Goal: Transaction & Acquisition: Book appointment/travel/reservation

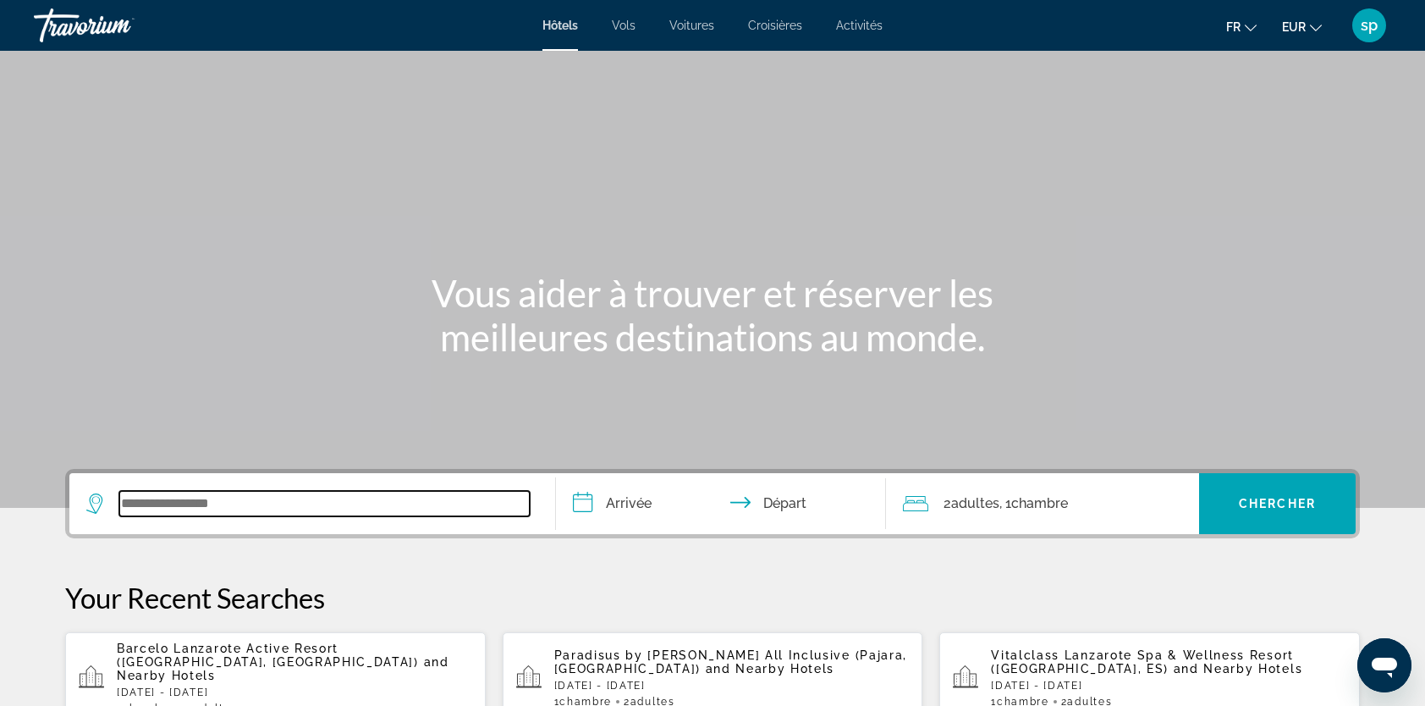
click at [233, 503] on input "Search widget" at bounding box center [324, 503] width 410 height 25
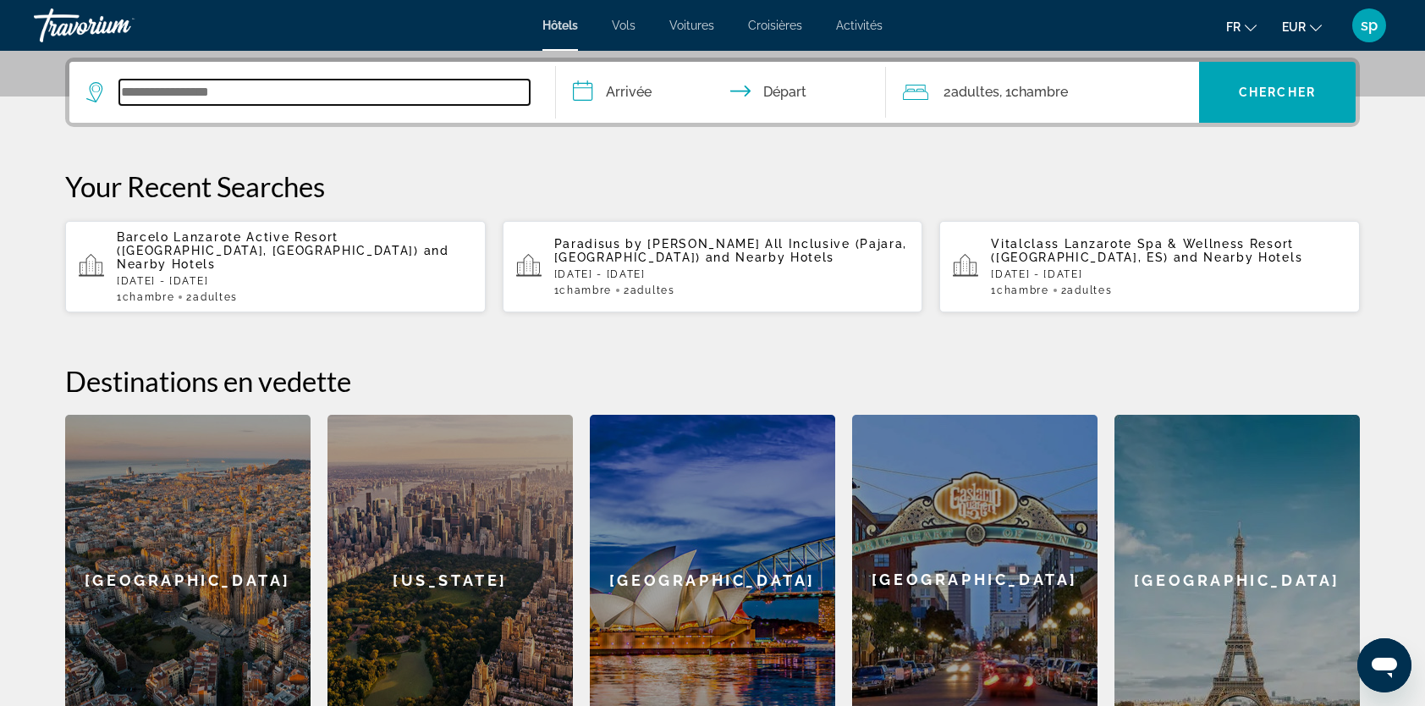
scroll to position [413, 0]
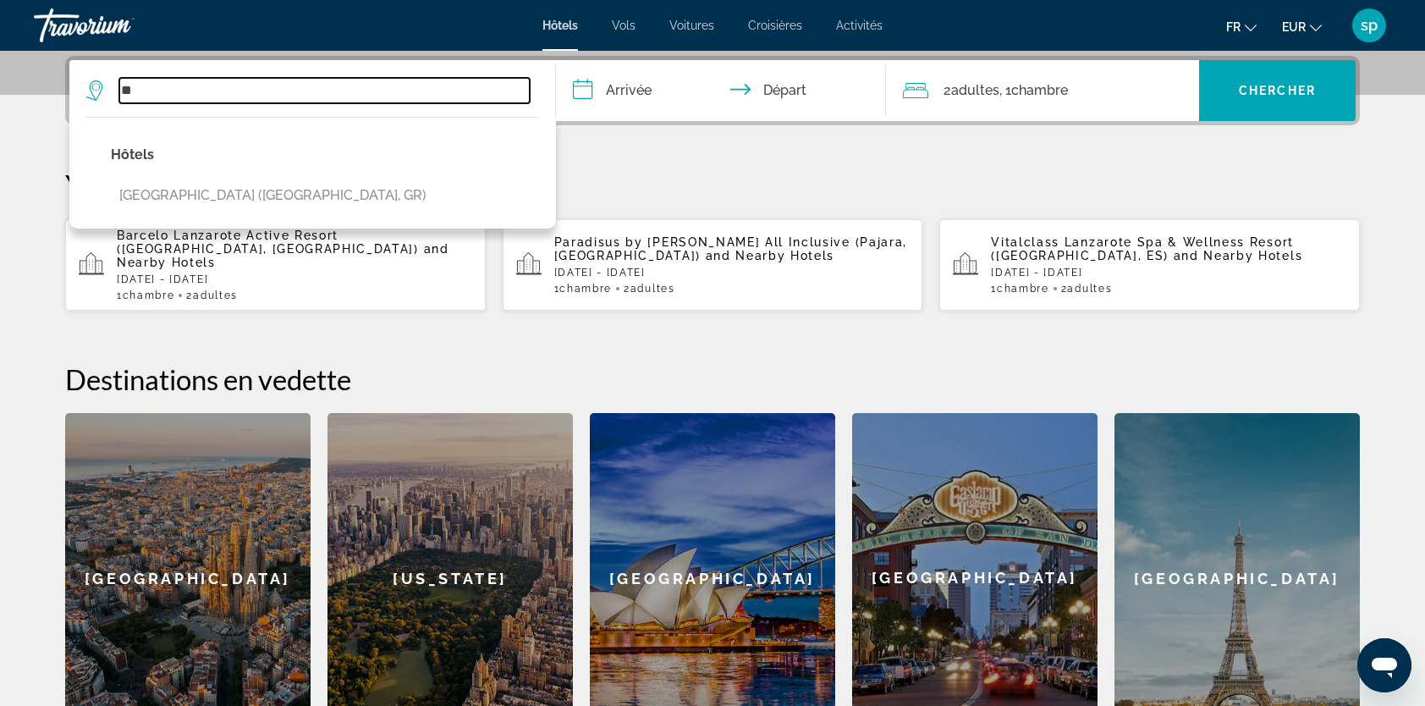
type input "*"
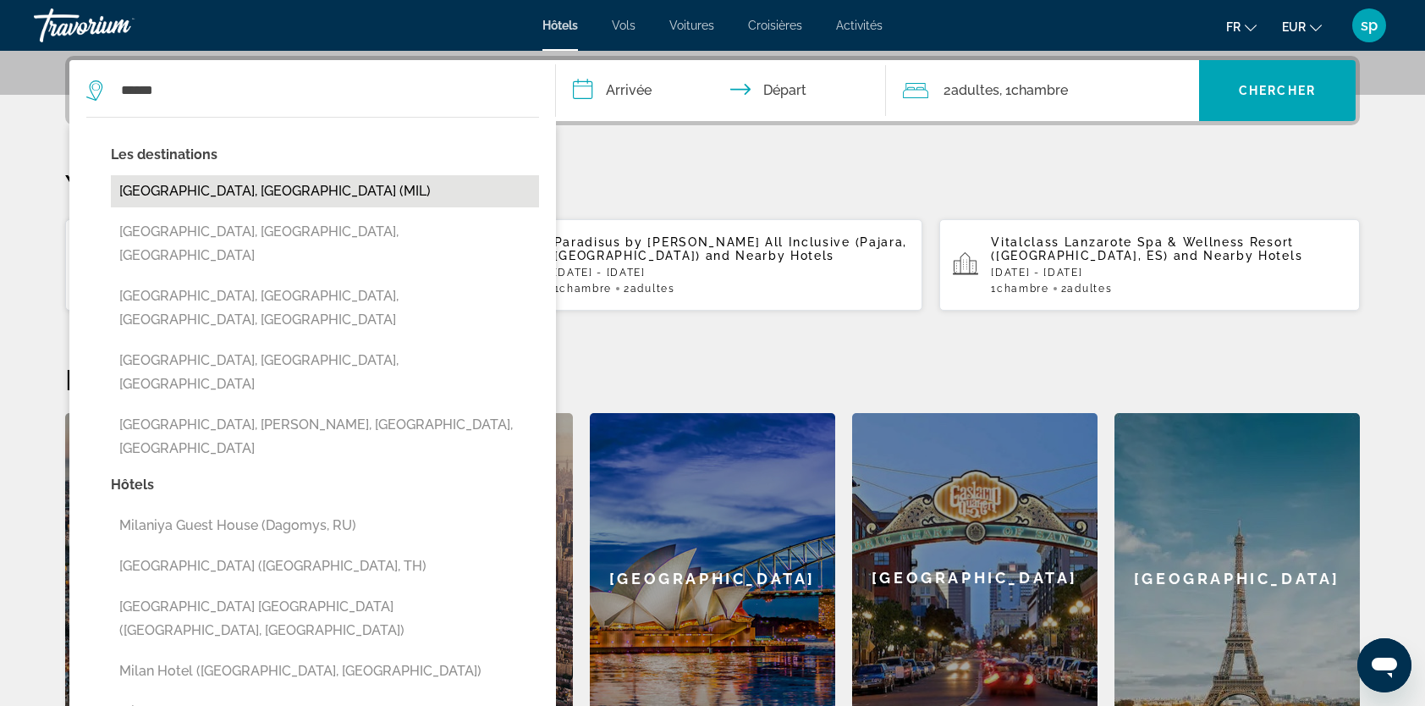
click at [215, 184] on button "[GEOGRAPHIC_DATA], [GEOGRAPHIC_DATA] (MIL)" at bounding box center [325, 191] width 428 height 32
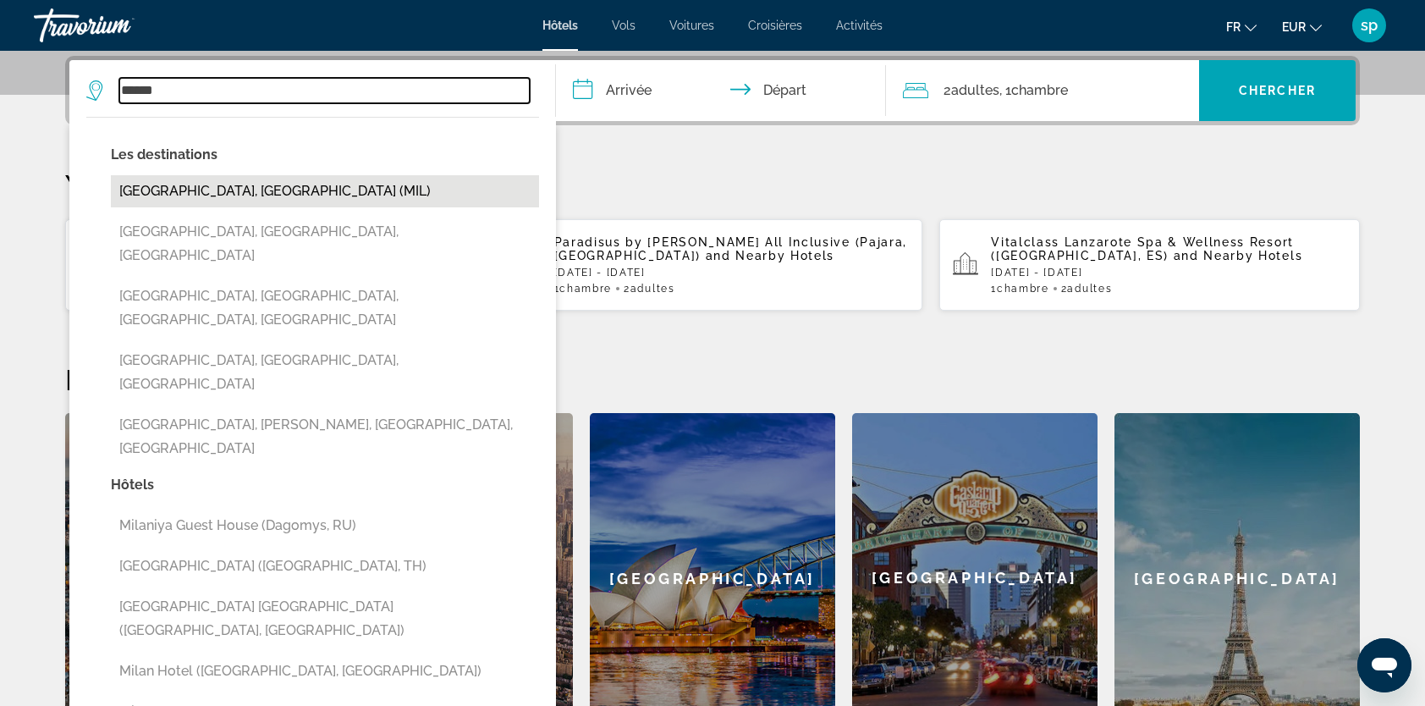
type input "**********"
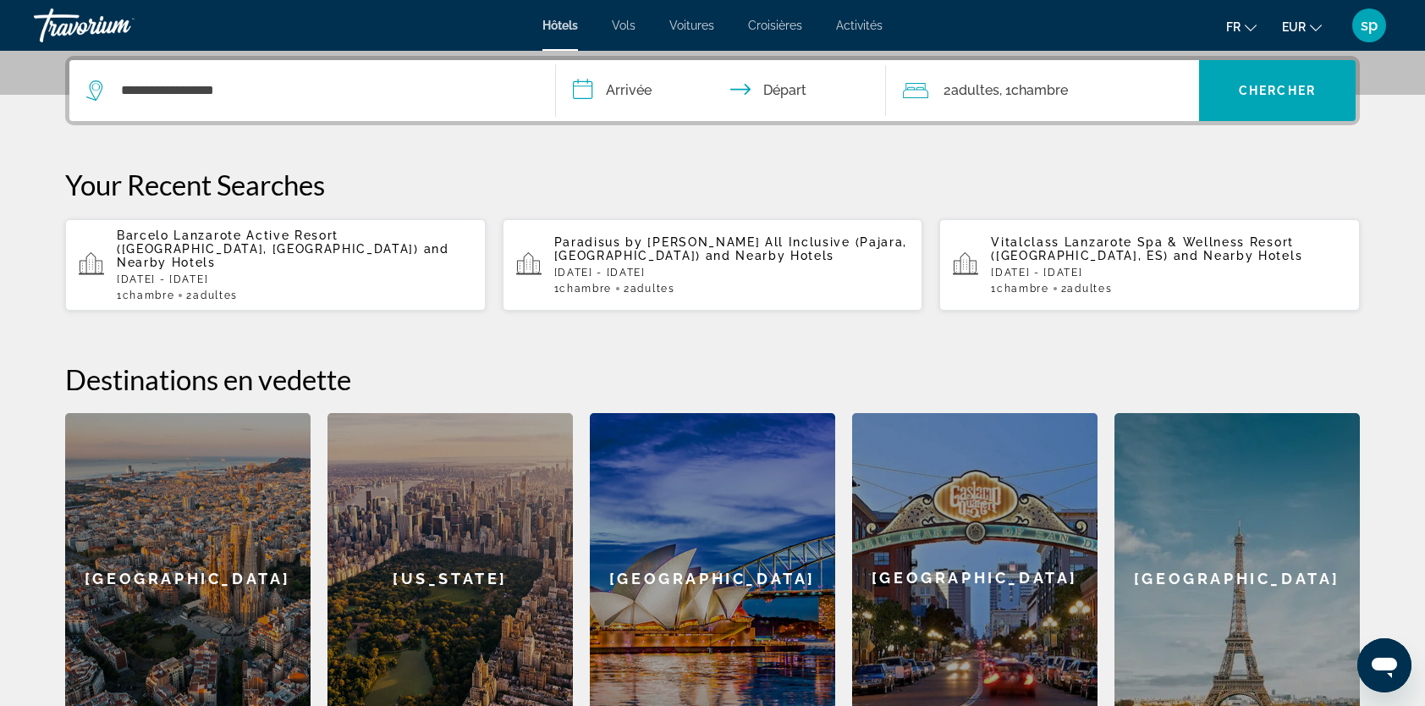
click at [630, 93] on input "**********" at bounding box center [724, 93] width 337 height 66
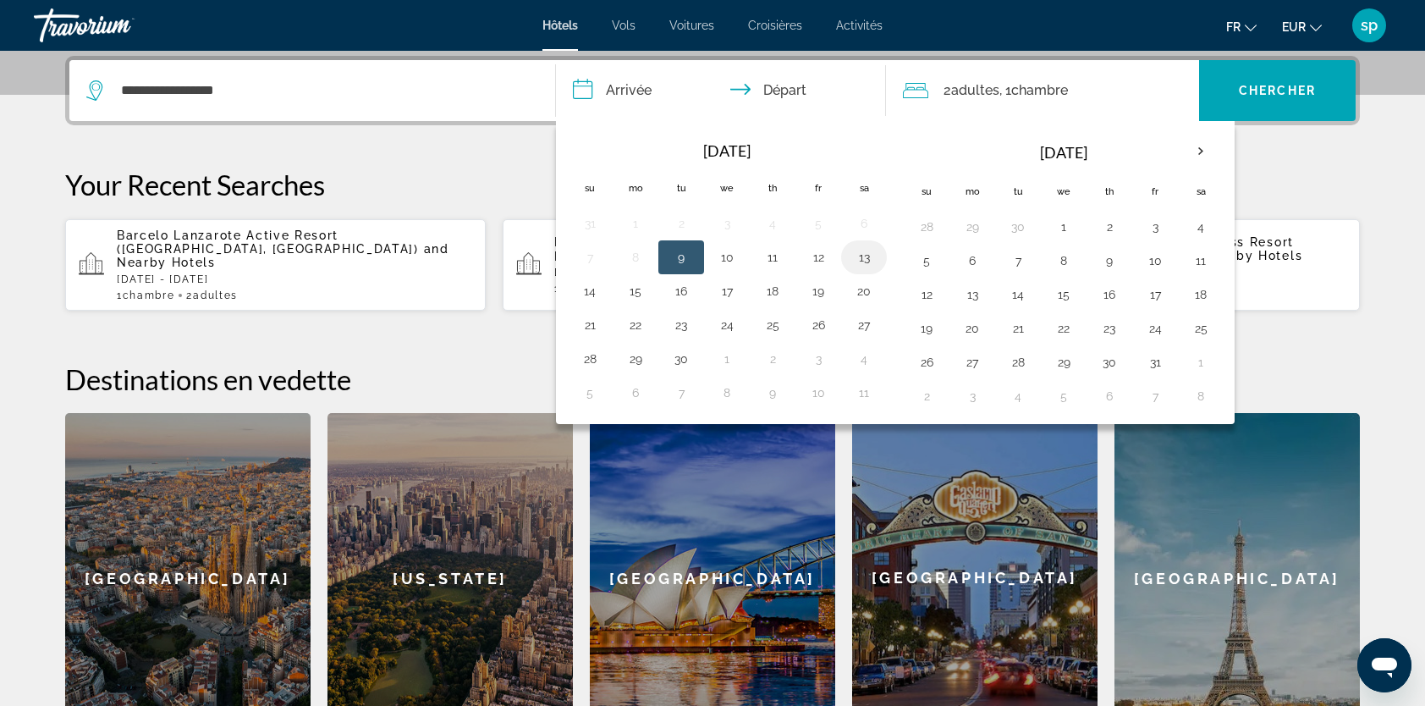
click at [865, 250] on button "13" at bounding box center [863, 257] width 27 height 24
click at [641, 288] on button "15" at bounding box center [635, 291] width 27 height 24
type input "**********"
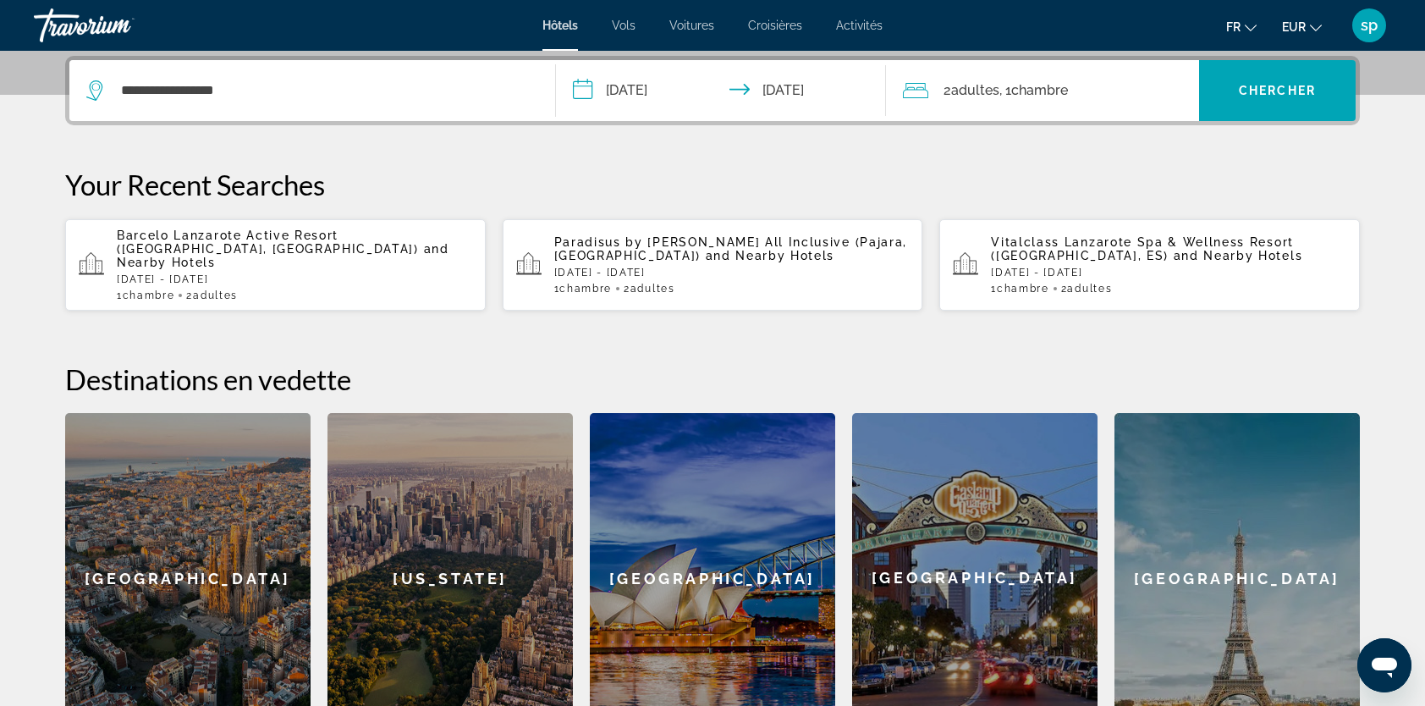
click at [1030, 93] on span "Chambre" at bounding box center [1039, 90] width 57 height 16
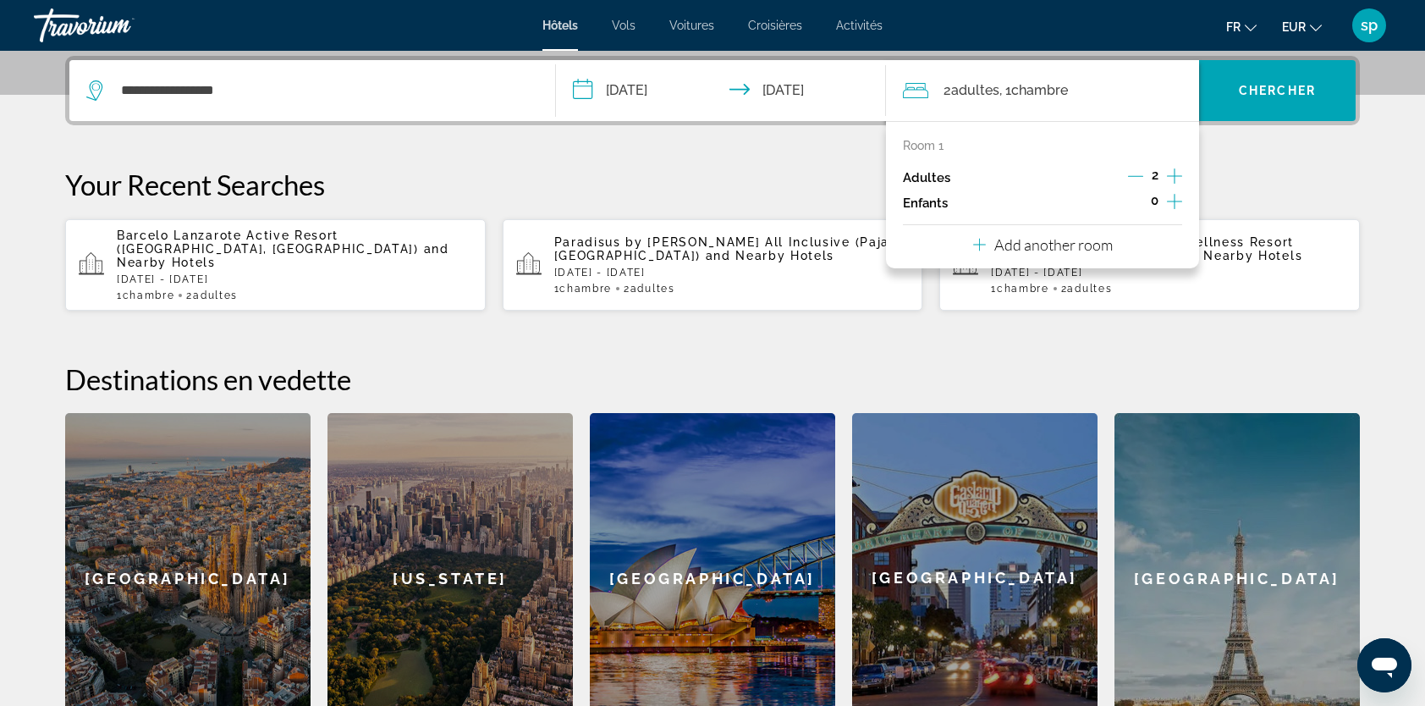
click at [1172, 203] on icon "Increment children" at bounding box center [1174, 201] width 15 height 20
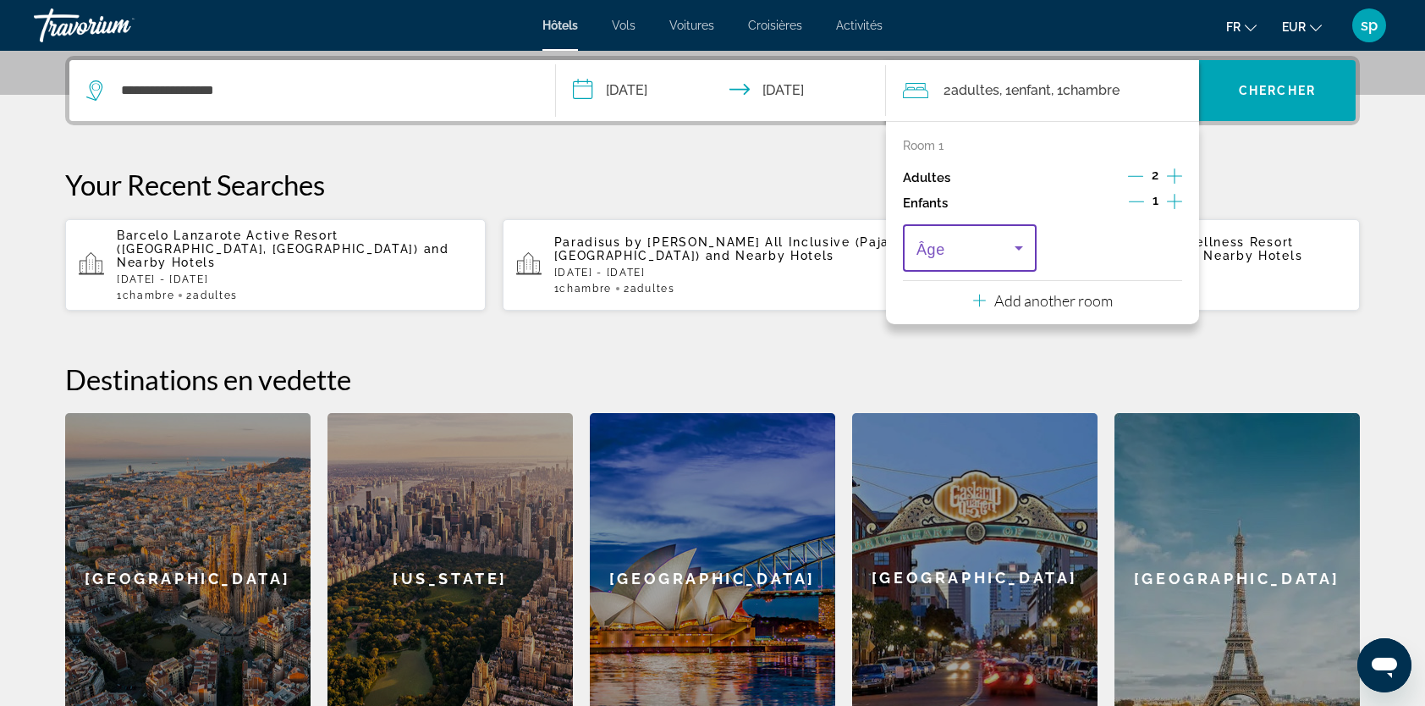
click at [945, 249] on span "Travelers: 2 adults, 1 child" at bounding box center [965, 248] width 98 height 20
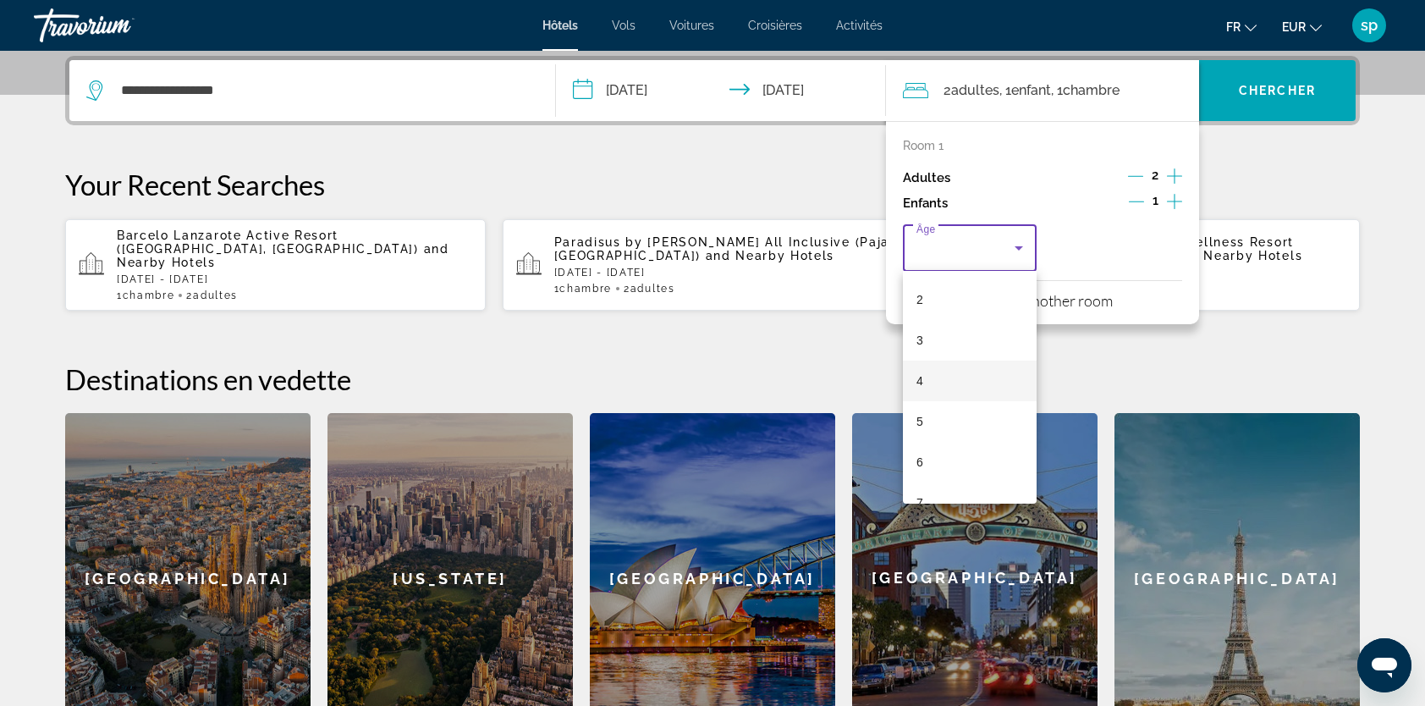
scroll to position [85, 0]
click at [919, 502] on span "7" at bounding box center [919, 497] width 7 height 20
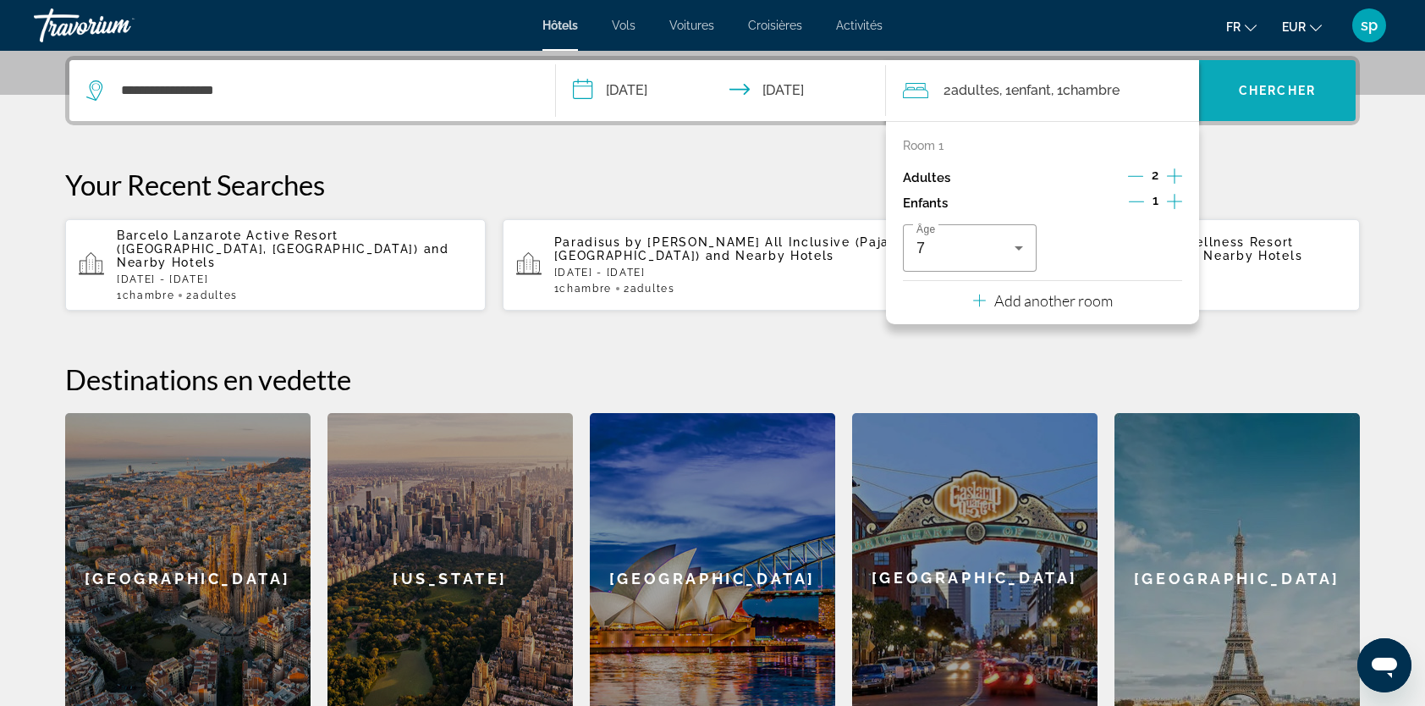
click at [1263, 93] on span "Chercher" at bounding box center [1277, 91] width 77 height 14
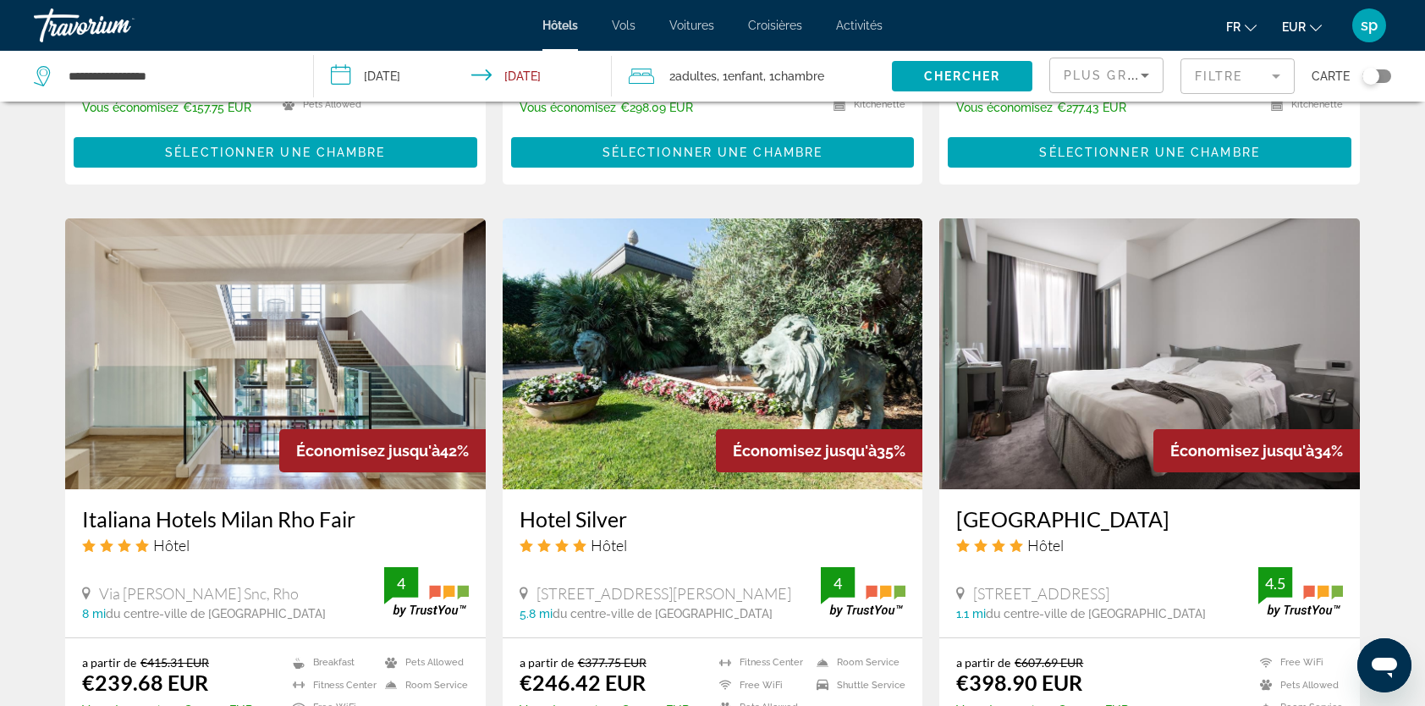
scroll to position [1862, 0]
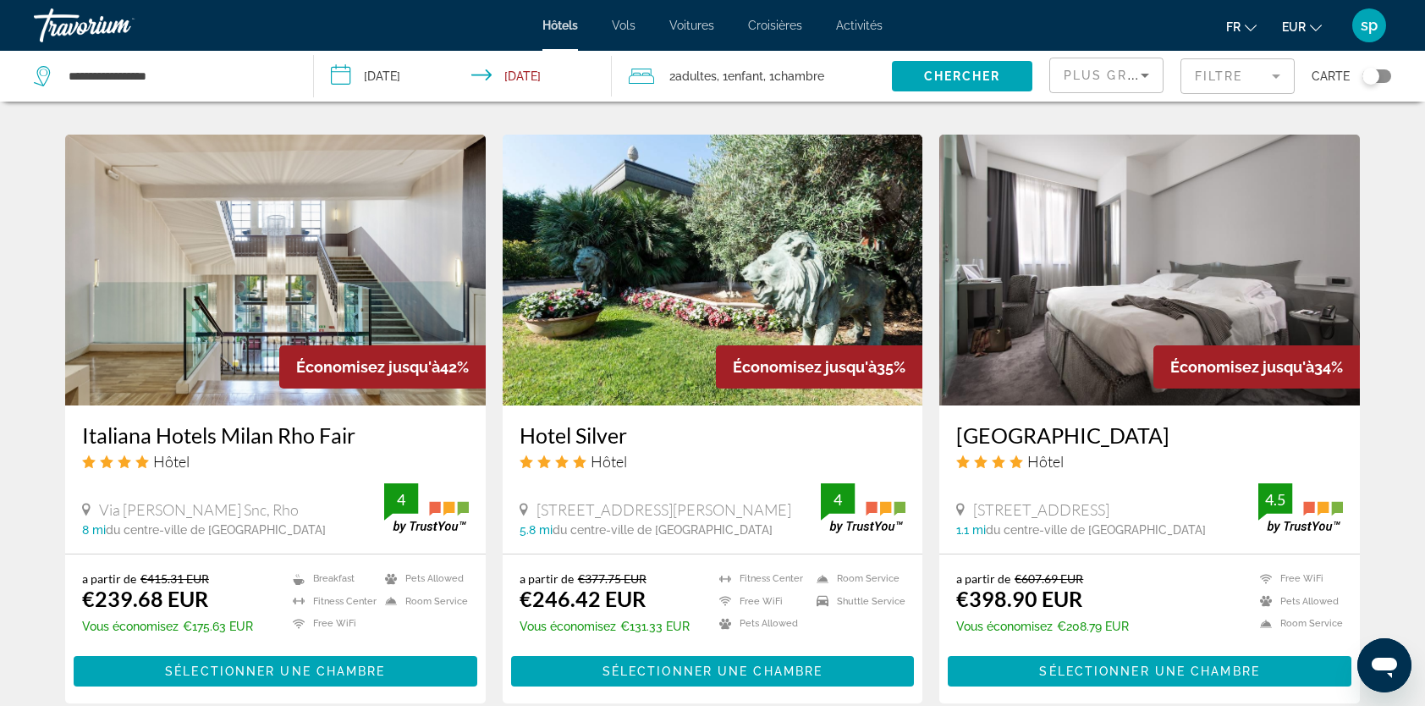
click at [1102, 78] on span "Plus grandes économies" at bounding box center [1165, 76] width 202 height 14
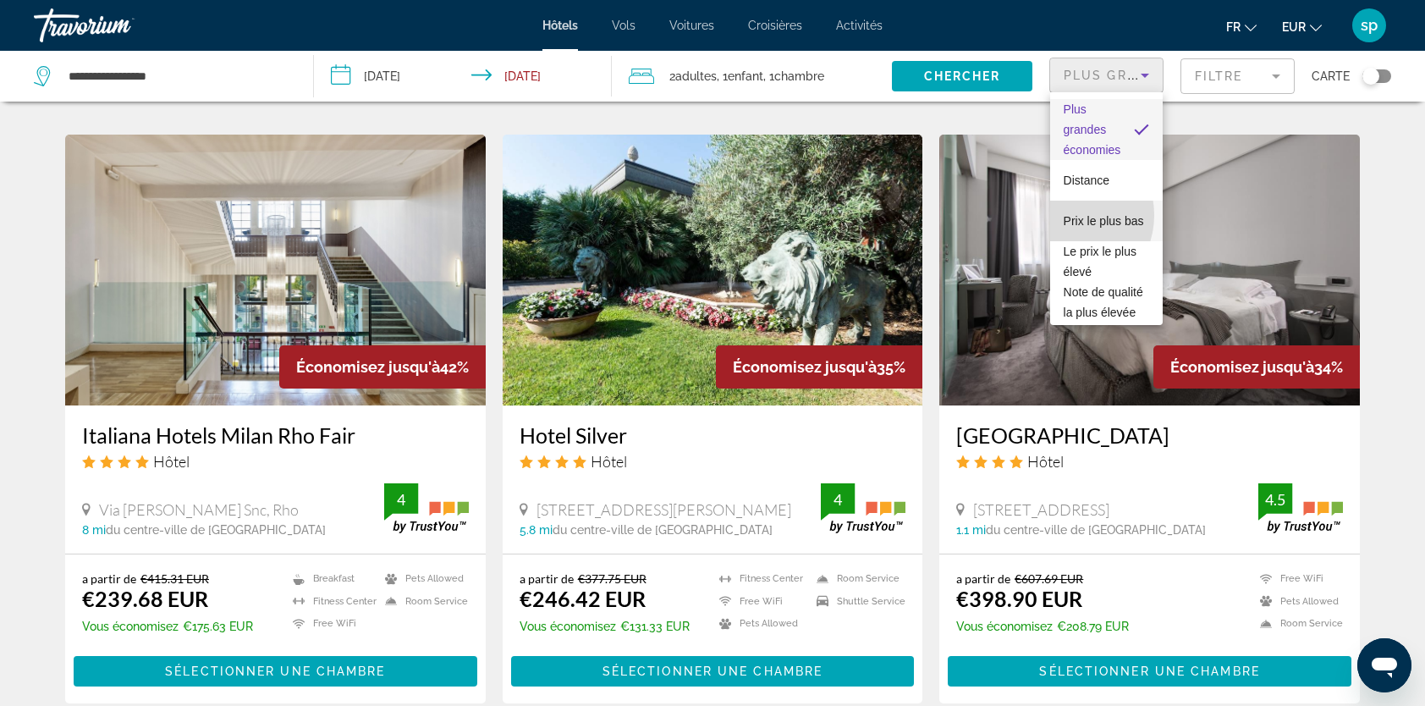
click at [1066, 215] on span "Prix le plus bas" at bounding box center [1104, 221] width 80 height 14
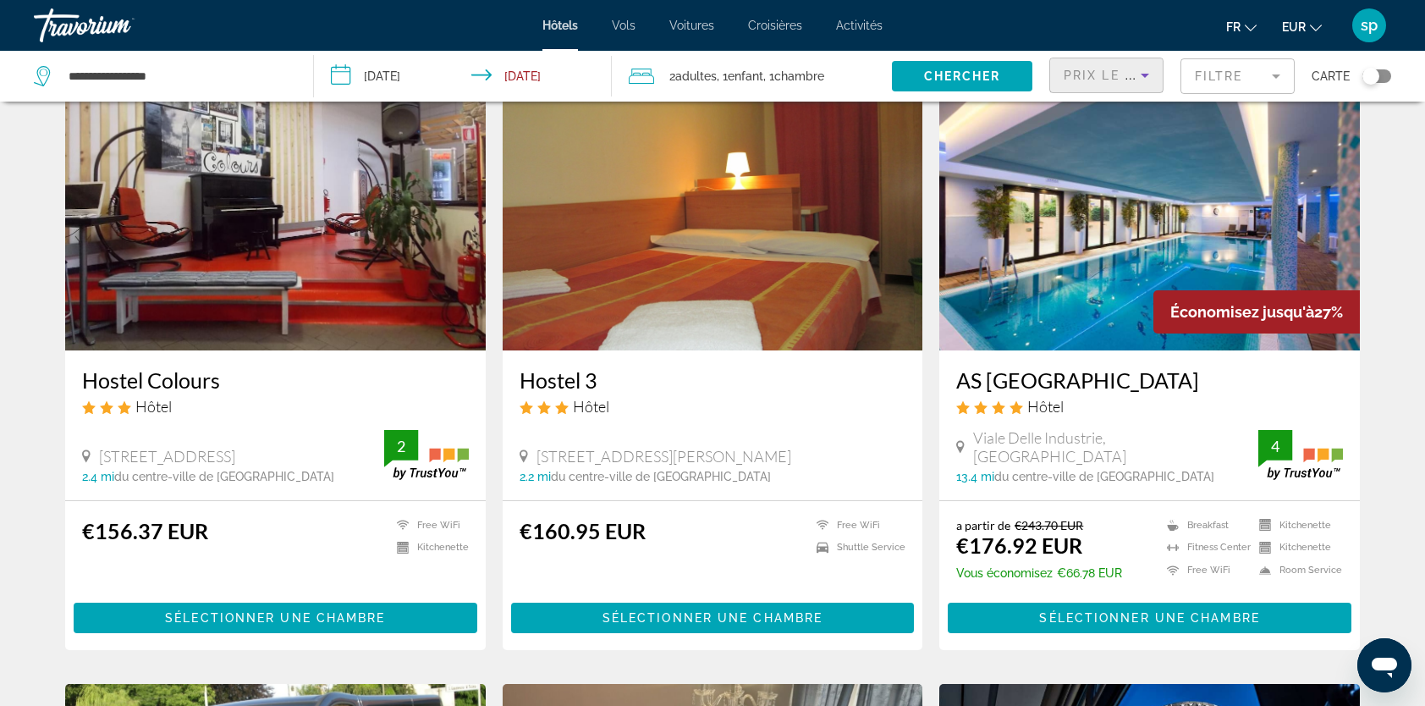
scroll to position [85, 0]
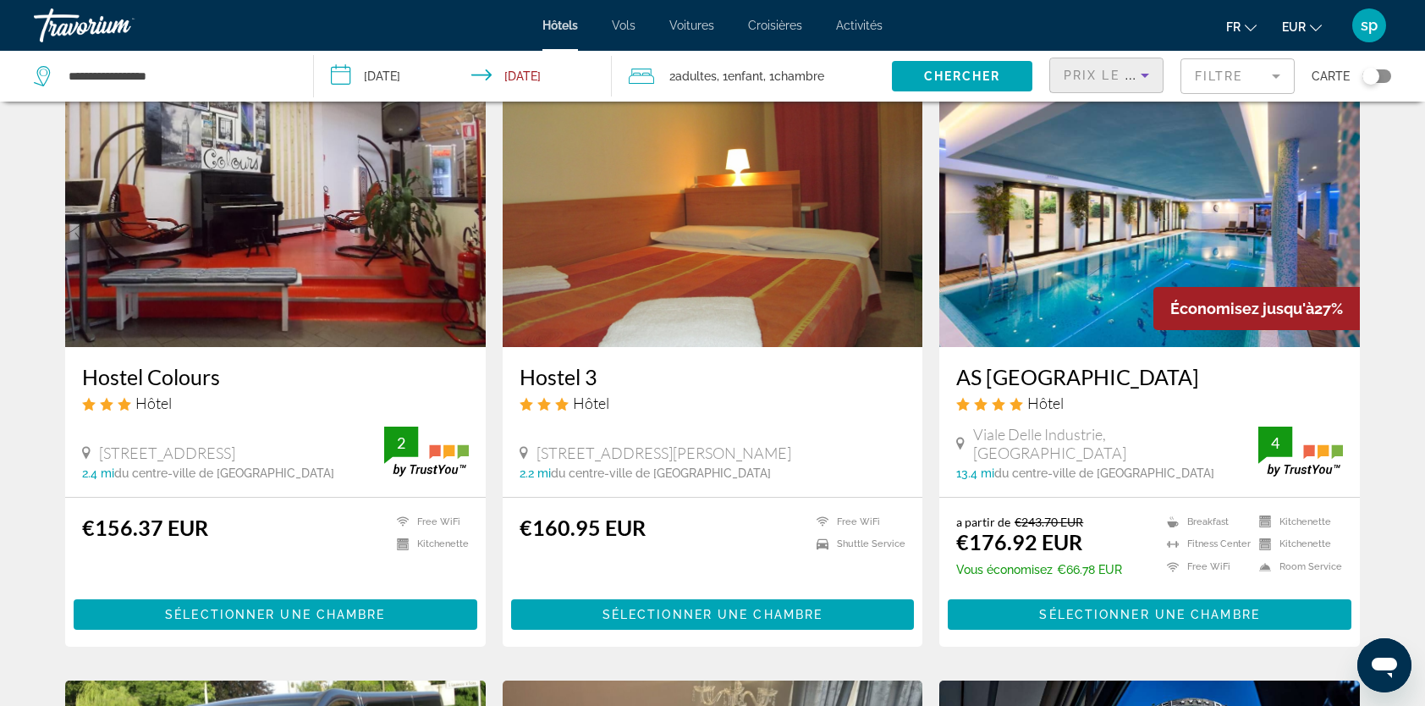
click at [1138, 191] on img "Main content" at bounding box center [1149, 211] width 421 height 271
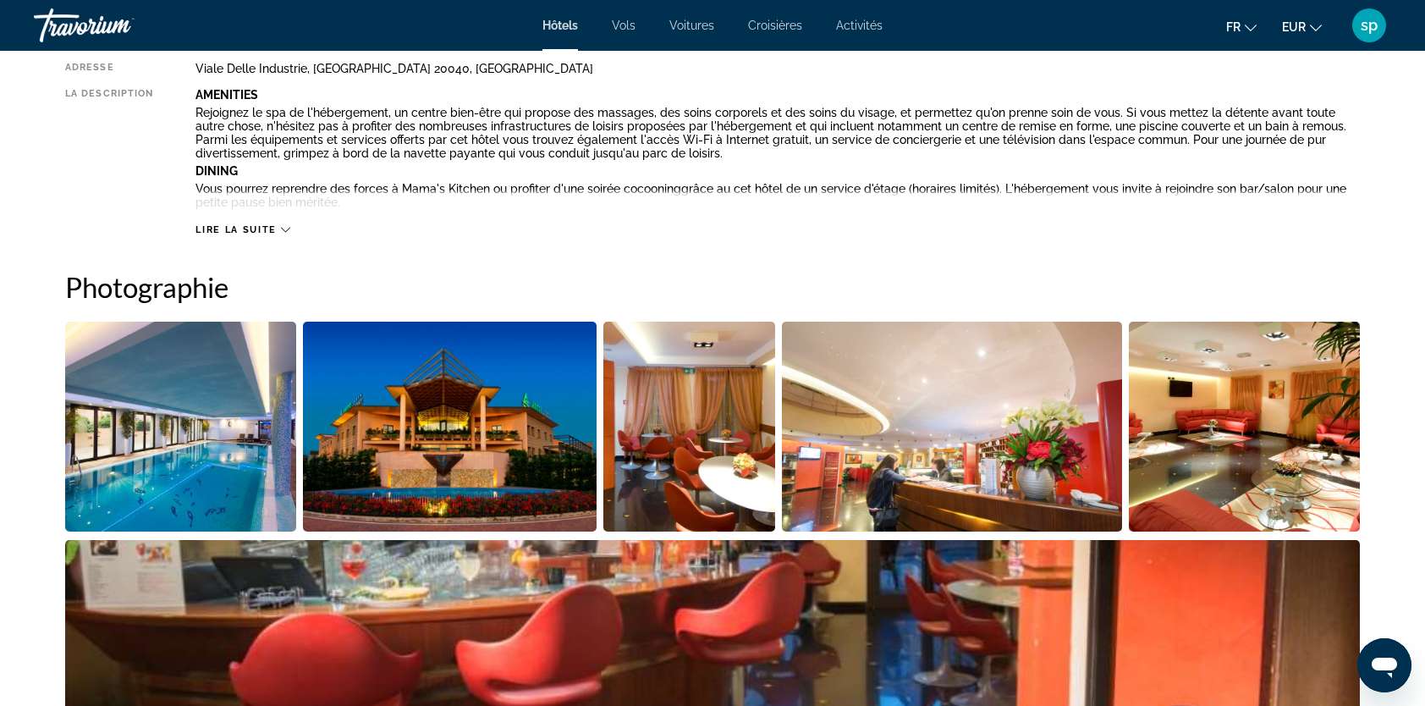
scroll to position [931, 0]
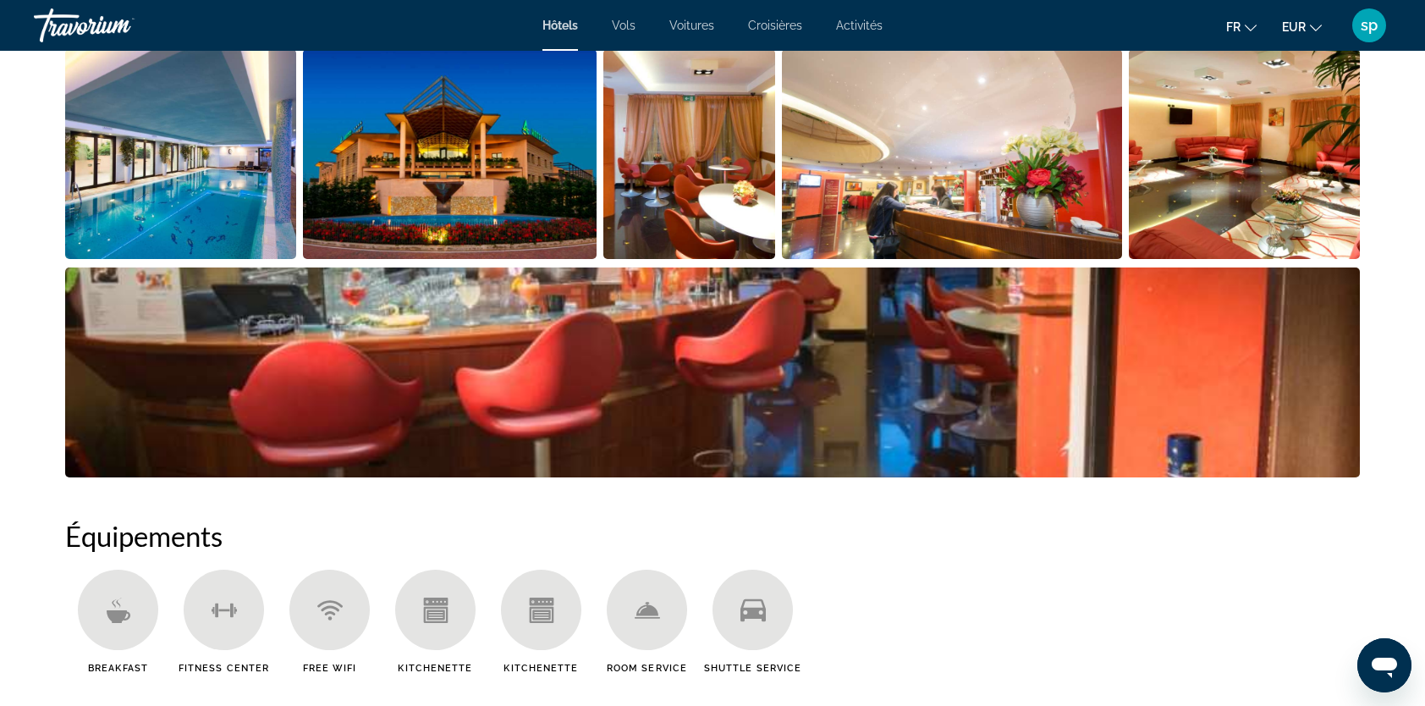
click at [476, 170] on img "Open full-screen image slider" at bounding box center [450, 154] width 294 height 210
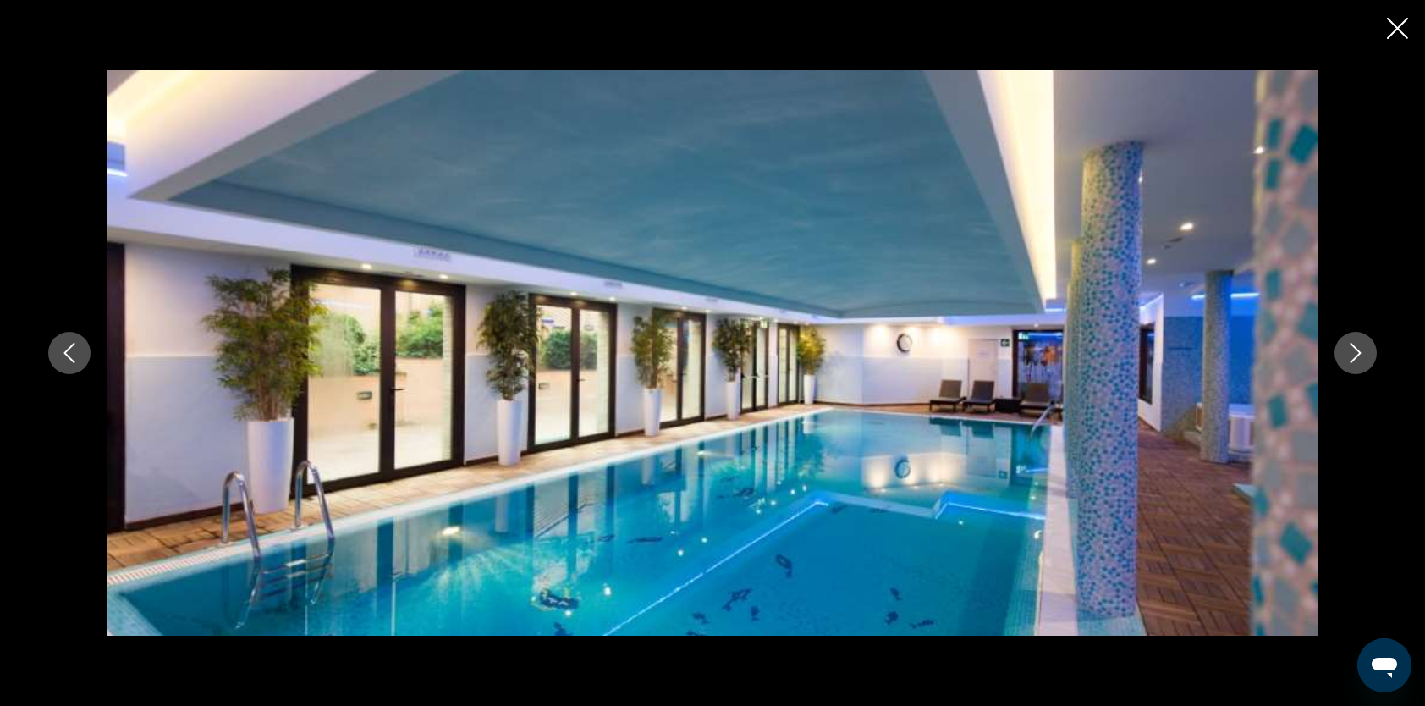
click at [1349, 350] on icon "Next image" at bounding box center [1355, 353] width 20 height 20
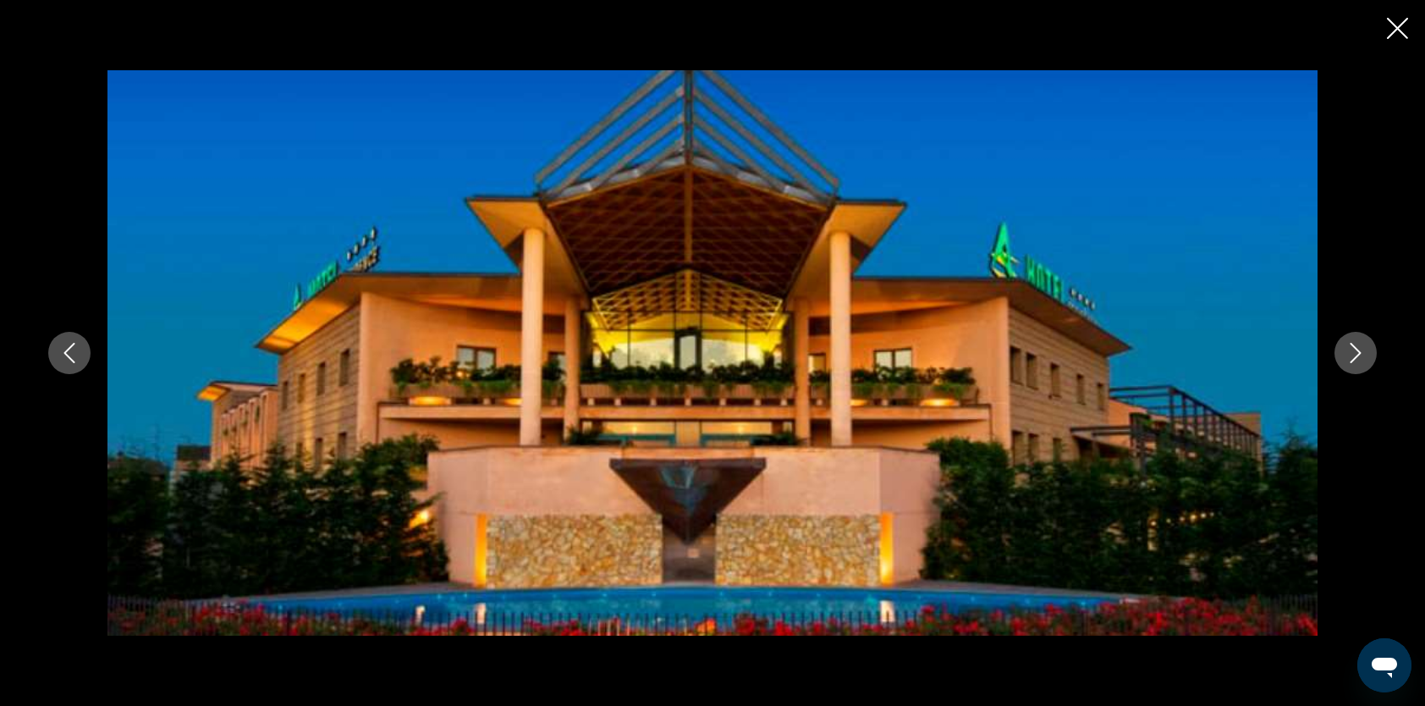
click at [1349, 350] on icon "Next image" at bounding box center [1355, 353] width 20 height 20
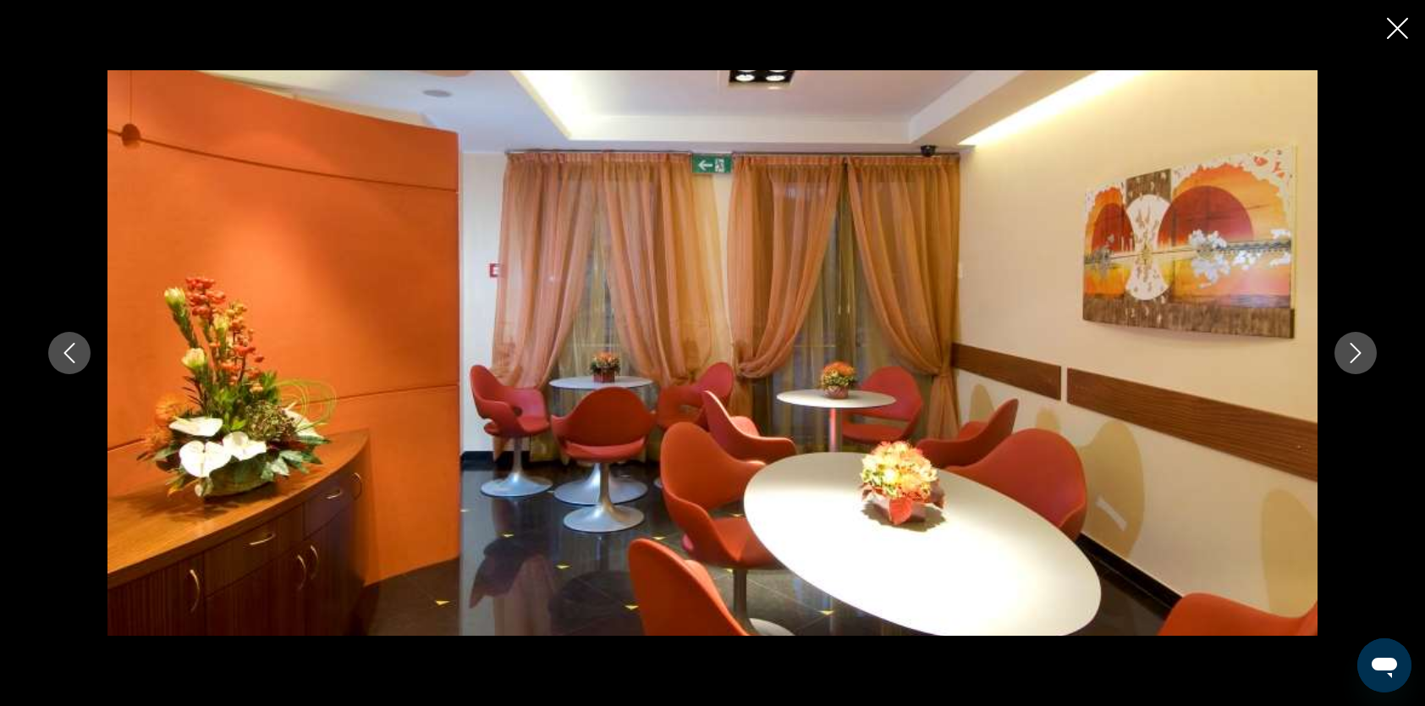
click at [1349, 351] on icon "Next image" at bounding box center [1355, 353] width 20 height 20
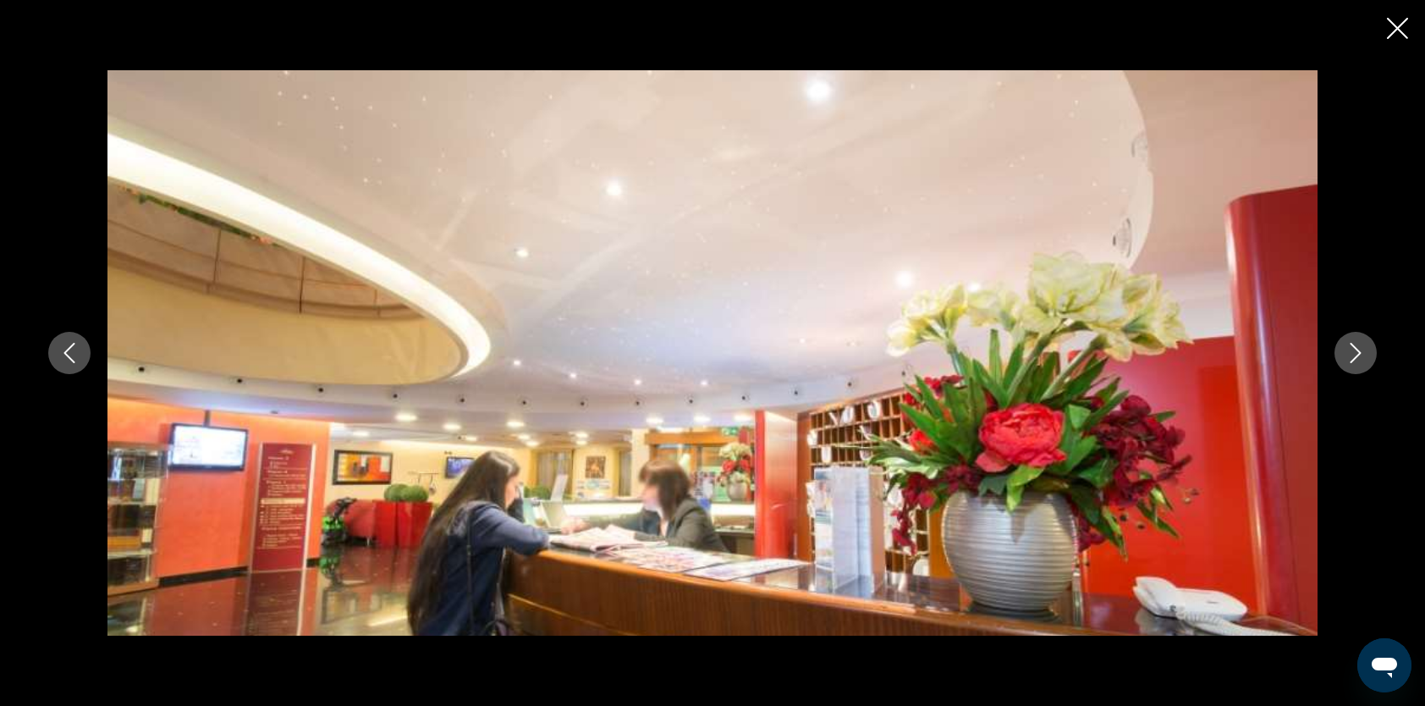
click at [1348, 351] on icon "Next image" at bounding box center [1355, 353] width 20 height 20
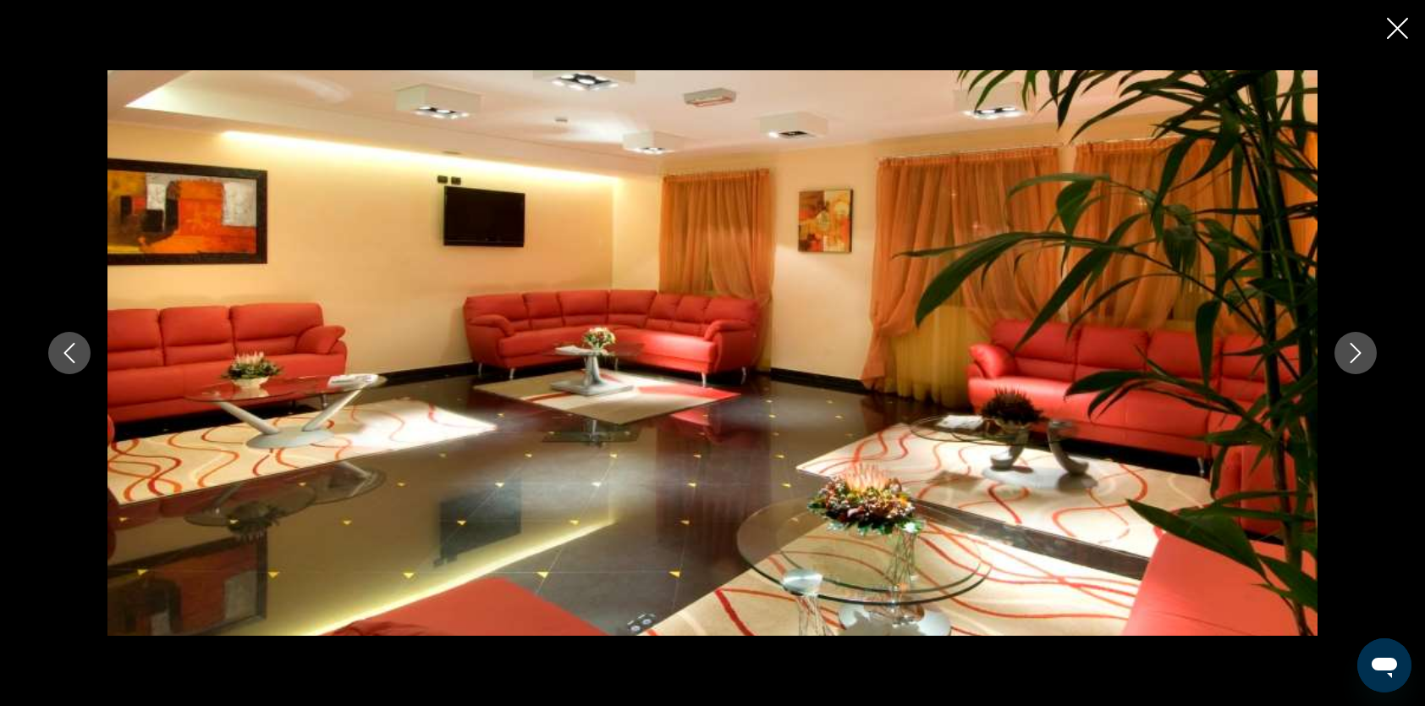
click at [1348, 351] on icon "Next image" at bounding box center [1355, 353] width 20 height 20
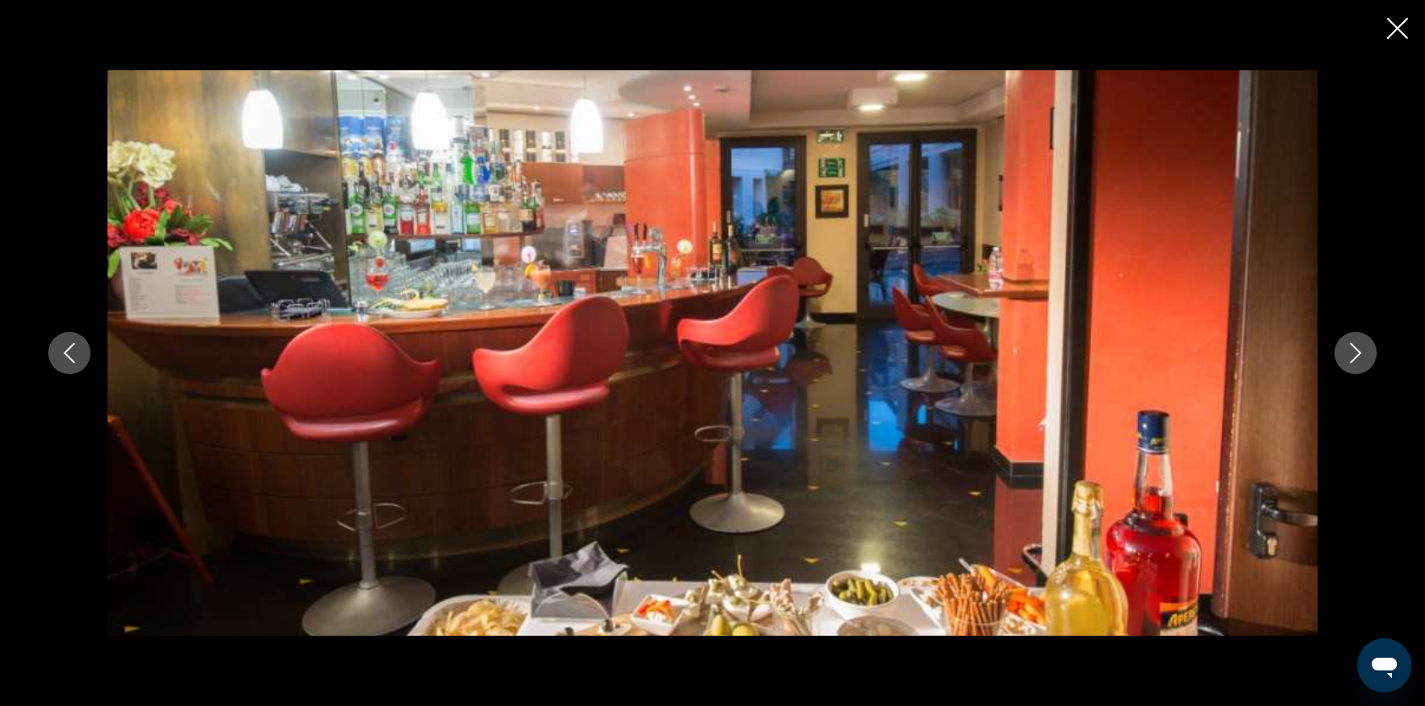
click at [1353, 350] on icon "Next image" at bounding box center [1355, 353] width 20 height 20
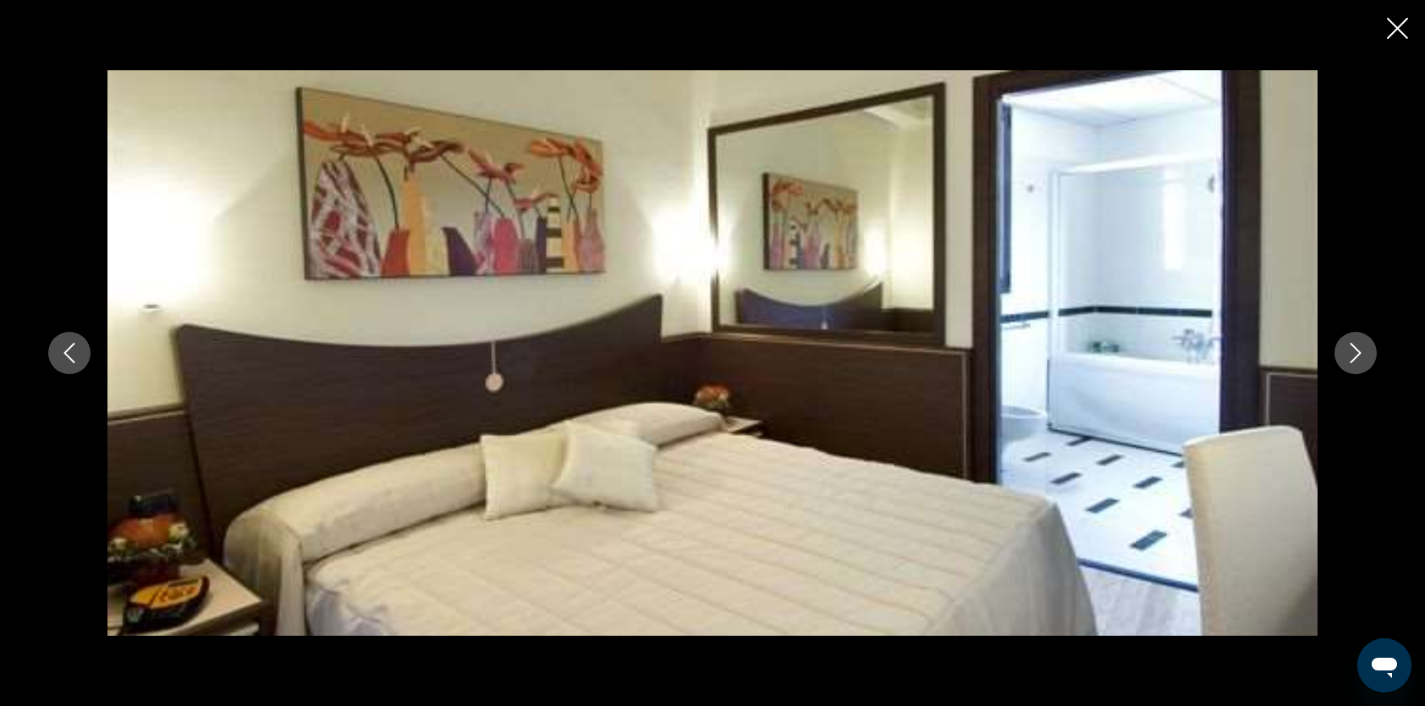
click at [1354, 351] on icon "Next image" at bounding box center [1355, 353] width 20 height 20
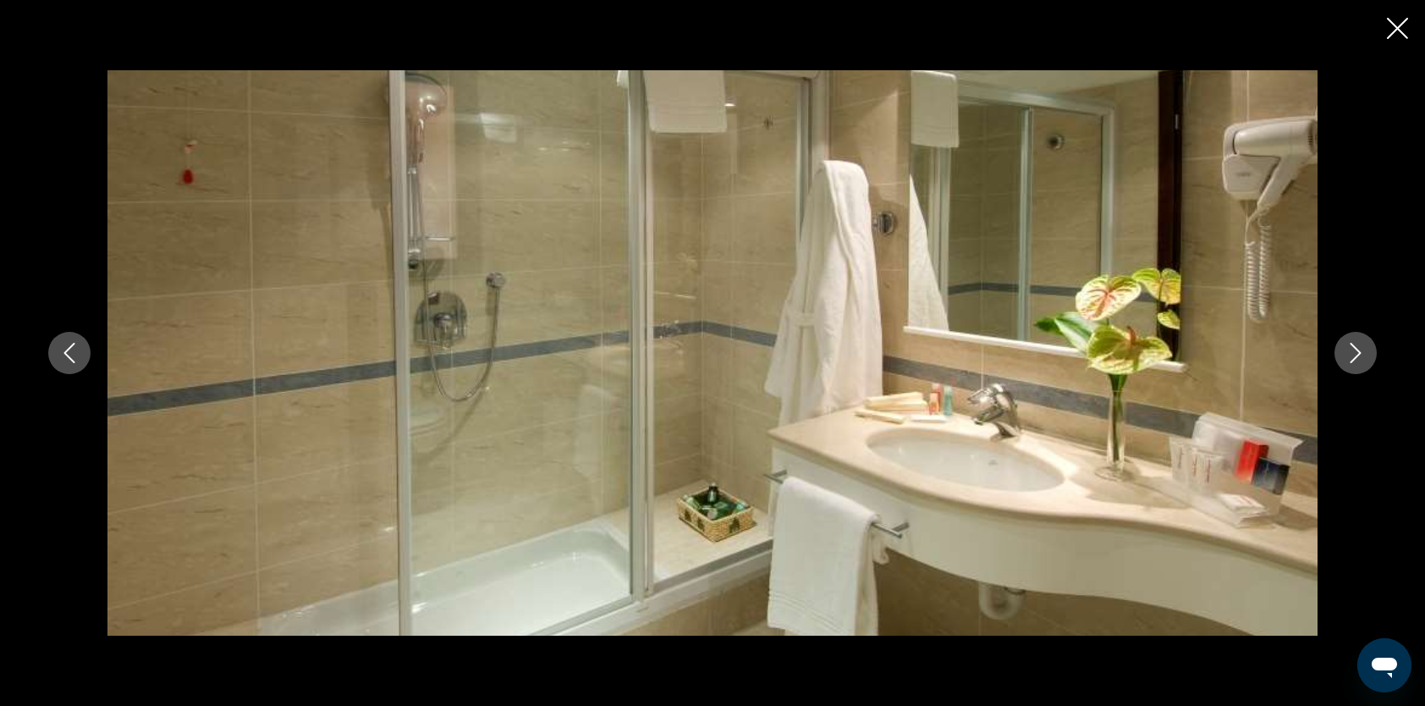
click at [1354, 351] on icon "Next image" at bounding box center [1355, 353] width 20 height 20
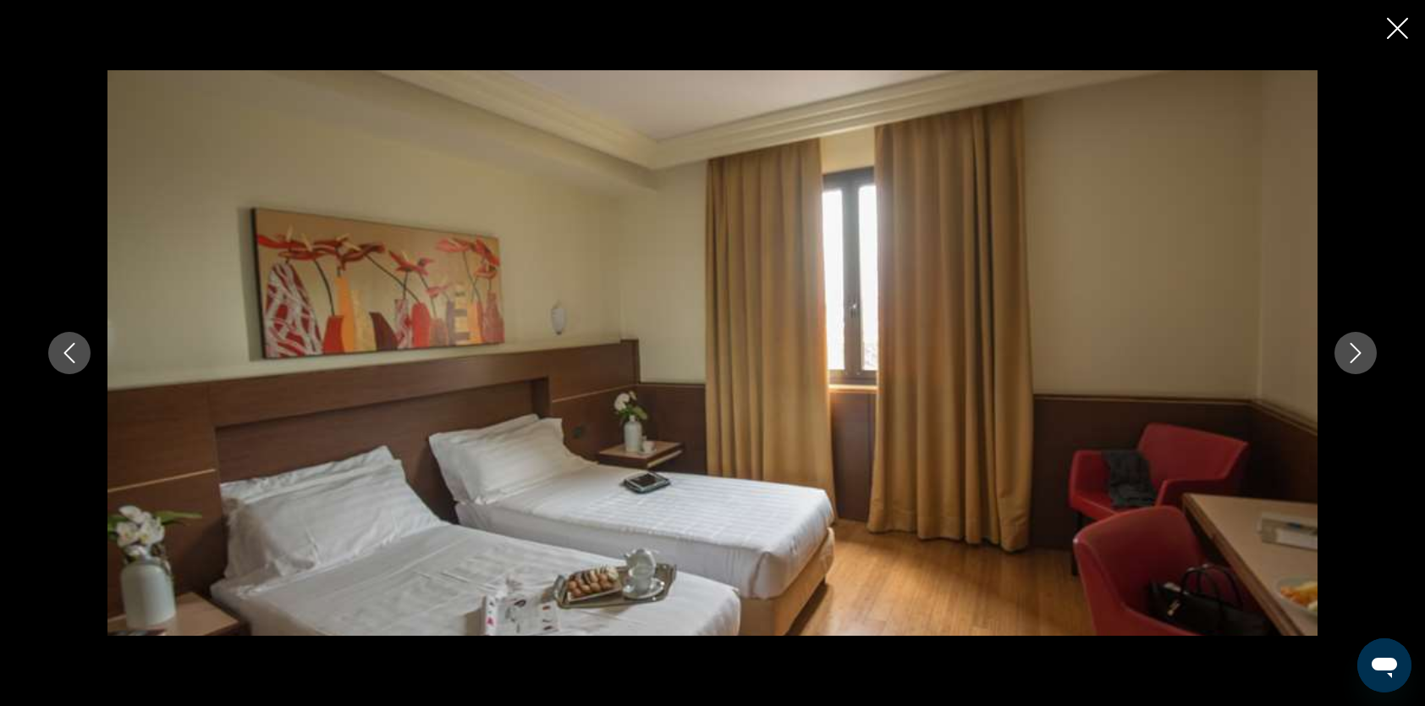
click at [1354, 351] on icon "Next image" at bounding box center [1355, 353] width 20 height 20
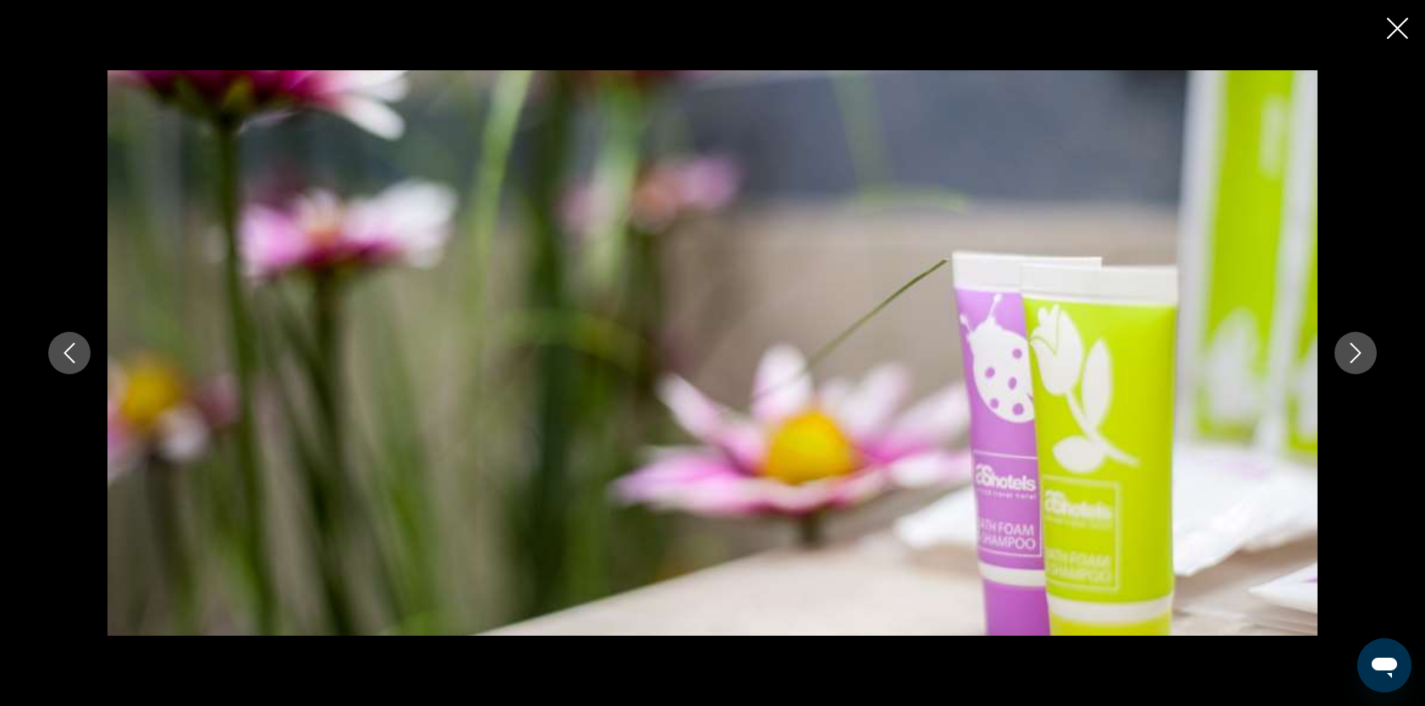
click at [1354, 351] on icon "Next image" at bounding box center [1355, 353] width 20 height 20
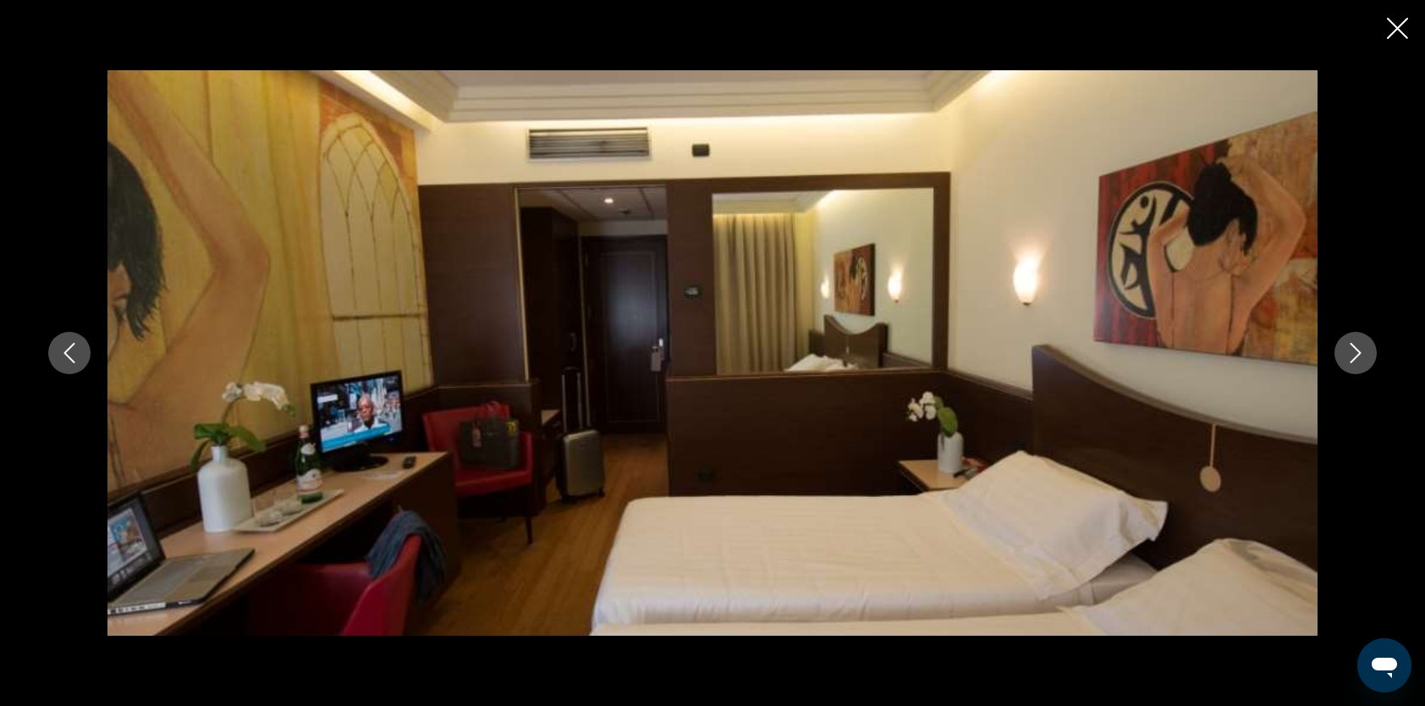
click at [1354, 351] on icon "Next image" at bounding box center [1355, 353] width 20 height 20
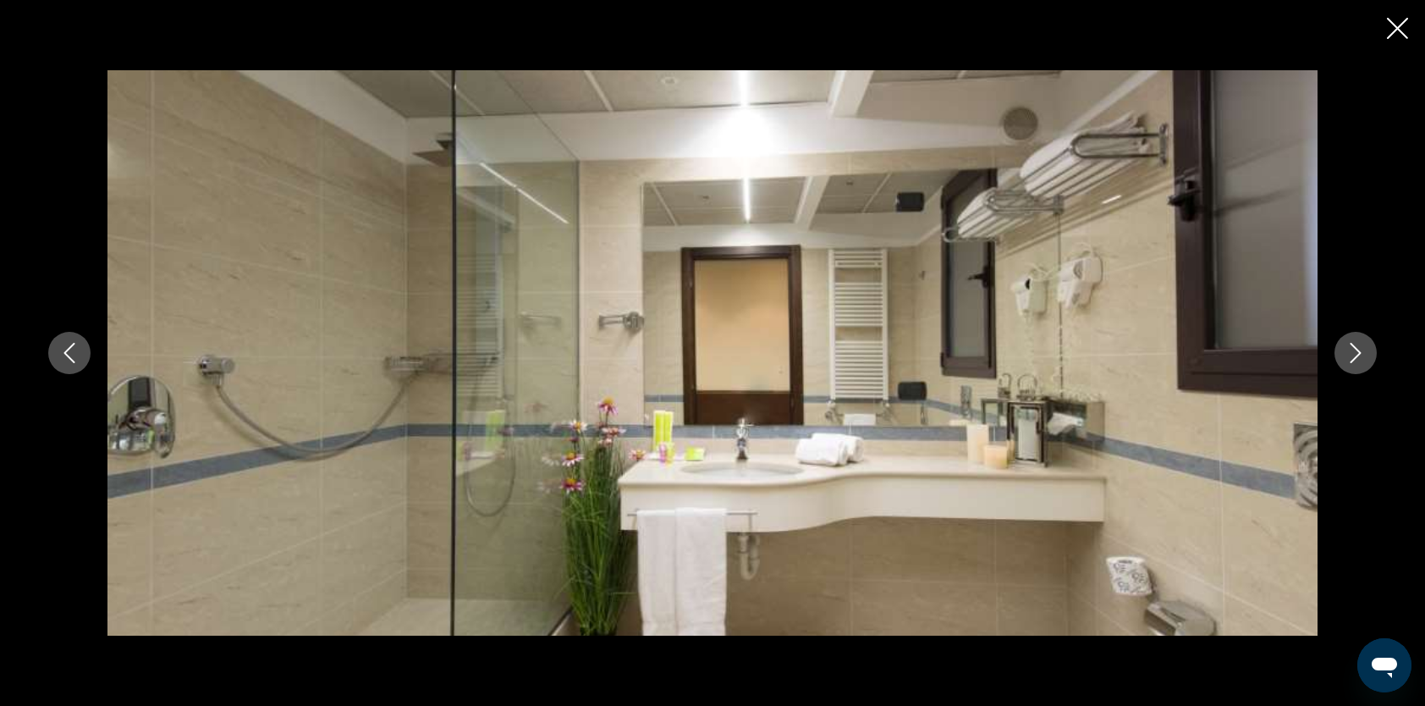
click at [1354, 351] on icon "Next image" at bounding box center [1355, 353] width 20 height 20
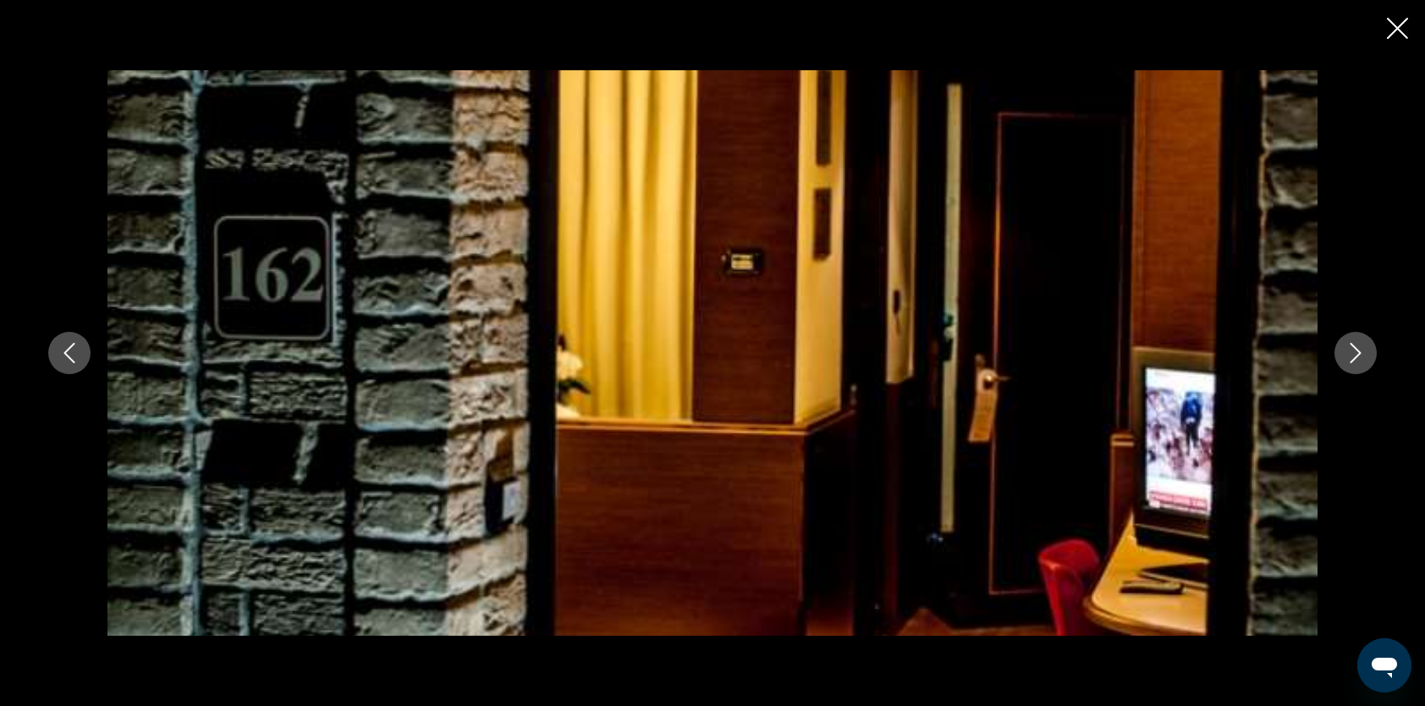
click at [1354, 351] on icon "Next image" at bounding box center [1355, 353] width 20 height 20
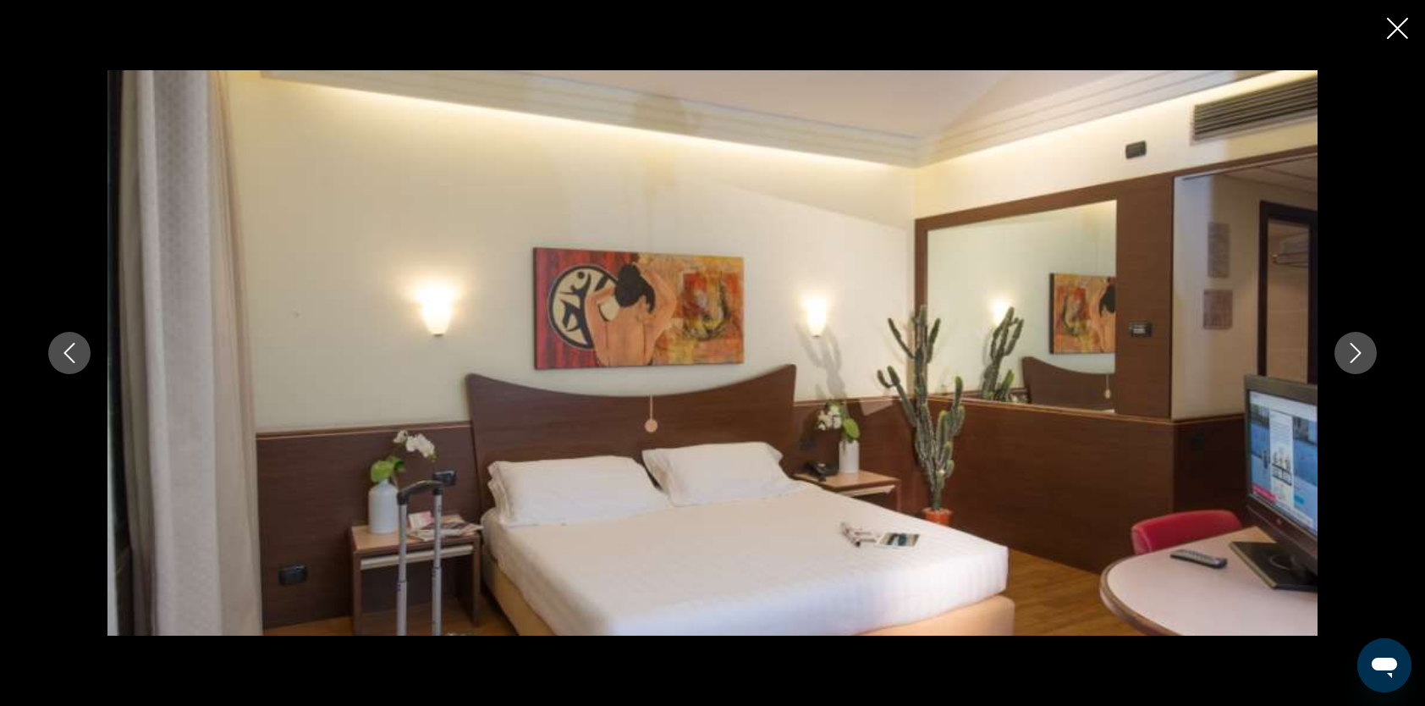
click at [1354, 351] on icon "Next image" at bounding box center [1355, 353] width 20 height 20
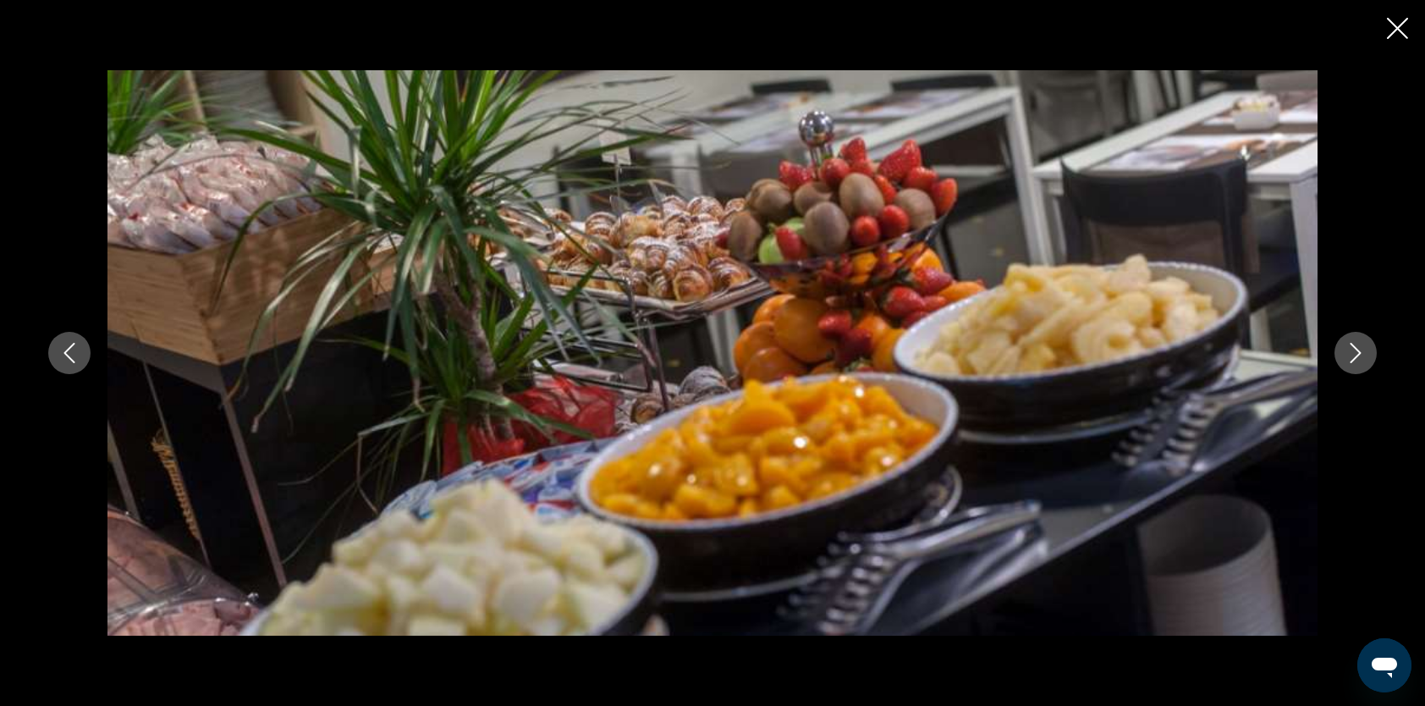
click at [1354, 351] on icon "Next image" at bounding box center [1355, 353] width 20 height 20
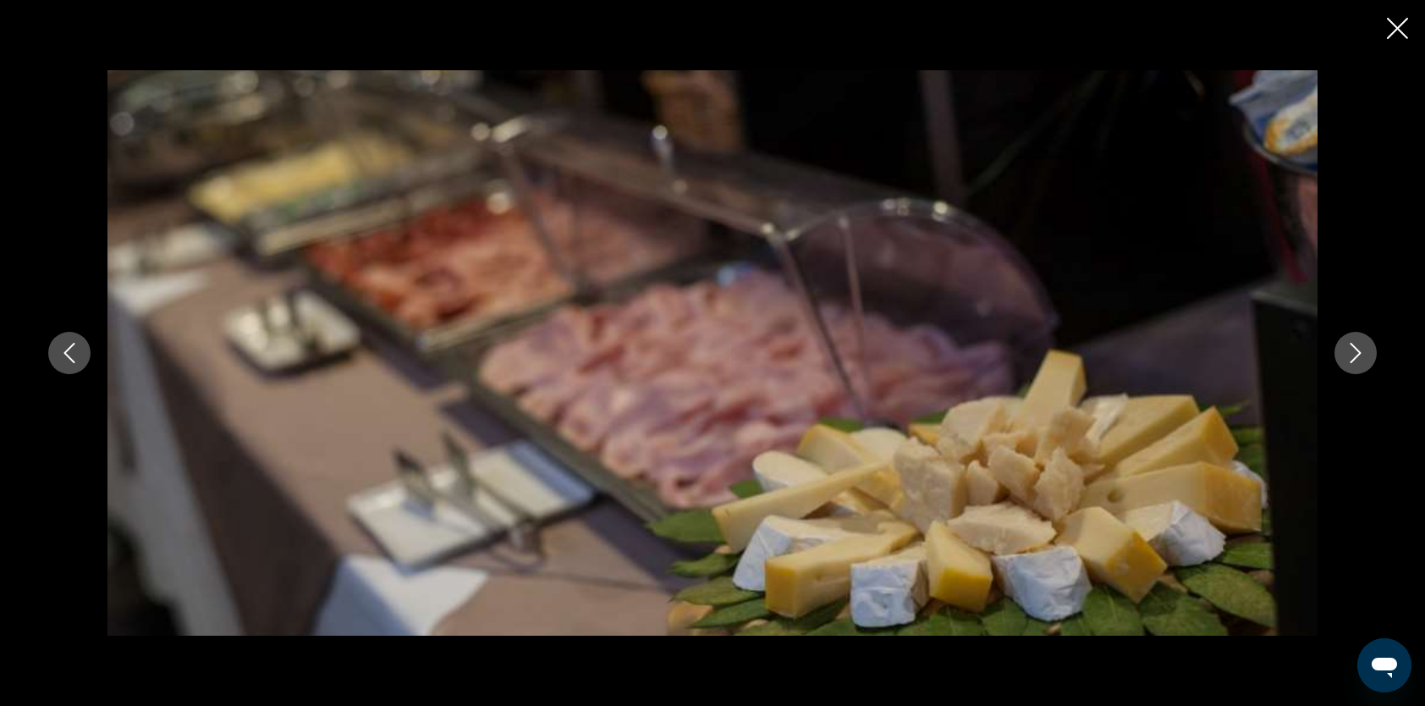
click at [1354, 351] on icon "Next image" at bounding box center [1355, 353] width 20 height 20
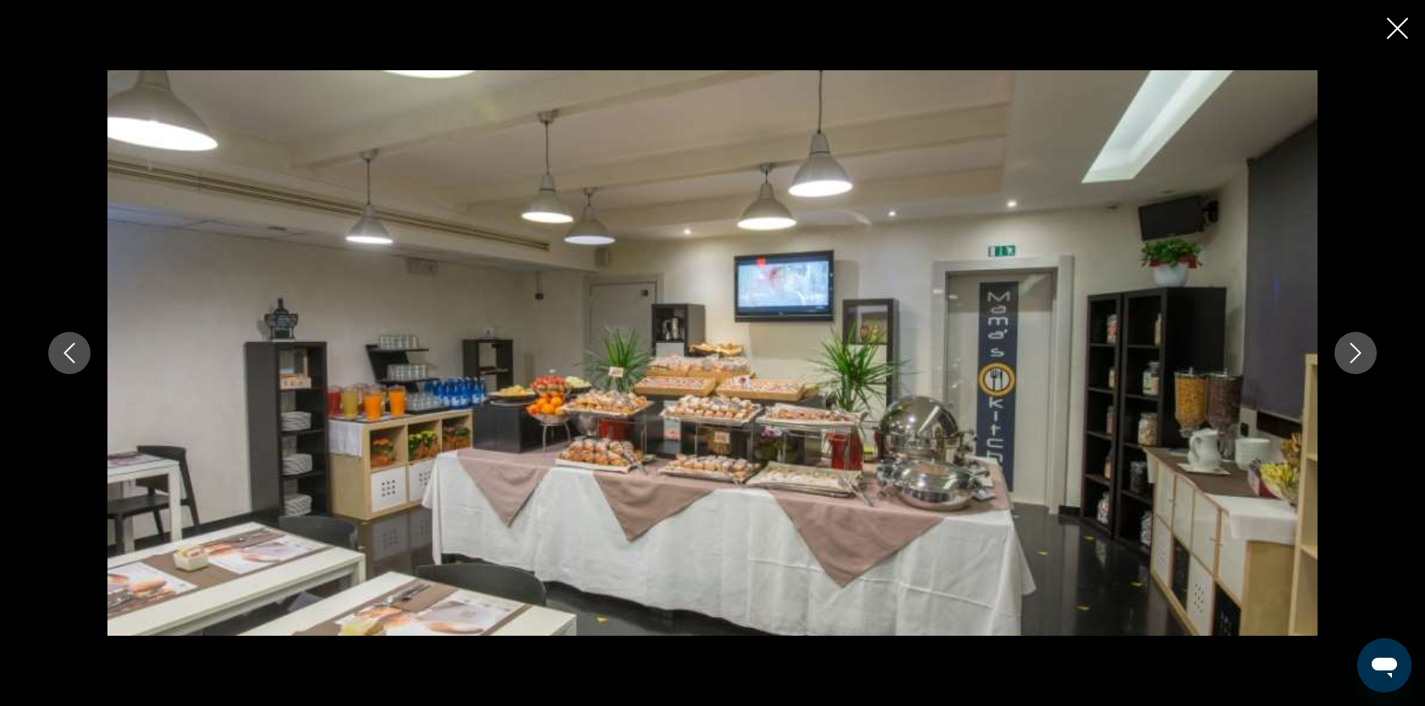
click at [1354, 351] on icon "Next image" at bounding box center [1355, 353] width 20 height 20
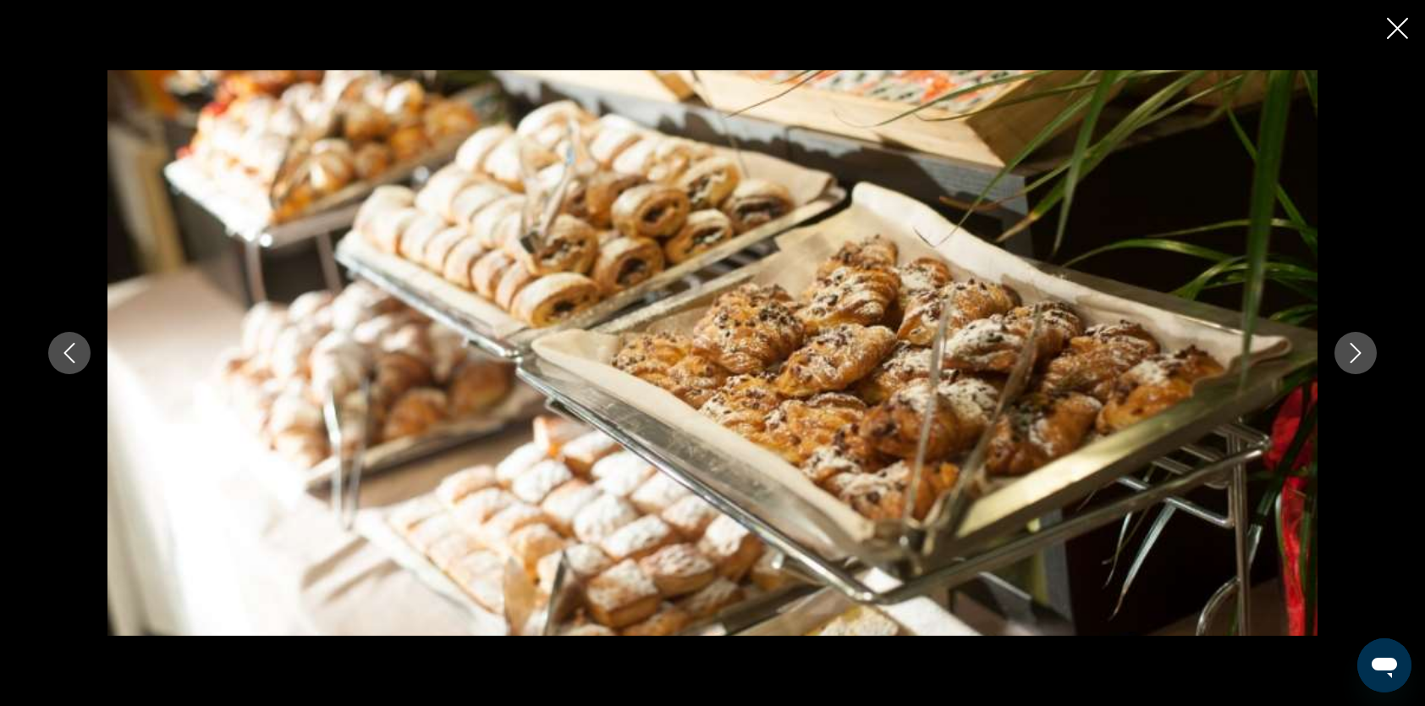
click at [1393, 27] on icon "Close slideshow" at bounding box center [1397, 28] width 21 height 21
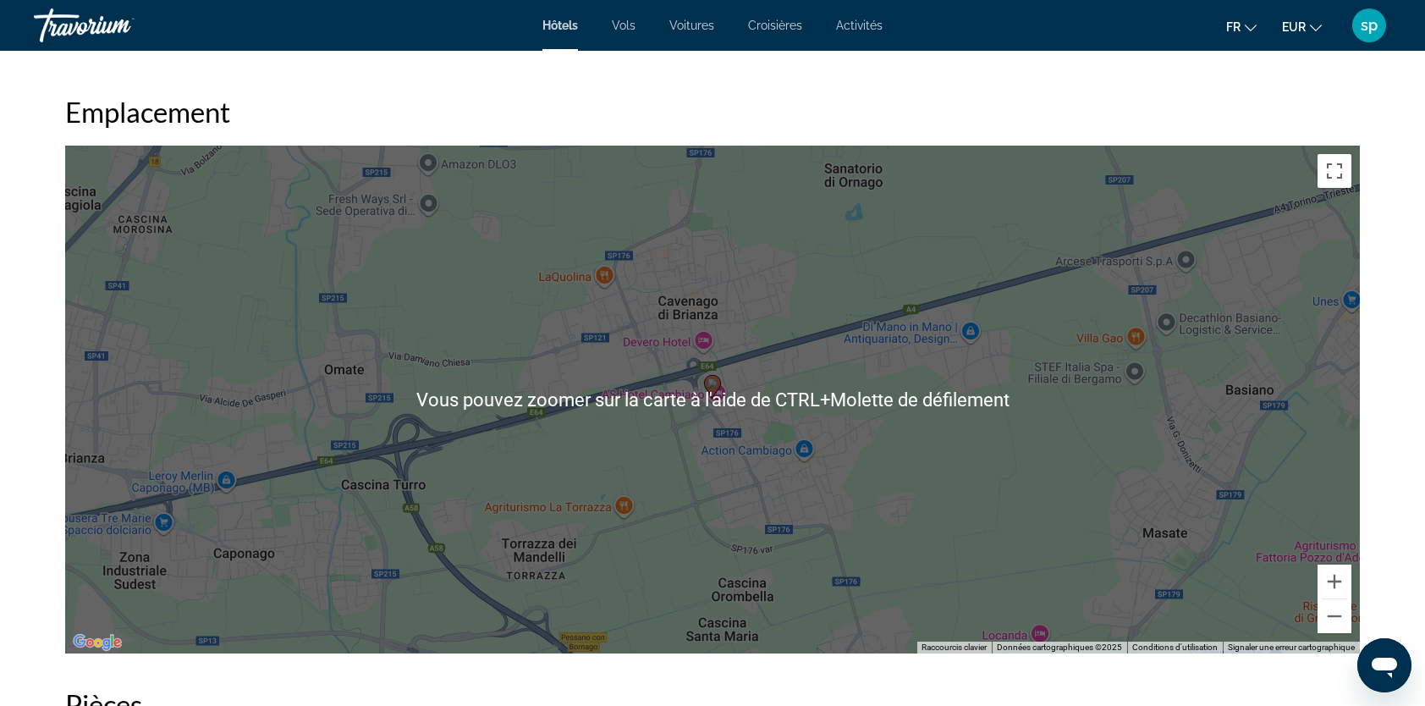
scroll to position [1777, 0]
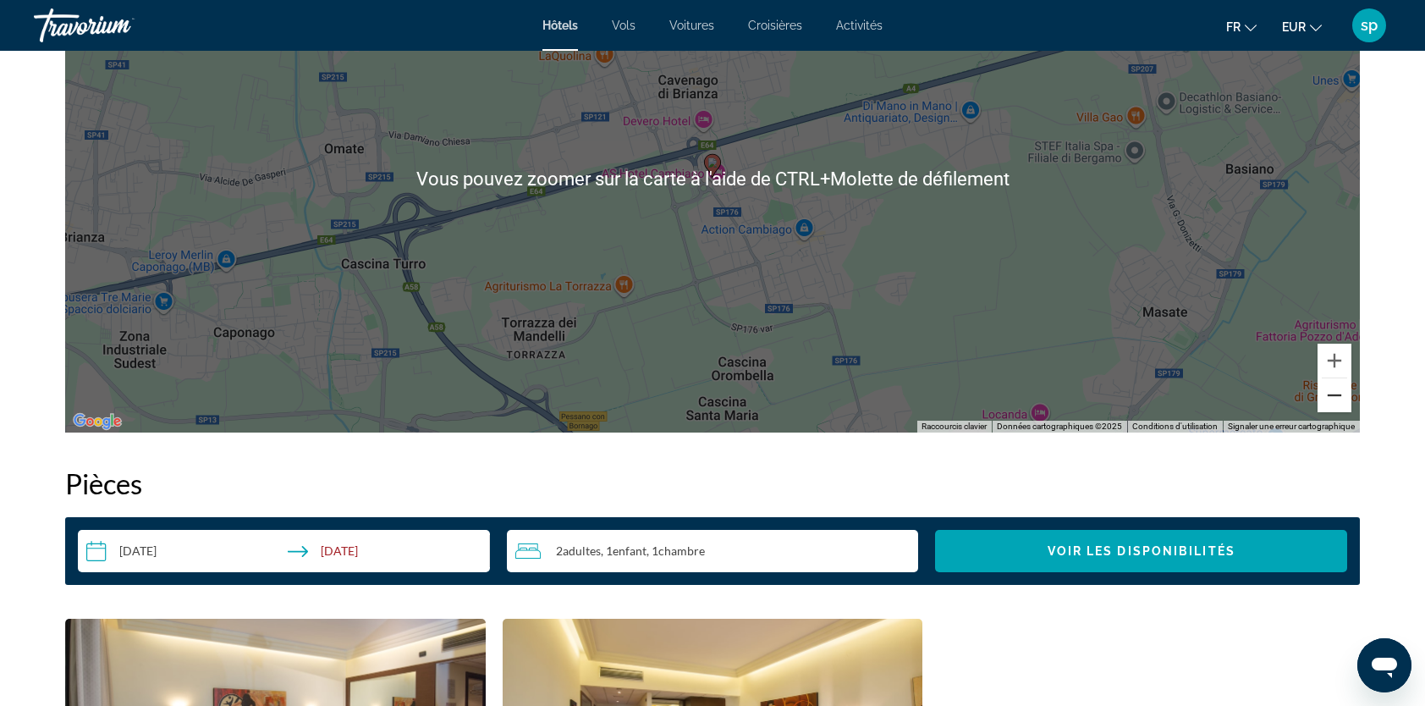
click at [1332, 401] on button "Zoom arrière" at bounding box center [1335, 395] width 34 height 34
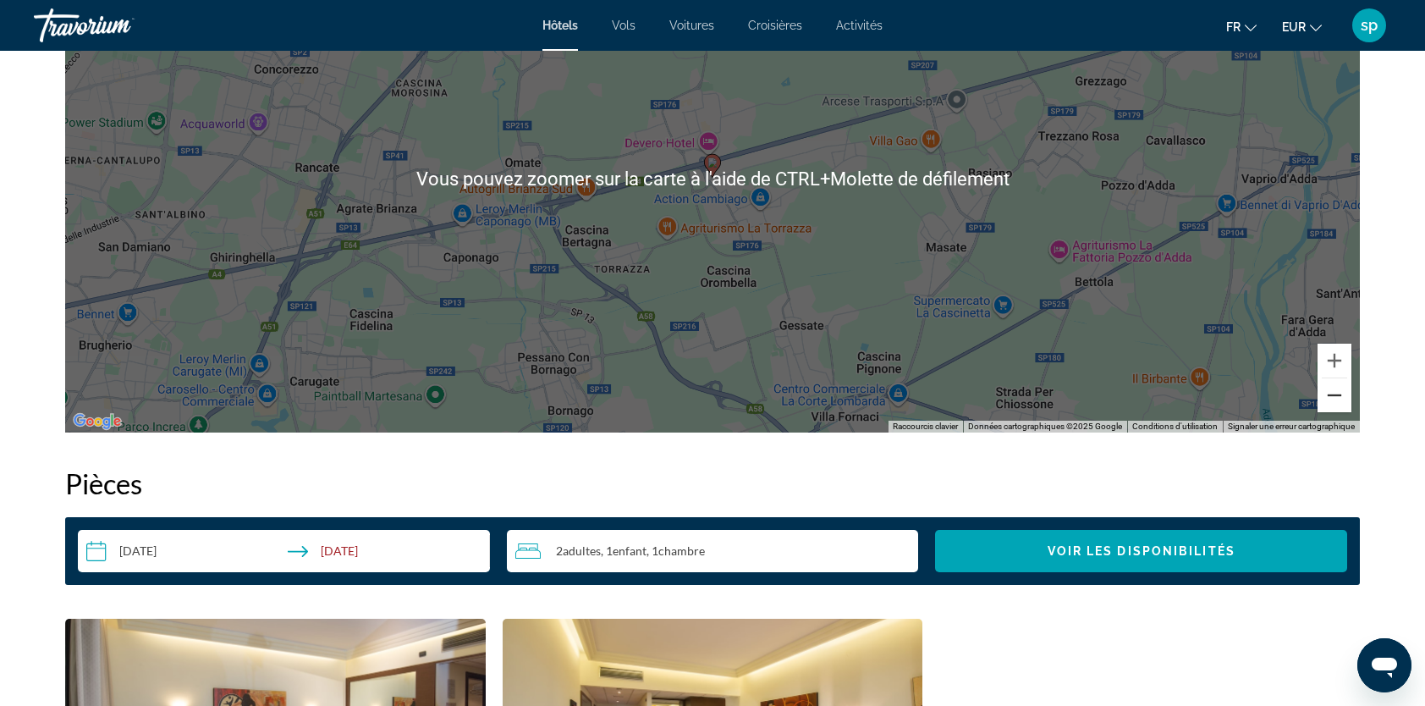
click at [1329, 399] on button "Zoom arrière" at bounding box center [1335, 395] width 34 height 34
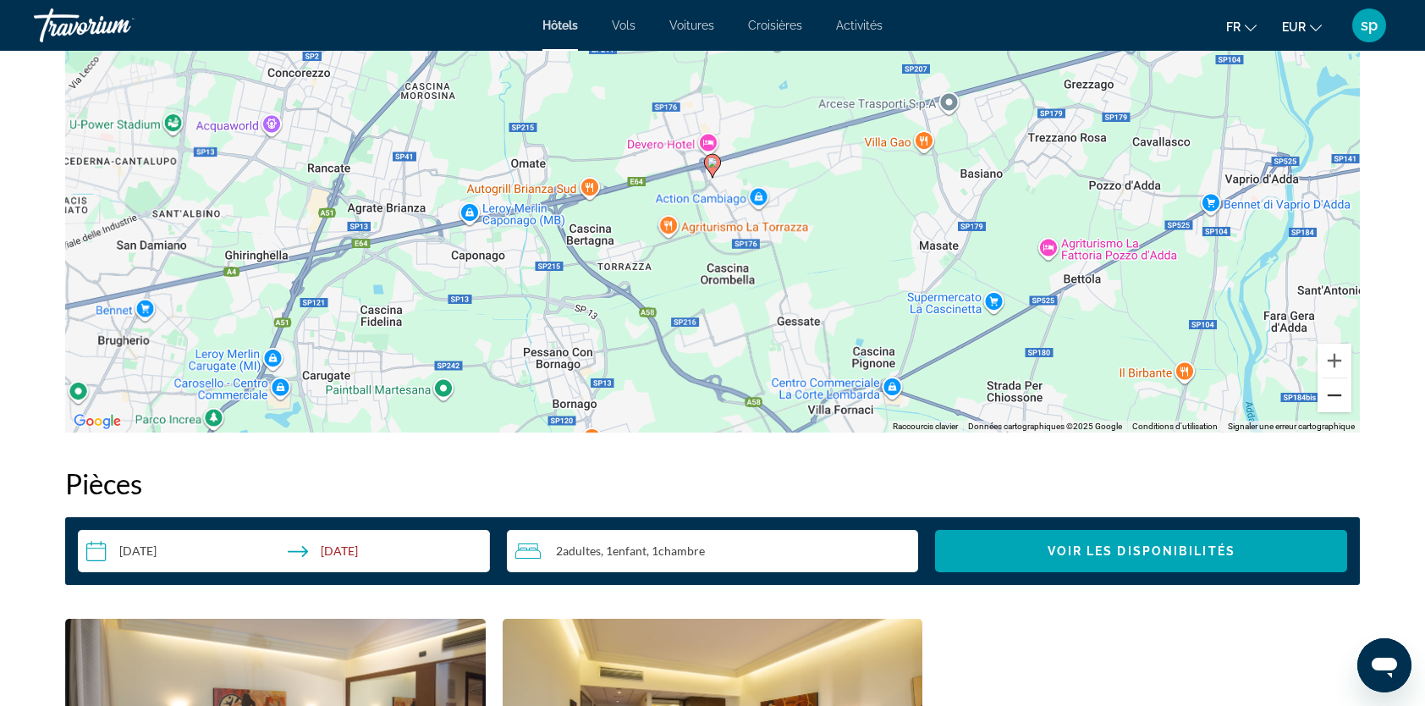
click at [1326, 399] on button "Zoom arrière" at bounding box center [1335, 395] width 34 height 34
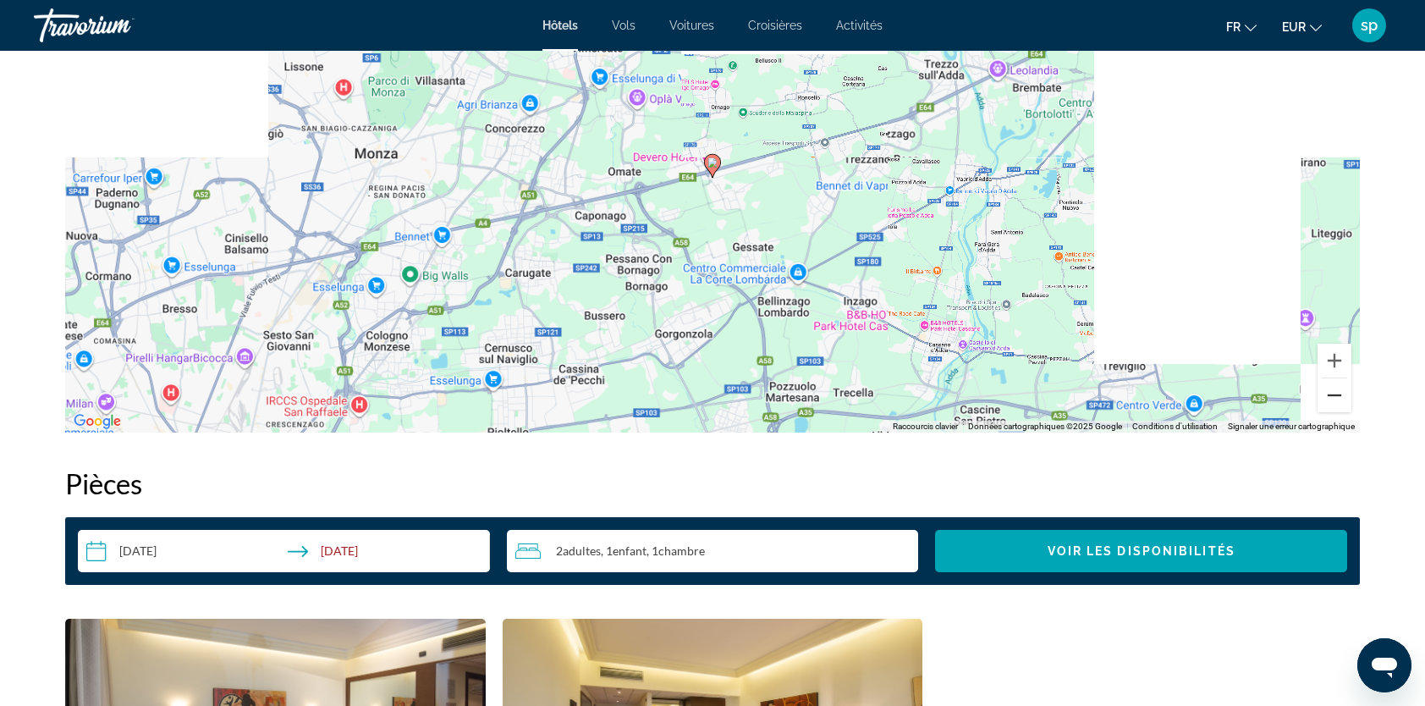
click at [1325, 399] on button "Zoom arrière" at bounding box center [1335, 395] width 34 height 34
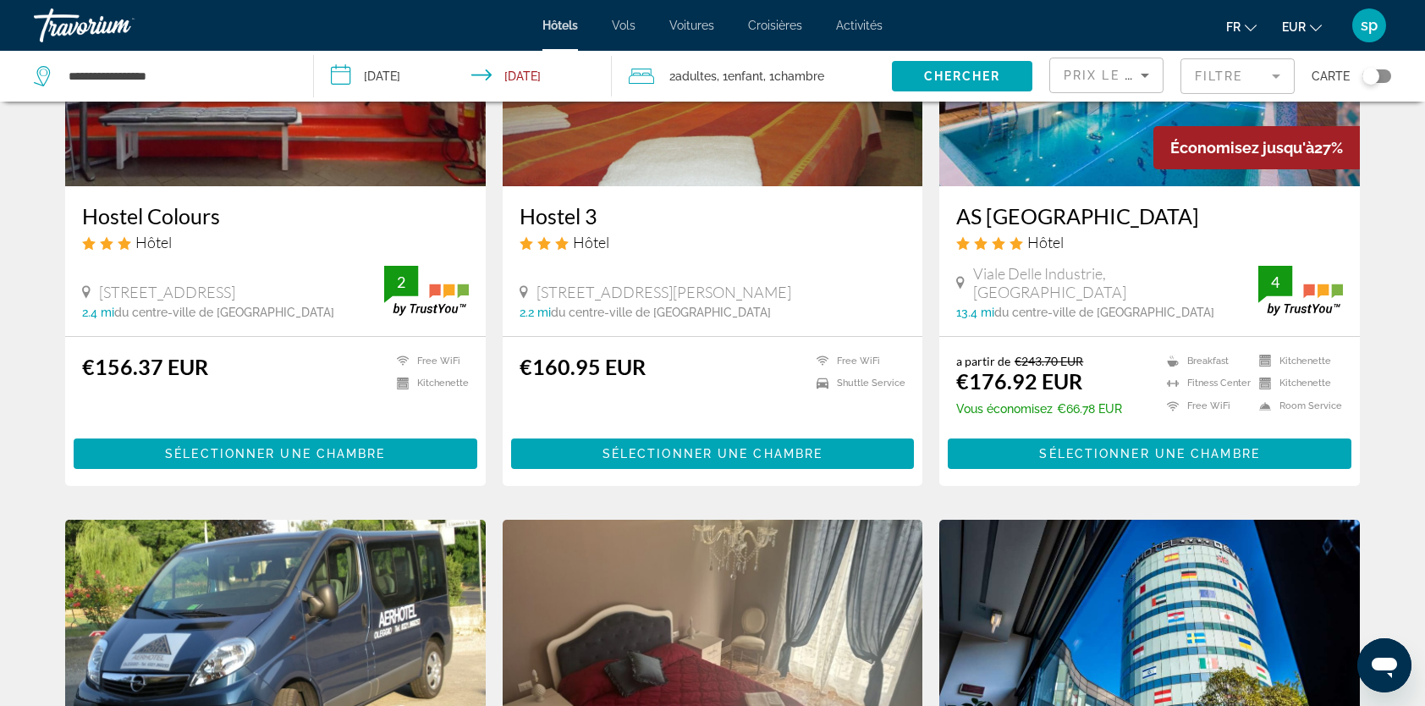
scroll to position [254, 0]
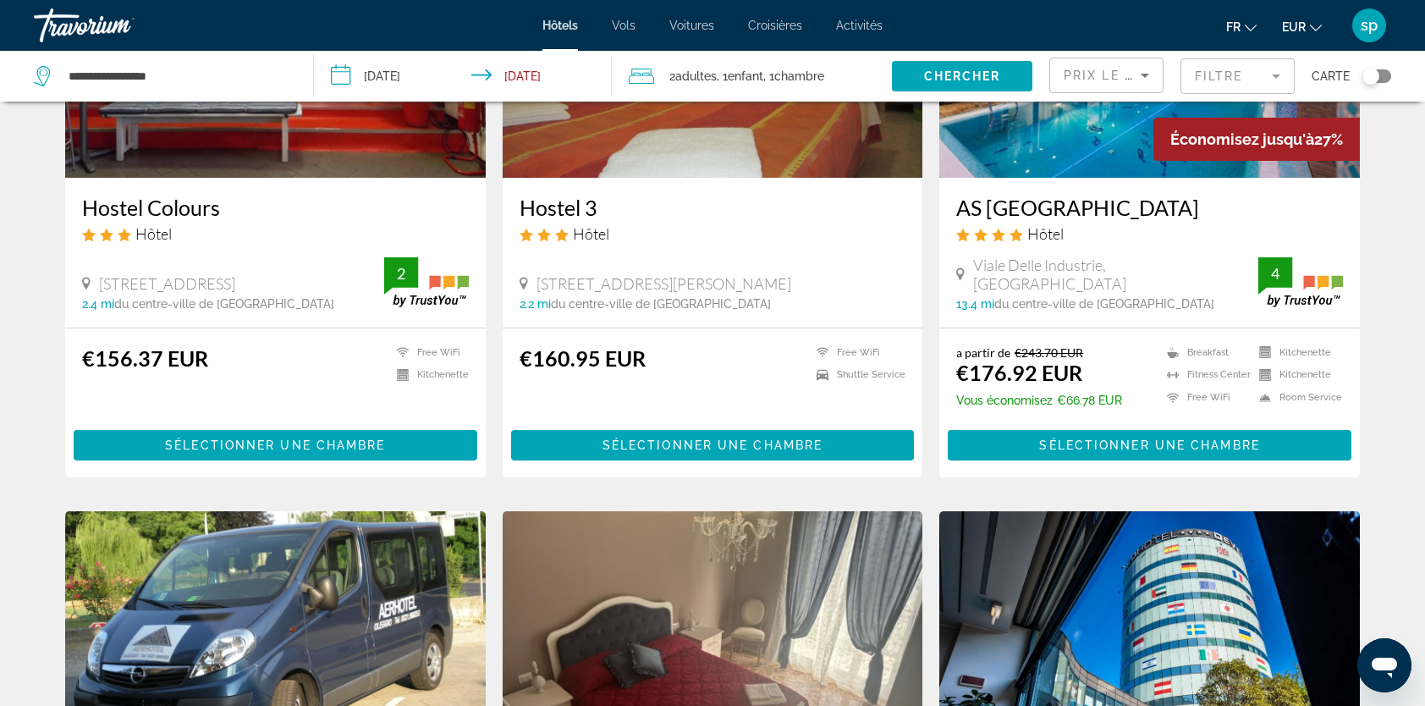
click at [1048, 155] on img "Main content" at bounding box center [1149, 42] width 421 height 271
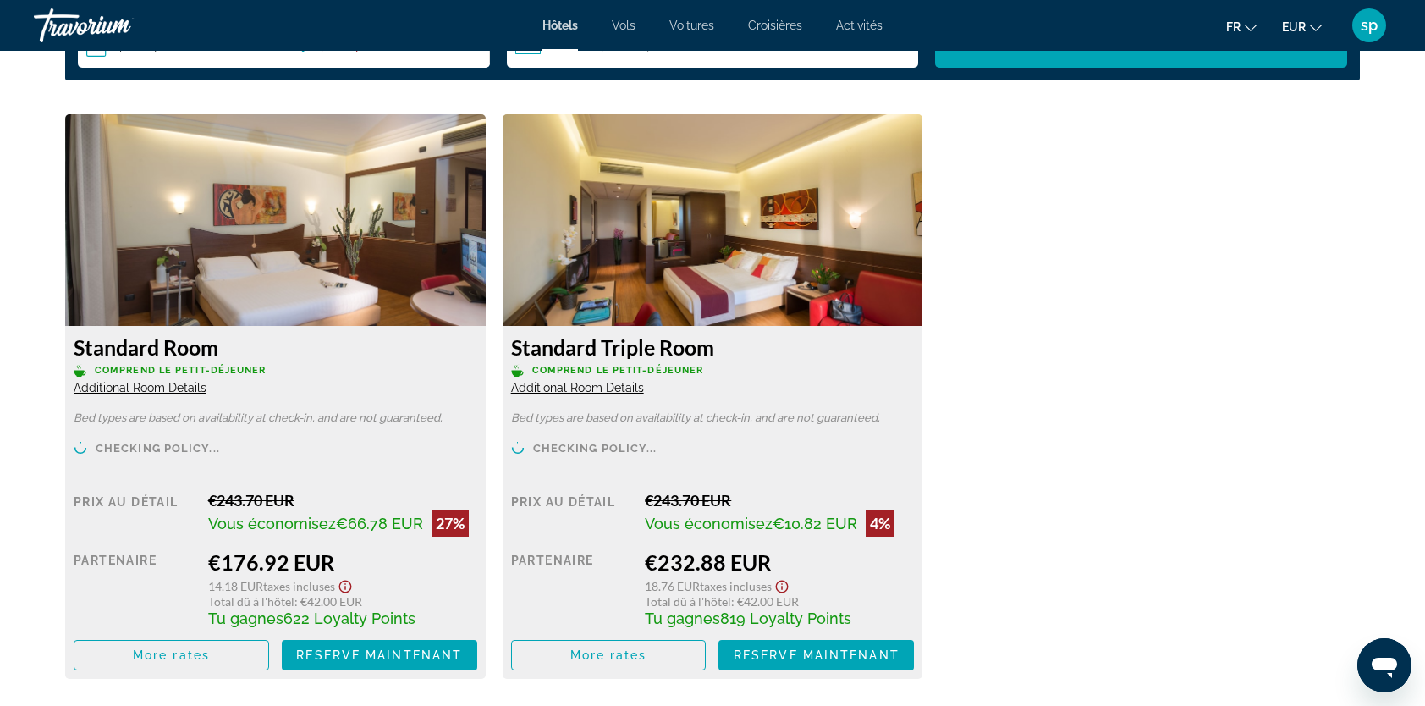
scroll to position [2285, 0]
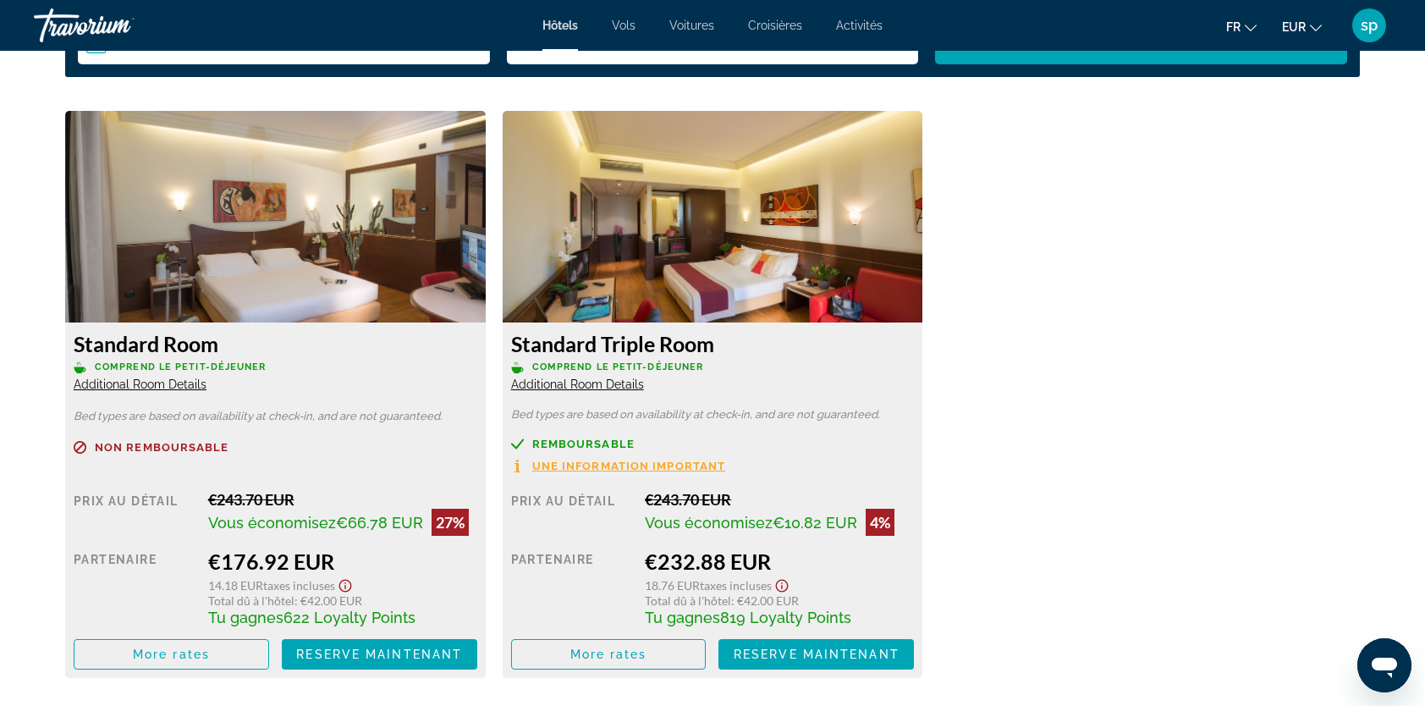
click at [145, 377] on span "Additional Room Details" at bounding box center [140, 384] width 133 height 14
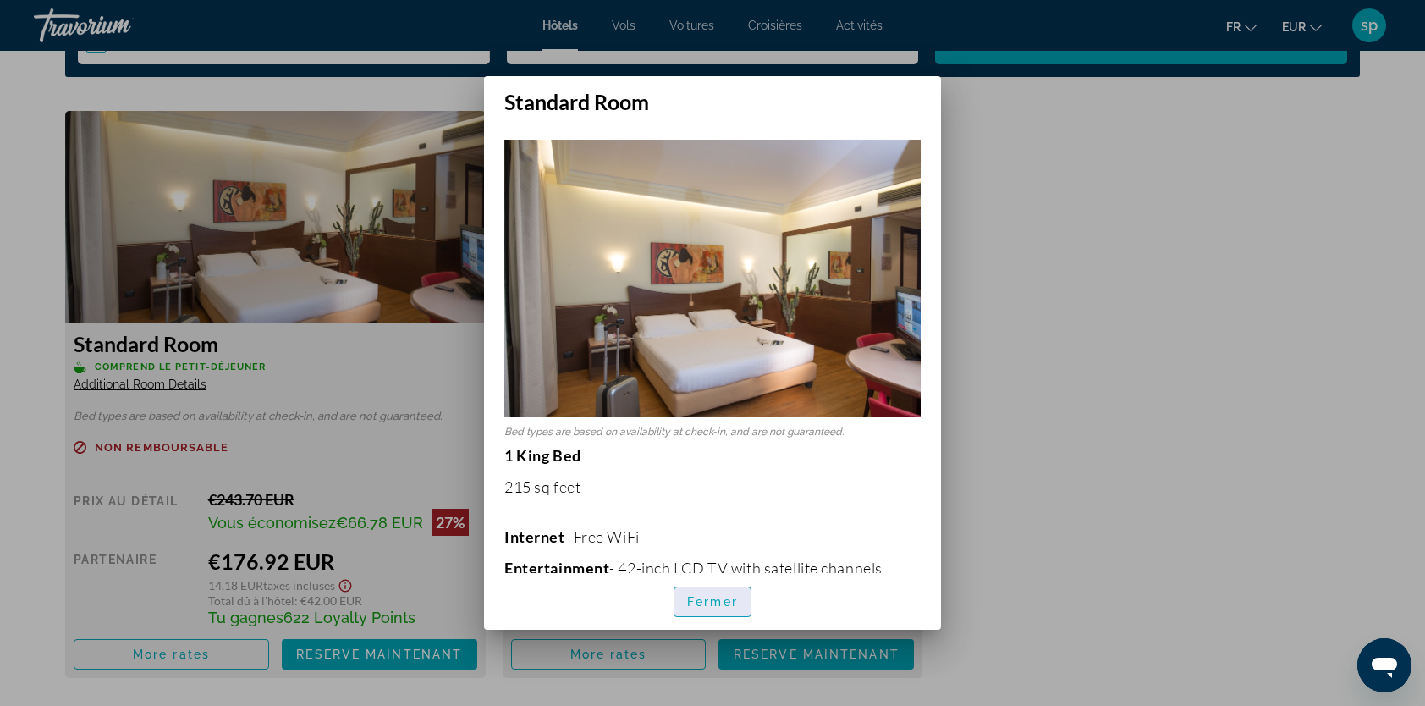
click at [715, 597] on span "Fermer" at bounding box center [712, 602] width 51 height 14
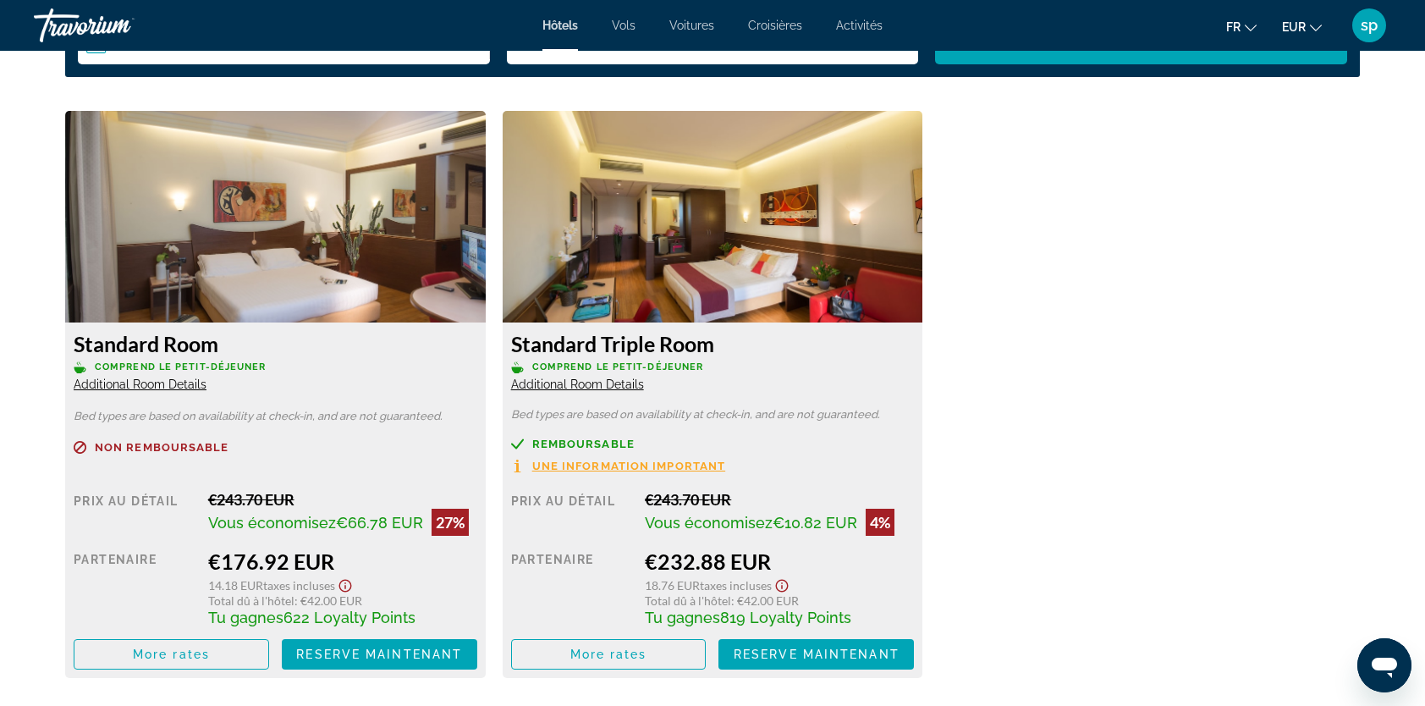
click at [183, 391] on div "Standard Room Comprend le petit-déjeuner Additional Room Details" at bounding box center [276, 361] width 404 height 61
click at [185, 388] on span "Additional Room Details" at bounding box center [140, 384] width 133 height 14
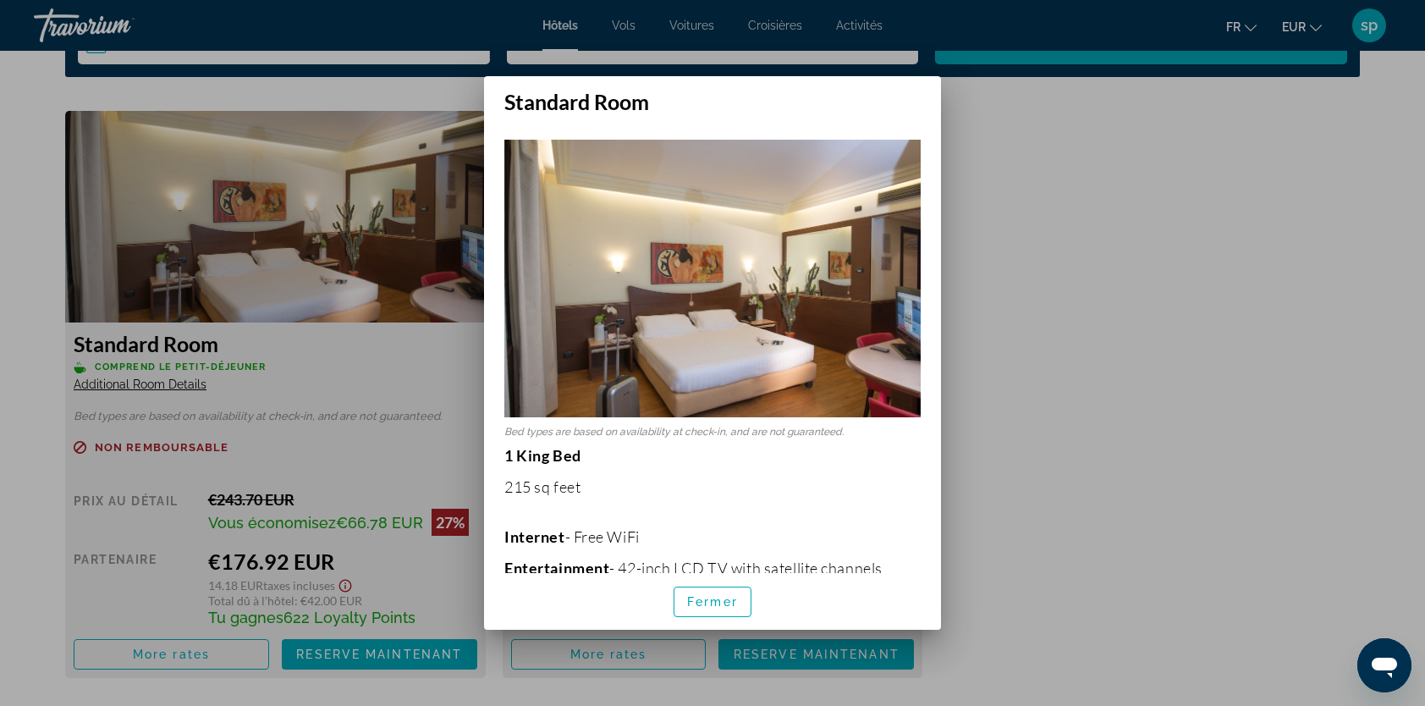
scroll to position [0, 0]
click at [728, 600] on span "Fermer" at bounding box center [712, 602] width 51 height 14
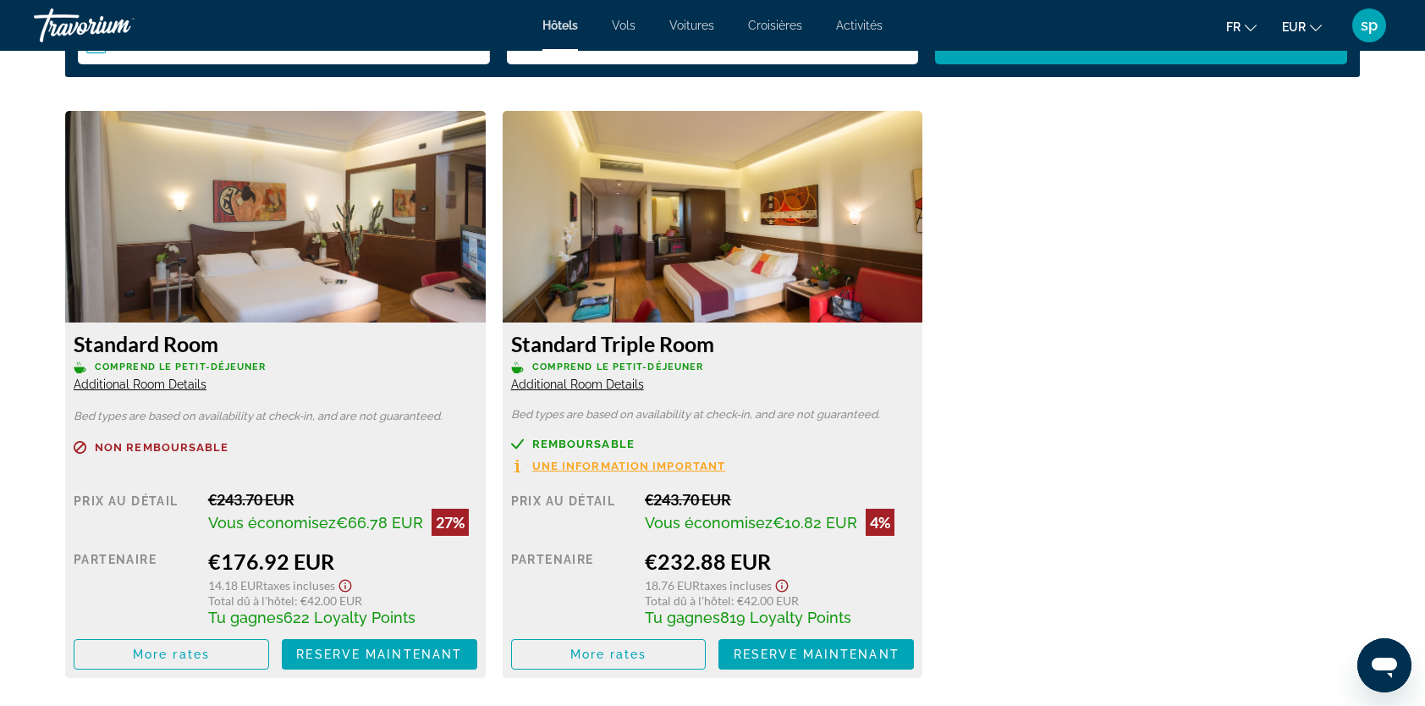
click at [628, 381] on span "Additional Room Details" at bounding box center [577, 384] width 133 height 14
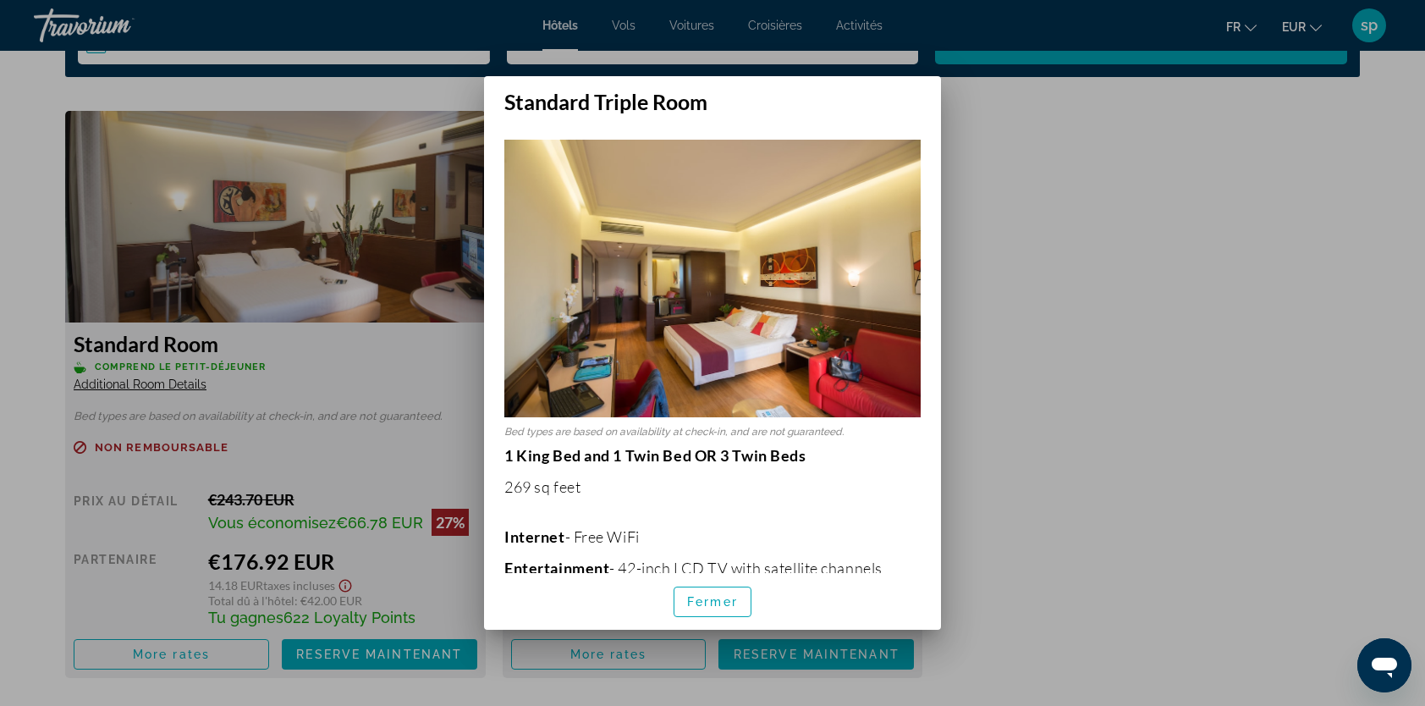
click at [1033, 439] on div at bounding box center [712, 353] width 1425 height 706
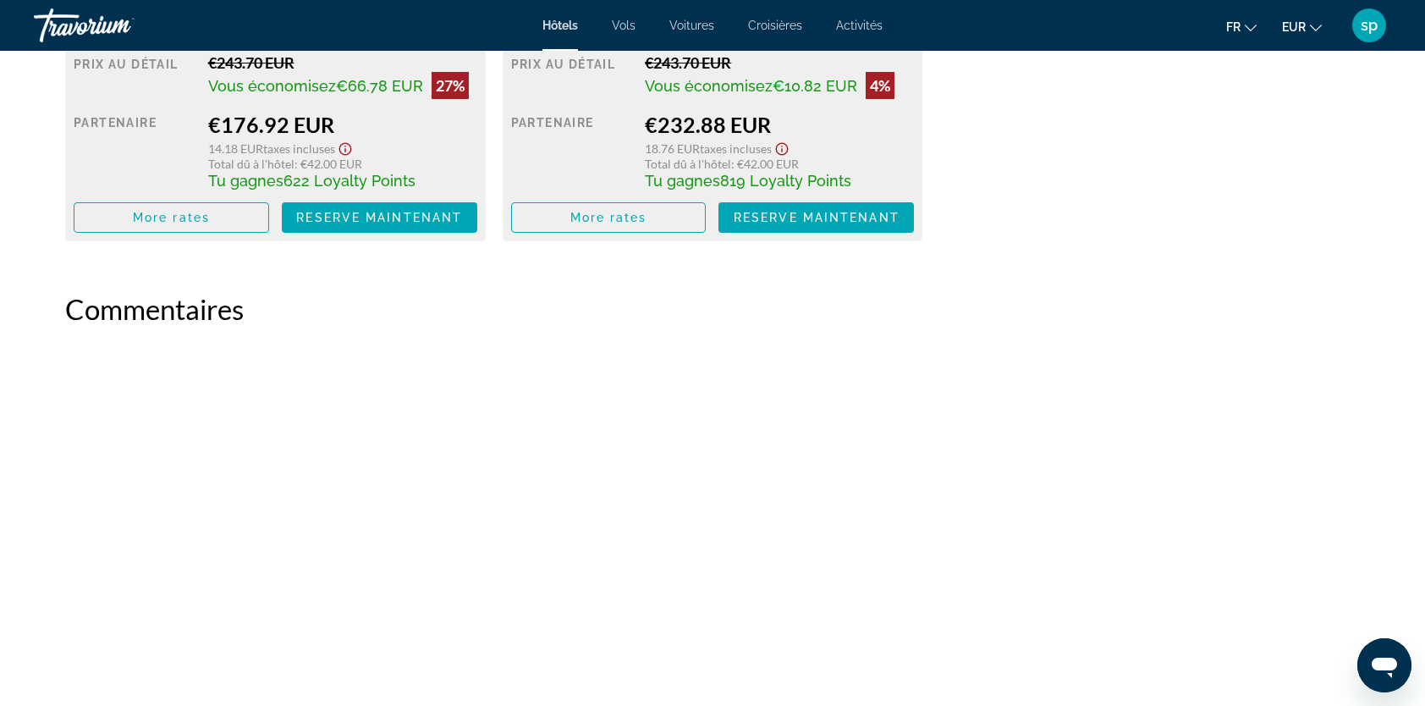
scroll to position [2792, 0]
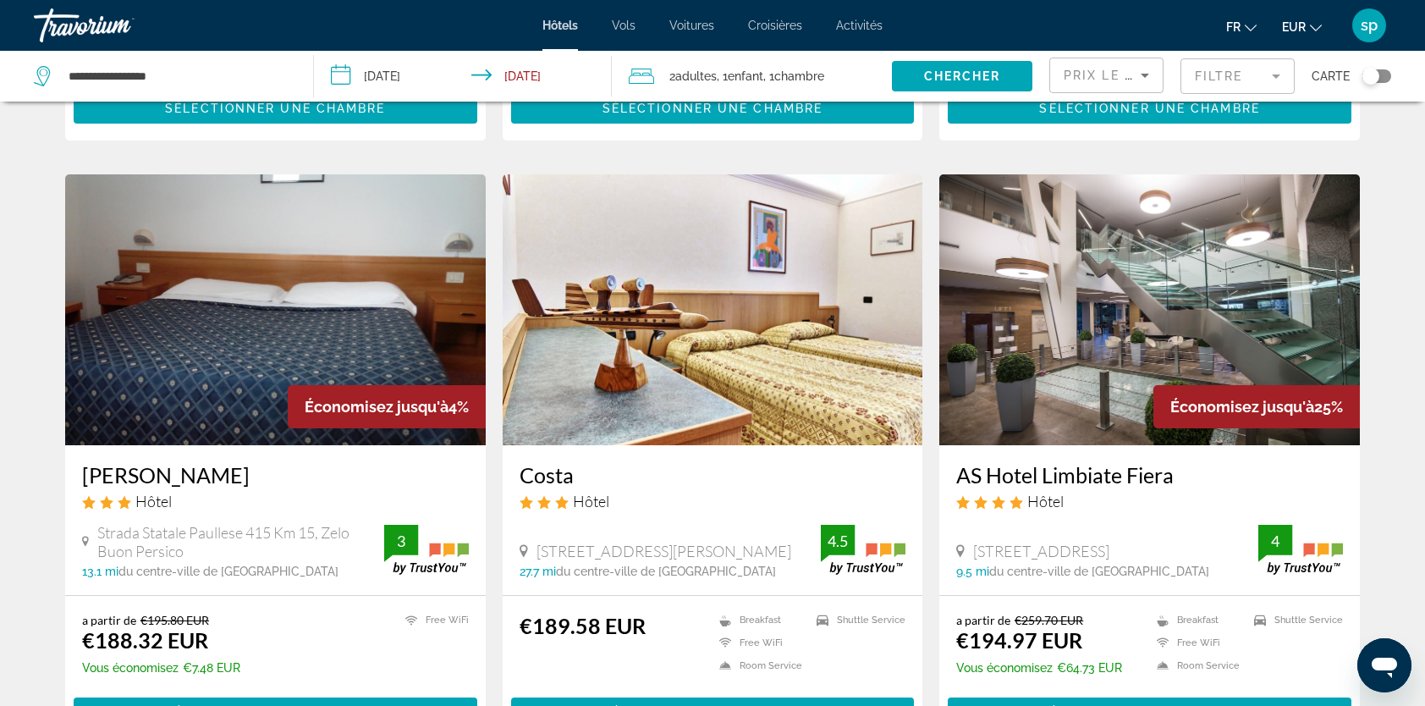
scroll to position [1862, 0]
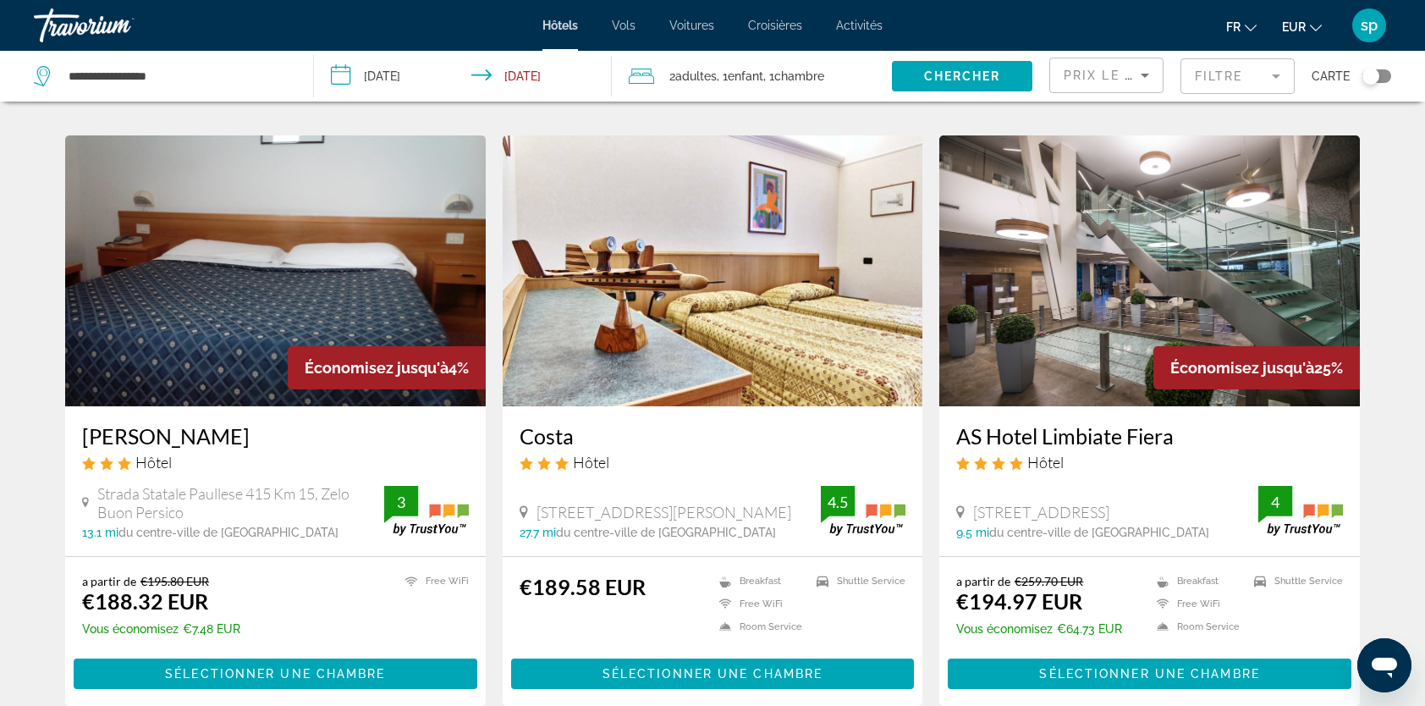
click at [1080, 250] on img "Main content" at bounding box center [1149, 270] width 421 height 271
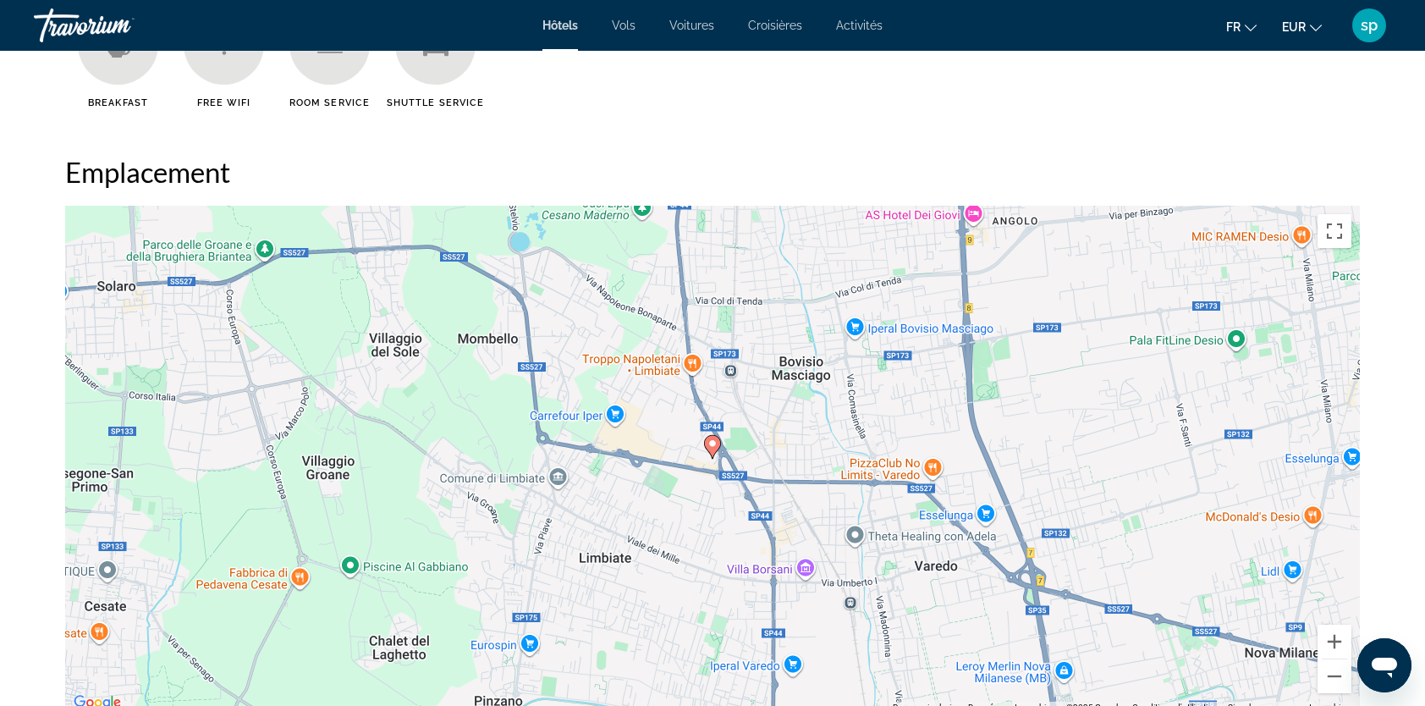
scroll to position [1692, 0]
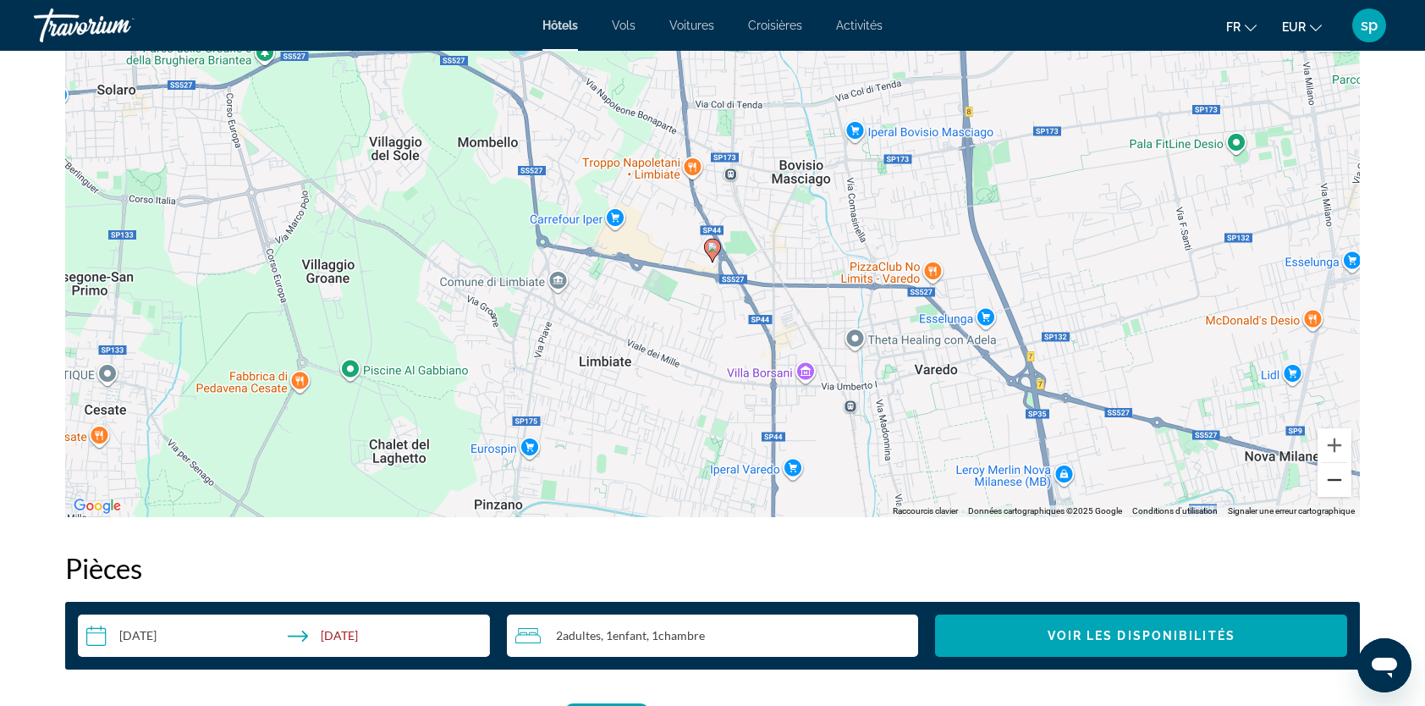
click at [1342, 479] on button "Zoom arrière" at bounding box center [1335, 480] width 34 height 34
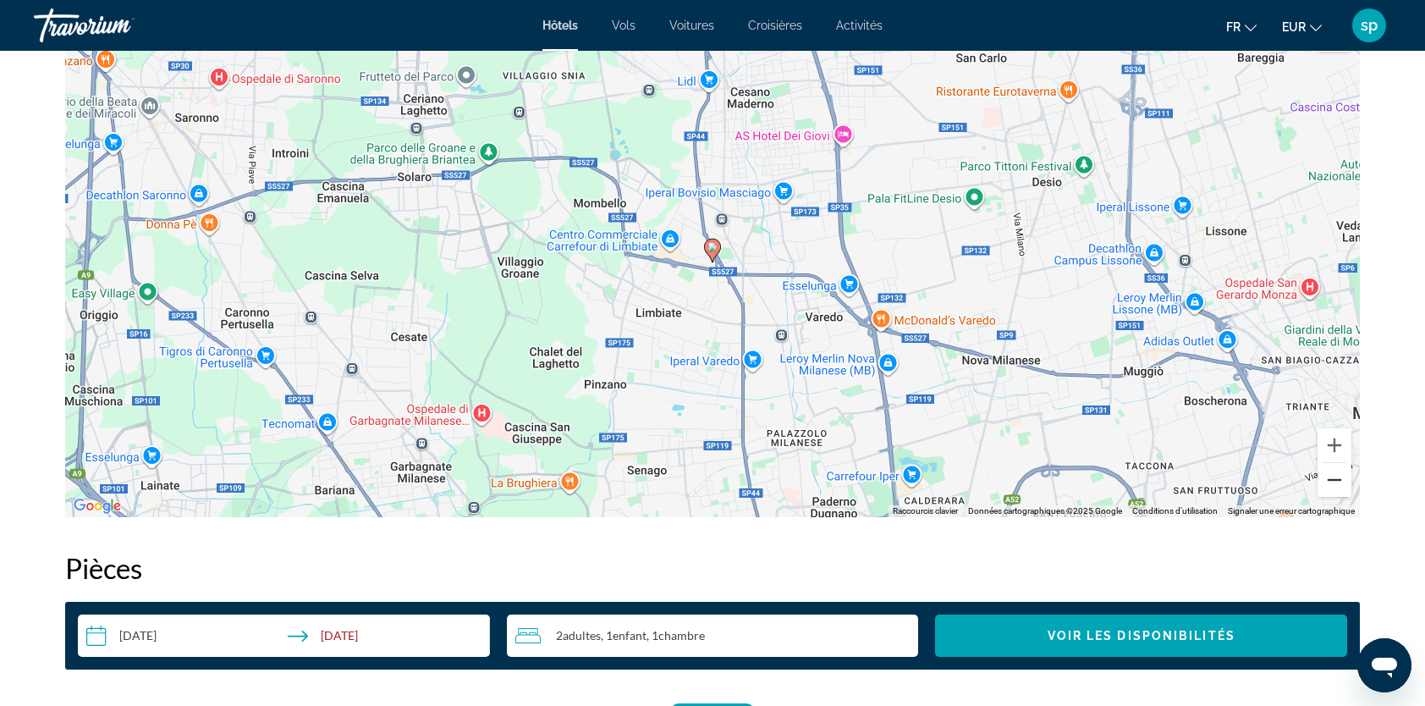
click at [1341, 479] on button "Zoom arrière" at bounding box center [1335, 480] width 34 height 34
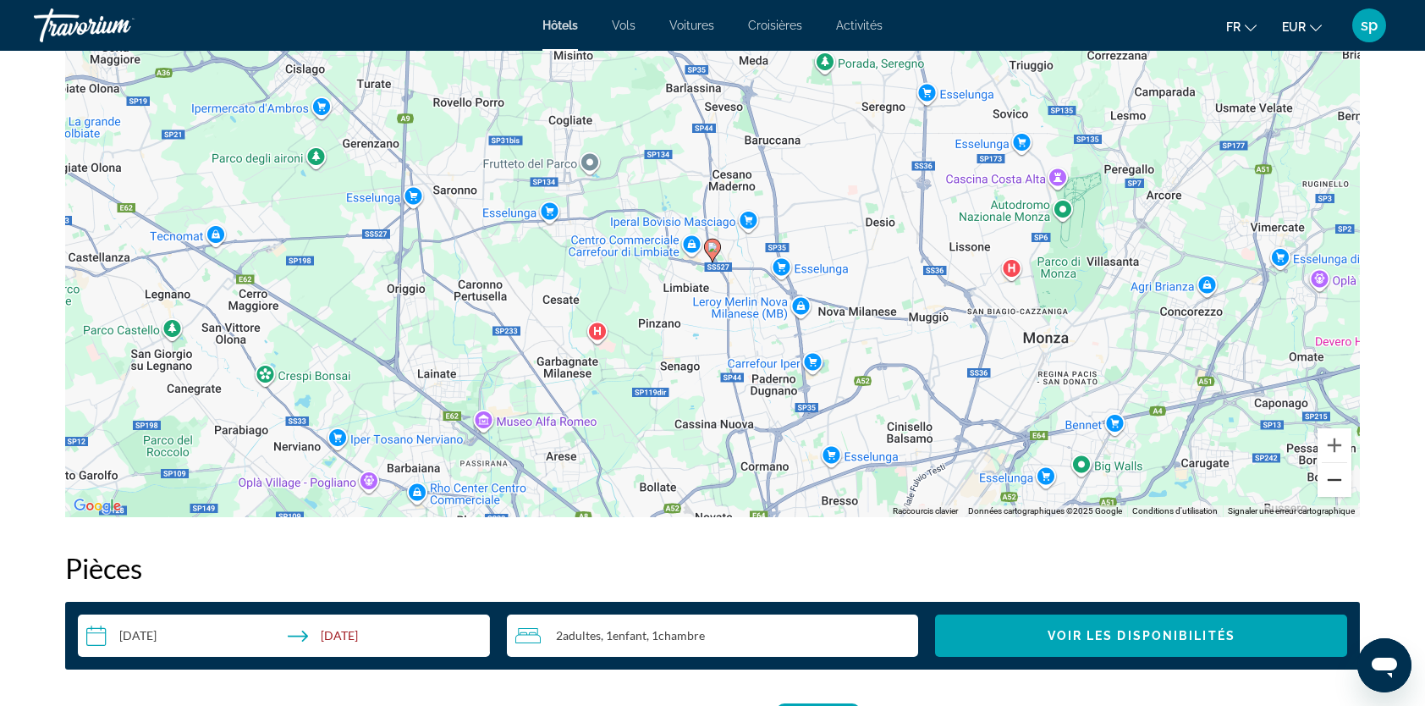
click at [1341, 479] on button "Zoom arrière" at bounding box center [1335, 480] width 34 height 34
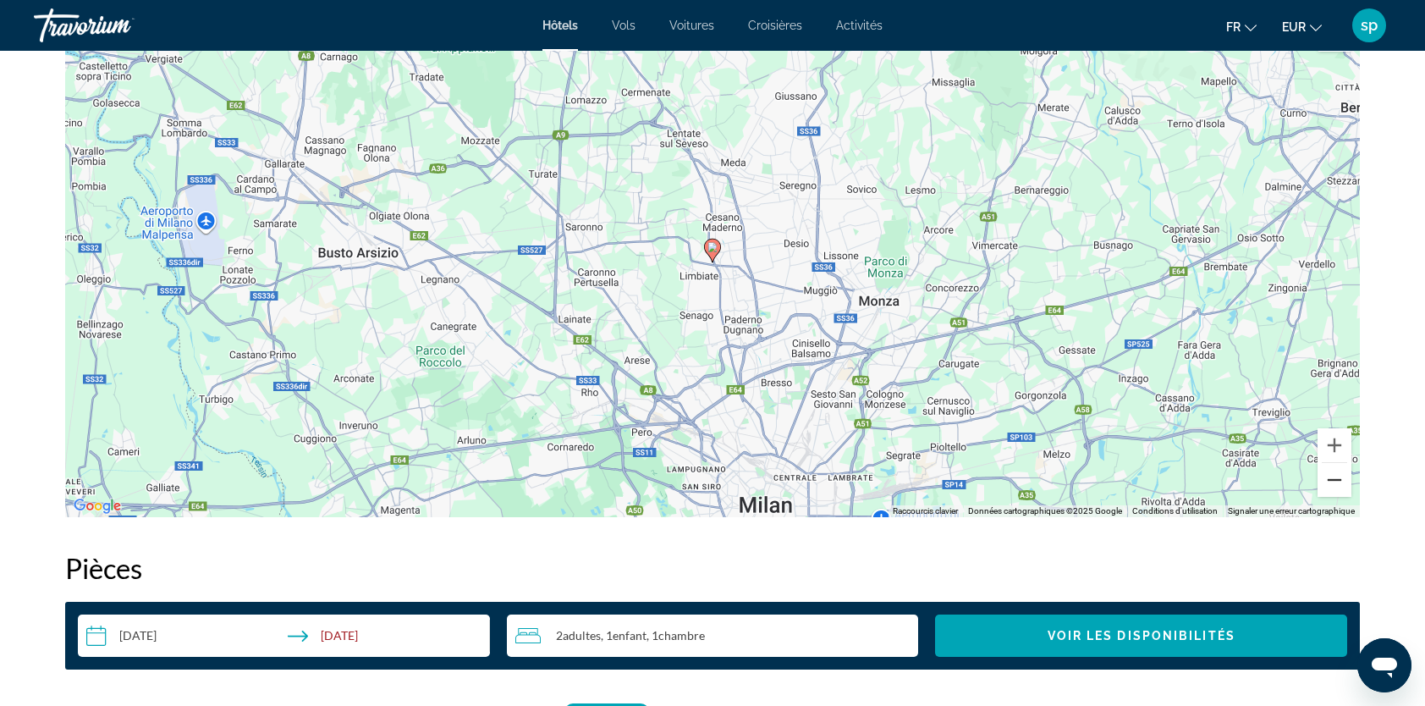
click at [1341, 479] on button "Zoom arrière" at bounding box center [1335, 480] width 34 height 34
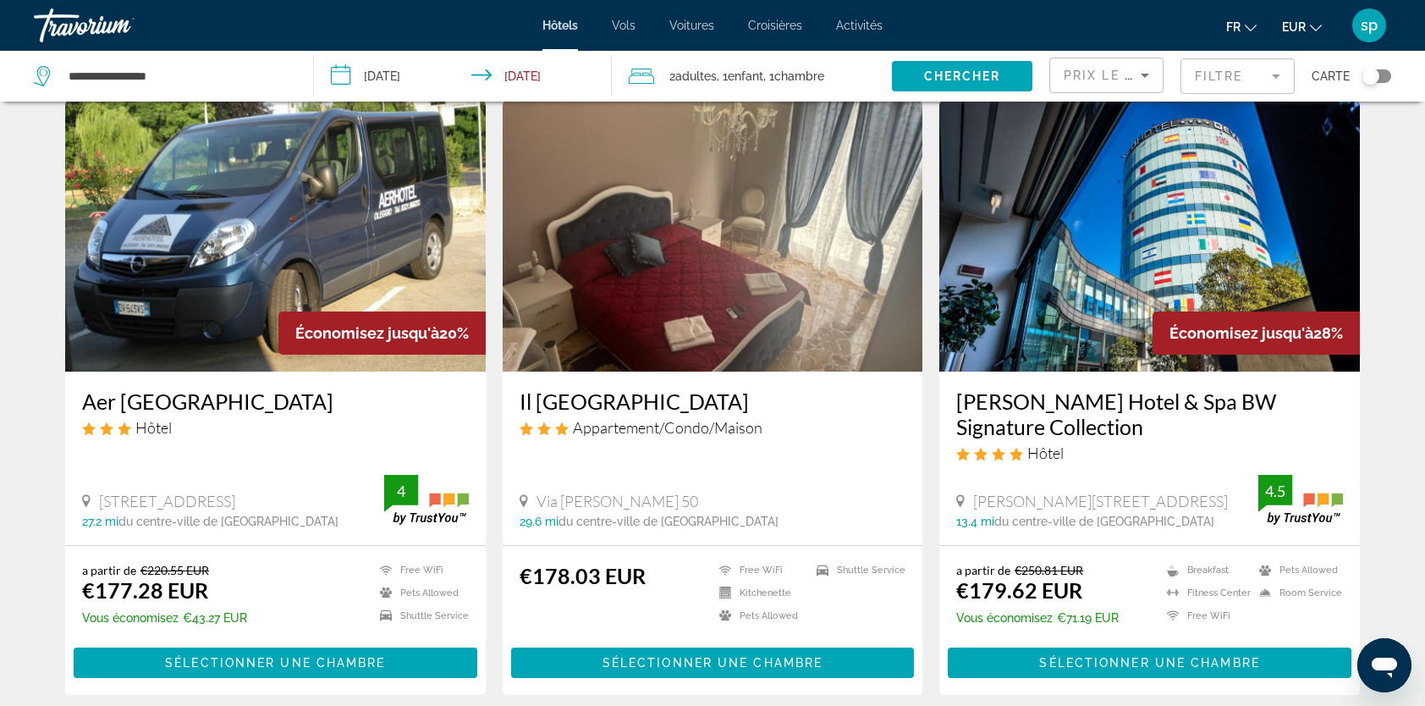
scroll to position [677, 0]
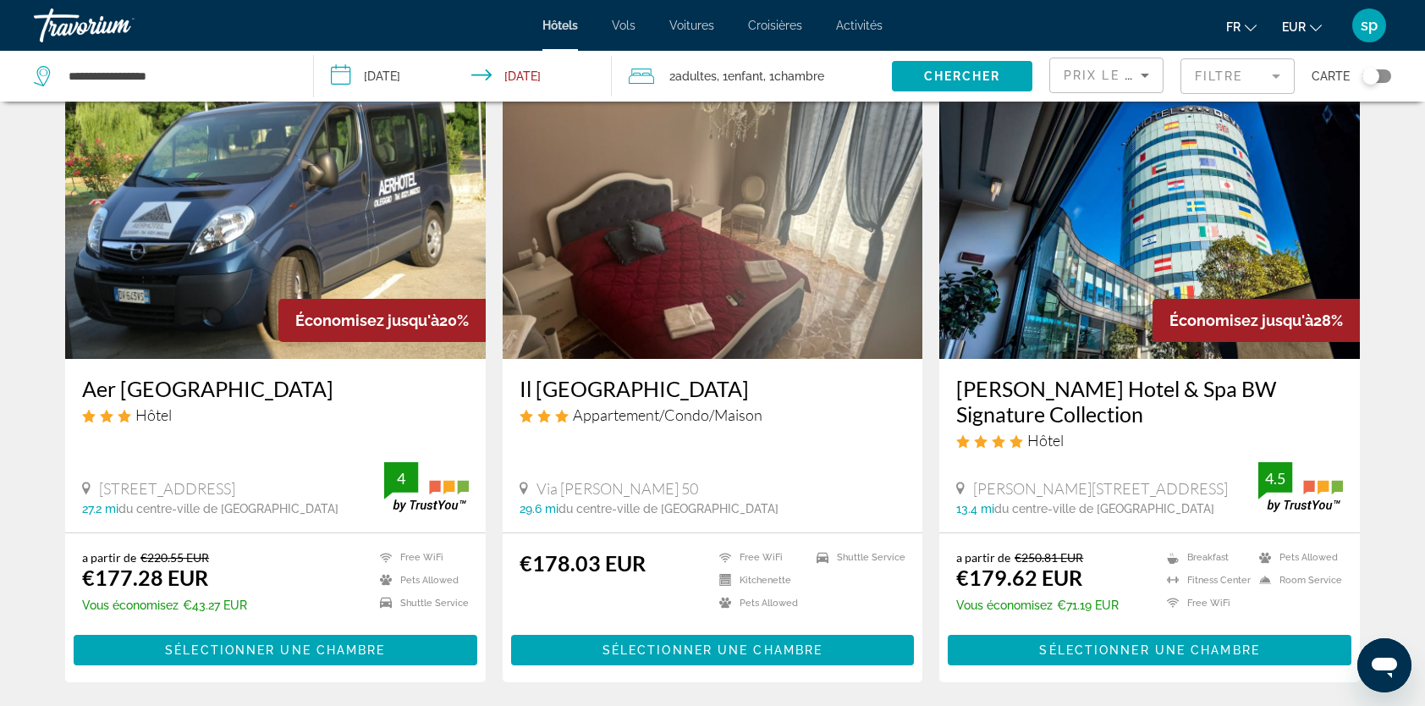
click at [1213, 72] on mat-form-field "Filtre" at bounding box center [1237, 76] width 114 height 36
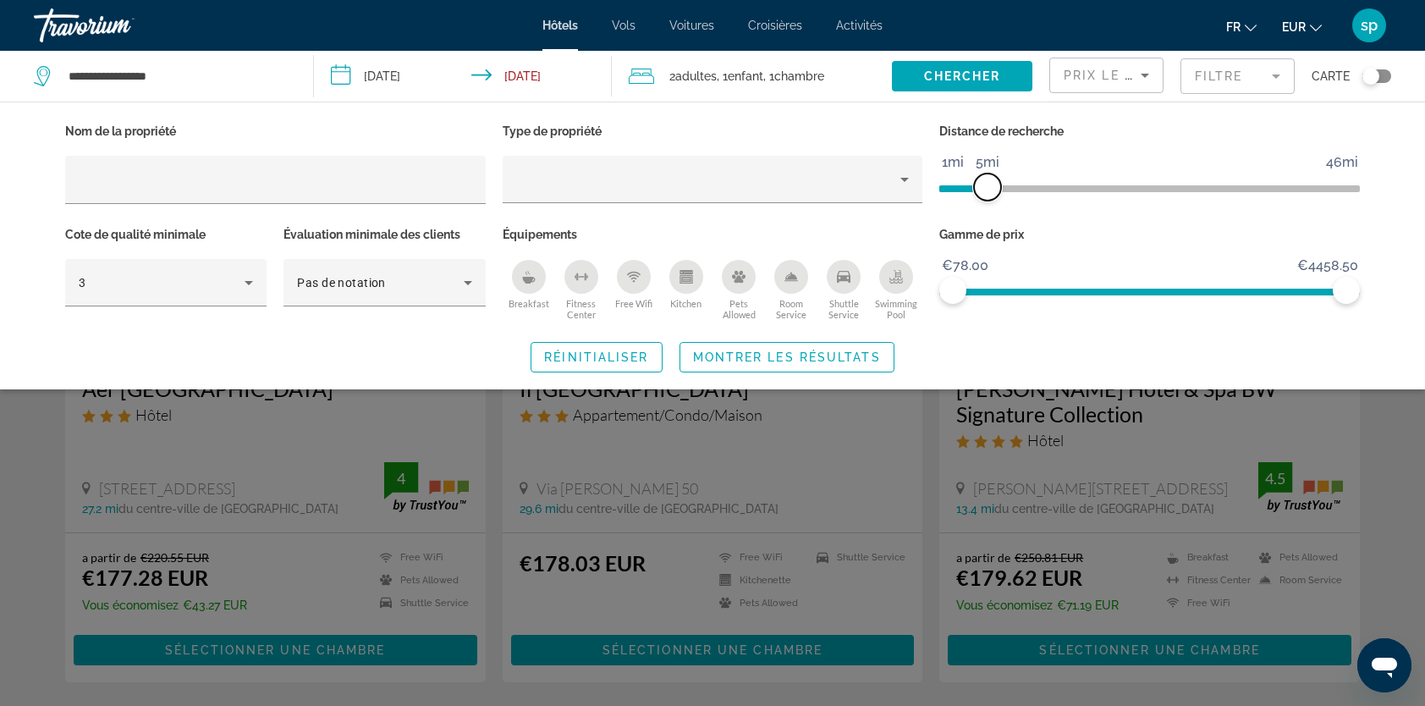
drag, startPoint x: 1200, startPoint y: 186, endPoint x: 990, endPoint y: 219, distance: 212.4
click at [990, 219] on div "Distance de recherche 1mi 46mi 5mi" at bounding box center [1149, 170] width 437 height 103
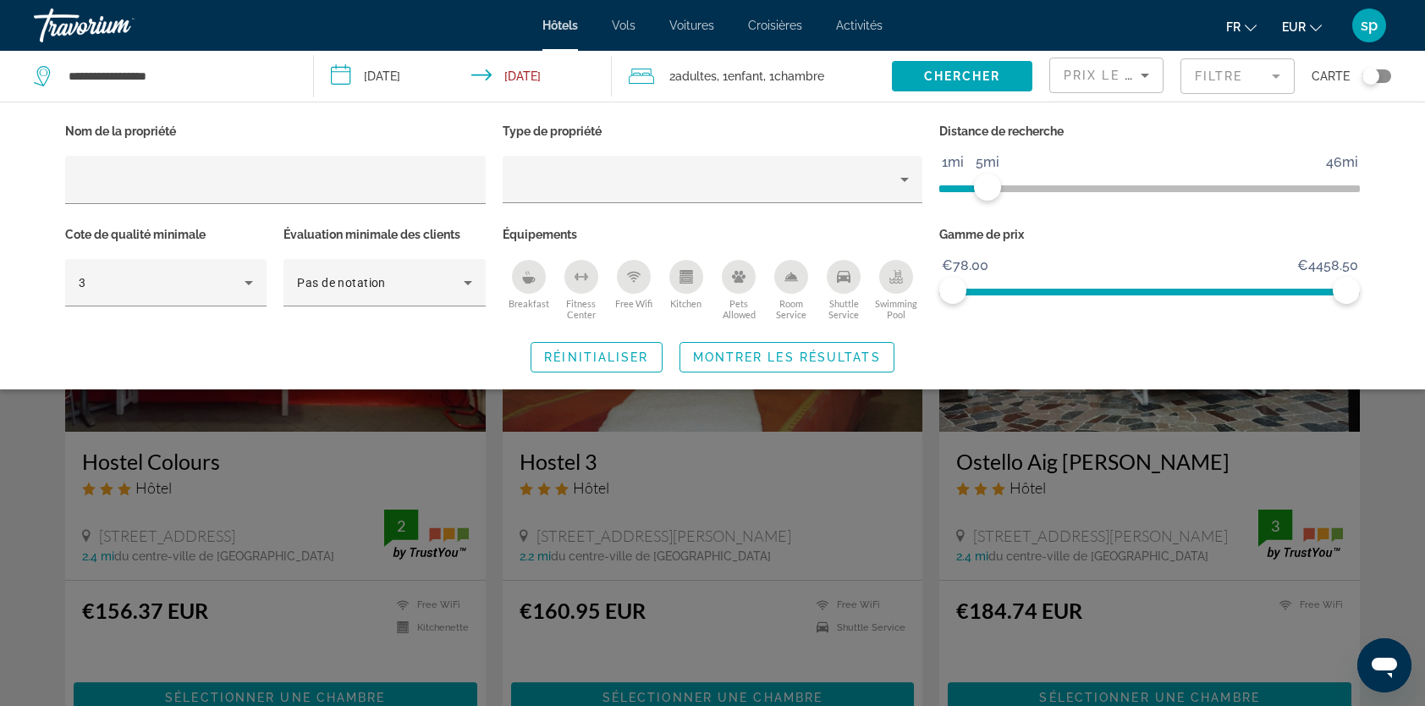
click at [761, 346] on span "Search widget" at bounding box center [786, 357] width 213 height 41
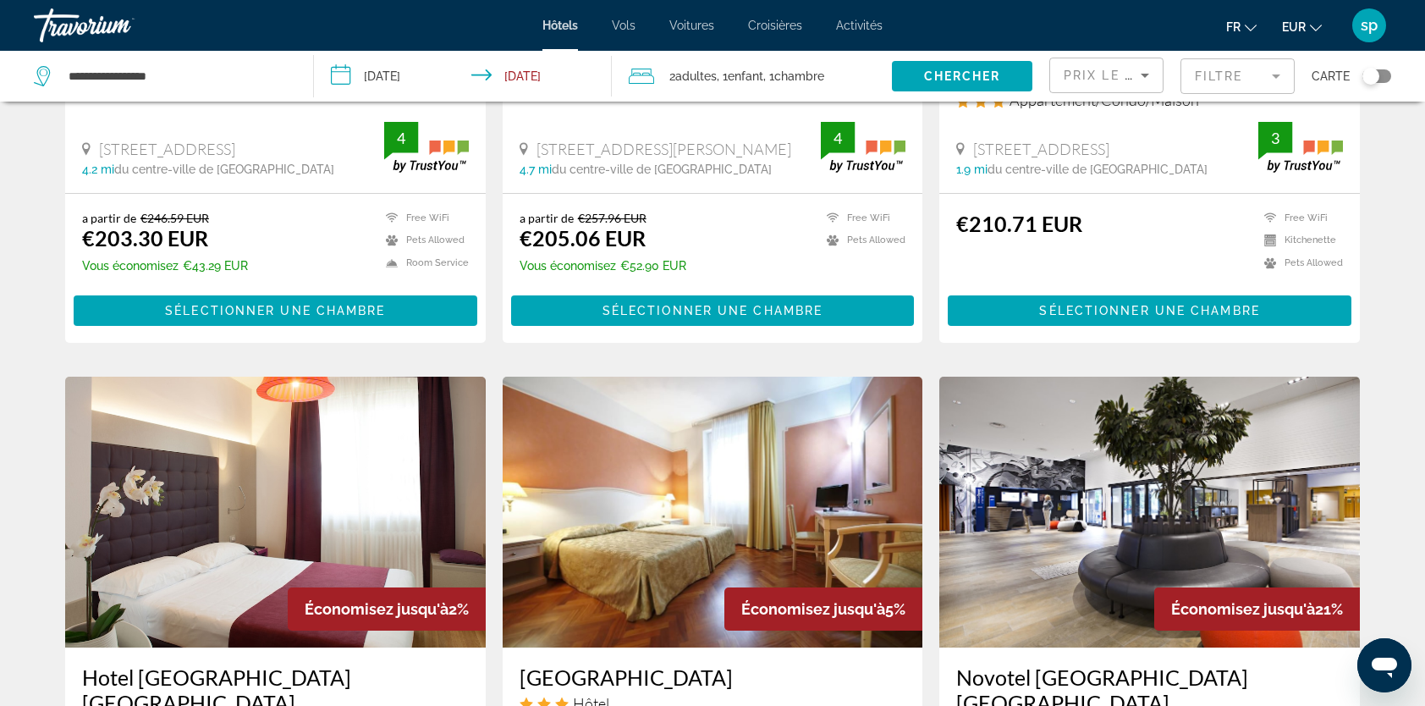
scroll to position [677, 0]
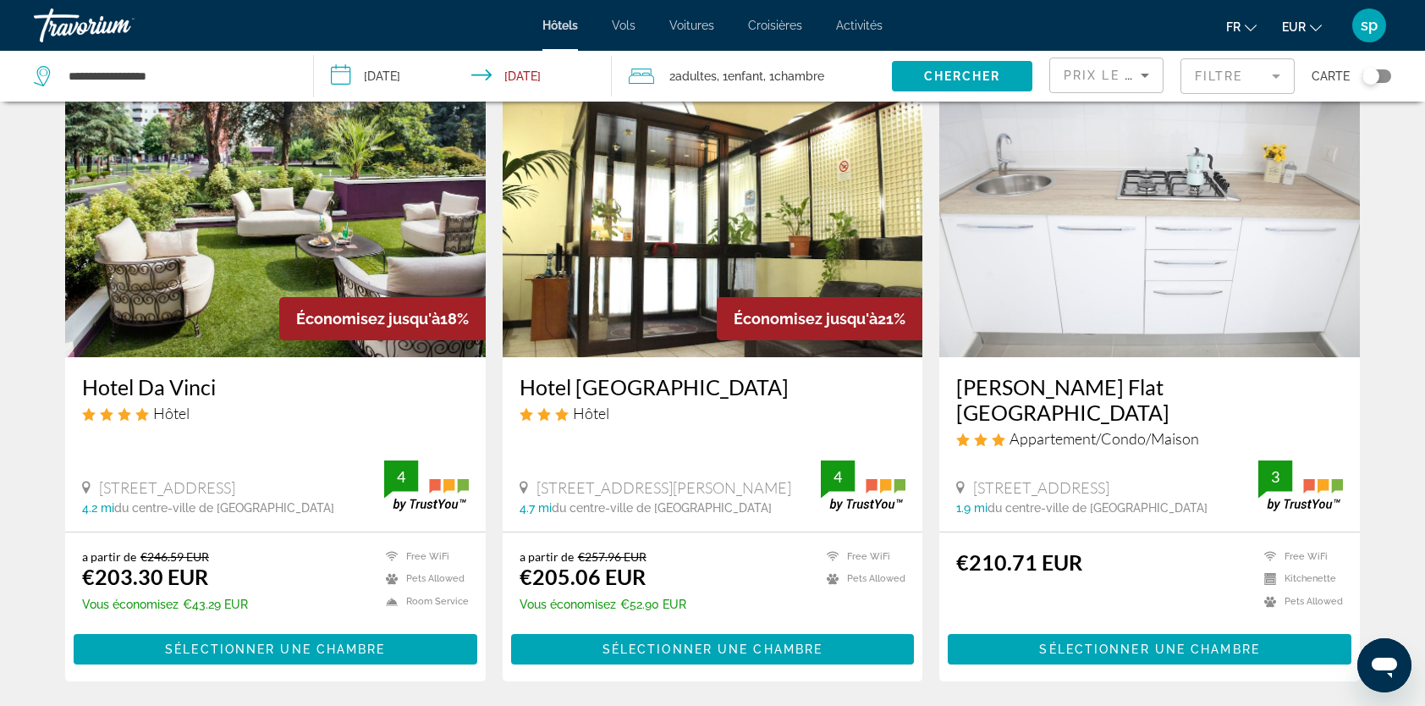
click at [1220, 85] on mat-form-field "Filtre" at bounding box center [1237, 76] width 114 height 36
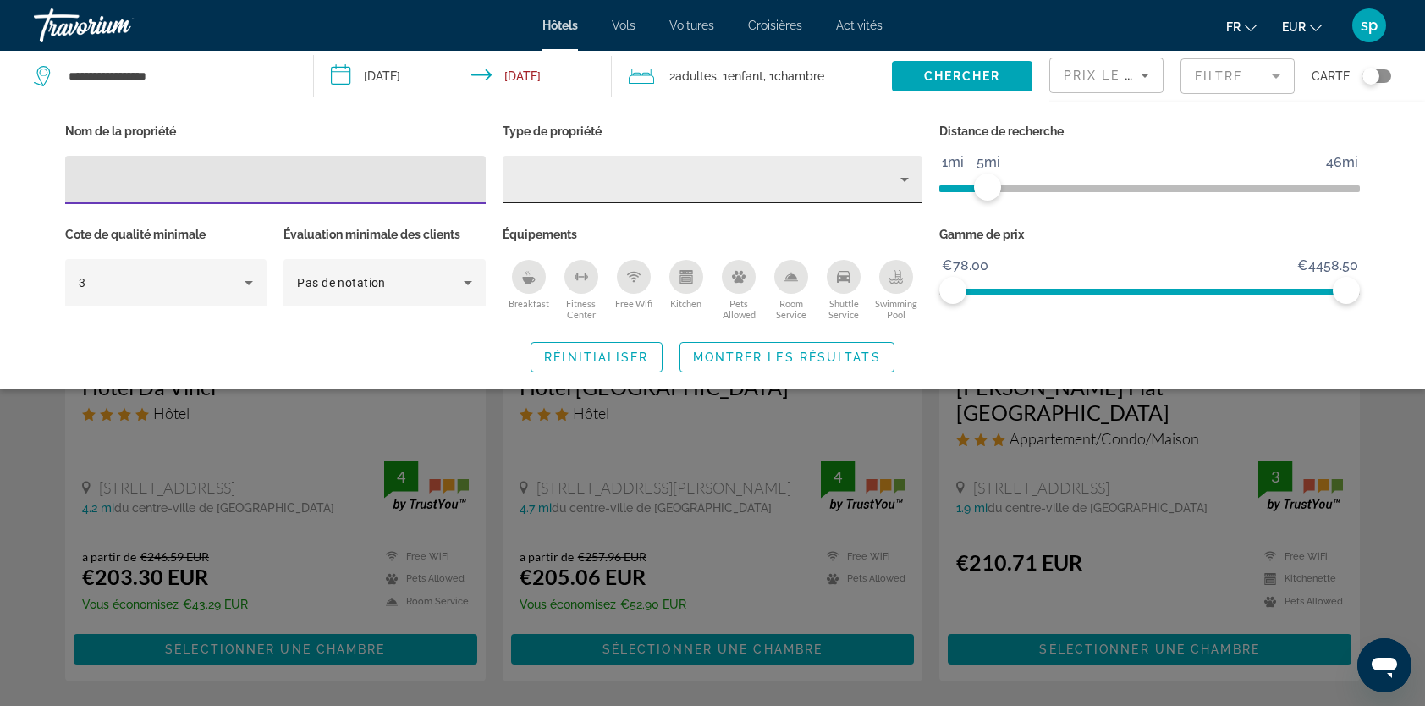
click at [511, 166] on div "Hotel Filters" at bounding box center [713, 179] width 421 height 47
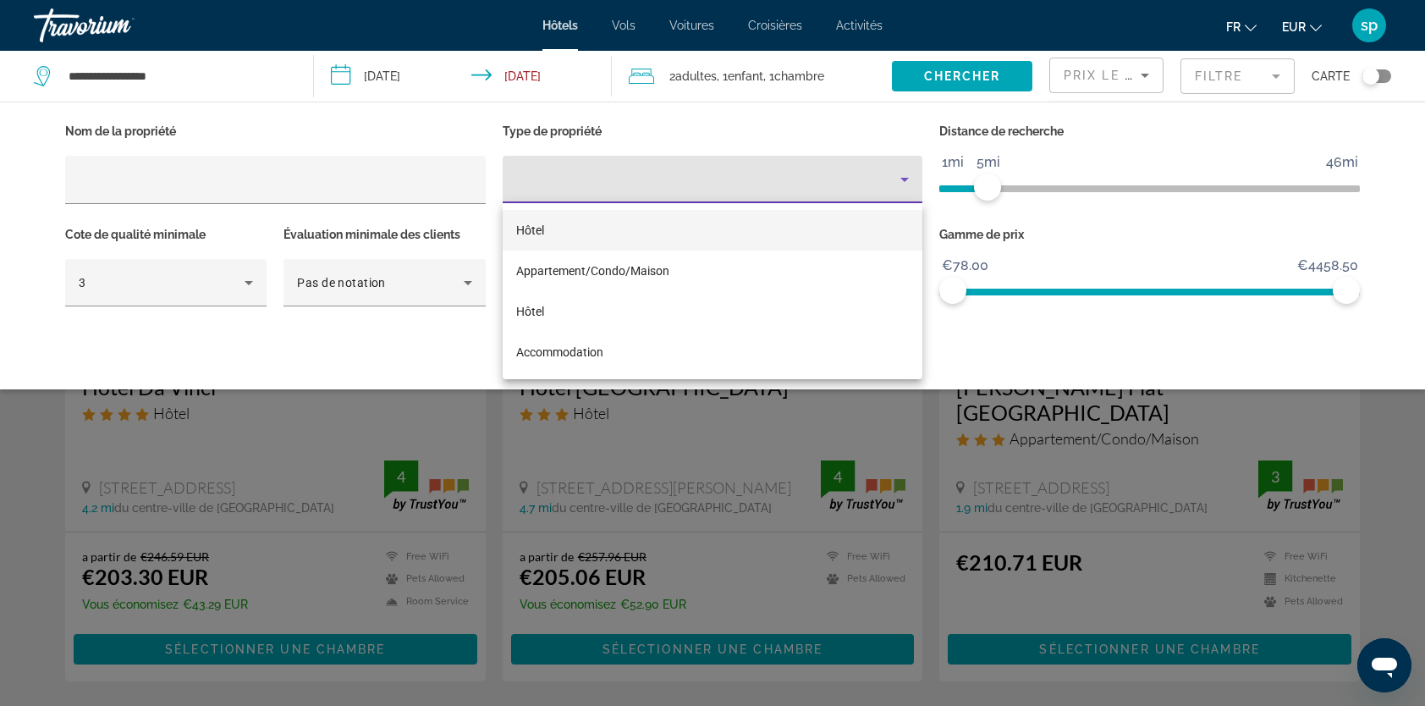
click at [532, 224] on span "Hôtel" at bounding box center [530, 230] width 28 height 14
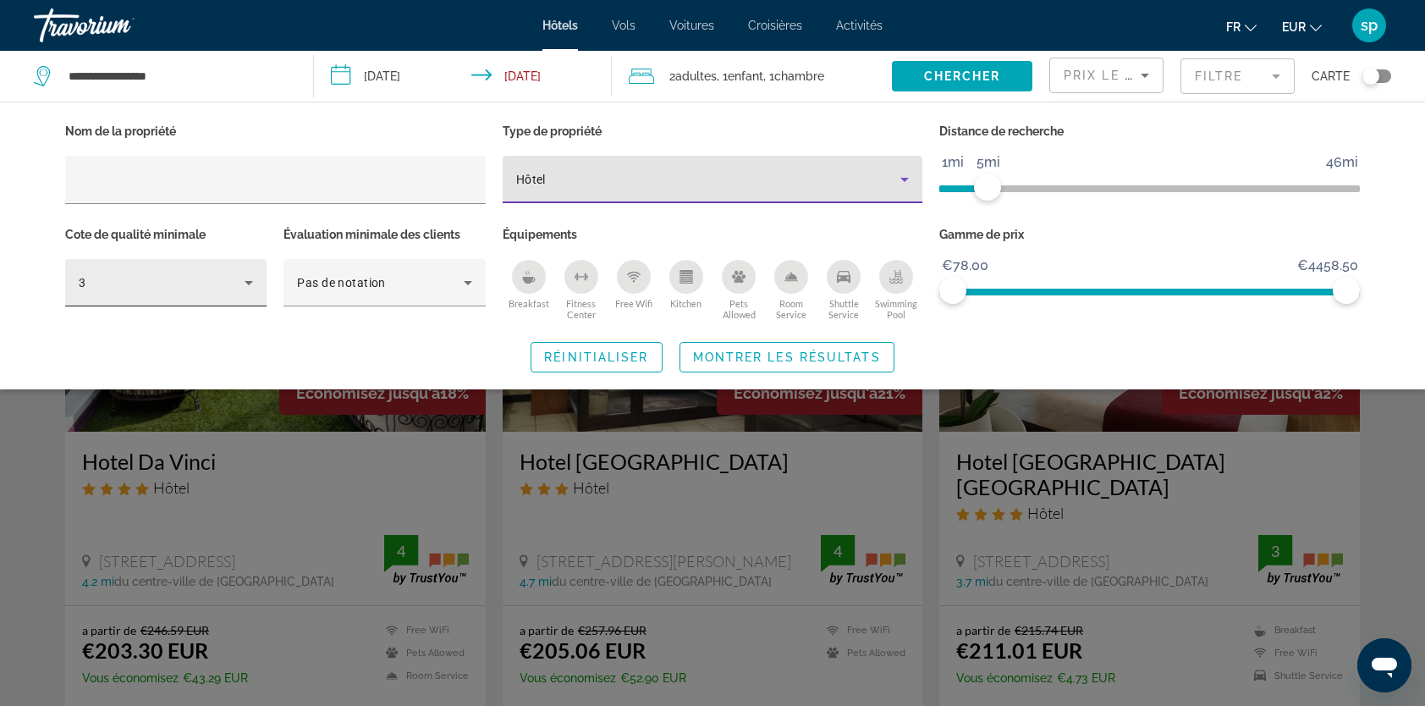
click at [164, 289] on div "3" at bounding box center [162, 282] width 166 height 20
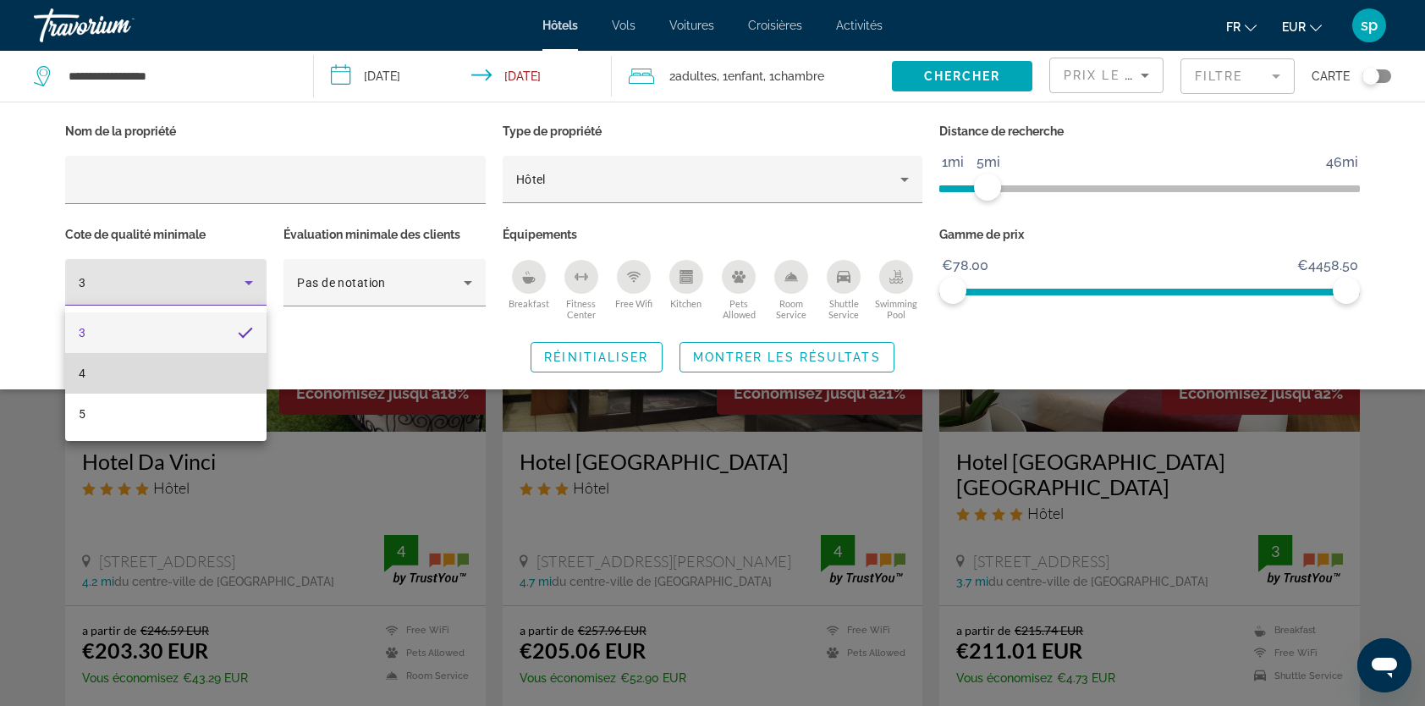
click at [148, 366] on mat-option "4" at bounding box center [165, 373] width 201 height 41
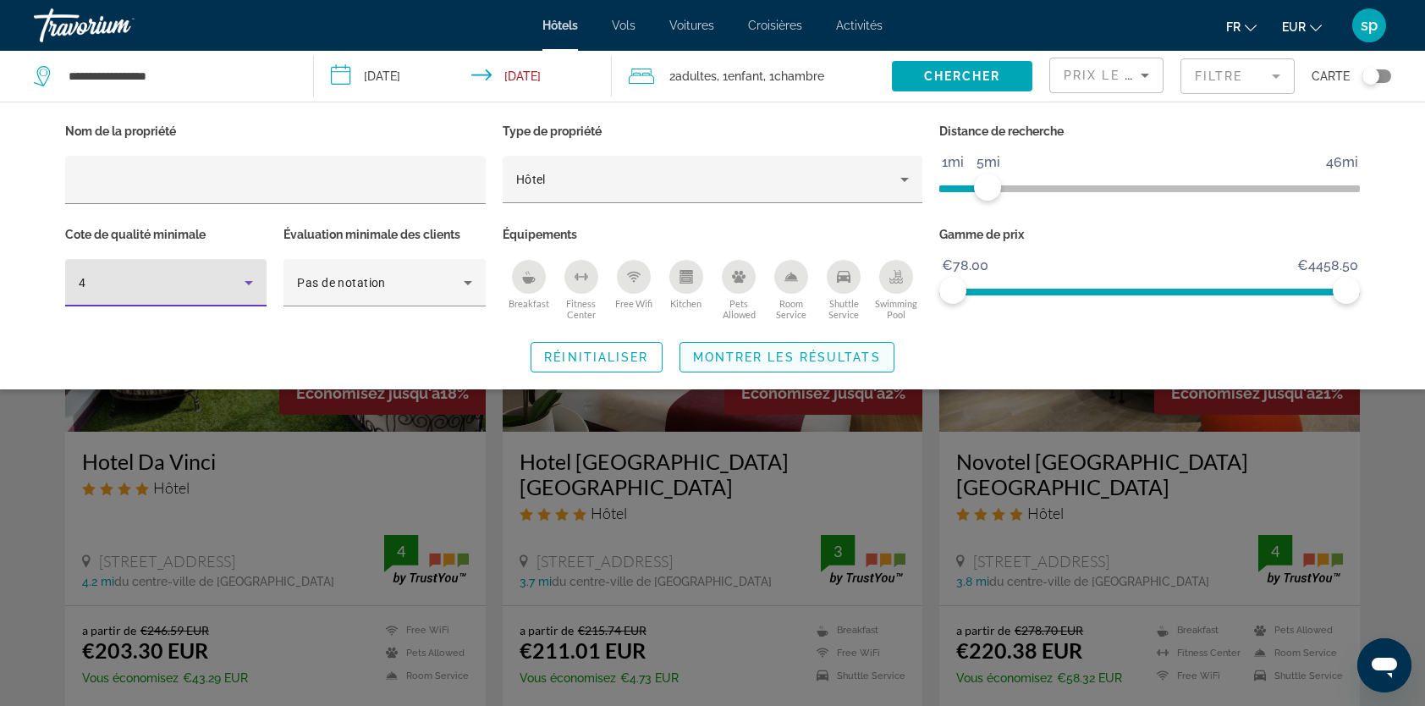
click at [751, 362] on span "Montrer les résultats" at bounding box center [787, 357] width 188 height 14
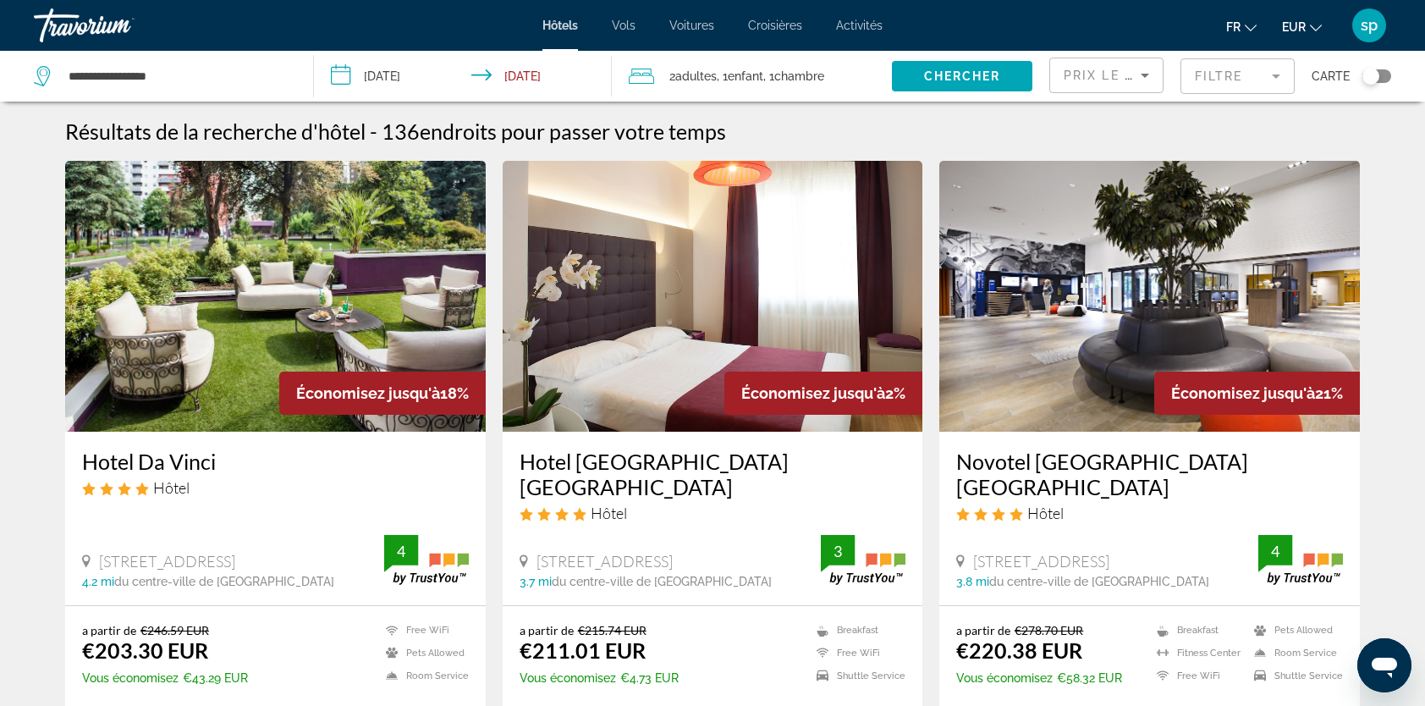
click at [1144, 224] on img "Main content" at bounding box center [1149, 296] width 421 height 271
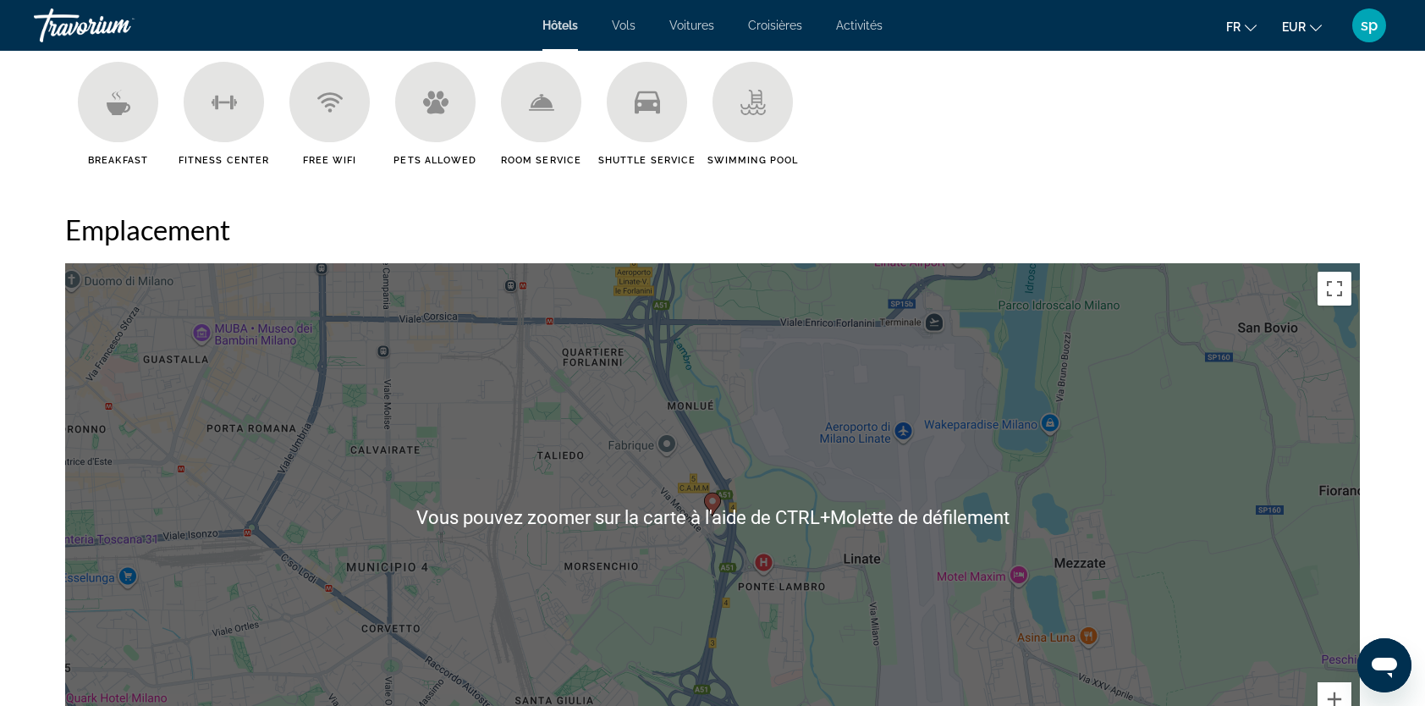
scroll to position [1777, 0]
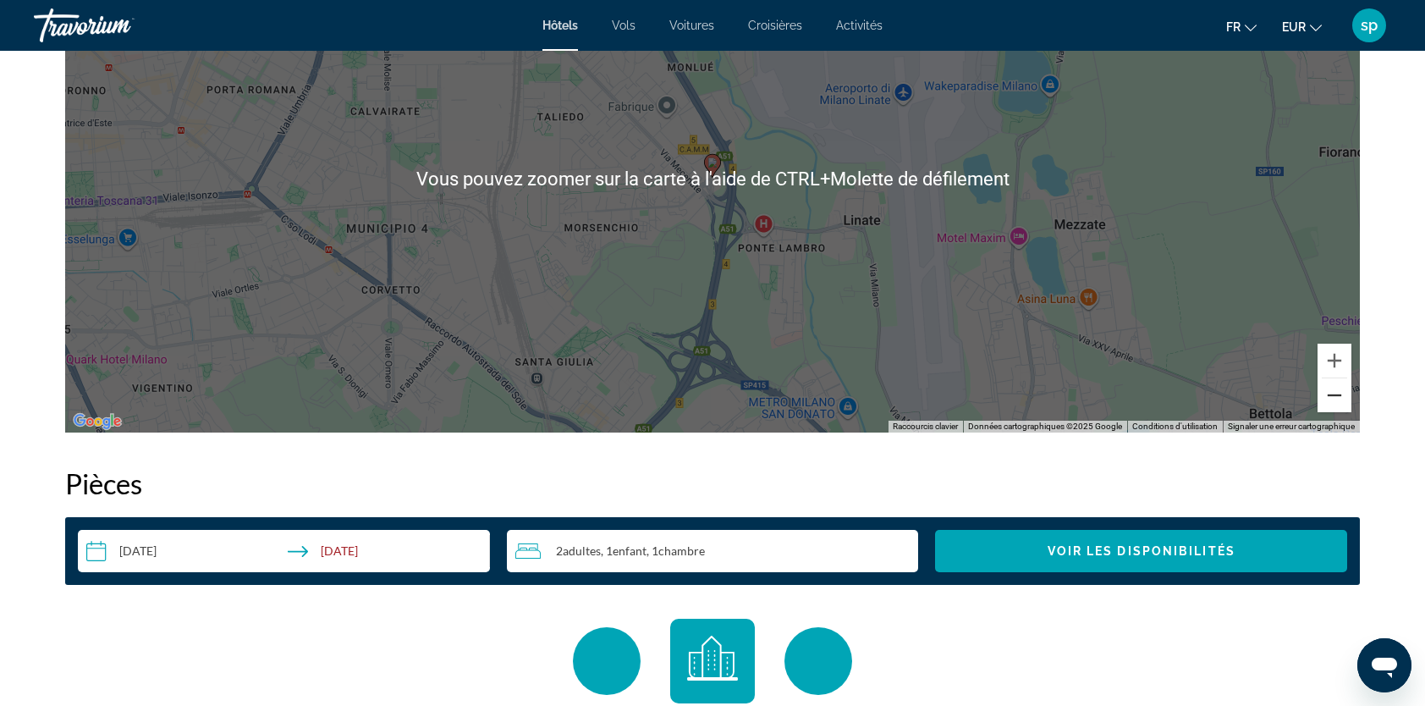
click at [1328, 396] on button "Zoom arrière" at bounding box center [1335, 395] width 34 height 34
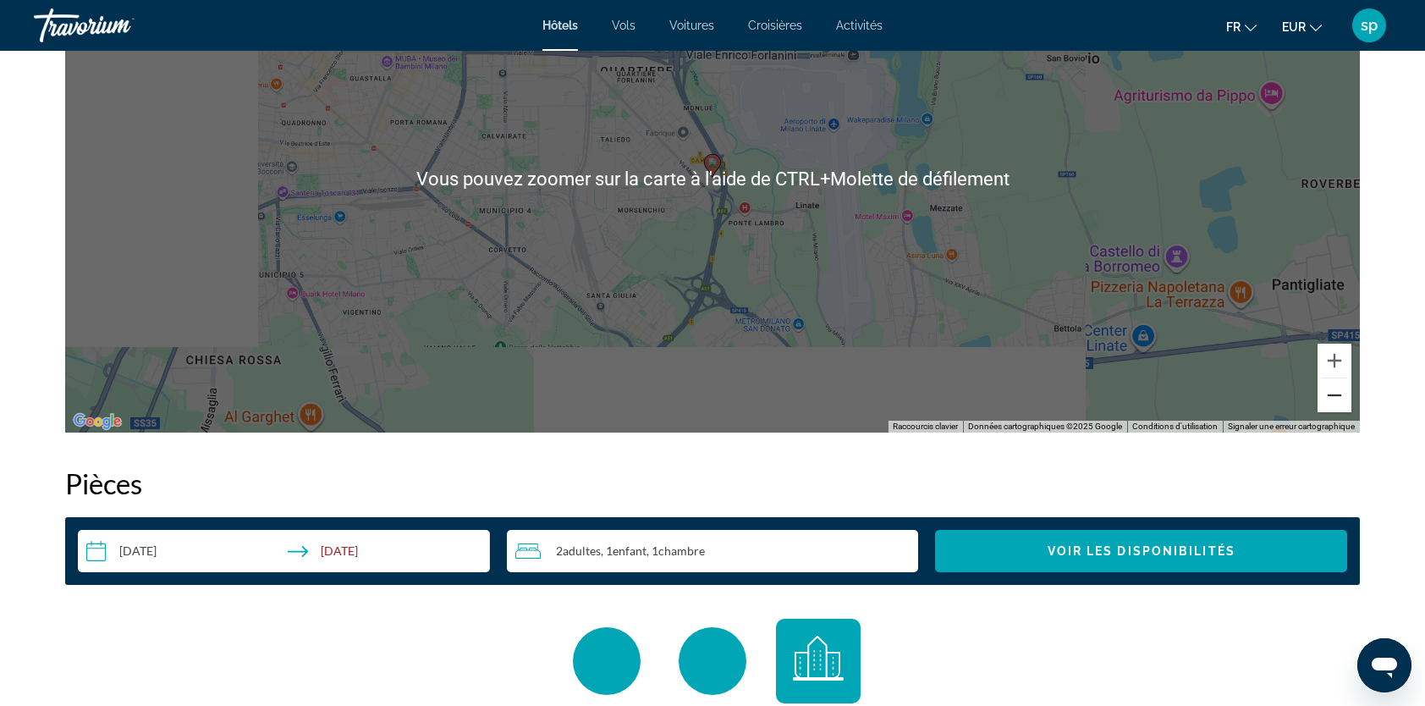
click at [1328, 396] on button "Zoom arrière" at bounding box center [1335, 395] width 34 height 34
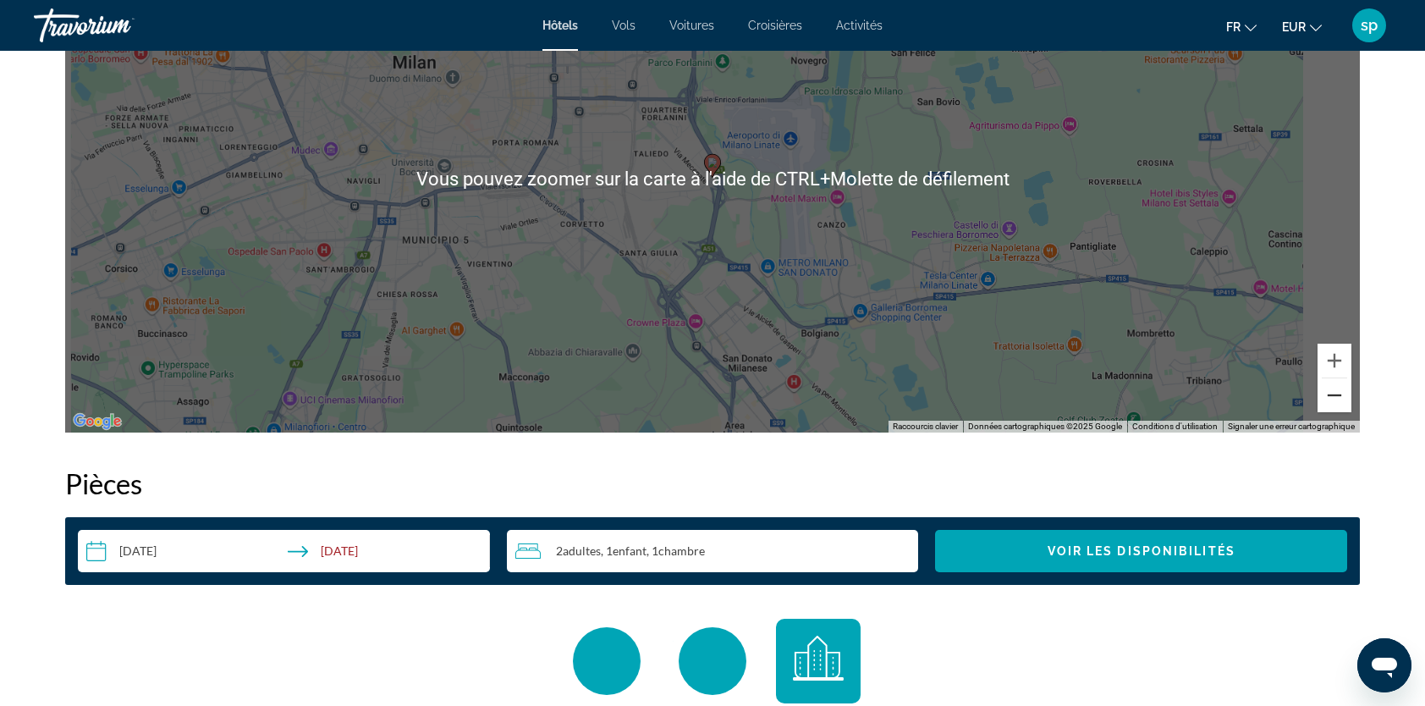
click at [1328, 396] on button "Zoom arrière" at bounding box center [1335, 395] width 34 height 34
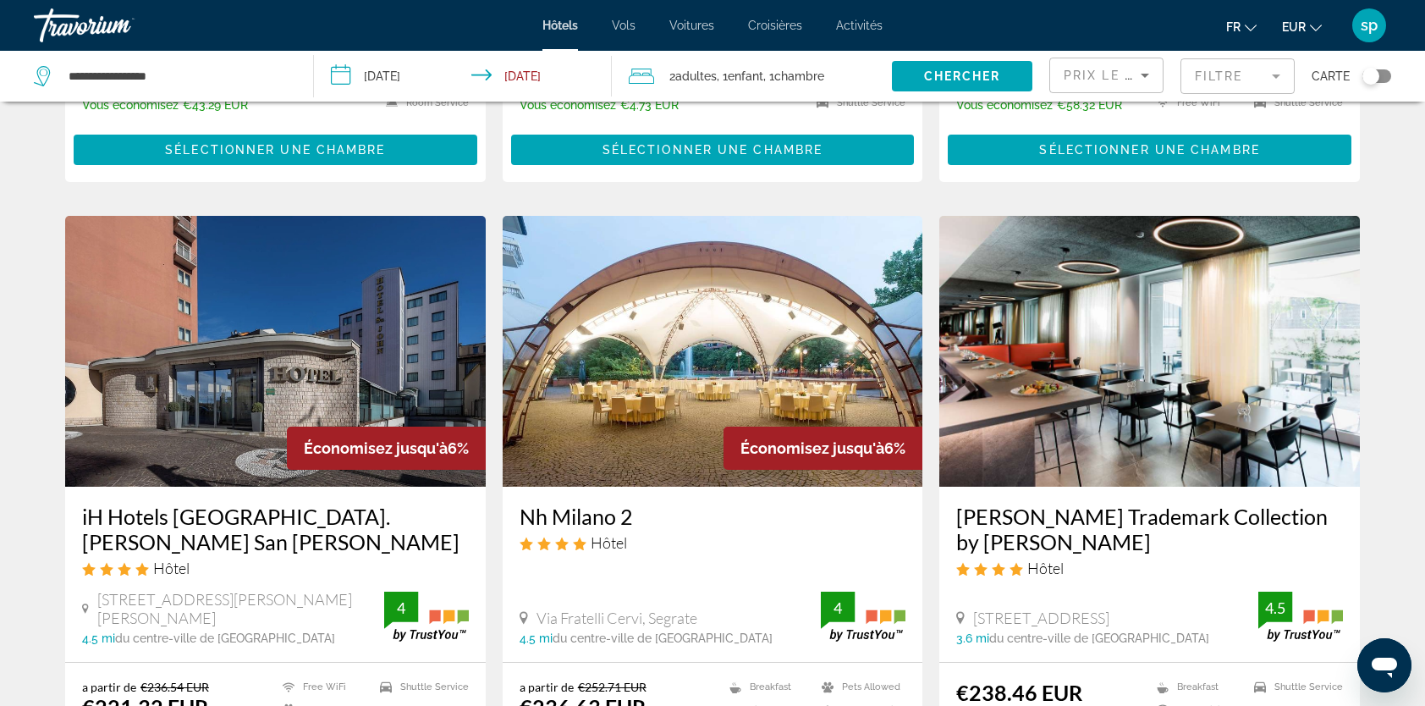
scroll to position [592, 0]
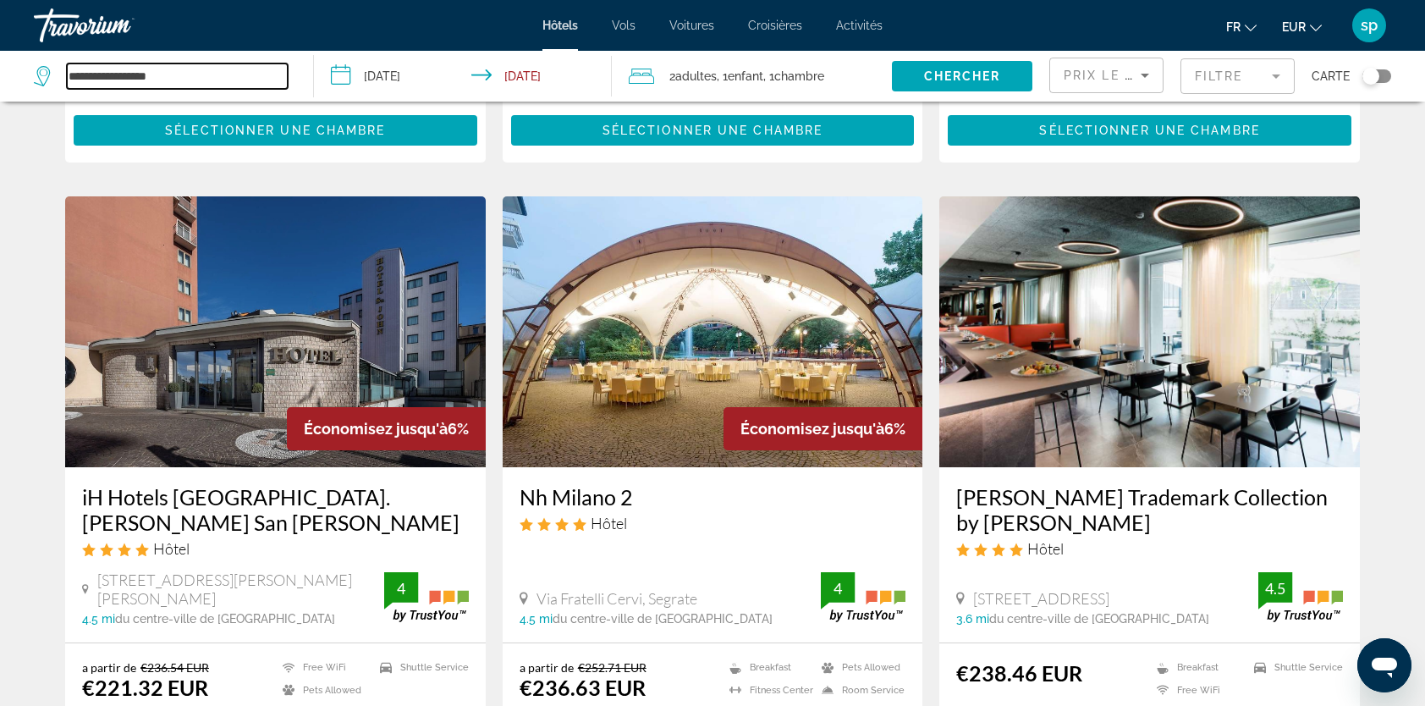
drag, startPoint x: 230, startPoint y: 85, endPoint x: -30, endPoint y: 51, distance: 262.0
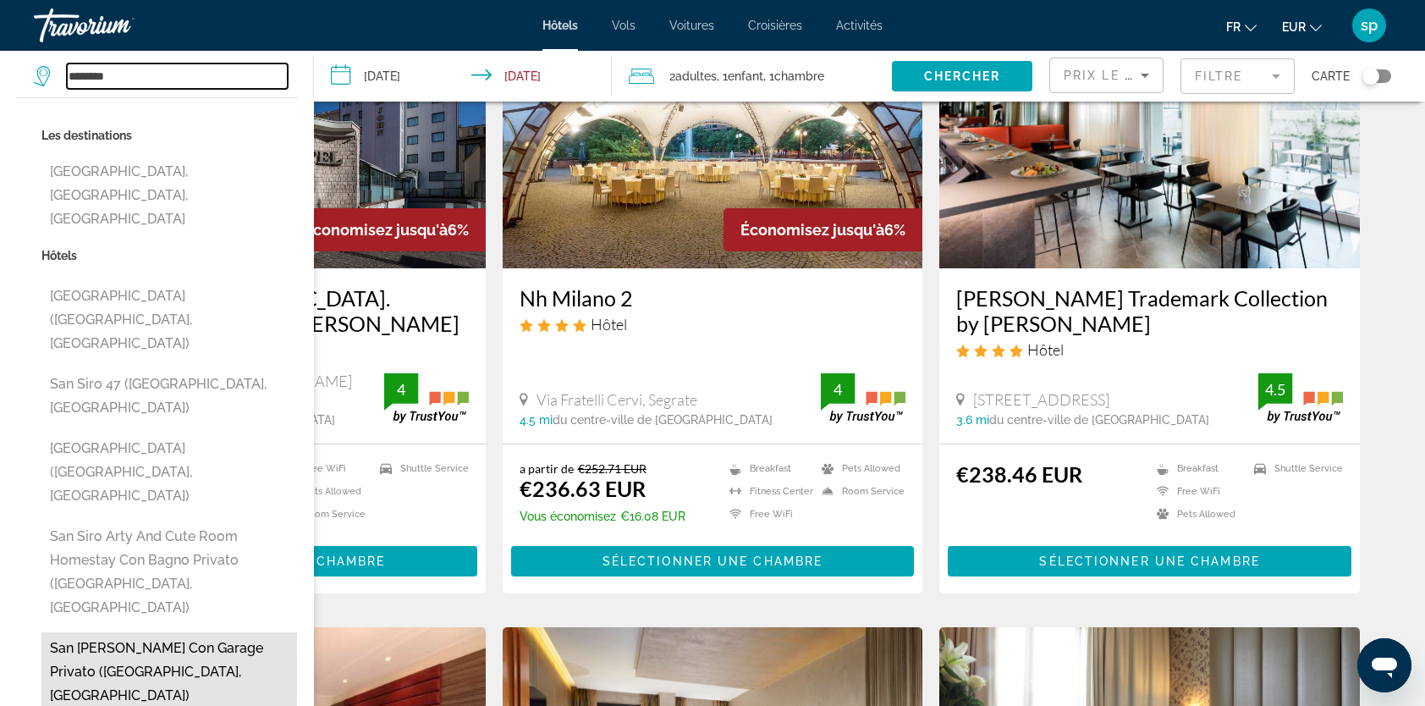
scroll to position [846, 0]
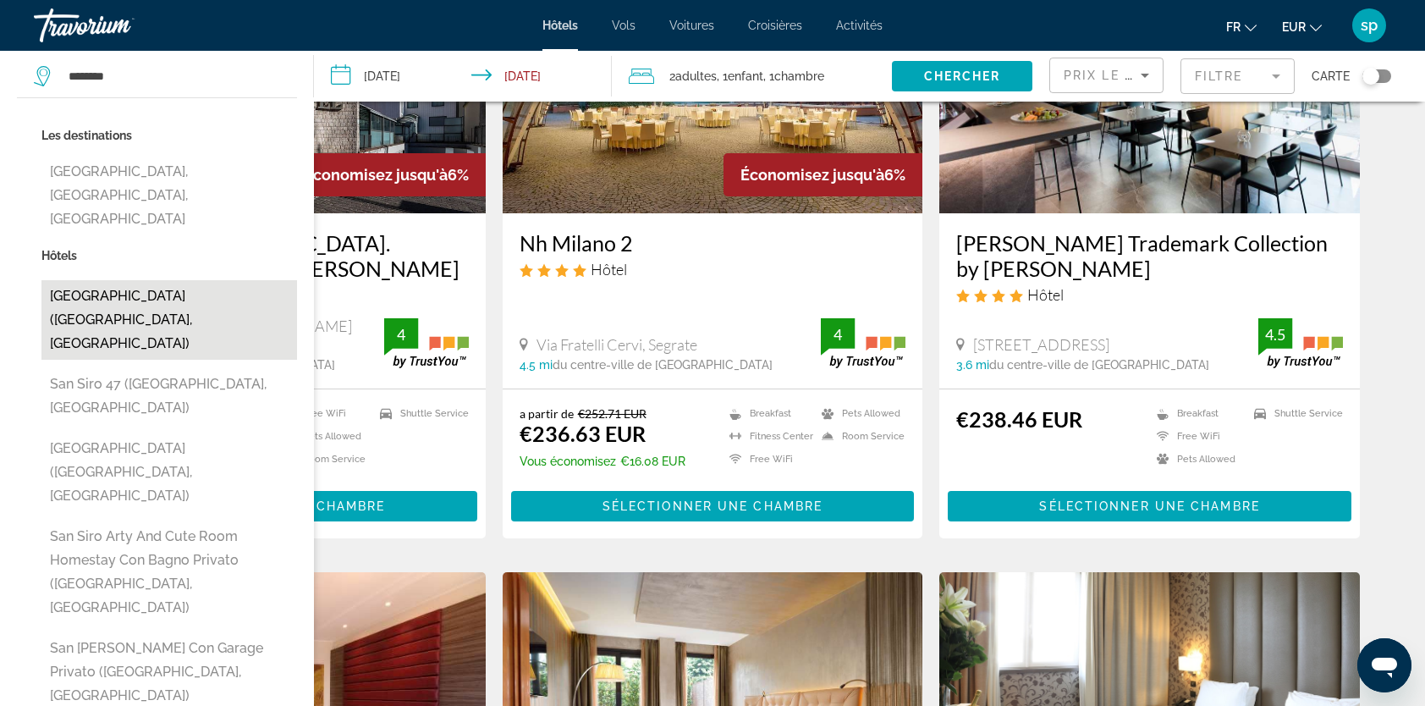
click at [160, 280] on button "[GEOGRAPHIC_DATA] ([GEOGRAPHIC_DATA], [GEOGRAPHIC_DATA])" at bounding box center [169, 320] width 256 height 80
type input "**********"
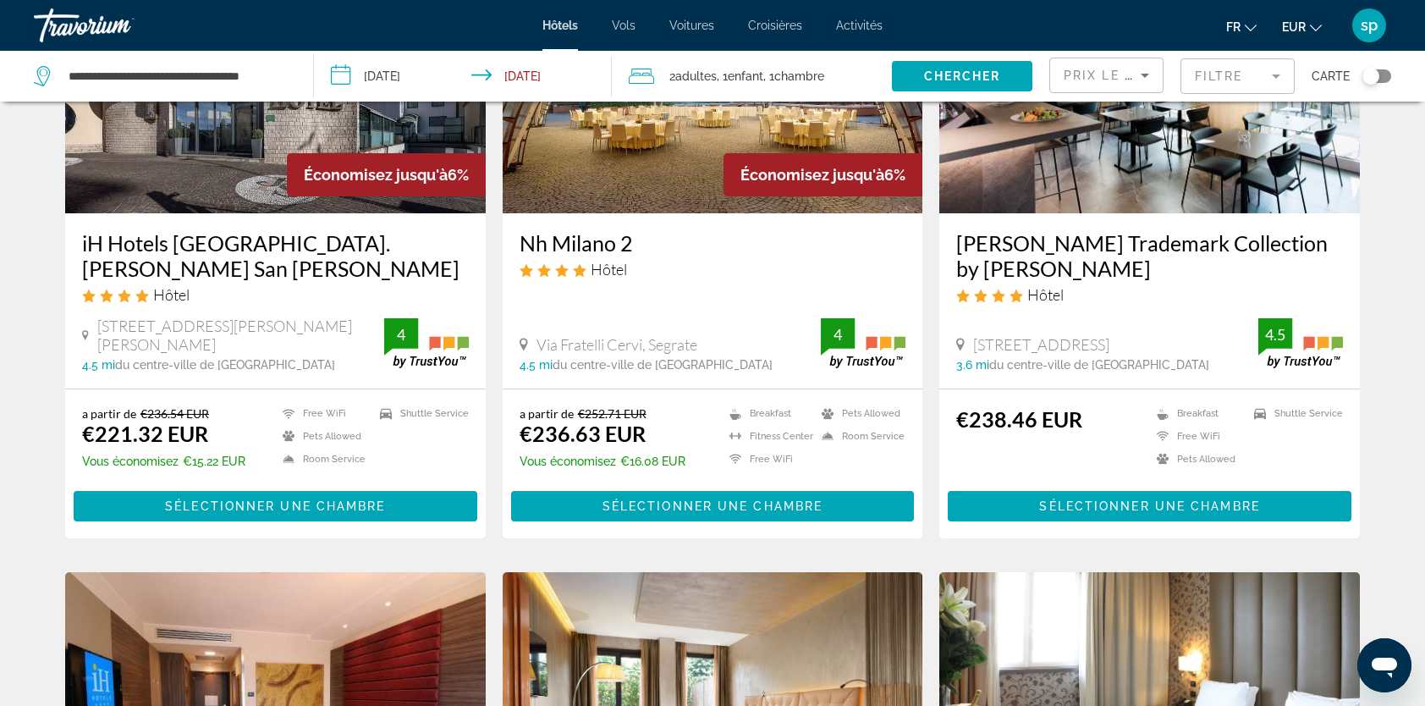
drag, startPoint x: 948, startPoint y: 78, endPoint x: 949, endPoint y: 66, distance: 12.0
click at [948, 78] on span "Chercher" at bounding box center [962, 76] width 77 height 14
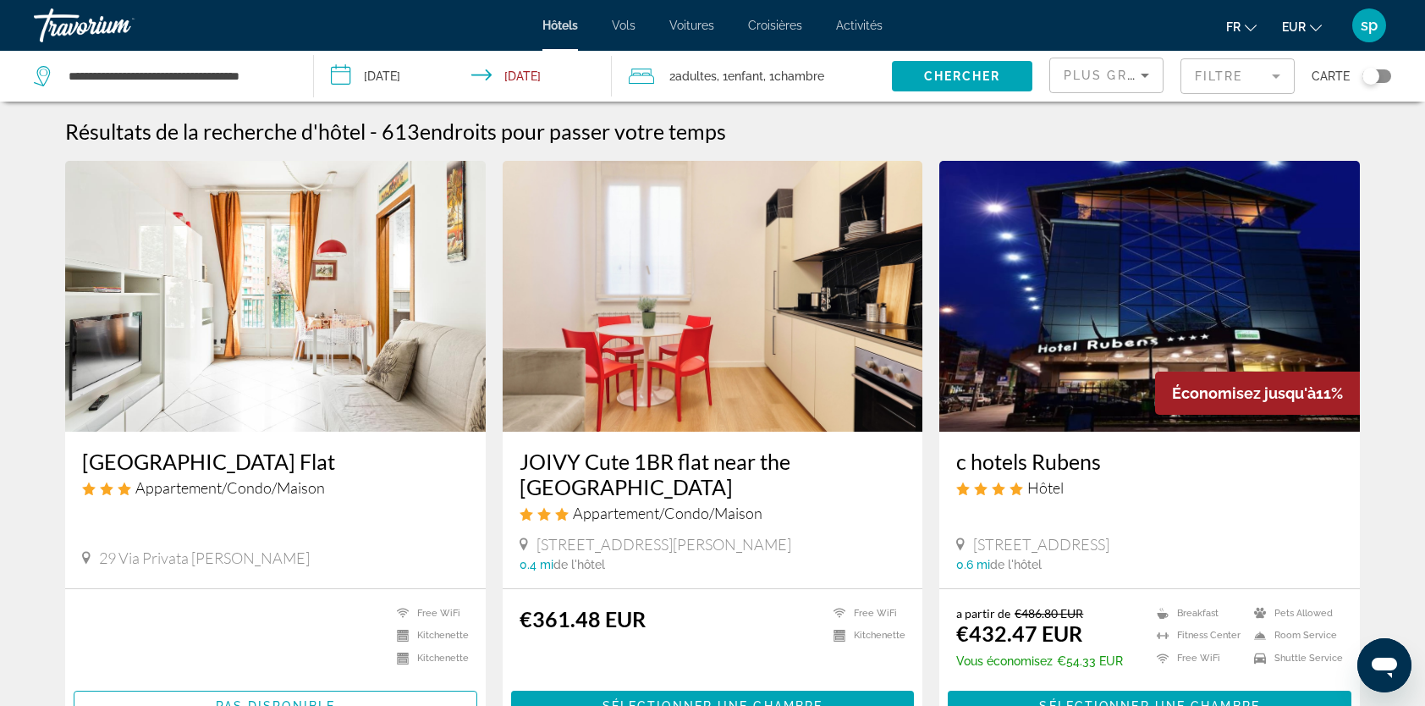
click at [1115, 86] on div "Plus grandes économies" at bounding box center [1106, 81] width 85 height 47
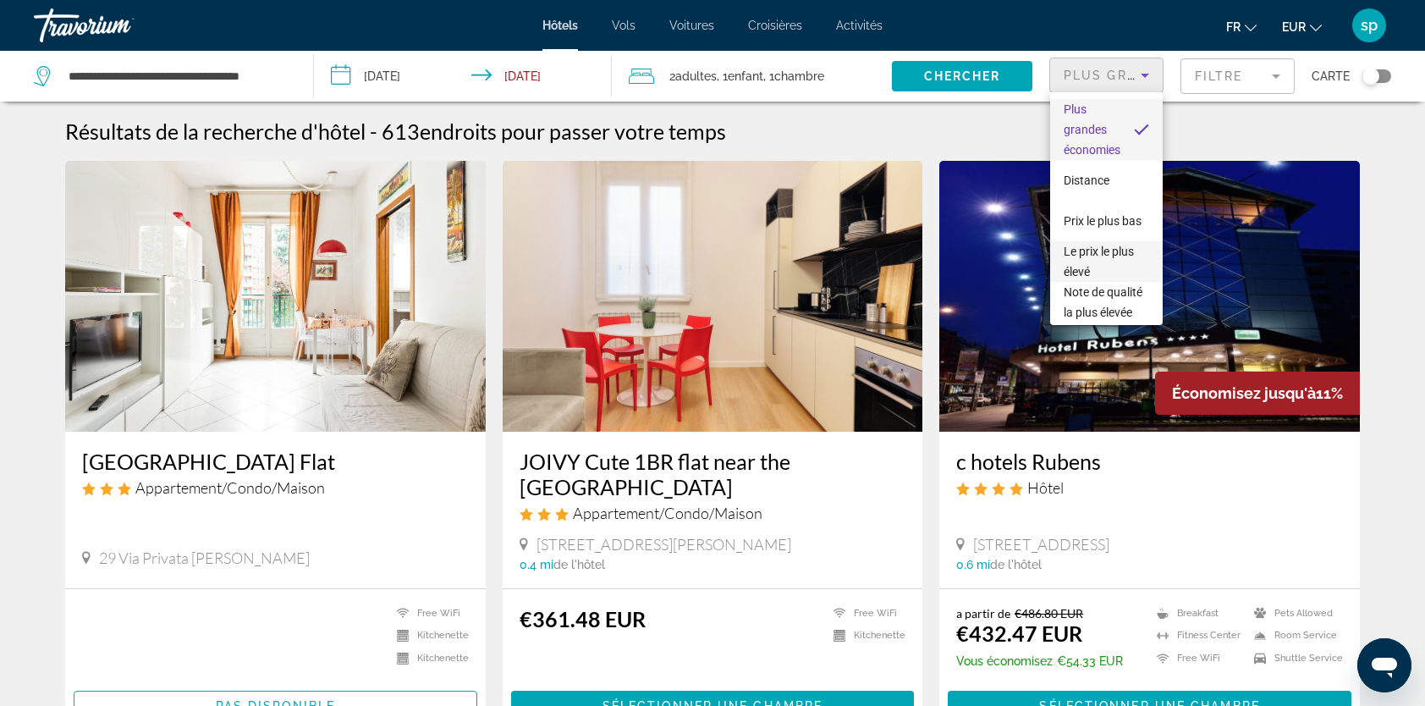
click at [1080, 262] on span "Le prix le plus élevé" at bounding box center [1107, 261] width 86 height 41
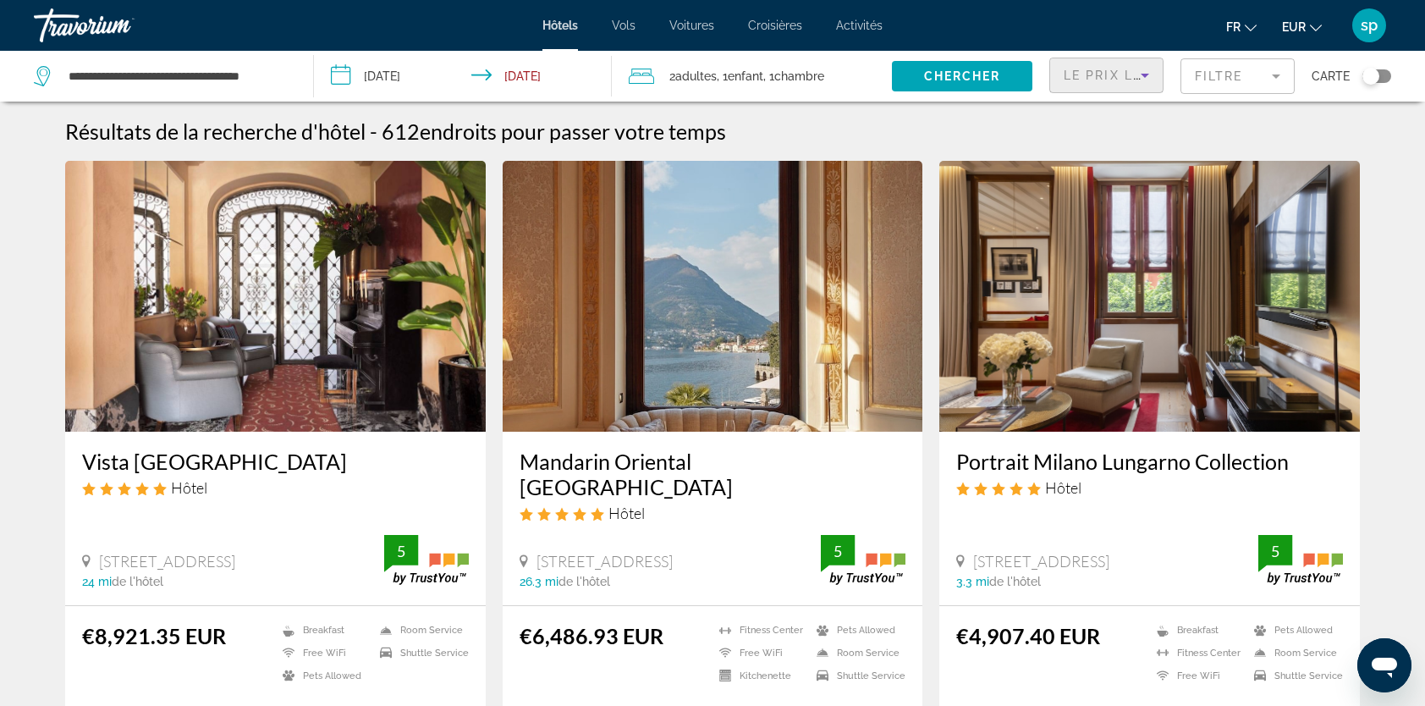
click at [1097, 81] on div "Le prix le plus élevé" at bounding box center [1102, 75] width 77 height 20
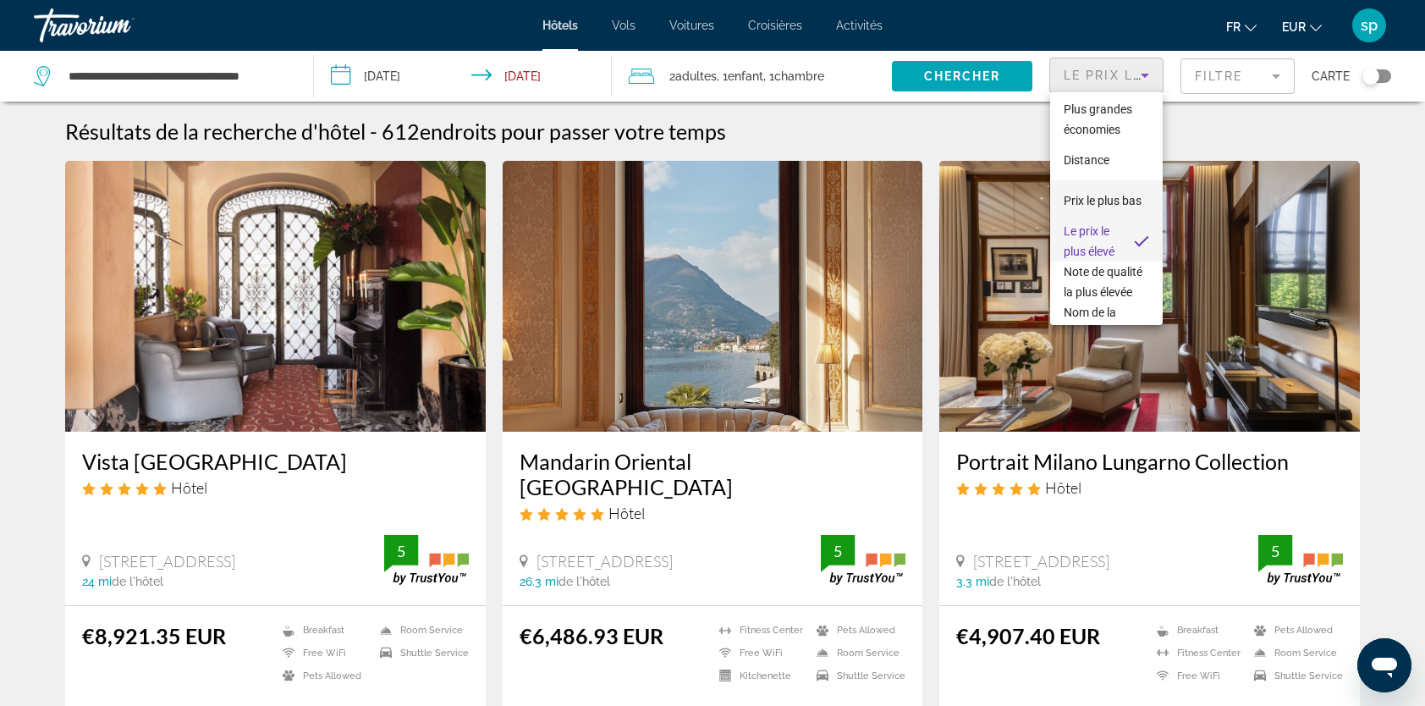
click at [1085, 201] on span "Prix le plus bas" at bounding box center [1103, 200] width 78 height 20
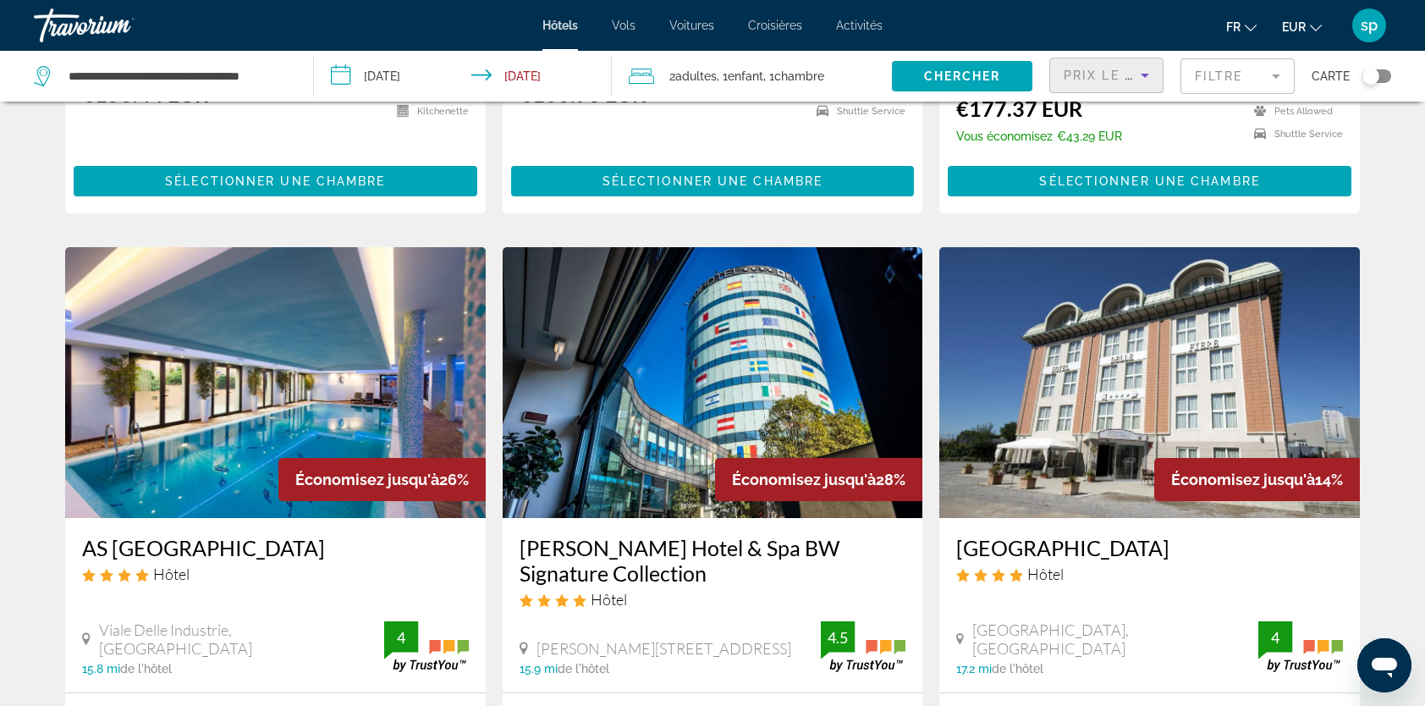
scroll to position [592, 0]
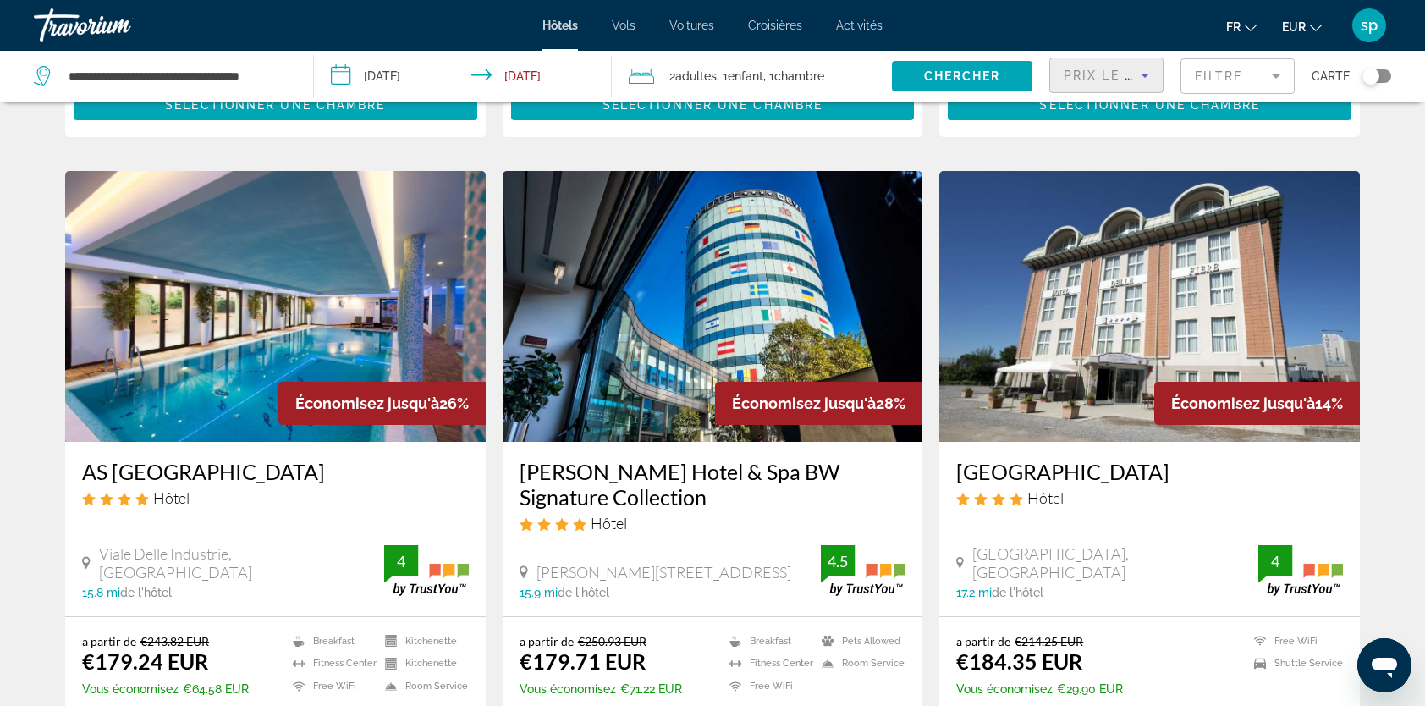
click at [1210, 86] on mat-form-field "Filtre" at bounding box center [1237, 76] width 114 height 36
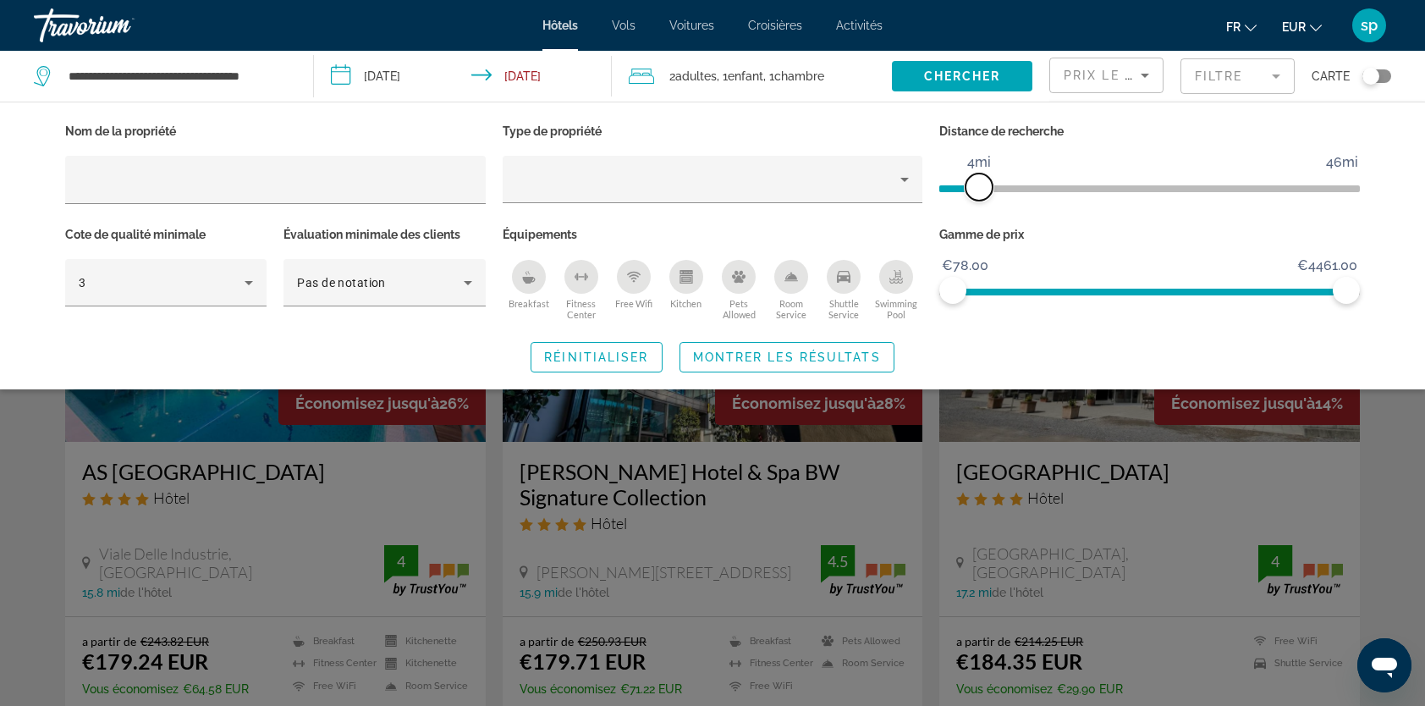
drag, startPoint x: 1203, startPoint y: 184, endPoint x: 983, endPoint y: 206, distance: 221.1
click at [983, 206] on div "Distance de recherche 1mi 46mi 4mi" at bounding box center [1149, 170] width 437 height 103
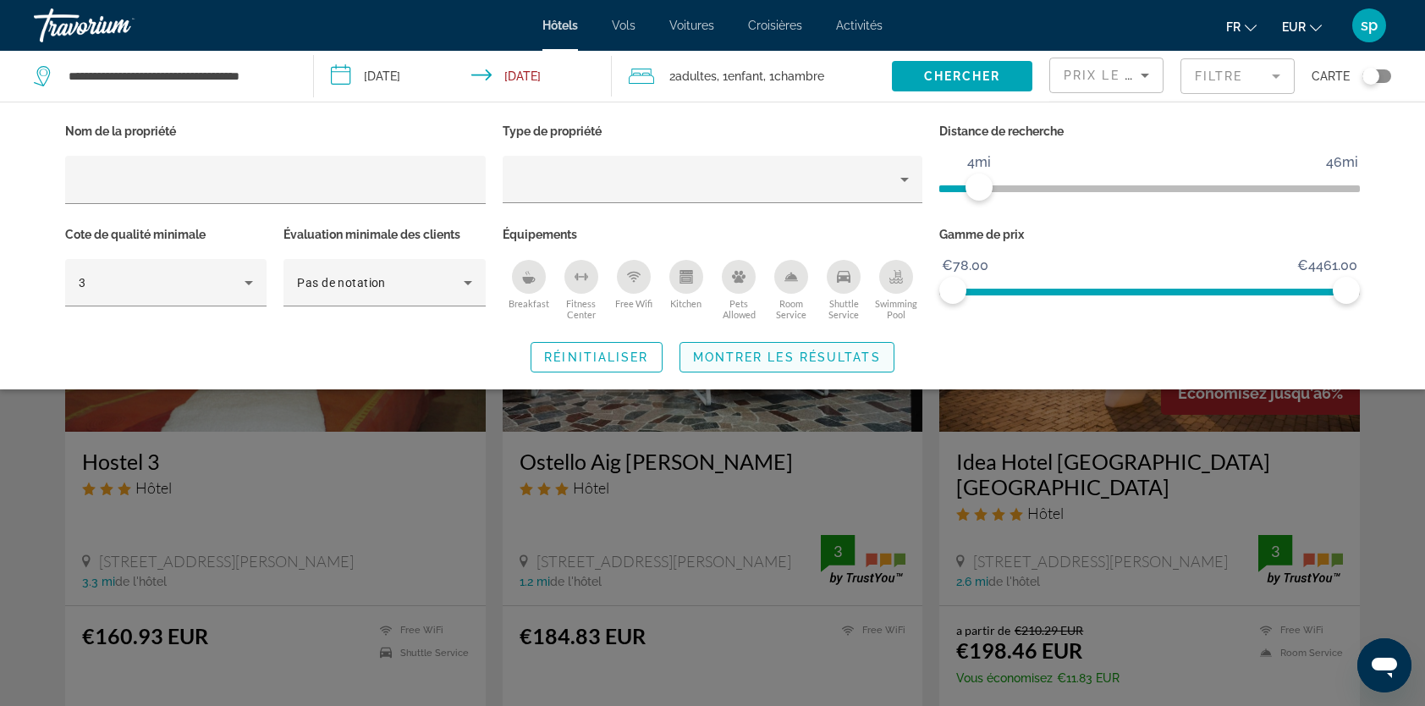
click at [845, 359] on span "Montrer les résultats" at bounding box center [787, 357] width 188 height 14
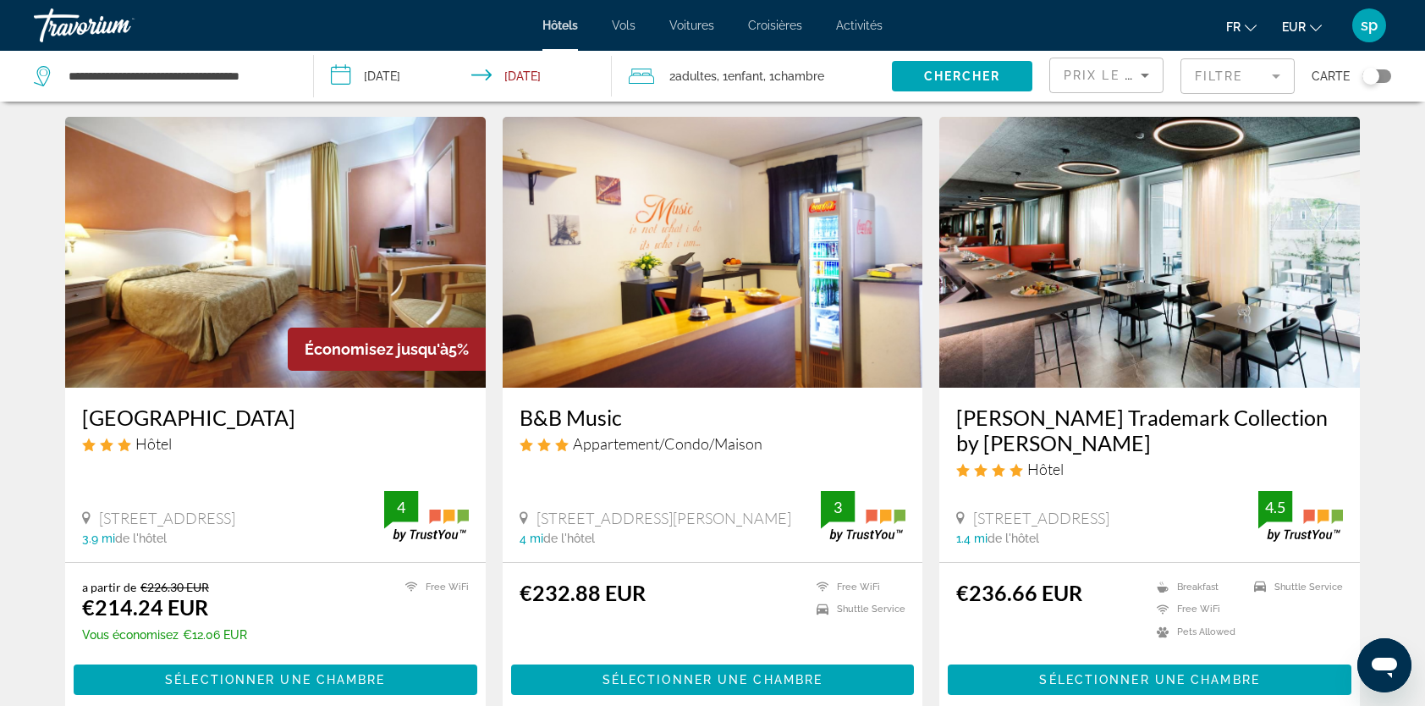
scroll to position [677, 0]
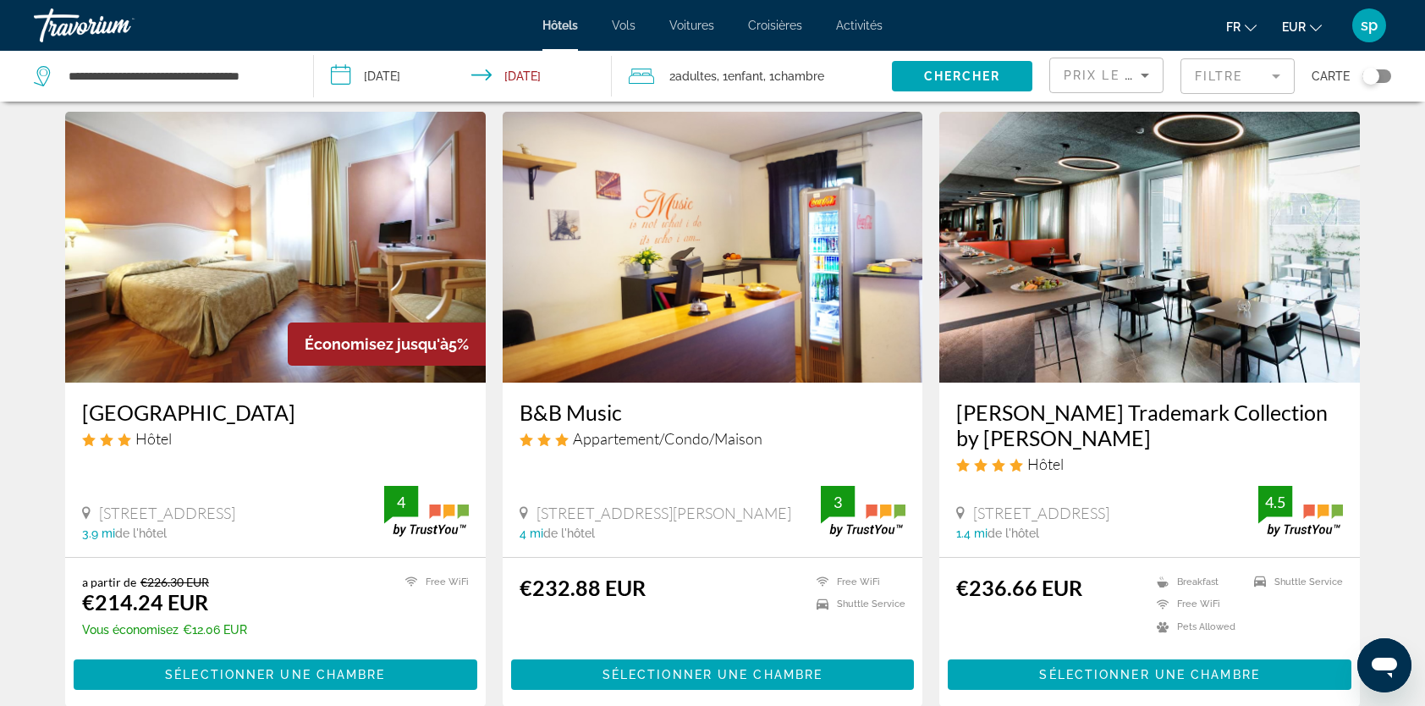
click at [1073, 263] on img "Main content" at bounding box center [1149, 247] width 421 height 271
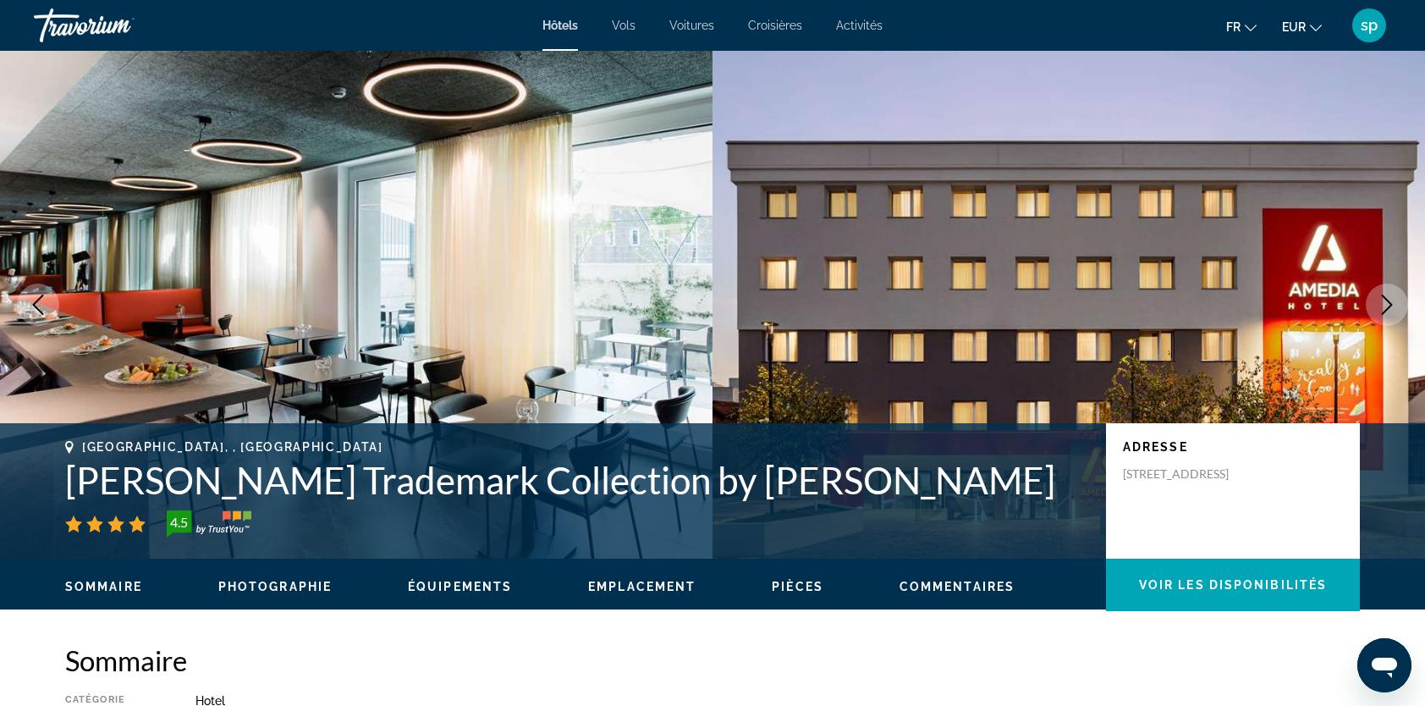
click at [1378, 298] on icon "Next image" at bounding box center [1387, 304] width 20 height 20
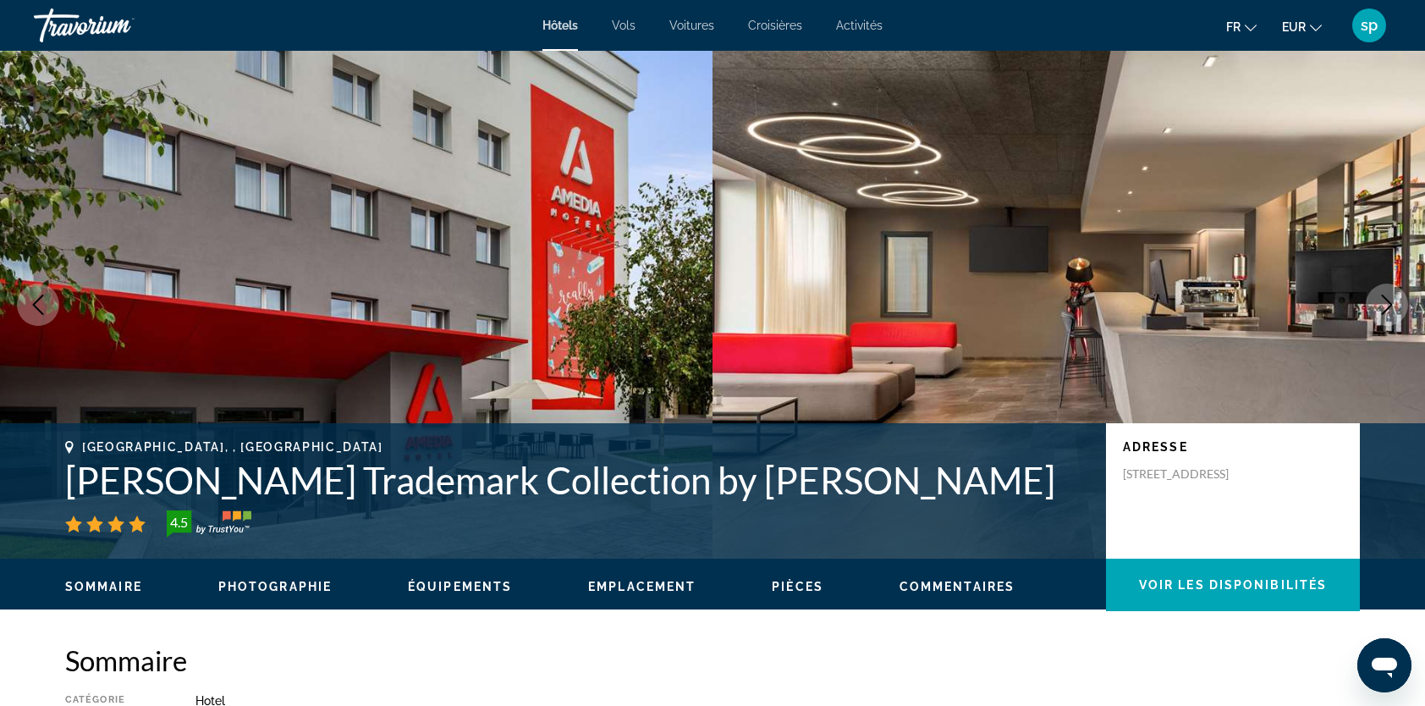
click at [1377, 298] on icon "Next image" at bounding box center [1387, 304] width 20 height 20
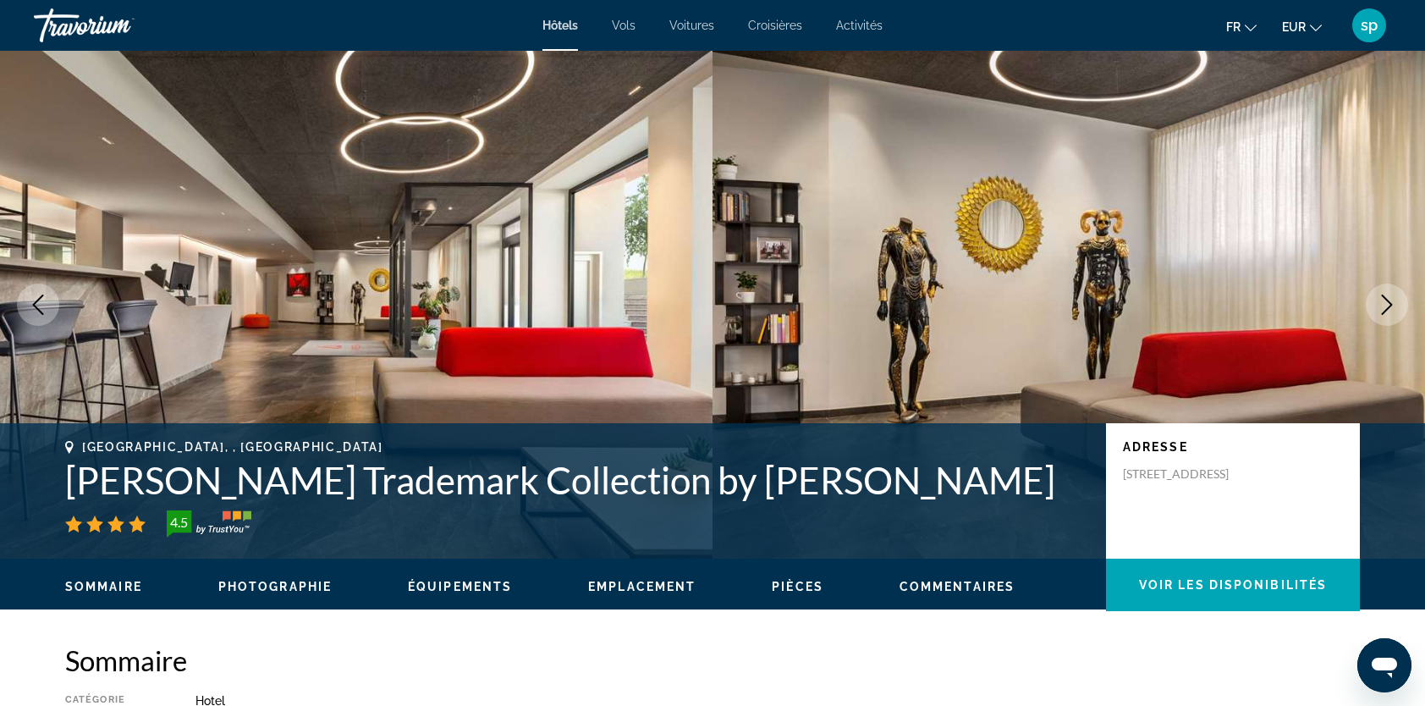
click at [1376, 298] on button "Next image" at bounding box center [1387, 304] width 42 height 42
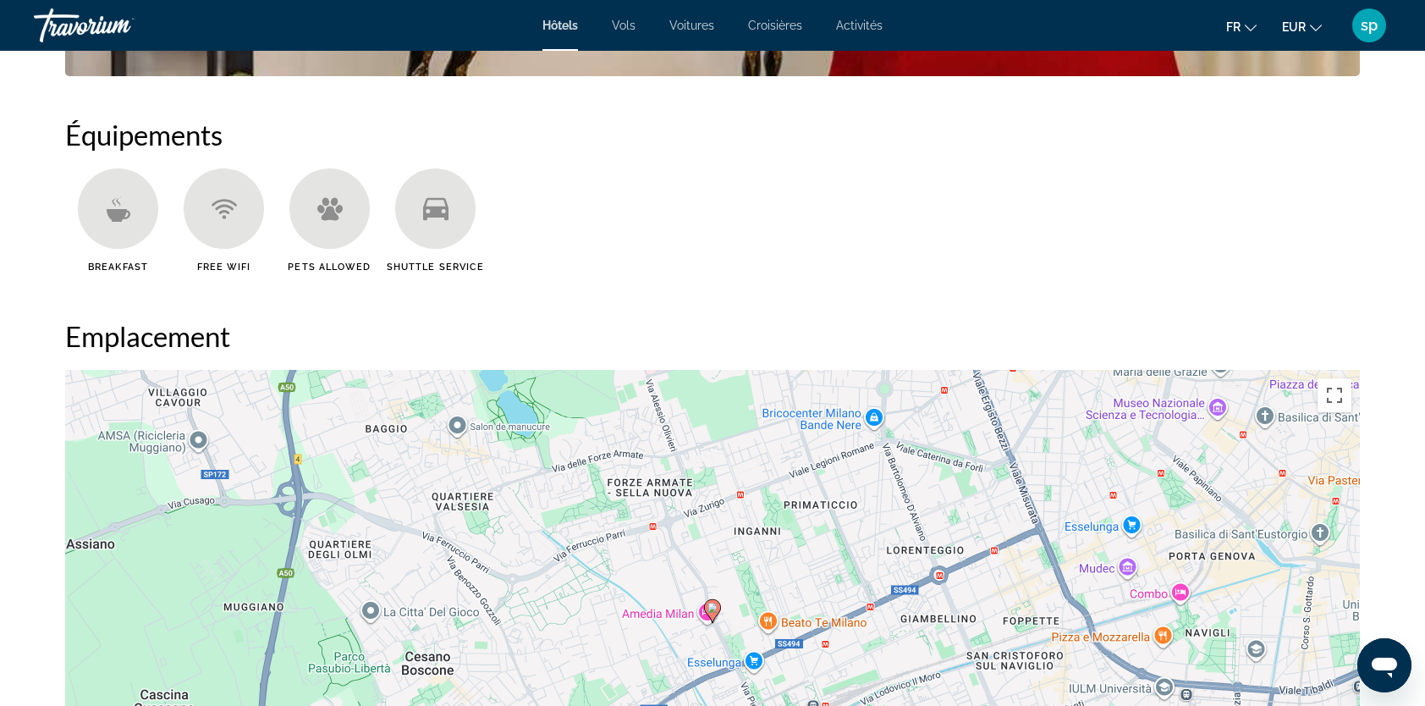
scroll to position [1608, 0]
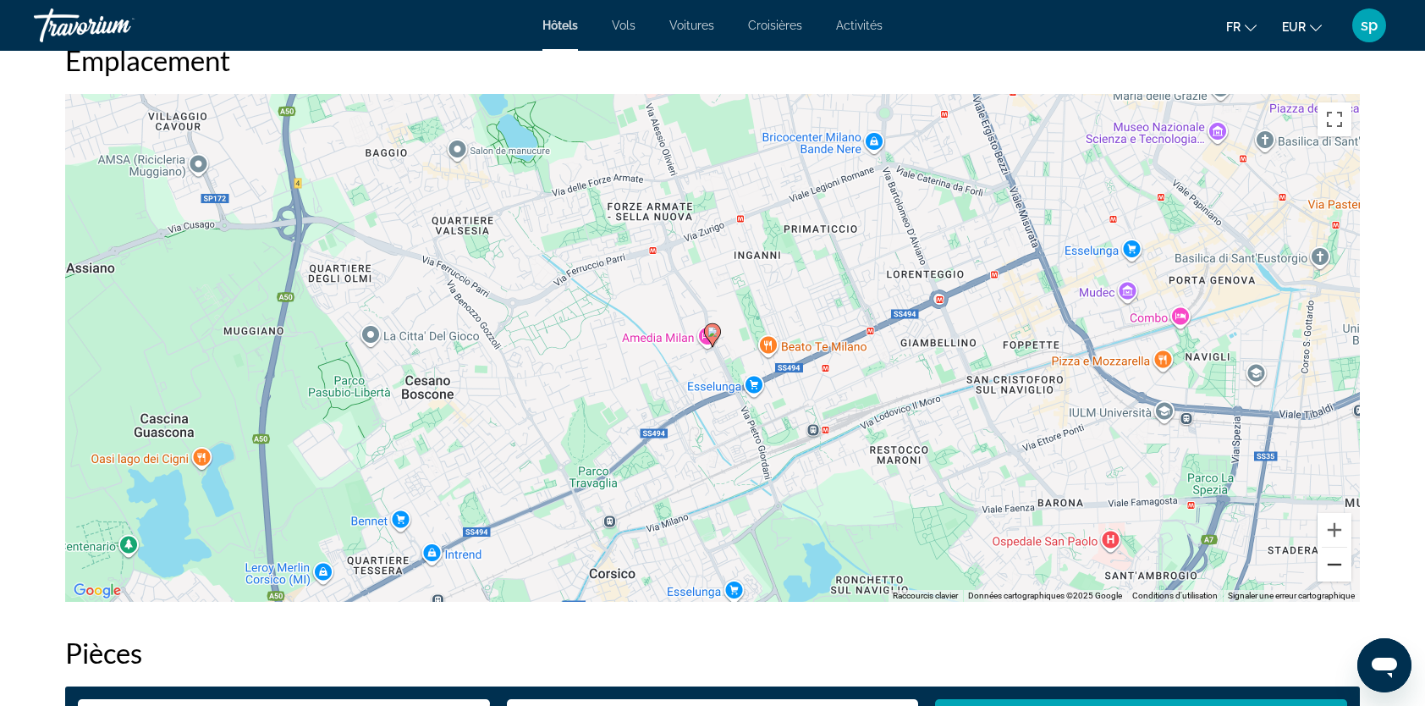
click at [1332, 564] on button "Zoom arrière" at bounding box center [1335, 564] width 34 height 34
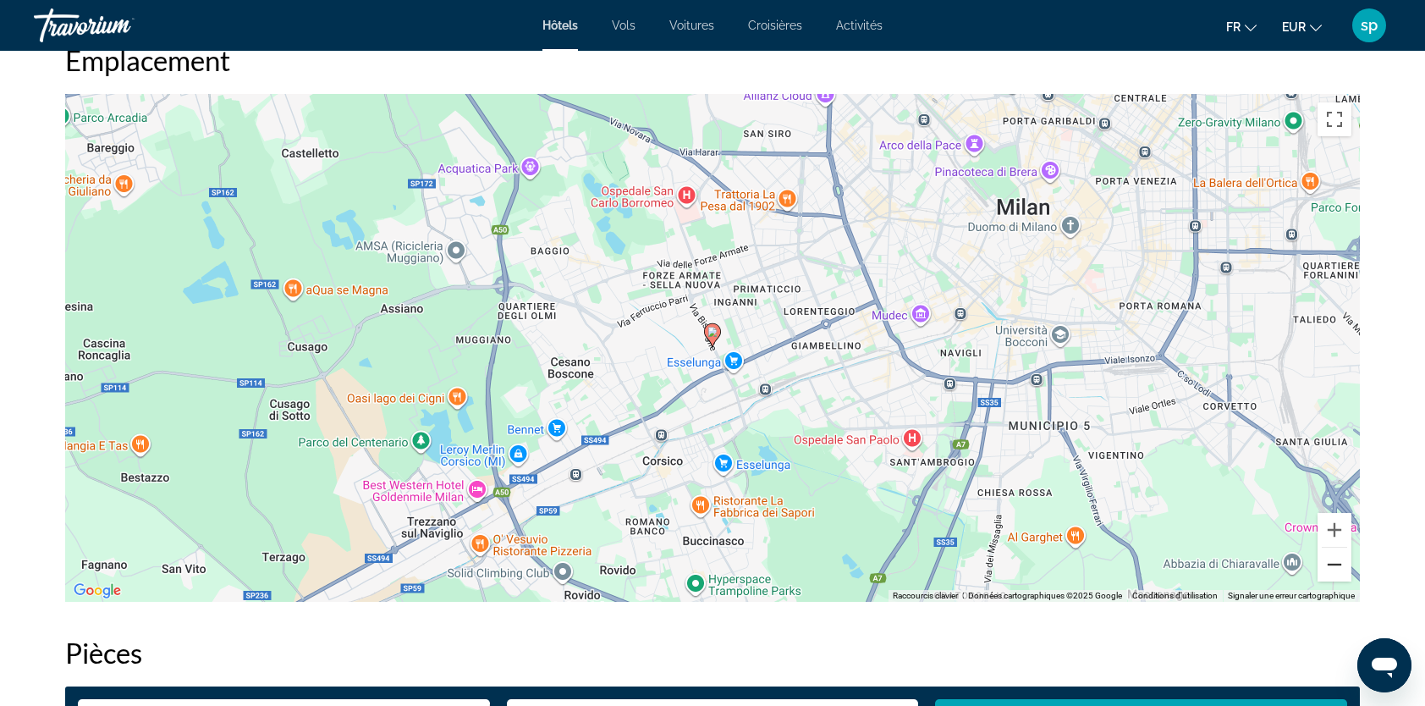
click at [1331, 564] on button "Zoom arrière" at bounding box center [1335, 564] width 34 height 34
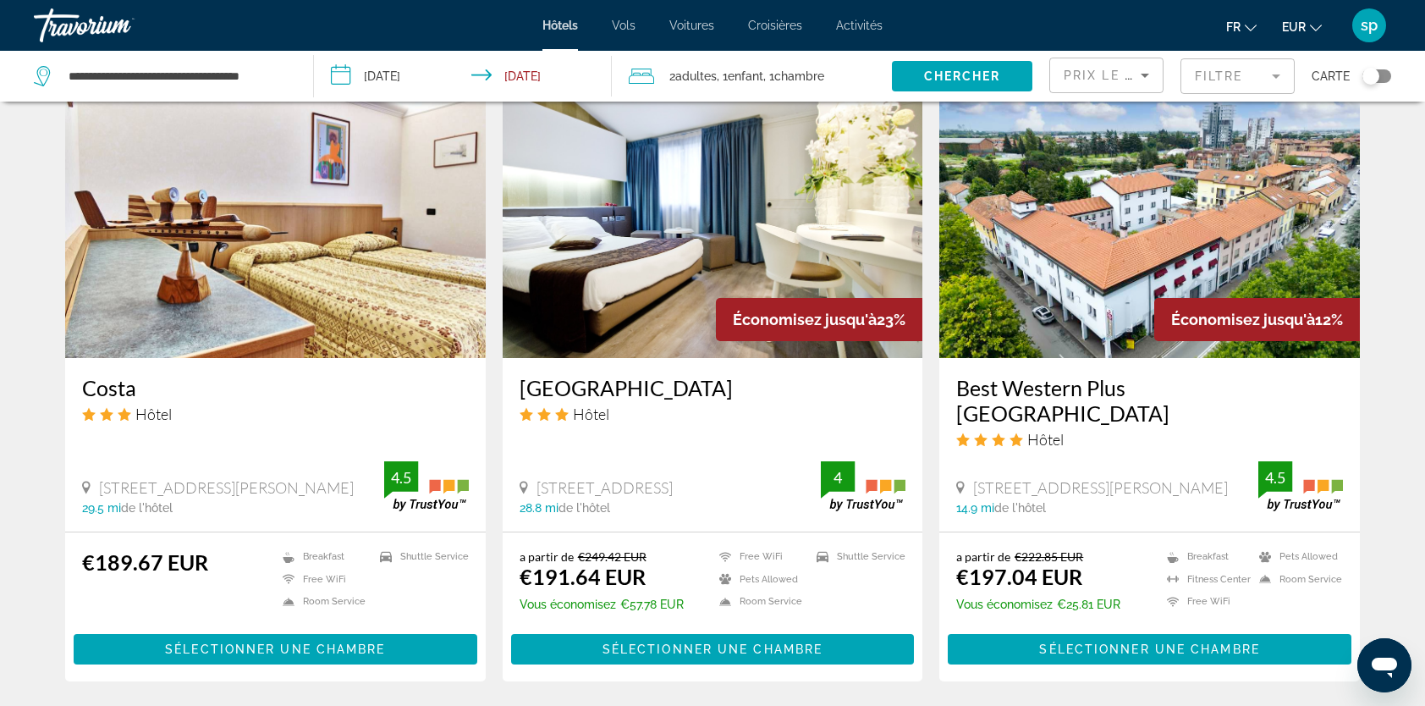
scroll to position [1946, 0]
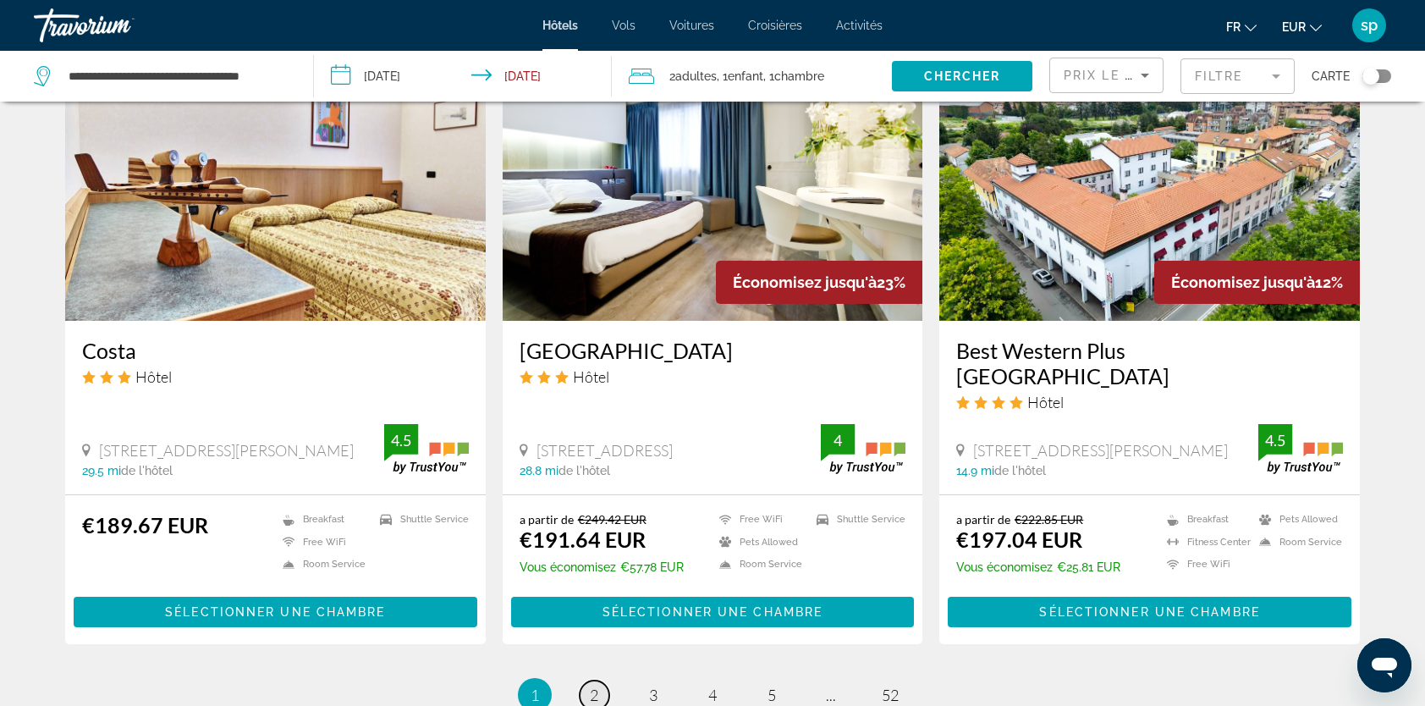
click at [591, 685] on span "2" at bounding box center [594, 694] width 8 height 19
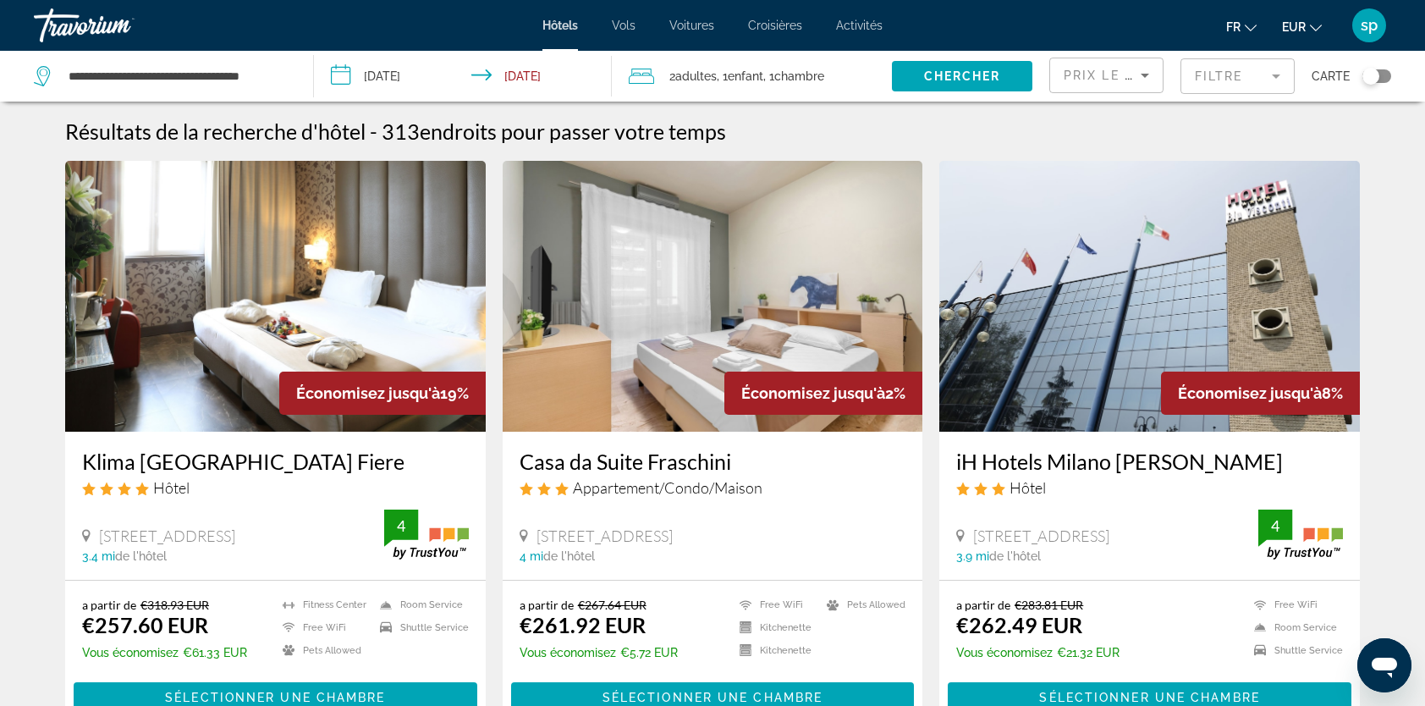
drag, startPoint x: 234, startPoint y: 276, endPoint x: 245, endPoint y: 269, distance: 12.9
click at [236, 275] on img "Main content" at bounding box center [275, 296] width 421 height 271
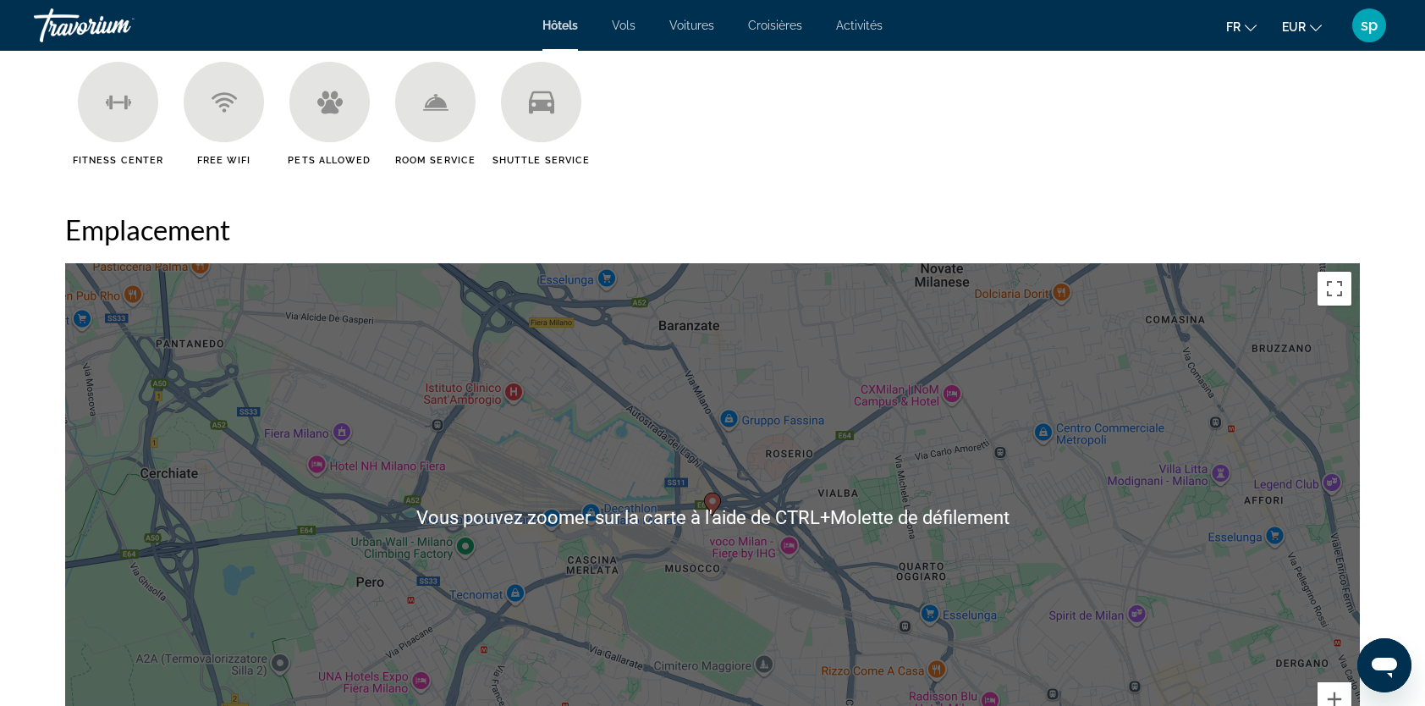
scroll to position [1692, 0]
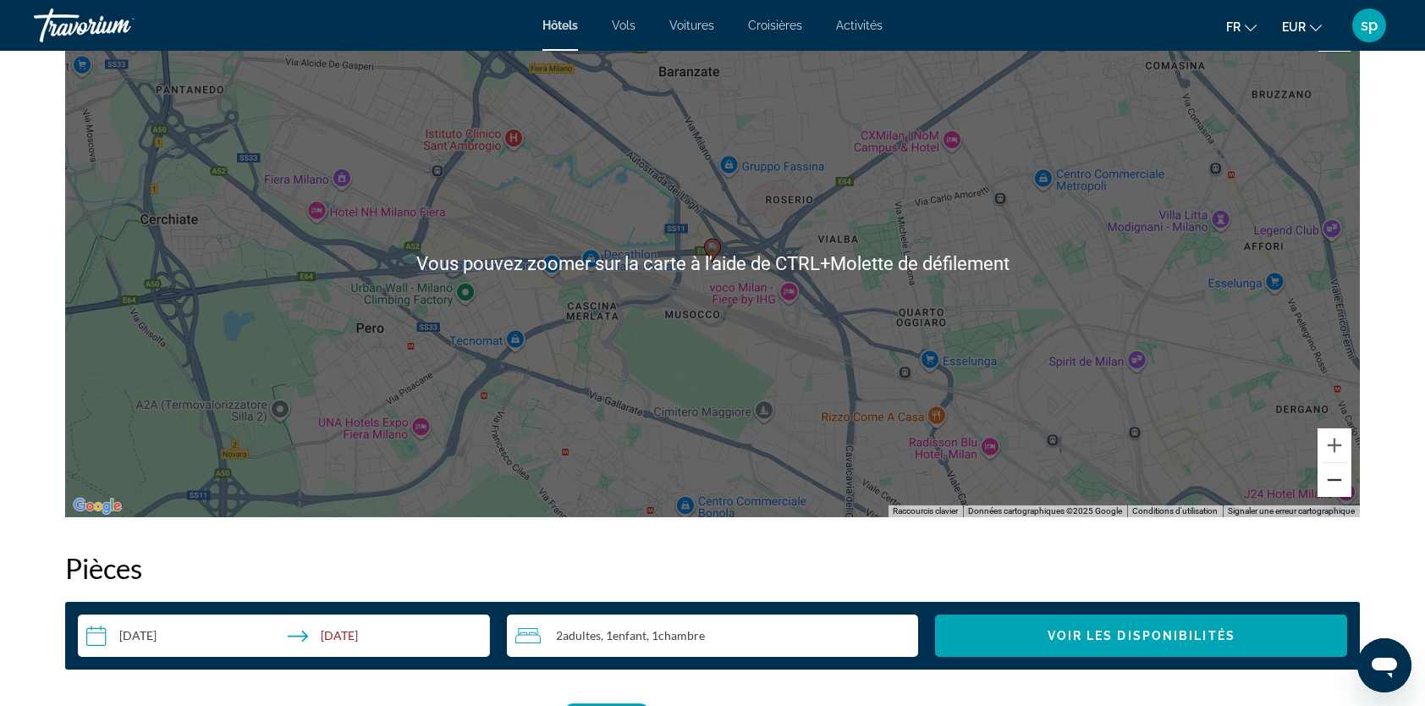
click at [1333, 482] on button "Zoom arrière" at bounding box center [1335, 480] width 34 height 34
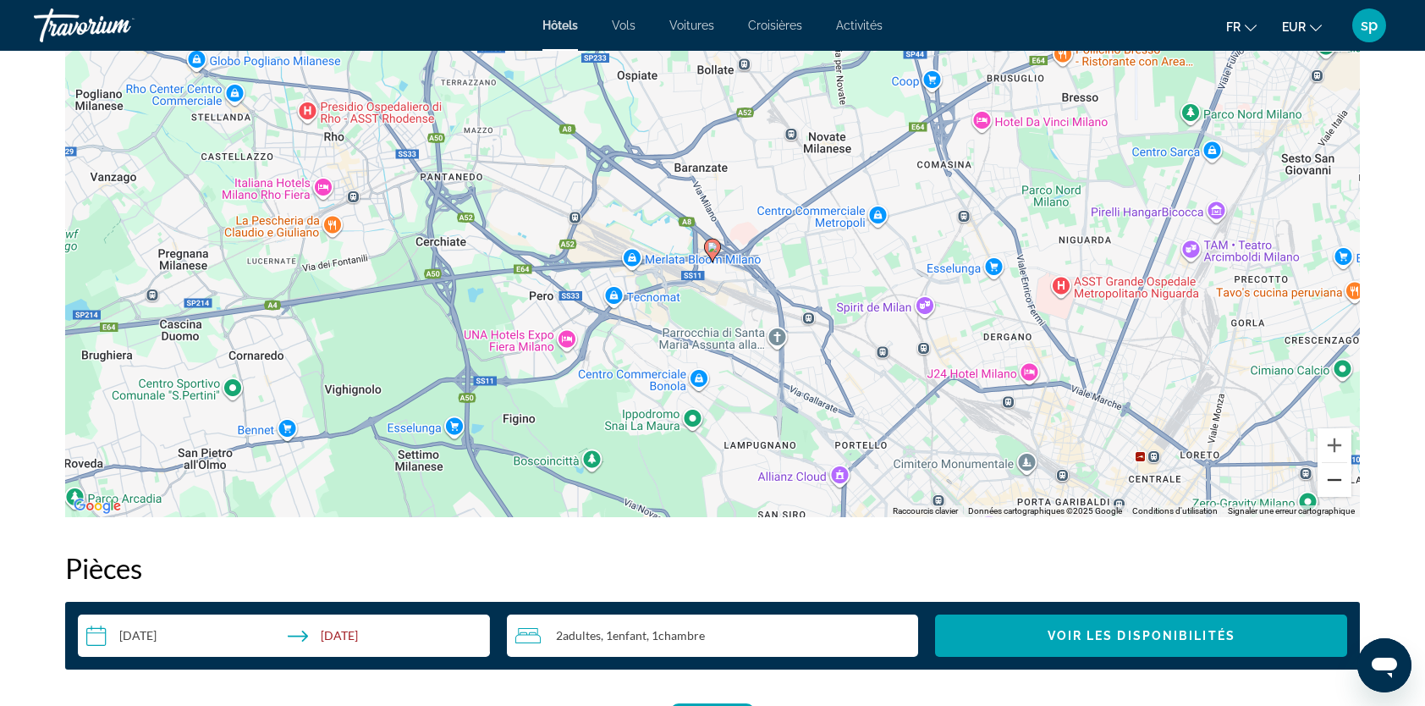
click at [1333, 482] on button "Zoom arrière" at bounding box center [1335, 480] width 34 height 34
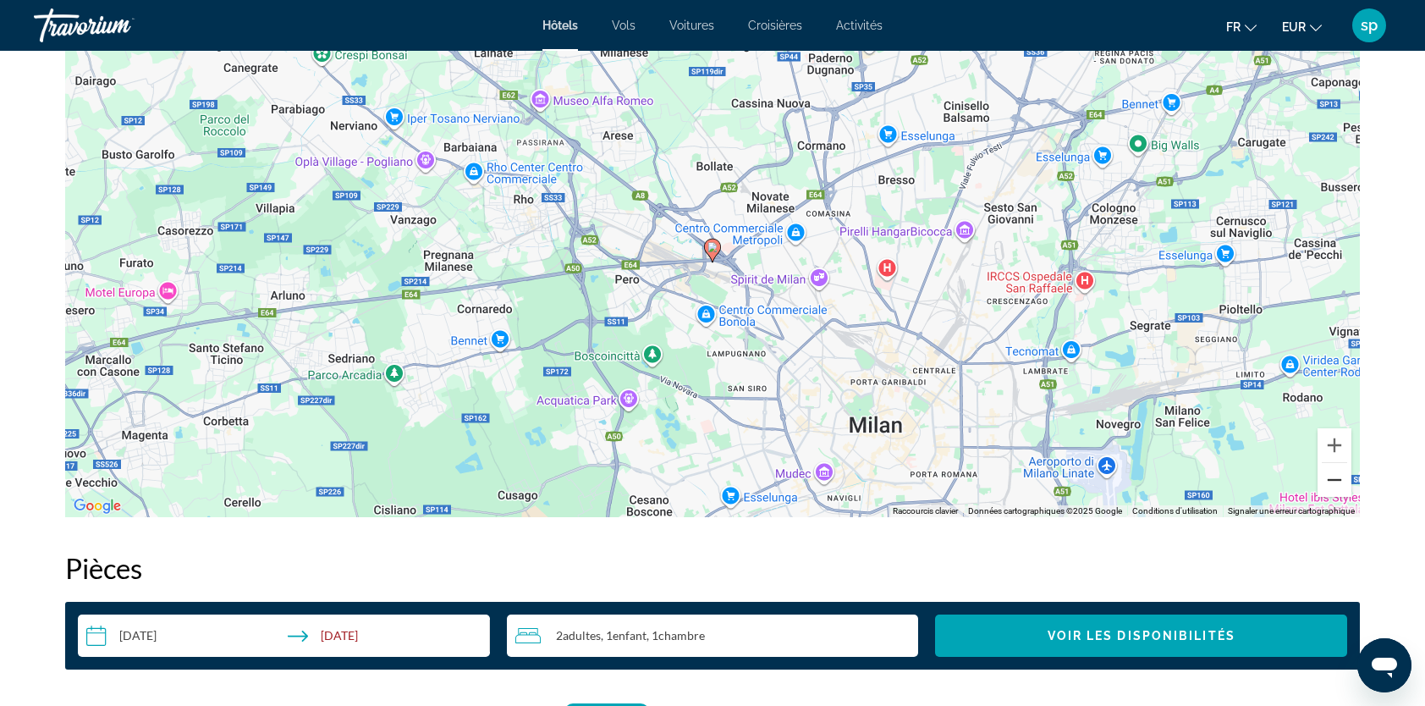
click at [1333, 482] on button "Zoom arrière" at bounding box center [1335, 480] width 34 height 34
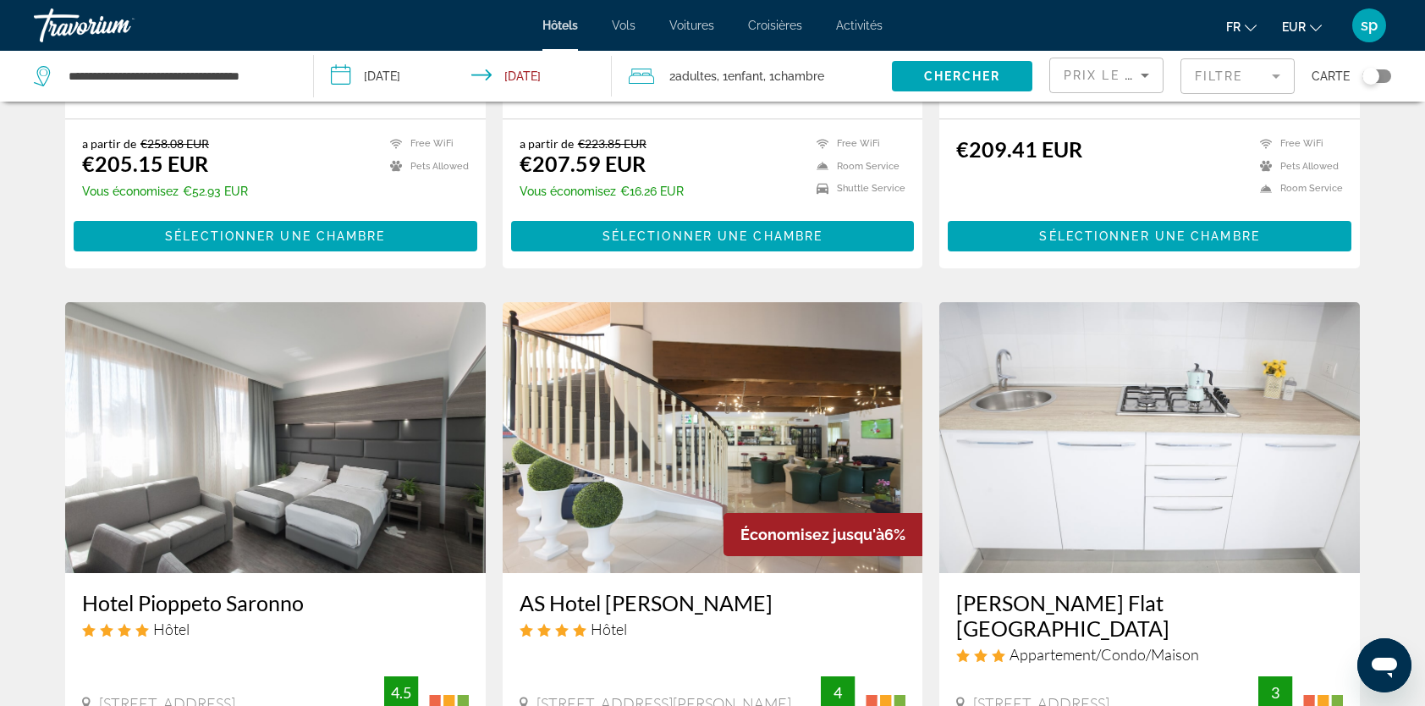
scroll to position [1946, 0]
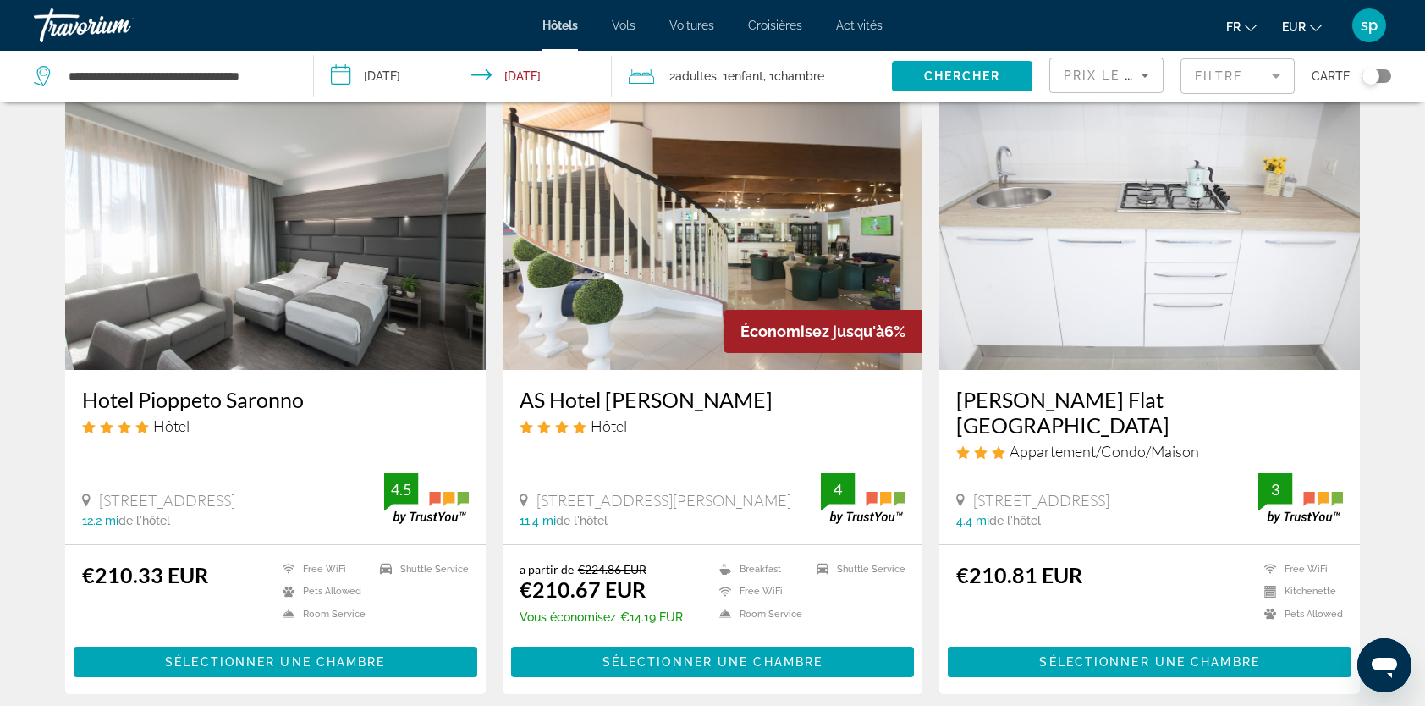
click at [650, 216] on img "Main content" at bounding box center [713, 234] width 421 height 271
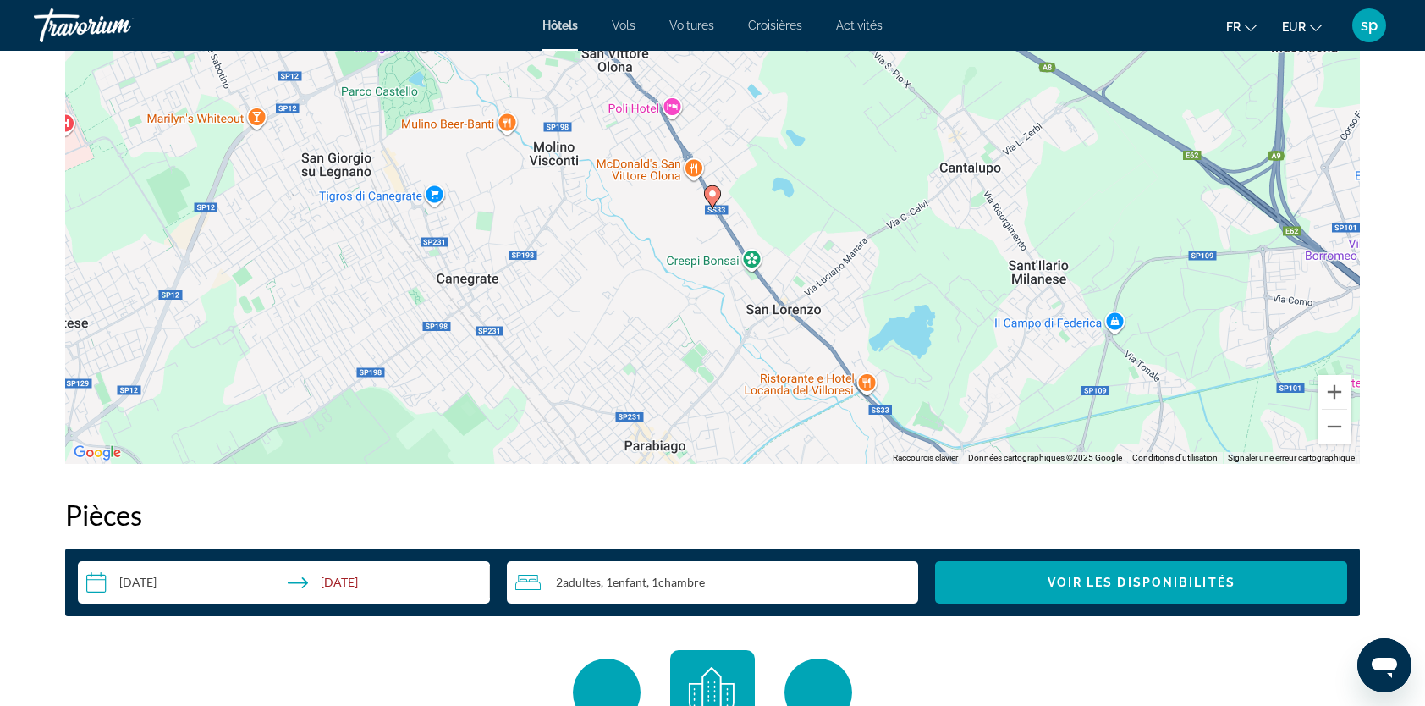
scroll to position [1777, 0]
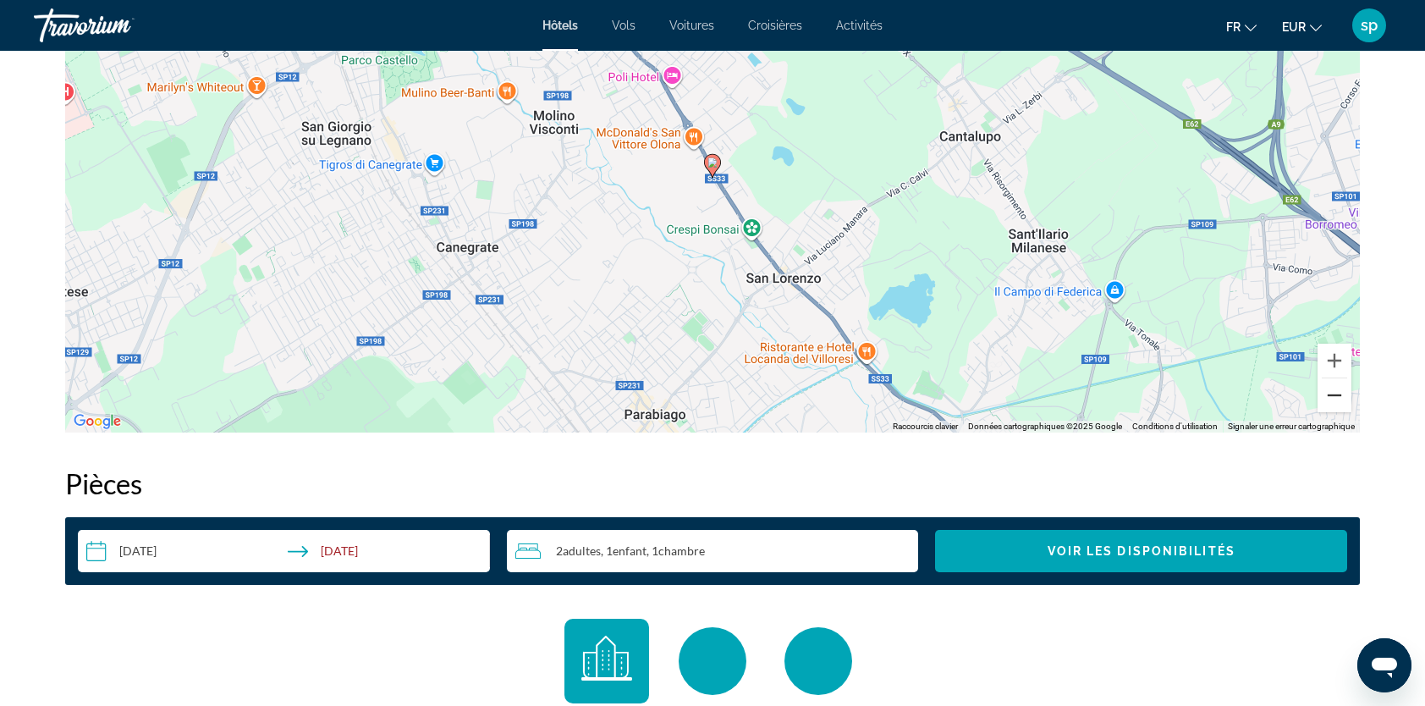
click at [1339, 396] on button "Zoom arrière" at bounding box center [1335, 395] width 34 height 34
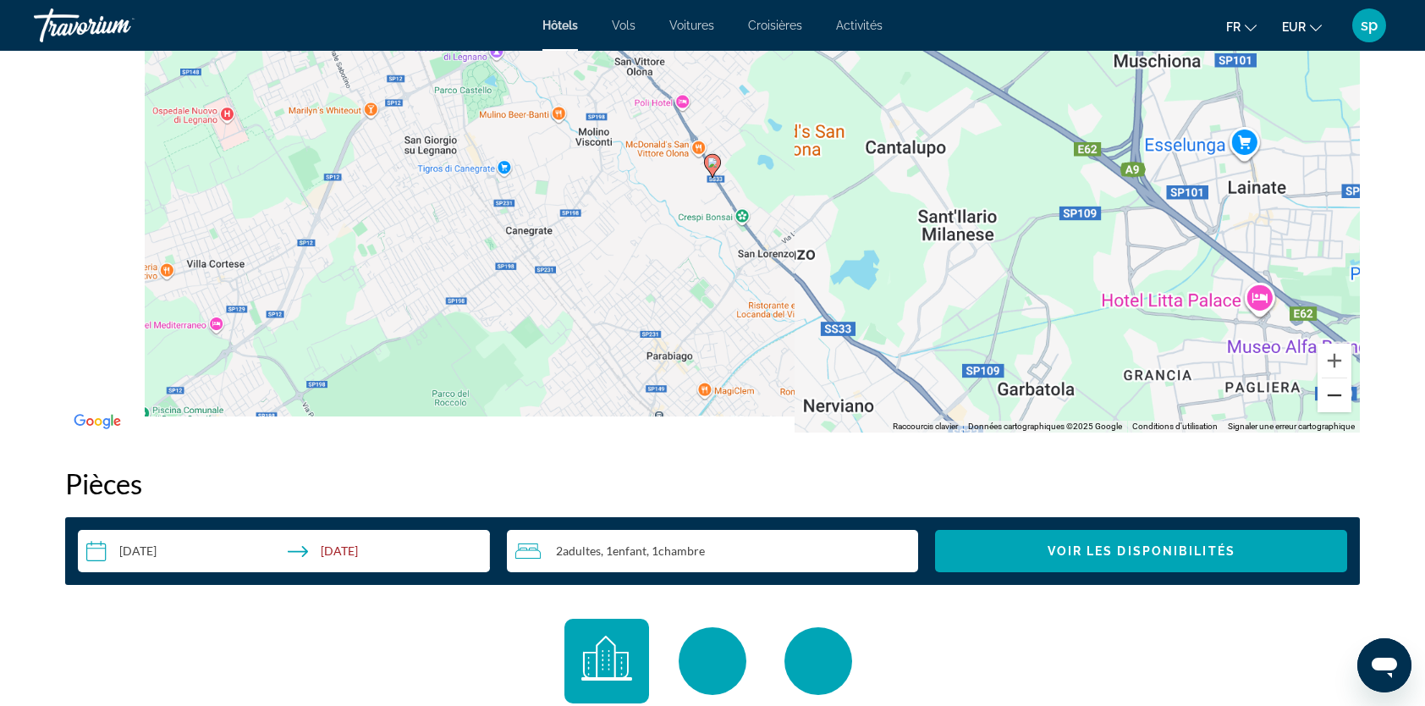
click at [1339, 396] on button "Zoom arrière" at bounding box center [1335, 395] width 34 height 34
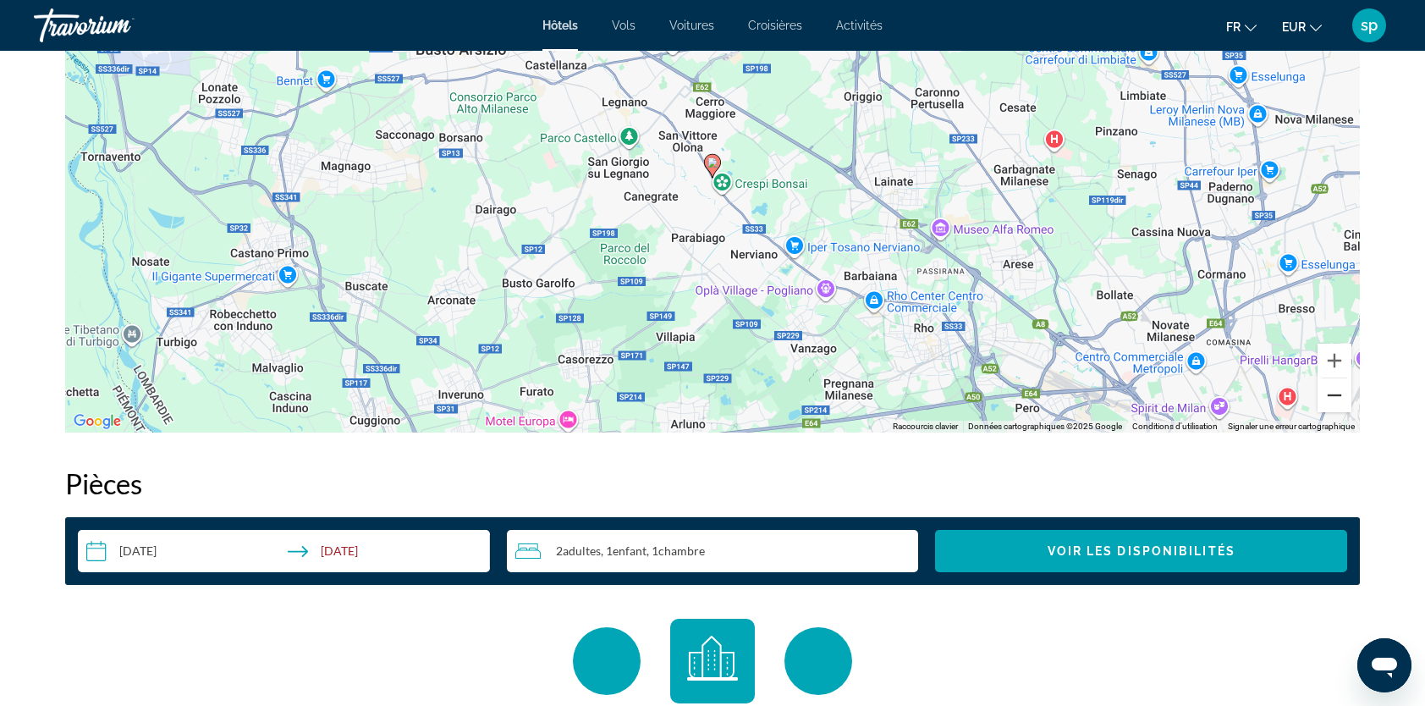
click at [1339, 396] on button "Zoom arrière" at bounding box center [1335, 395] width 34 height 34
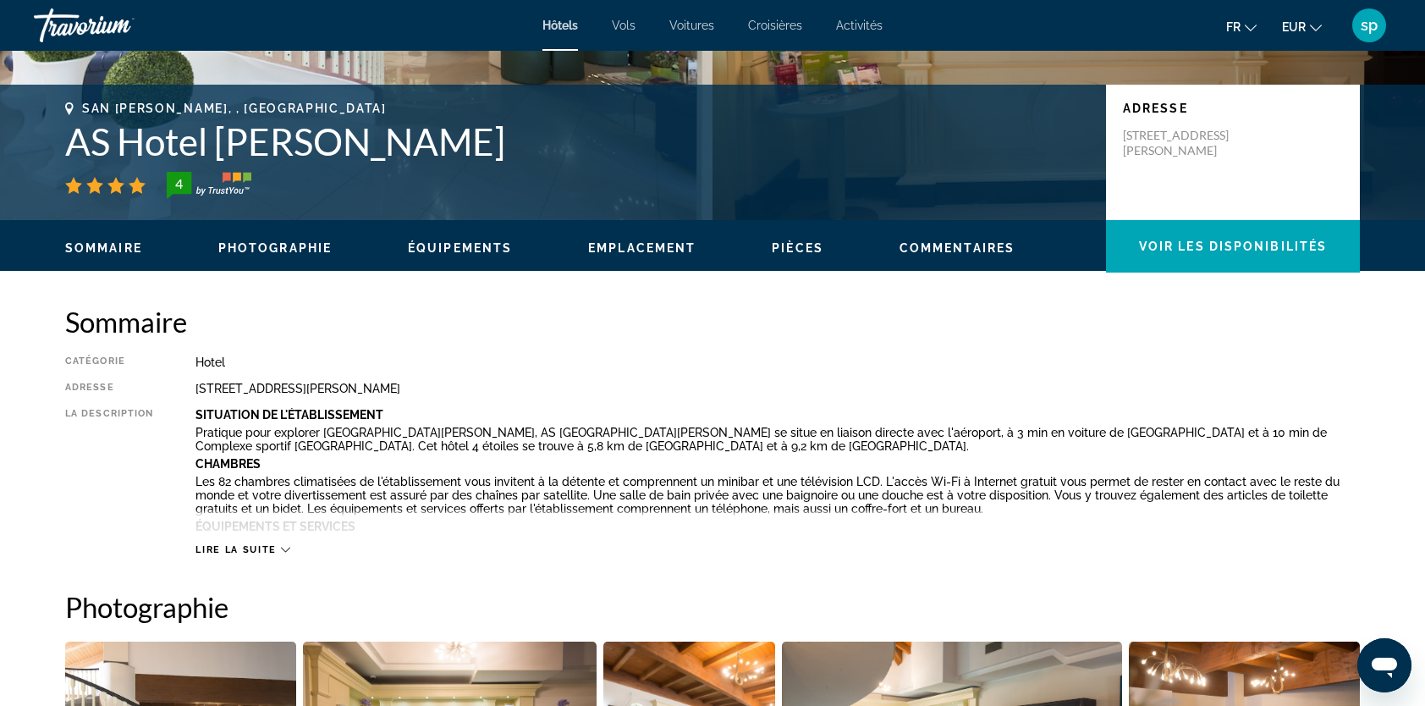
scroll to position [0, 0]
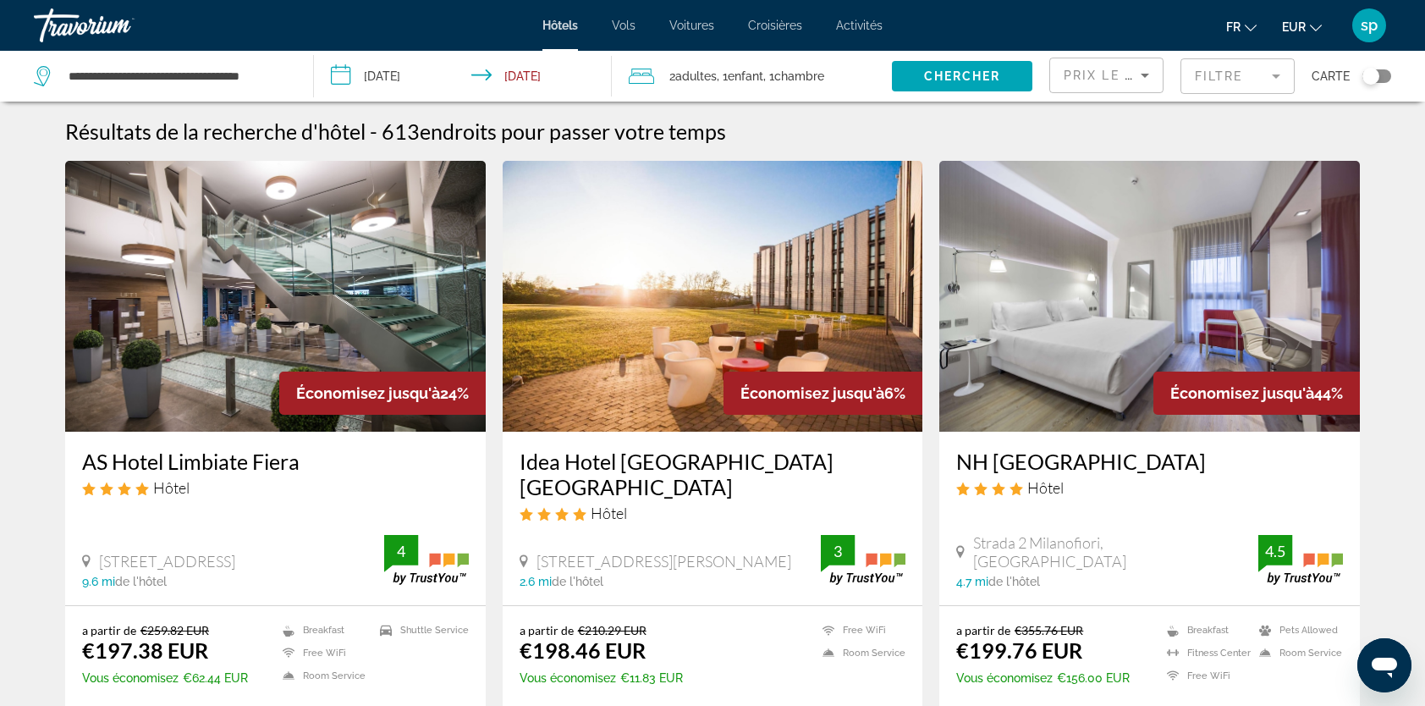
click at [1386, 78] on div "Toggle map" at bounding box center [1376, 76] width 29 height 14
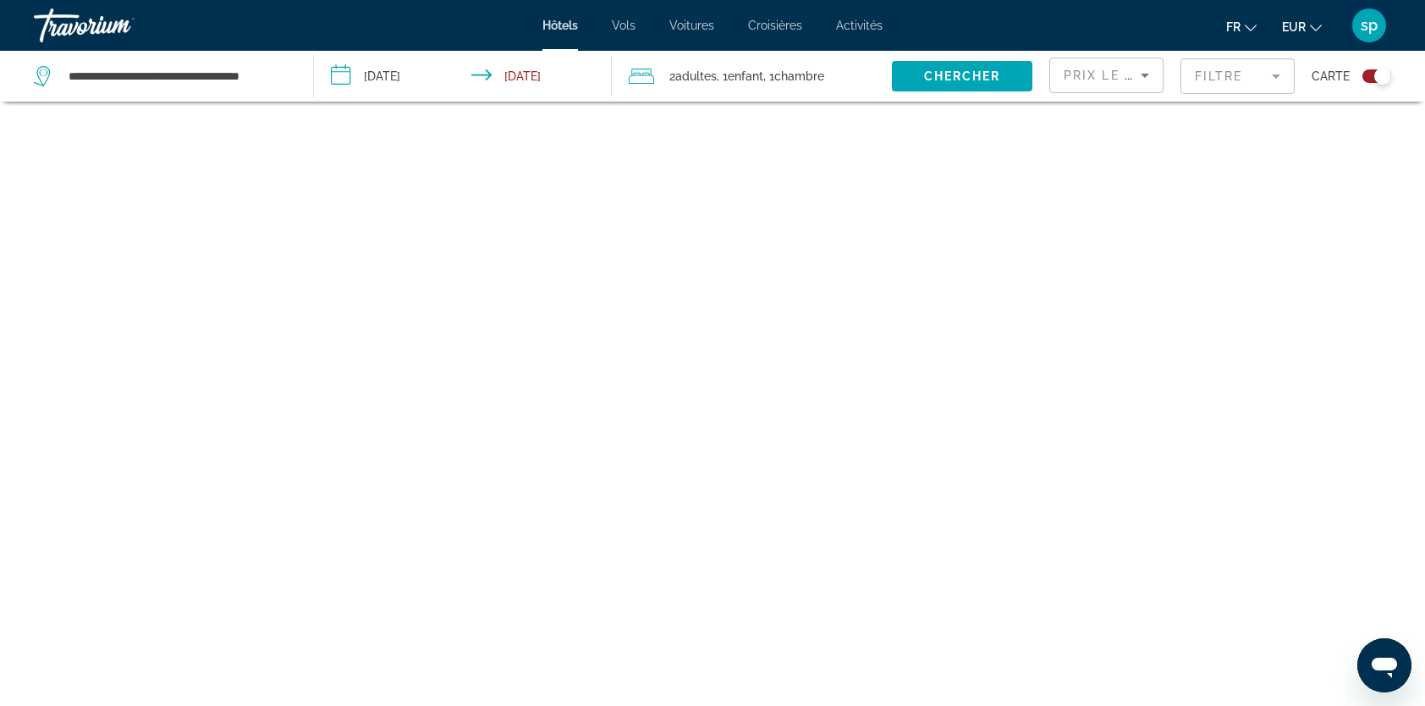
scroll to position [102, 0]
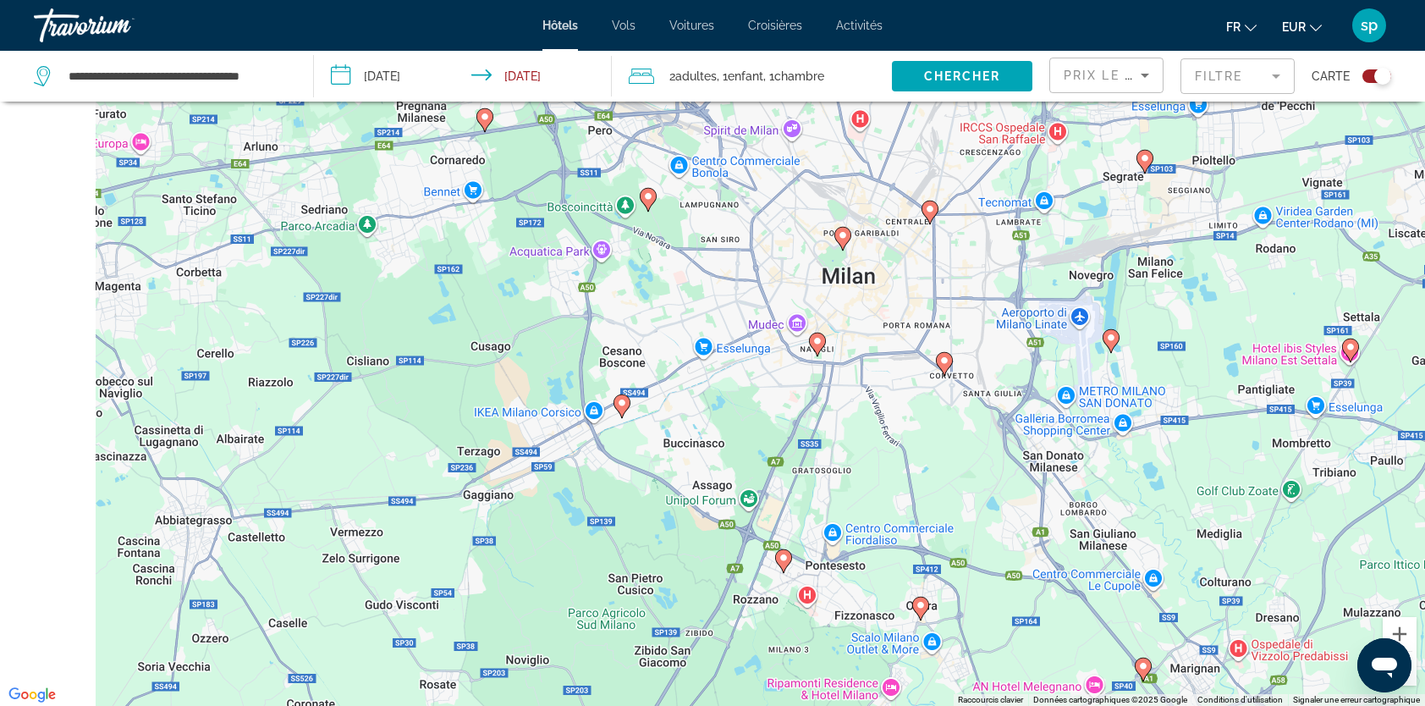
drag, startPoint x: 682, startPoint y: 422, endPoint x: 1213, endPoint y: 749, distance: 623.8
click at [1213, 604] on html "**********" at bounding box center [712, 251] width 1425 height 706
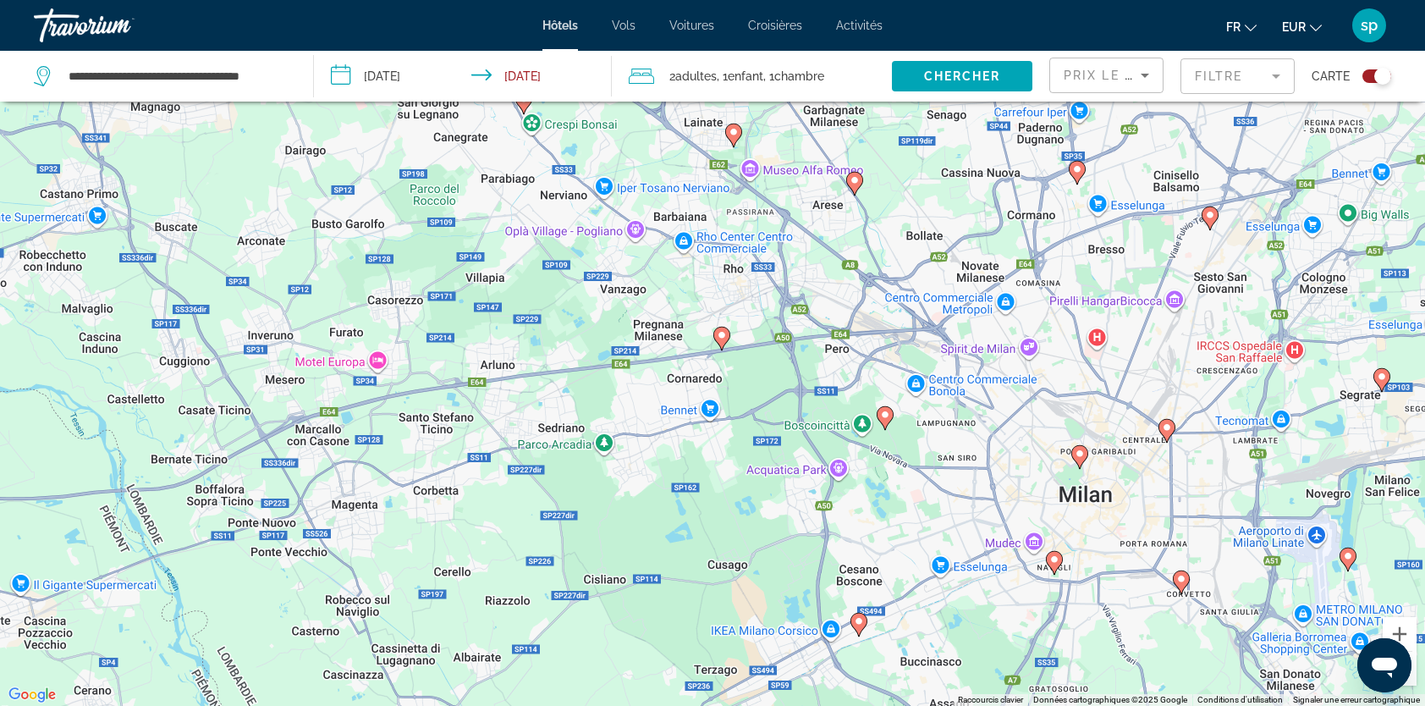
drag, startPoint x: 978, startPoint y: 440, endPoint x: 976, endPoint y: 460, distance: 20.4
click at [976, 460] on div "Pour activer le glissement avec le clavier, appuyez sur Alt+Entrée. Une fois ce…" at bounding box center [712, 353] width 1425 height 706
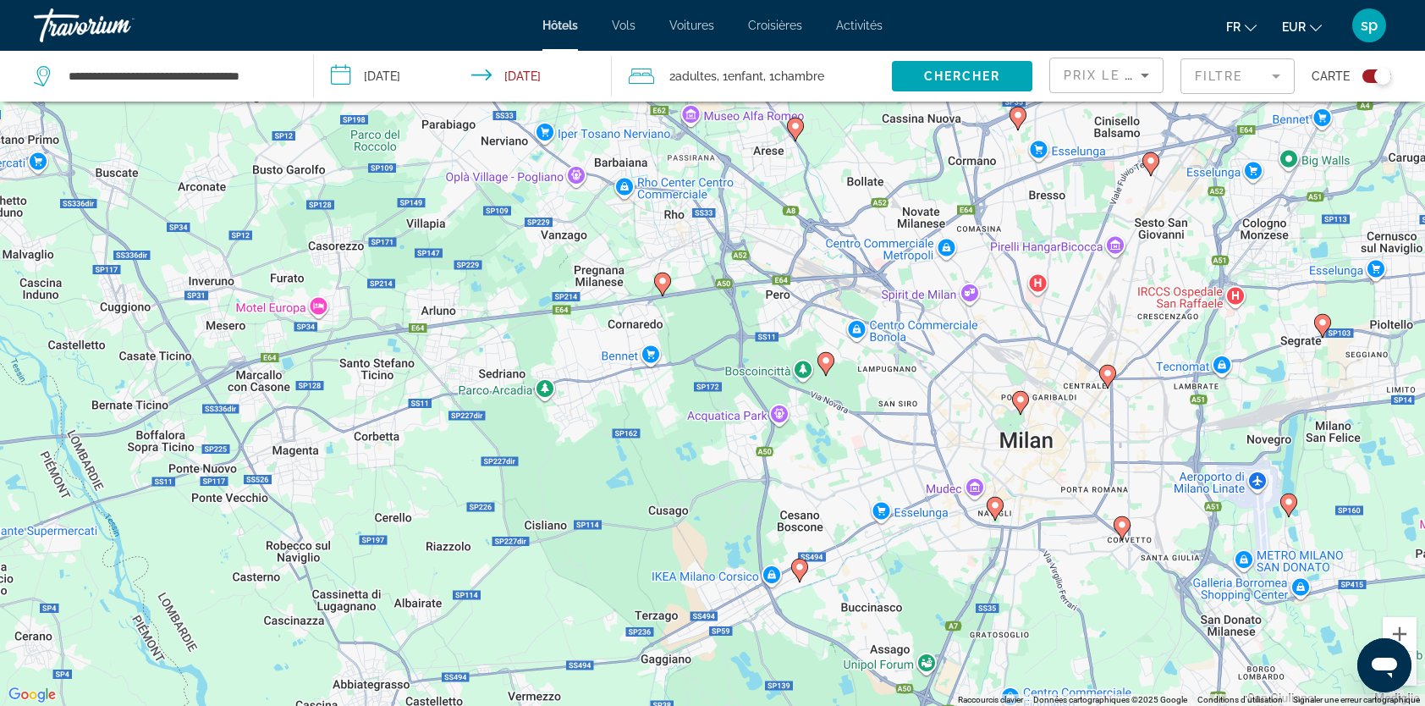
drag, startPoint x: 932, startPoint y: 523, endPoint x: 875, endPoint y: 474, distance: 75.6
click at [875, 474] on div "Pour activer le glissement avec le clavier, appuyez sur Alt+Entrée. Une fois ce…" at bounding box center [712, 353] width 1425 height 706
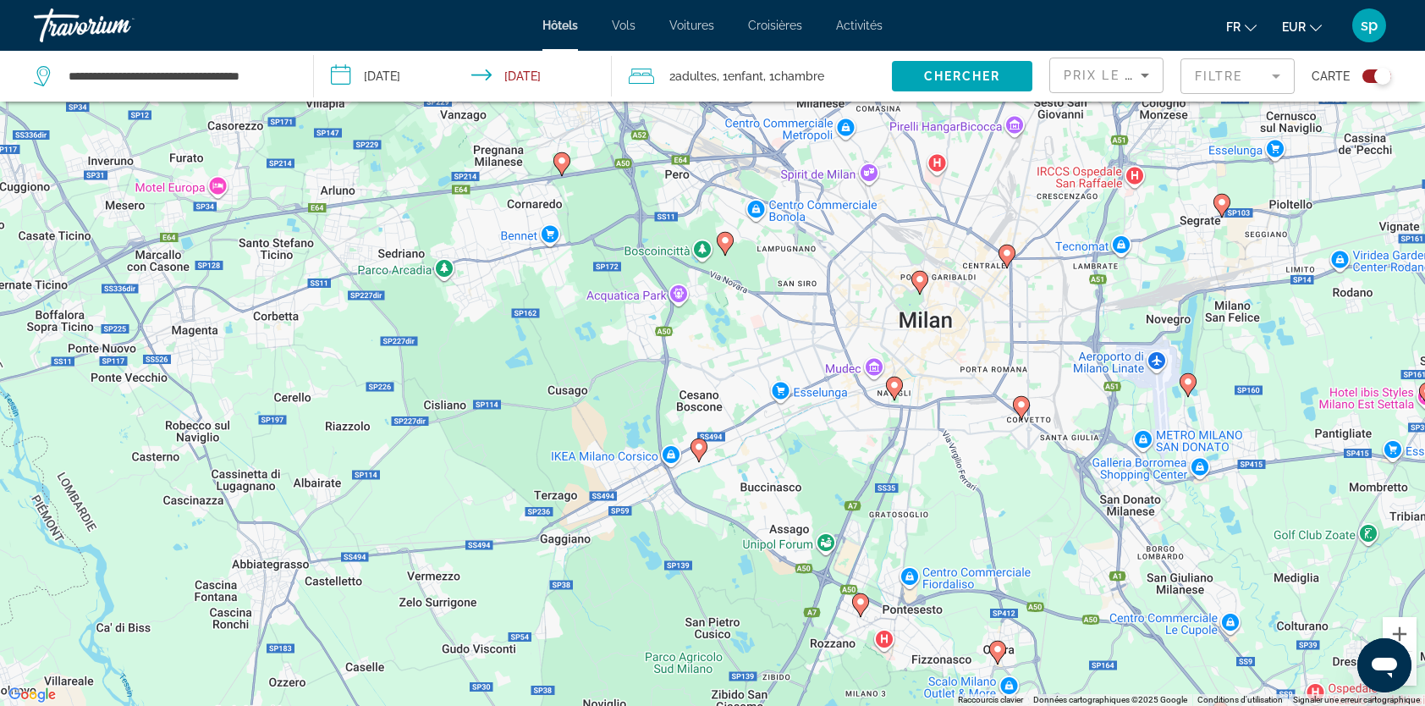
drag, startPoint x: 746, startPoint y: 533, endPoint x: 646, endPoint y: 411, distance: 158.1
click at [646, 411] on div "Pour activer le glissement avec le clavier, appuyez sur Alt+Entrée. Une fois ce…" at bounding box center [712, 353] width 1425 height 706
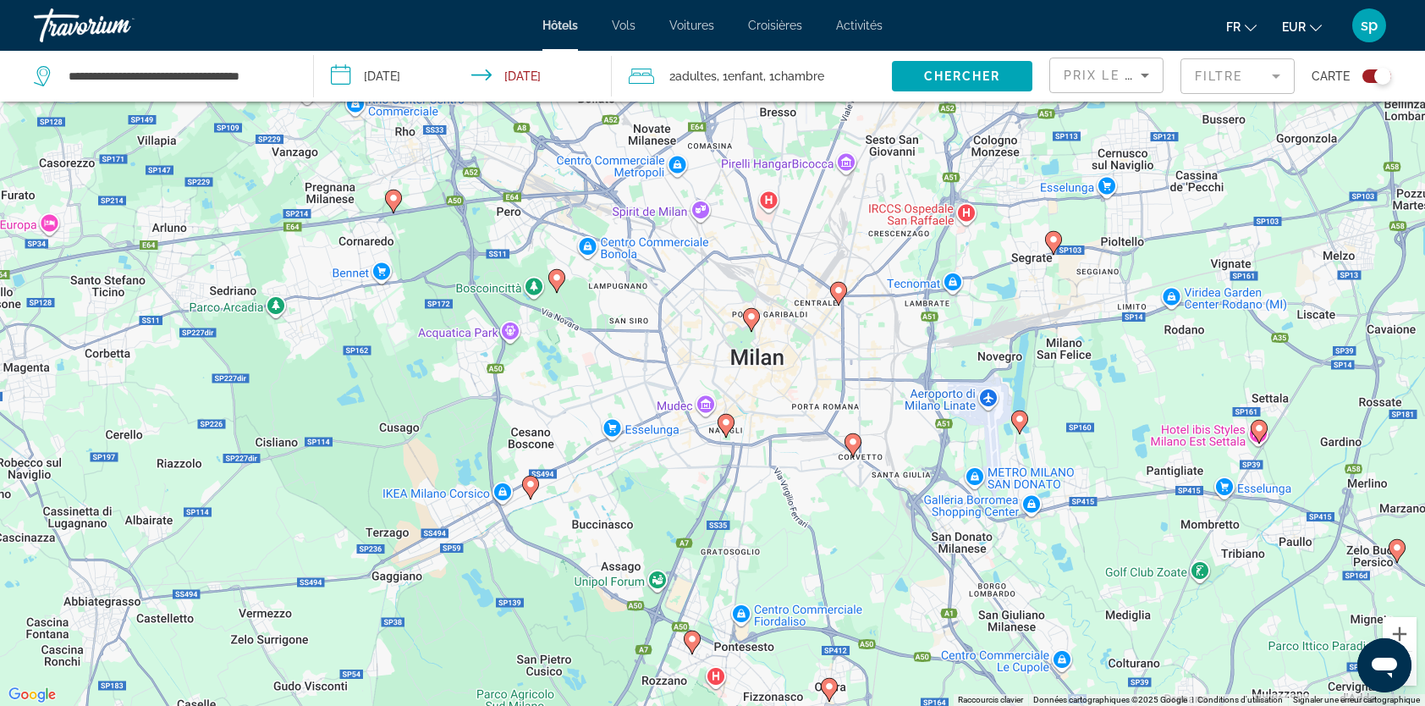
drag, startPoint x: 995, startPoint y: 398, endPoint x: 576, endPoint y: 513, distance: 434.4
click at [576, 513] on div "Pour activer le glissement avec le clavier, appuyez sur Alt+Entrée. Une fois ce…" at bounding box center [712, 353] width 1425 height 706
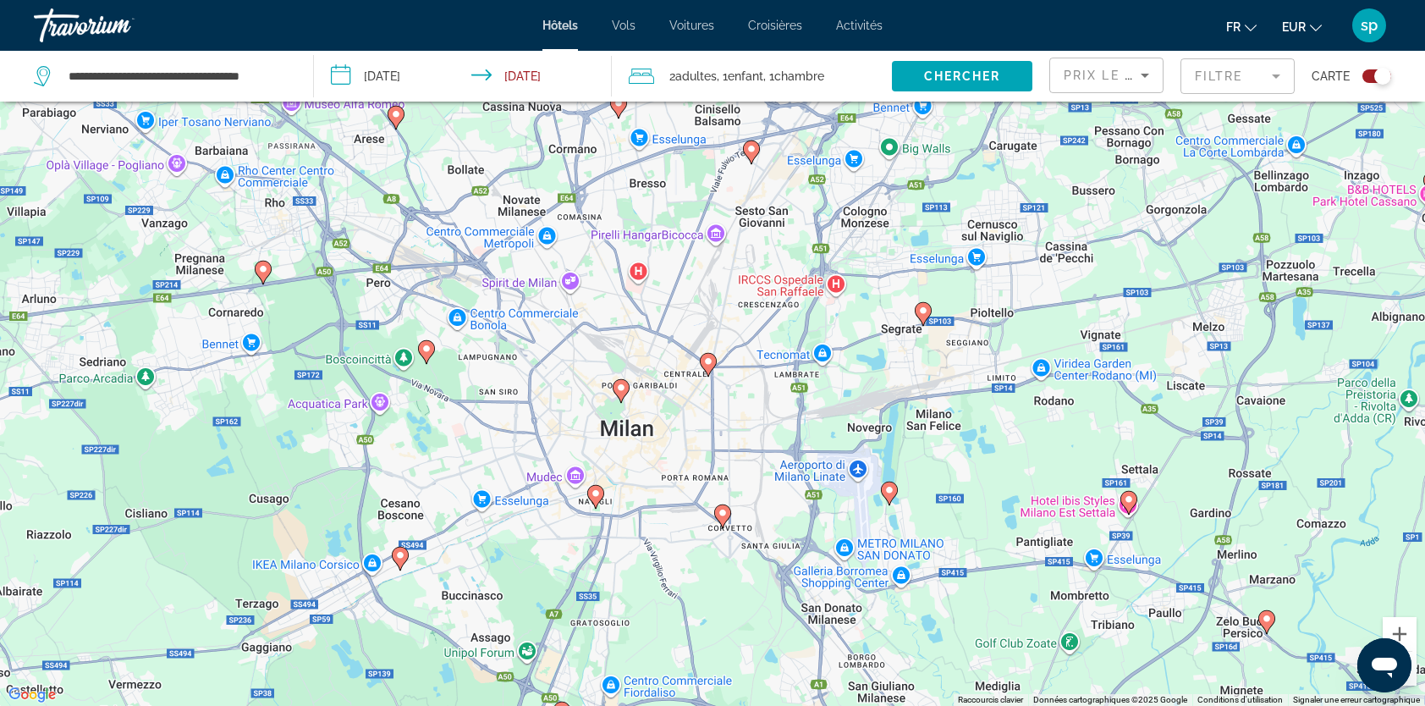
click at [618, 389] on image "Main content" at bounding box center [621, 387] width 10 height 10
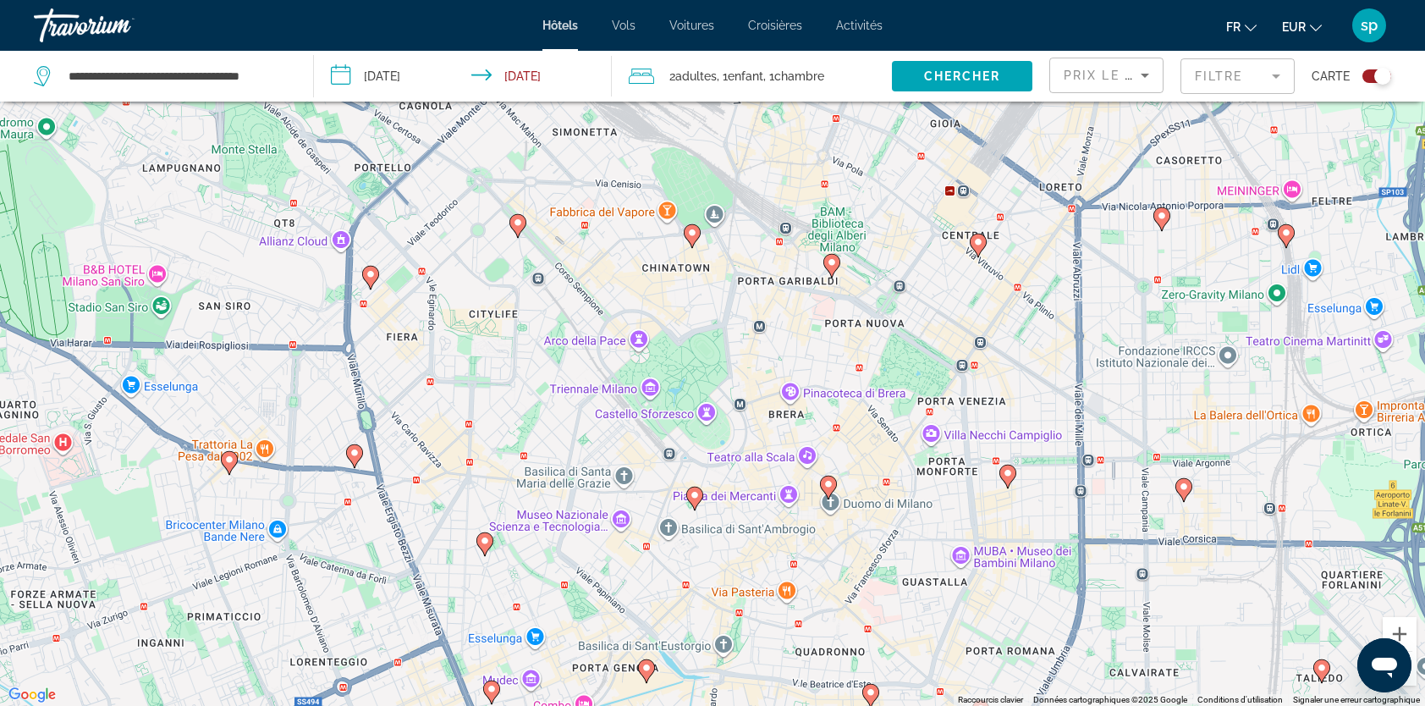
click at [694, 227] on icon "Main content" at bounding box center [692, 236] width 15 height 22
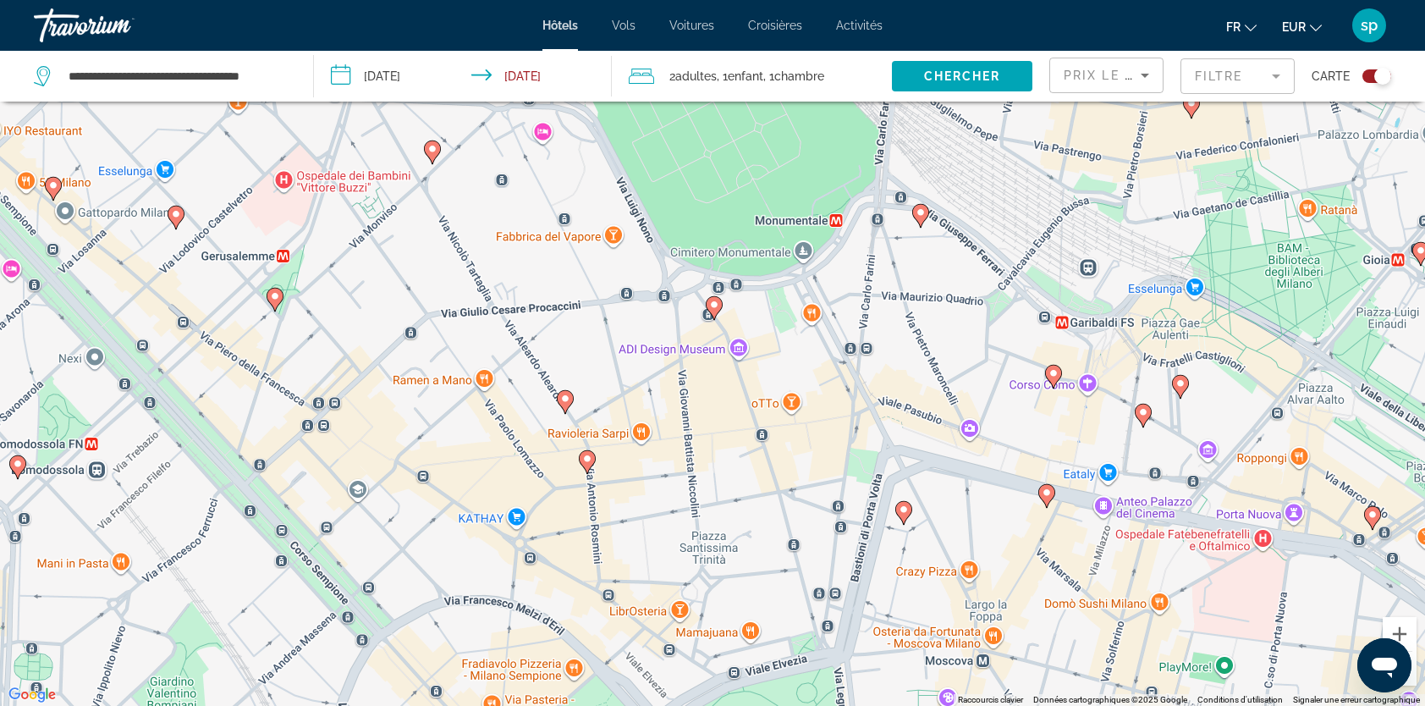
click at [719, 308] on icon "Main content" at bounding box center [714, 308] width 15 height 22
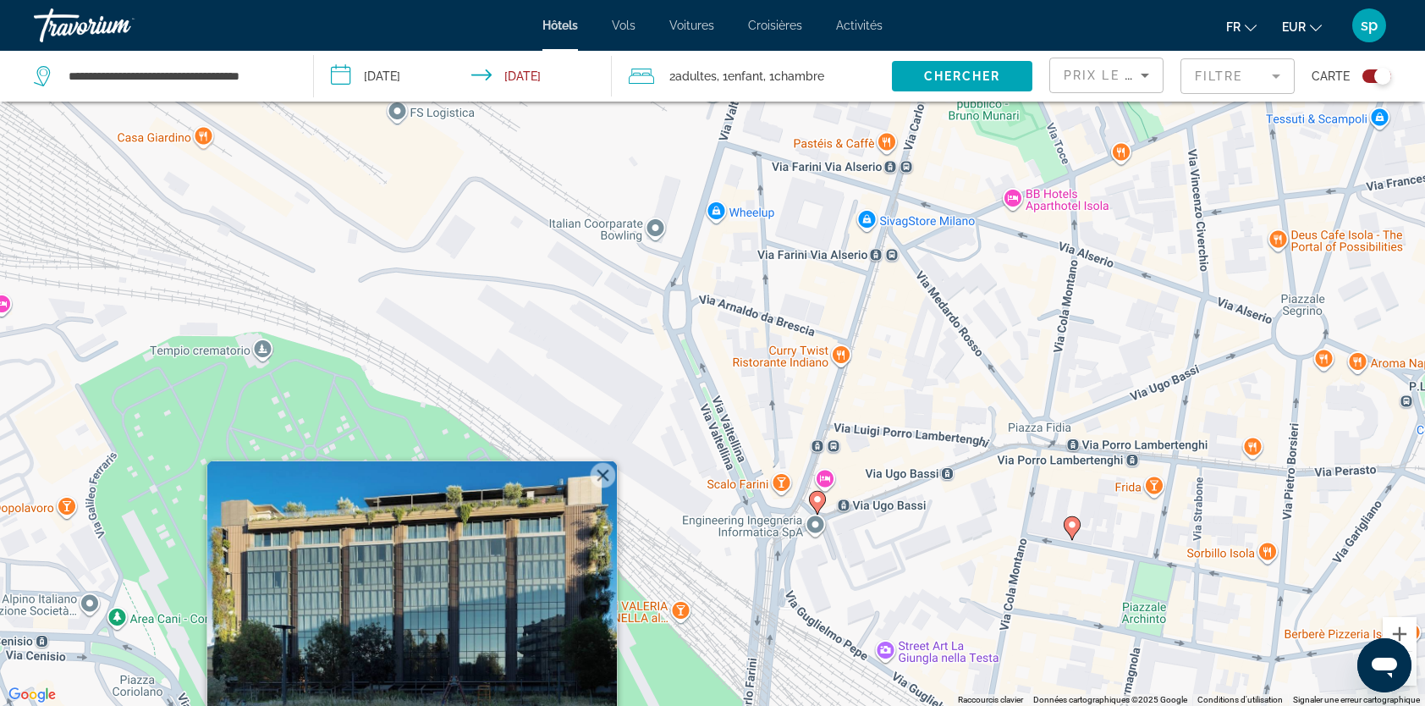
click at [604, 471] on button "Fermer" at bounding box center [603, 475] width 25 height 25
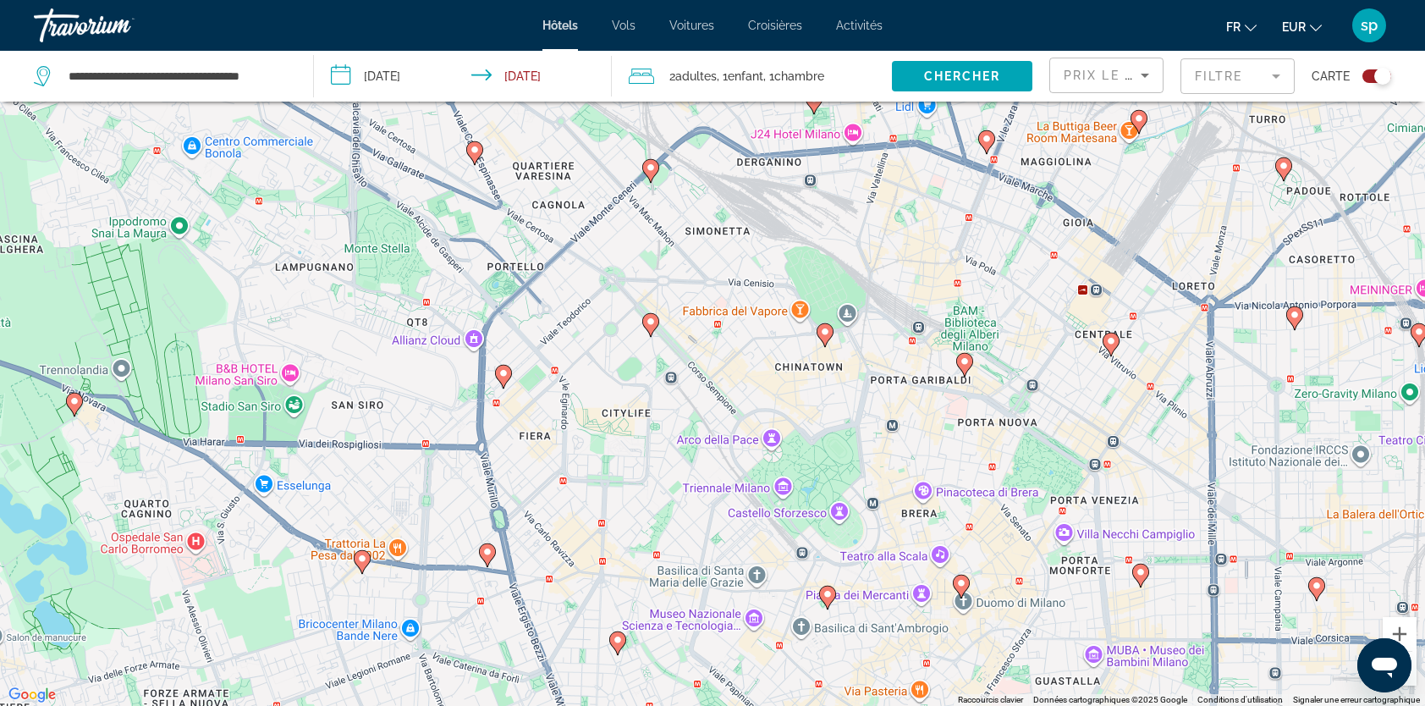
drag, startPoint x: 835, startPoint y: 386, endPoint x: 847, endPoint y: 298, distance: 88.8
click at [866, 281] on div "Pour naviguer, appuyez sur les touches fléchées. Pour activer le glissement ave…" at bounding box center [712, 353] width 1425 height 706
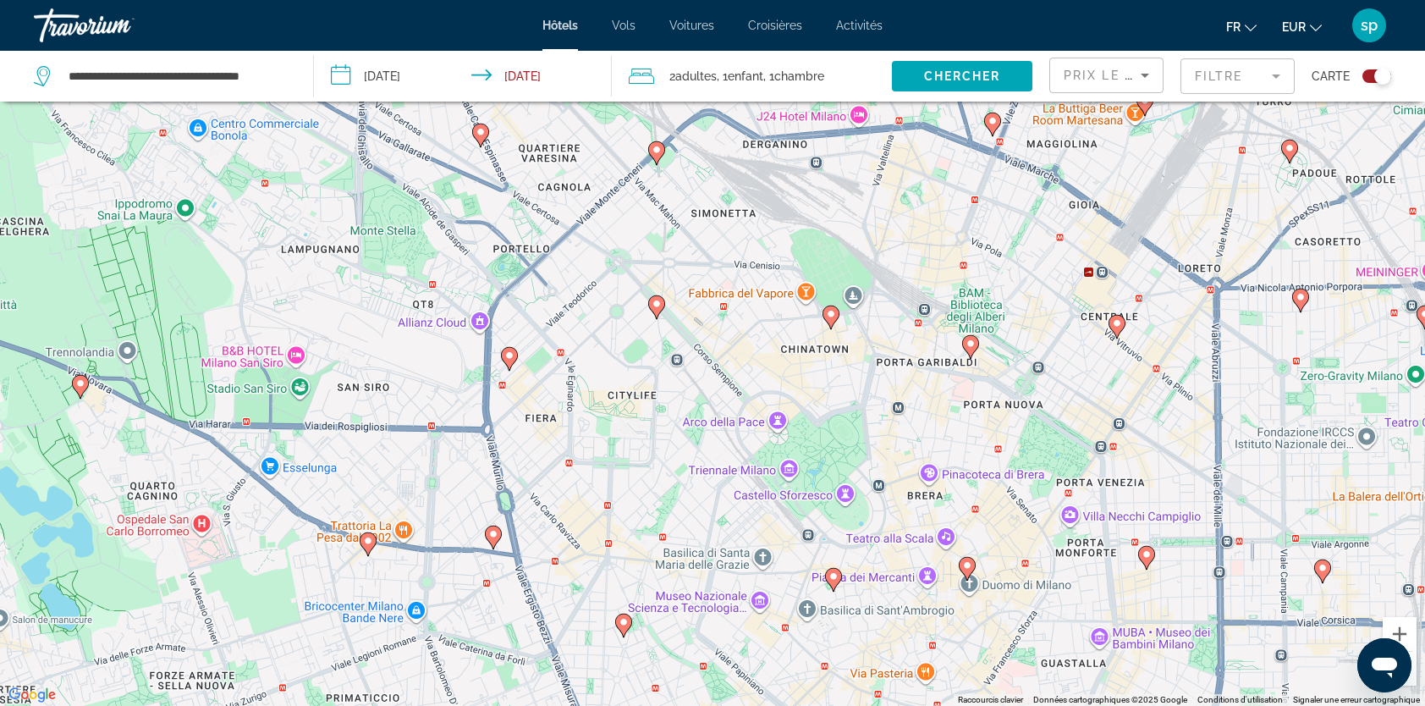
click at [509, 360] on image "Main content" at bounding box center [509, 355] width 10 height 10
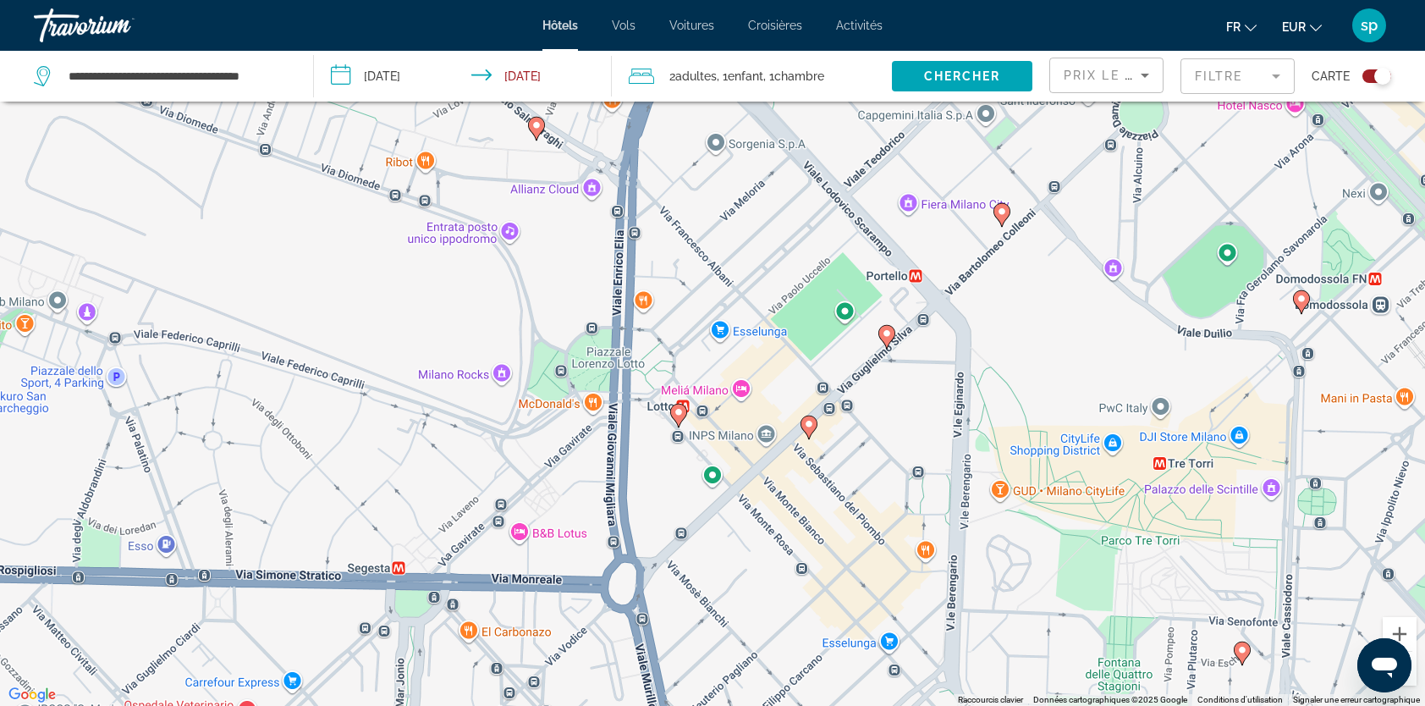
click at [684, 418] on icon "Main content" at bounding box center [678, 416] width 17 height 24
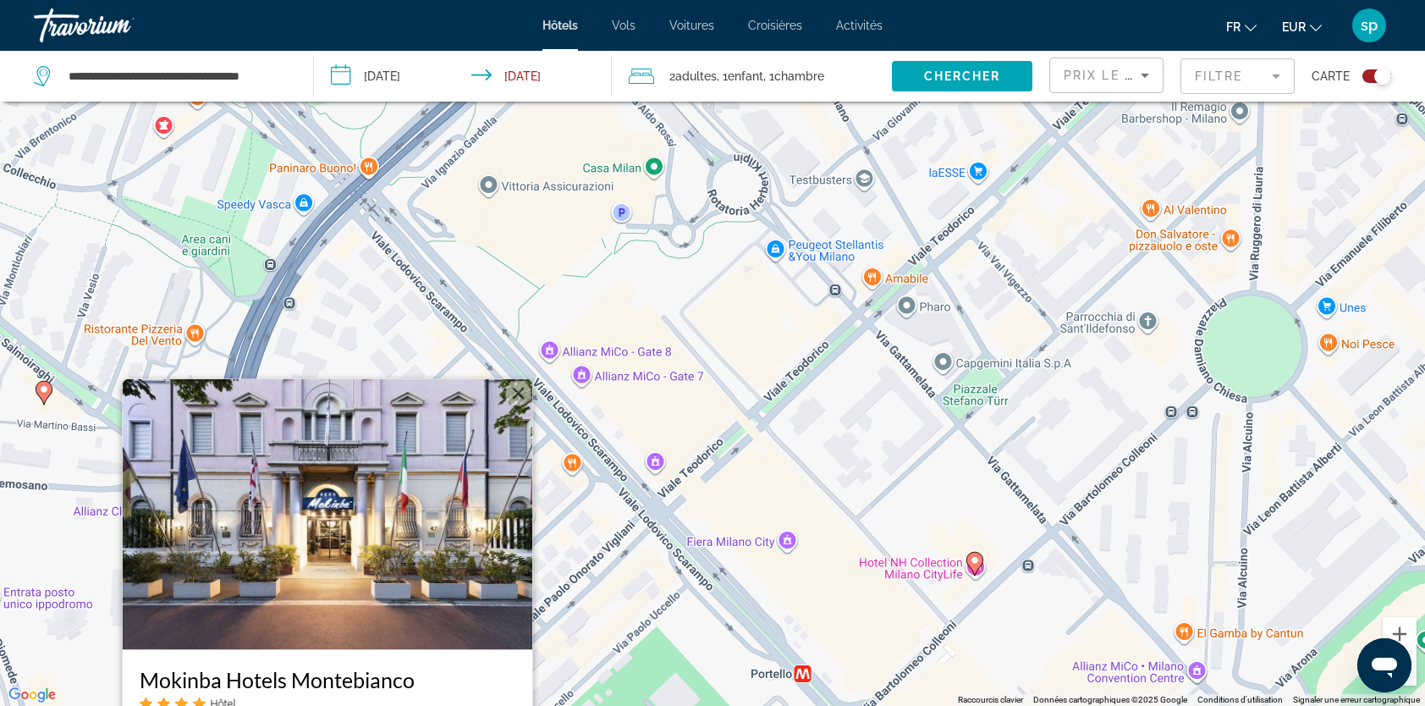
click at [513, 388] on button "Fermer" at bounding box center [518, 393] width 25 height 25
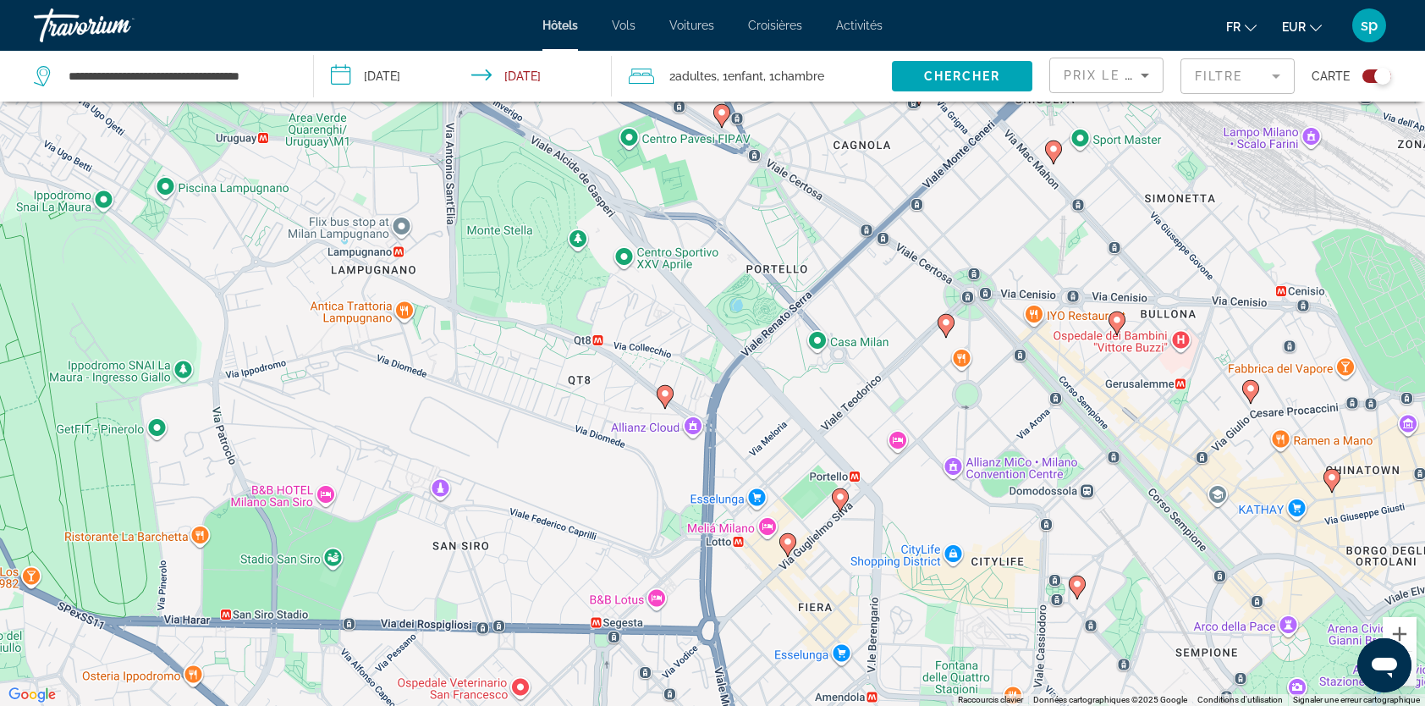
click at [786, 547] on image "Main content" at bounding box center [788, 541] width 10 height 10
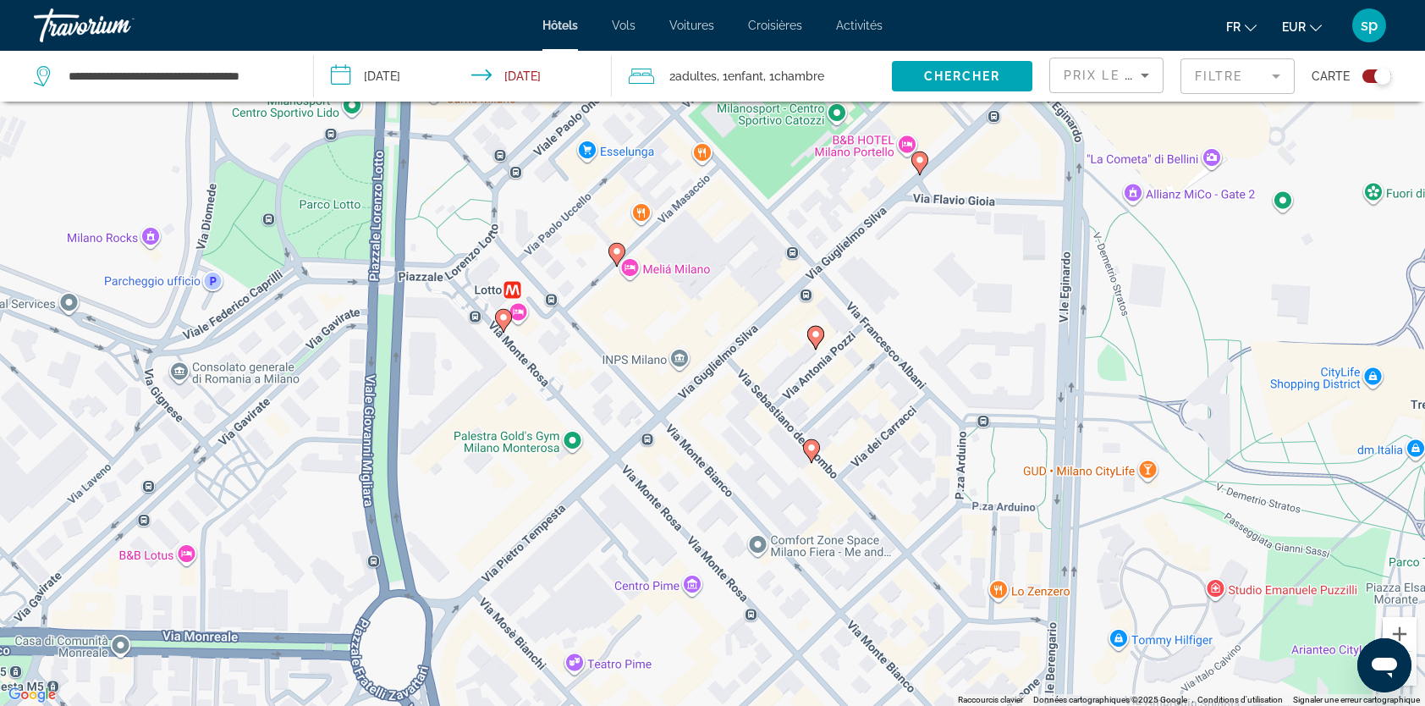
click at [615, 259] on icon "Main content" at bounding box center [616, 255] width 15 height 22
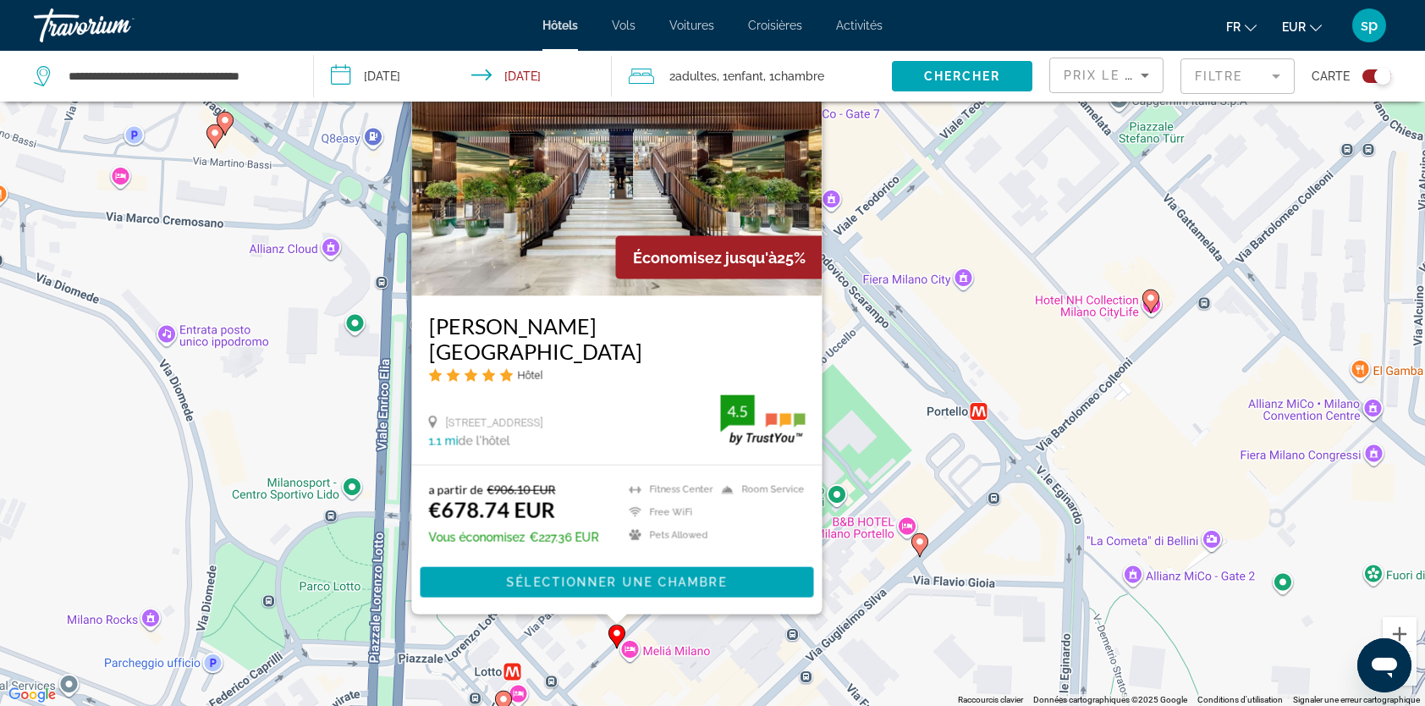
click at [1229, 82] on mat-form-field "Filtre" at bounding box center [1237, 76] width 114 height 36
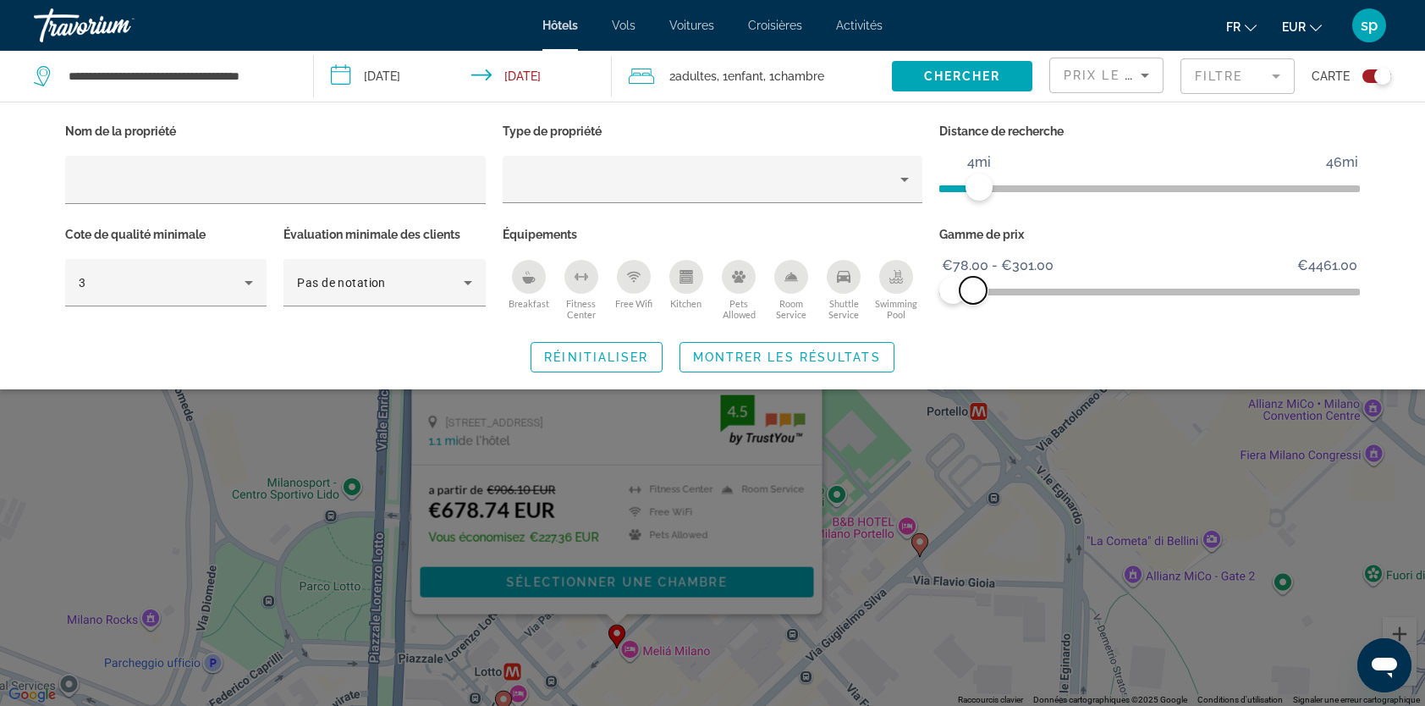
drag, startPoint x: 1337, startPoint y: 286, endPoint x: 973, endPoint y: 305, distance: 364.4
click at [973, 305] on div "Gamme de prix €78.00 €4461.00 €78.00 €301.00 €78.00 - €301.00" at bounding box center [1149, 274] width 437 height 102
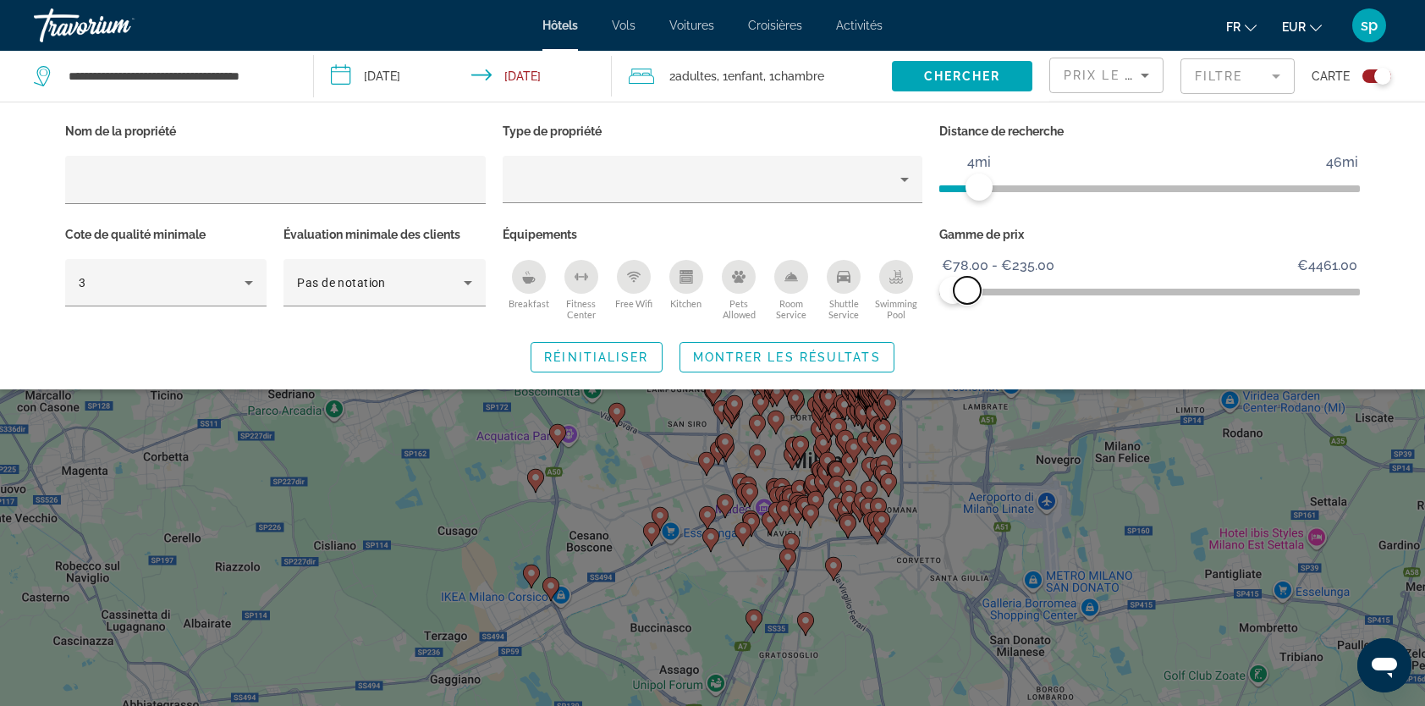
drag, startPoint x: 982, startPoint y: 289, endPoint x: 967, endPoint y: 294, distance: 16.1
click at [967, 294] on span "ngx-slider-max" at bounding box center [967, 290] width 27 height 27
click at [960, 288] on span "ngx-slider-max" at bounding box center [959, 290] width 27 height 27
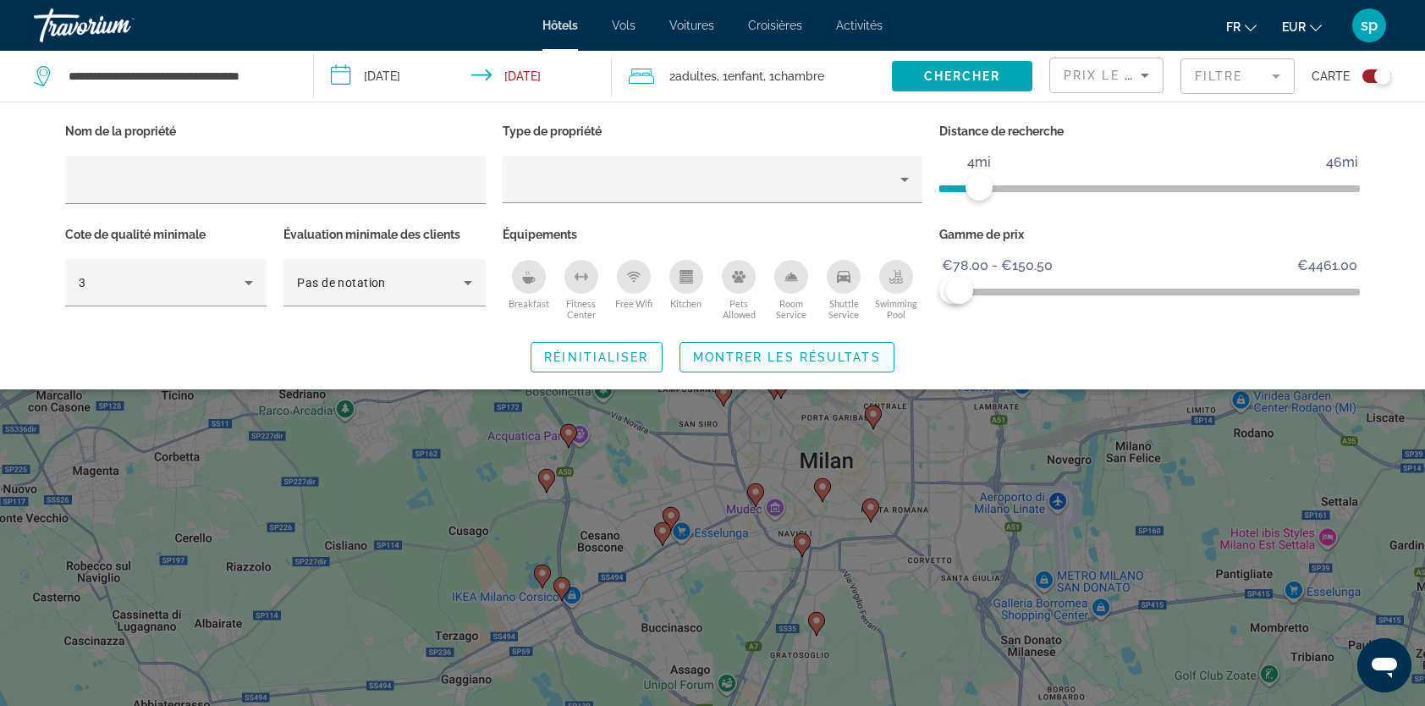
click at [850, 353] on span "Montrer les résultats" at bounding box center [787, 357] width 188 height 14
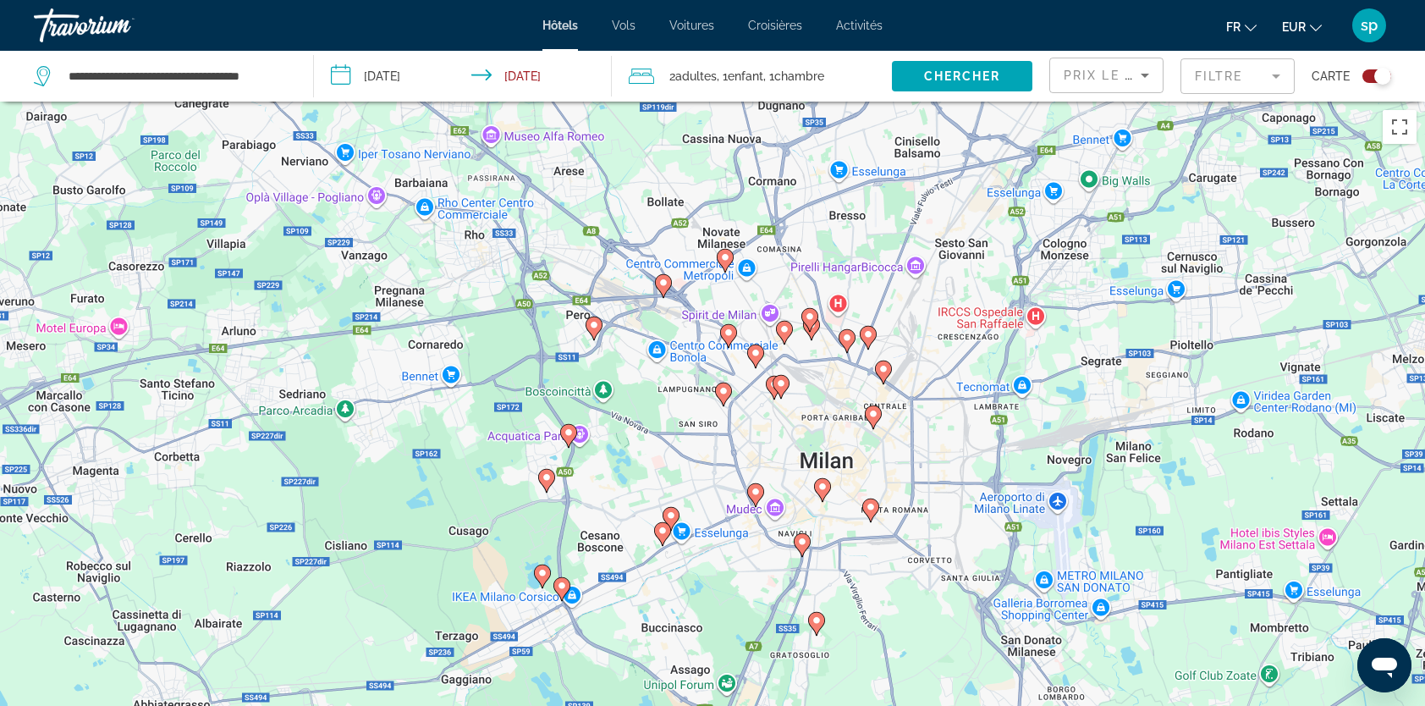
click at [728, 391] on image "Main content" at bounding box center [723, 391] width 10 height 10
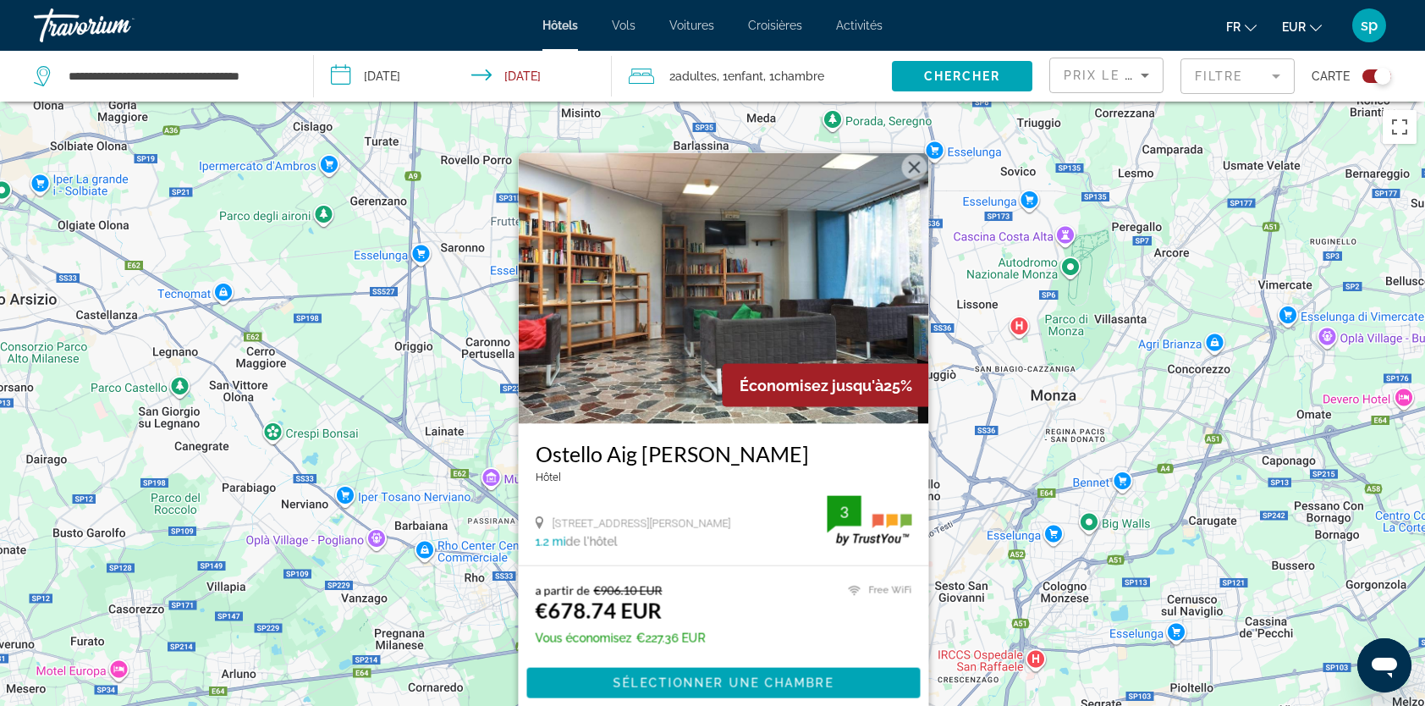
click at [914, 166] on button "Fermer" at bounding box center [914, 167] width 25 height 25
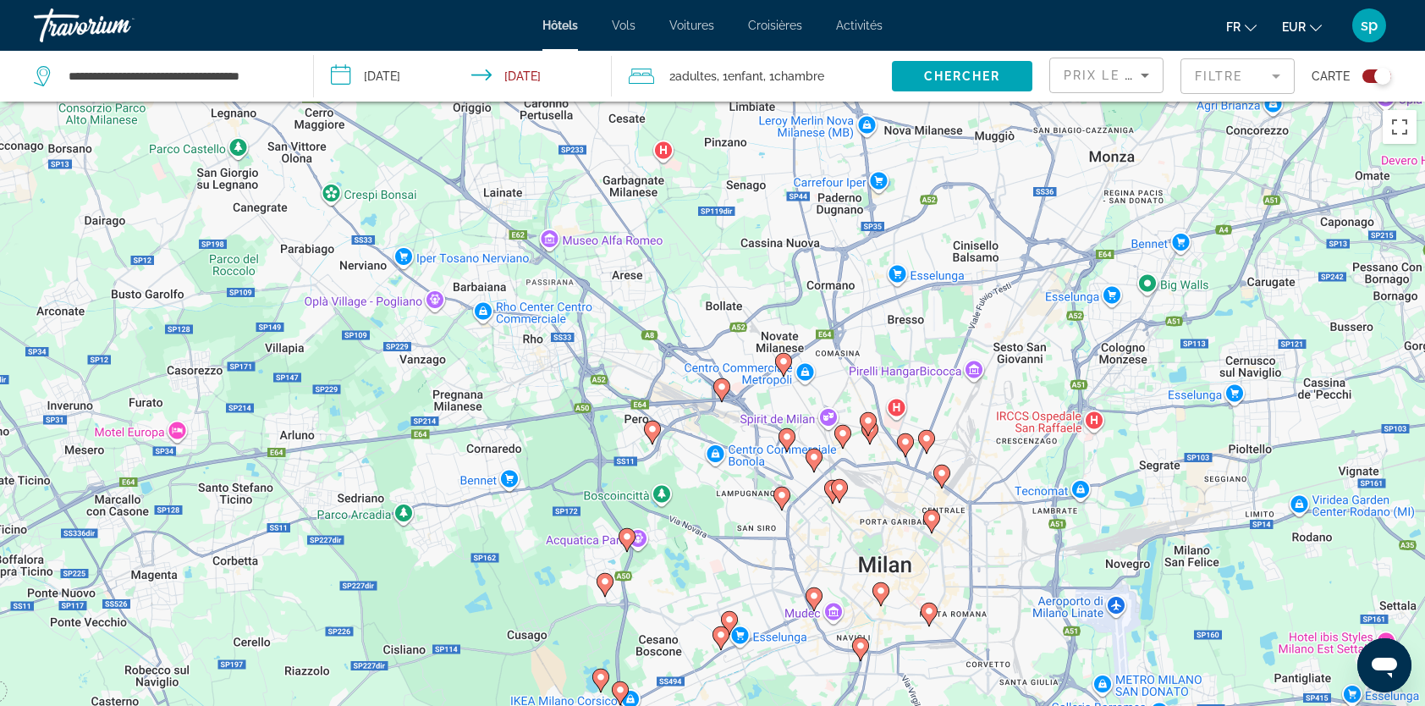
drag, startPoint x: 834, startPoint y: 404, endPoint x: 836, endPoint y: 310, distance: 93.9
click at [839, 287] on div "Pour activer le glissement avec le clavier, appuyez sur Alt+Entrée. Une fois ce…" at bounding box center [712, 455] width 1425 height 706
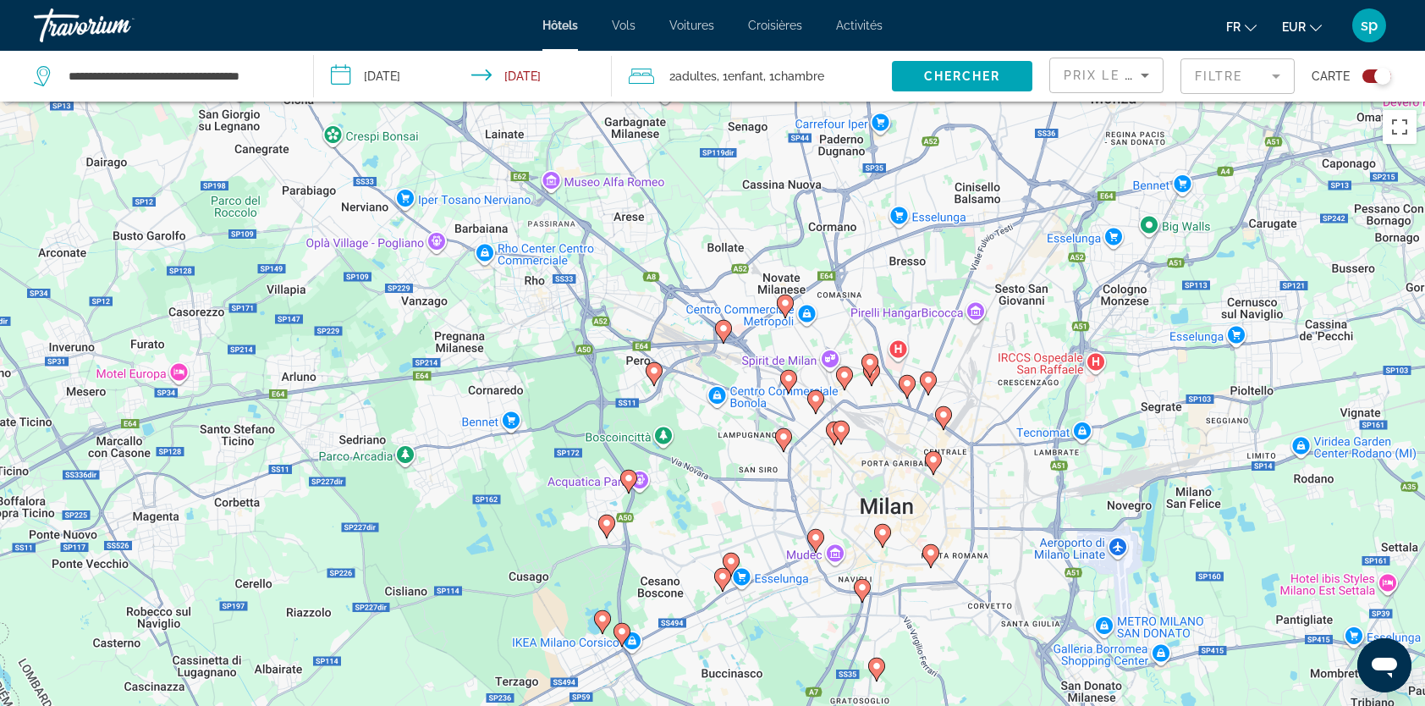
click at [833, 433] on gmp-advanced-marker "Main content" at bounding box center [841, 432] width 17 height 25
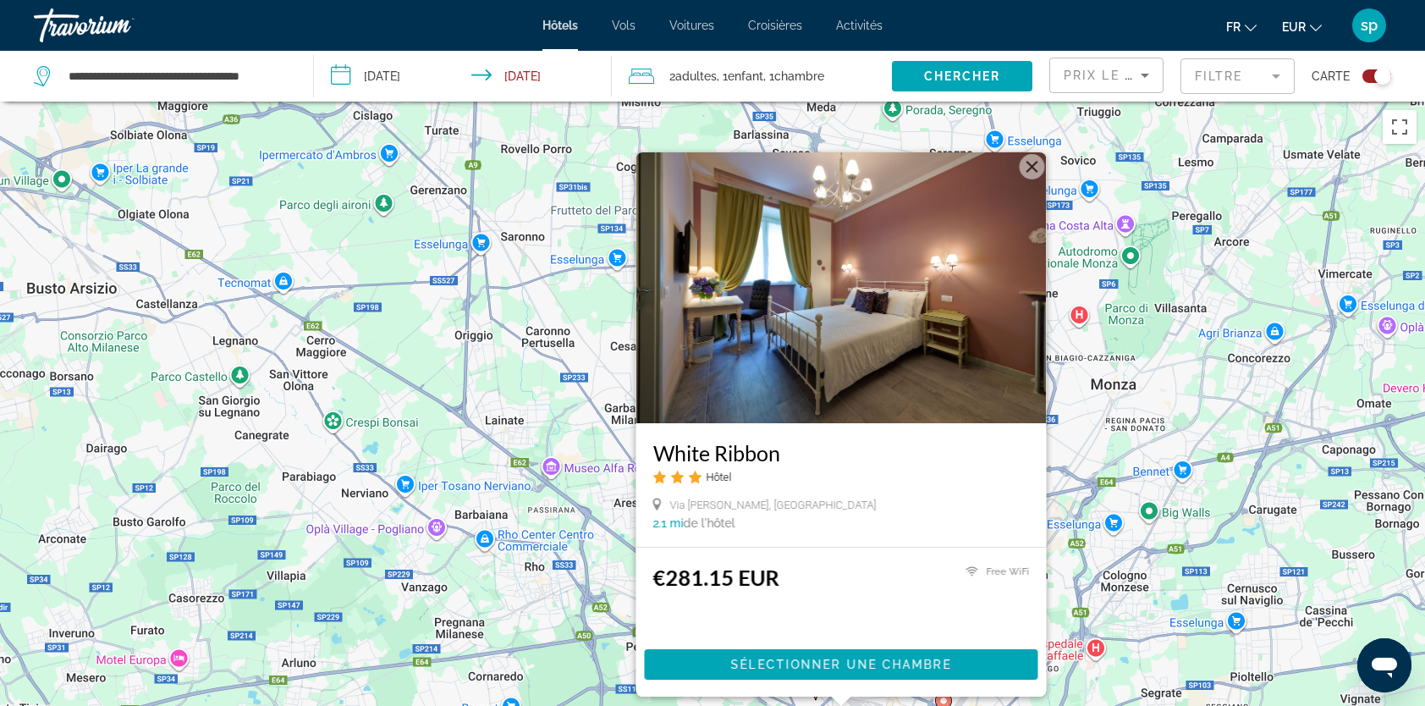
click at [1031, 168] on button "Fermer" at bounding box center [1032, 166] width 25 height 25
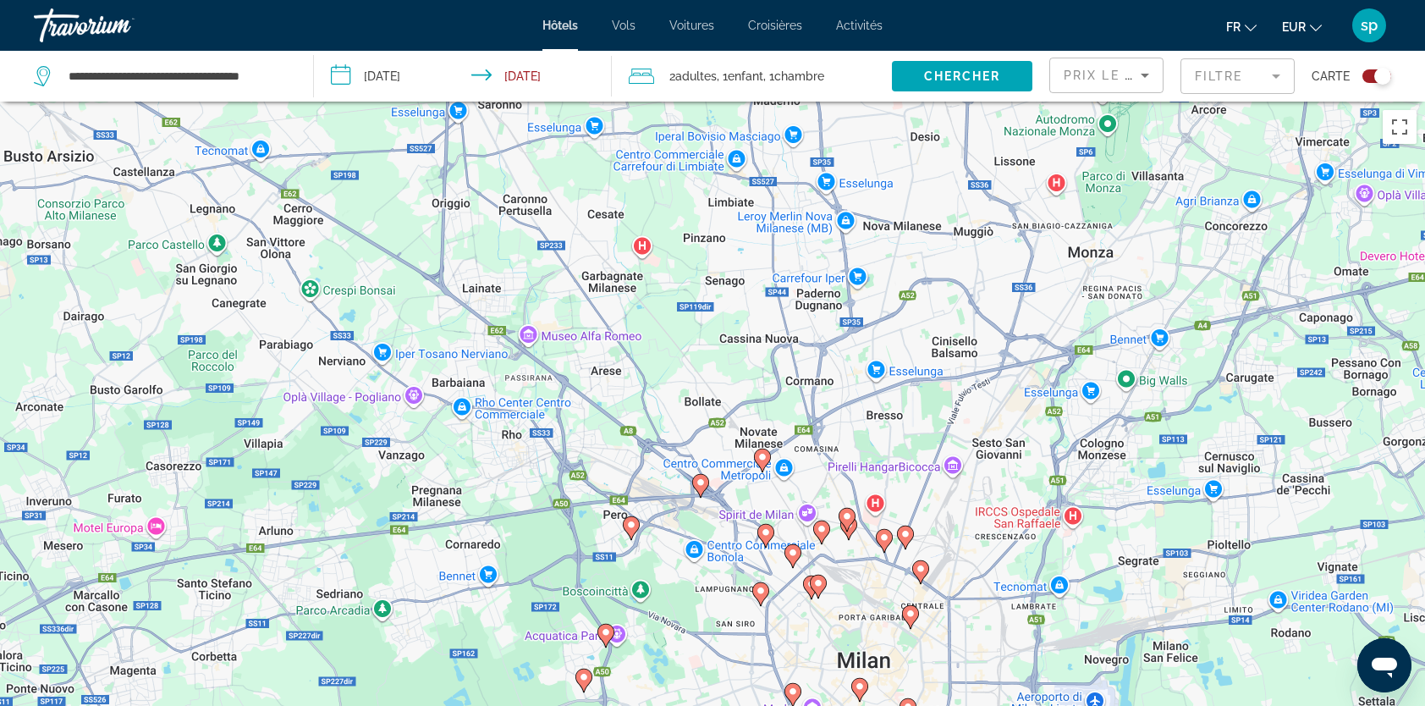
drag, startPoint x: 776, startPoint y: 590, endPoint x: 722, endPoint y: 428, distance: 170.5
click at [722, 430] on div "Pour naviguer, appuyez sur les touches fléchées. Pour activer le glissement ave…" at bounding box center [712, 455] width 1425 height 706
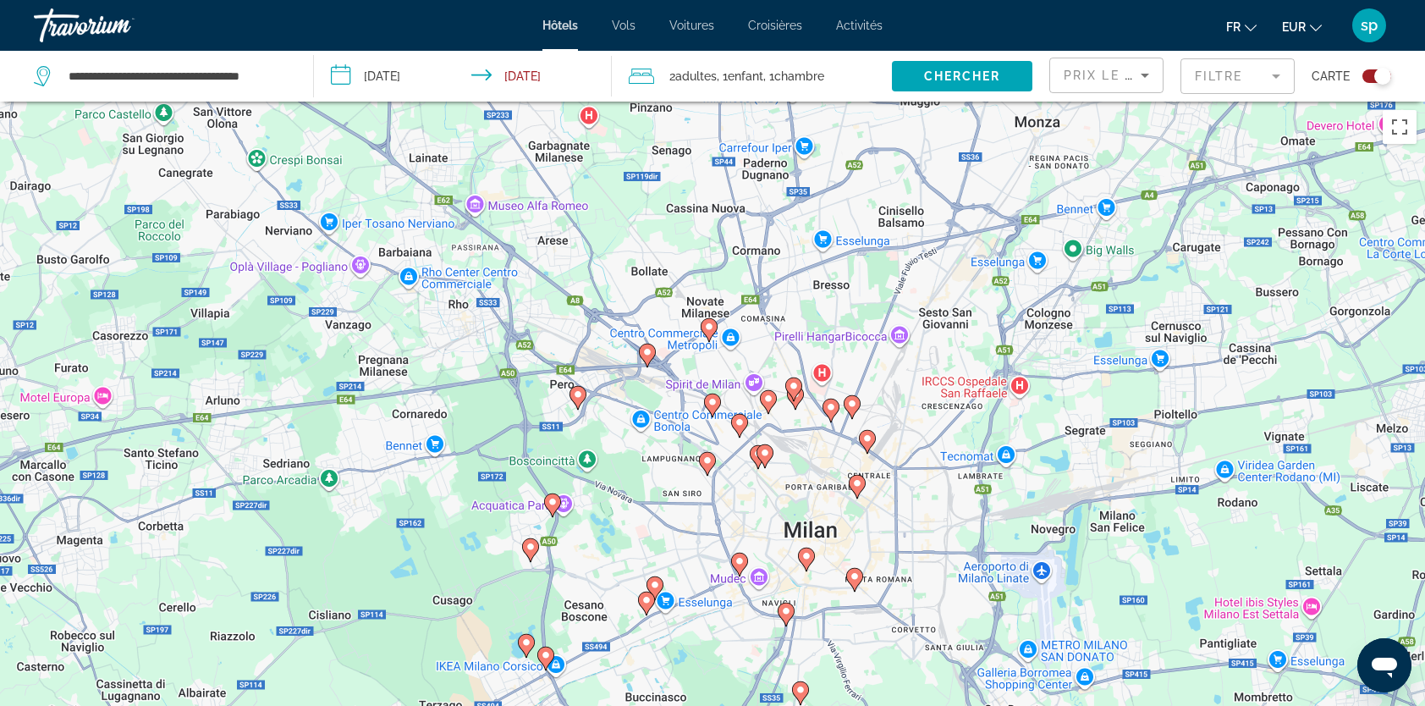
click at [1224, 81] on mat-form-field "Filtre" at bounding box center [1237, 76] width 114 height 36
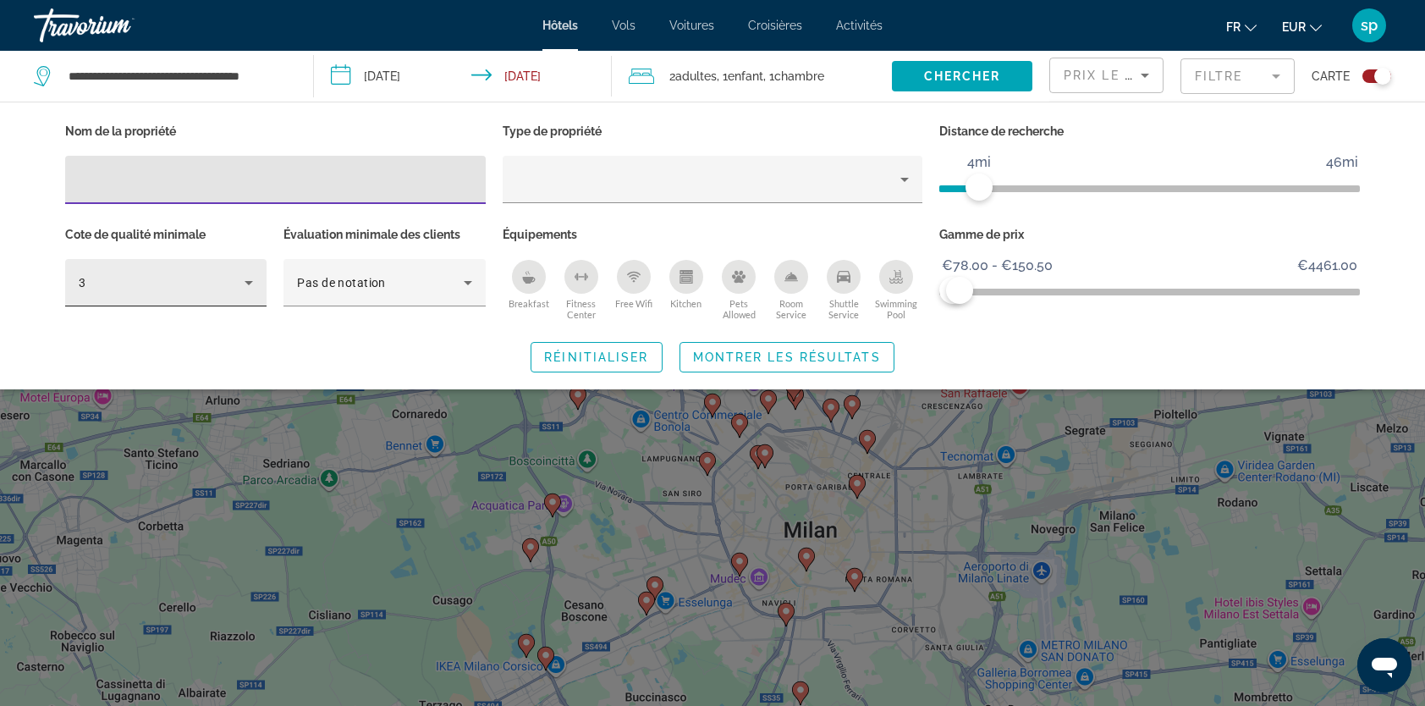
click at [179, 282] on div "3" at bounding box center [162, 282] width 166 height 20
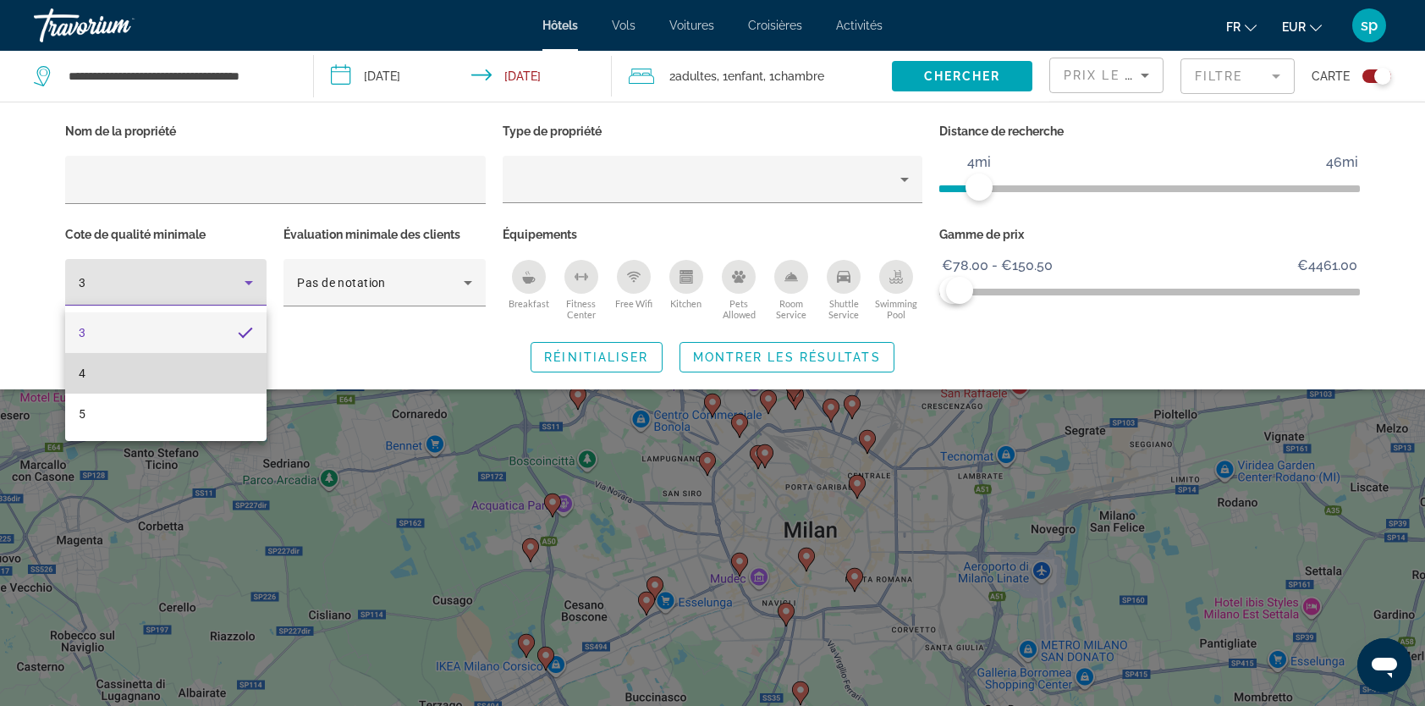
click at [134, 376] on mat-option "4" at bounding box center [165, 373] width 201 height 41
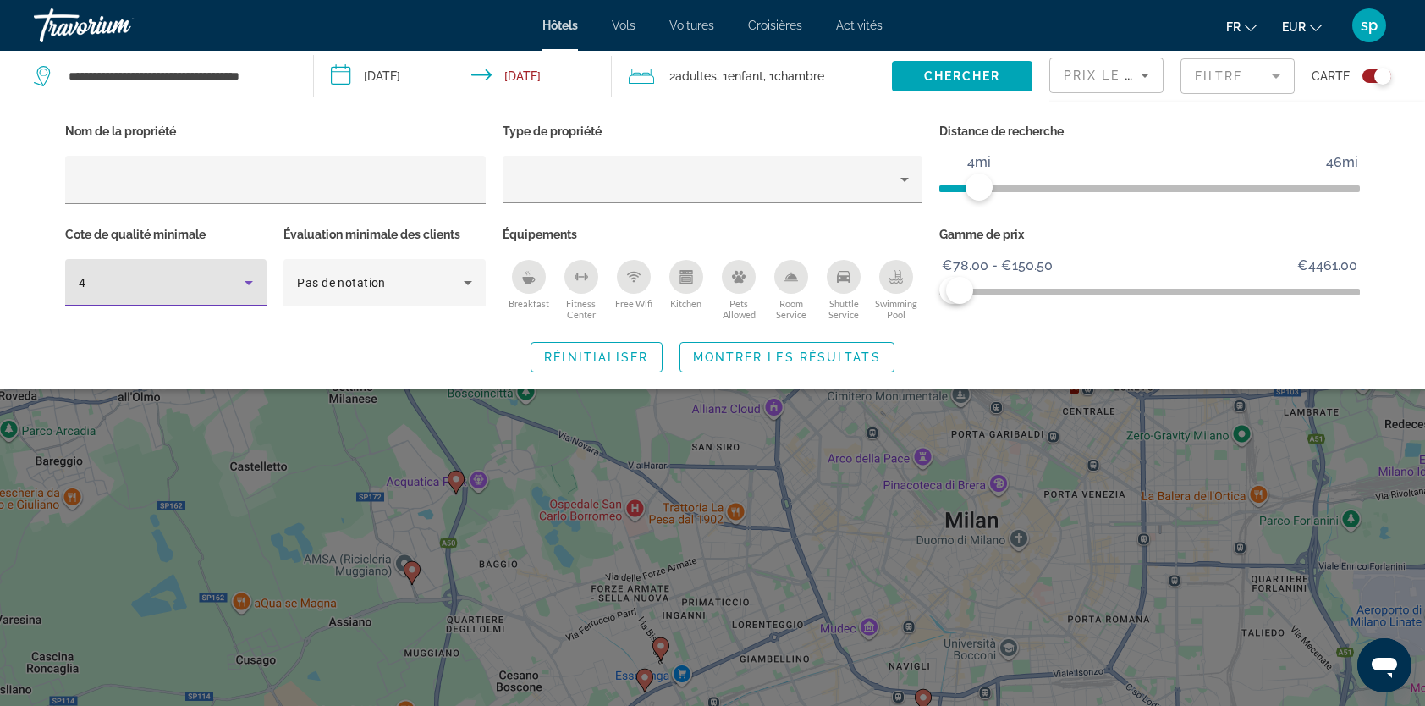
click at [536, 279] on div "Breakfast" at bounding box center [529, 277] width 34 height 34
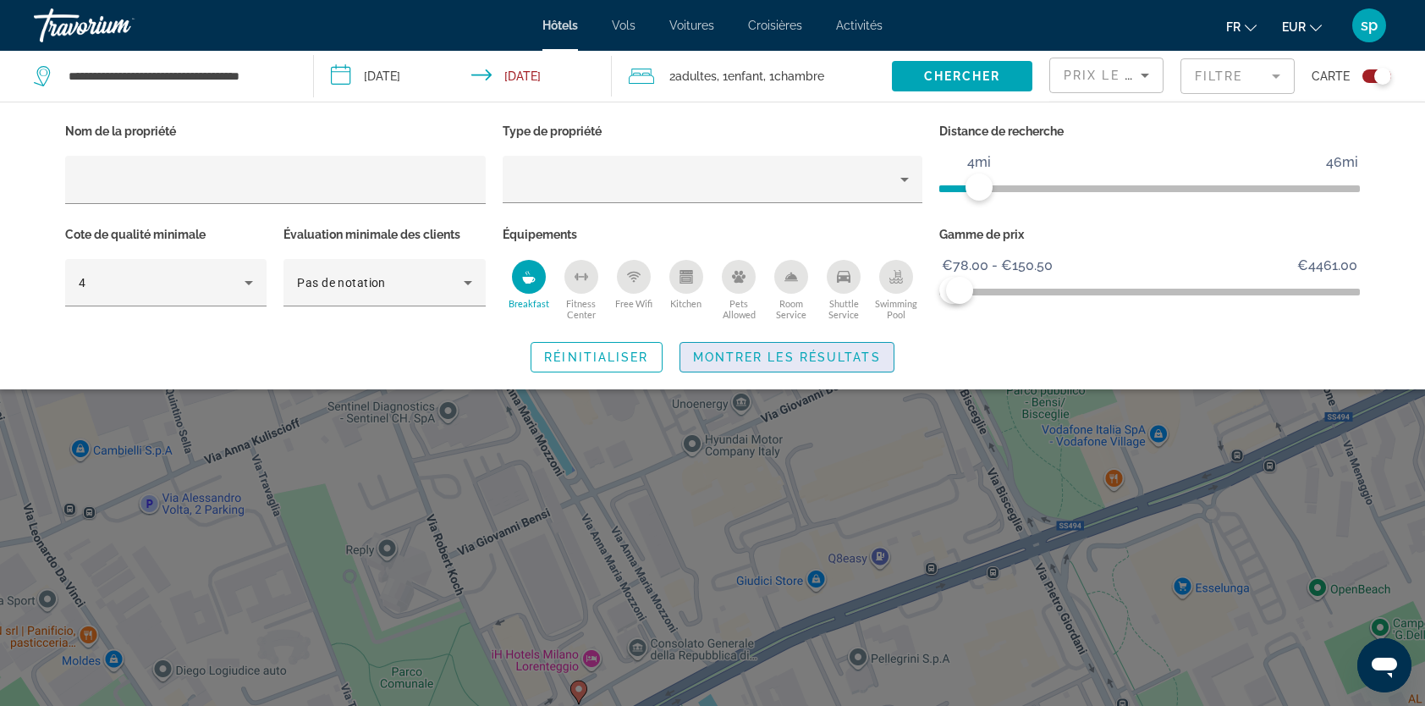
click at [773, 359] on span "Montrer les résultats" at bounding box center [787, 357] width 188 height 14
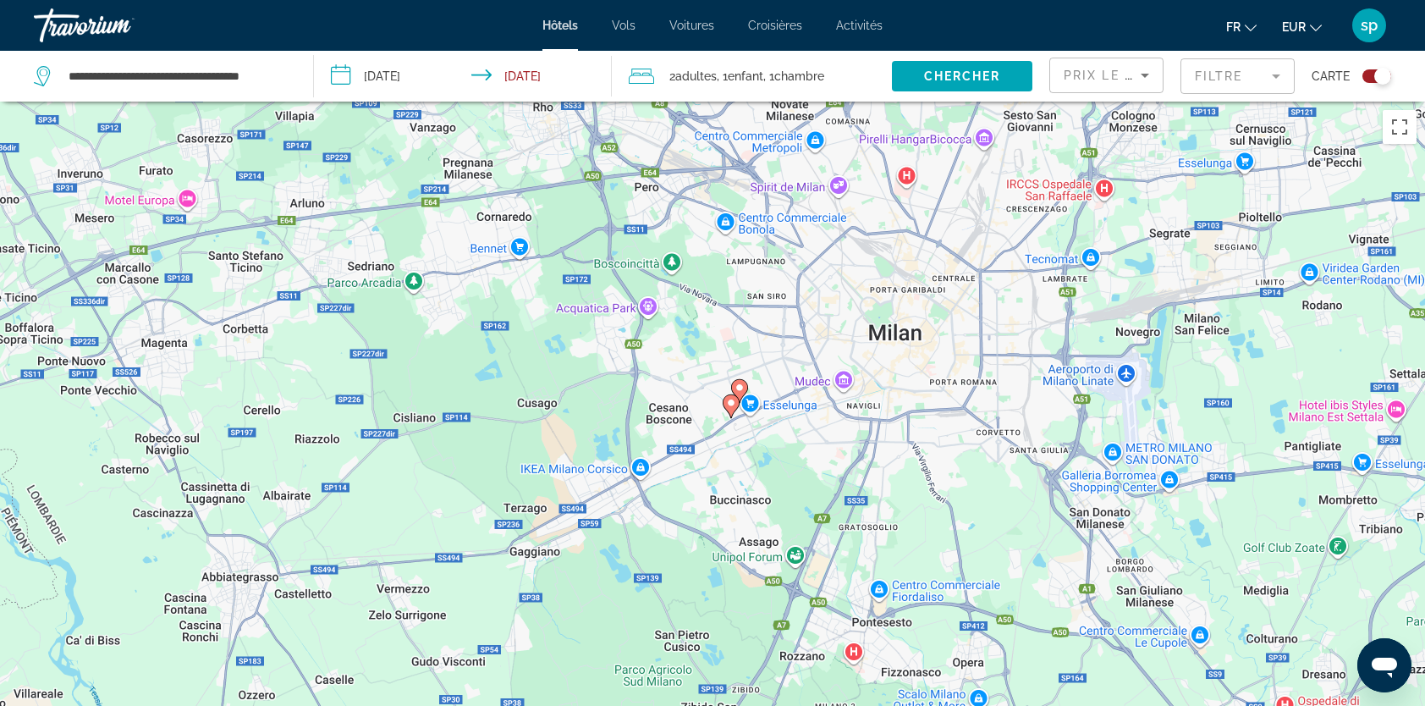
drag, startPoint x: 957, startPoint y: 503, endPoint x: 674, endPoint y: 382, distance: 308.2
click at [674, 382] on div "Pour activer le glissement avec le clavier, appuyez sur Alt+Entrée. Une fois ce…" at bounding box center [712, 455] width 1425 height 706
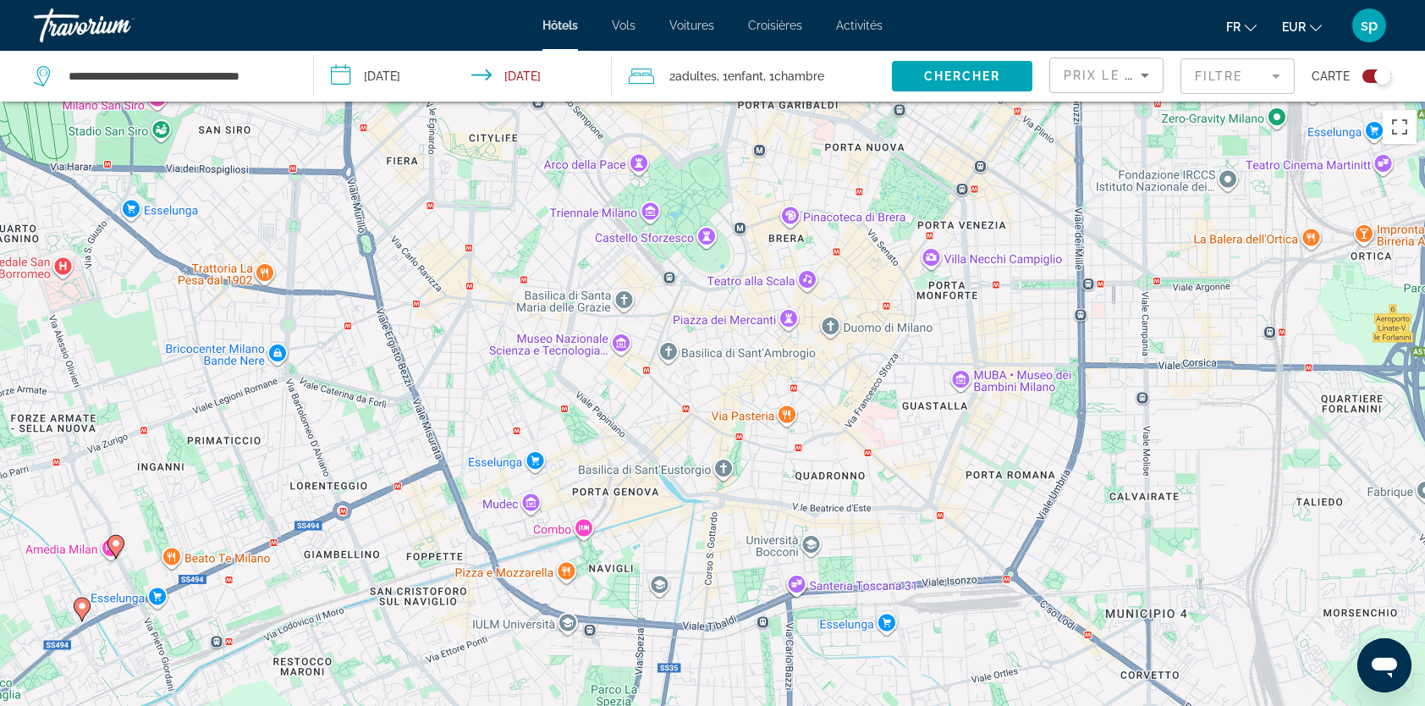
drag, startPoint x: 454, startPoint y: 347, endPoint x: 887, endPoint y: 674, distance: 542.6
click at [887, 674] on div "Pour activer le glissement avec le clavier, appuyez sur Alt+Entrée. Une fois ce…" at bounding box center [712, 455] width 1425 height 706
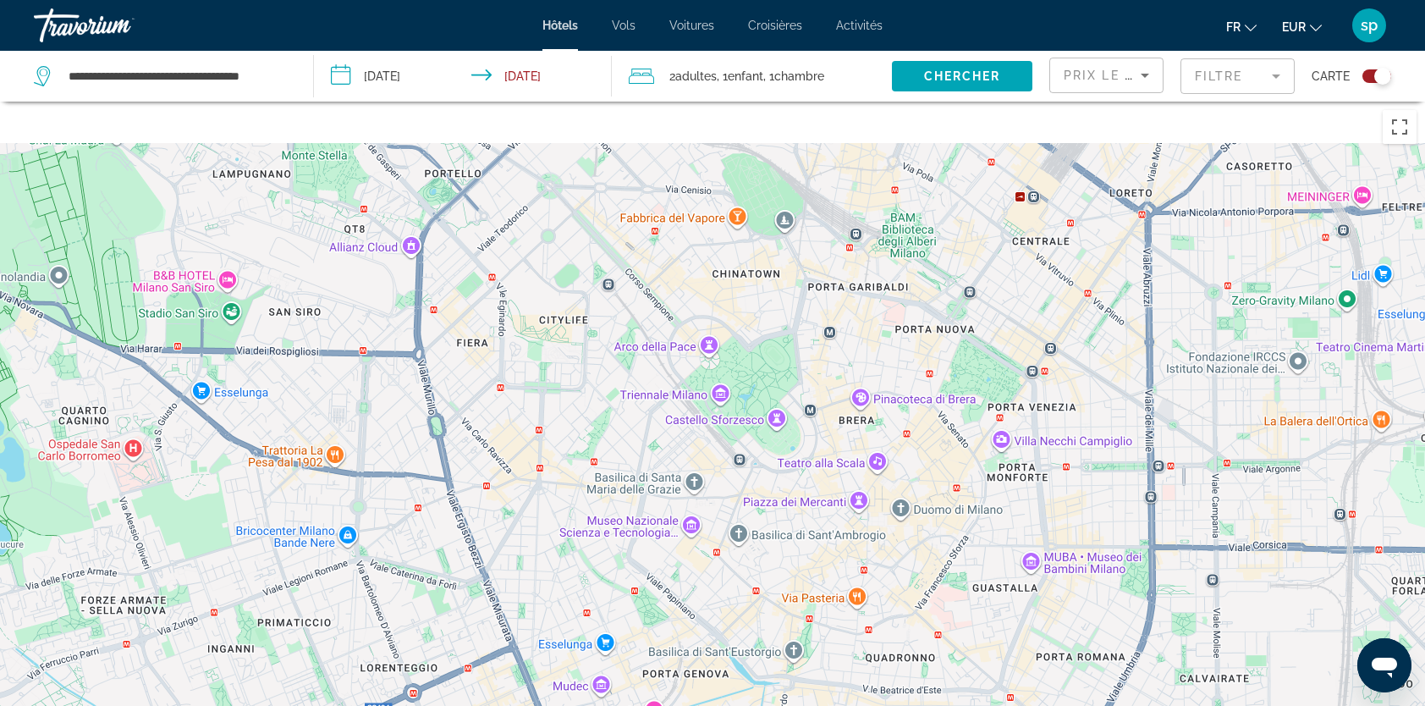
drag, startPoint x: 693, startPoint y: 479, endPoint x: 747, endPoint y: 663, distance: 191.4
click at [747, 663] on div "Pour activer le glissement avec le clavier, appuyez sur Alt+Entrée. Une fois ce…" at bounding box center [712, 455] width 1425 height 706
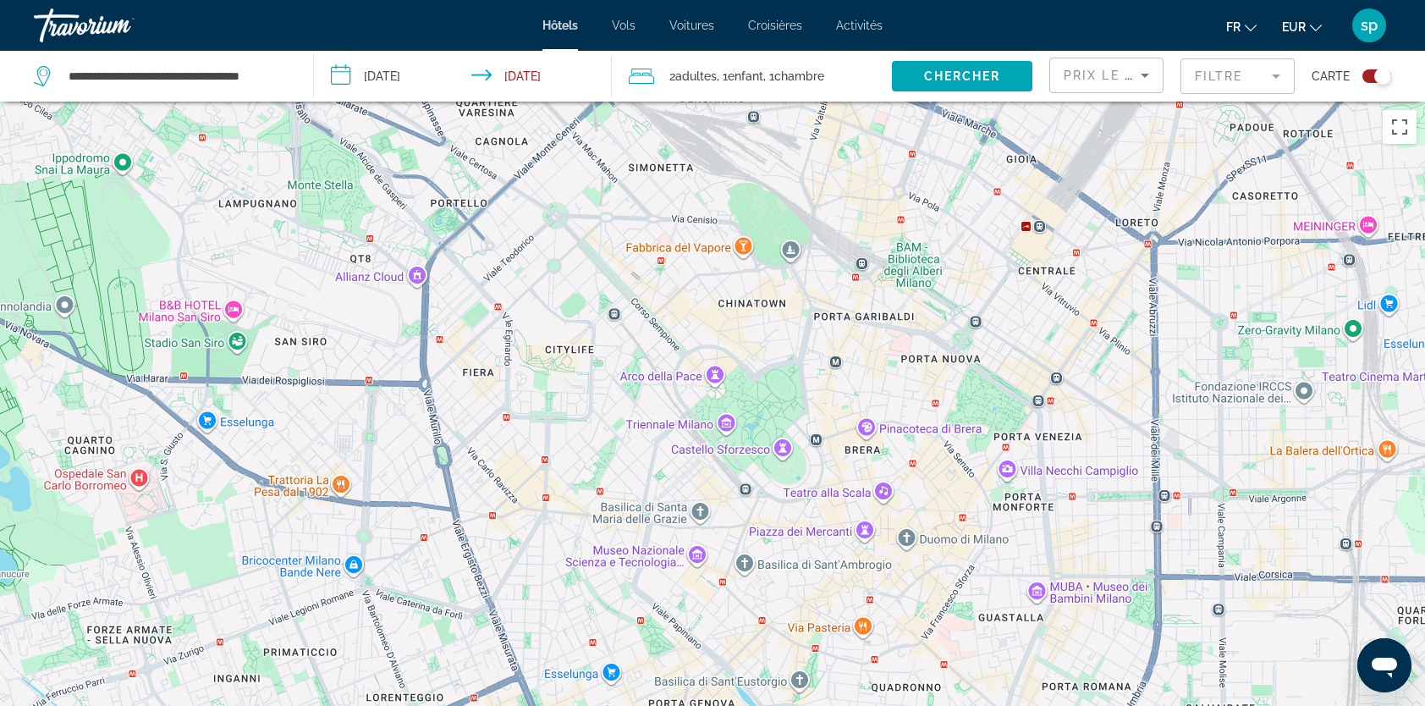
click at [1210, 85] on mat-form-field "Filtre" at bounding box center [1237, 76] width 114 height 36
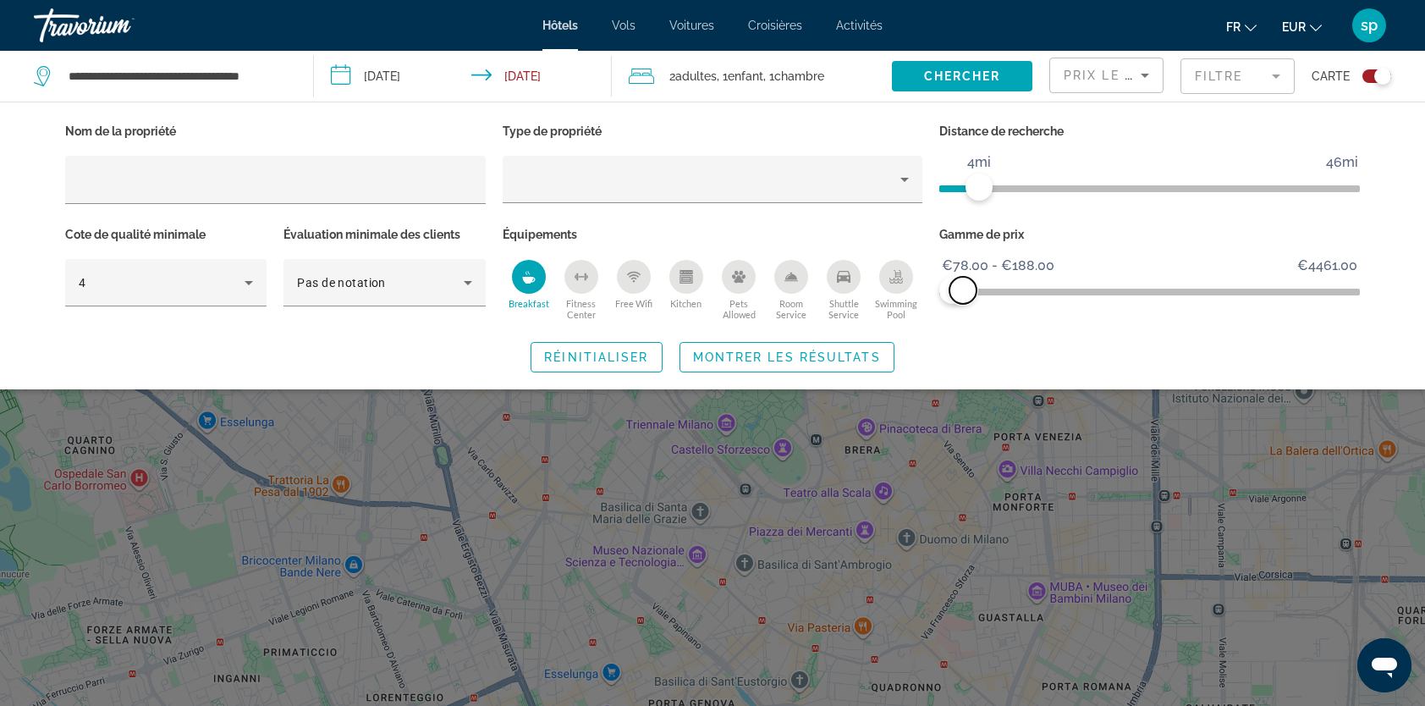
click at [963, 284] on span "ngx-slider-max" at bounding box center [962, 290] width 27 height 27
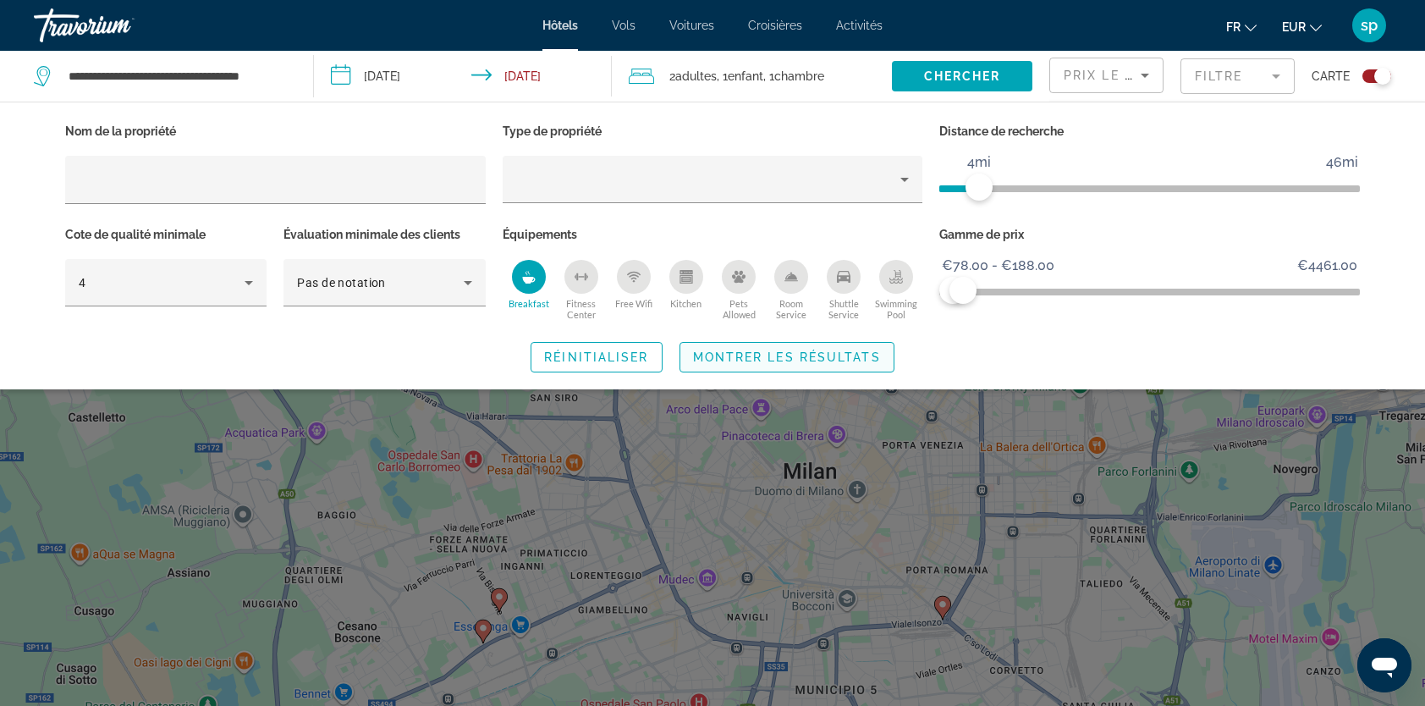
click at [820, 363] on span "Search widget" at bounding box center [786, 357] width 213 height 41
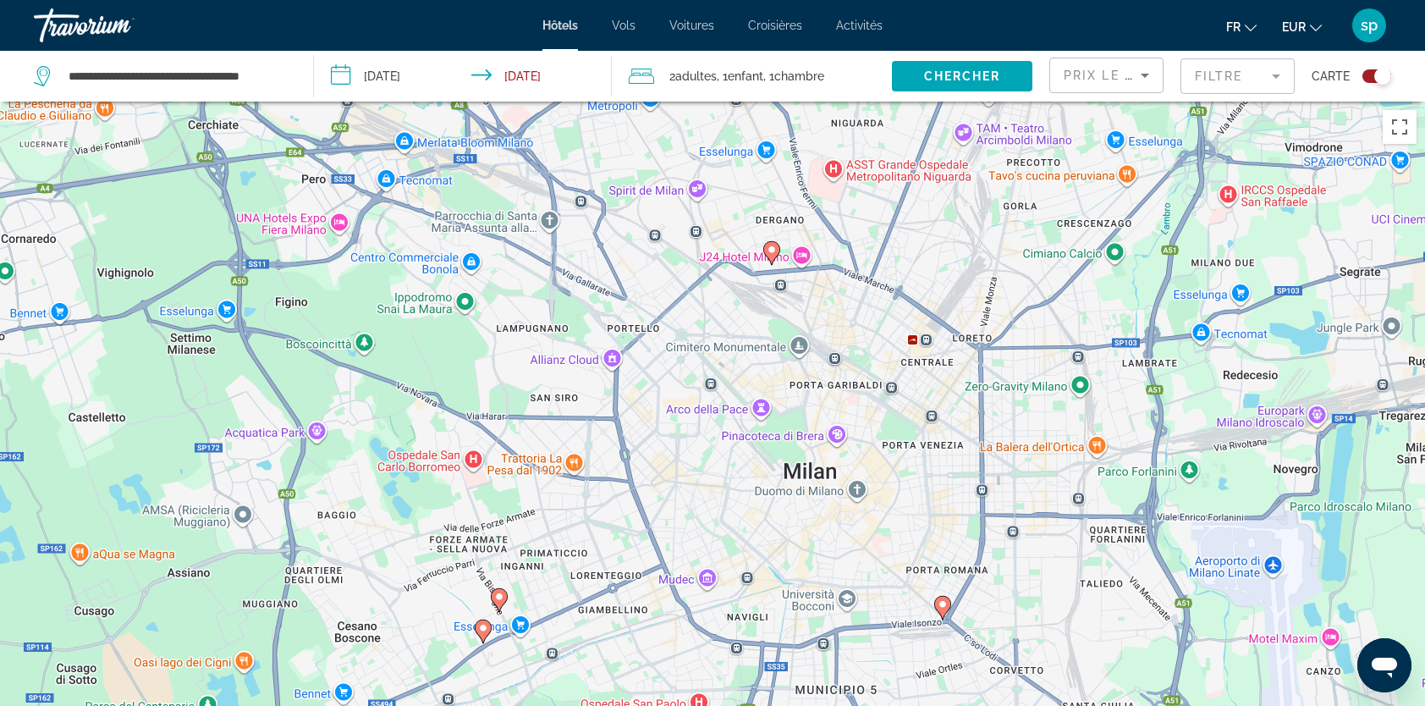
click at [768, 252] on image "Main content" at bounding box center [772, 250] width 10 height 10
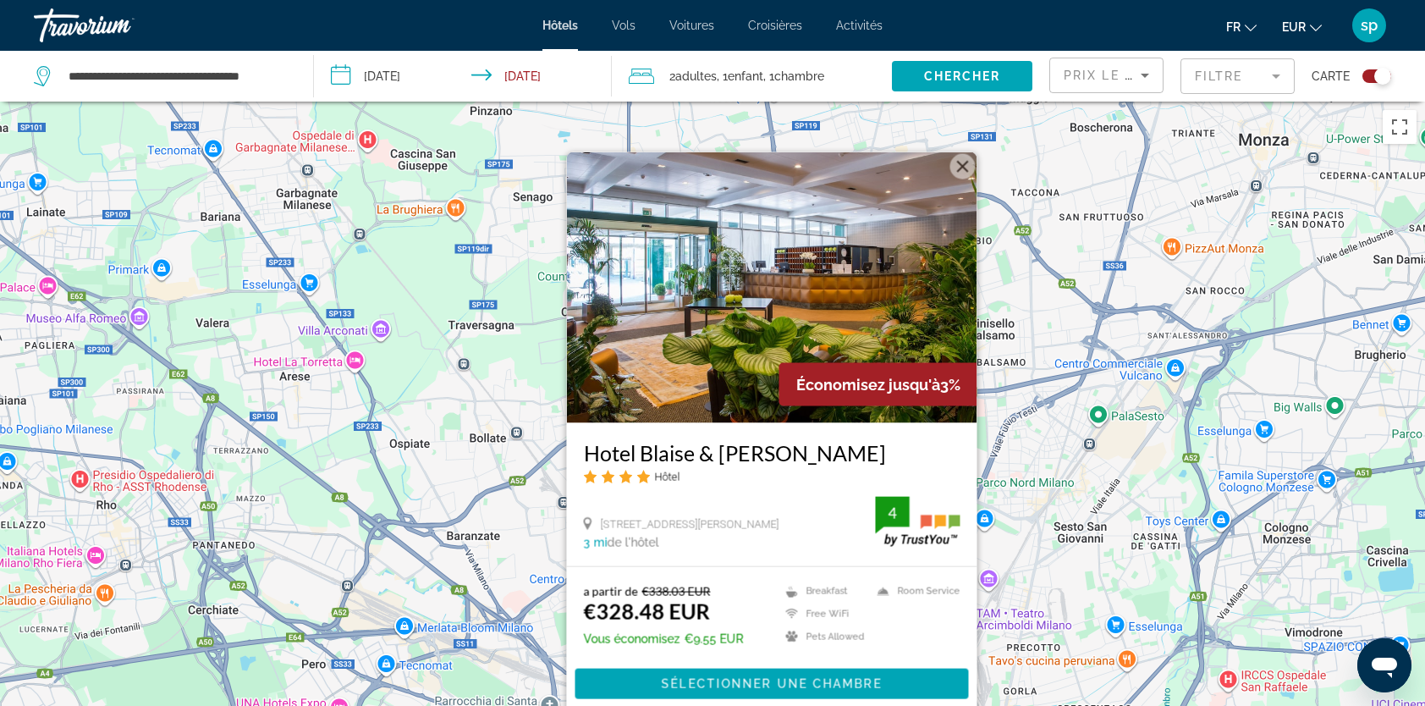
click at [969, 166] on button "Fermer" at bounding box center [962, 166] width 25 height 25
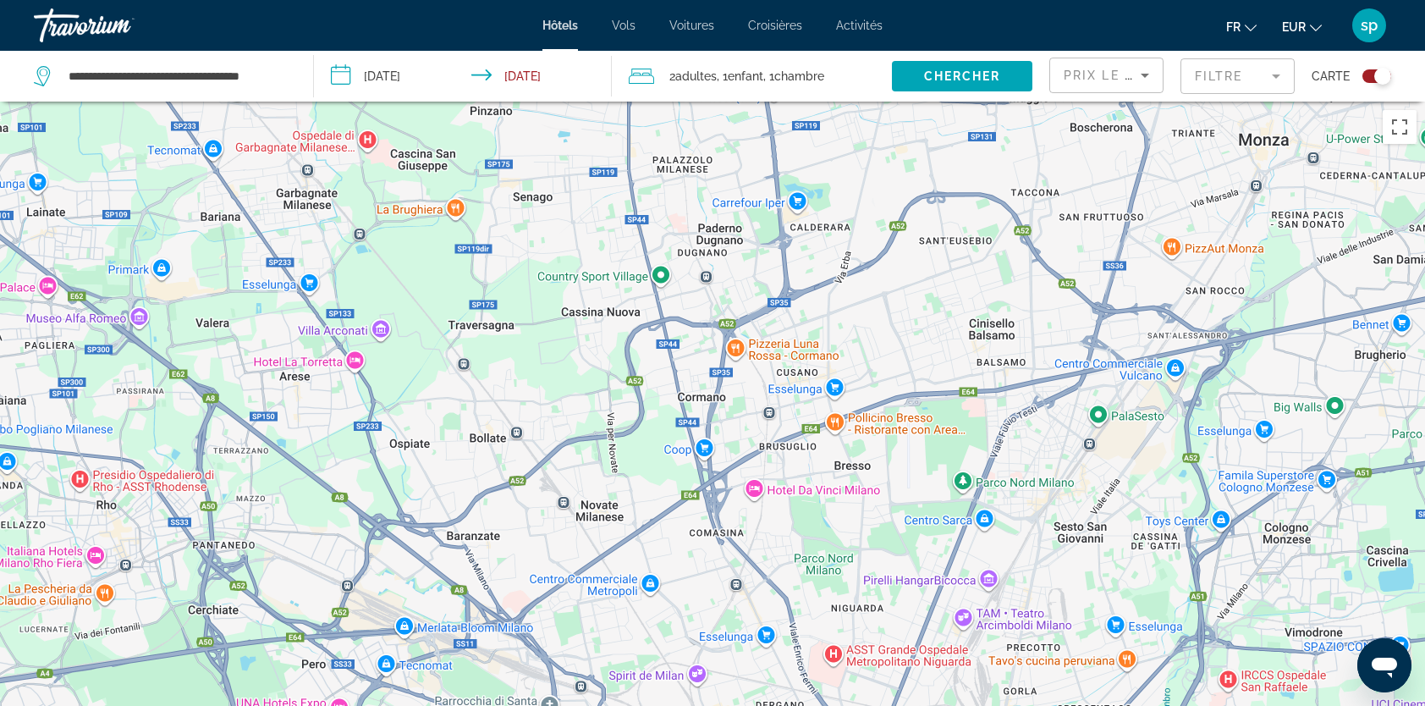
drag, startPoint x: 795, startPoint y: 482, endPoint x: 794, endPoint y: 459, distance: 22.9
click at [795, 482] on div "Pour naviguer, appuyez sur les touches fléchées. Pour activer le glissement ave…" at bounding box center [712, 455] width 1425 height 706
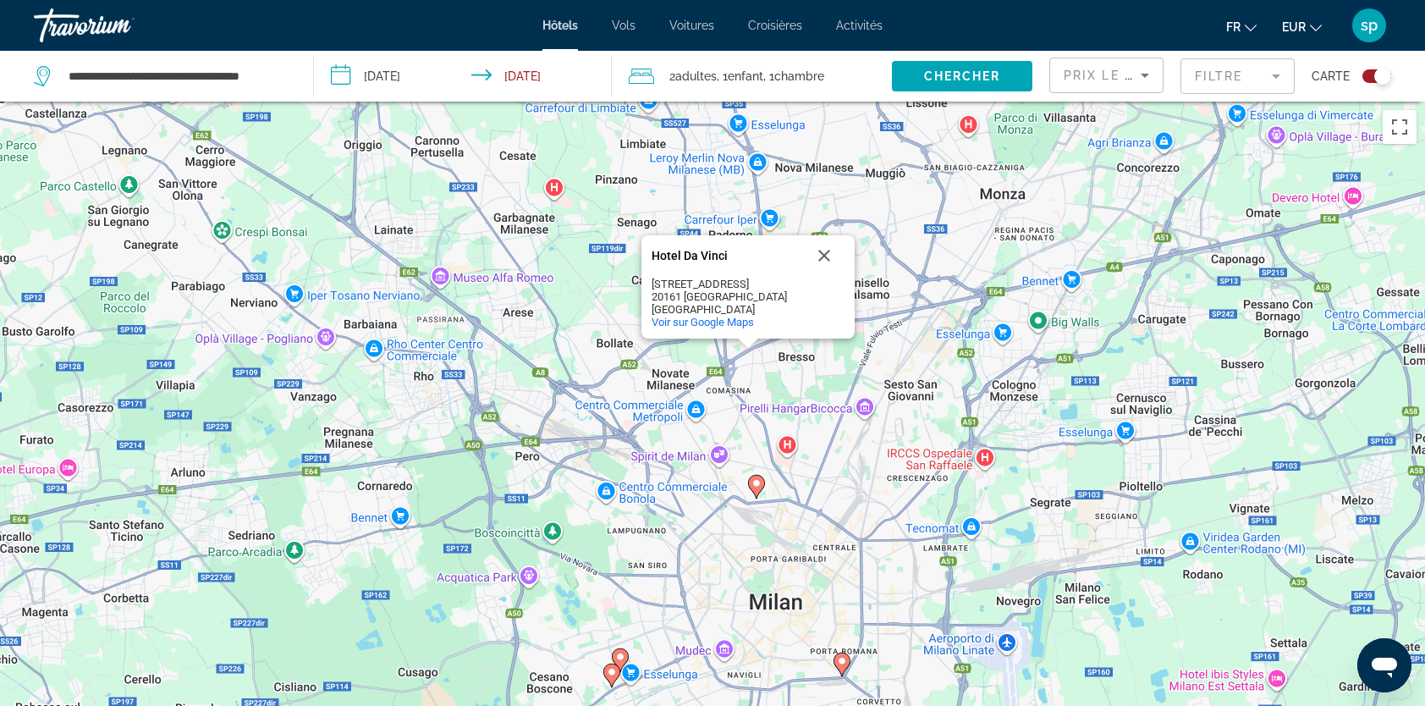
drag, startPoint x: 754, startPoint y: 437, endPoint x: 712, endPoint y: 271, distance: 171.0
click at [714, 276] on div "Pour activer le glissement avec le clavier, appuyez sur Alt+Entrée. Une fois ce…" at bounding box center [712, 455] width 1425 height 706
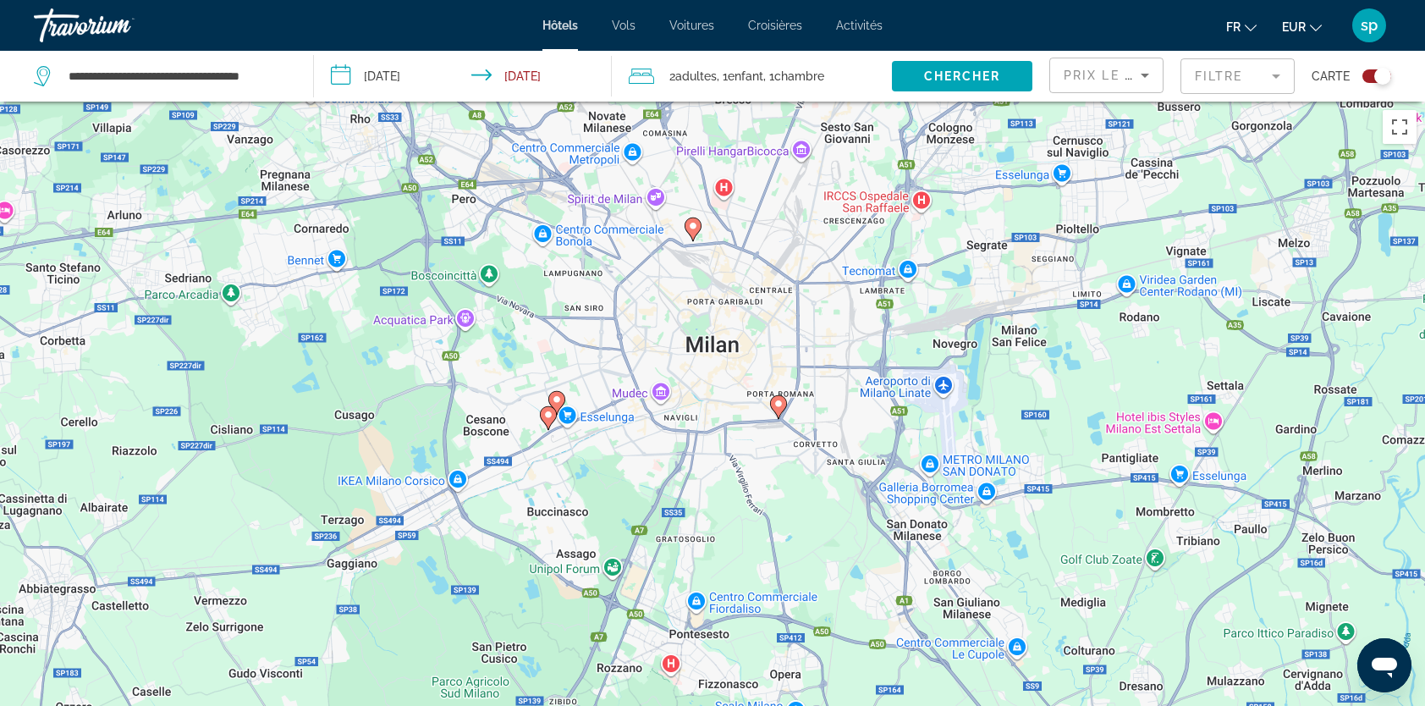
click at [780, 401] on image "Main content" at bounding box center [778, 404] width 10 height 10
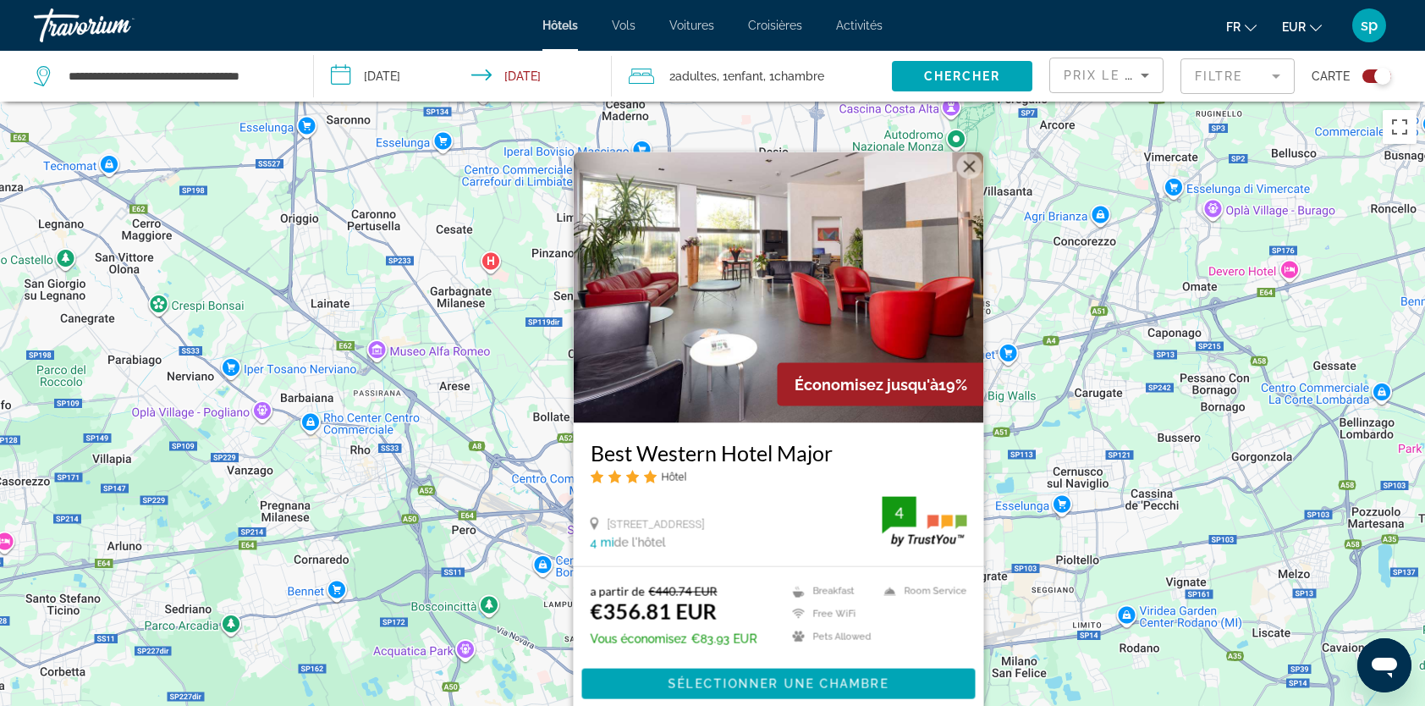
click at [963, 166] on button "Fermer" at bounding box center [969, 166] width 25 height 25
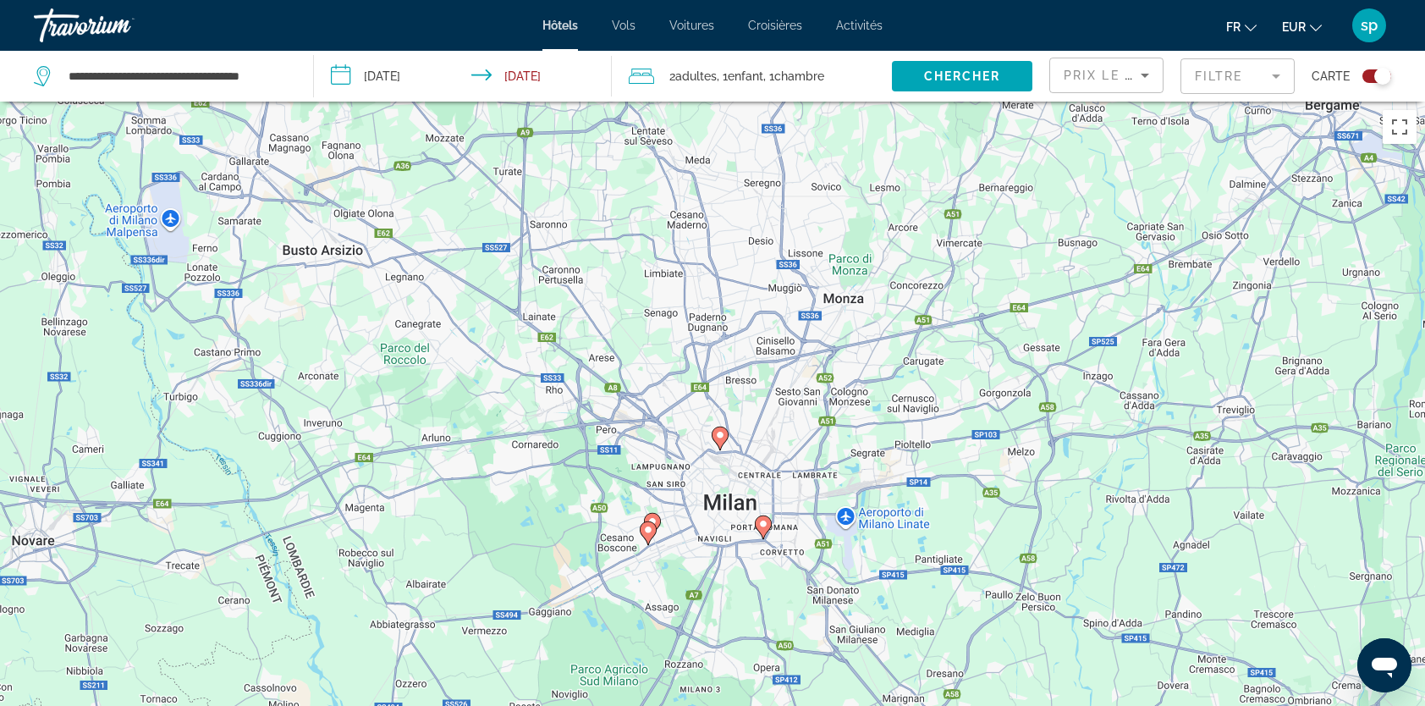
drag, startPoint x: 654, startPoint y: 601, endPoint x: 660, endPoint y: 454, distance: 146.5
click at [663, 458] on div "Pour naviguer, appuyez sur les touches fléchées. Pour activer le glissement ave…" at bounding box center [712, 455] width 1425 height 706
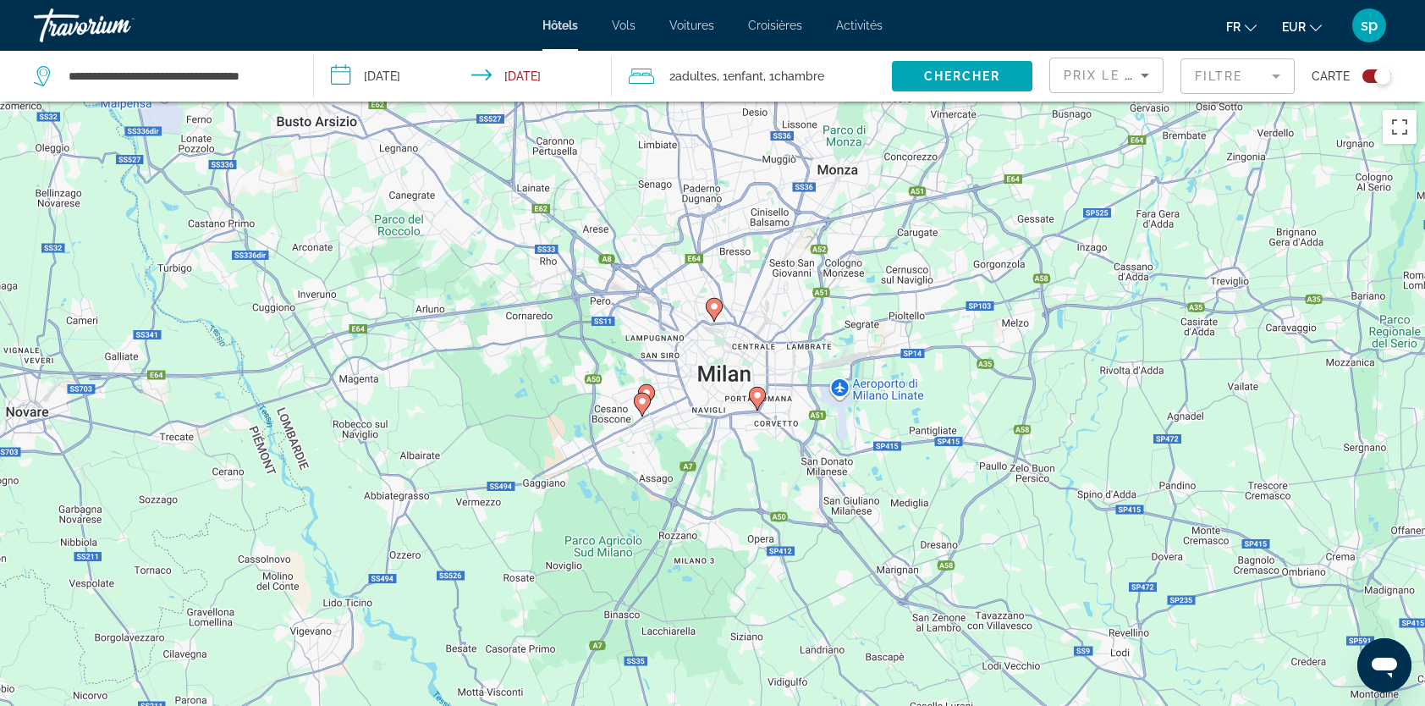
click at [641, 401] on image "Main content" at bounding box center [642, 401] width 10 height 10
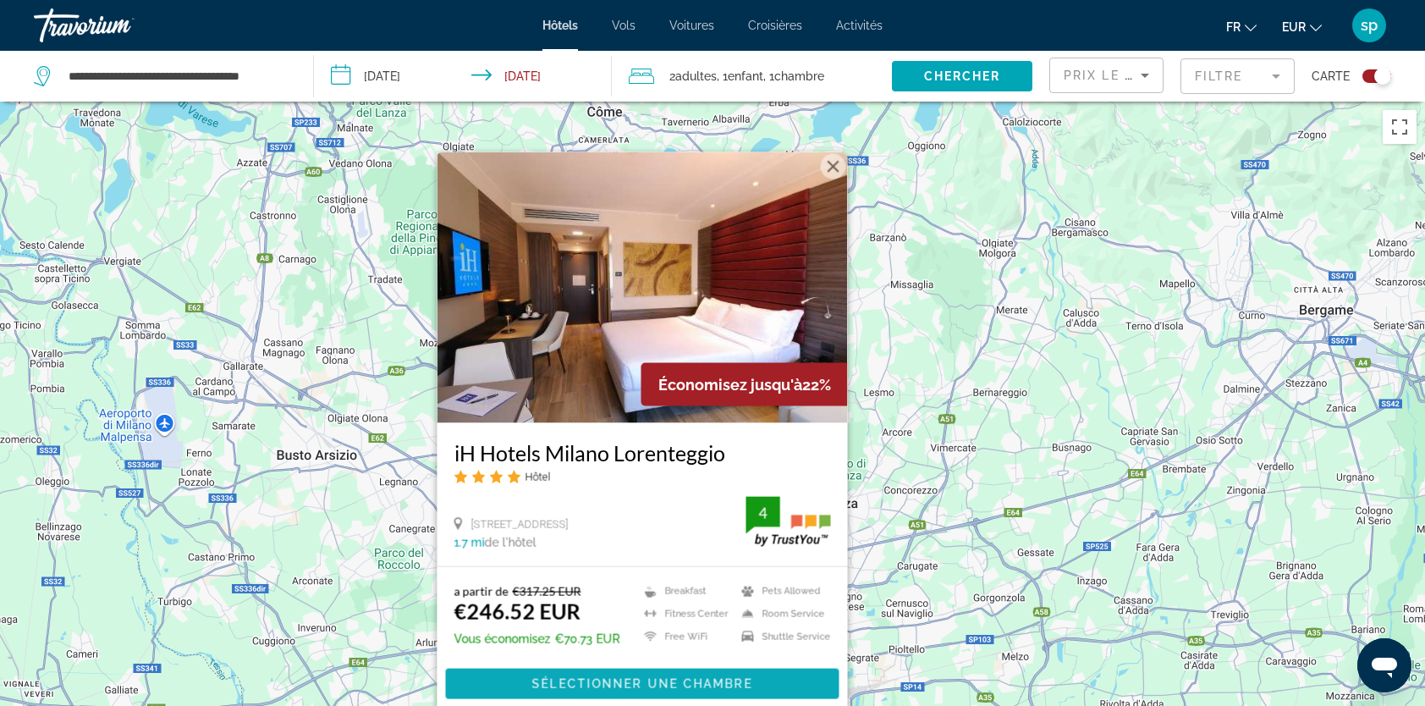
click at [598, 686] on span "Sélectionner une chambre" at bounding box center [642, 684] width 220 height 14
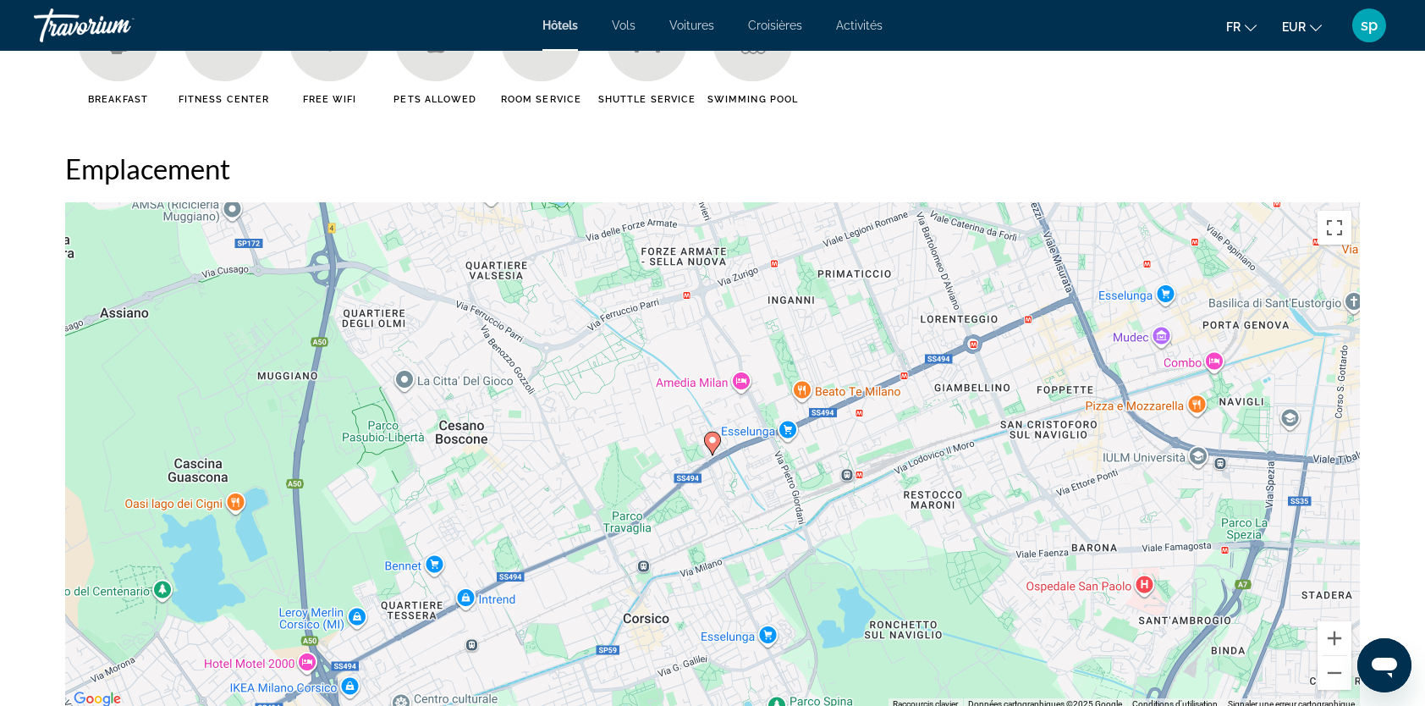
scroll to position [1692, 0]
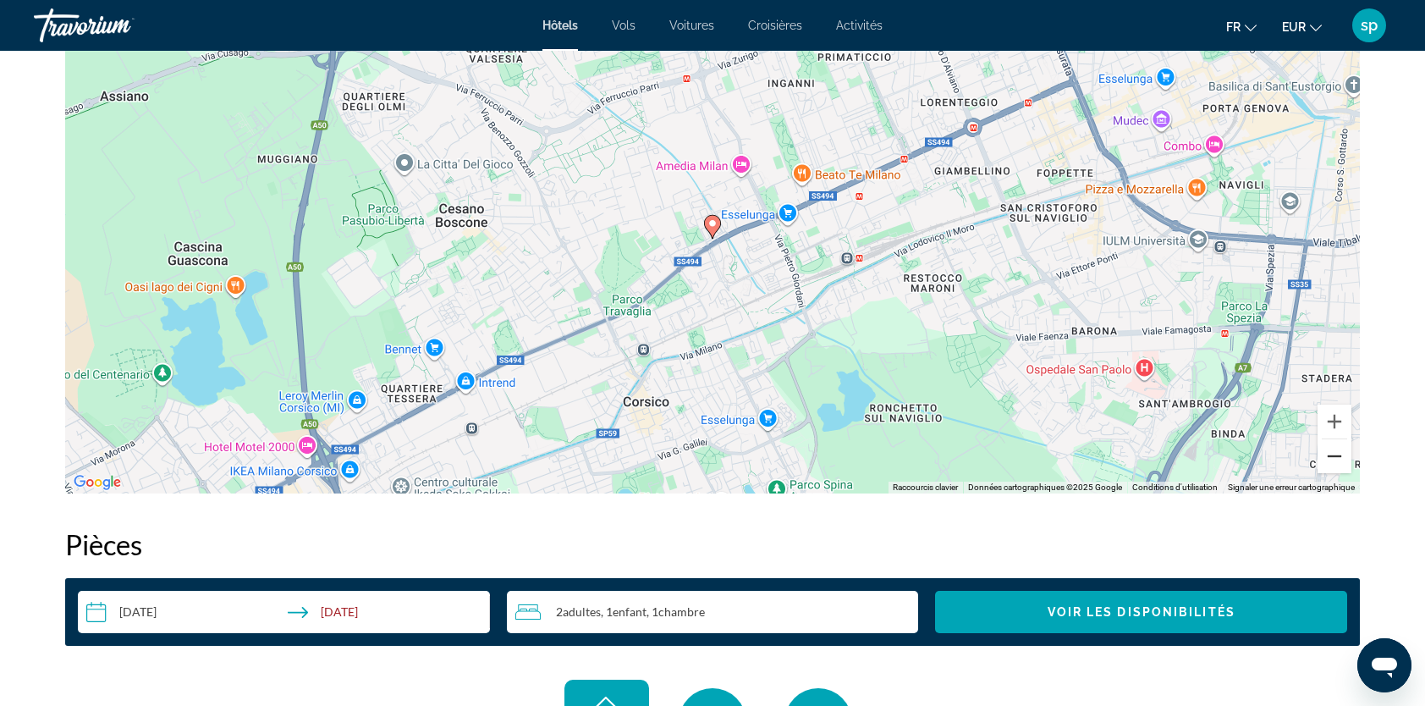
click at [1334, 447] on button "Zoom arrière" at bounding box center [1335, 456] width 34 height 34
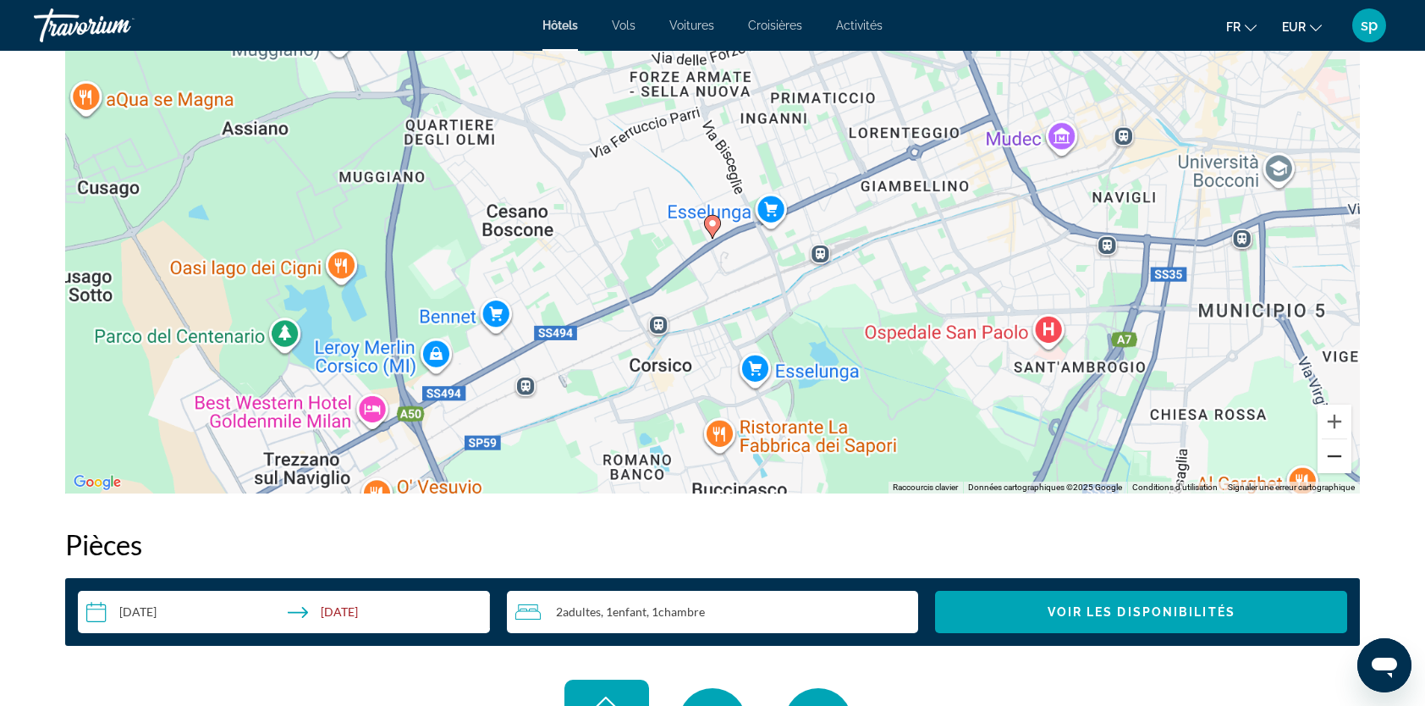
click at [1334, 447] on button "Zoom arrière" at bounding box center [1335, 456] width 34 height 34
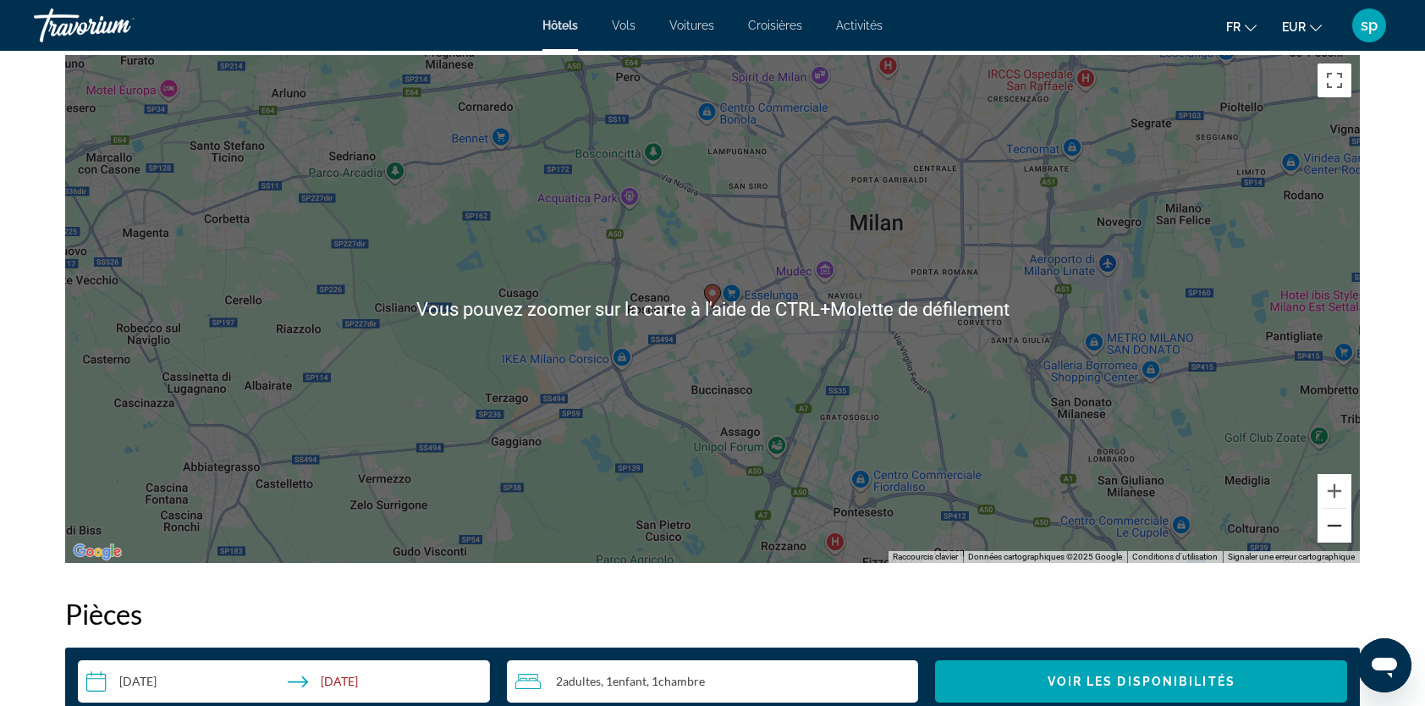
scroll to position [1523, 0]
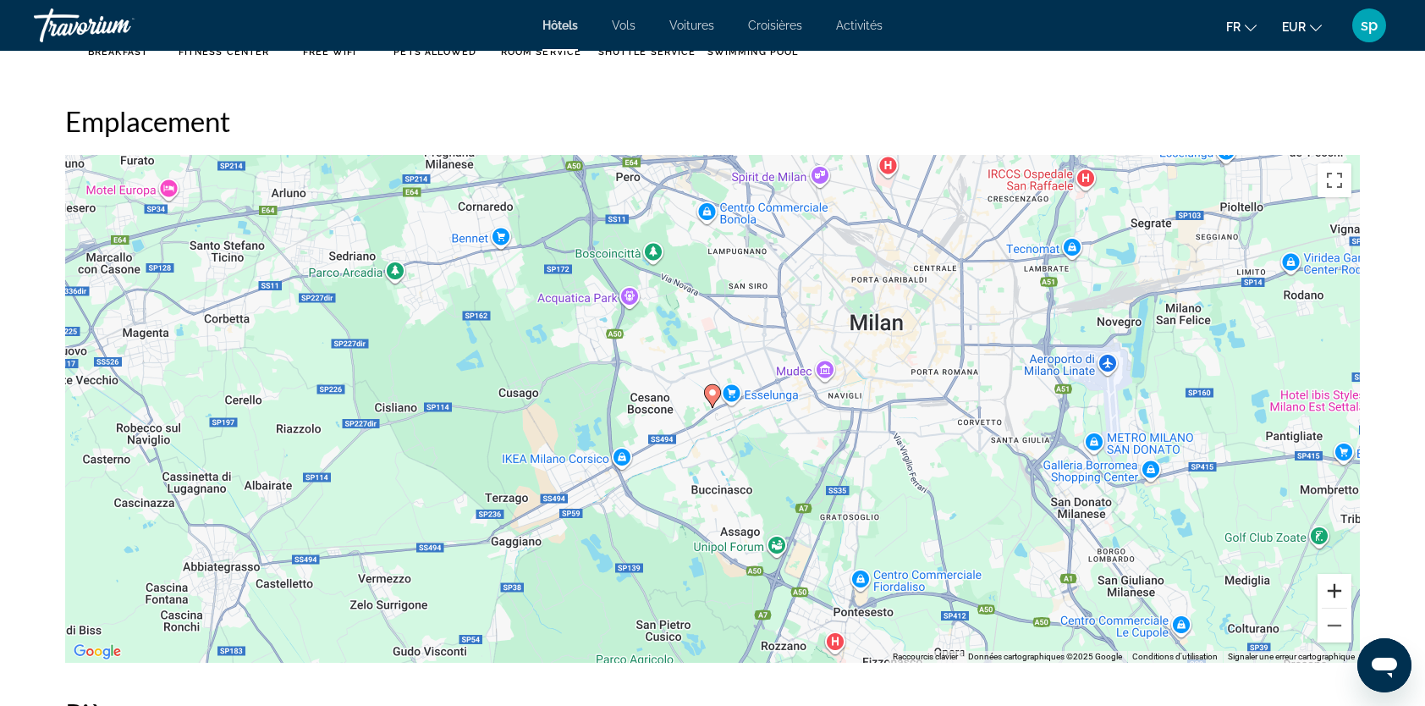
click at [1331, 577] on button "Zoom avant" at bounding box center [1335, 591] width 34 height 34
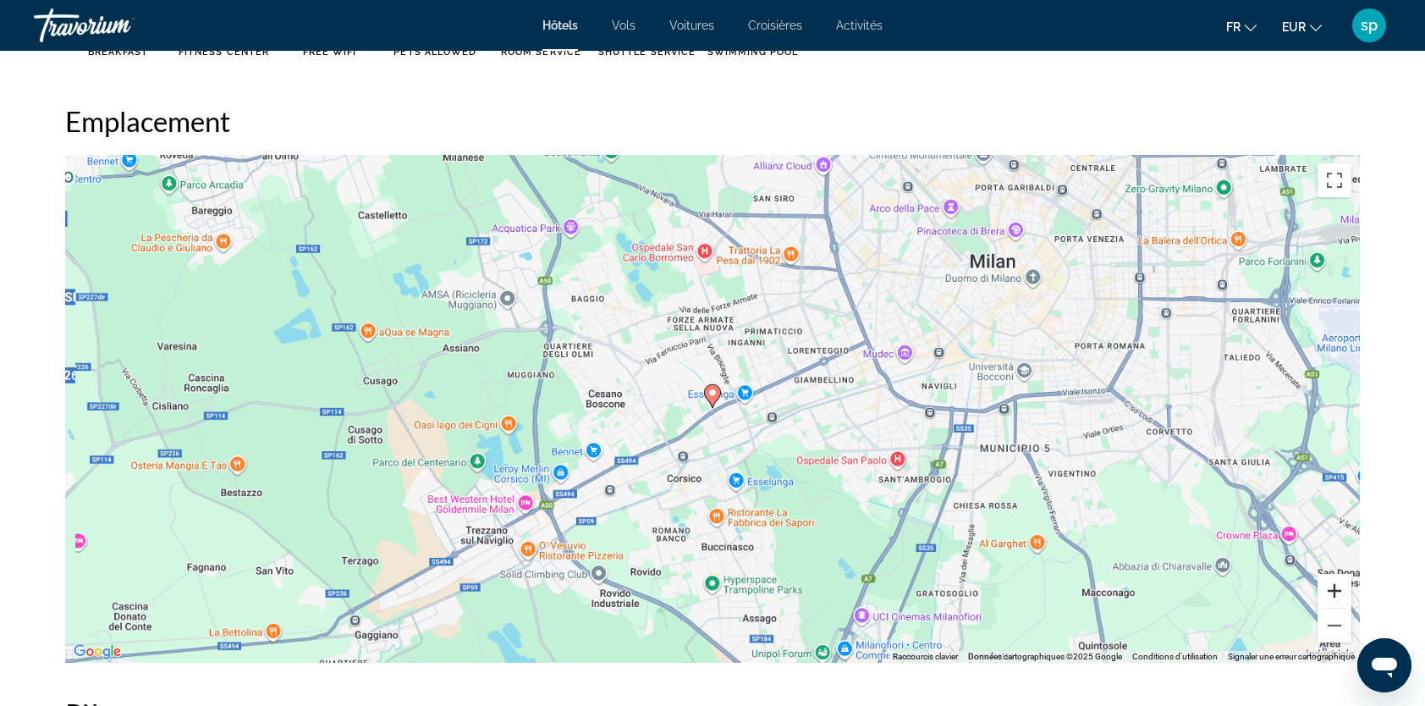
click at [1333, 580] on button "Zoom avant" at bounding box center [1335, 591] width 34 height 34
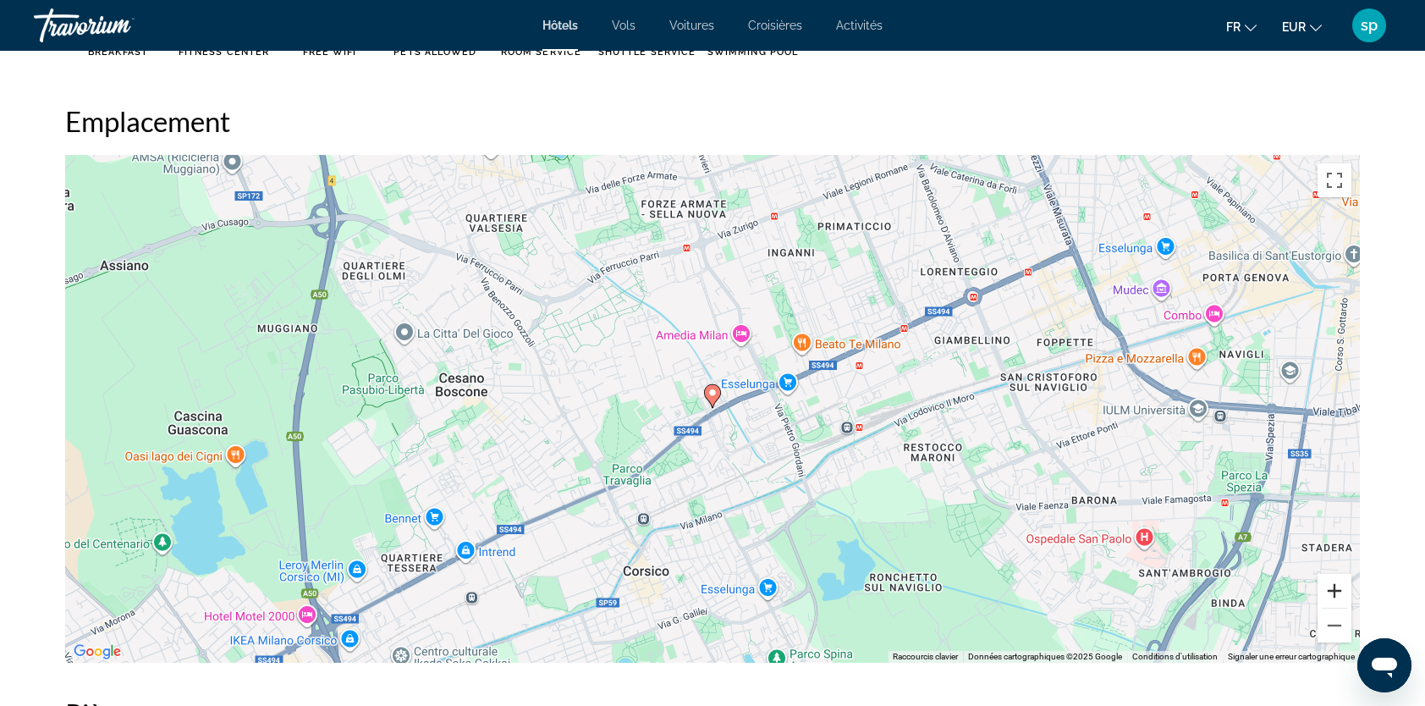
click at [1334, 580] on button "Zoom avant" at bounding box center [1335, 591] width 34 height 34
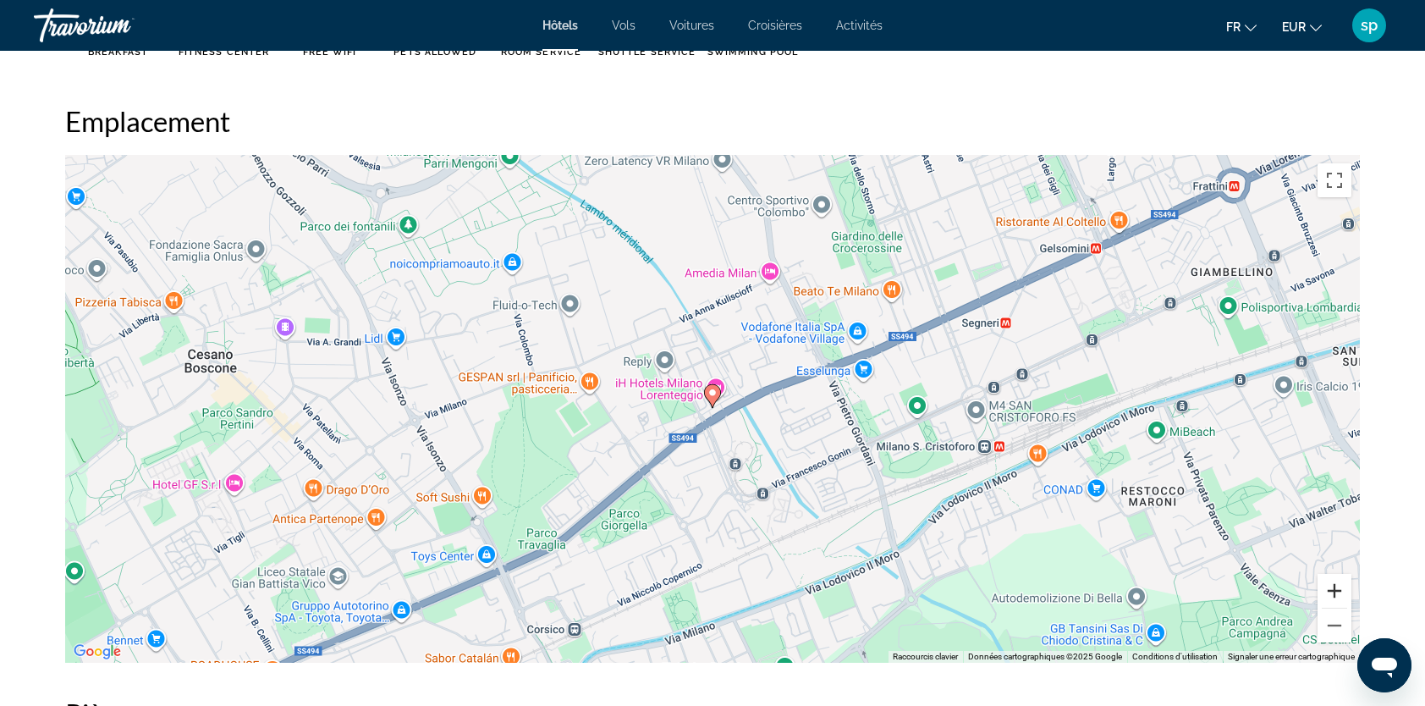
click at [1325, 579] on button "Zoom avant" at bounding box center [1335, 591] width 34 height 34
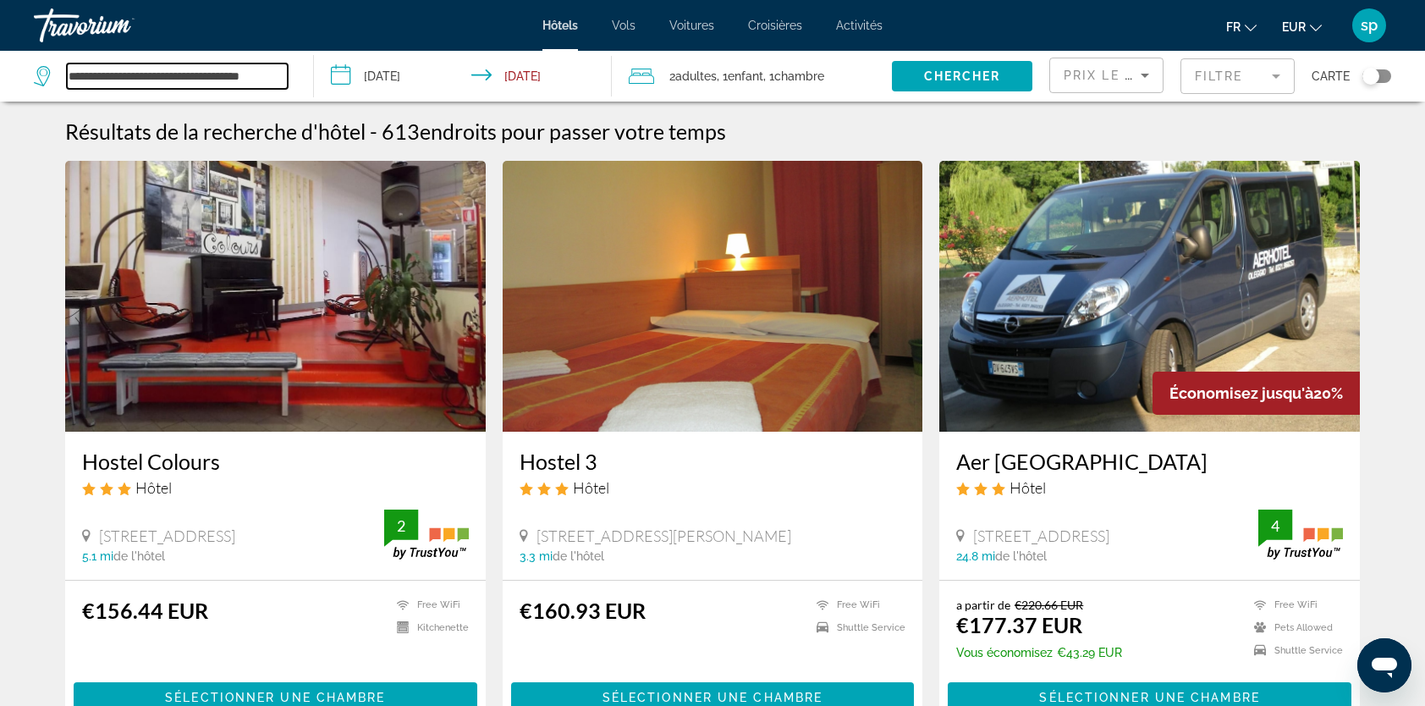
drag, startPoint x: 285, startPoint y: 71, endPoint x: -51, endPoint y: 78, distance: 336.0
click at [0, 78] on html "**********" at bounding box center [712, 353] width 1425 height 706
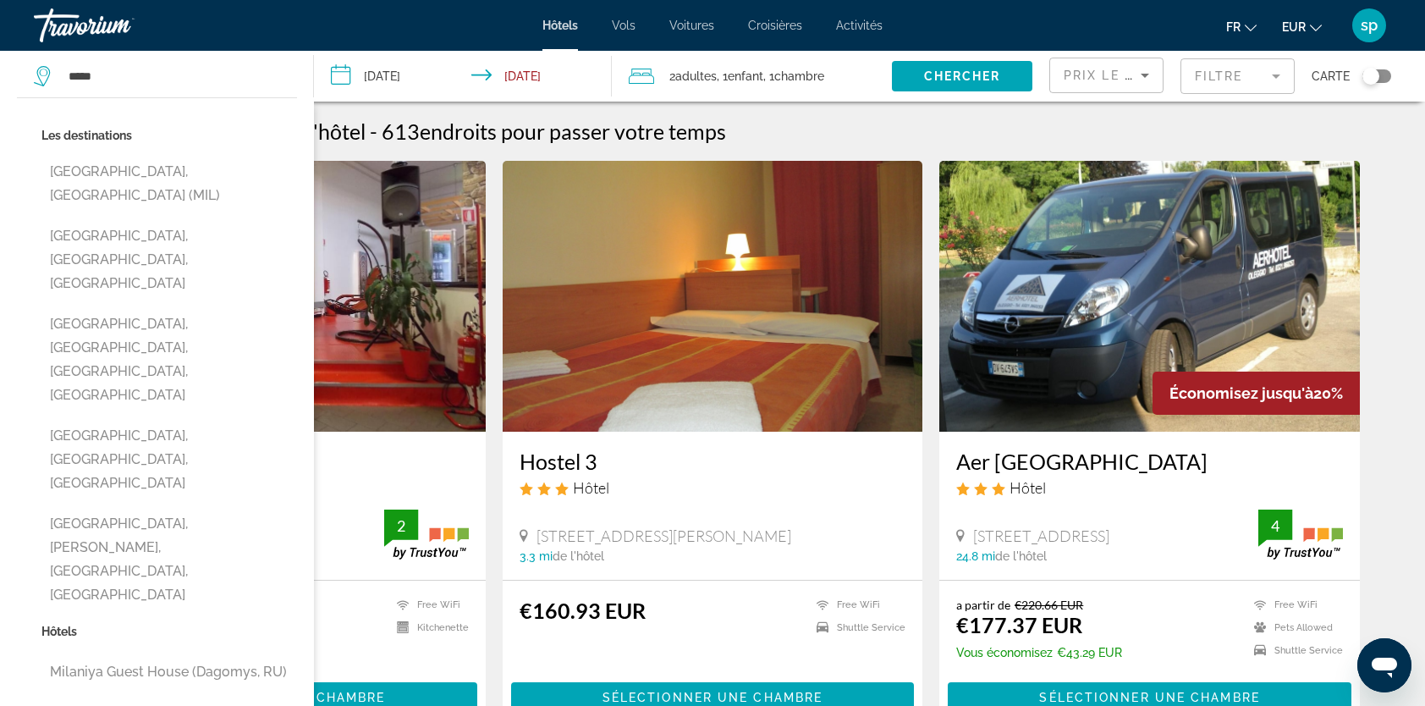
click at [127, 154] on div "Les destinations [GEOGRAPHIC_DATA], [GEOGRAPHIC_DATA] (MIL) [GEOGRAPHIC_DATA], …" at bounding box center [169, 372] width 256 height 496
click at [125, 169] on button "[GEOGRAPHIC_DATA], [GEOGRAPHIC_DATA] (MIL)" at bounding box center [169, 184] width 256 height 56
type input "**********"
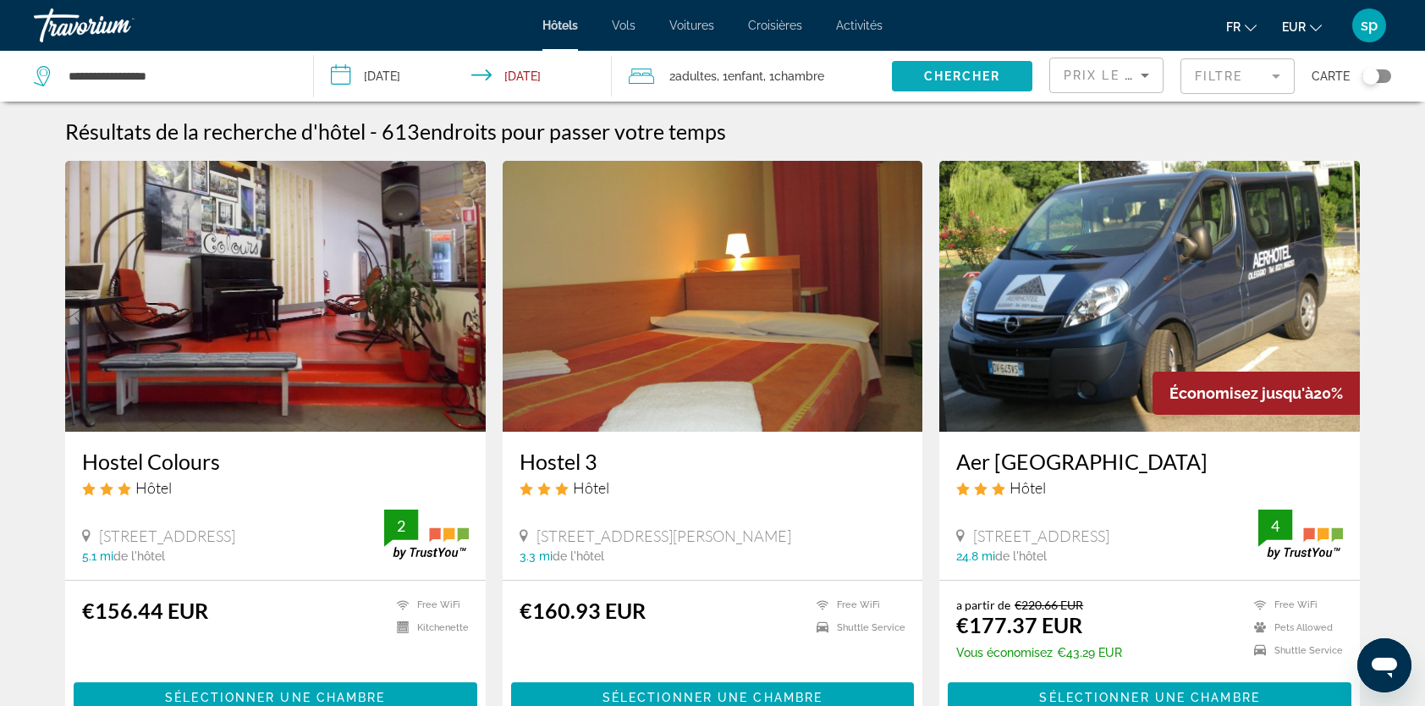
click at [991, 74] on span "Chercher" at bounding box center [962, 76] width 77 height 14
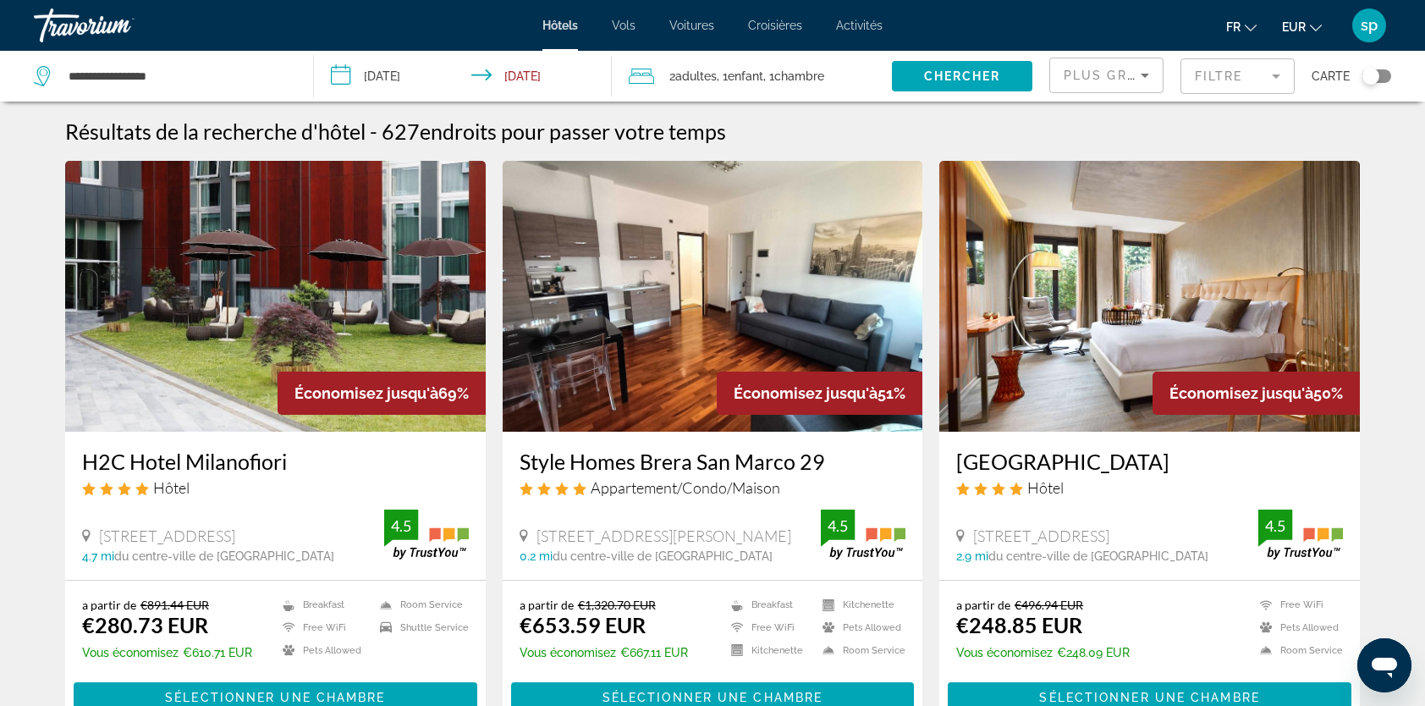
click at [289, 283] on img "Main content" at bounding box center [275, 296] width 421 height 271
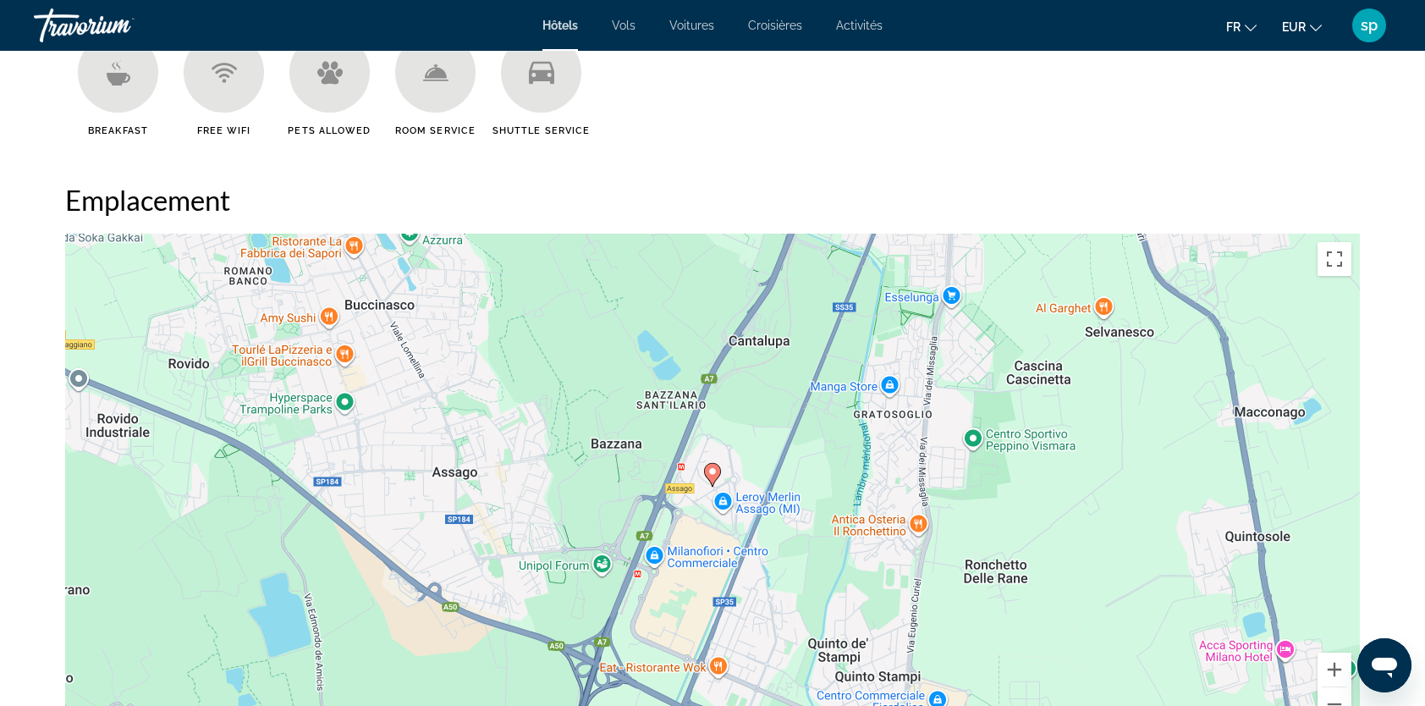
scroll to position [1692, 0]
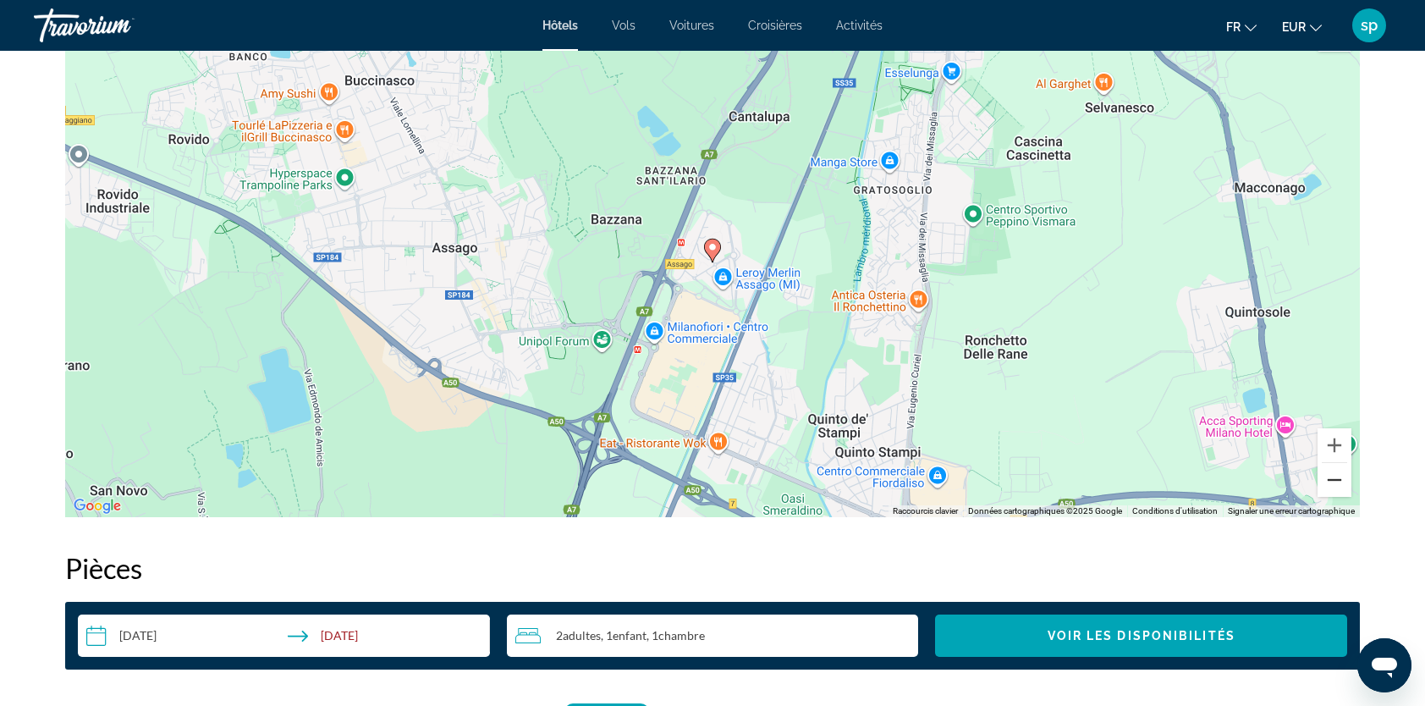
click at [1337, 484] on button "Zoom arrière" at bounding box center [1335, 480] width 34 height 34
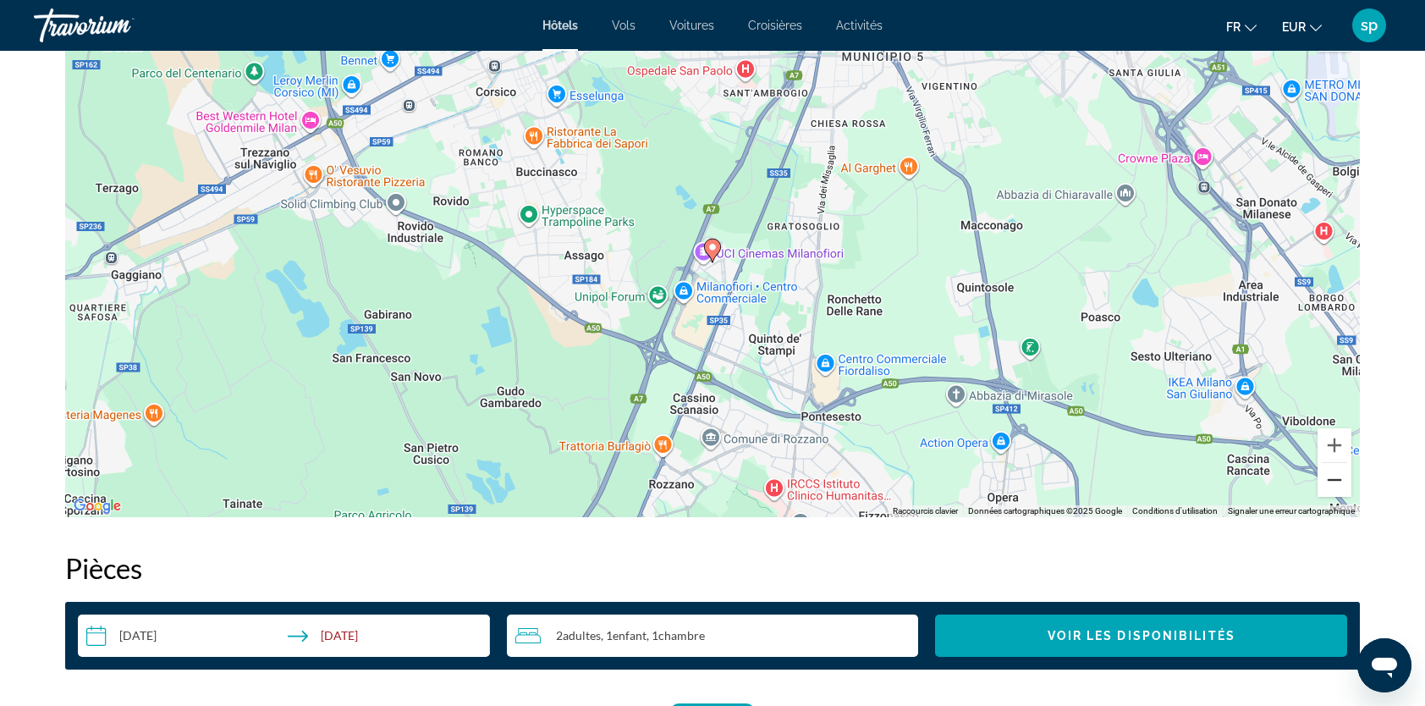
click at [1337, 484] on button "Zoom arrière" at bounding box center [1335, 480] width 34 height 34
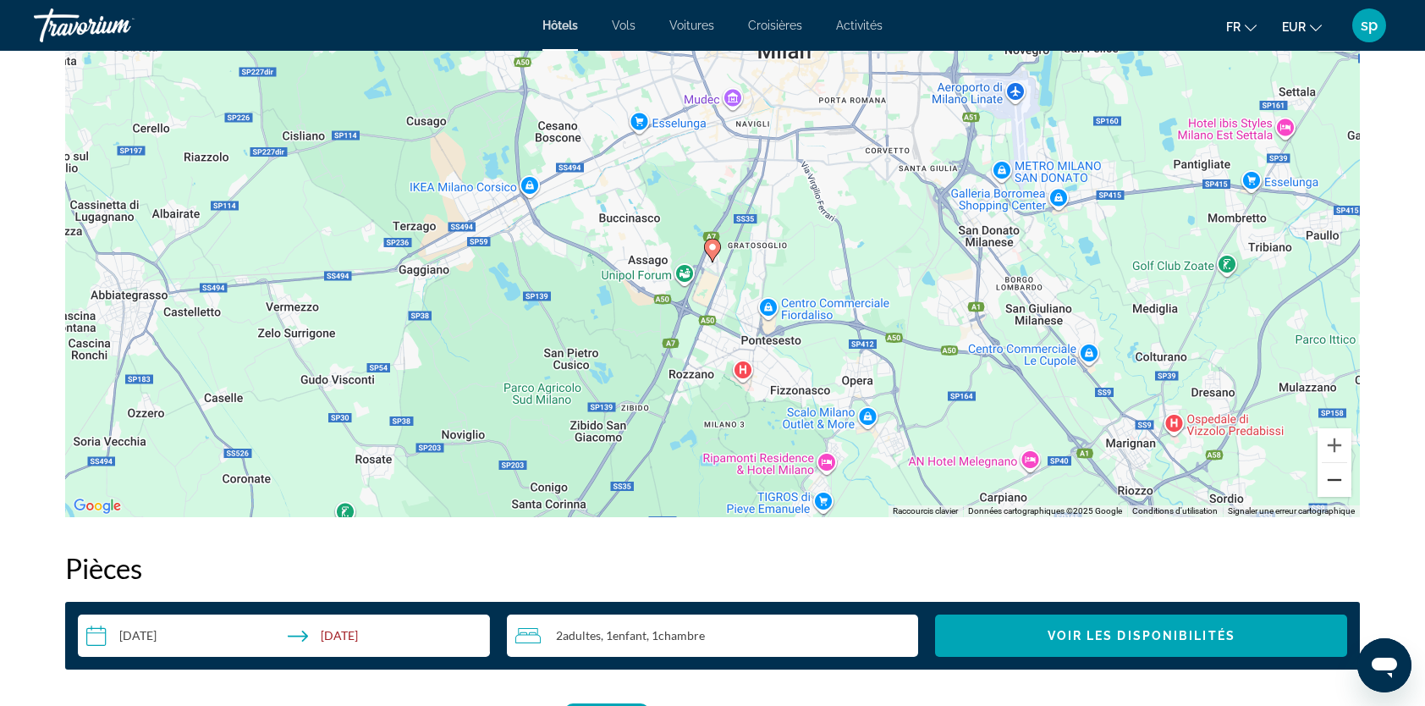
click at [1338, 482] on button "Zoom arrière" at bounding box center [1335, 480] width 34 height 34
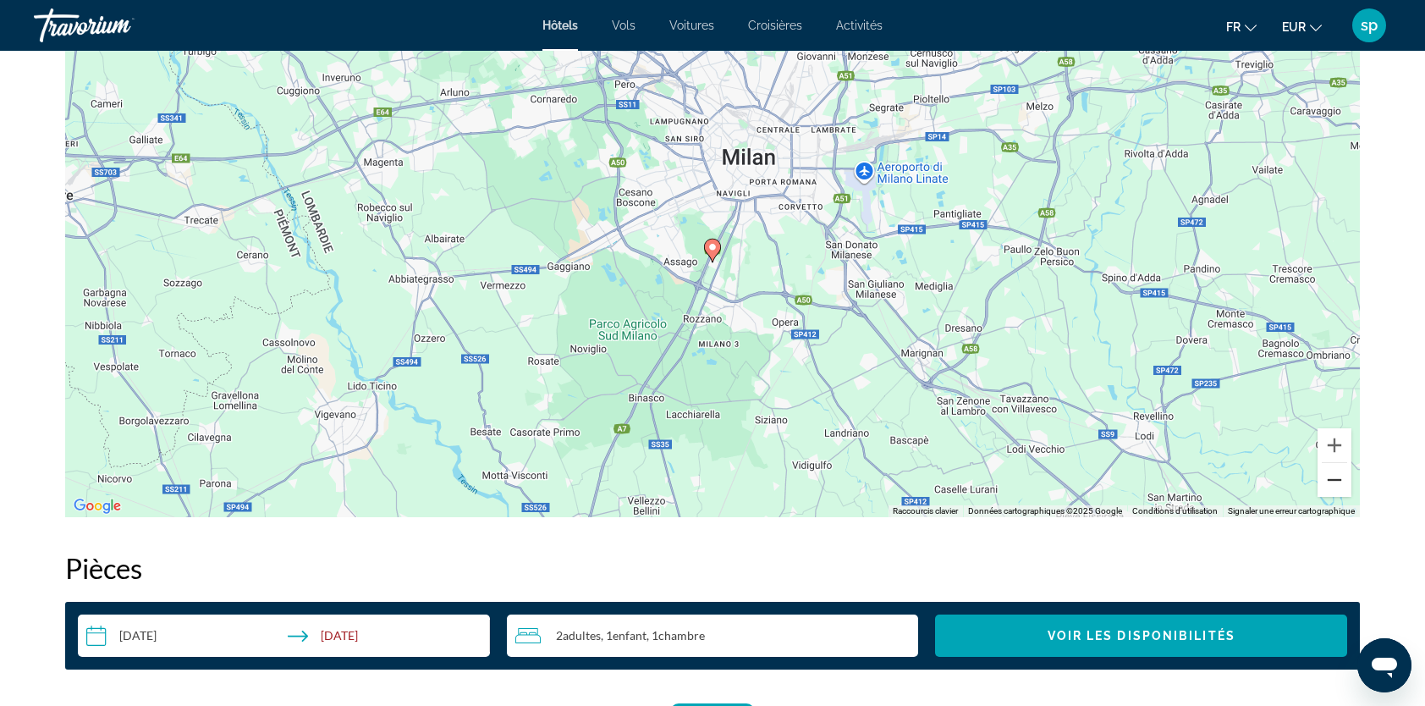
click at [1338, 482] on button "Zoom arrière" at bounding box center [1335, 480] width 34 height 34
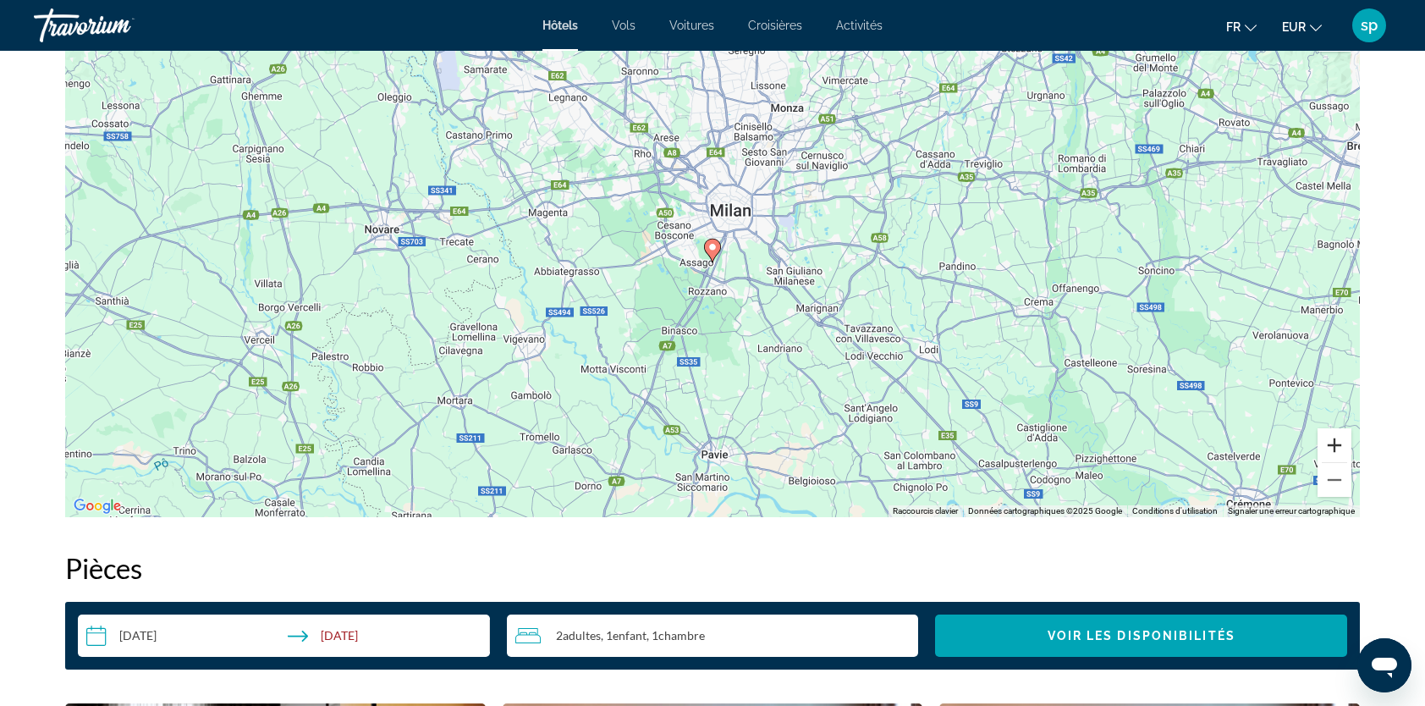
click at [1340, 449] on button "Zoom avant" at bounding box center [1335, 445] width 34 height 34
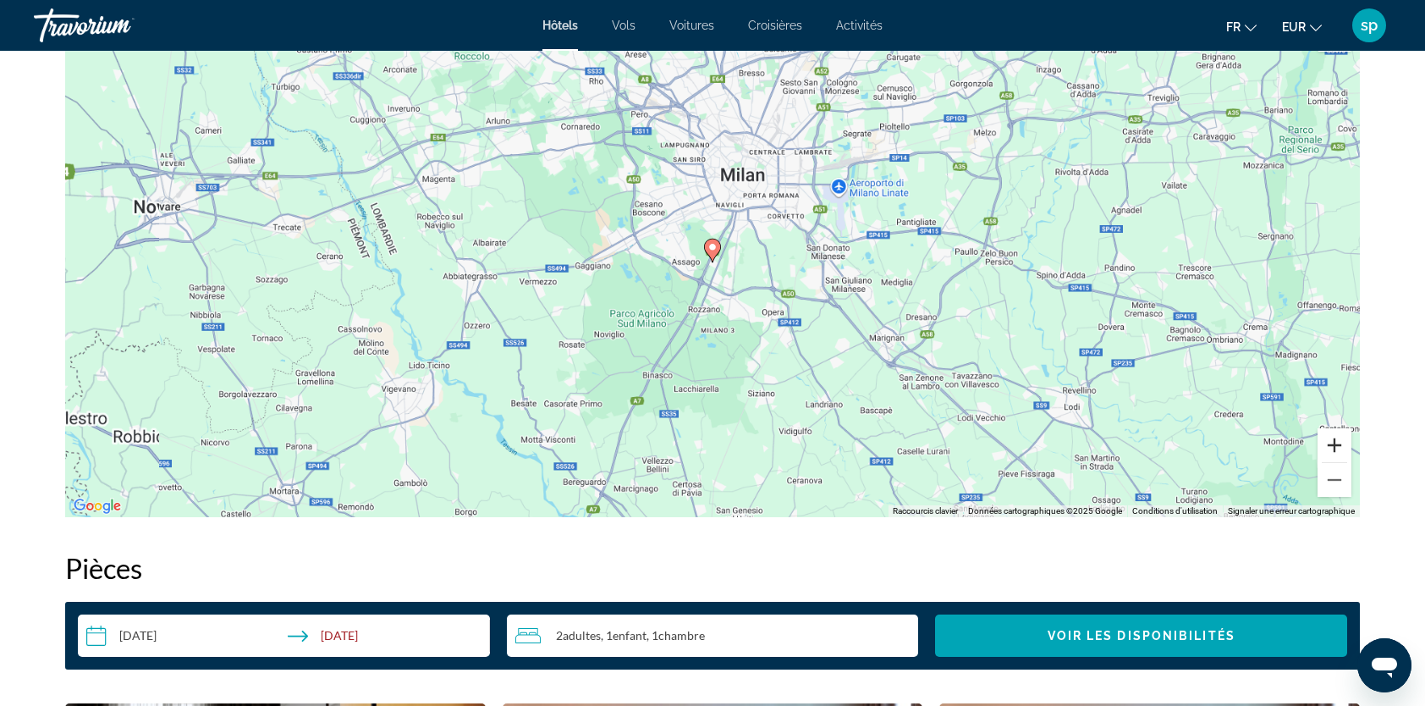
click at [1339, 451] on button "Zoom avant" at bounding box center [1335, 445] width 34 height 34
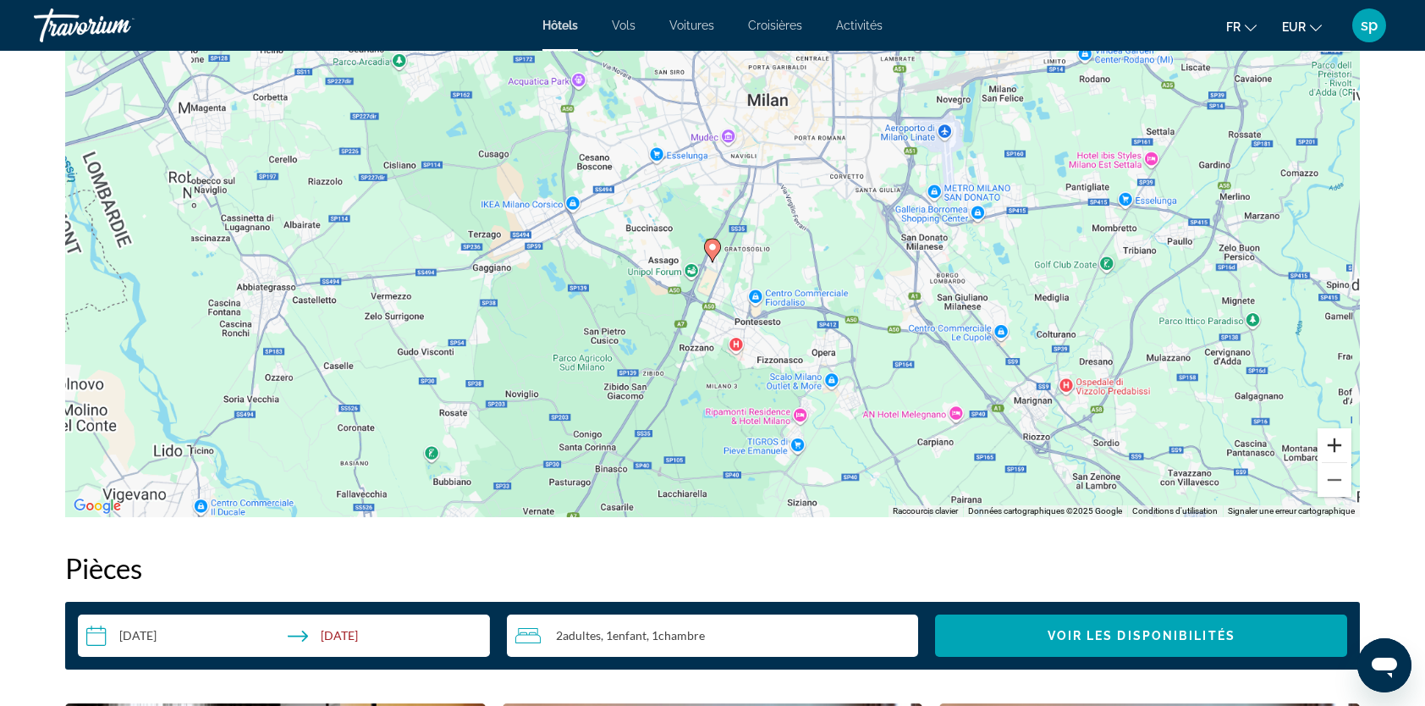
click at [1338, 454] on button "Zoom avant" at bounding box center [1335, 445] width 34 height 34
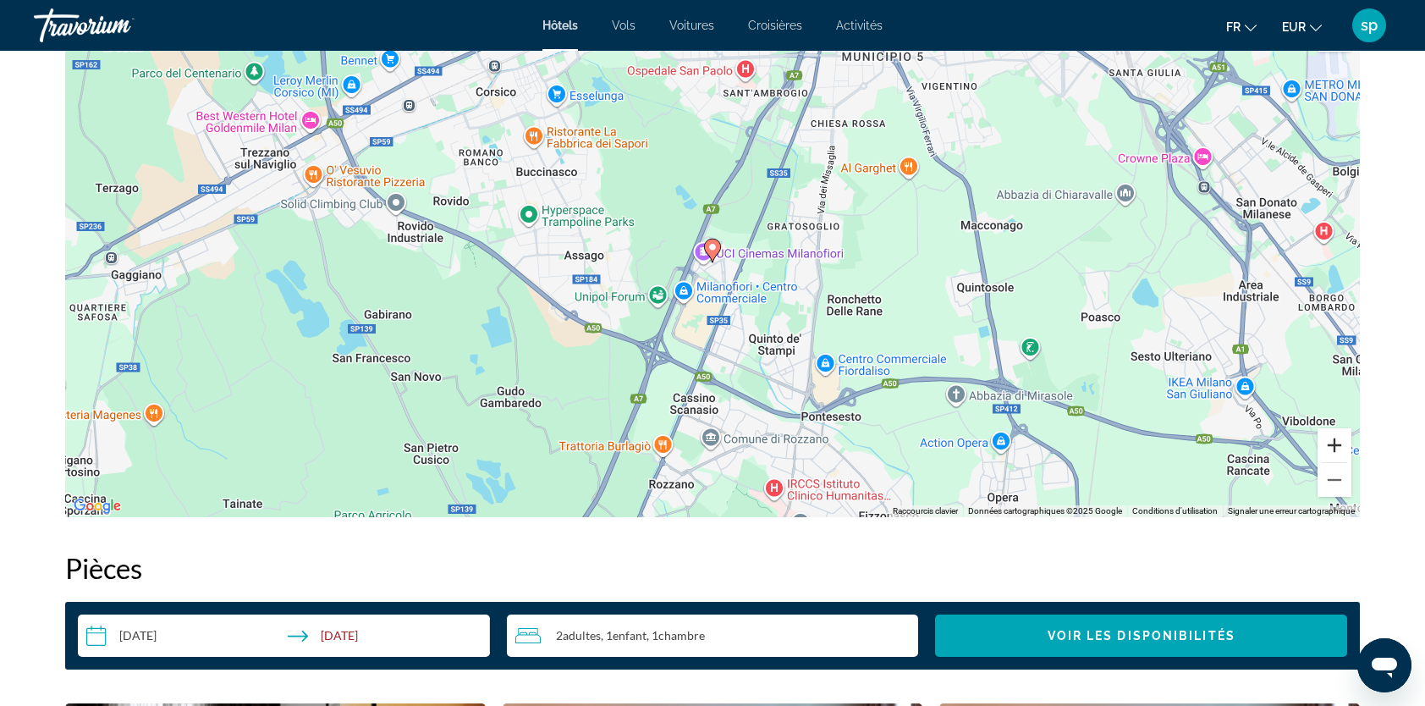
click at [1337, 454] on button "Zoom avant" at bounding box center [1335, 445] width 34 height 34
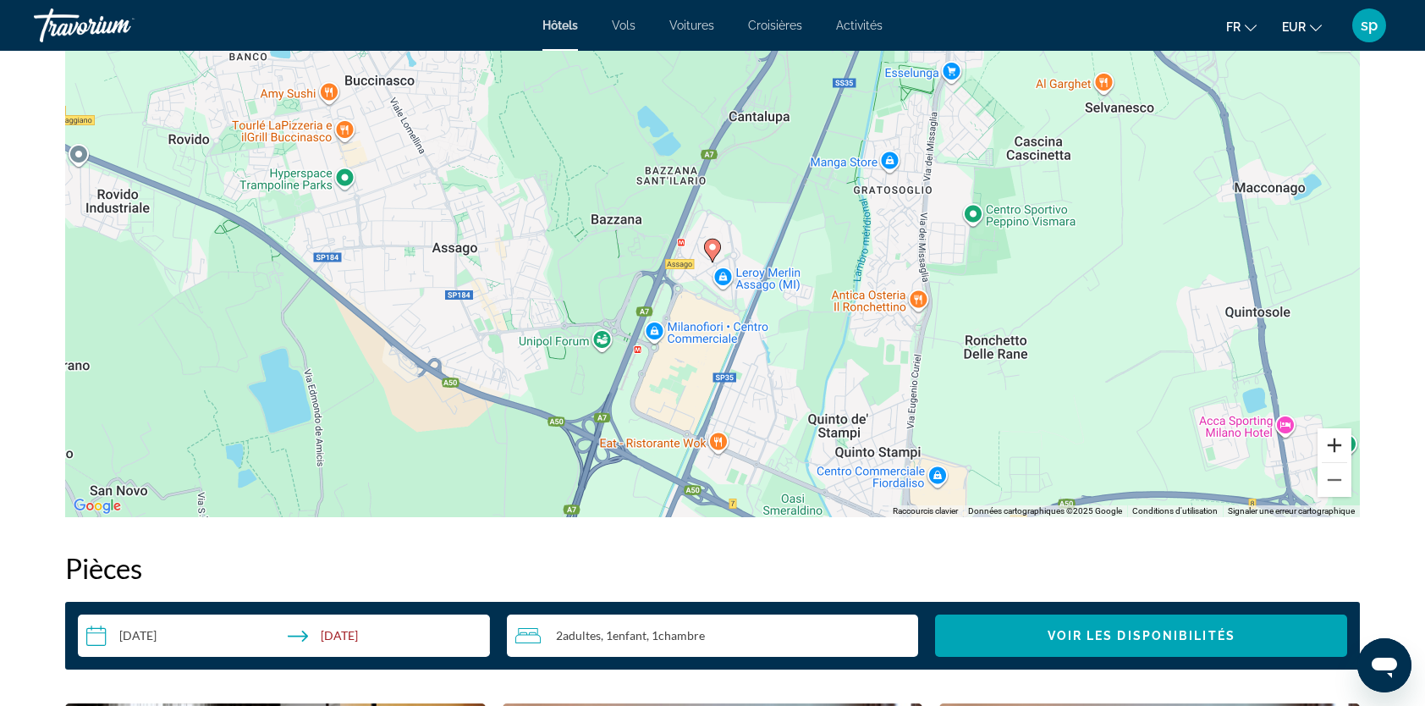
click at [1337, 454] on button "Zoom avant" at bounding box center [1335, 445] width 34 height 34
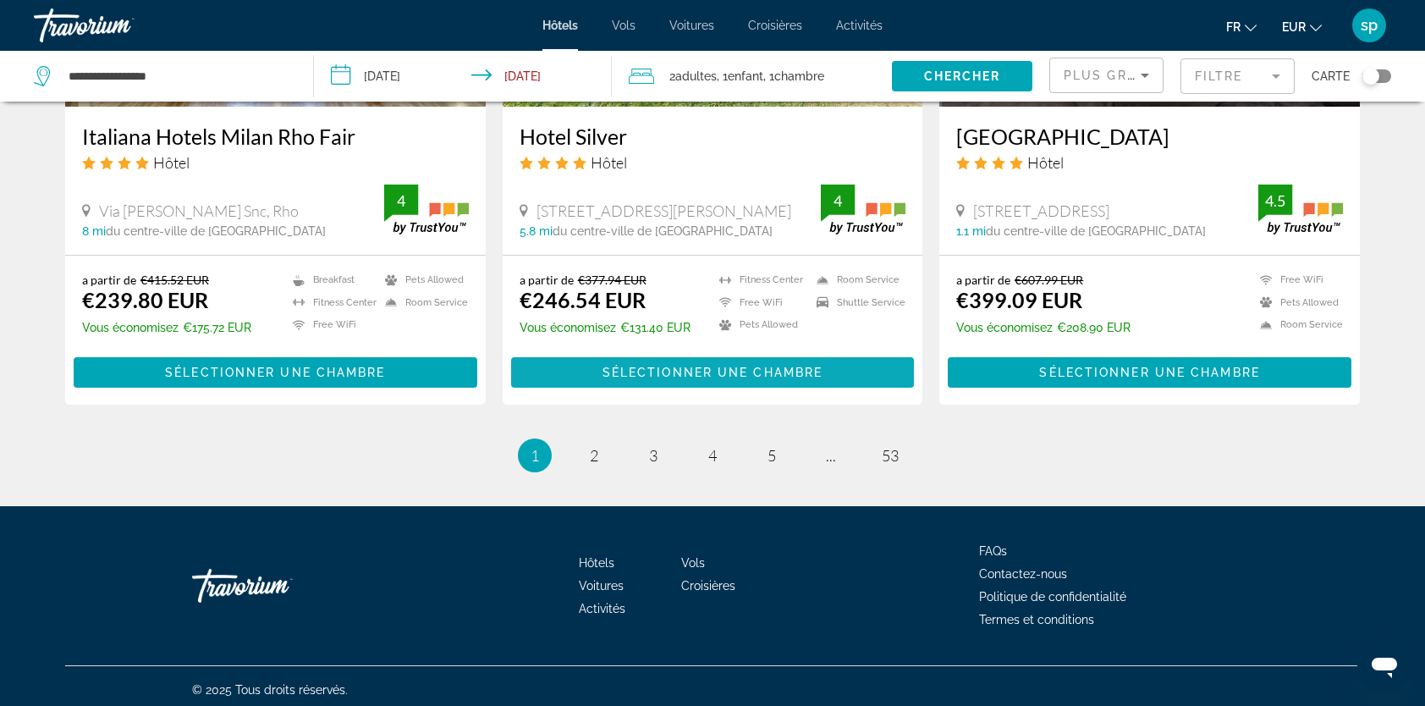
scroll to position [2165, 0]
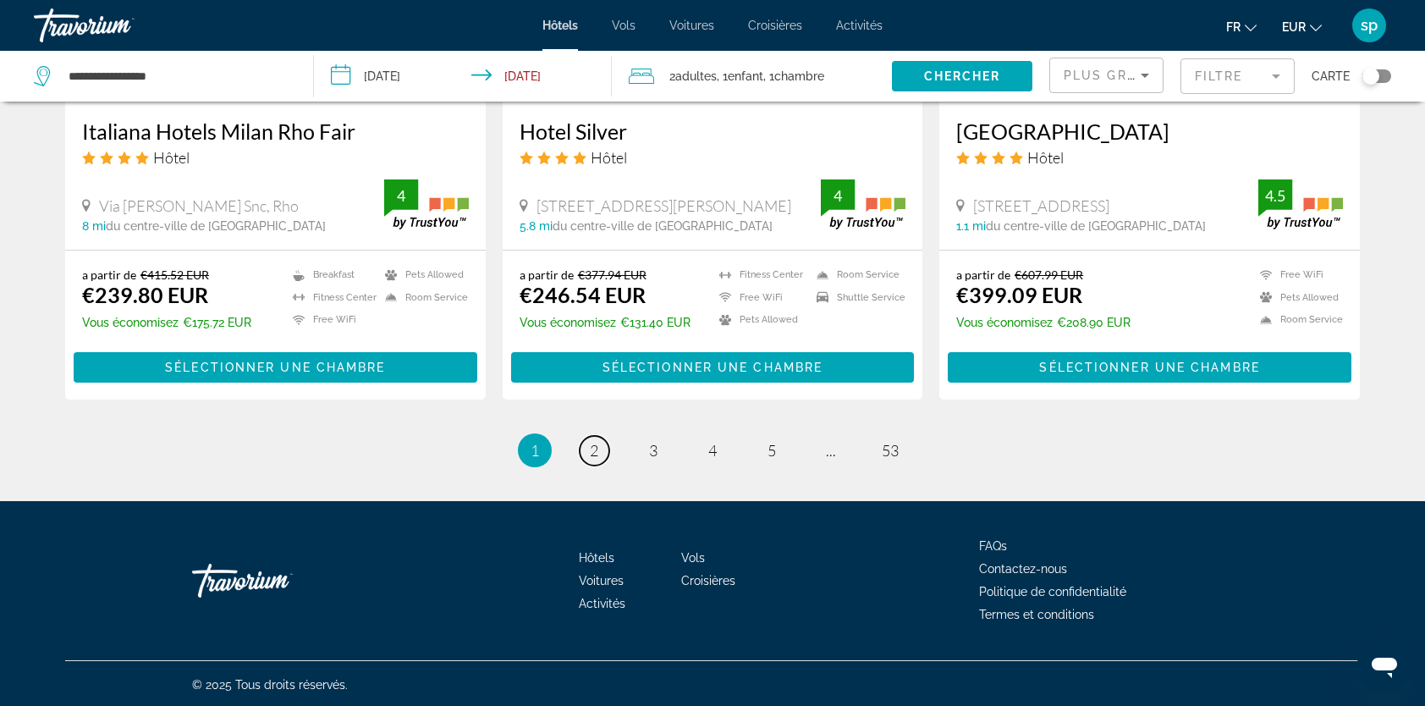
click at [596, 448] on span "2" at bounding box center [594, 450] width 8 height 19
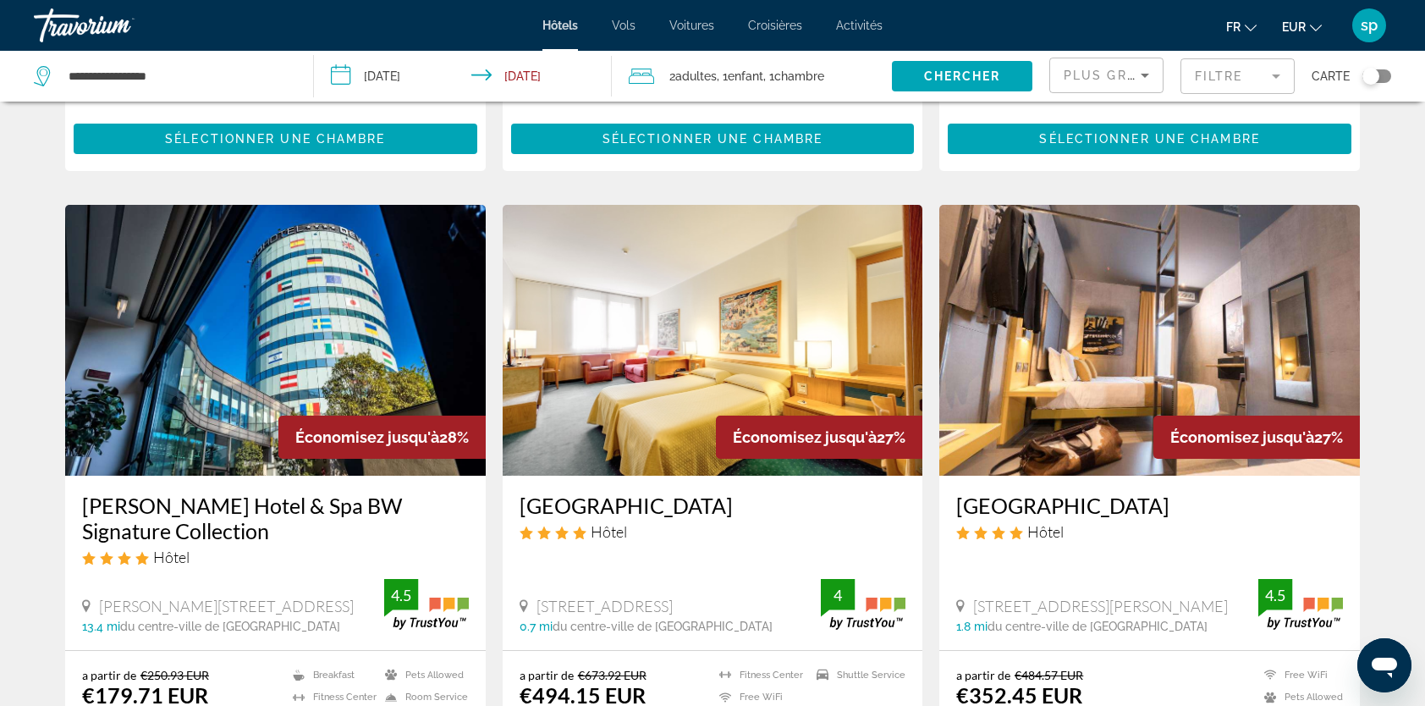
scroll to position [592, 0]
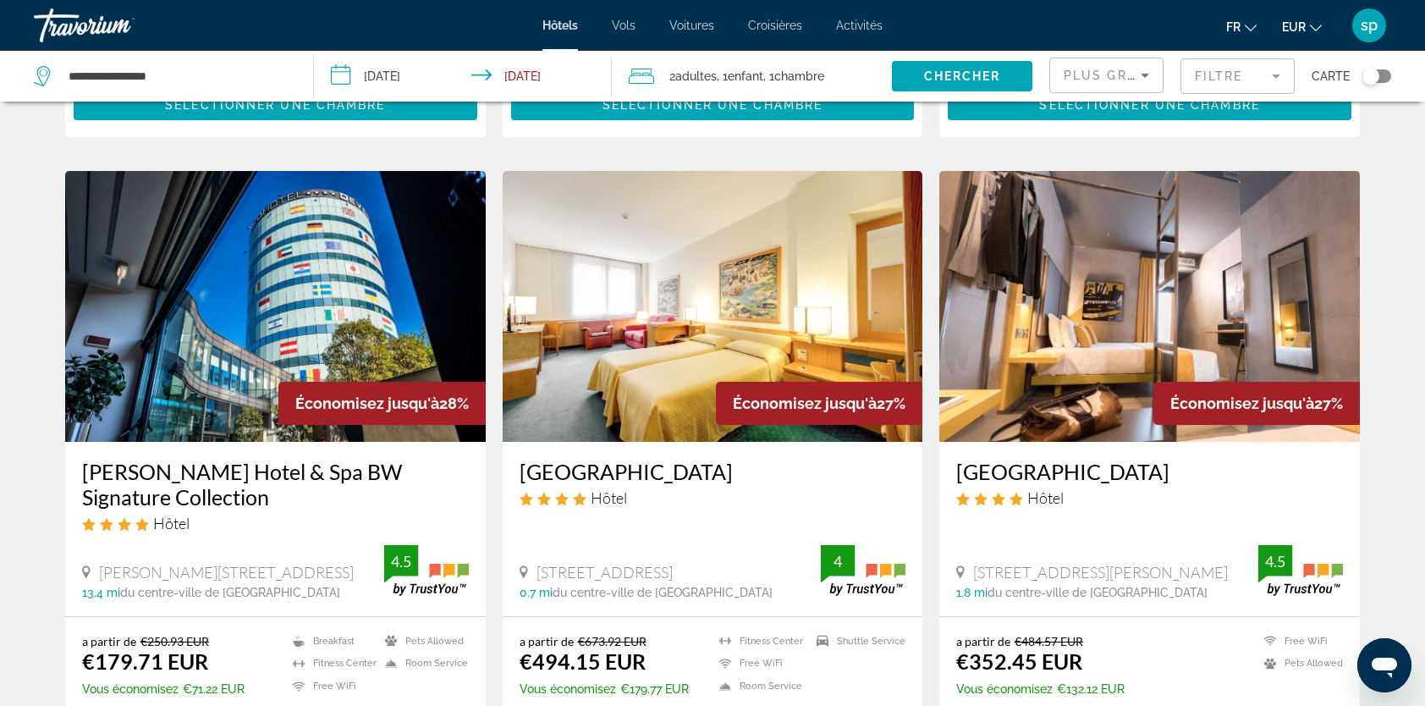
click at [257, 327] on img "Main content" at bounding box center [275, 306] width 421 height 271
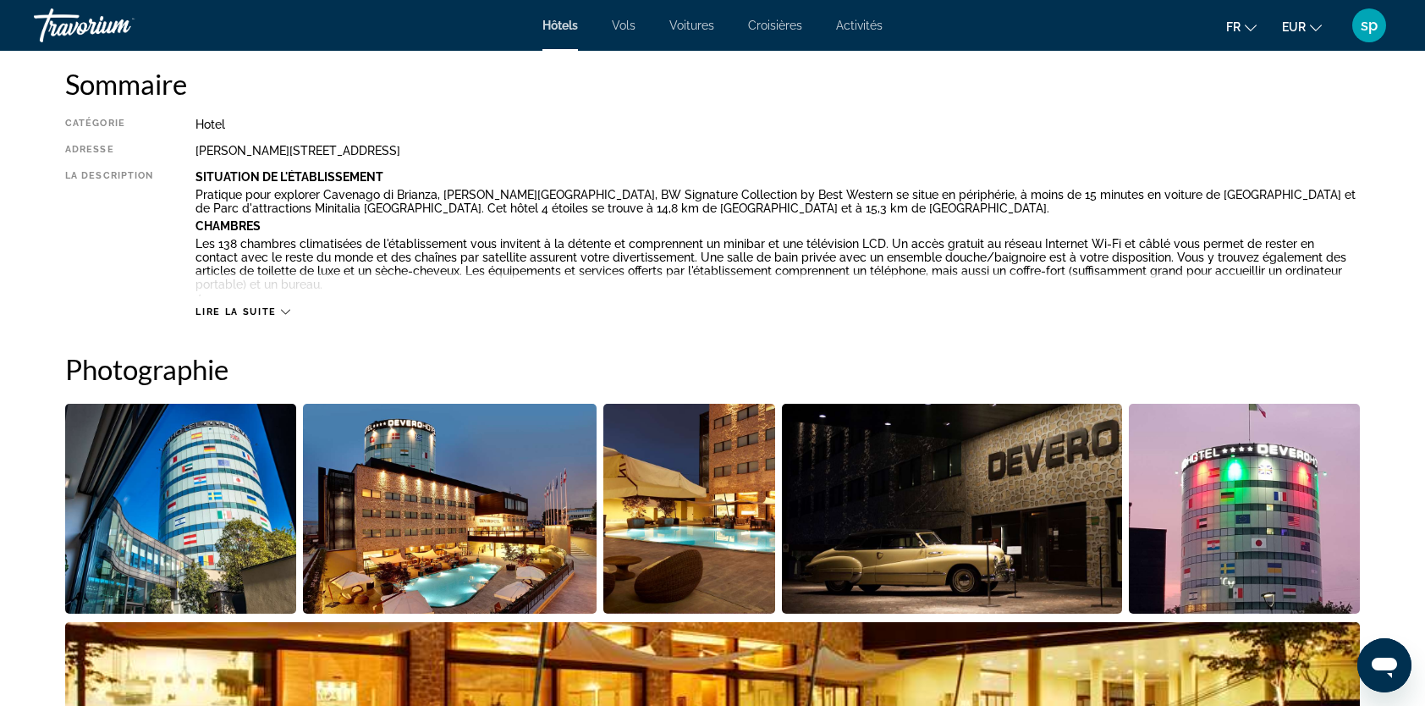
scroll to position [592, 0]
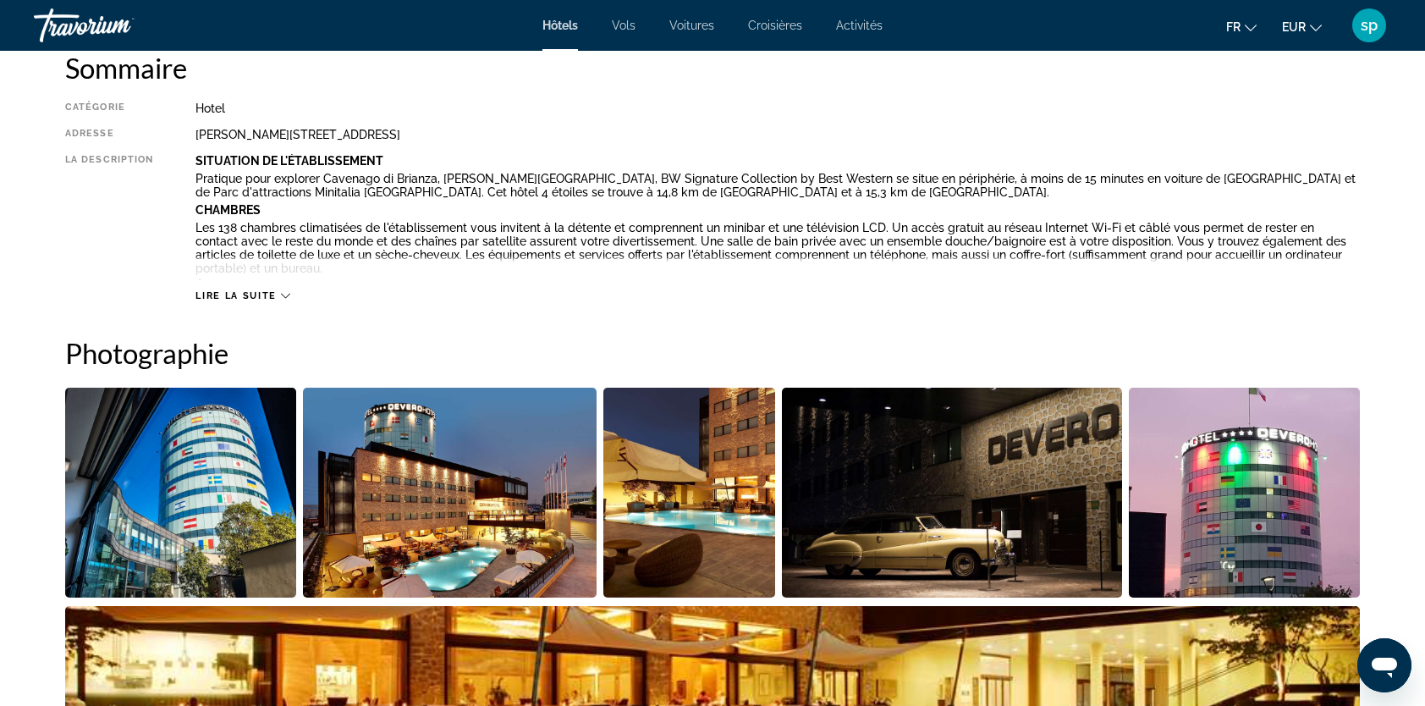
click at [508, 472] on img "Open full-screen image slider" at bounding box center [450, 493] width 294 height 210
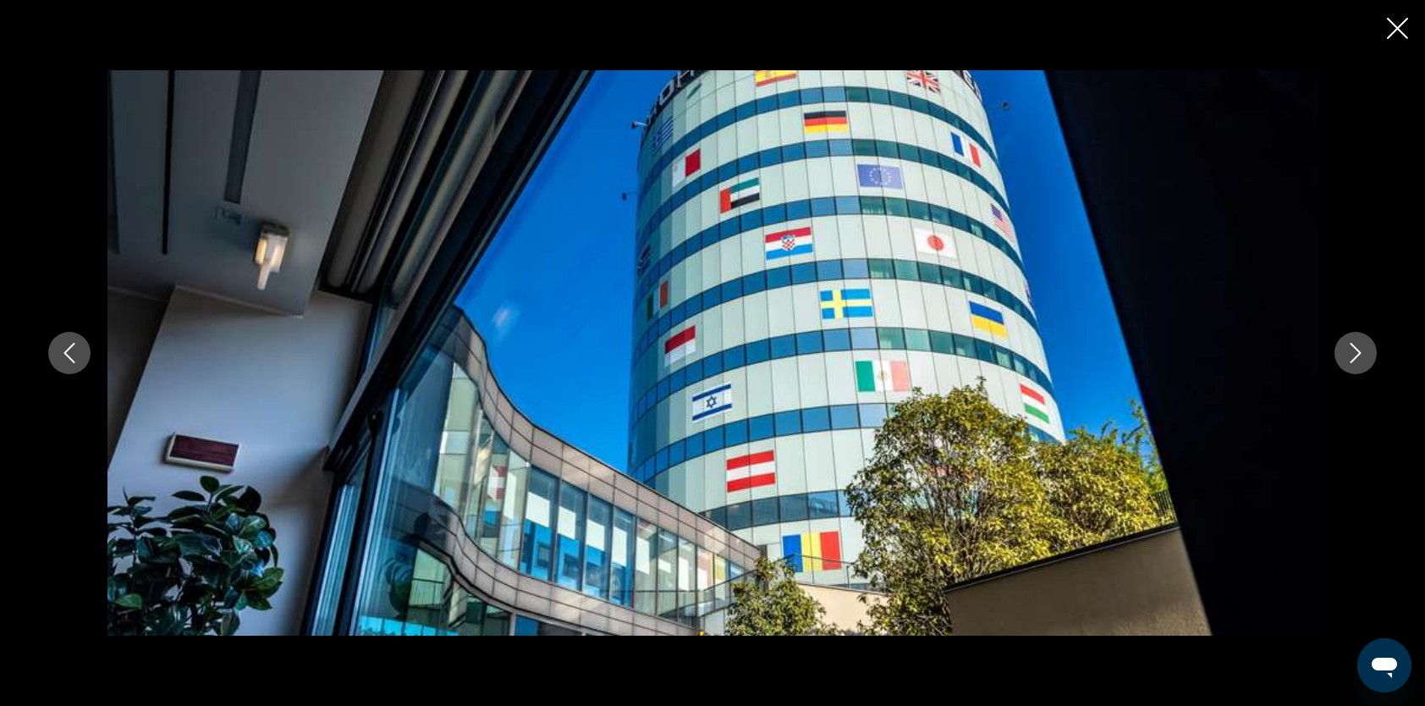
click at [1357, 355] on icon "Next image" at bounding box center [1356, 353] width 11 height 20
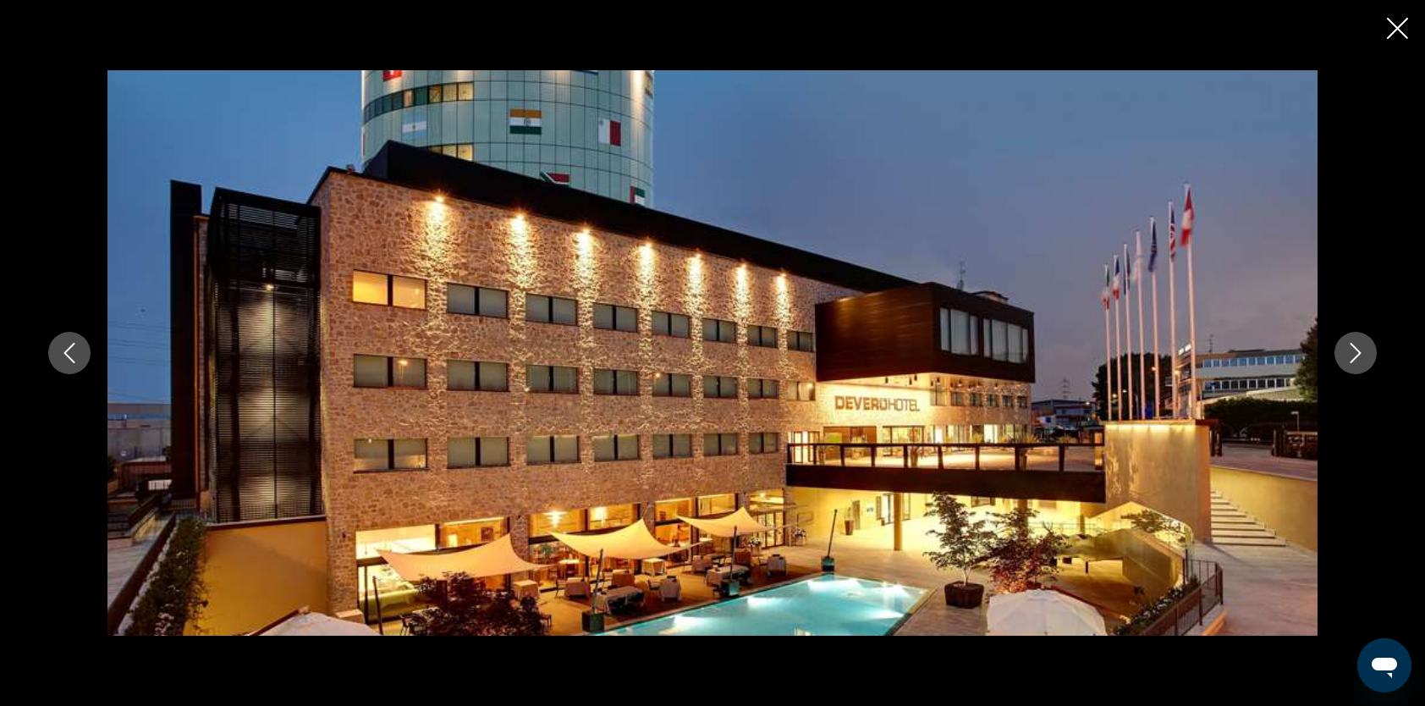
click at [1356, 355] on icon "Next image" at bounding box center [1355, 353] width 20 height 20
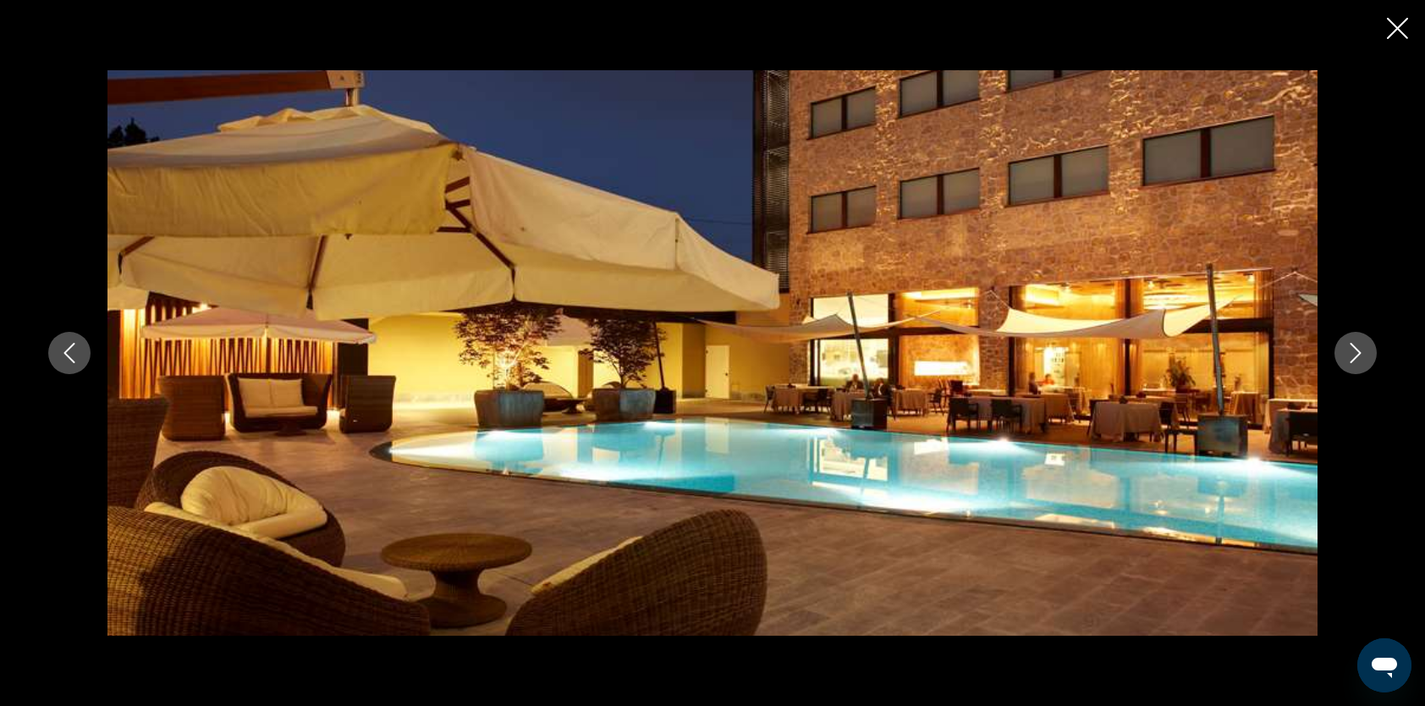
click at [1356, 355] on icon "Next image" at bounding box center [1355, 353] width 20 height 20
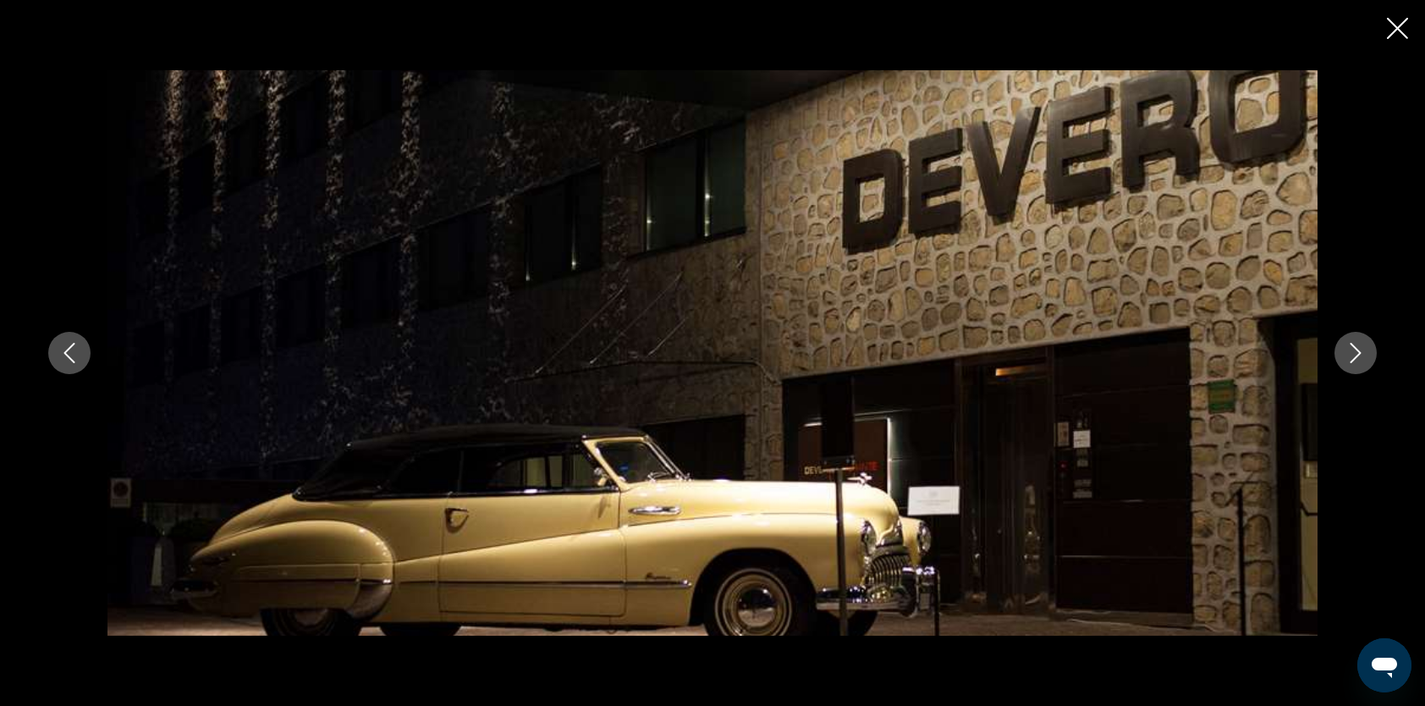
click at [1356, 355] on icon "Next image" at bounding box center [1355, 353] width 20 height 20
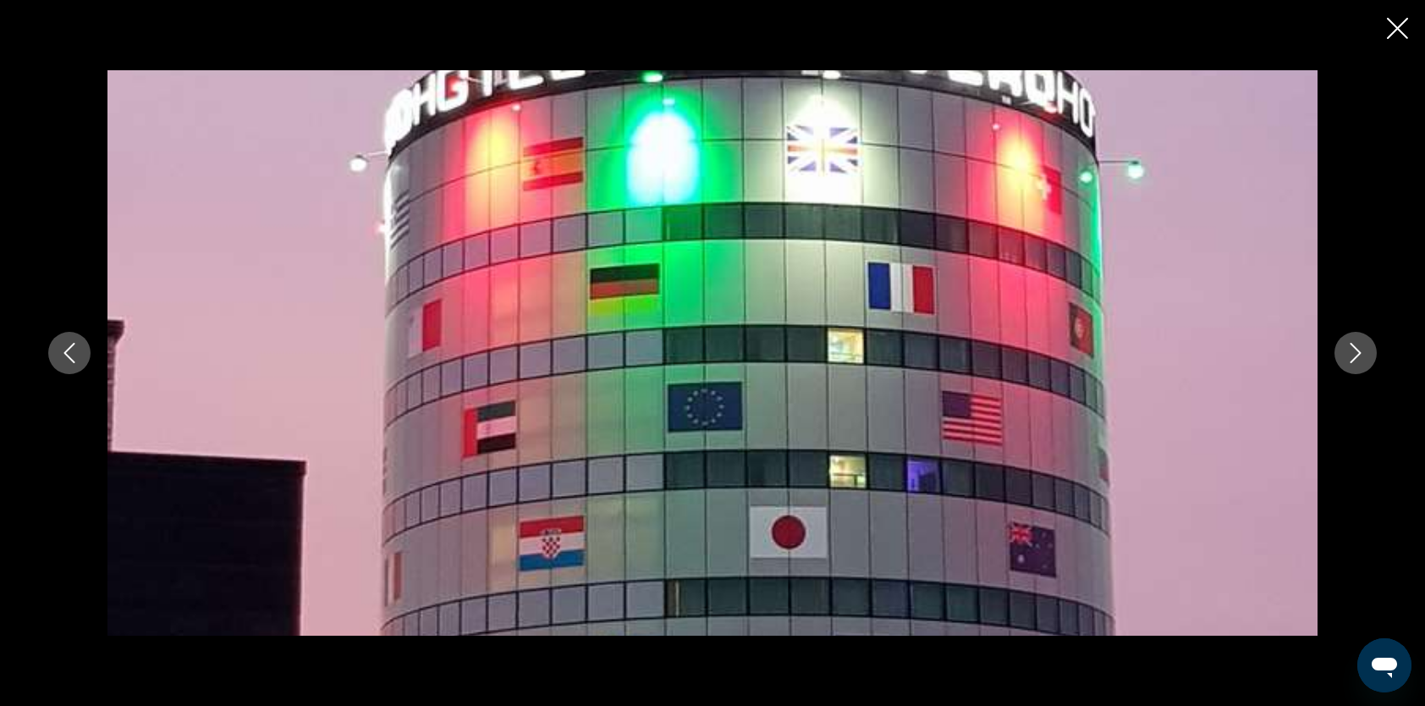
click at [1356, 355] on icon "Next image" at bounding box center [1355, 353] width 20 height 20
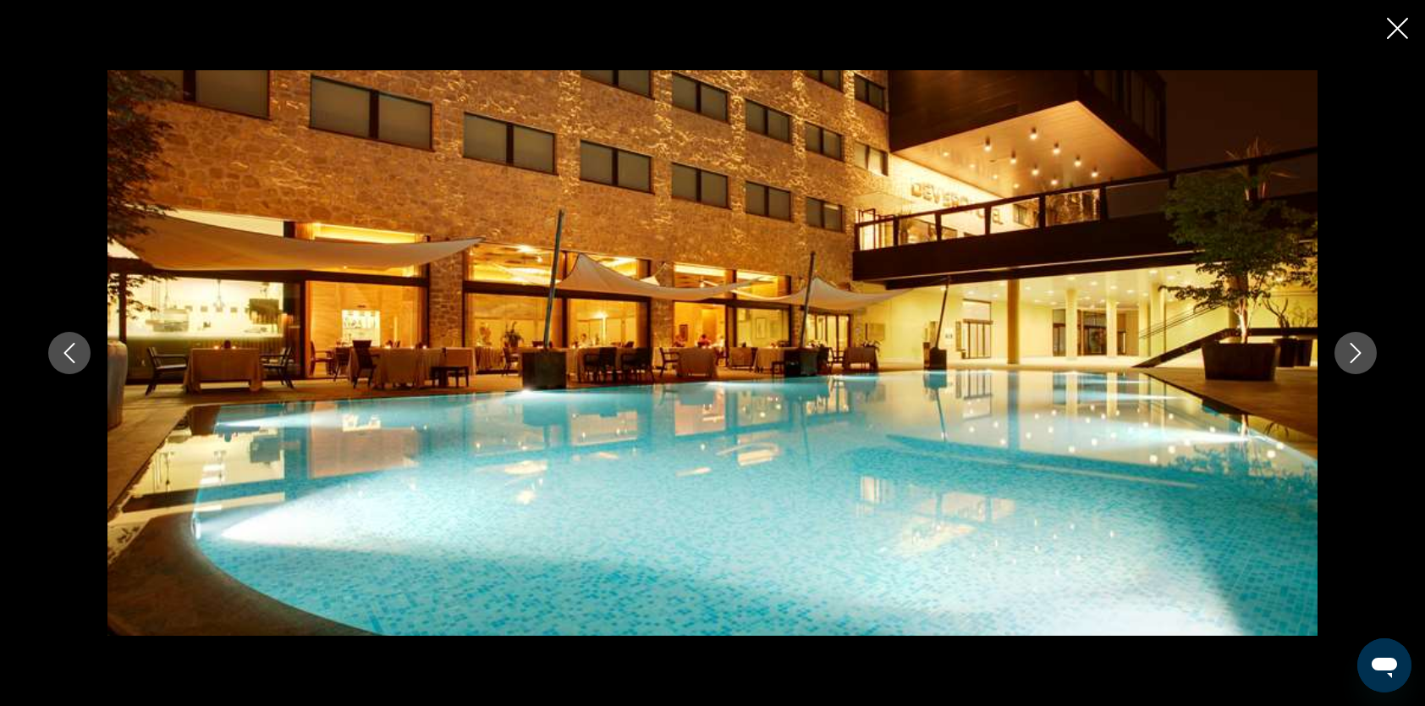
click at [1356, 355] on icon "Next image" at bounding box center [1355, 353] width 20 height 20
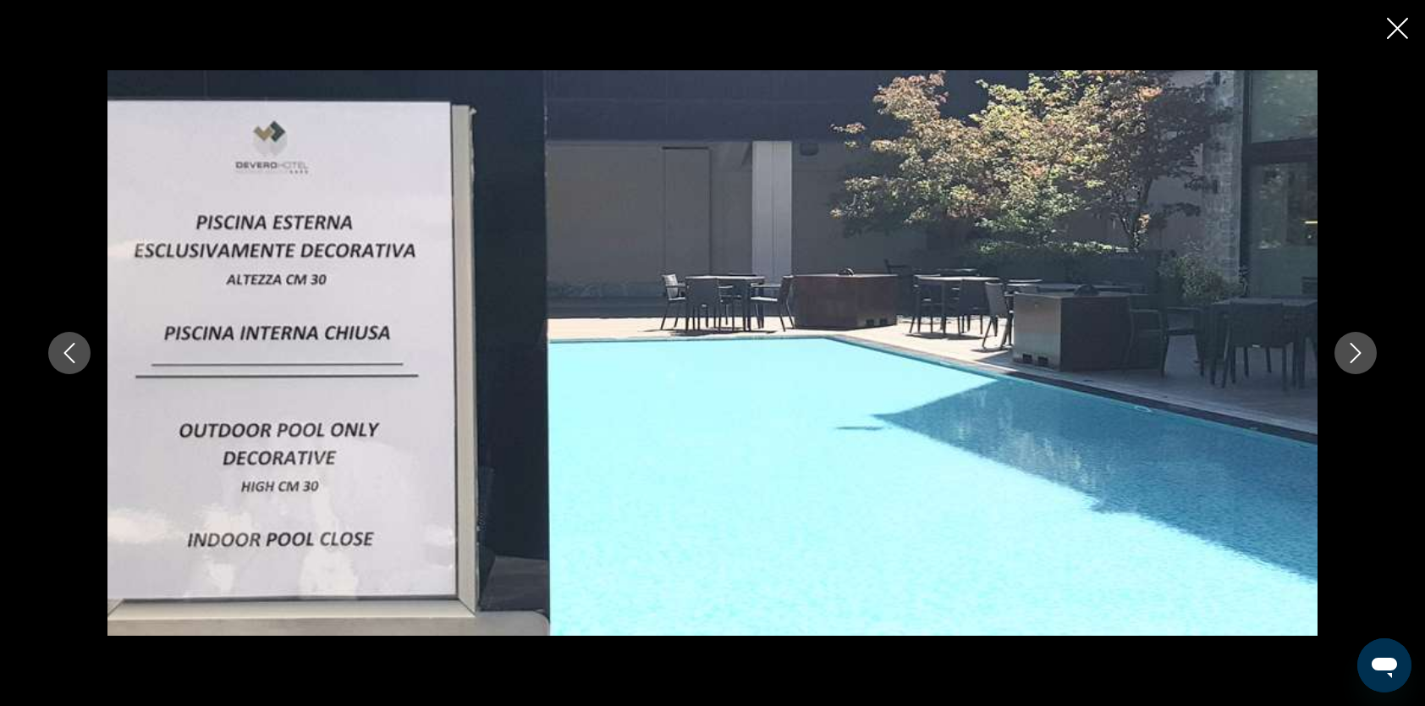
click at [1356, 355] on icon "Next image" at bounding box center [1355, 353] width 20 height 20
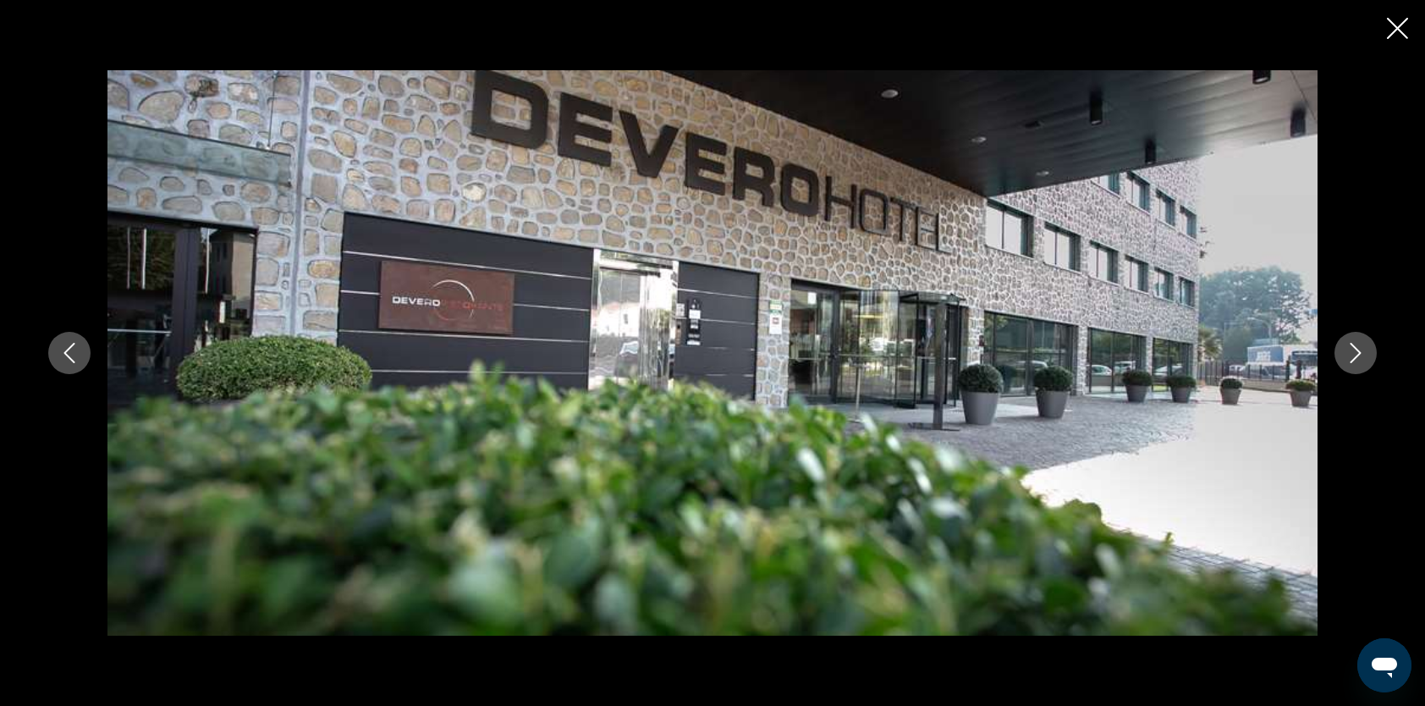
click at [1356, 355] on icon "Next image" at bounding box center [1355, 353] width 20 height 20
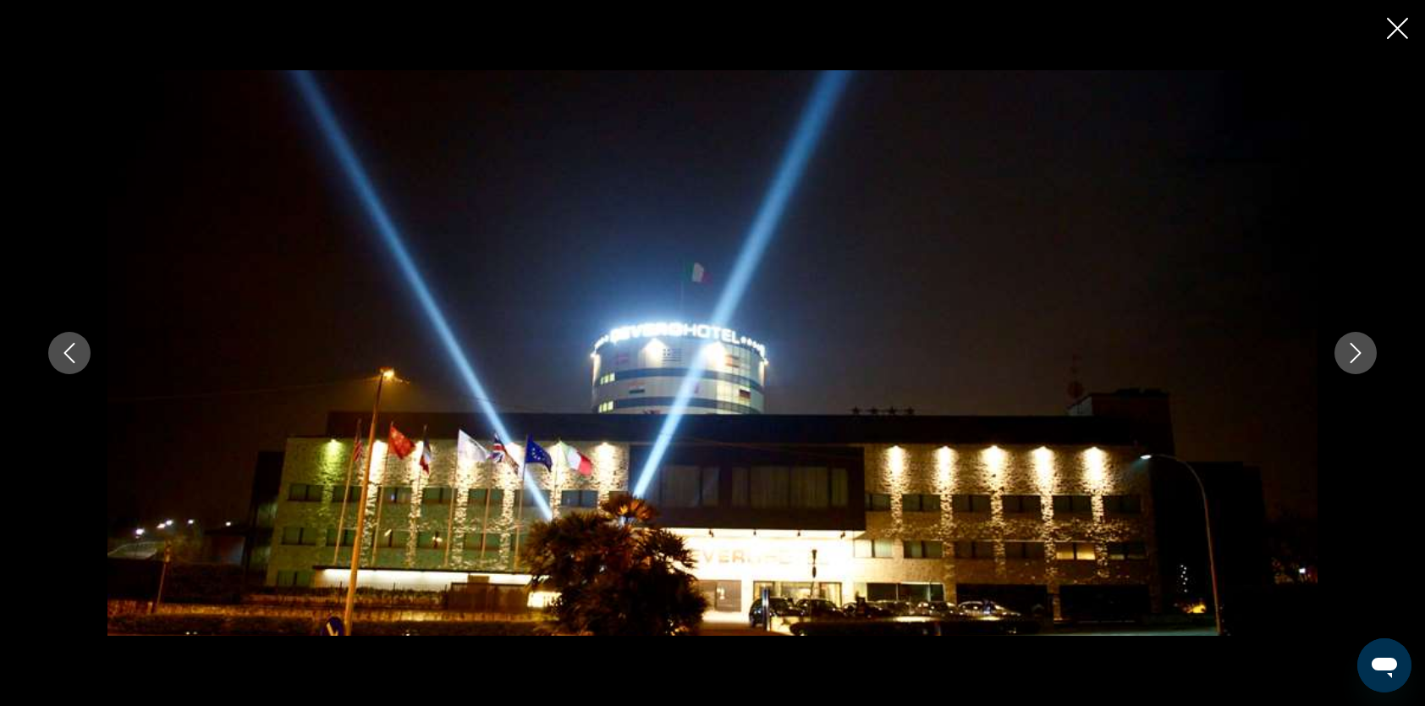
click at [1356, 355] on icon "Next image" at bounding box center [1355, 353] width 20 height 20
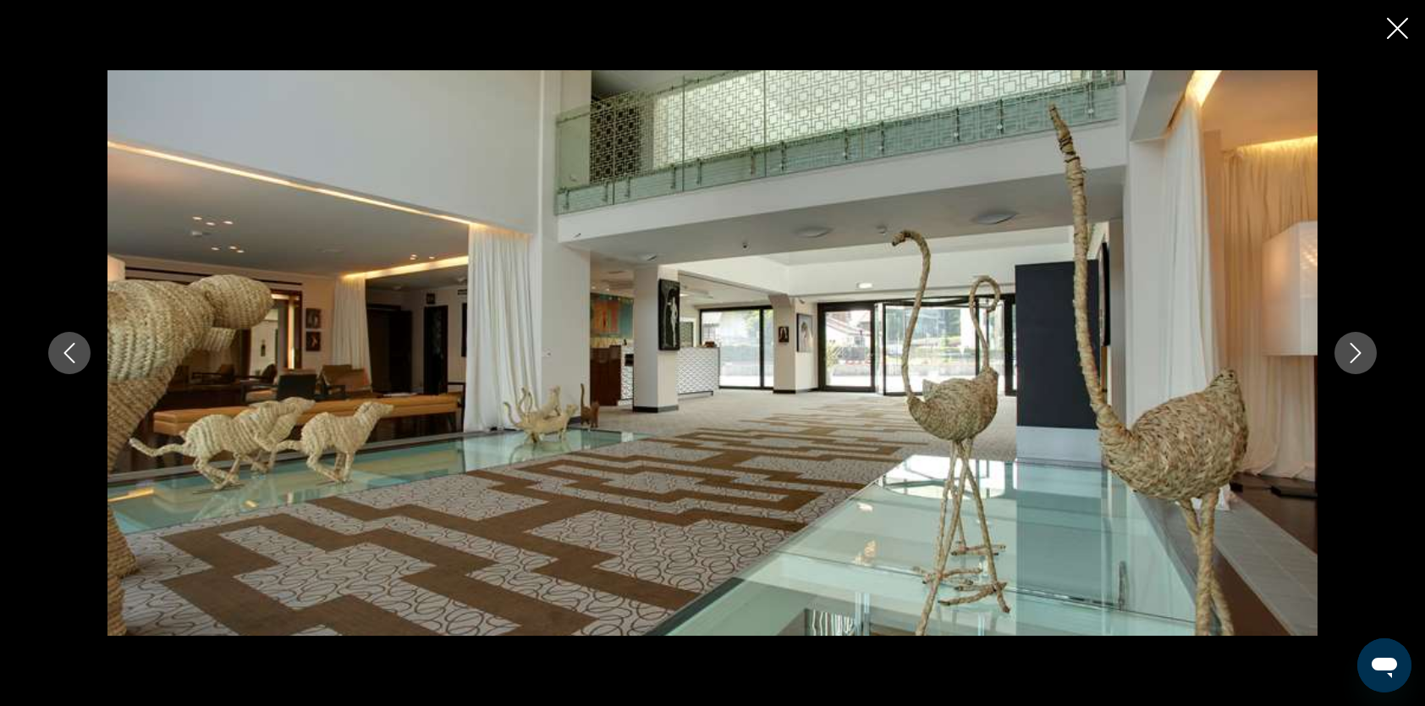
click at [1356, 355] on icon "Next image" at bounding box center [1355, 353] width 20 height 20
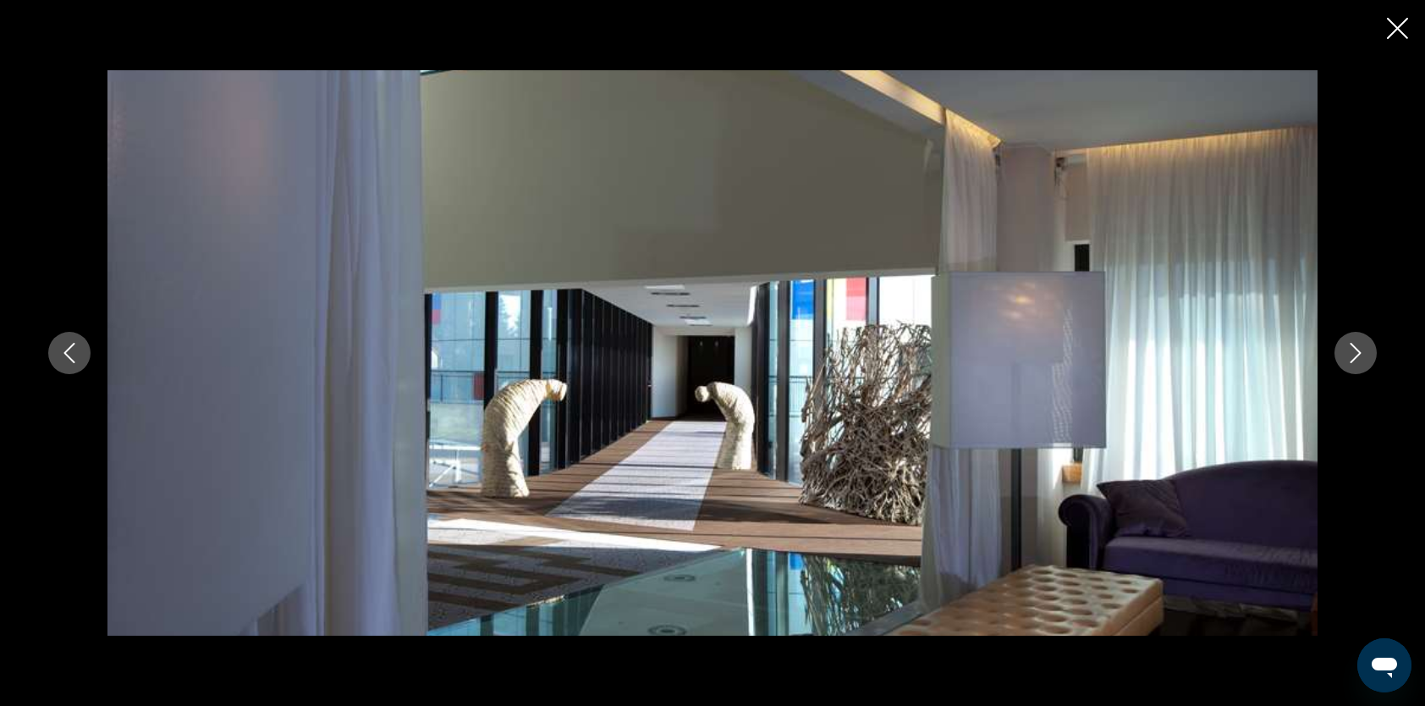
click at [1356, 355] on icon "Next image" at bounding box center [1355, 353] width 20 height 20
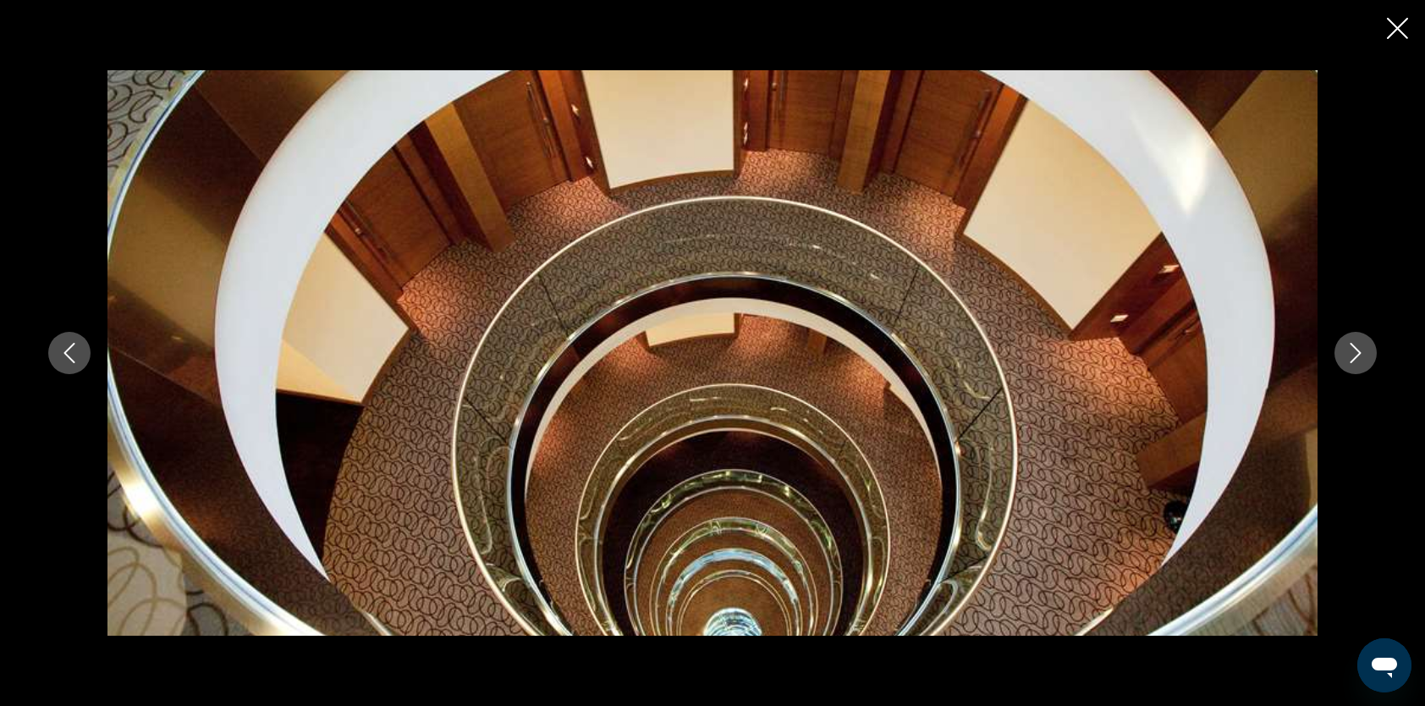
click at [1356, 351] on icon "Next image" at bounding box center [1355, 353] width 20 height 20
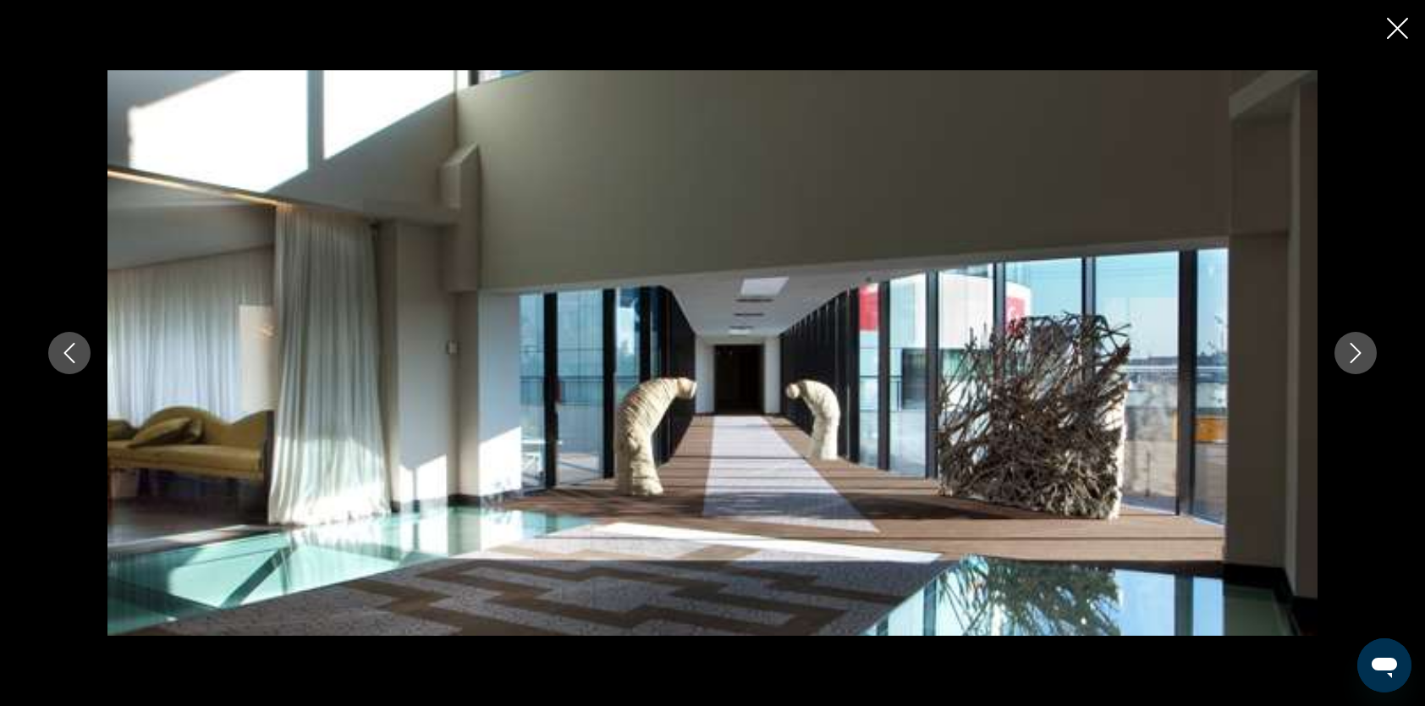
click at [1356, 351] on icon "Next image" at bounding box center [1355, 353] width 20 height 20
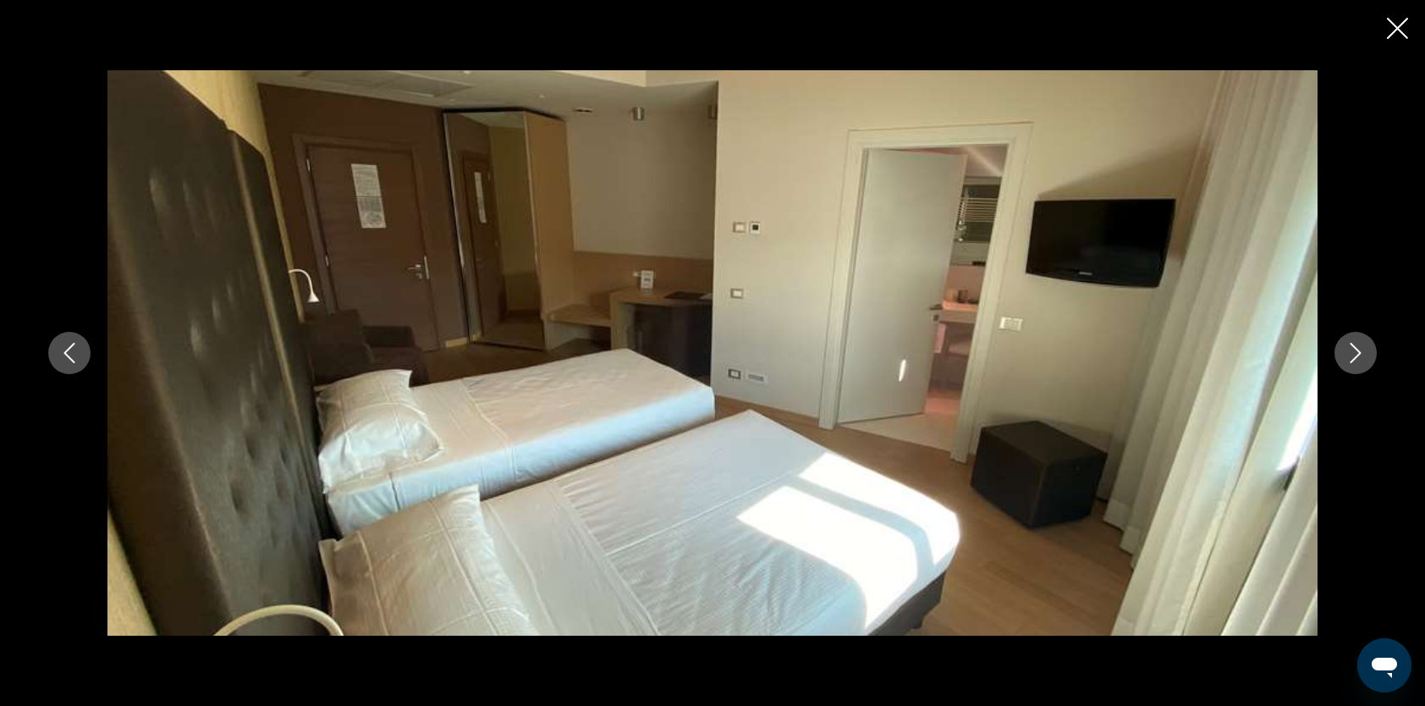
click at [1356, 351] on icon "Next image" at bounding box center [1355, 353] width 20 height 20
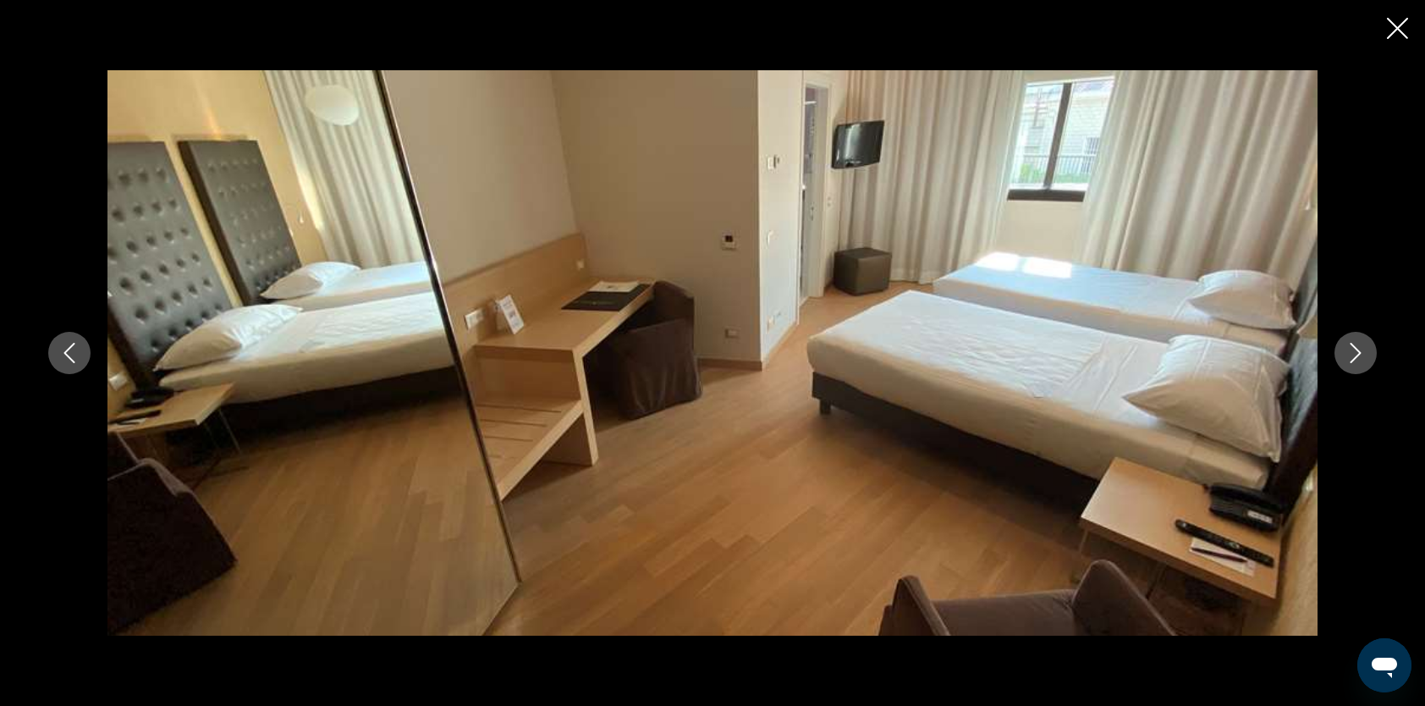
click at [1356, 351] on icon "Next image" at bounding box center [1355, 353] width 20 height 20
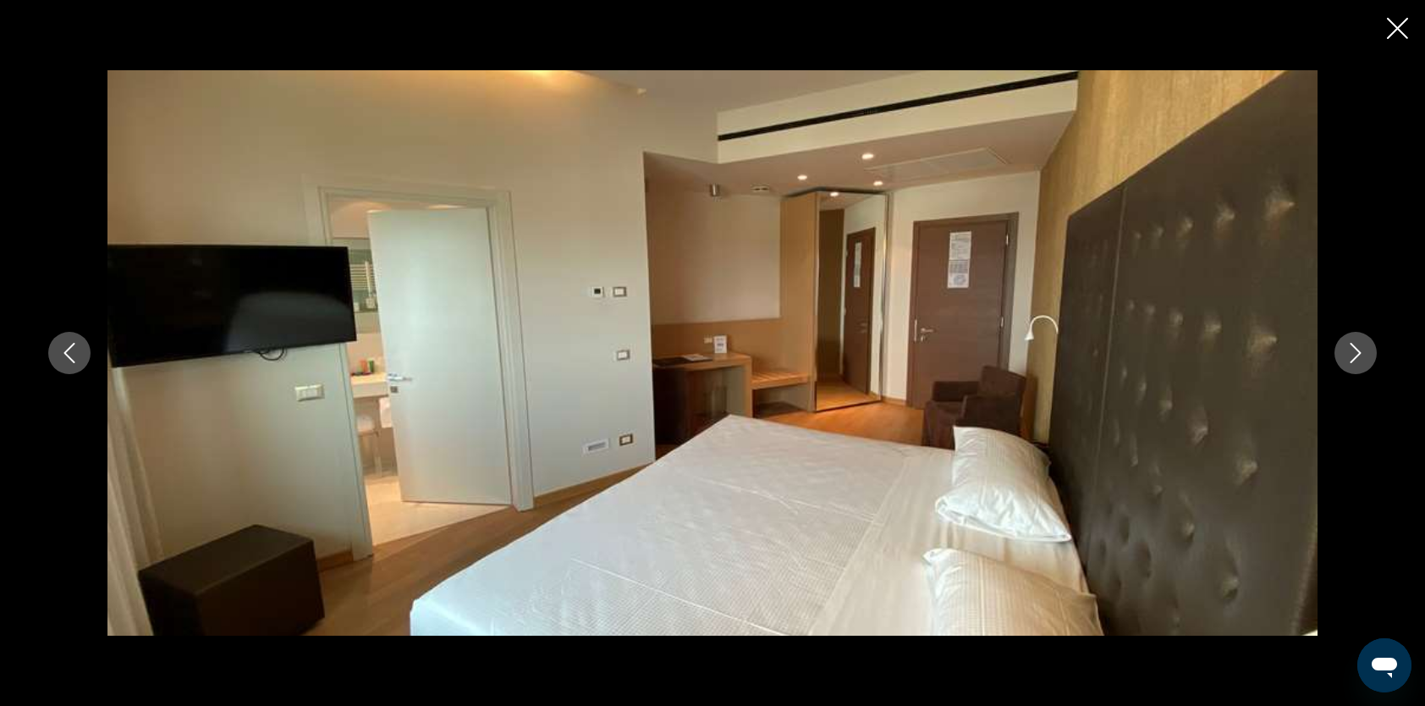
click at [1356, 351] on icon "Next image" at bounding box center [1355, 353] width 20 height 20
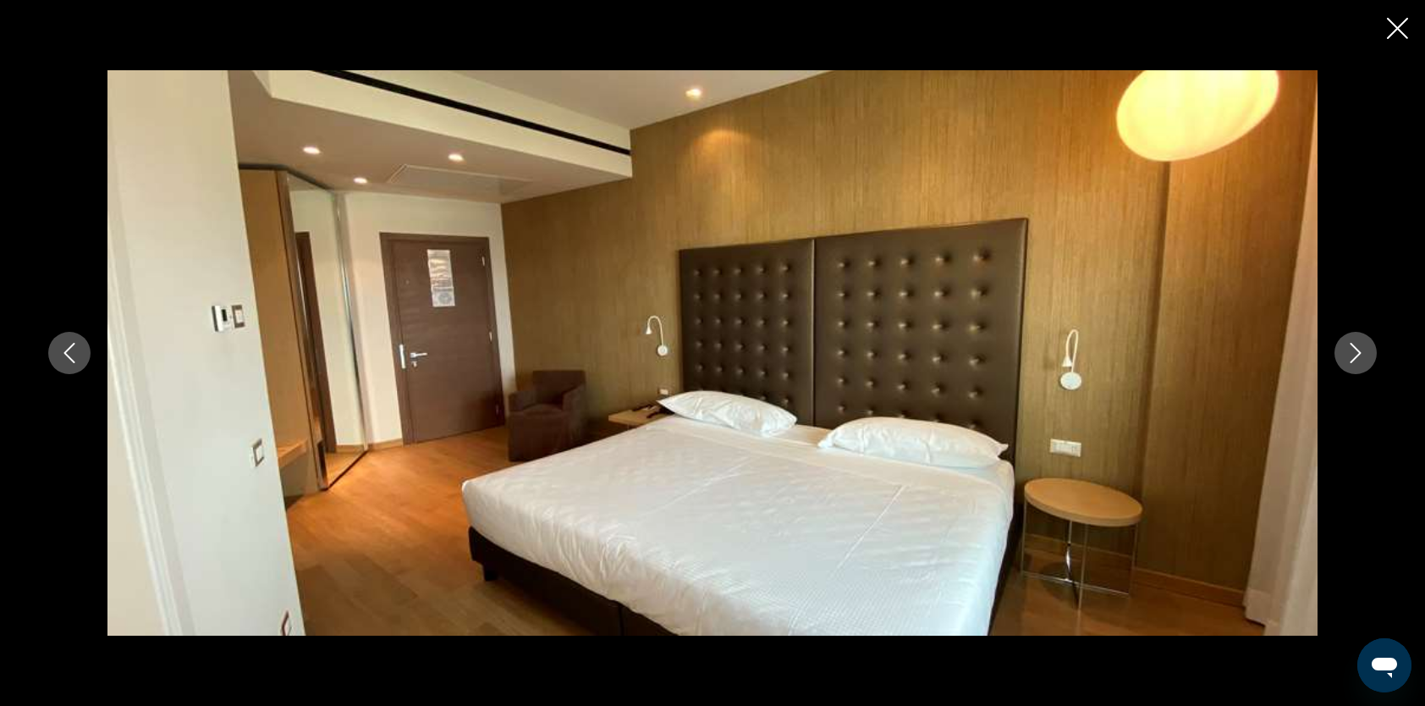
click at [1398, 20] on icon "Close slideshow" at bounding box center [1397, 28] width 21 height 21
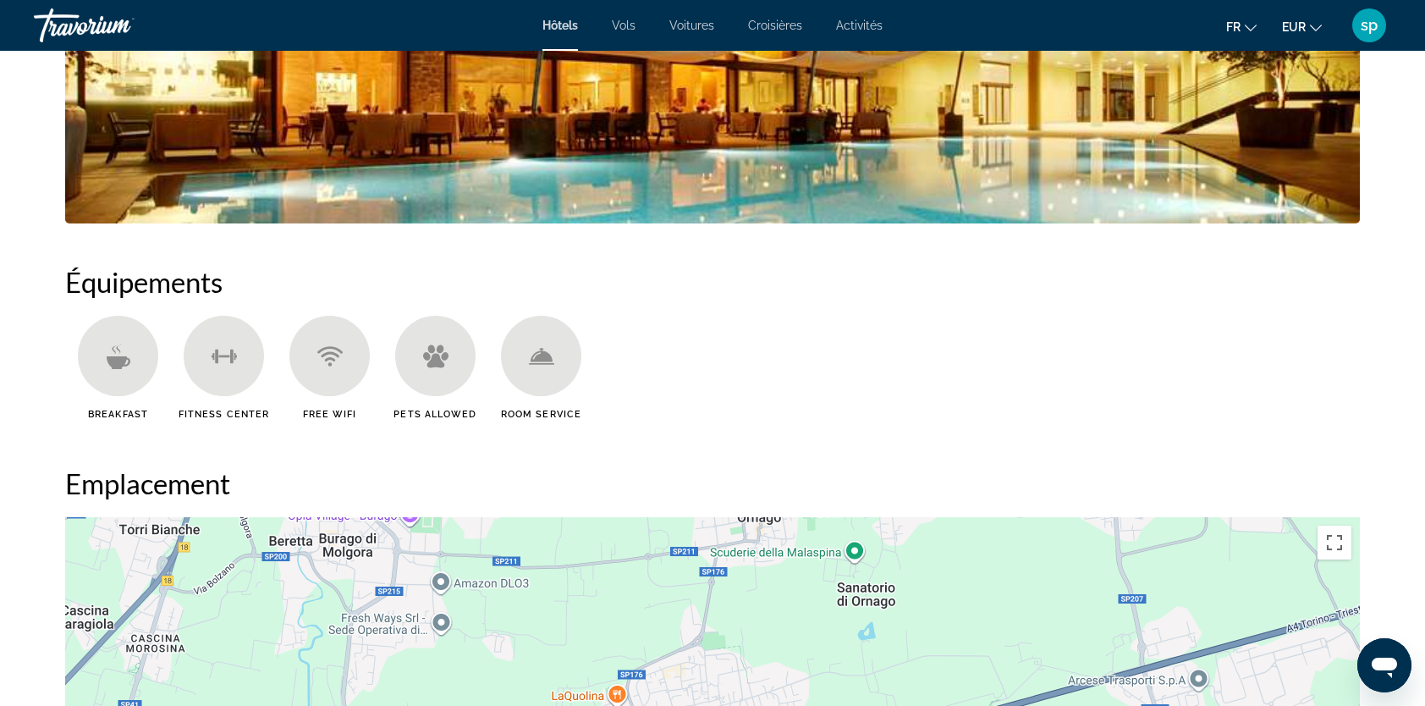
scroll to position [1523, 0]
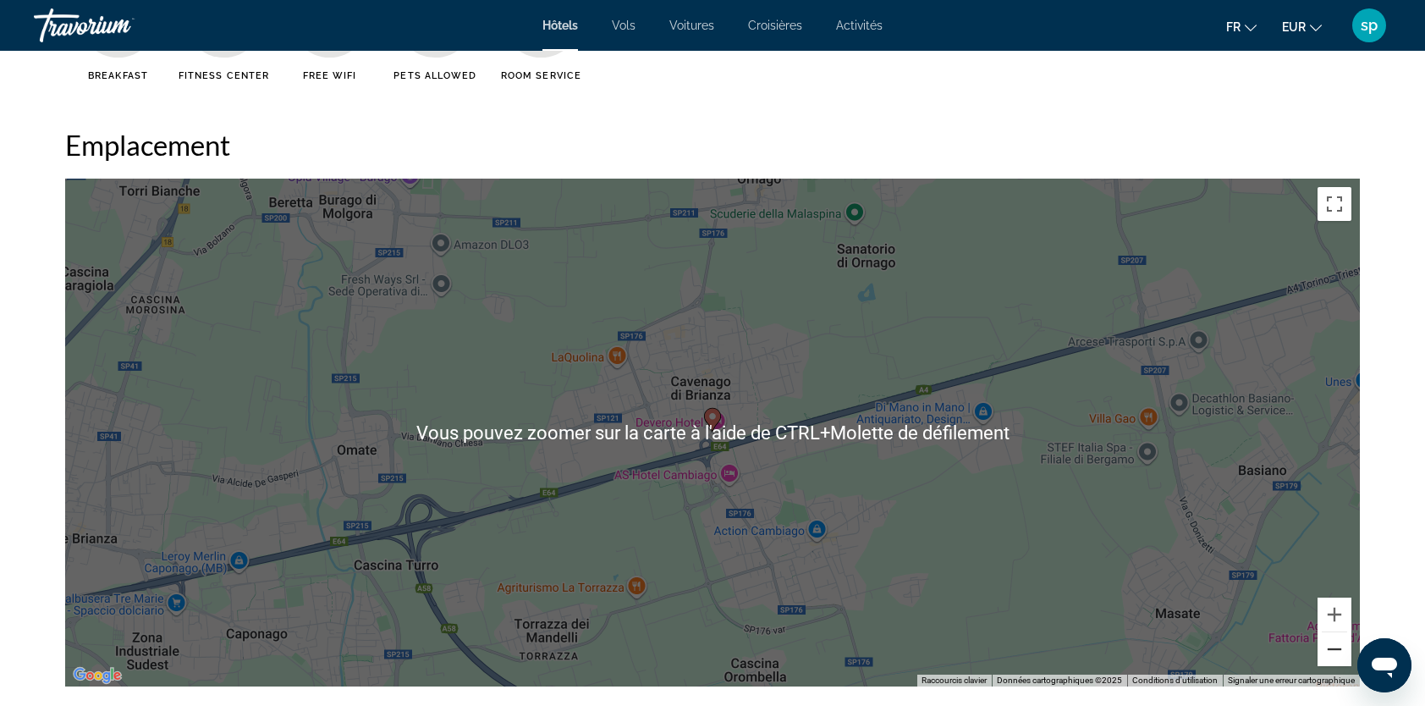
click at [1334, 644] on button "Zoom arrière" at bounding box center [1335, 649] width 34 height 34
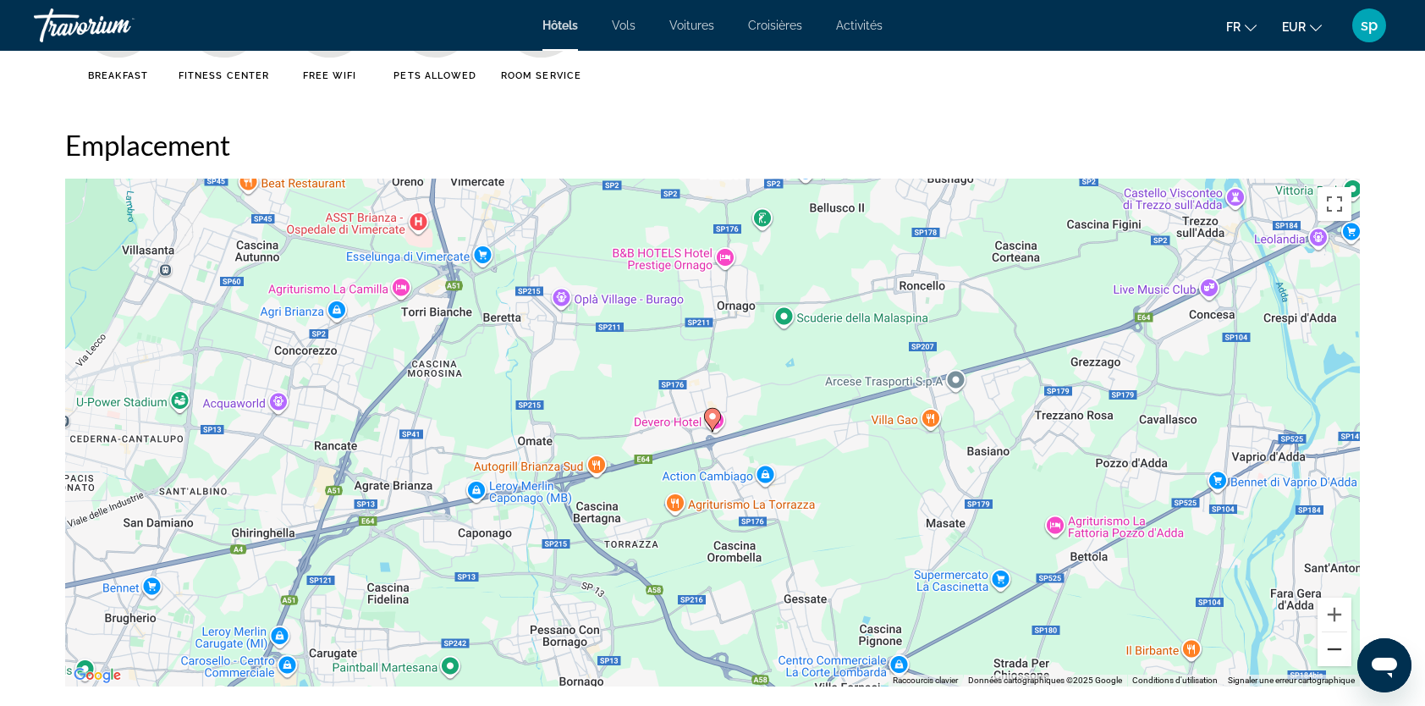
click at [1332, 641] on button "Zoom arrière" at bounding box center [1335, 649] width 34 height 34
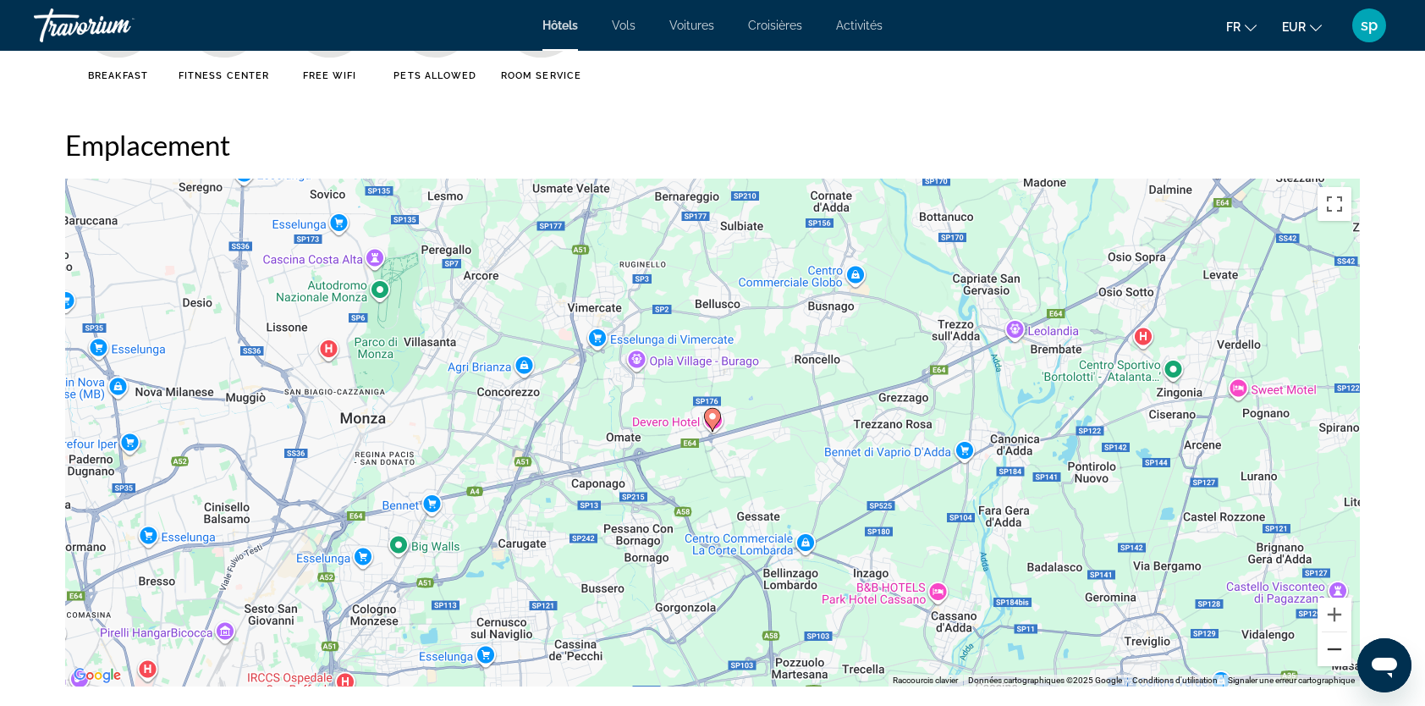
click at [1332, 641] on button "Zoom arrière" at bounding box center [1335, 649] width 34 height 34
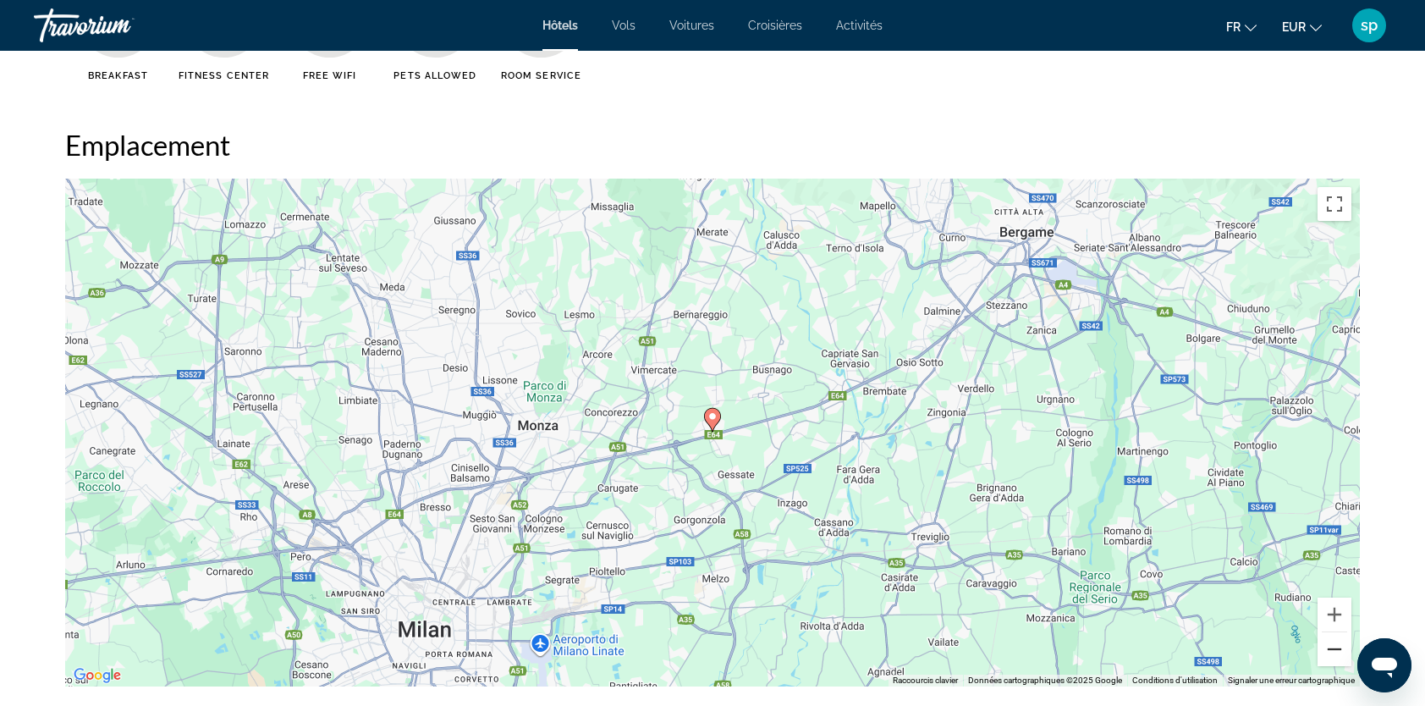
click at [1331, 640] on button "Zoom arrière" at bounding box center [1335, 649] width 34 height 34
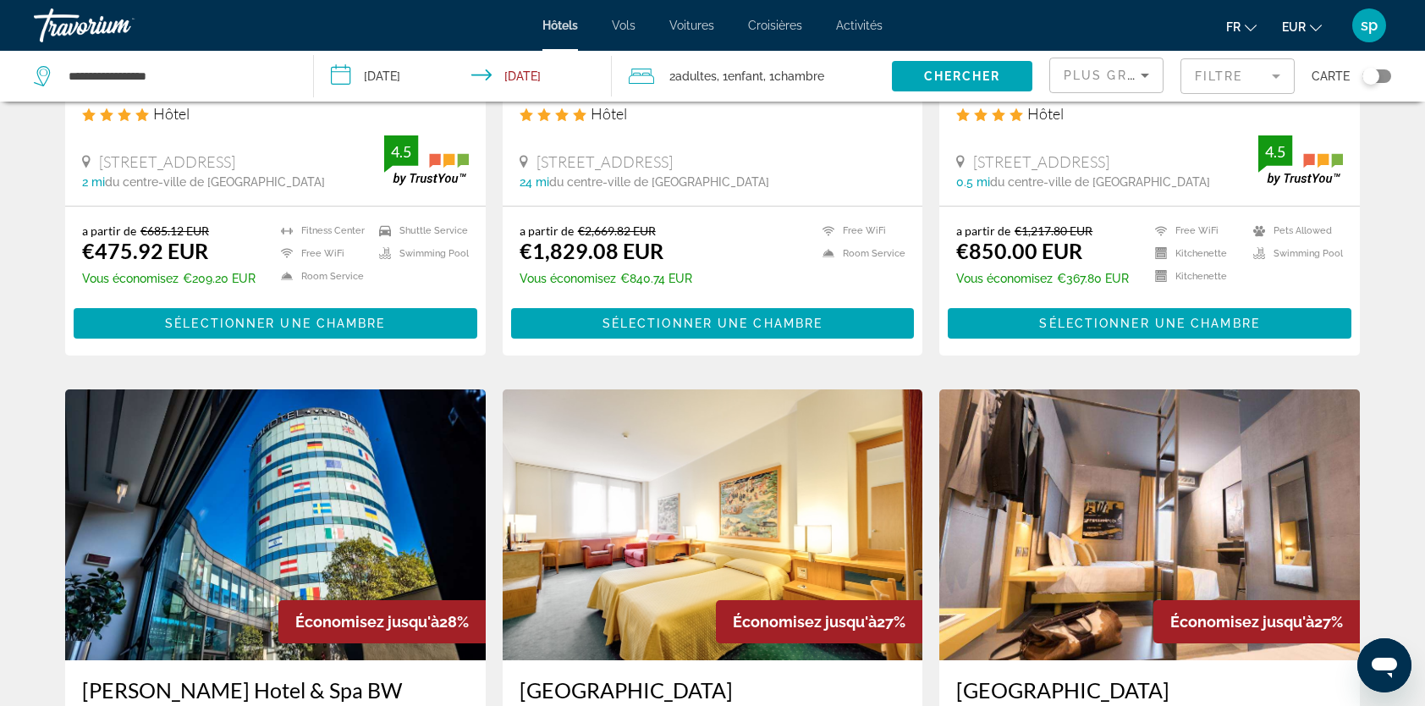
scroll to position [677, 0]
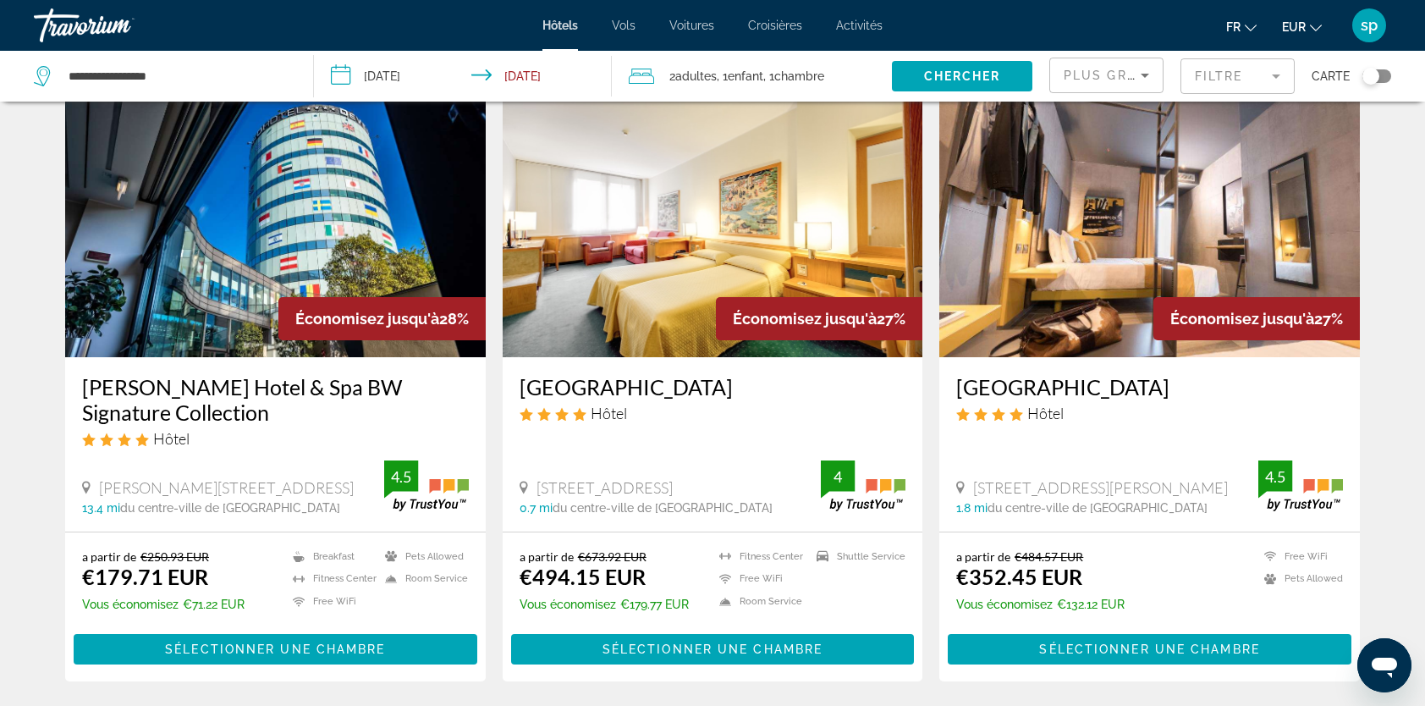
click at [1251, 68] on mat-form-field "Filtre" at bounding box center [1237, 76] width 114 height 36
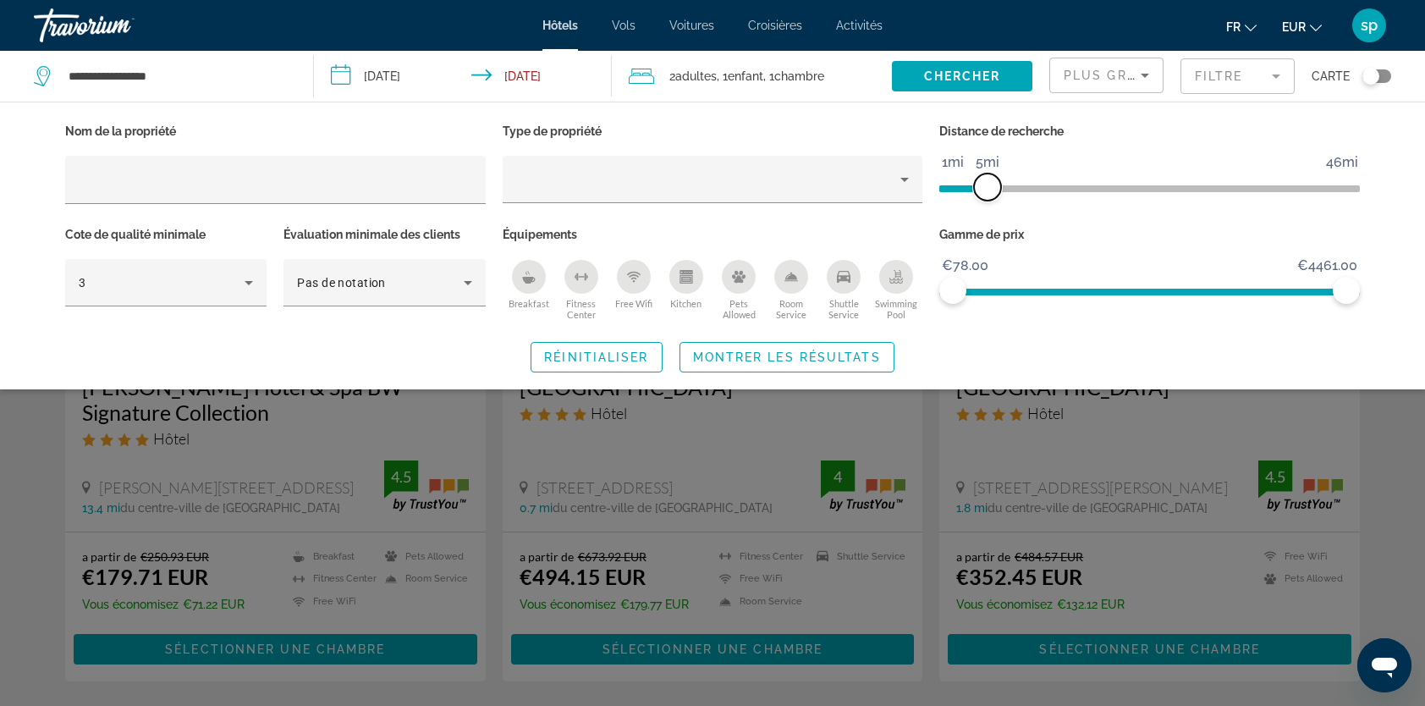
drag, startPoint x: 1208, startPoint y: 180, endPoint x: 985, endPoint y: 188, distance: 222.7
click at [985, 188] on span "ngx-slider" at bounding box center [987, 186] width 27 height 27
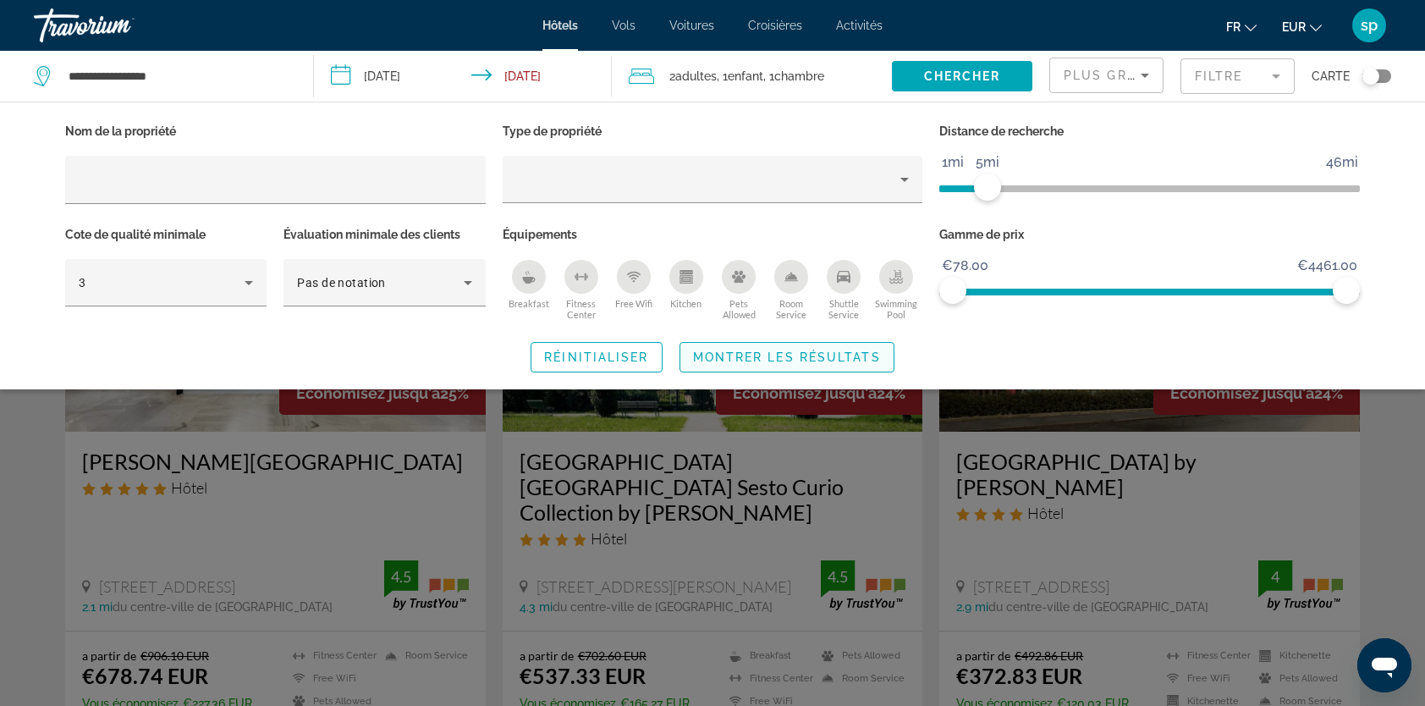
click at [851, 356] on span "Montrer les résultats" at bounding box center [787, 357] width 188 height 14
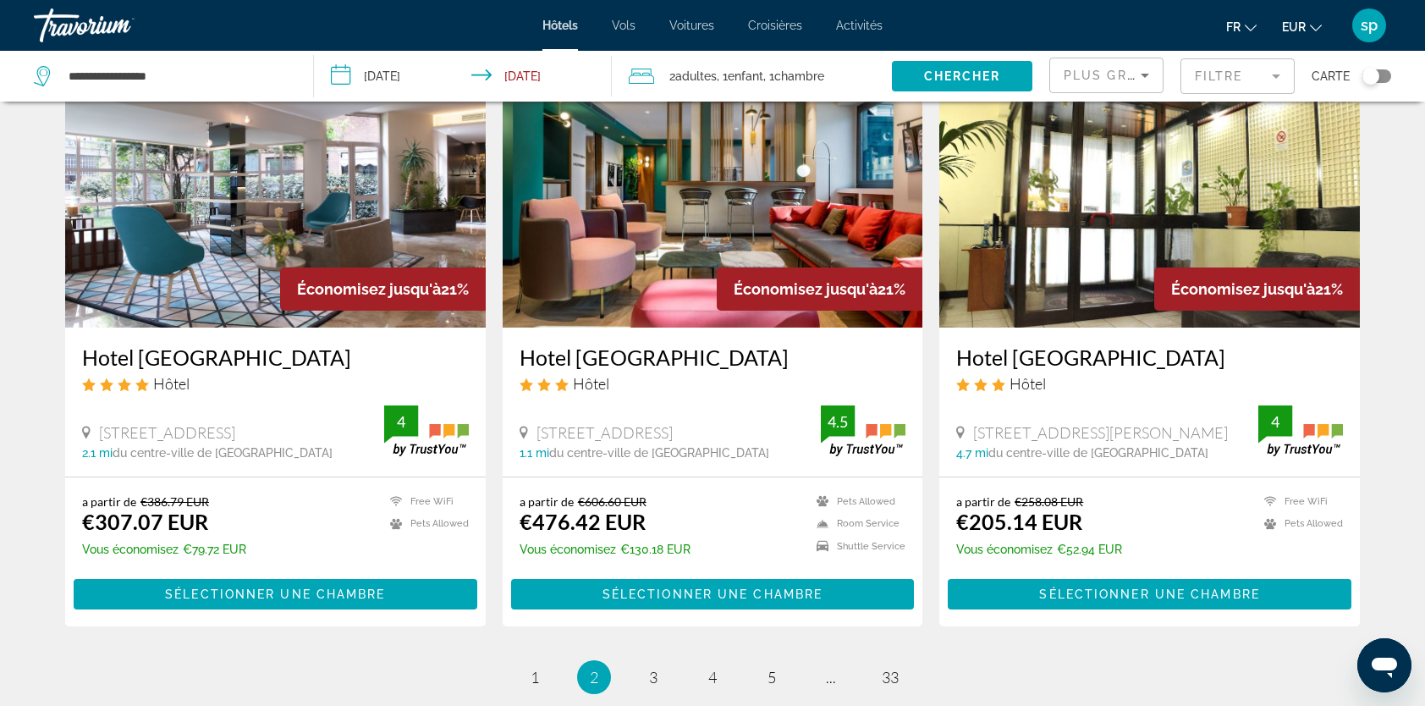
scroll to position [2165, 0]
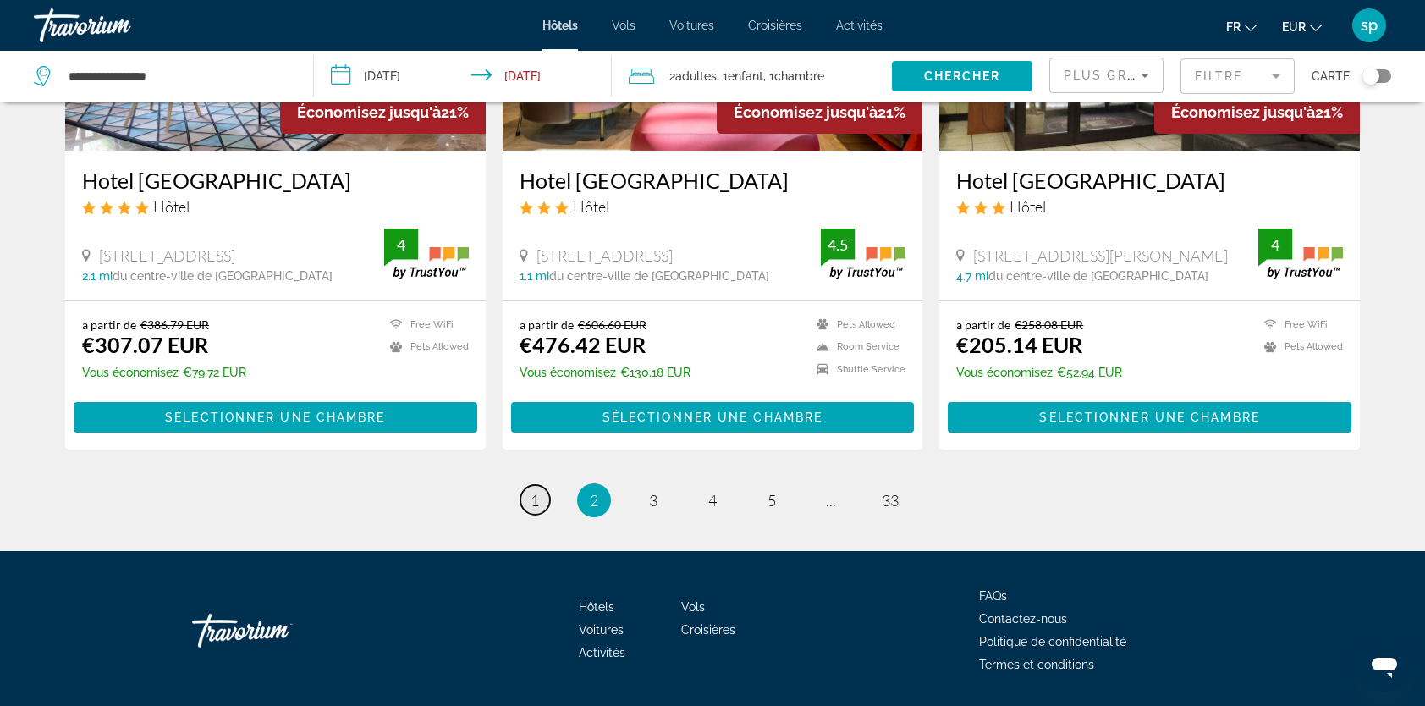
click at [536, 491] on span "1" at bounding box center [535, 500] width 8 height 19
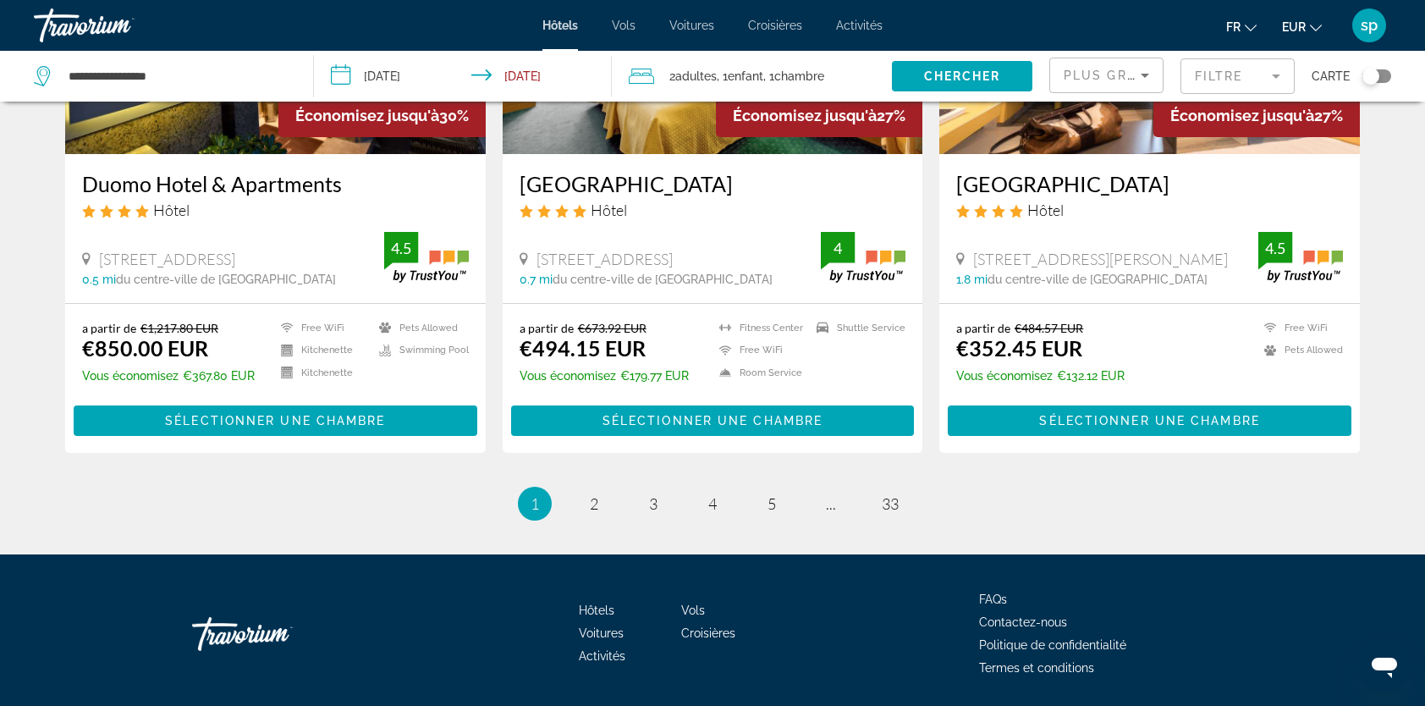
scroll to position [2140, 0]
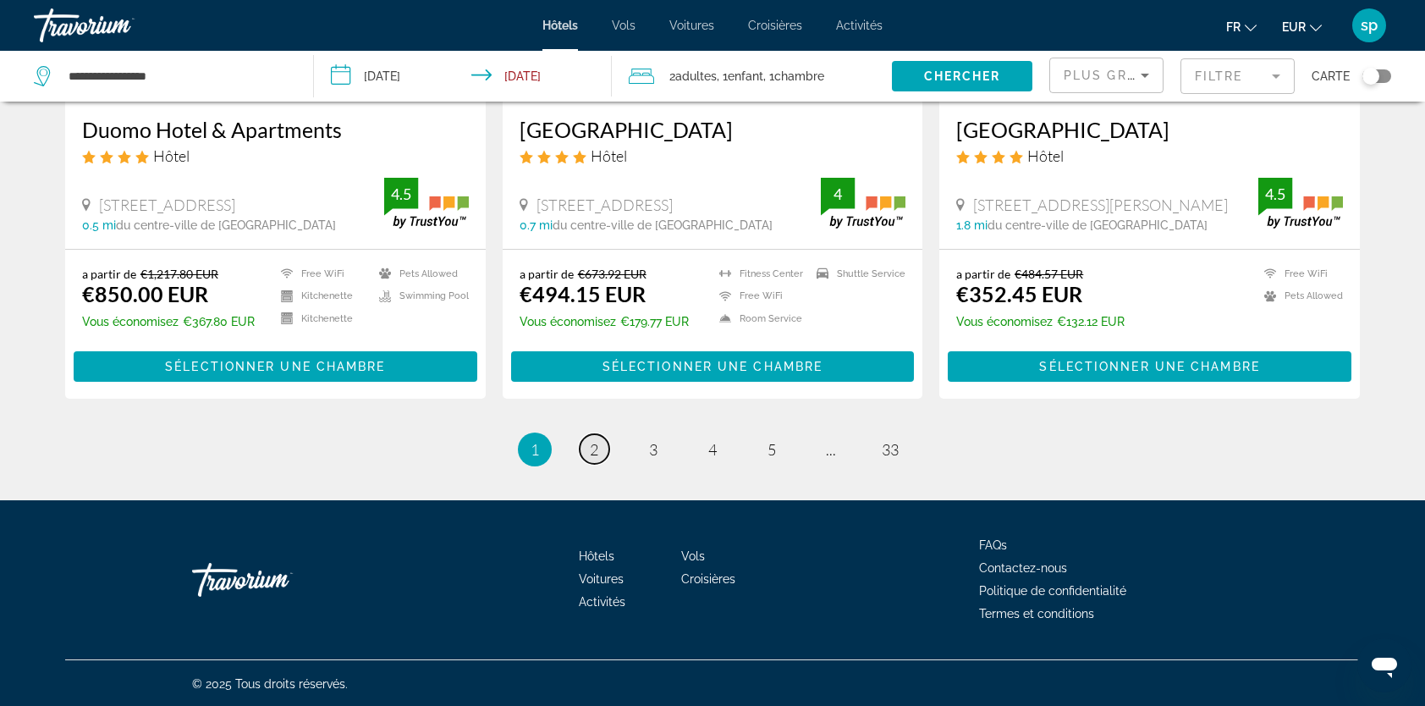
click at [602, 450] on link "page 2" at bounding box center [595, 449] width 30 height 30
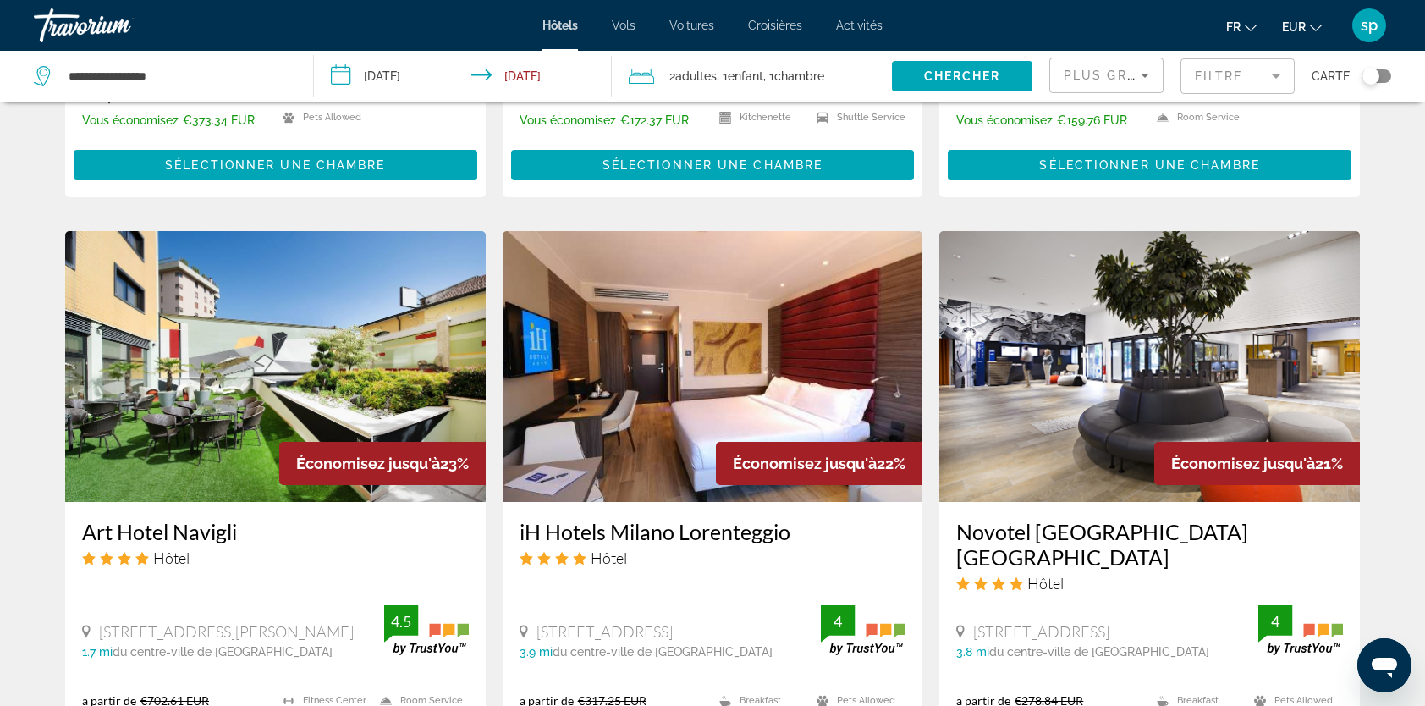
scroll to position [1185, 0]
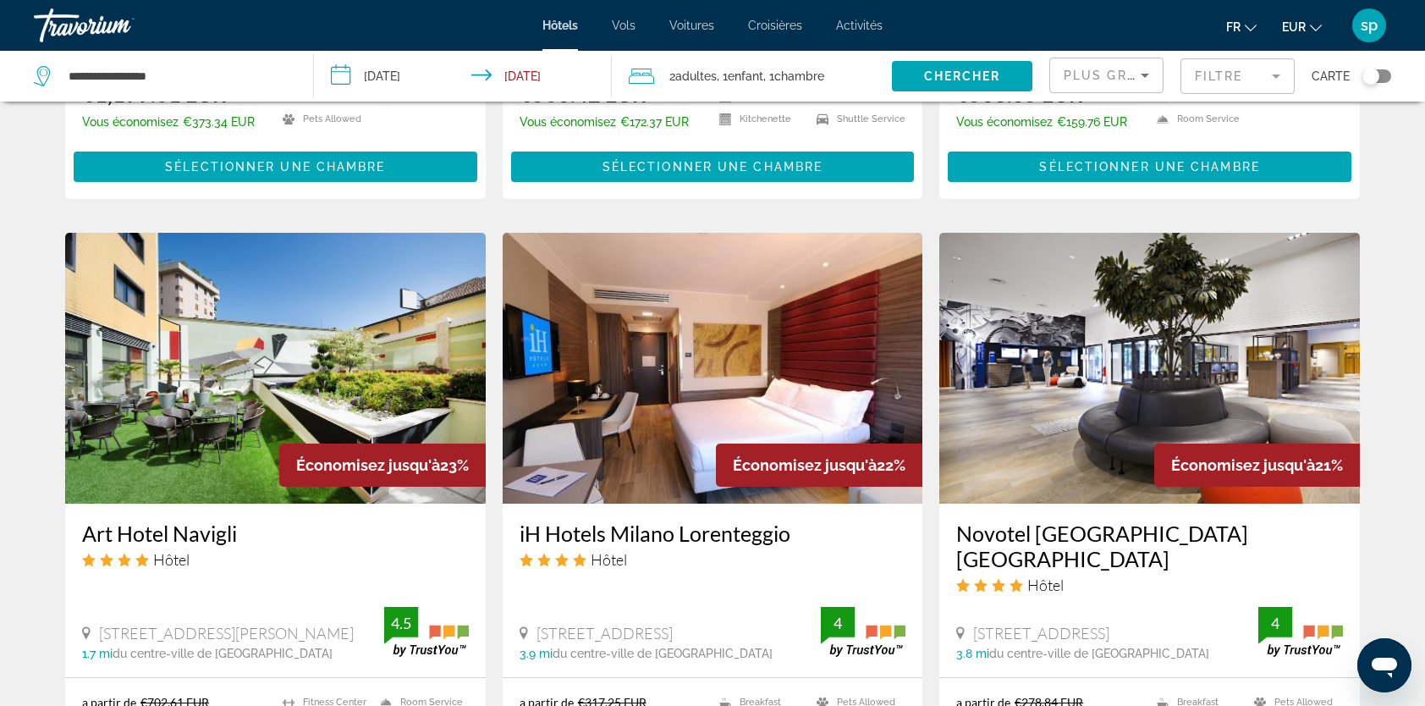
click at [1193, 301] on img "Main content" at bounding box center [1149, 368] width 421 height 271
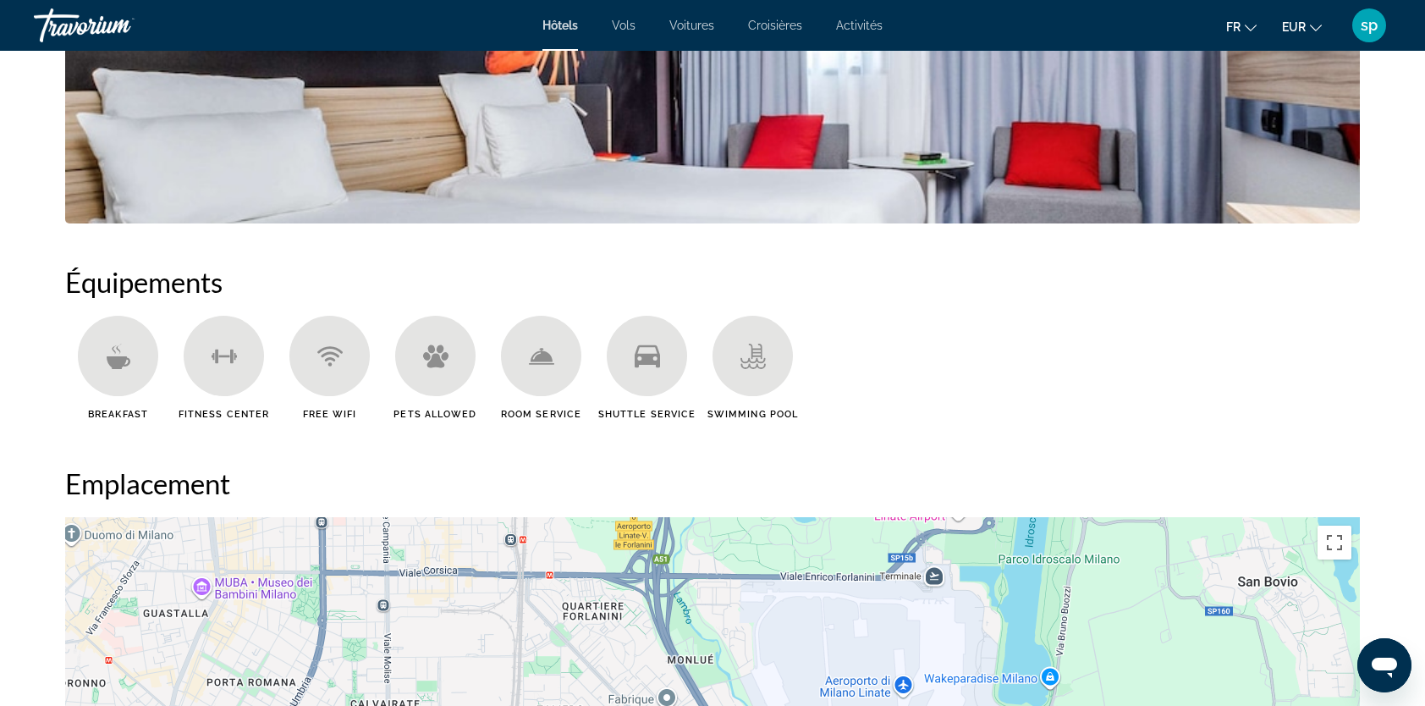
scroll to position [1608, 0]
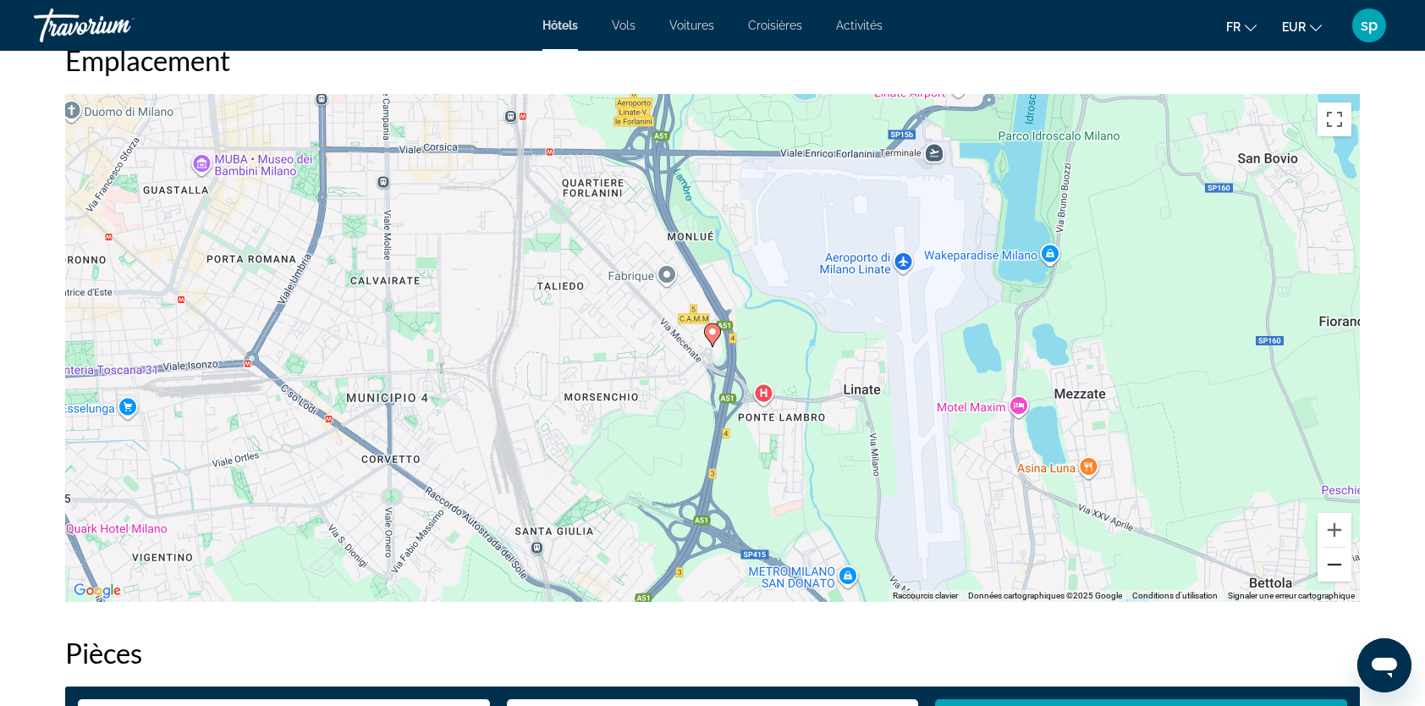
click at [1337, 566] on button "Zoom arrière" at bounding box center [1335, 564] width 34 height 34
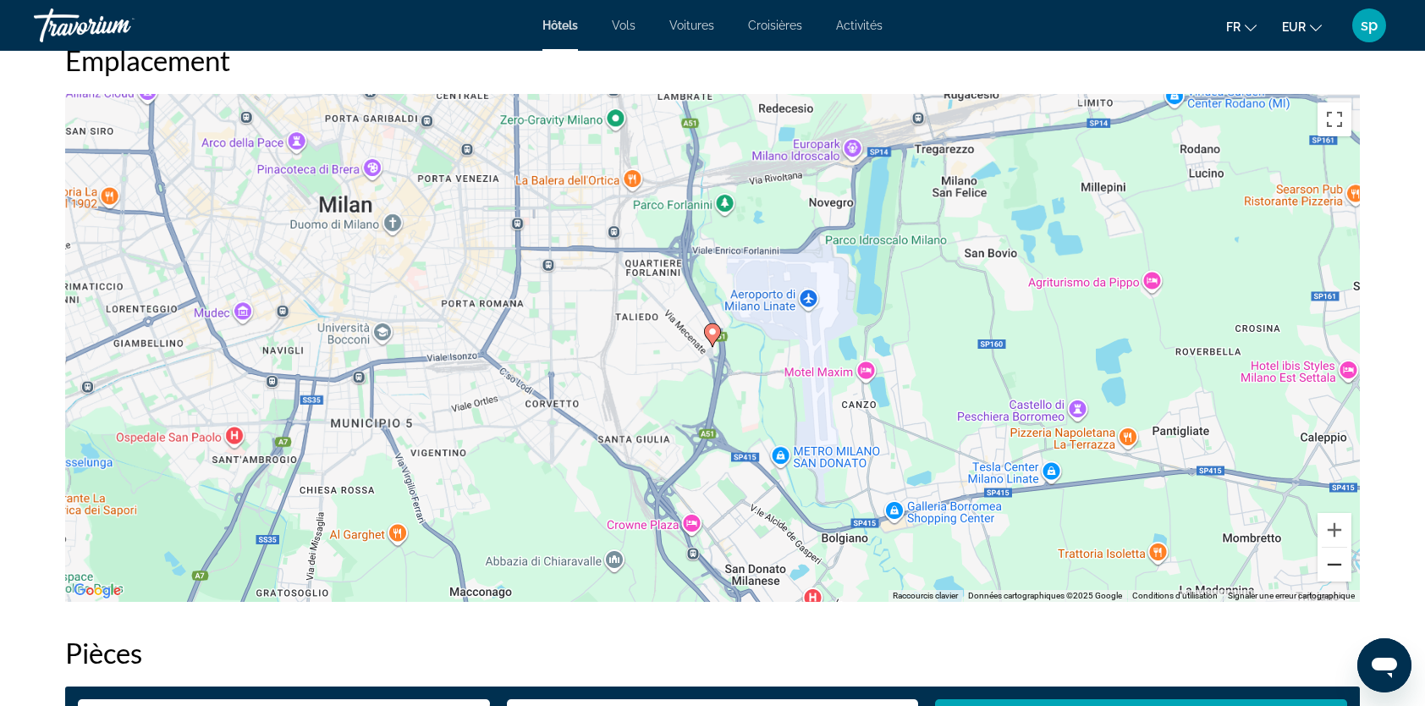
click at [1337, 564] on button "Zoom arrière" at bounding box center [1335, 564] width 34 height 34
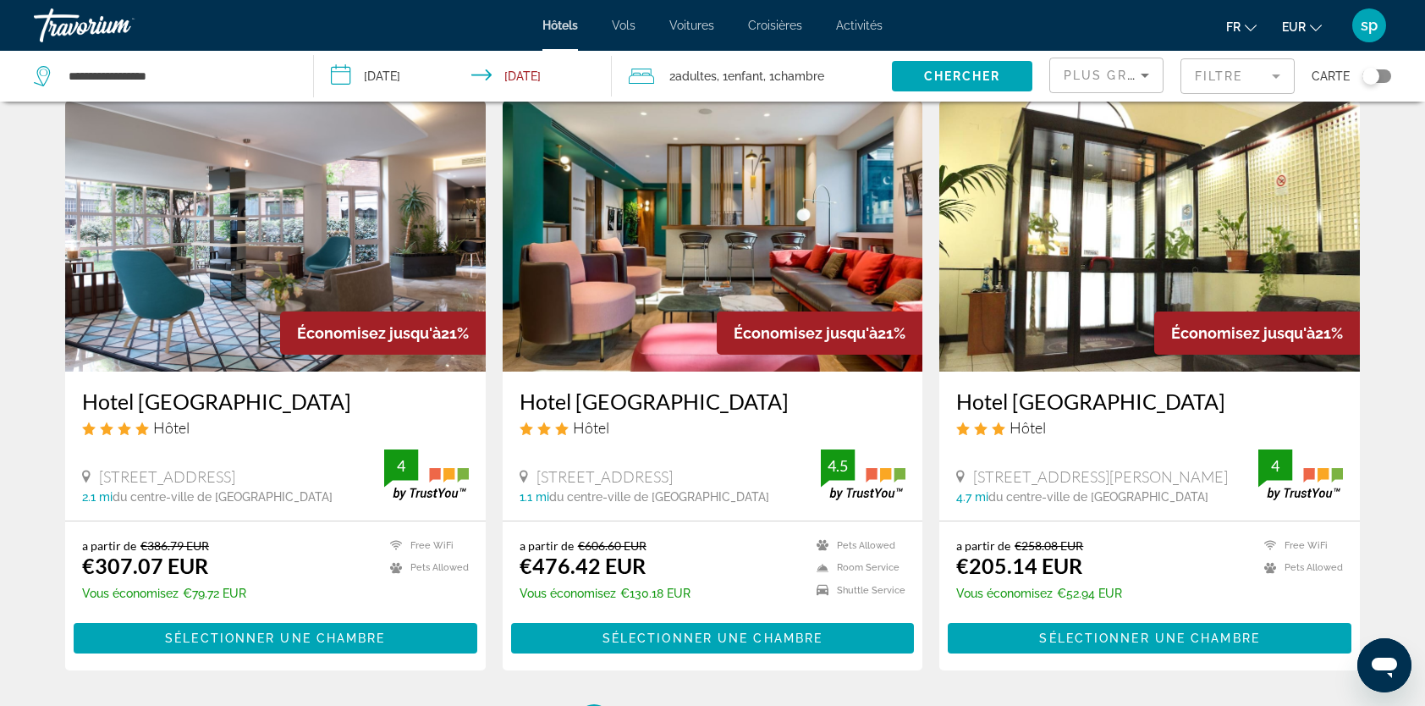
scroll to position [1946, 0]
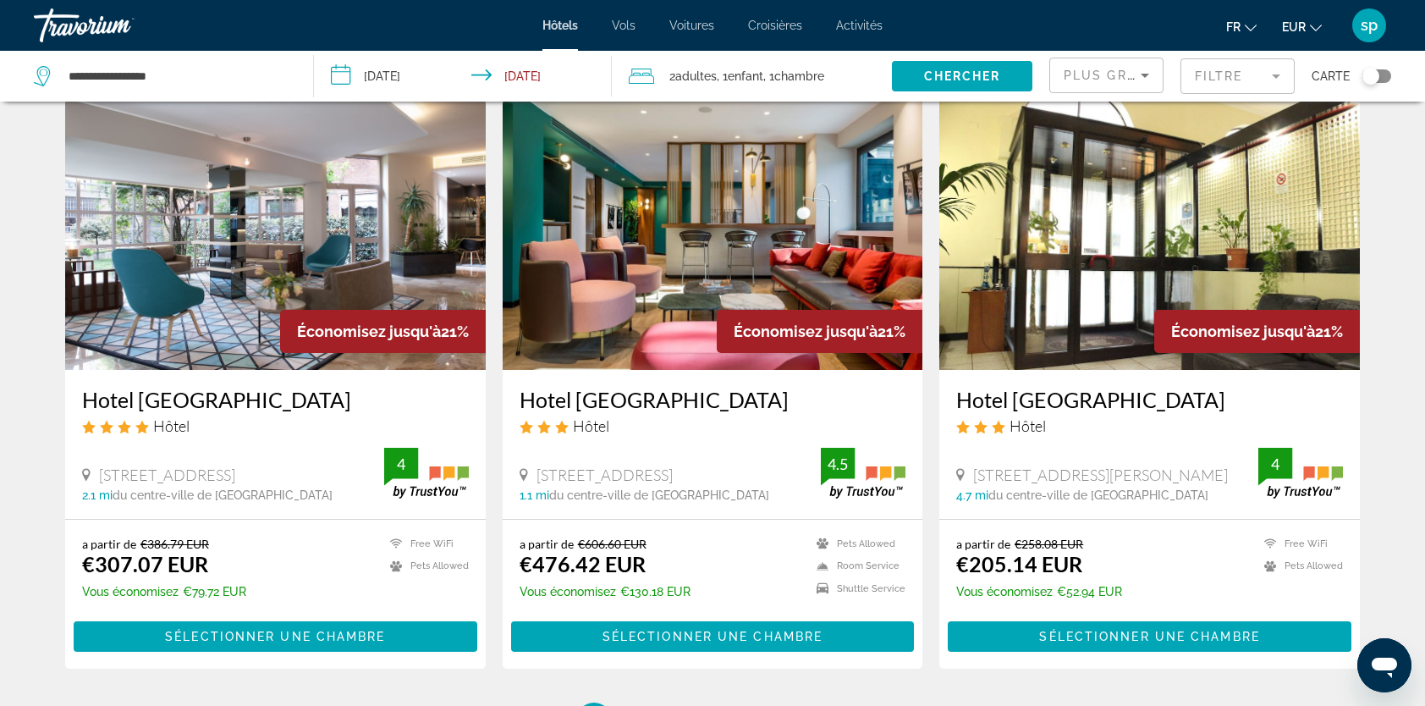
click at [319, 168] on img "Main content" at bounding box center [275, 234] width 421 height 271
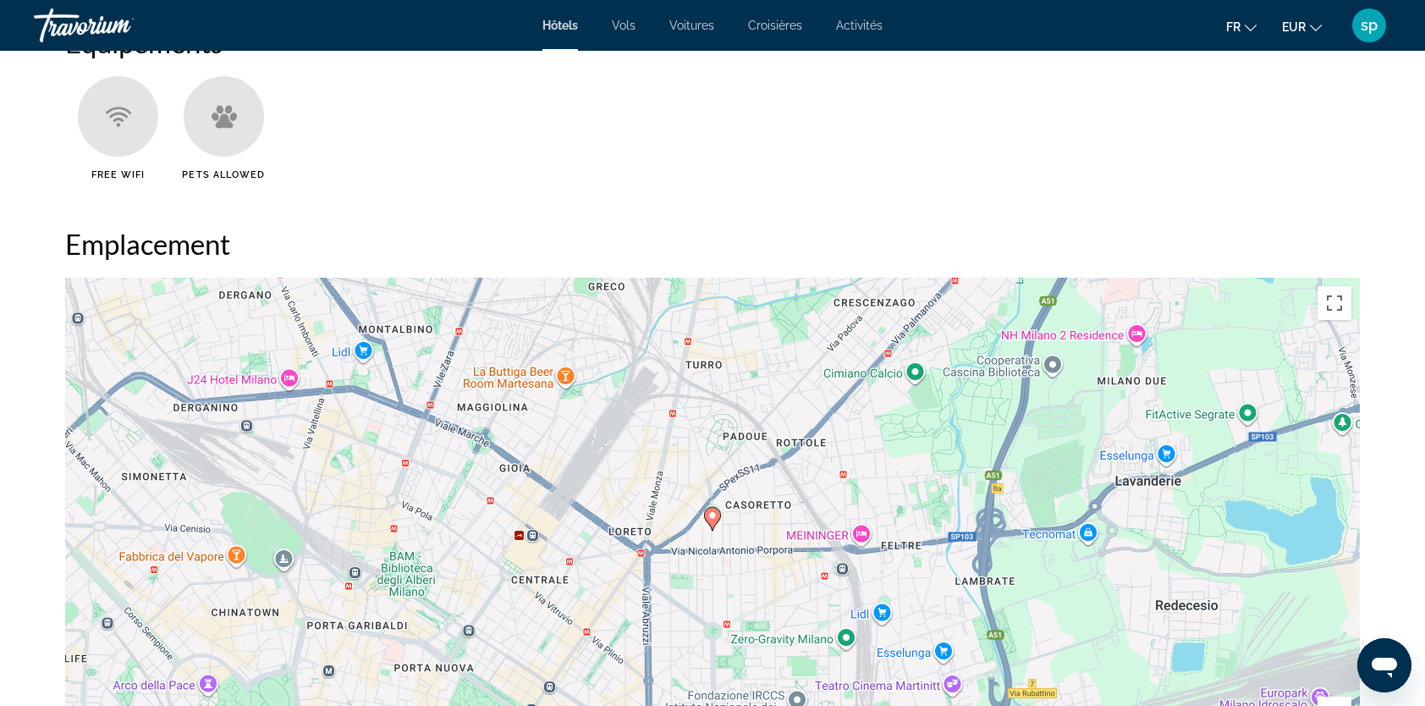
scroll to position [1608, 0]
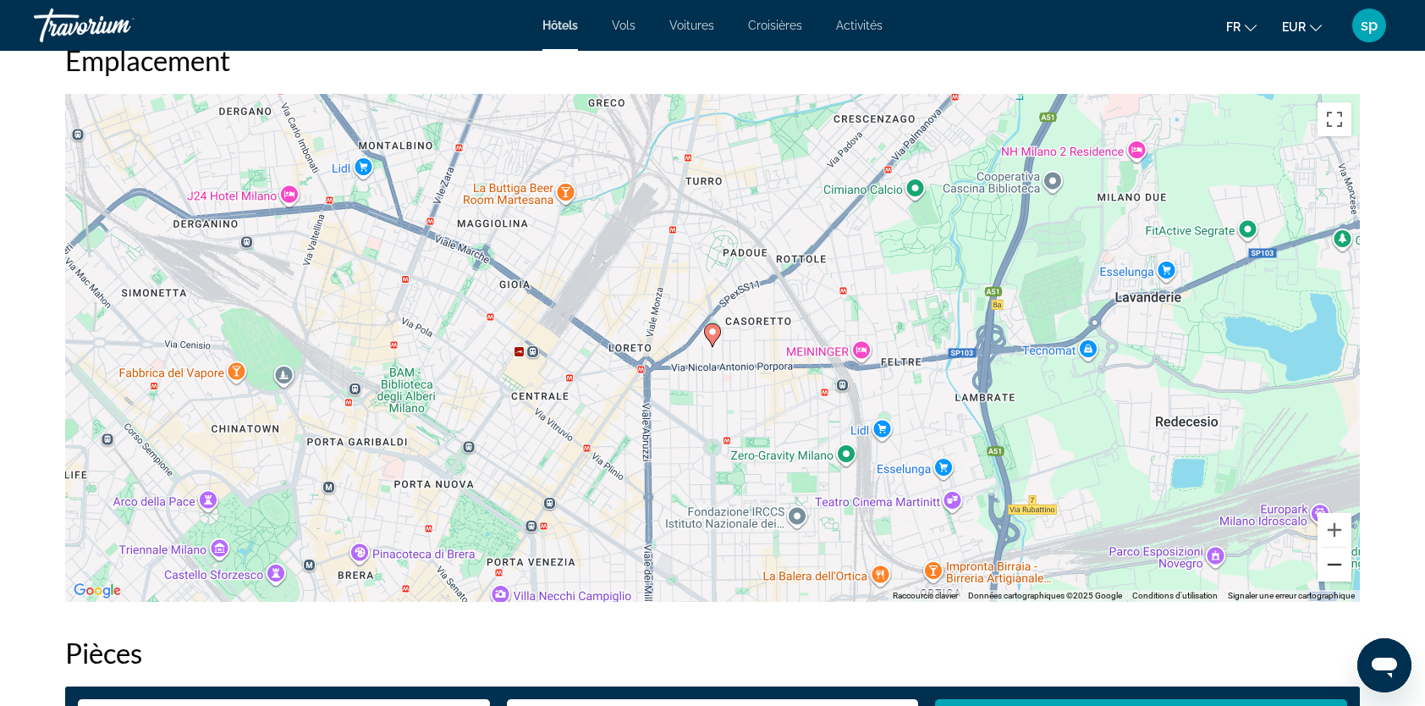
click at [1335, 574] on button "Zoom arrière" at bounding box center [1335, 564] width 34 height 34
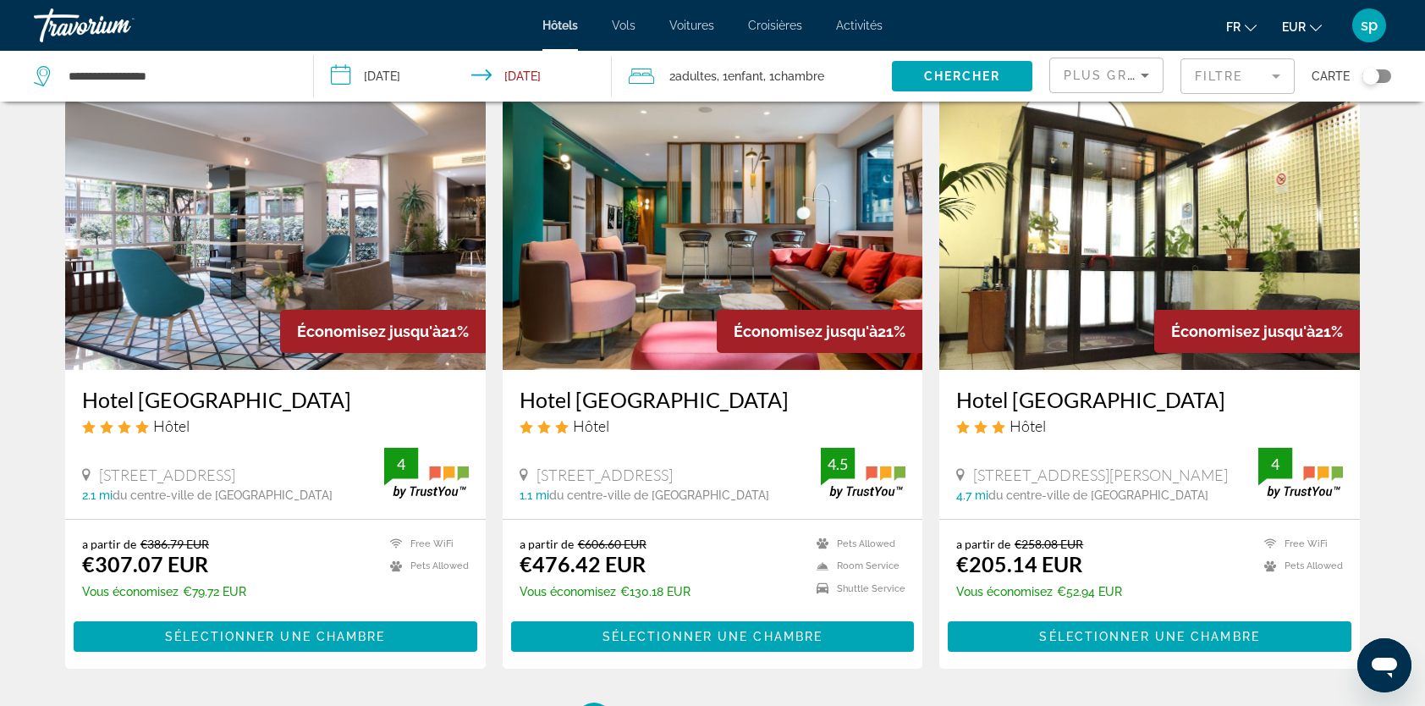
scroll to position [2165, 0]
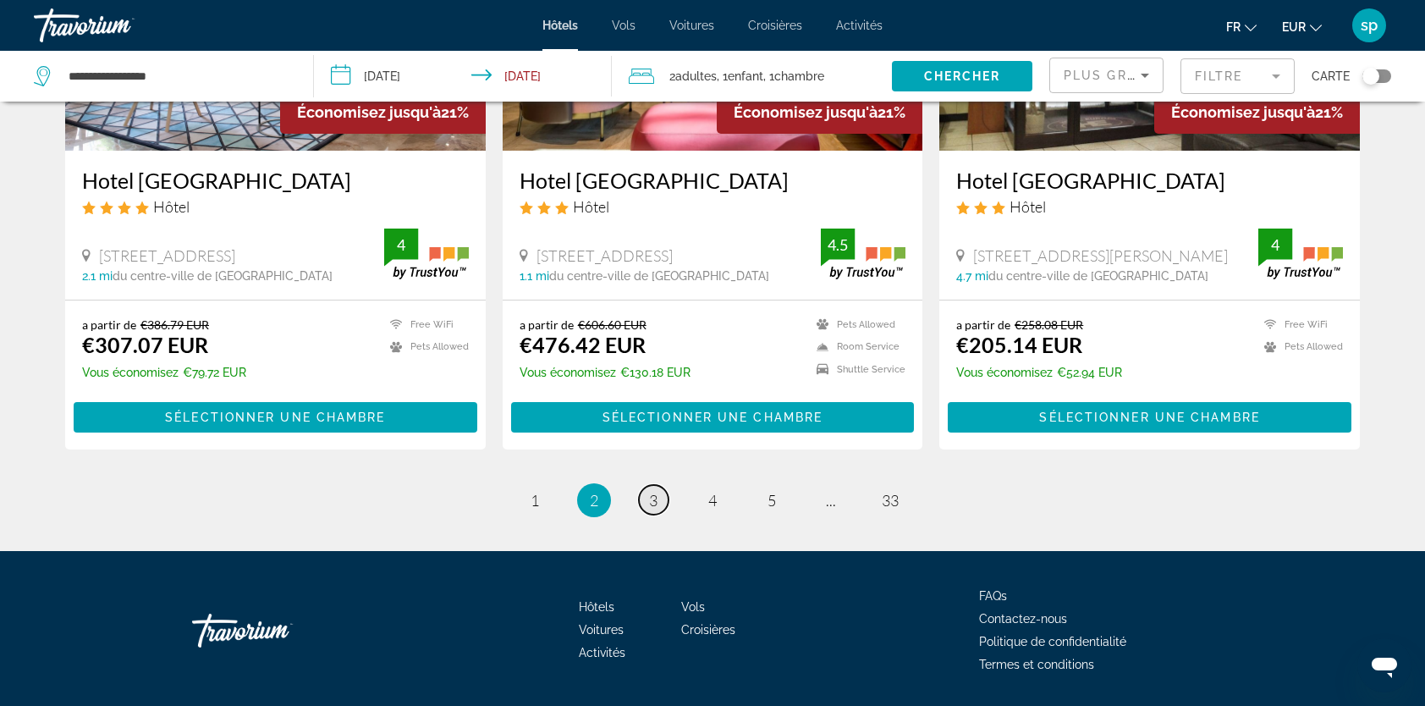
click at [658, 485] on link "page 3" at bounding box center [654, 500] width 30 height 30
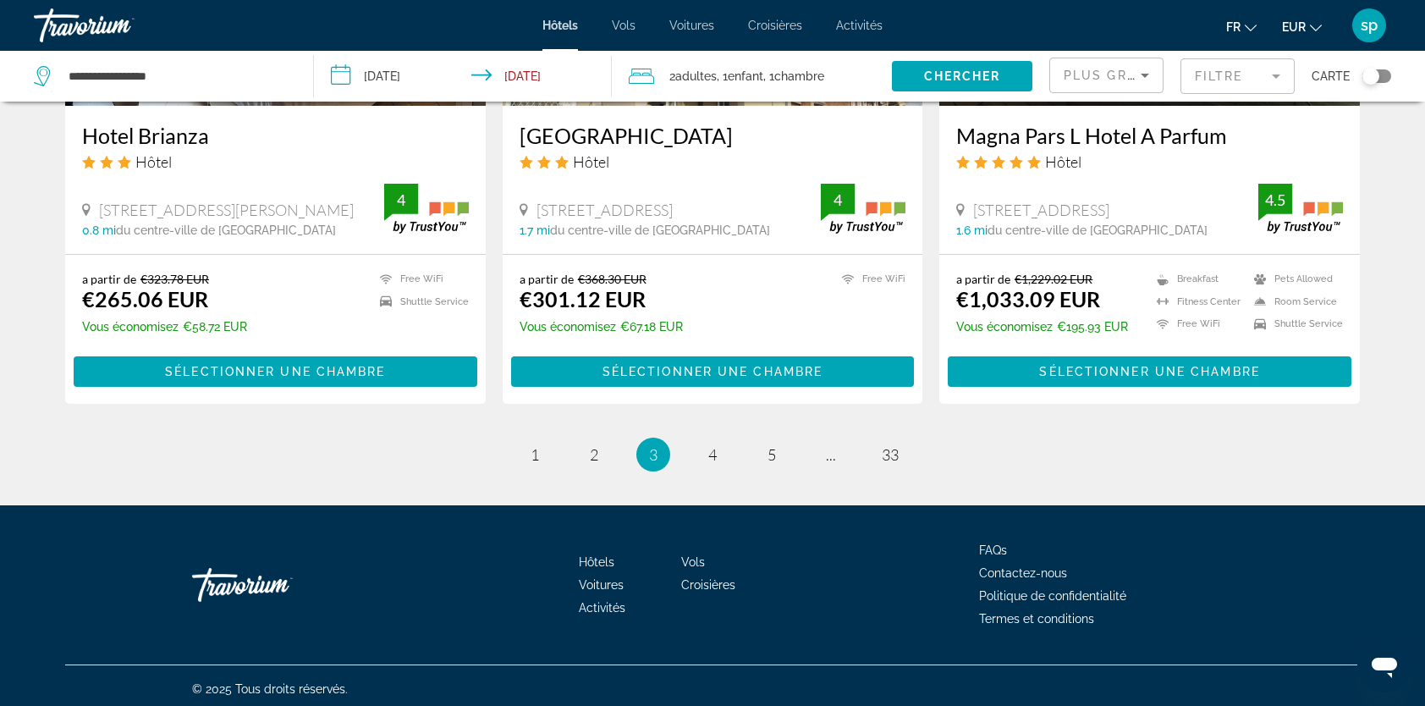
scroll to position [2165, 0]
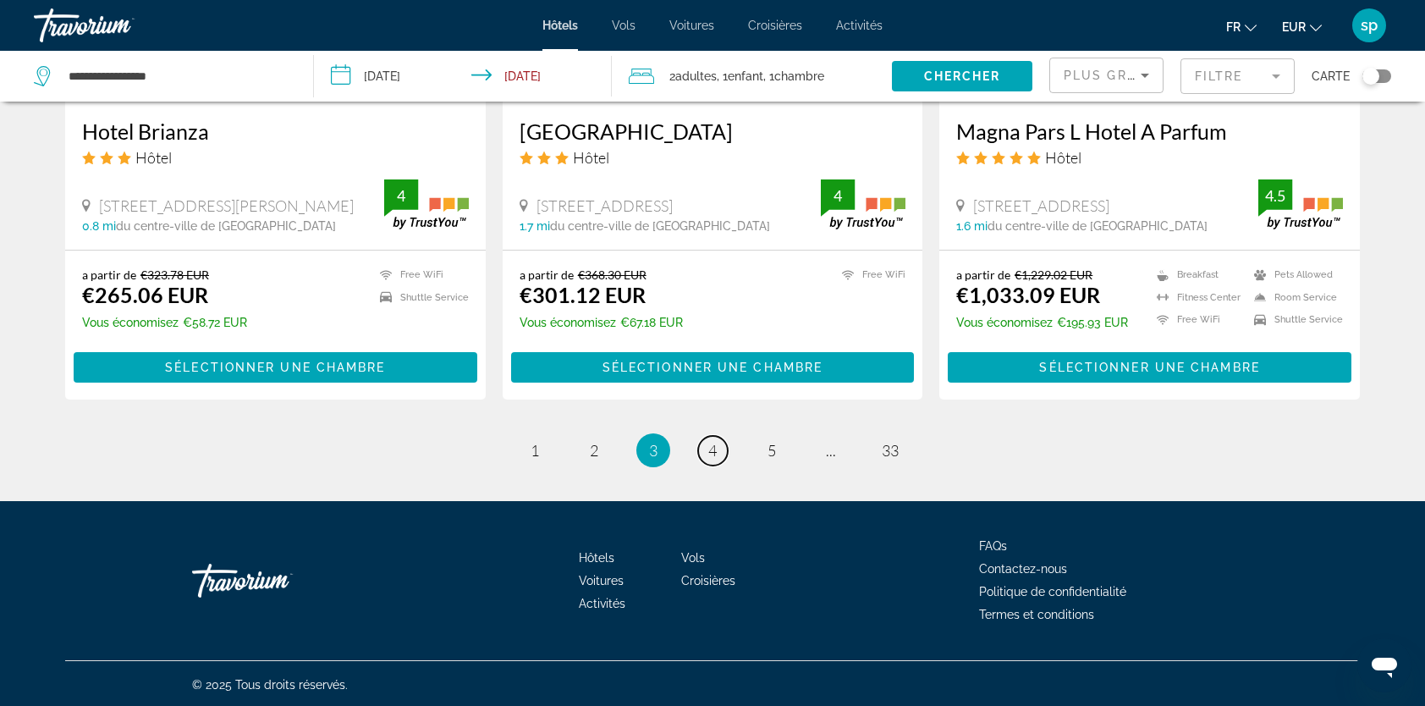
click at [718, 446] on link "page 4" at bounding box center [713, 451] width 30 height 30
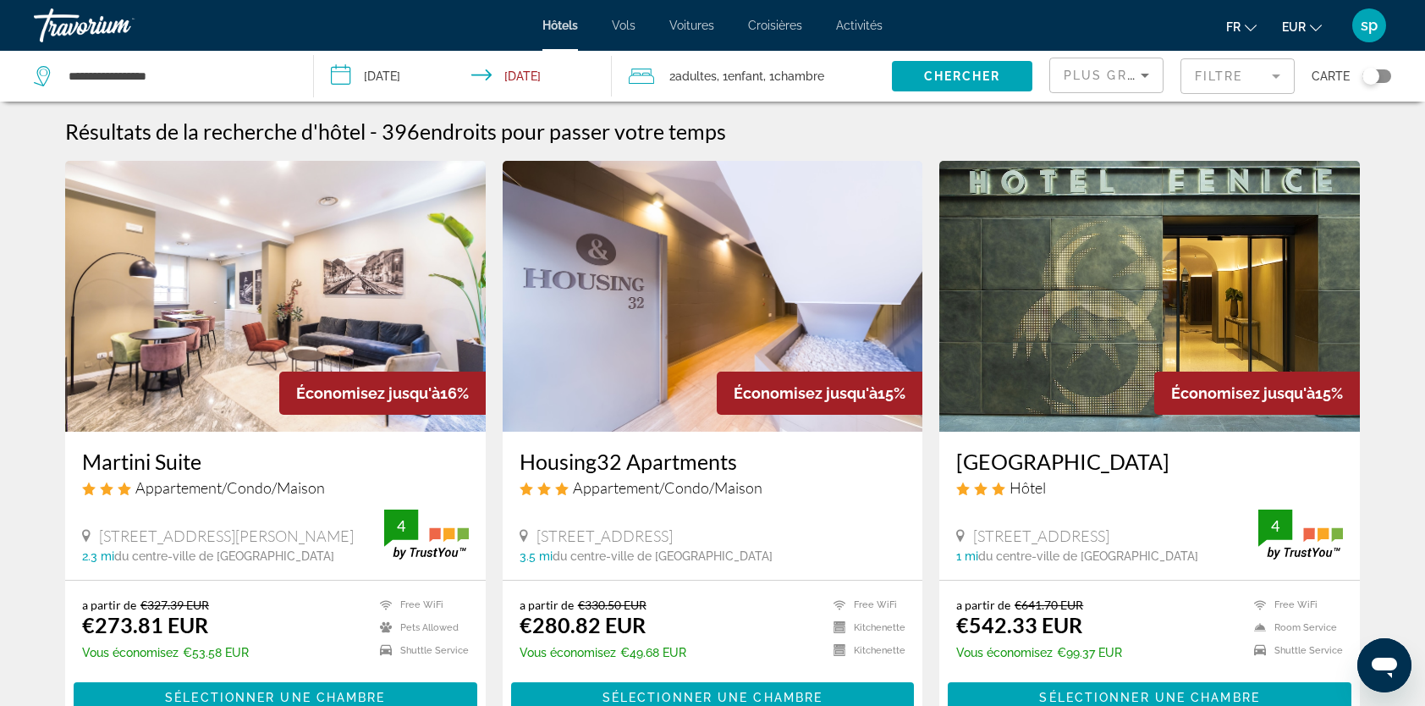
click at [1234, 89] on mat-form-field "Filtre" at bounding box center [1237, 76] width 114 height 36
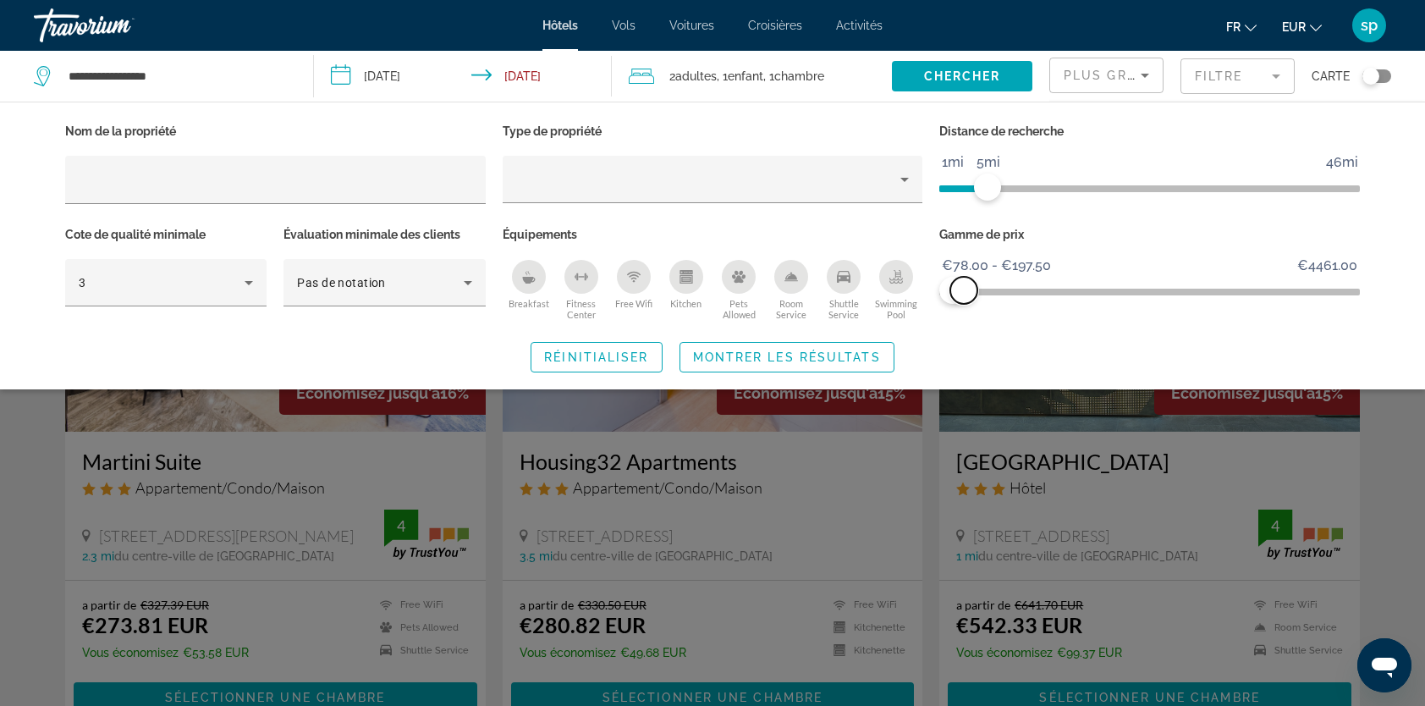
drag, startPoint x: 1345, startPoint y: 284, endPoint x: 964, endPoint y: 315, distance: 382.0
click at [964, 315] on div "Gamme de prix €78.00 €4461.00 €78.00 €197.50 €78.00 - €197.50" at bounding box center [1149, 274] width 437 height 102
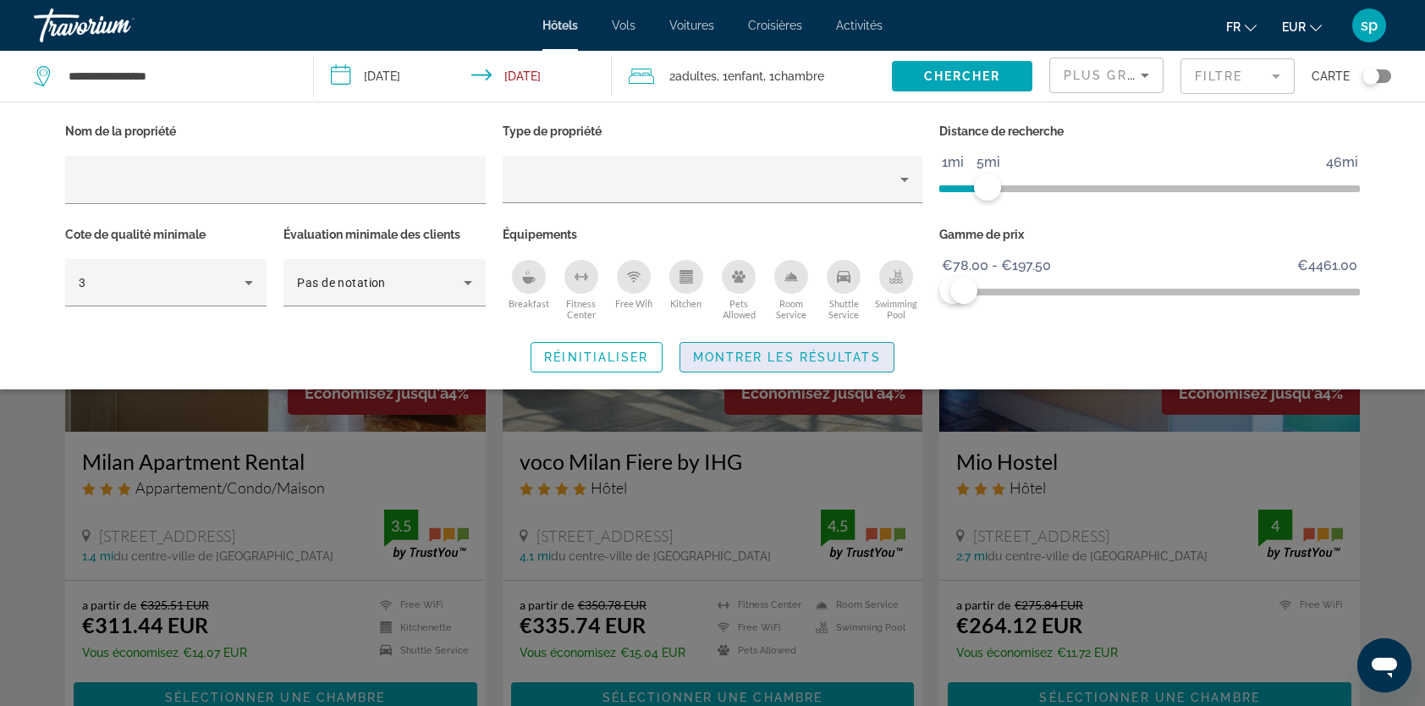
click at [800, 360] on span "Montrer les résultats" at bounding box center [787, 357] width 188 height 14
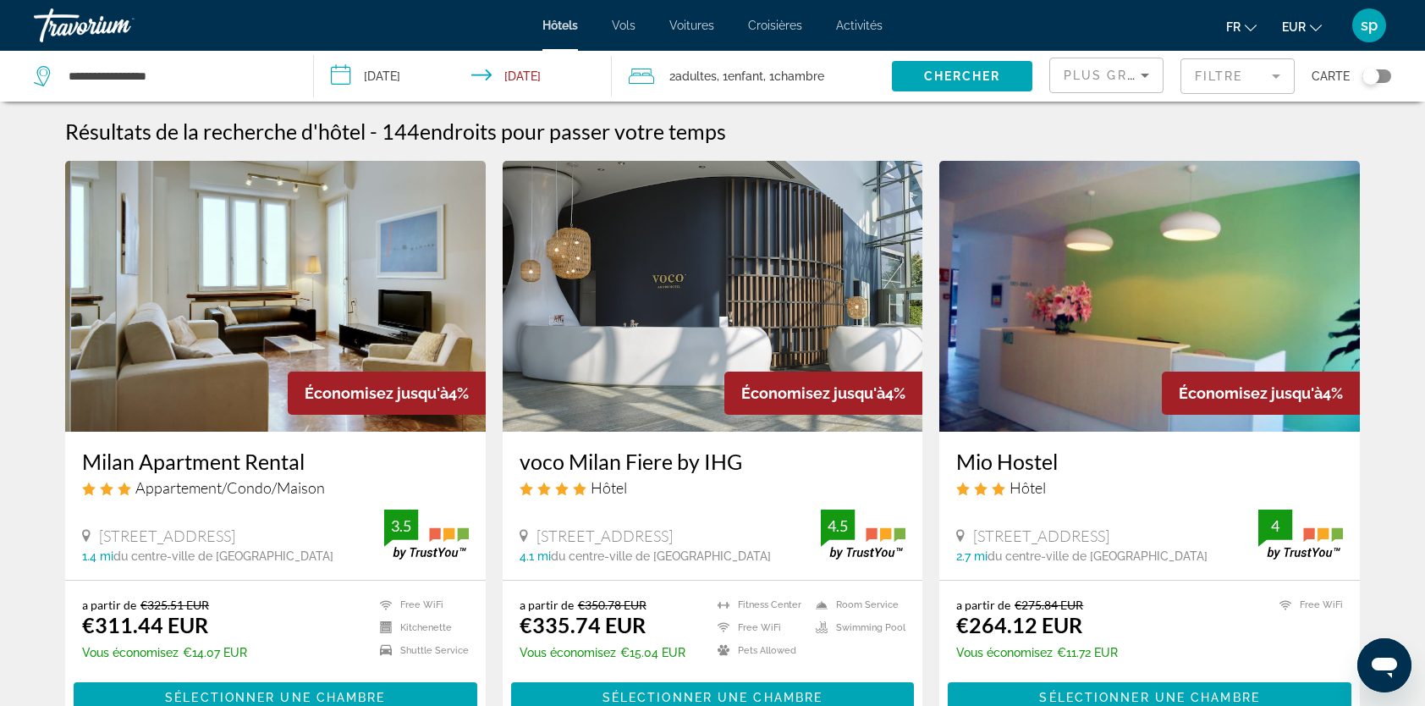
click at [1385, 78] on div "Toggle map" at bounding box center [1376, 76] width 29 height 14
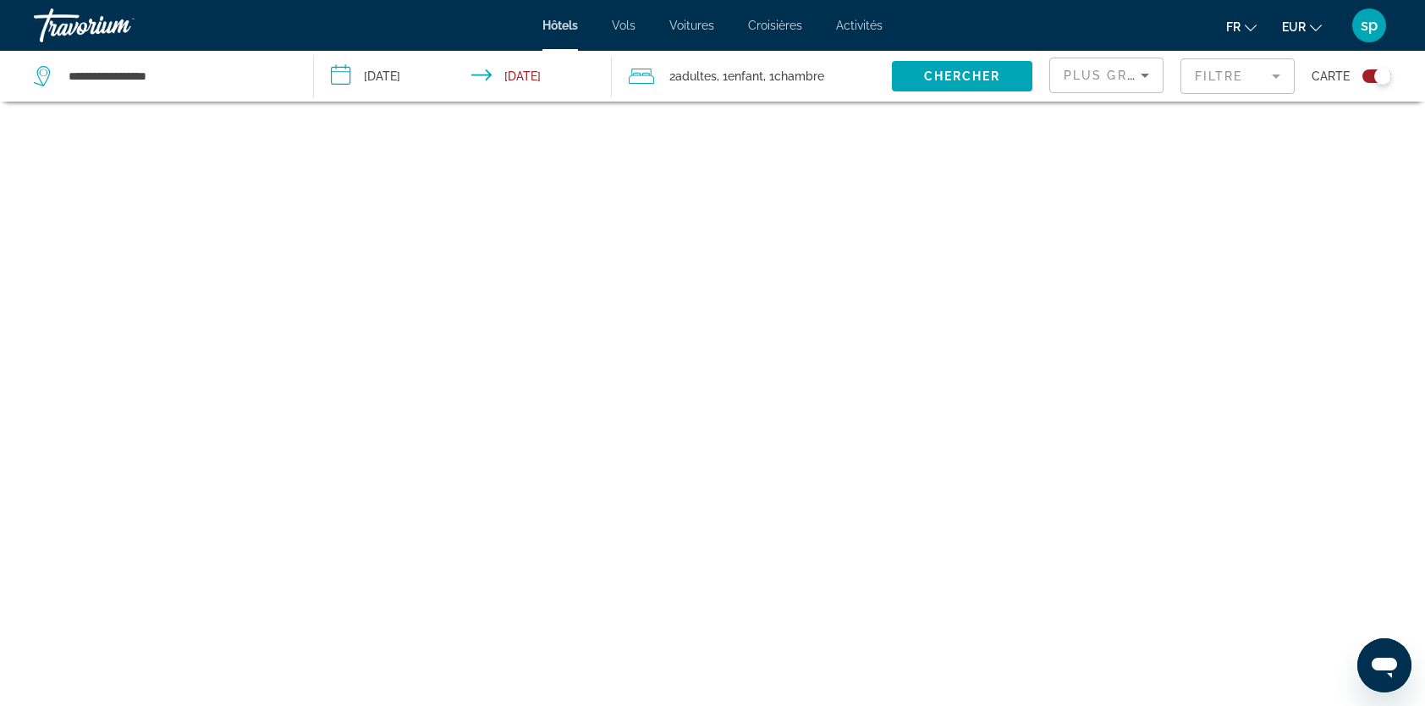
scroll to position [102, 0]
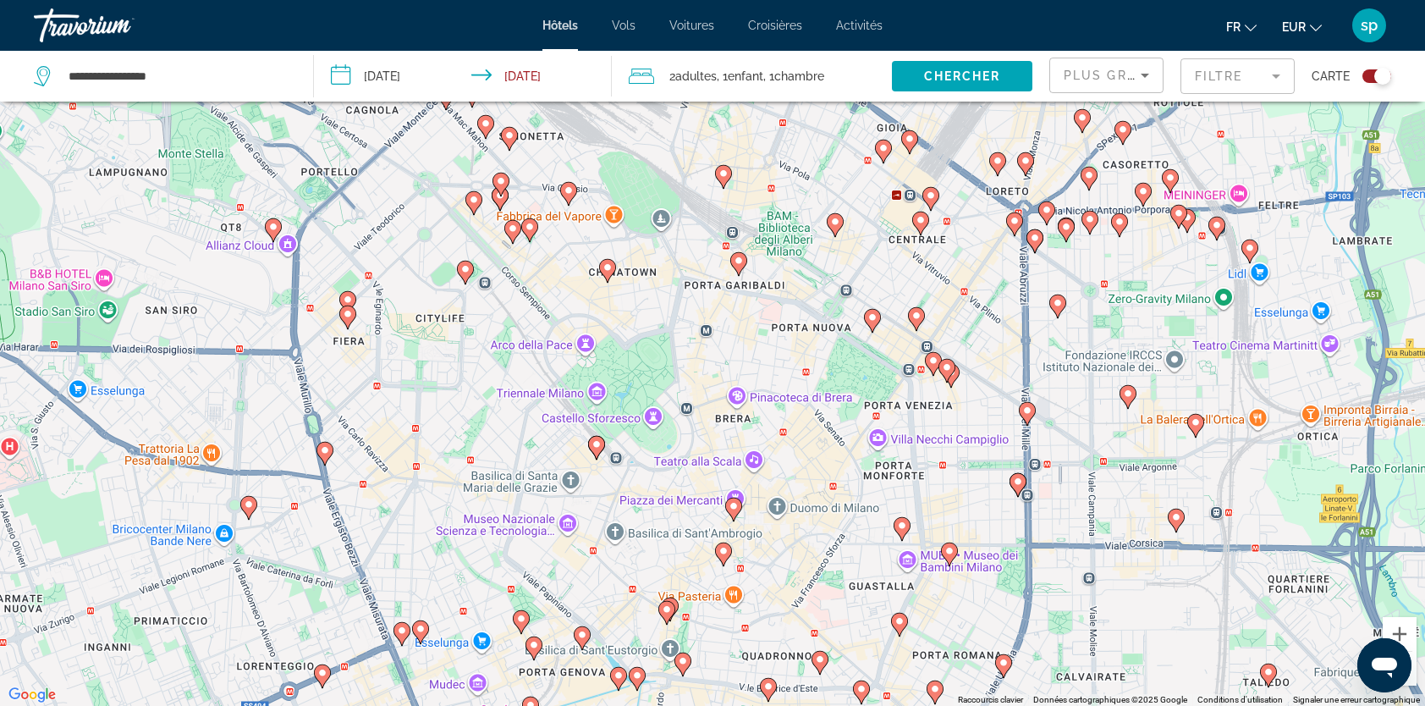
click at [267, 225] on icon "Main content" at bounding box center [273, 230] width 15 height 22
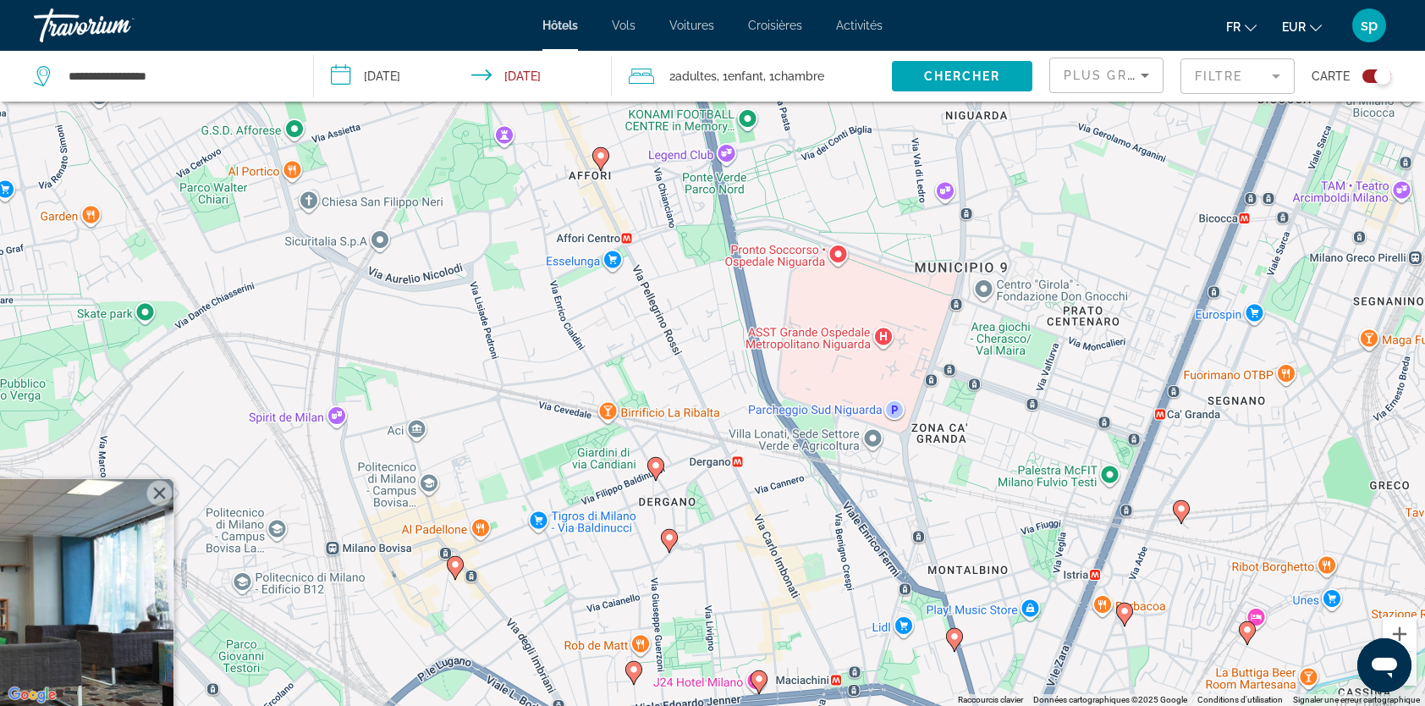
click at [168, 489] on button "Fermer" at bounding box center [159, 493] width 25 height 25
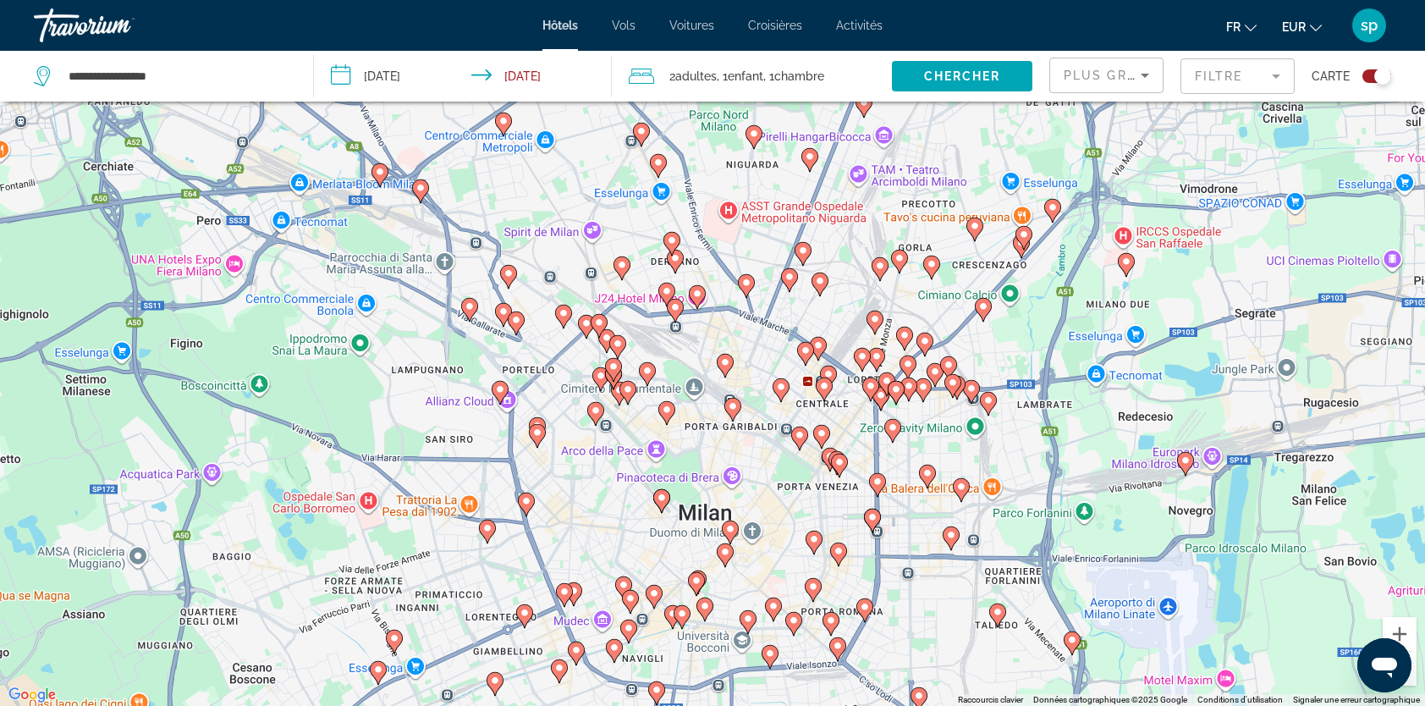
drag, startPoint x: 687, startPoint y: 309, endPoint x: 672, endPoint y: 240, distance: 70.2
click at [672, 245] on div "Pour activer le glissement avec le clavier, appuyez sur Alt+Entrée. Une fois ce…" at bounding box center [712, 353] width 1425 height 706
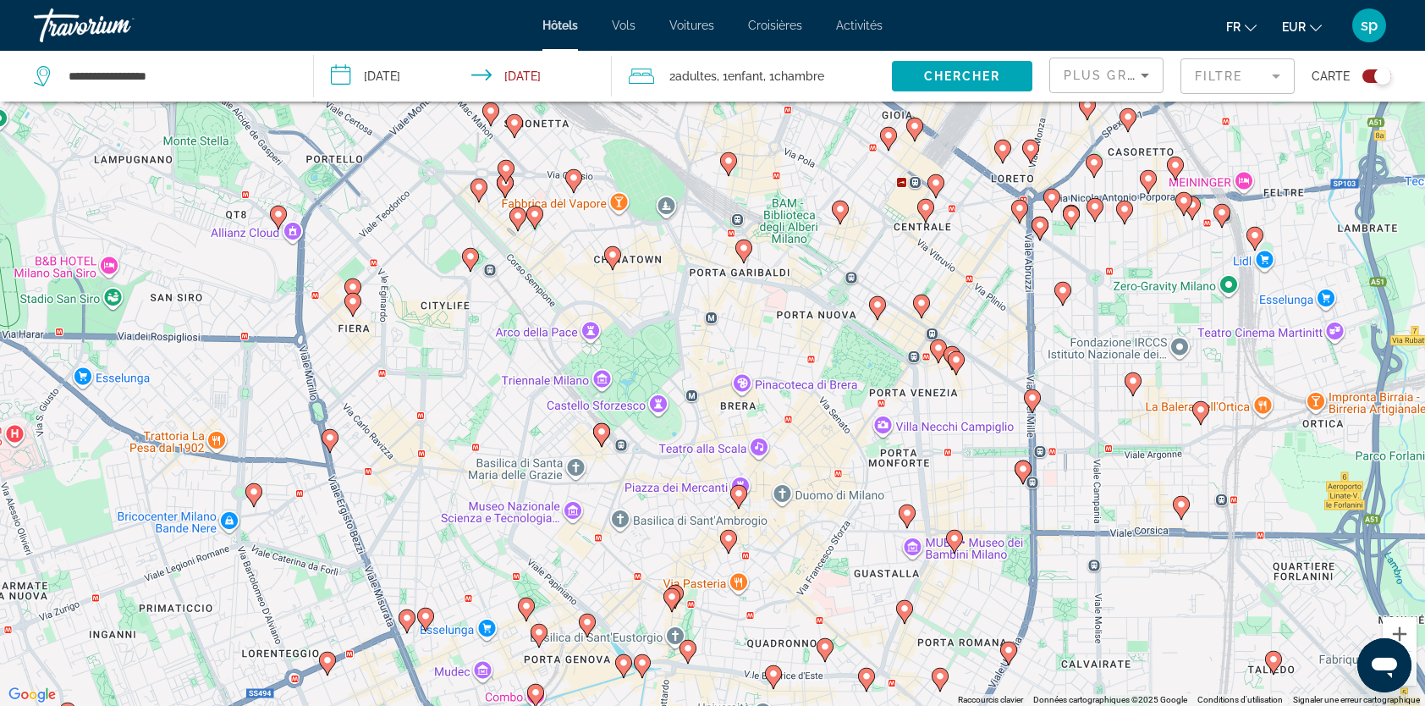
click at [349, 299] on image "Main content" at bounding box center [353, 301] width 10 height 10
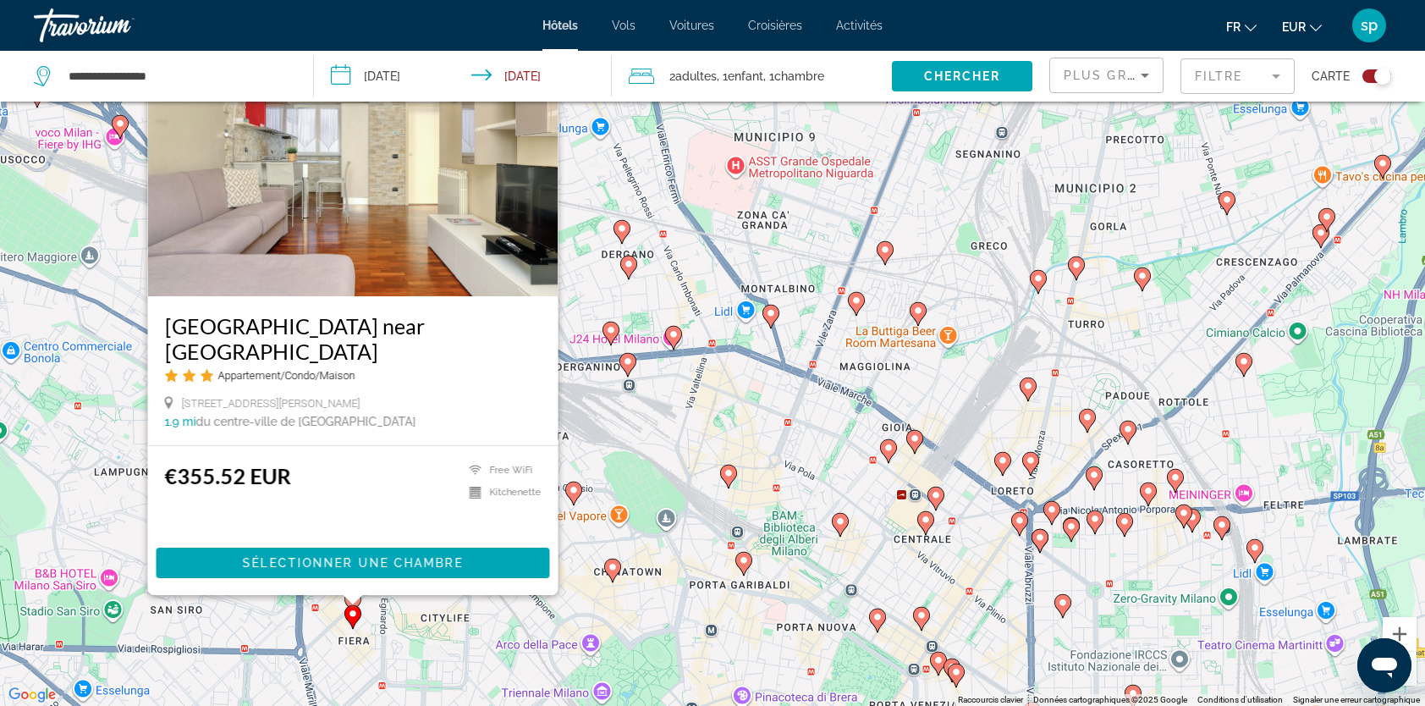
click at [589, 191] on div "Pour activer le glissement avec le clavier, appuyez sur Alt+Entrée. Une fois ce…" at bounding box center [712, 353] width 1425 height 706
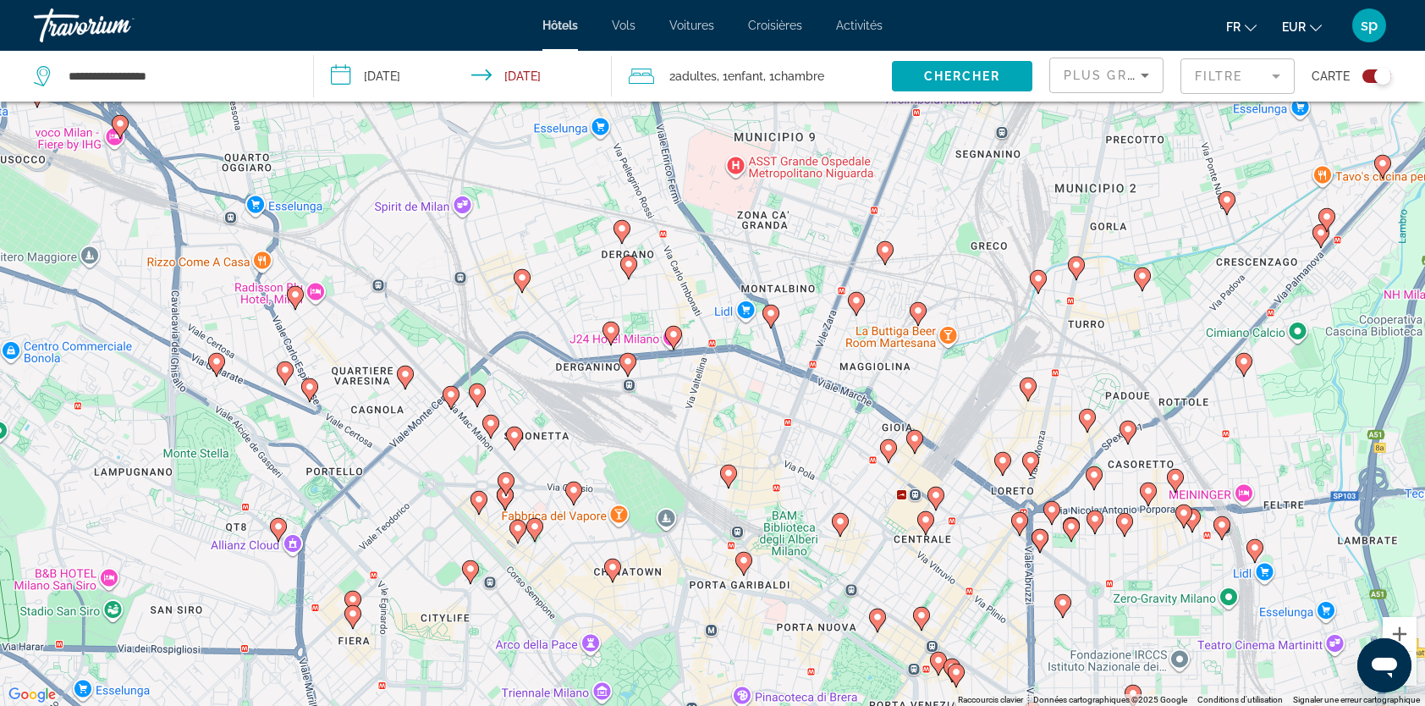
click at [1231, 81] on mat-form-field "Filtre" at bounding box center [1237, 76] width 114 height 36
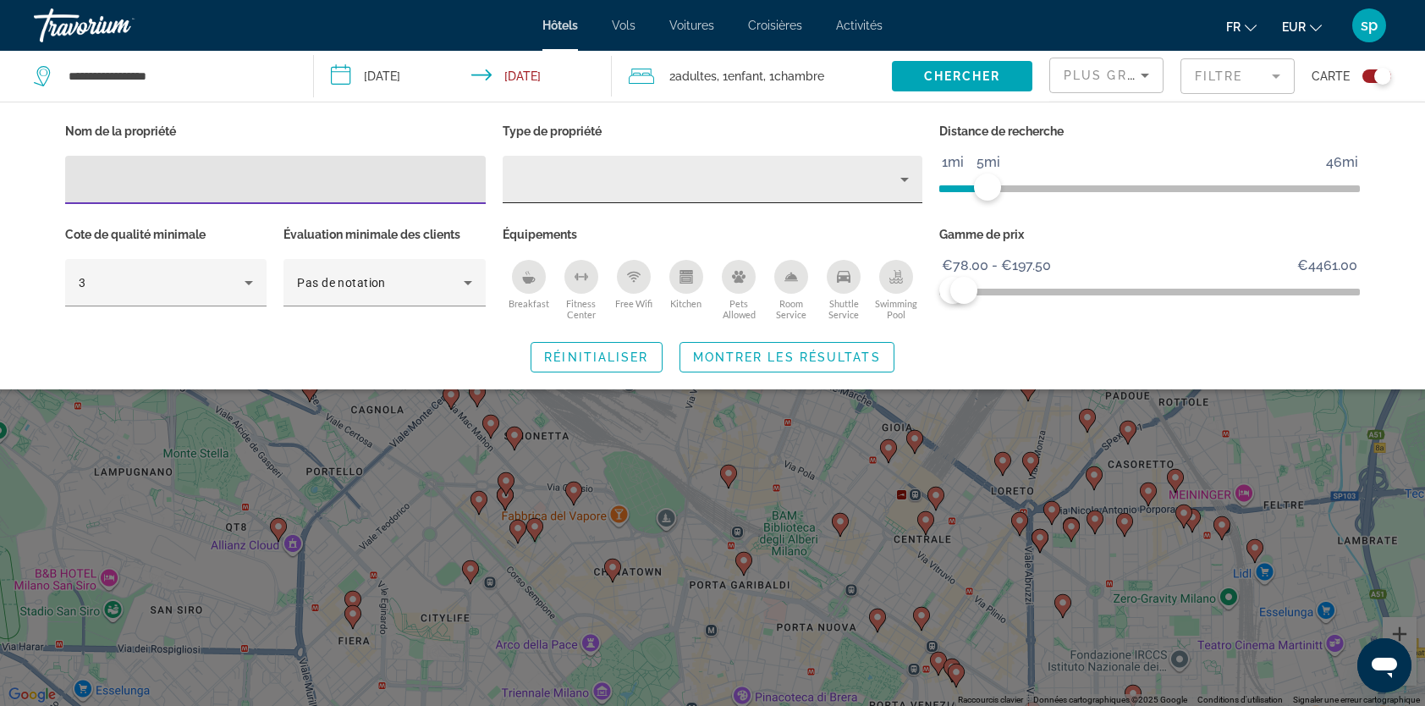
click at [626, 183] on div "Property type" at bounding box center [708, 179] width 385 height 20
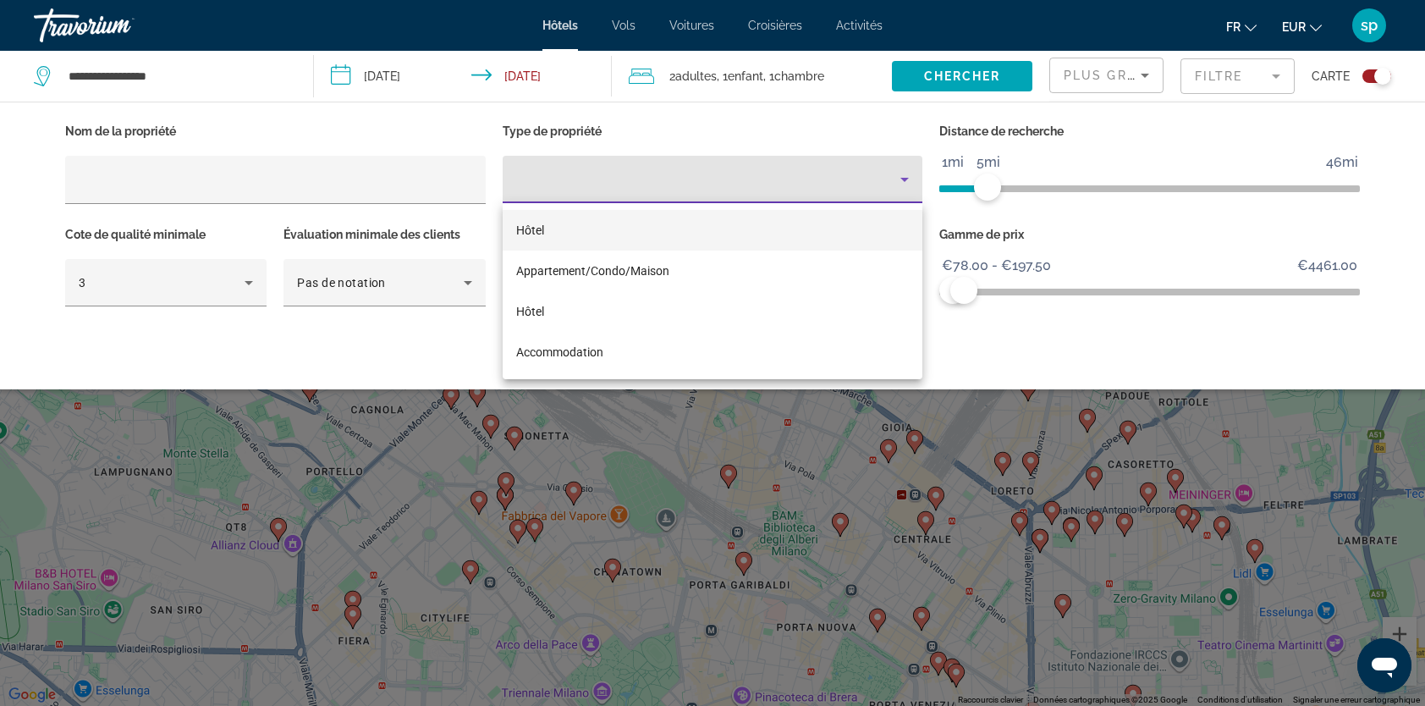
click at [548, 230] on mat-option "Hôtel" at bounding box center [713, 230] width 421 height 41
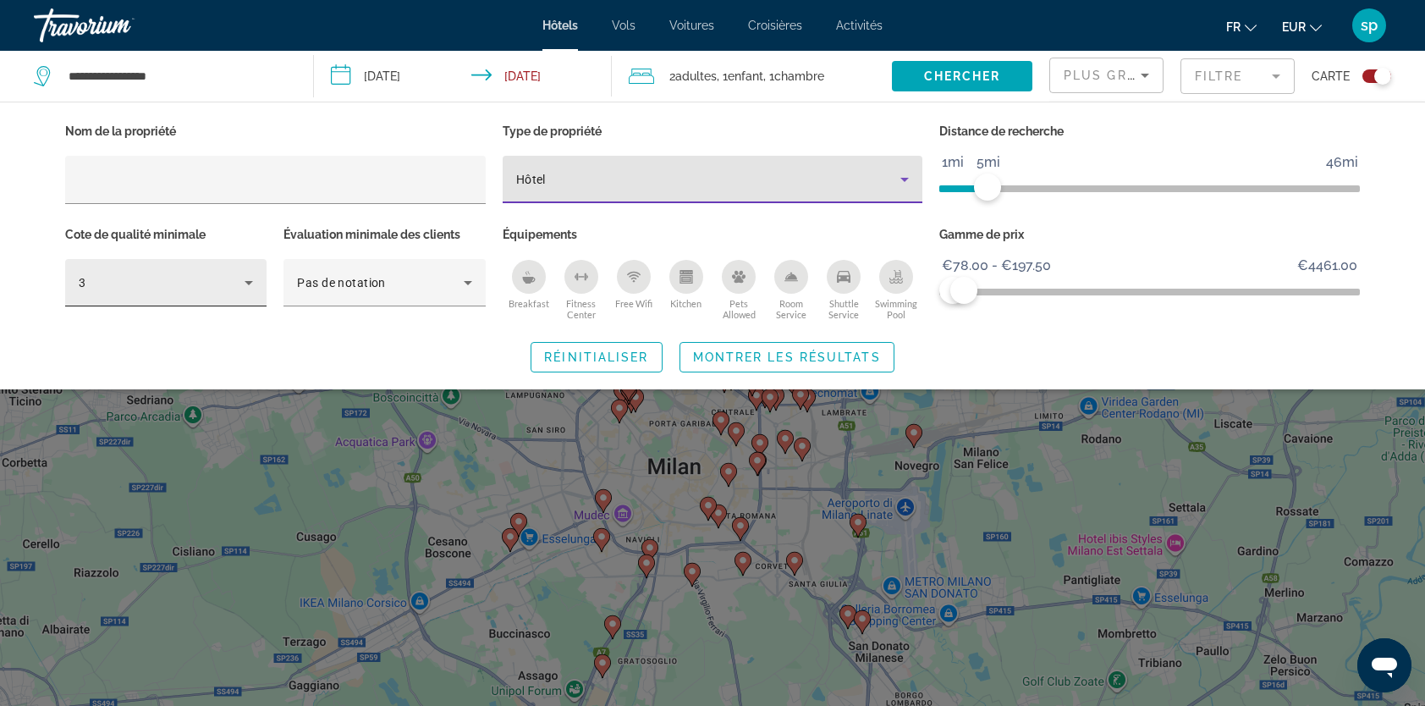
click at [237, 284] on div "3" at bounding box center [162, 282] width 166 height 20
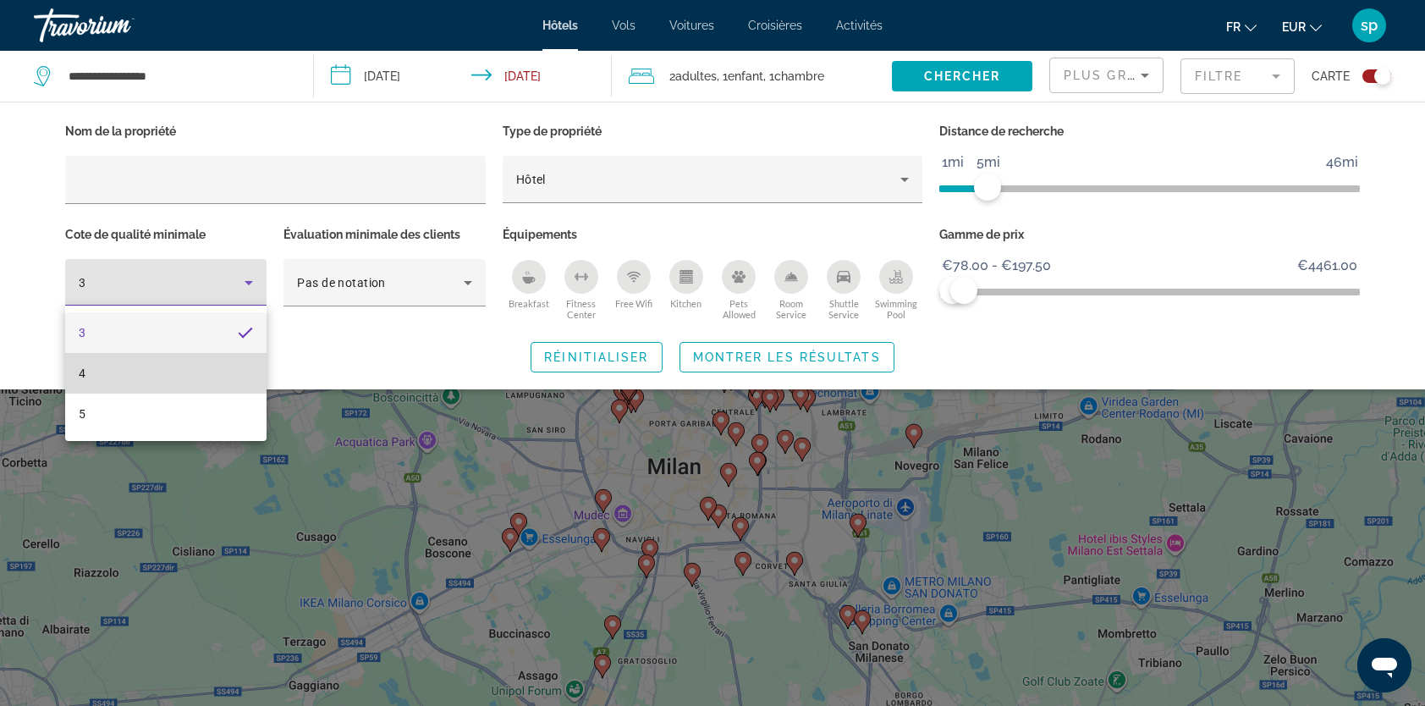
drag, startPoint x: 124, startPoint y: 366, endPoint x: 175, endPoint y: 366, distance: 50.8
click at [125, 366] on mat-option "4" at bounding box center [165, 373] width 201 height 41
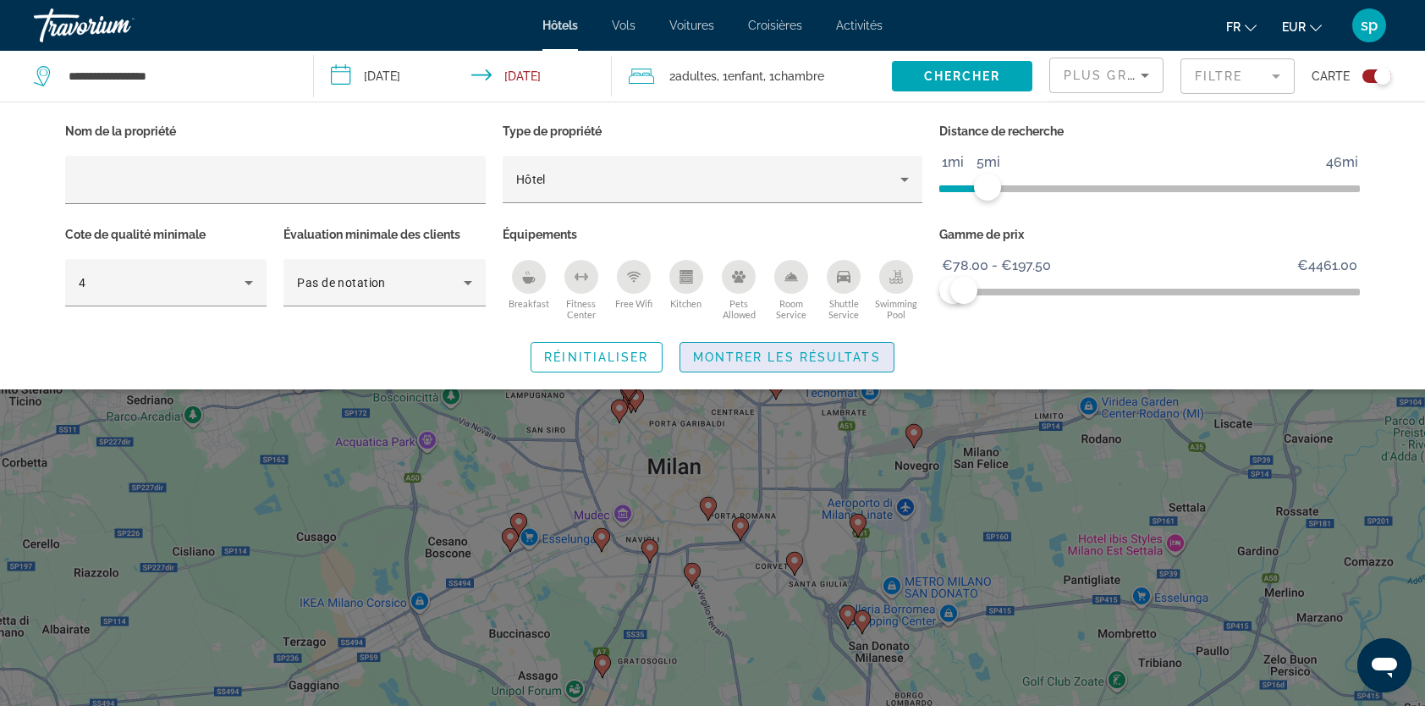
click at [724, 352] on span "Montrer les résultats" at bounding box center [787, 357] width 188 height 14
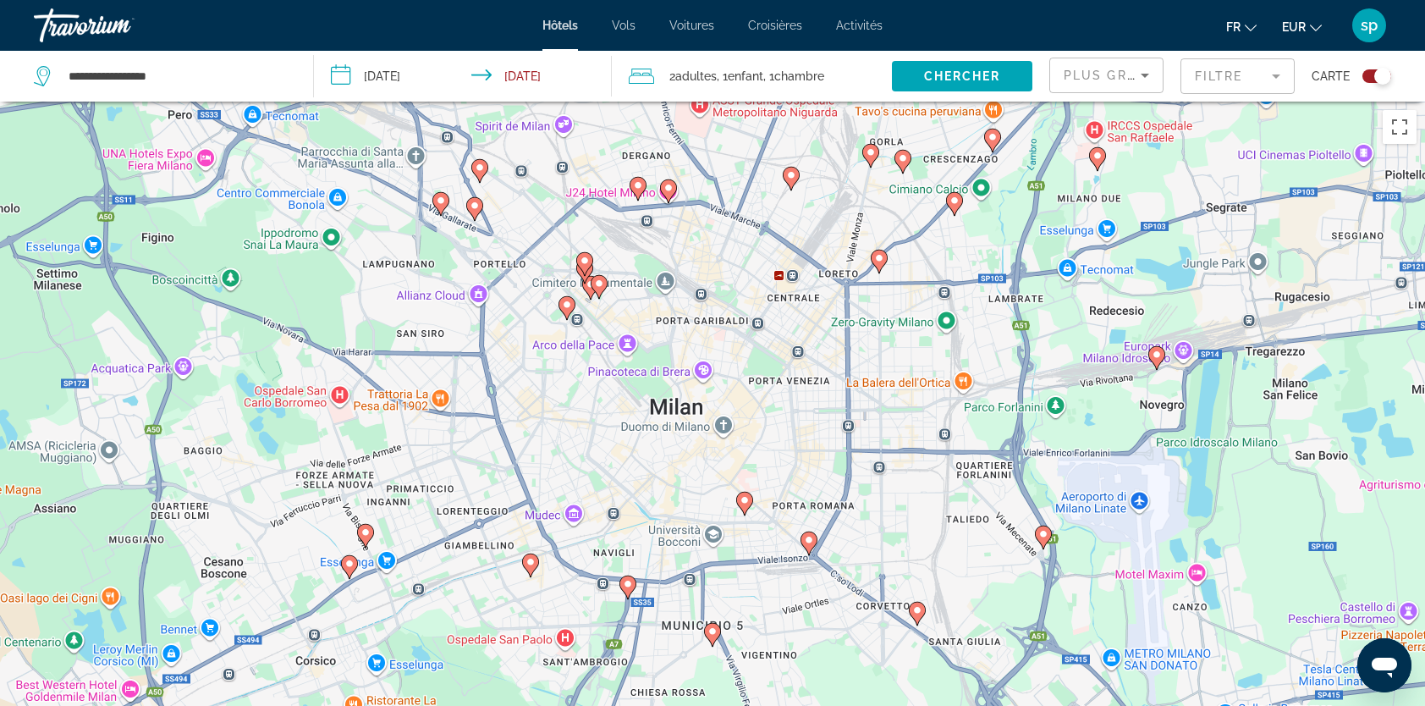
drag, startPoint x: 702, startPoint y: 433, endPoint x: 686, endPoint y: 341, distance: 93.6
click at [686, 341] on div "Pour activer le glissement avec le clavier, appuyez sur Alt+Entrée. Une fois ce…" at bounding box center [712, 455] width 1425 height 706
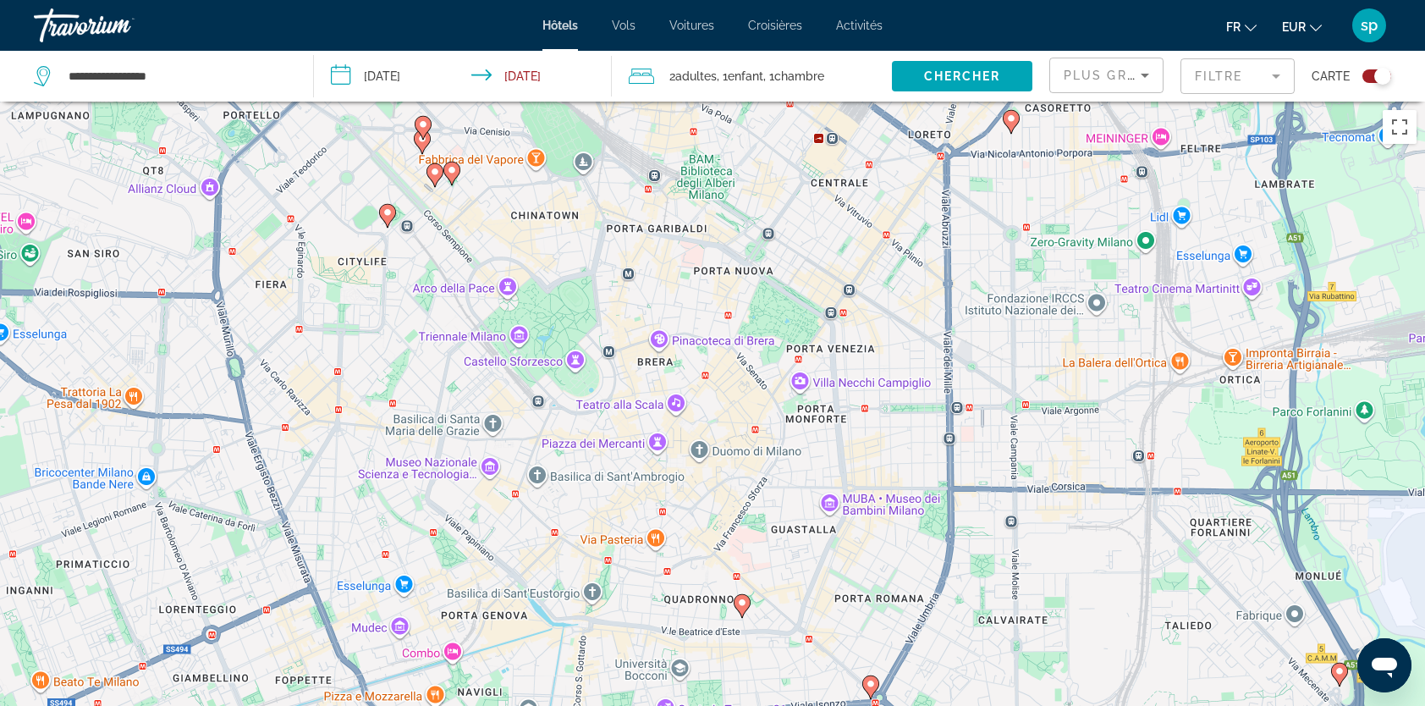
drag, startPoint x: 811, startPoint y: 474, endPoint x: 742, endPoint y: 406, distance: 96.3
click at [727, 377] on div "Pour activer le glissement avec le clavier, appuyez sur Alt+Entrée. Une fois ce…" at bounding box center [712, 455] width 1425 height 706
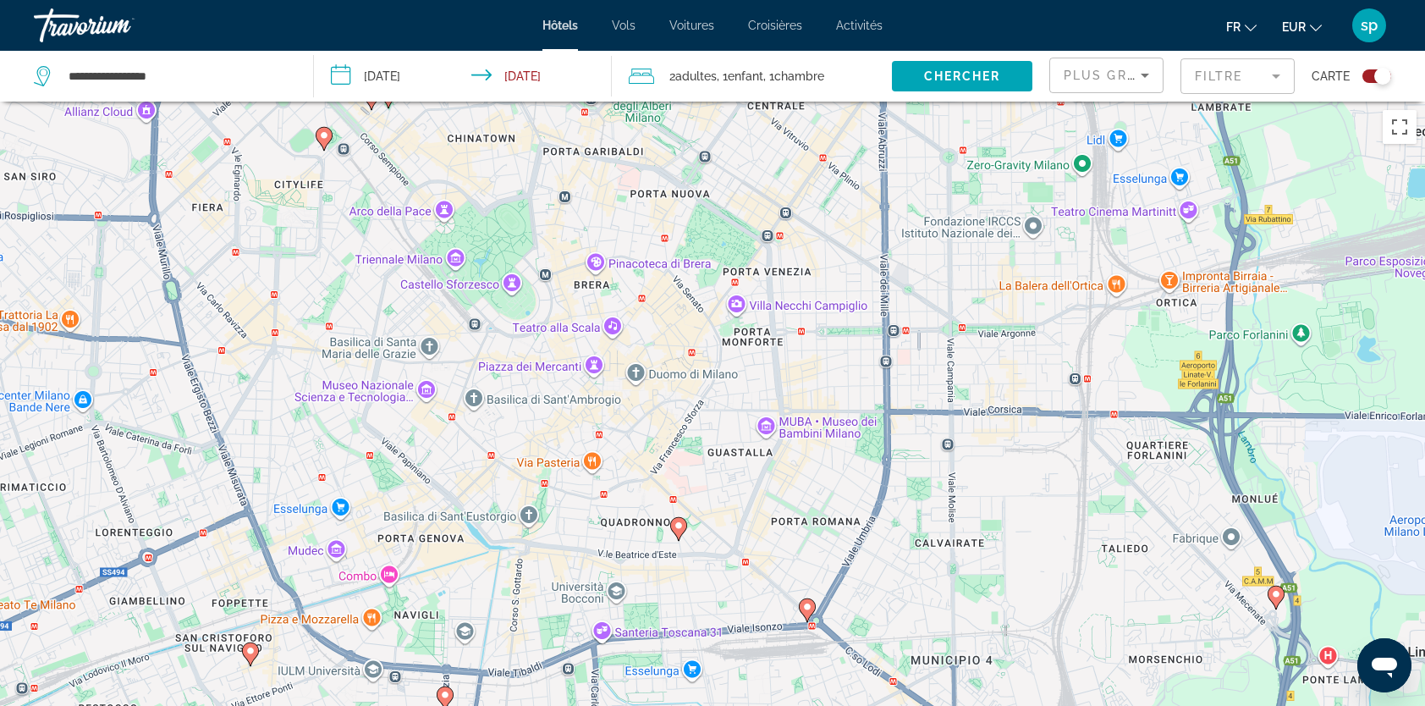
click at [682, 535] on gmp-advanced-marker "Main content" at bounding box center [678, 528] width 17 height 25
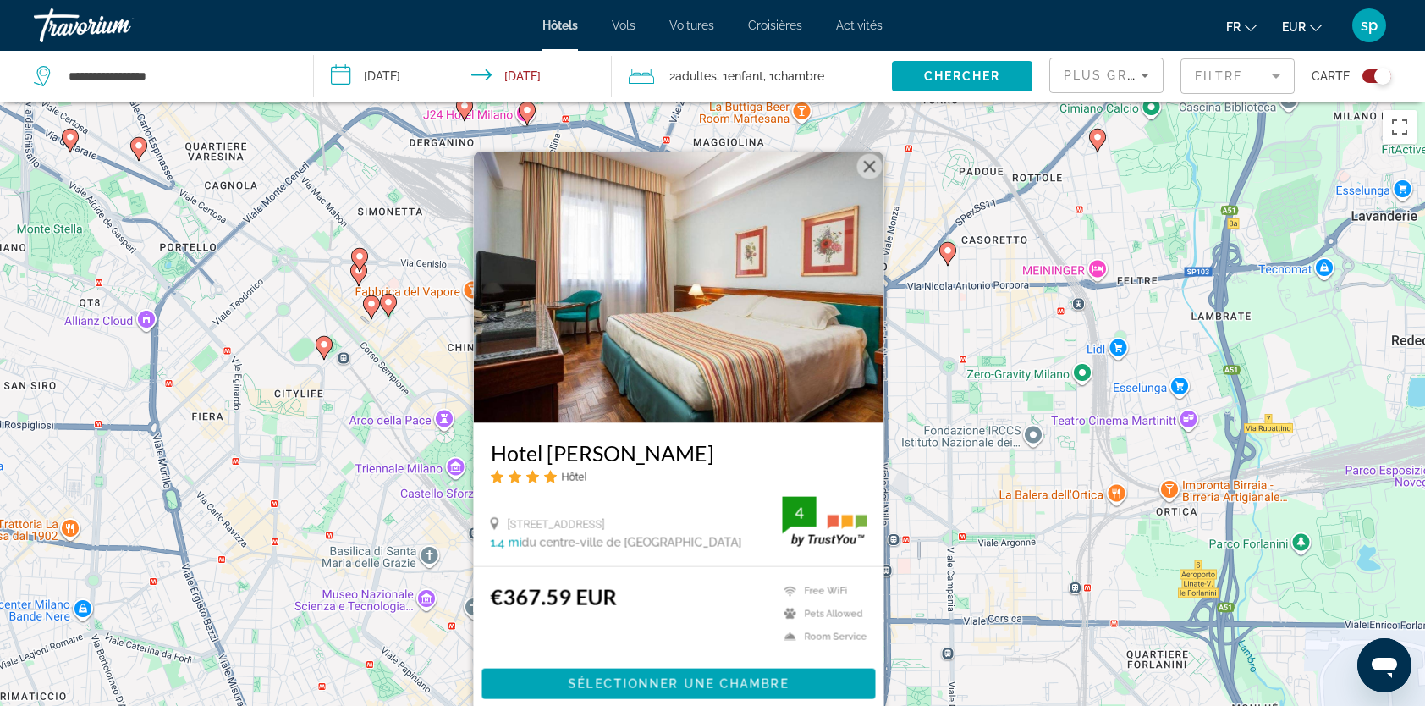
click at [874, 169] on button "Fermer" at bounding box center [869, 166] width 25 height 25
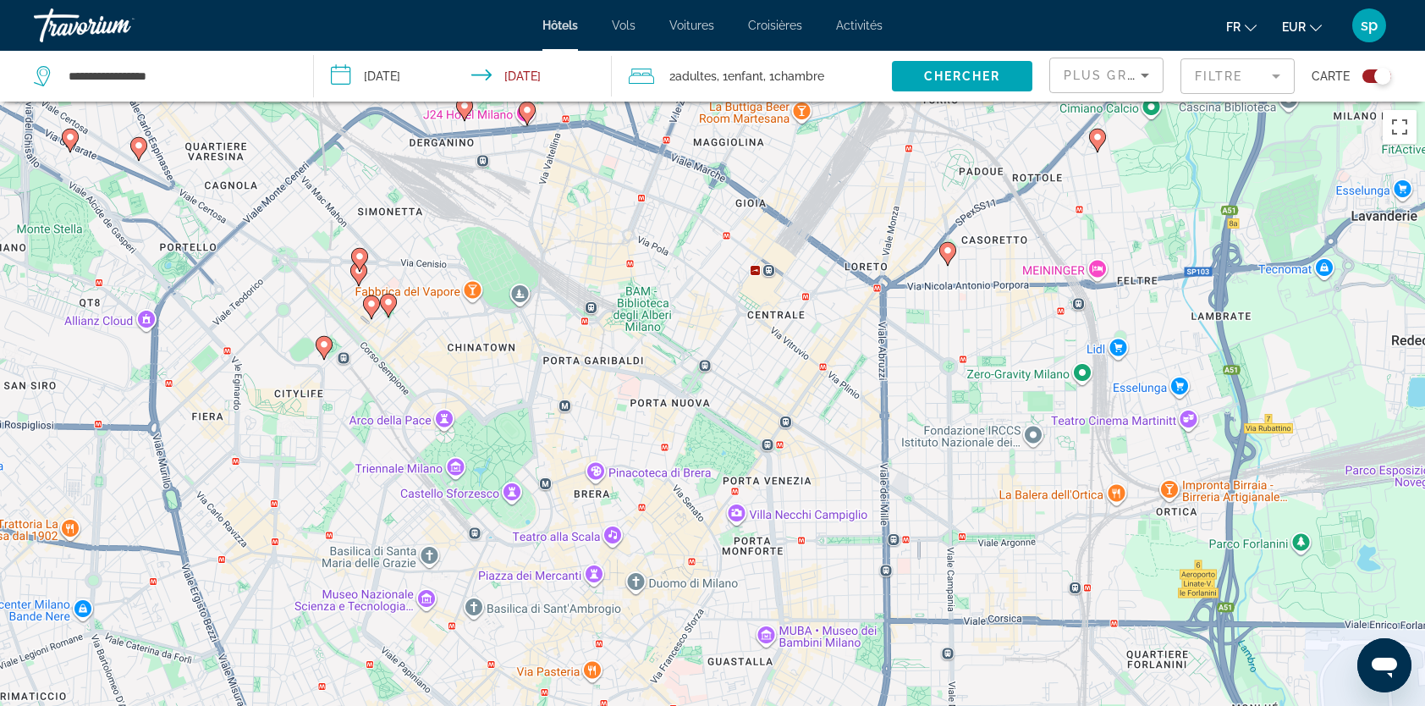
click at [327, 344] on image "Main content" at bounding box center [324, 344] width 10 height 10
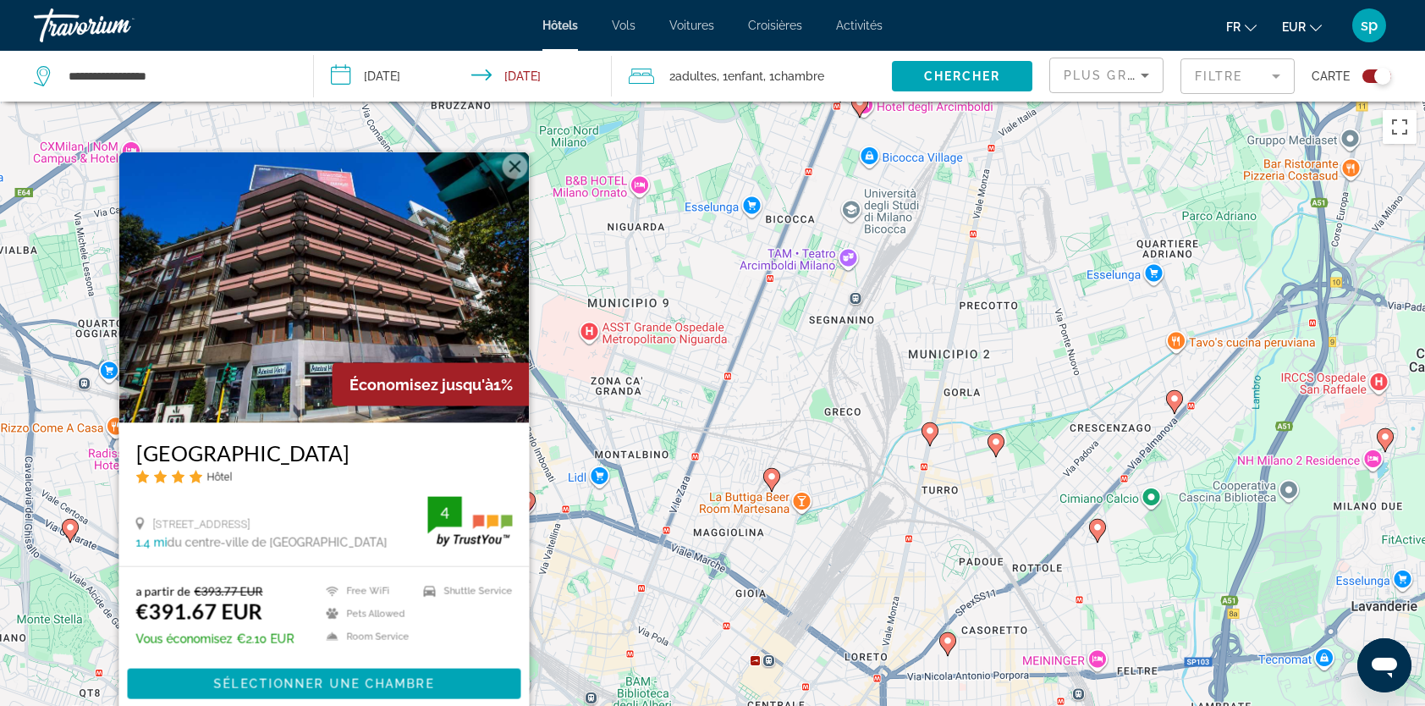
click at [516, 167] on button "Fermer" at bounding box center [515, 166] width 25 height 25
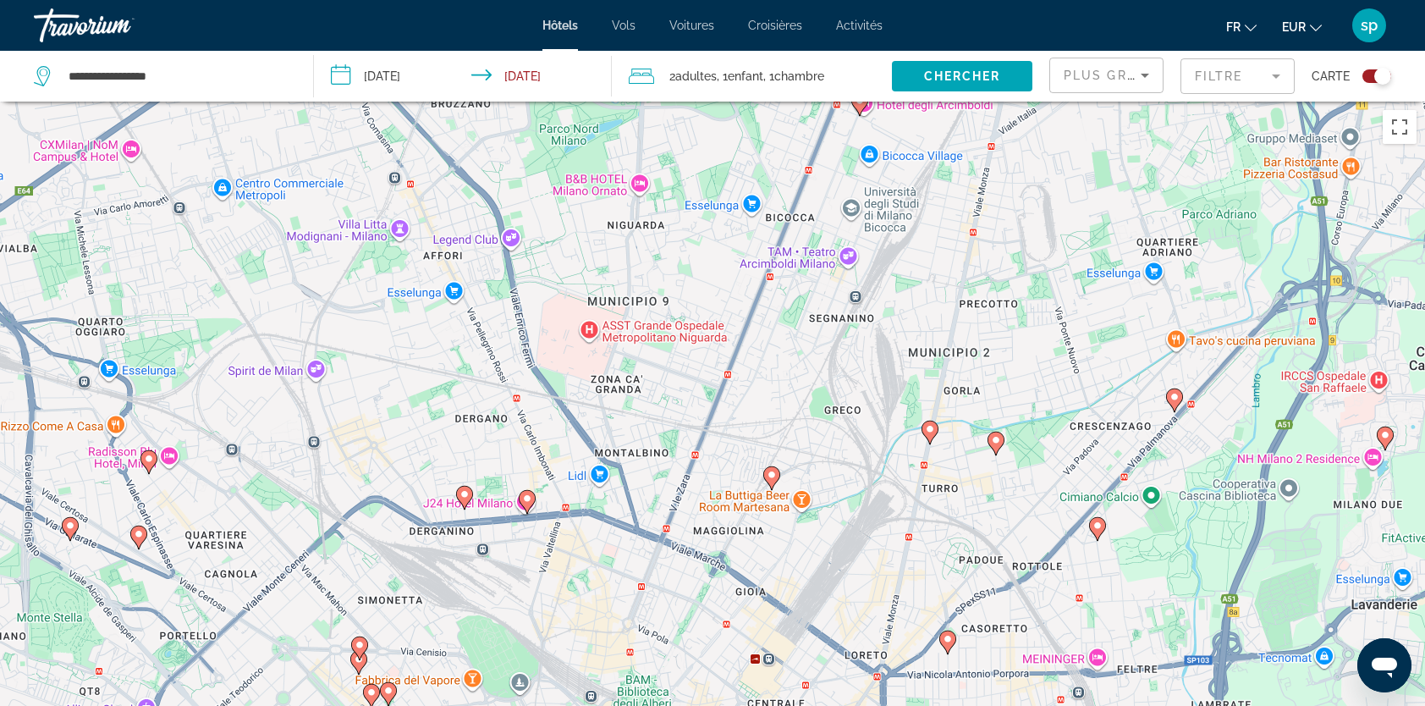
drag, startPoint x: 449, startPoint y: 564, endPoint x: 452, endPoint y: 342, distance: 221.7
click at [449, 347] on div "Pour naviguer, appuyez sur les touches fléchées. Pour activer le glissement ave…" at bounding box center [712, 455] width 1425 height 706
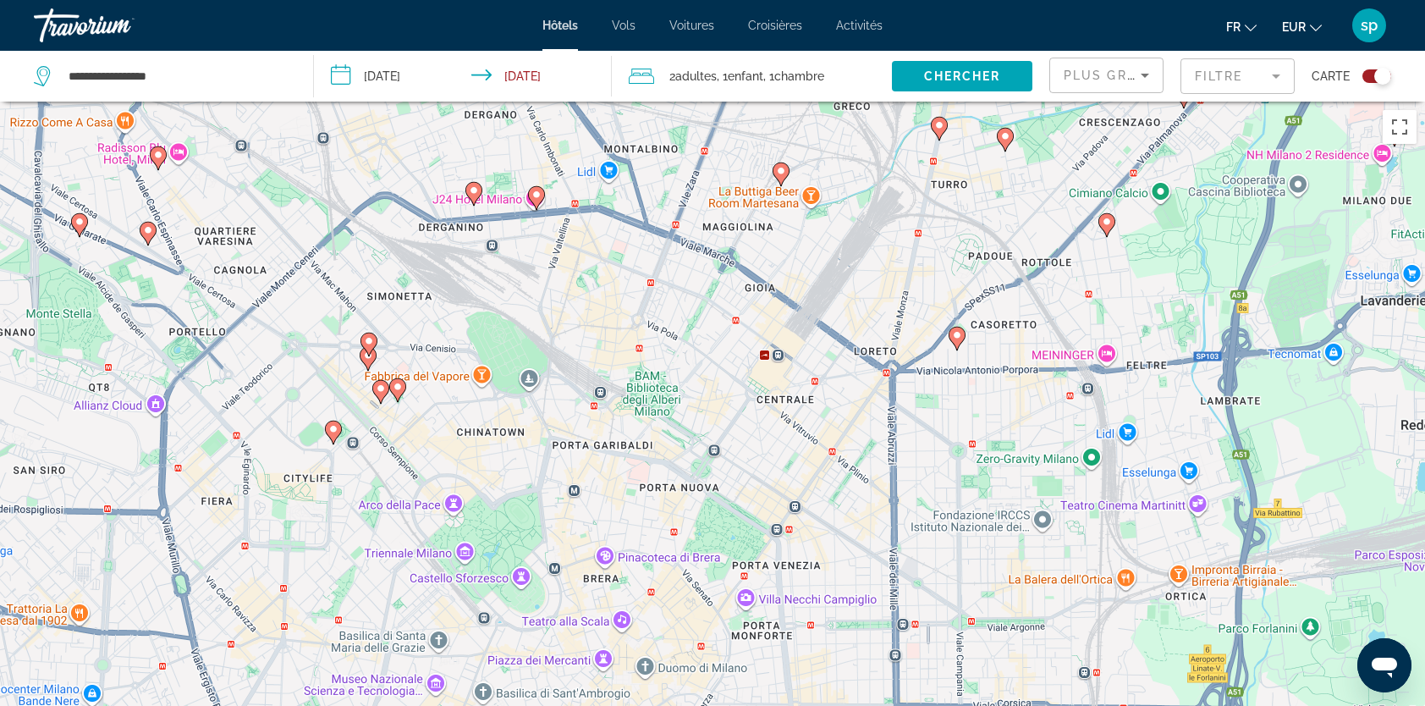
click at [399, 393] on icon "Main content" at bounding box center [397, 390] width 15 height 22
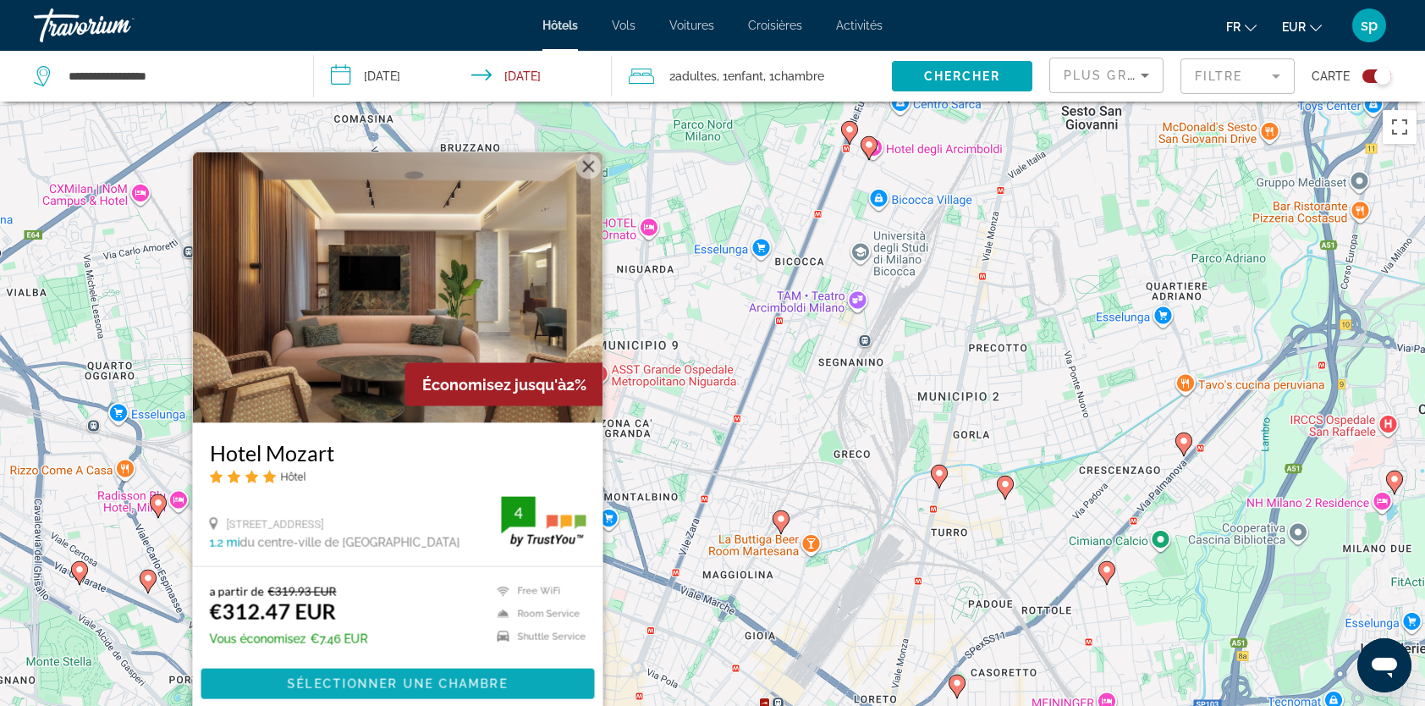
click at [452, 672] on span "Main content" at bounding box center [397, 683] width 393 height 41
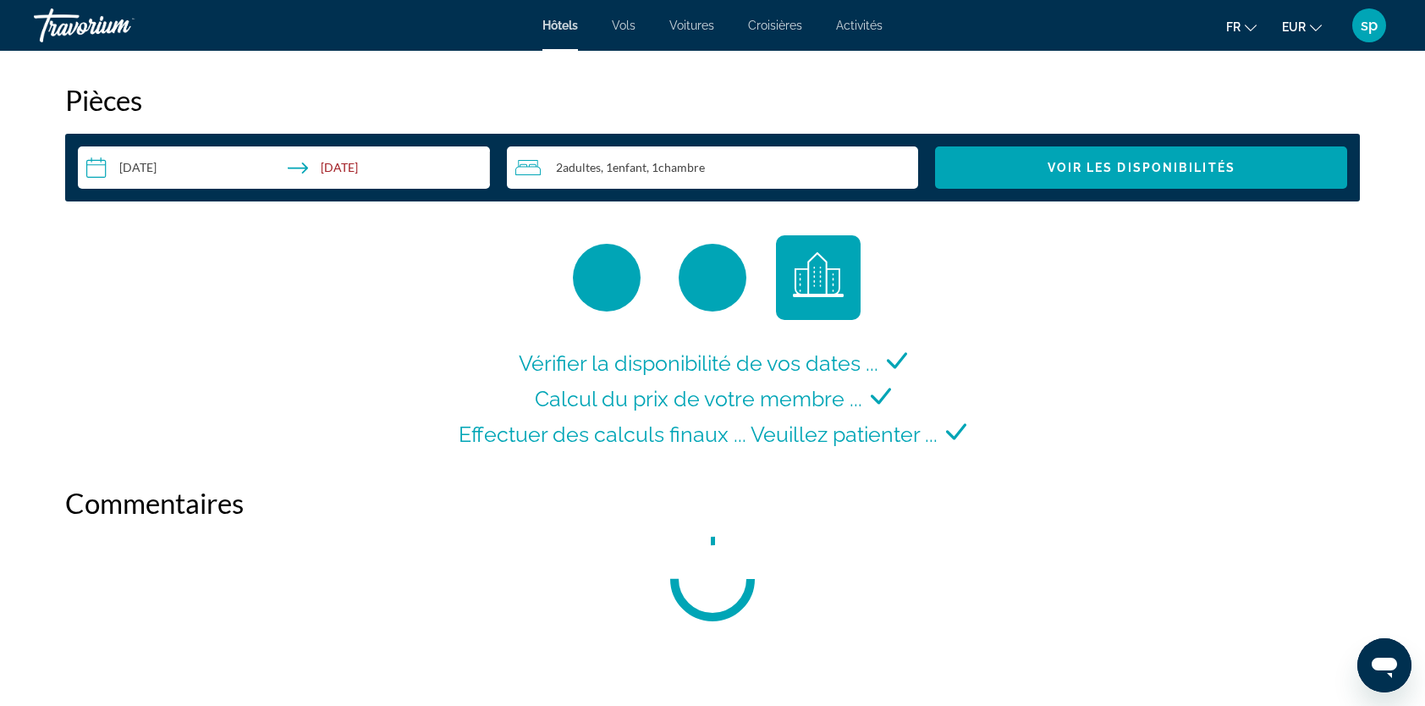
scroll to position [2094, 0]
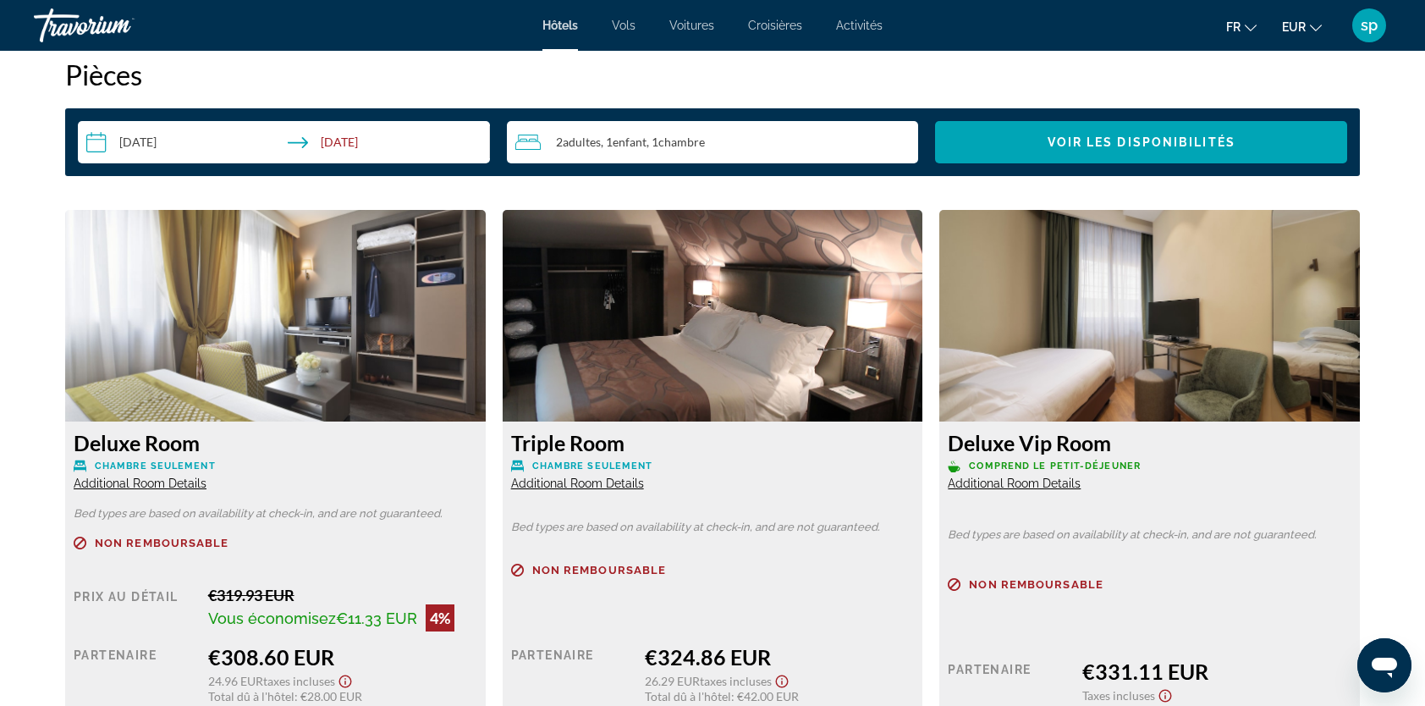
click at [140, 484] on span "Additional Room Details" at bounding box center [140, 483] width 133 height 14
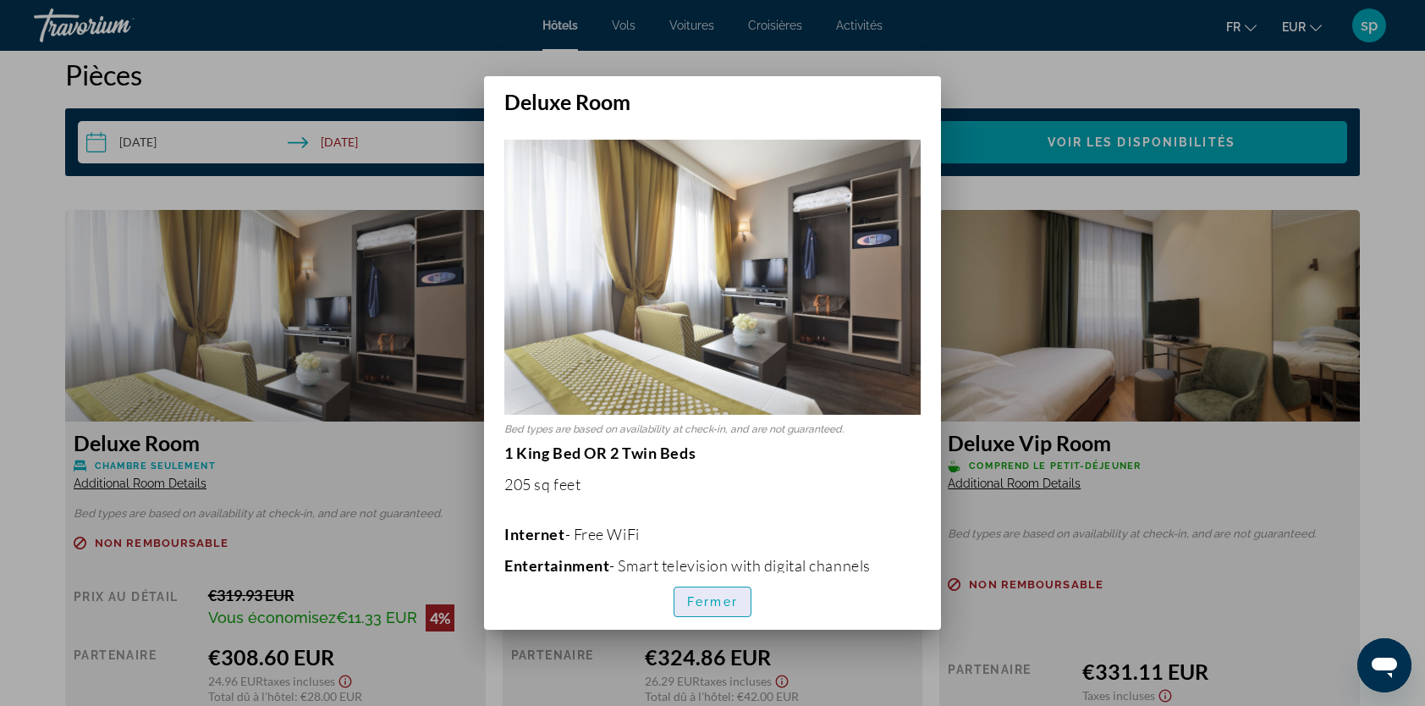
click at [724, 597] on span "Fermer" at bounding box center [712, 602] width 51 height 14
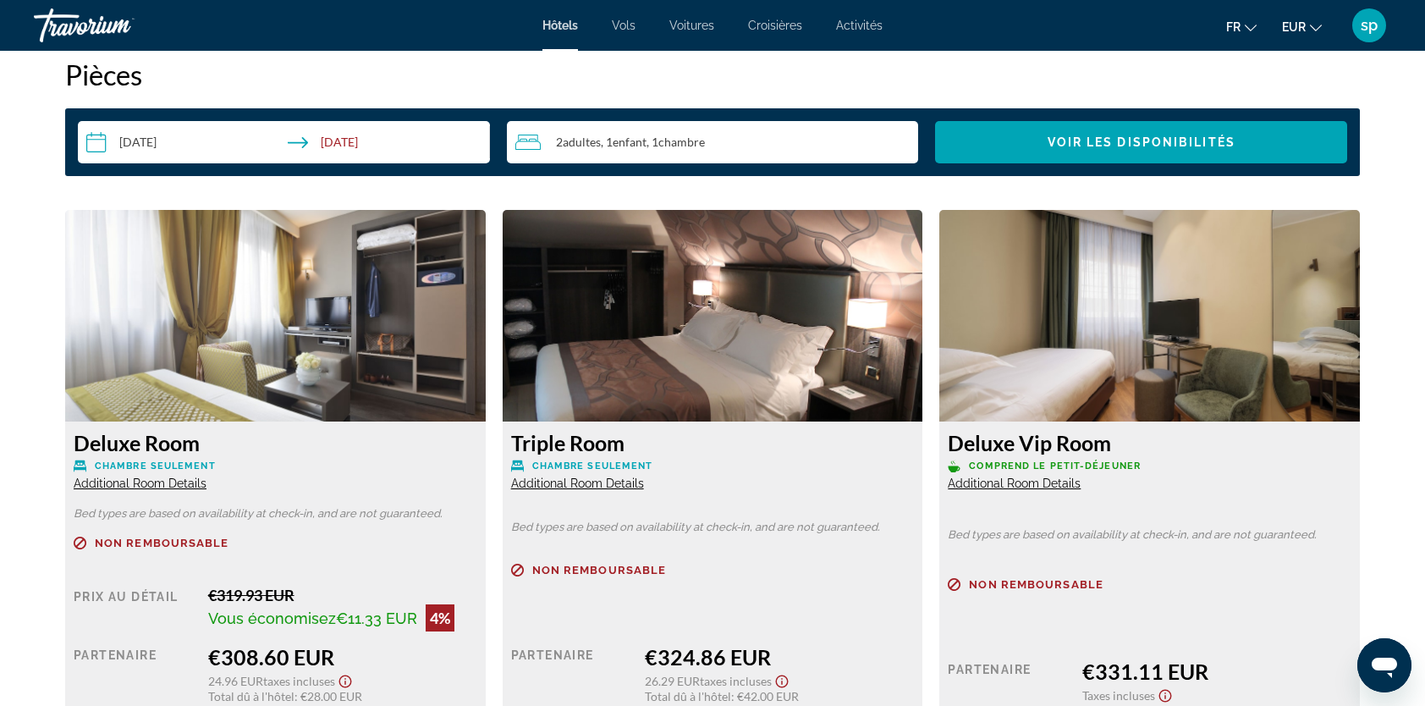
click at [584, 481] on span "Additional Room Details" at bounding box center [577, 483] width 133 height 14
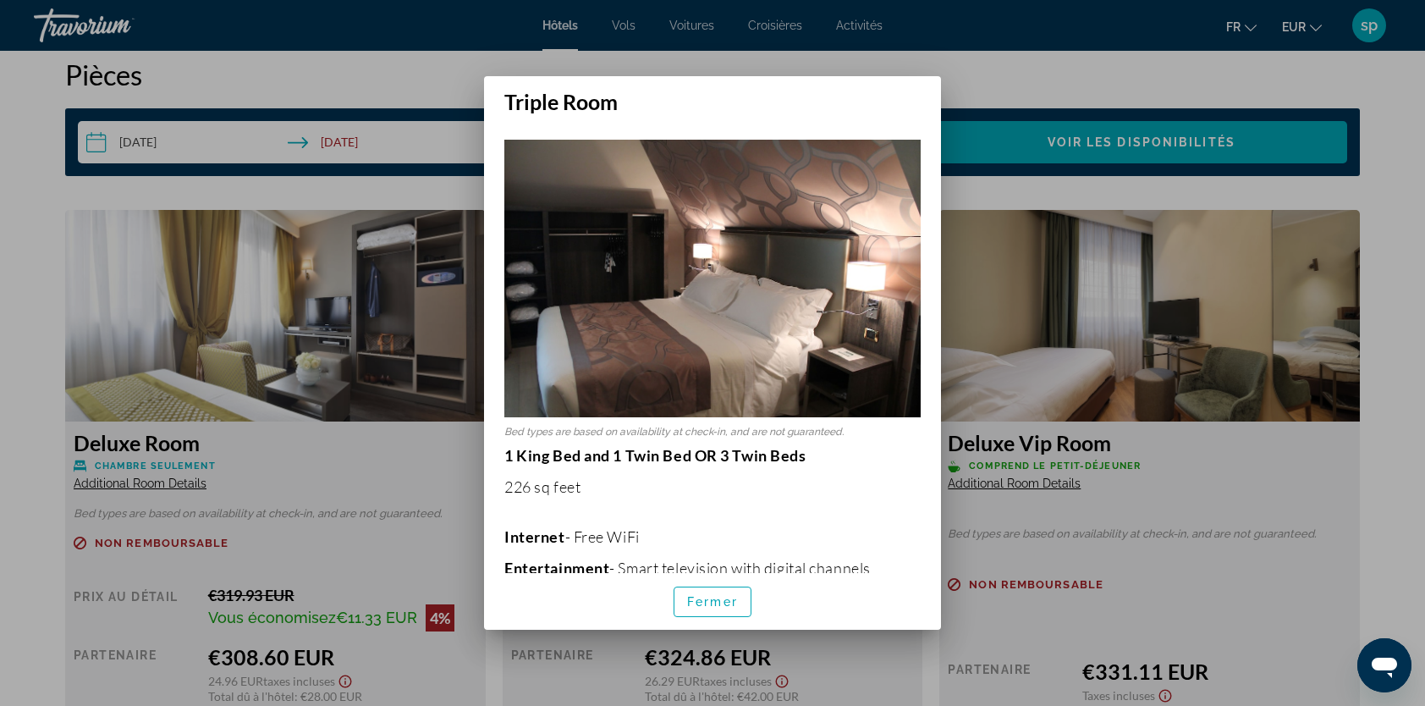
scroll to position [0, 0]
drag, startPoint x: 718, startPoint y: 602, endPoint x: 713, endPoint y: 594, distance: 8.7
click at [718, 601] on span "Fermer" at bounding box center [712, 602] width 51 height 14
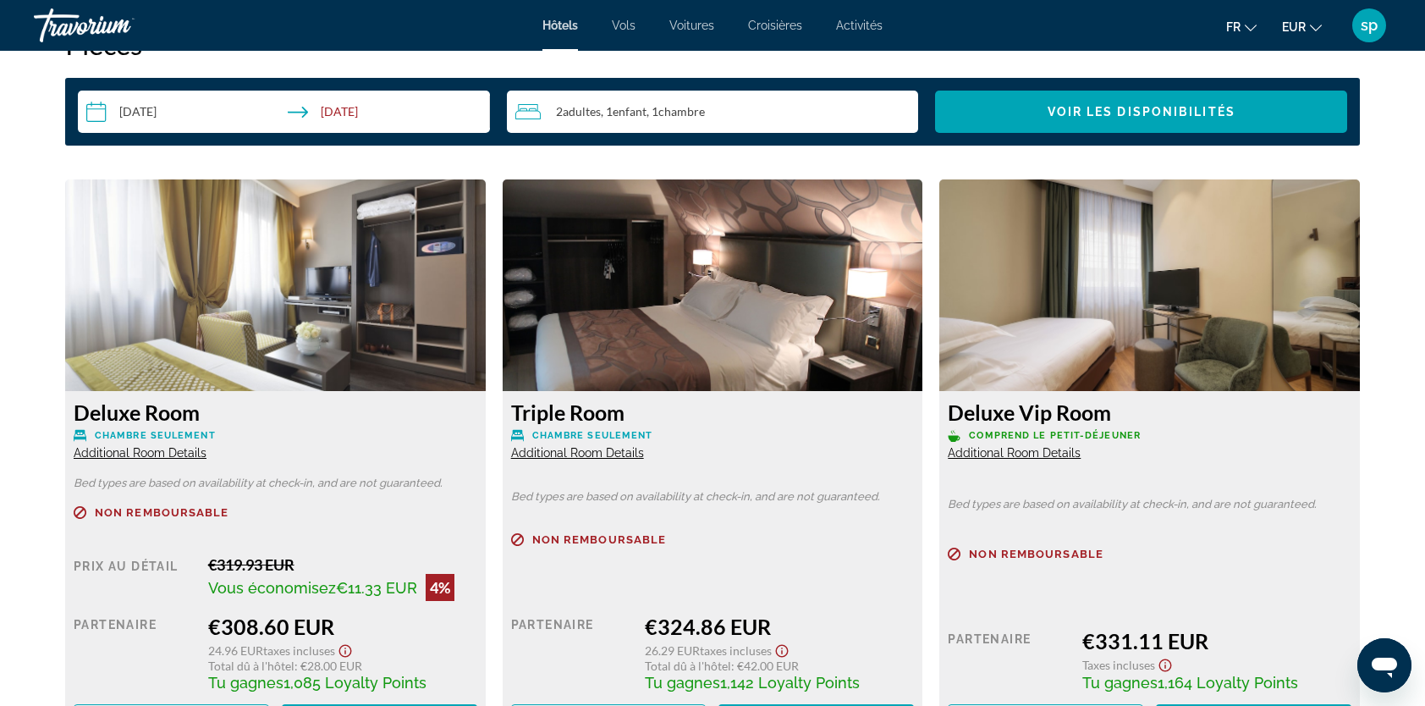
scroll to position [2264, 0]
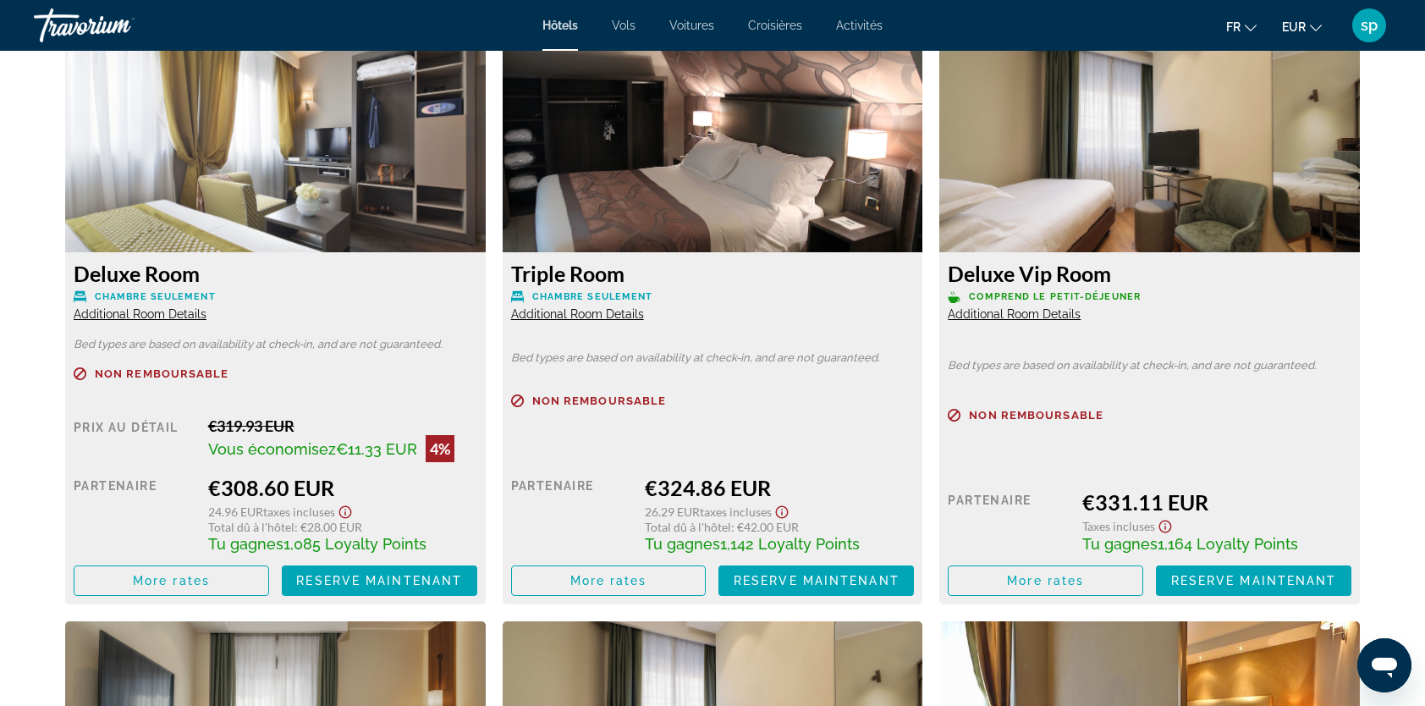
click at [1012, 312] on span "Additional Room Details" at bounding box center [1014, 314] width 133 height 14
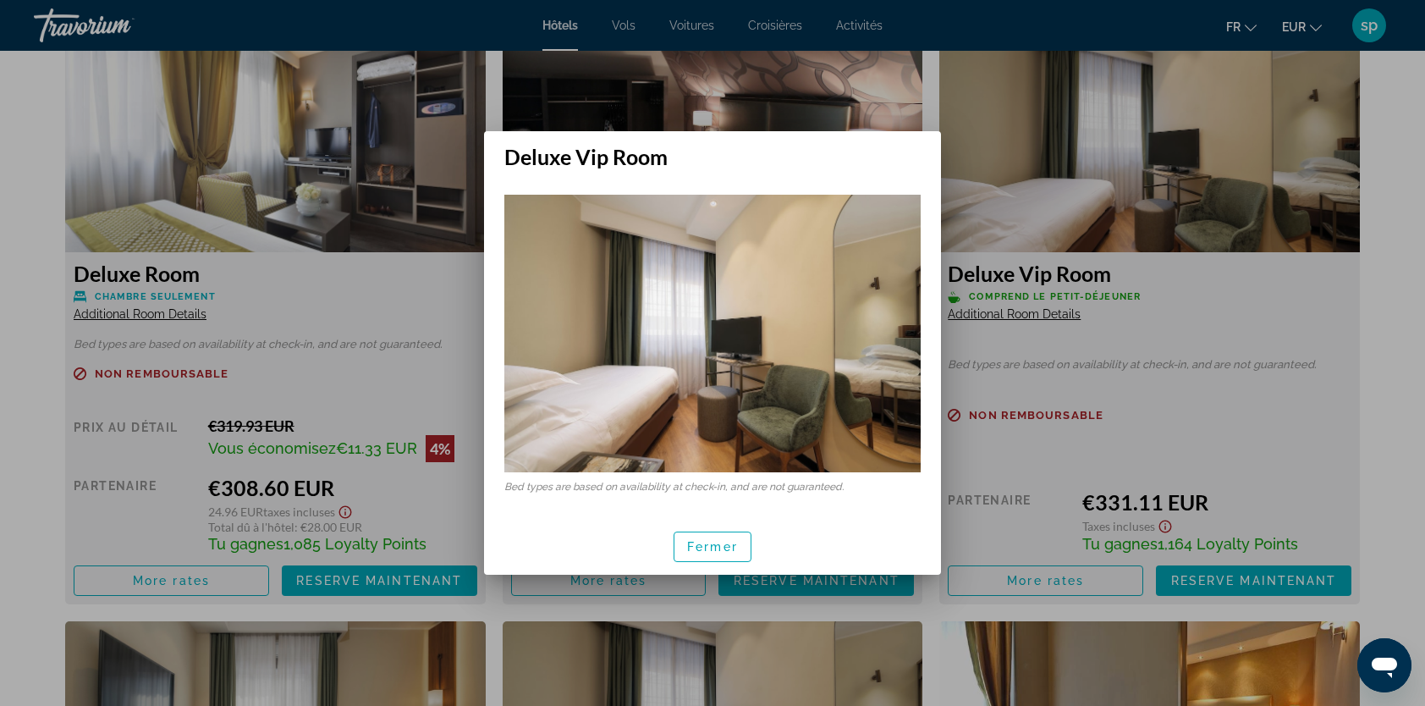
scroll to position [0, 0]
click at [696, 547] on span "Fermer" at bounding box center [712, 547] width 51 height 14
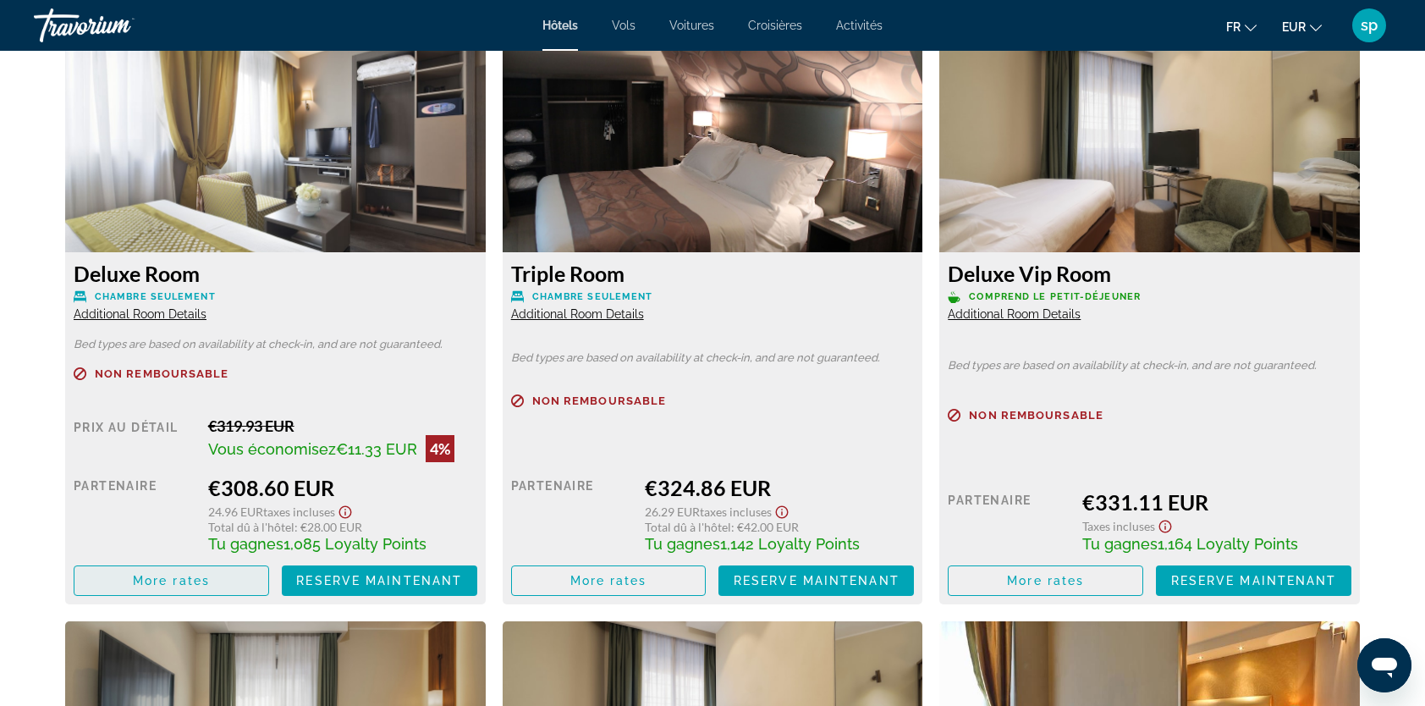
click at [220, 580] on span "Main content" at bounding box center [171, 580] width 194 height 41
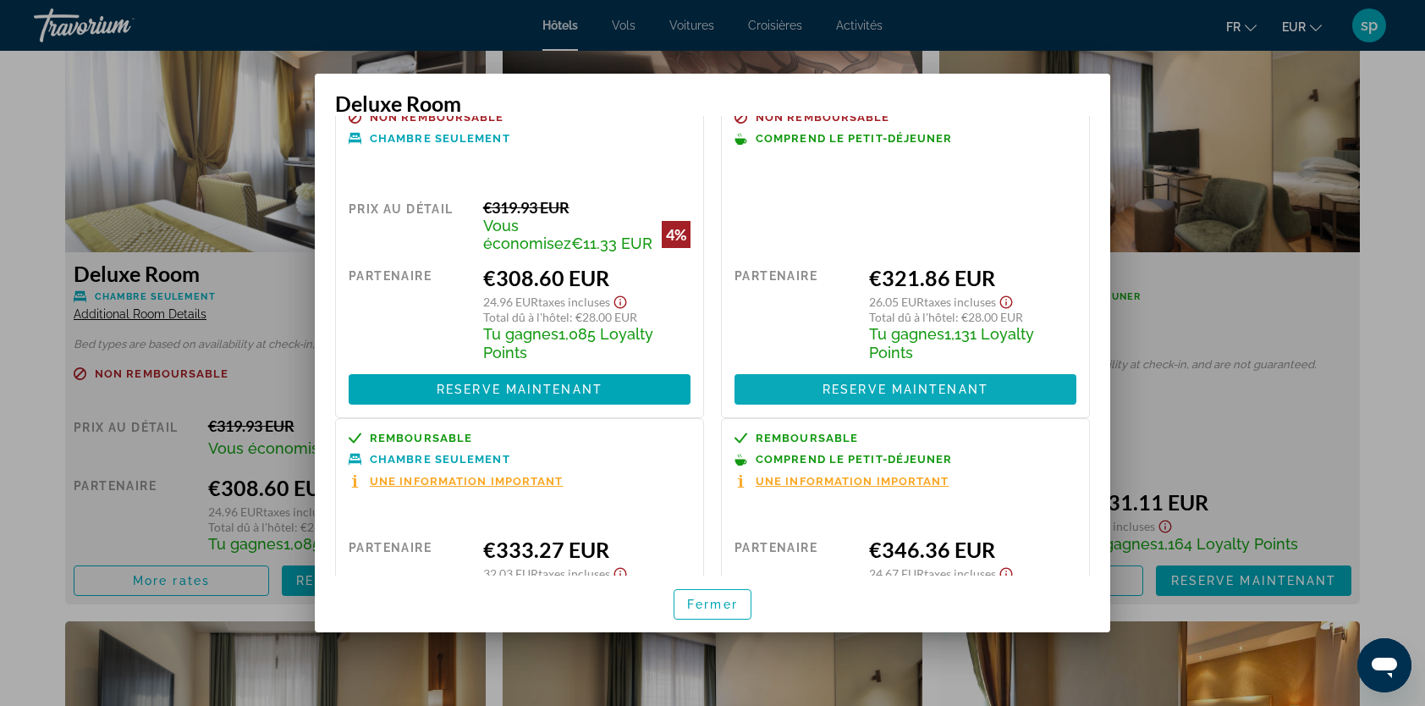
scroll to position [167, 0]
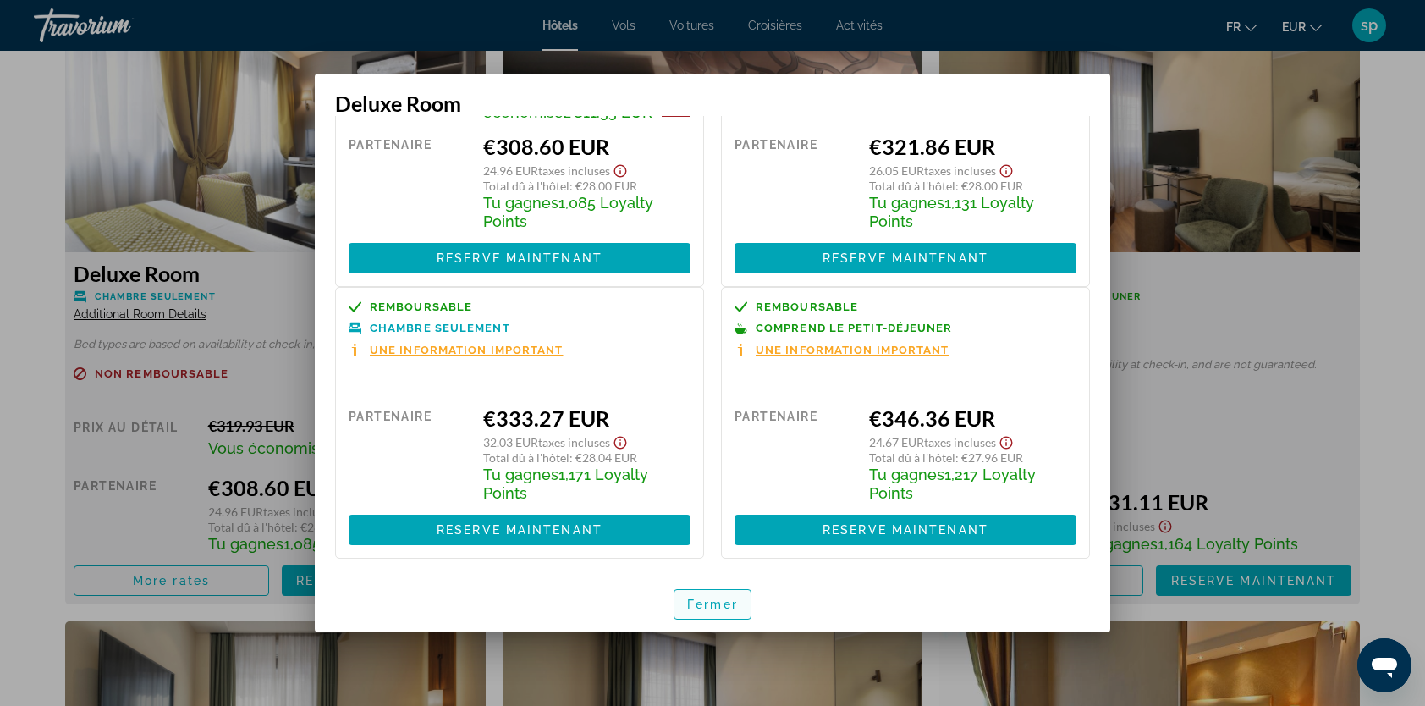
click at [728, 594] on span "button" at bounding box center [712, 604] width 76 height 41
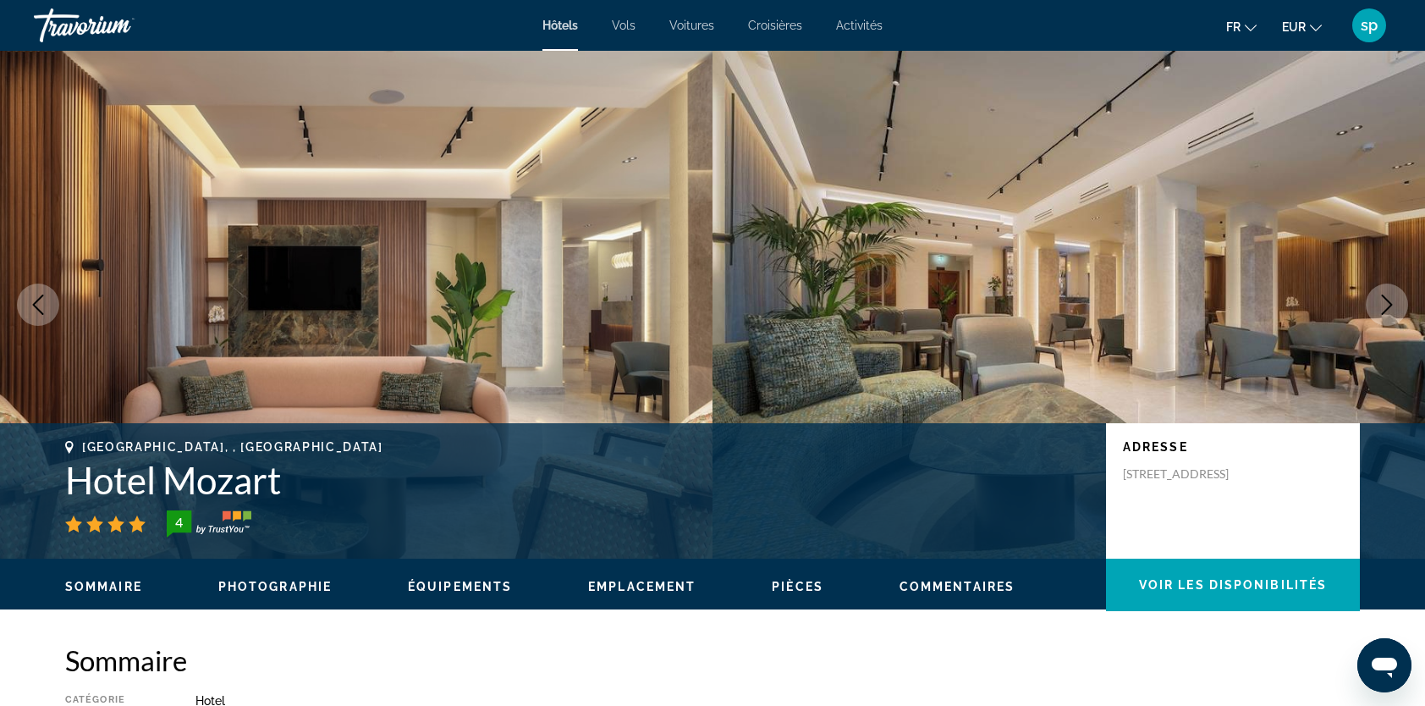
scroll to position [2264, 0]
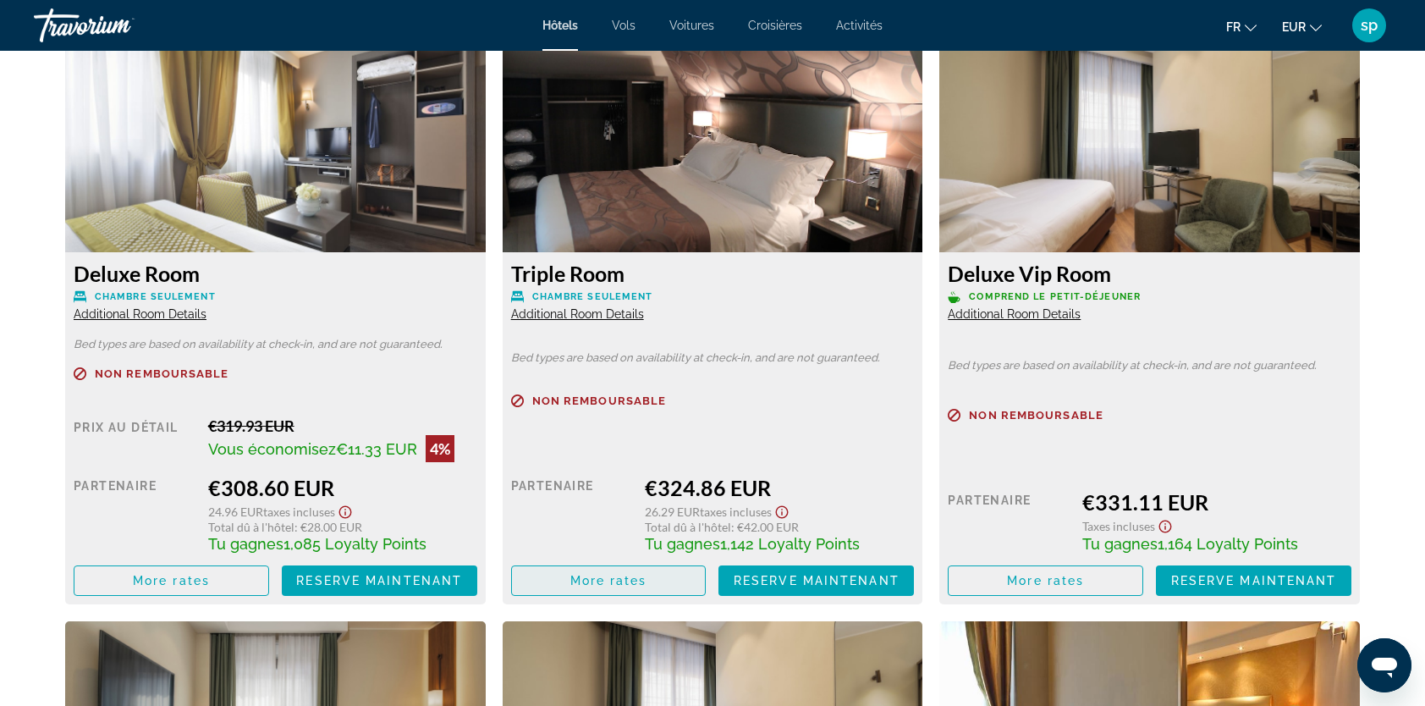
click at [619, 586] on span "More rates" at bounding box center [608, 581] width 77 height 14
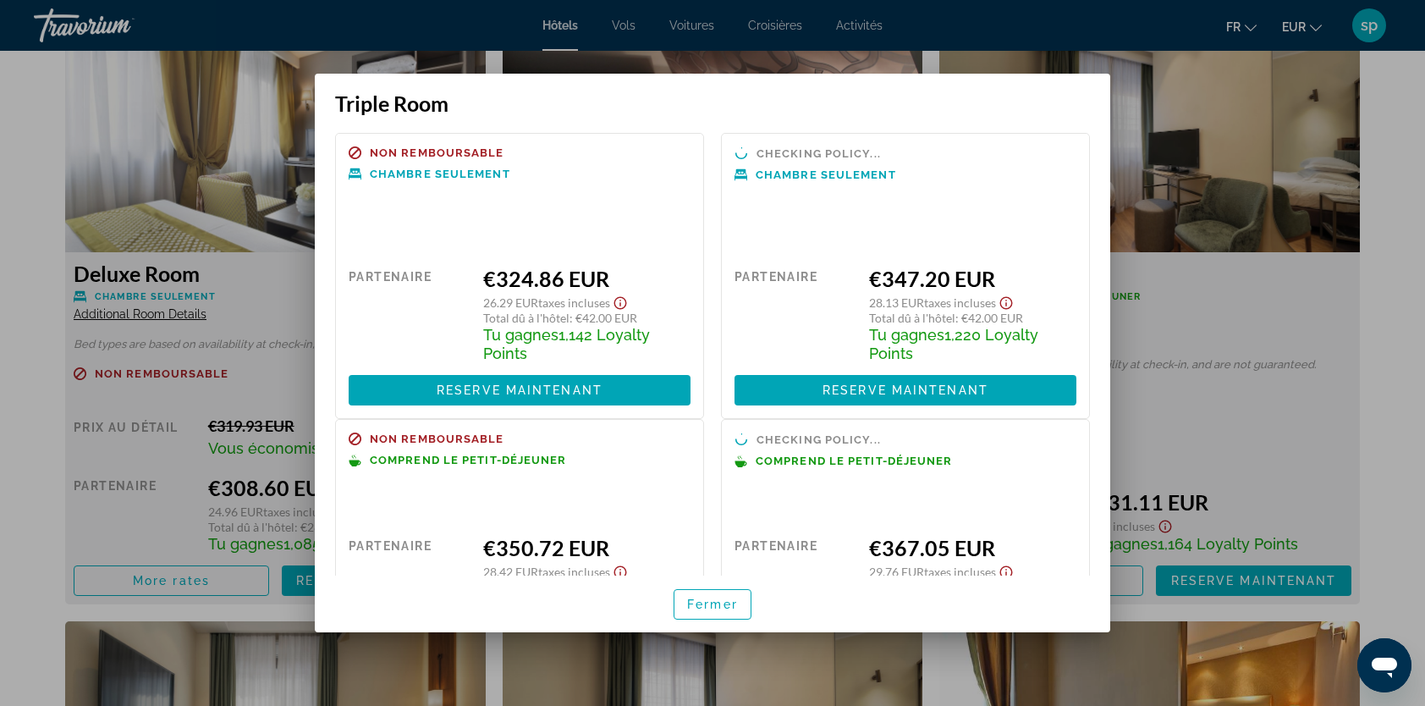
scroll to position [0, 0]
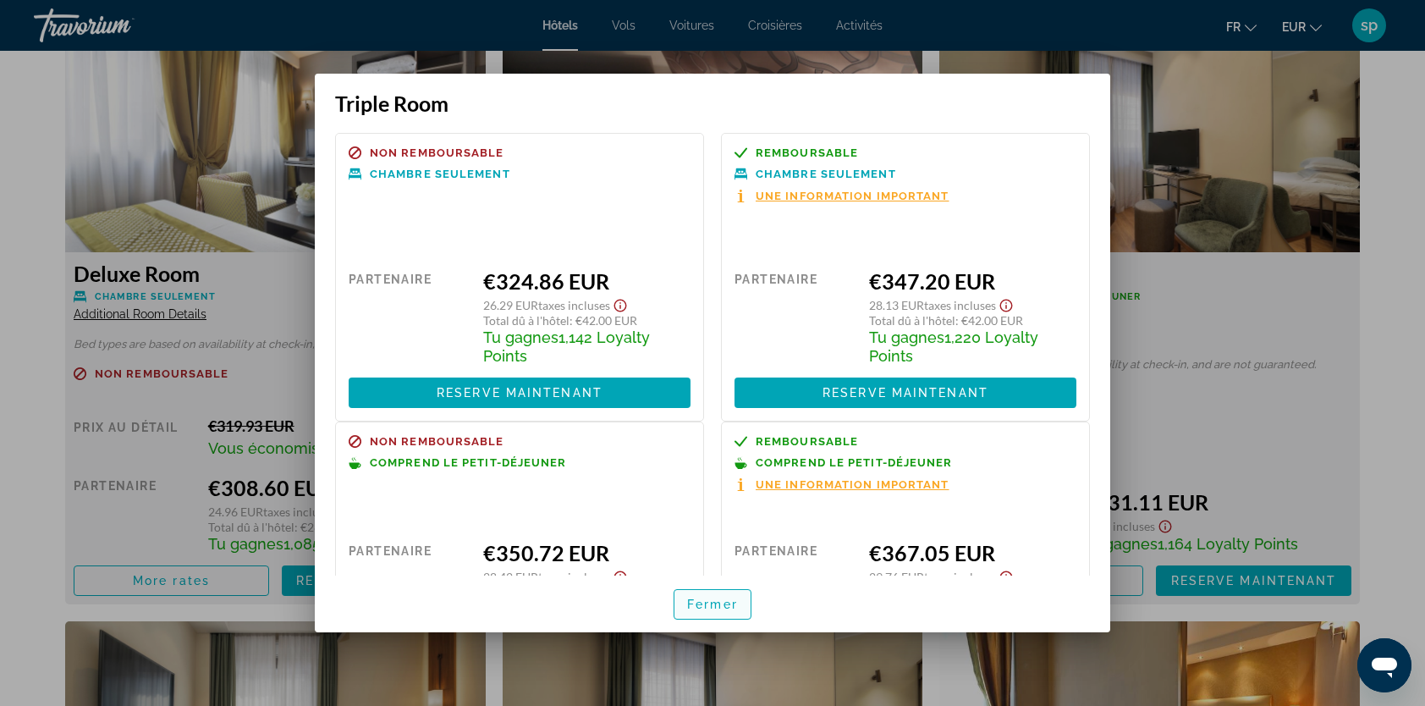
click at [707, 611] on span "button" at bounding box center [712, 604] width 76 height 41
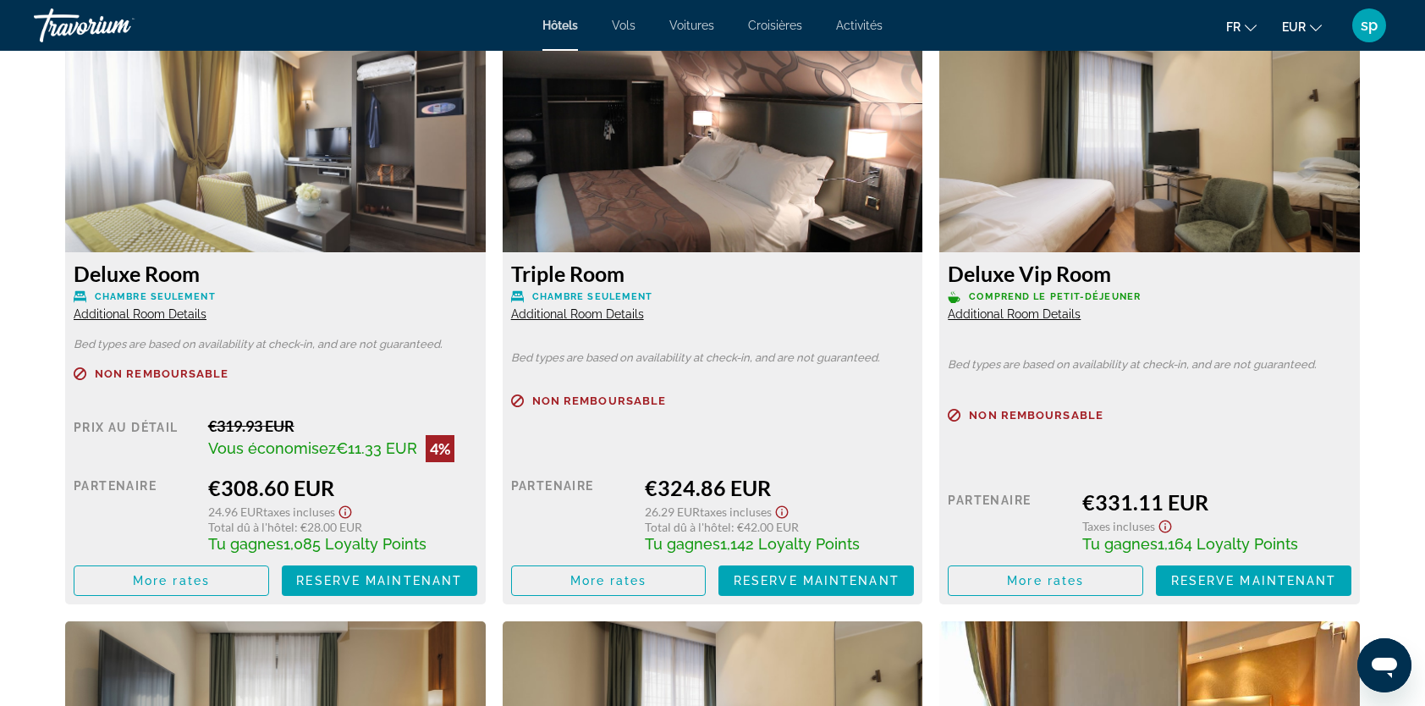
scroll to position [2264, 0]
click at [1044, 317] on span "Additional Room Details" at bounding box center [1014, 314] width 133 height 14
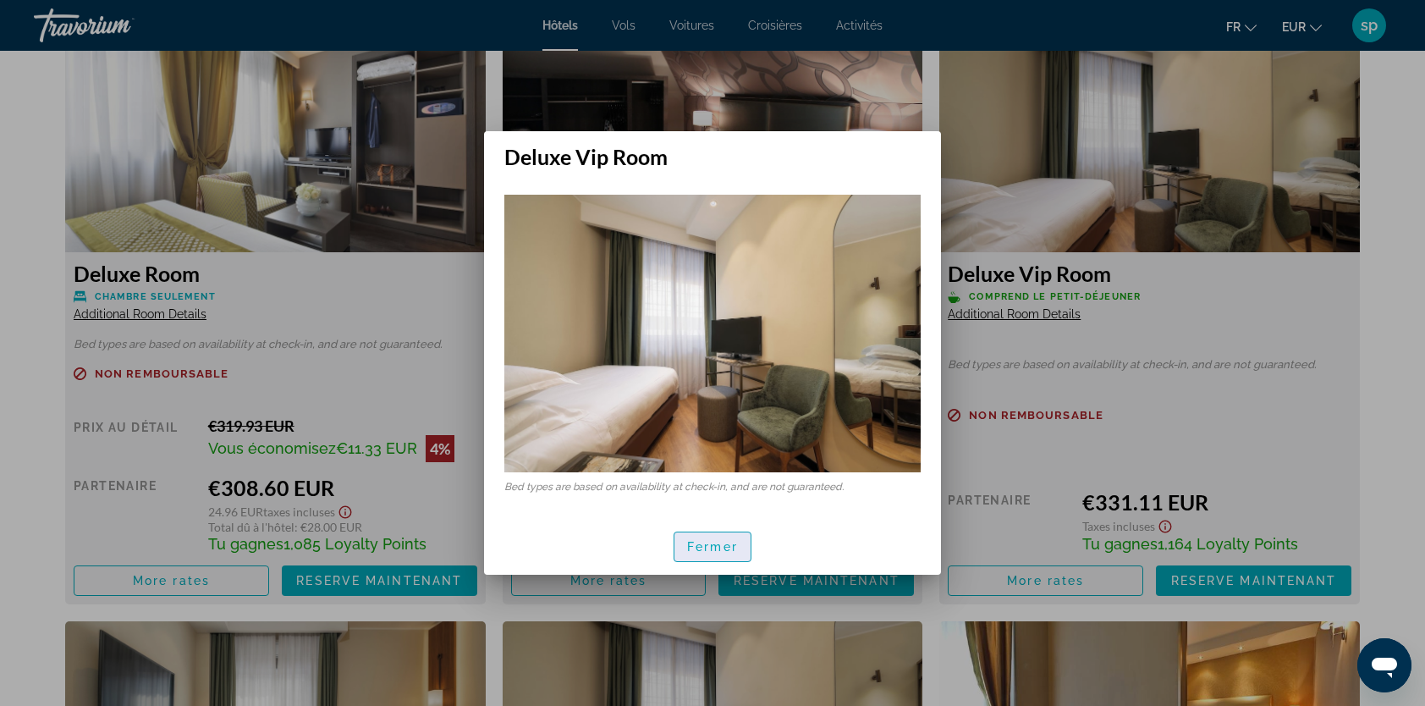
drag, startPoint x: 724, startPoint y: 545, endPoint x: 744, endPoint y: 525, distance: 27.5
click at [724, 545] on span "Fermer" at bounding box center [712, 547] width 51 height 14
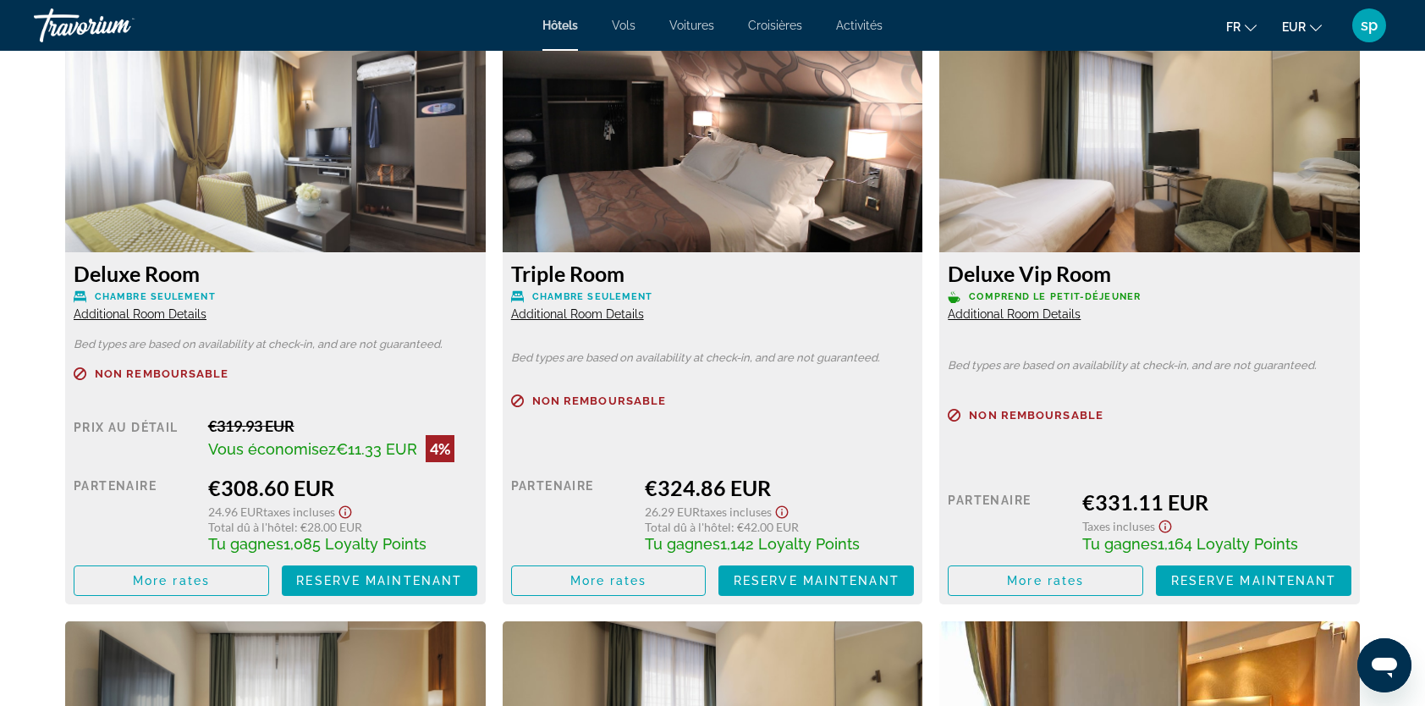
click at [186, 320] on span "Additional Room Details" at bounding box center [140, 314] width 133 height 14
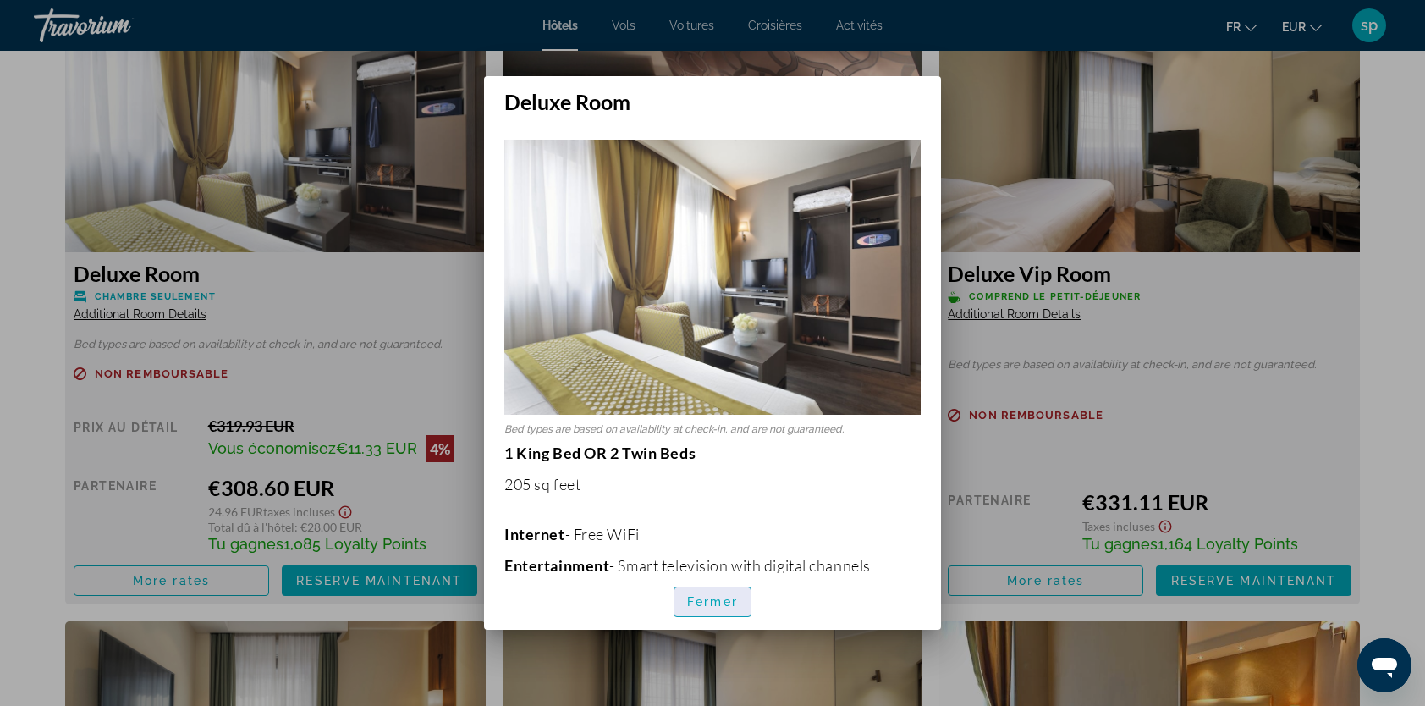
click at [726, 591] on span "button" at bounding box center [712, 601] width 76 height 41
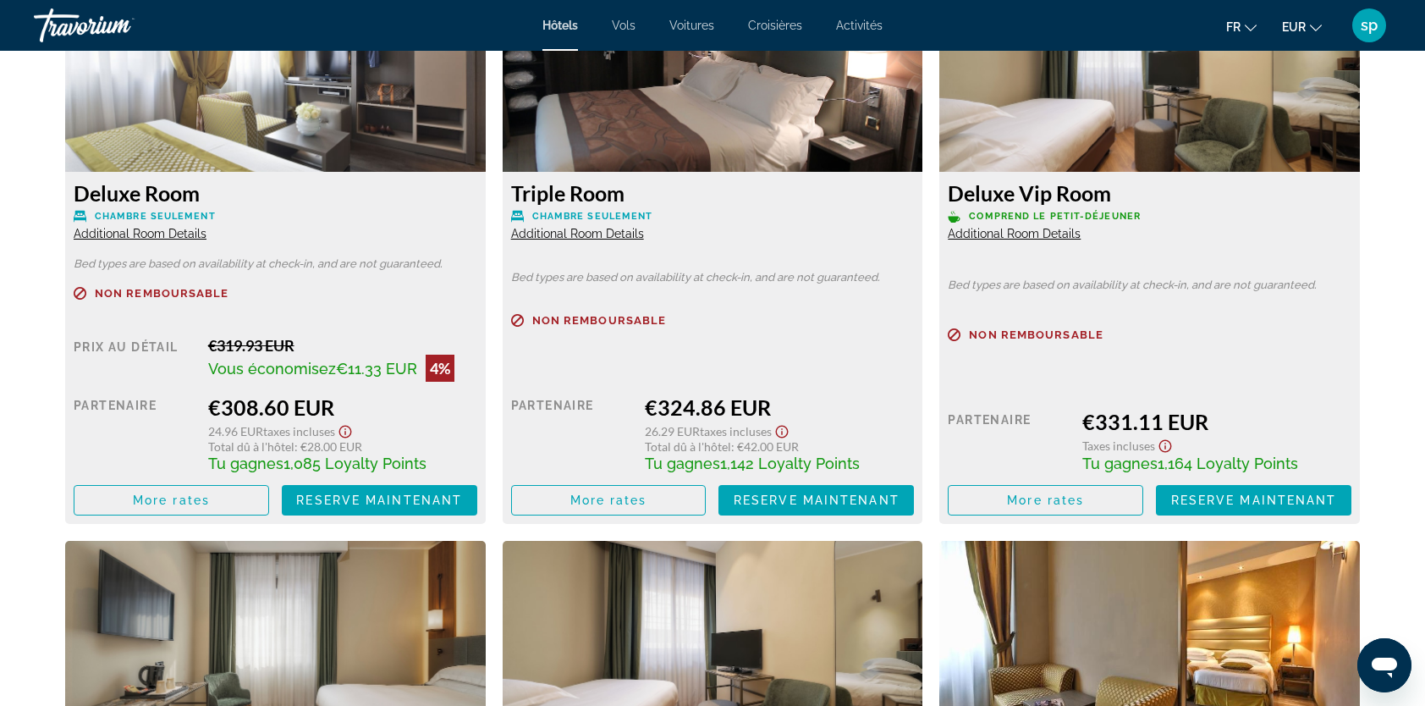
scroll to position [2348, 0]
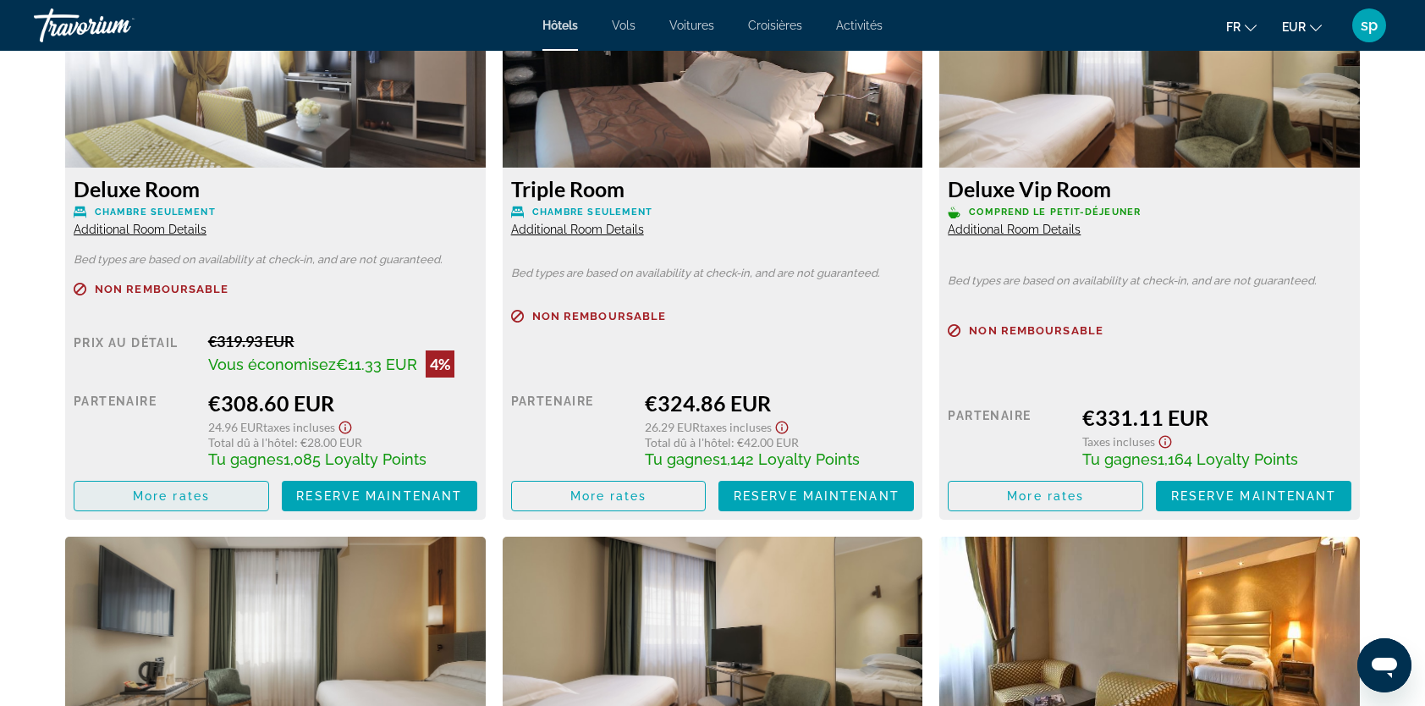
click at [193, 493] on span "More rates" at bounding box center [171, 496] width 77 height 14
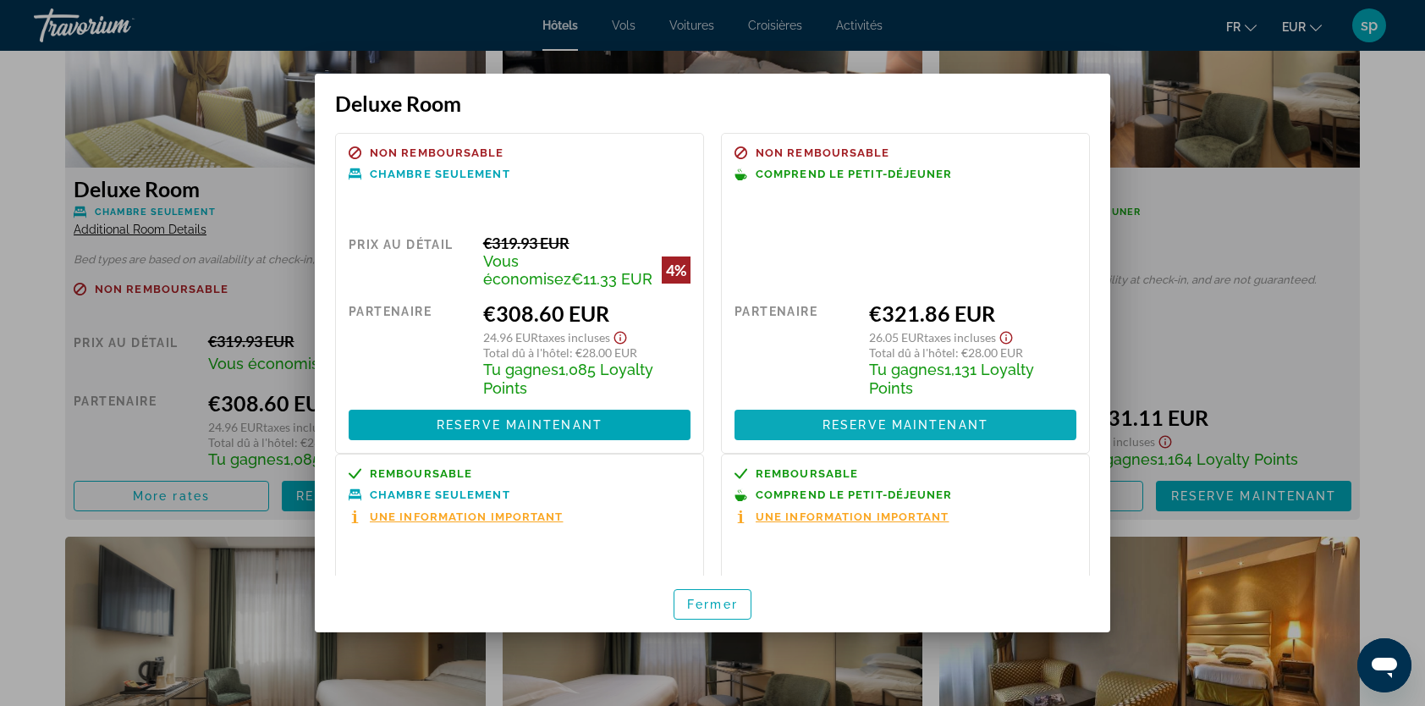
click at [850, 415] on span at bounding box center [905, 424] width 342 height 41
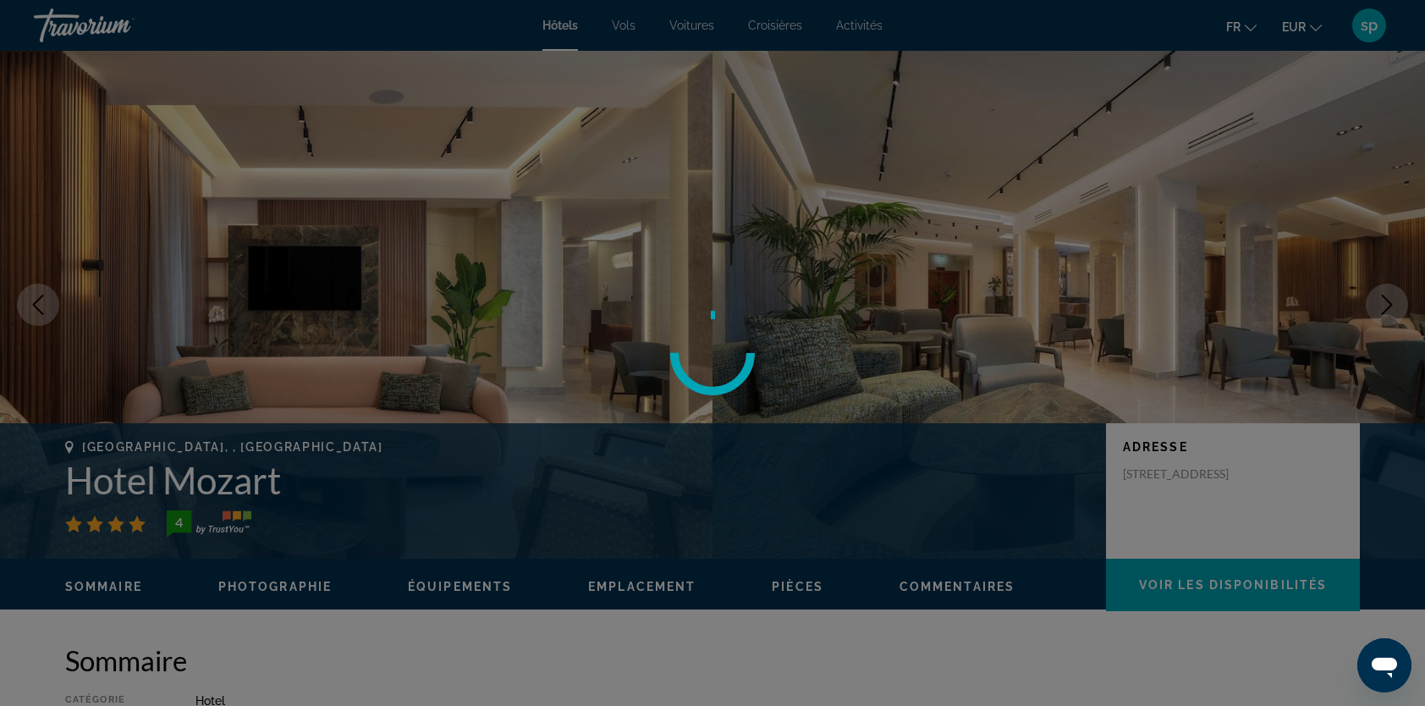
scroll to position [2348, 0]
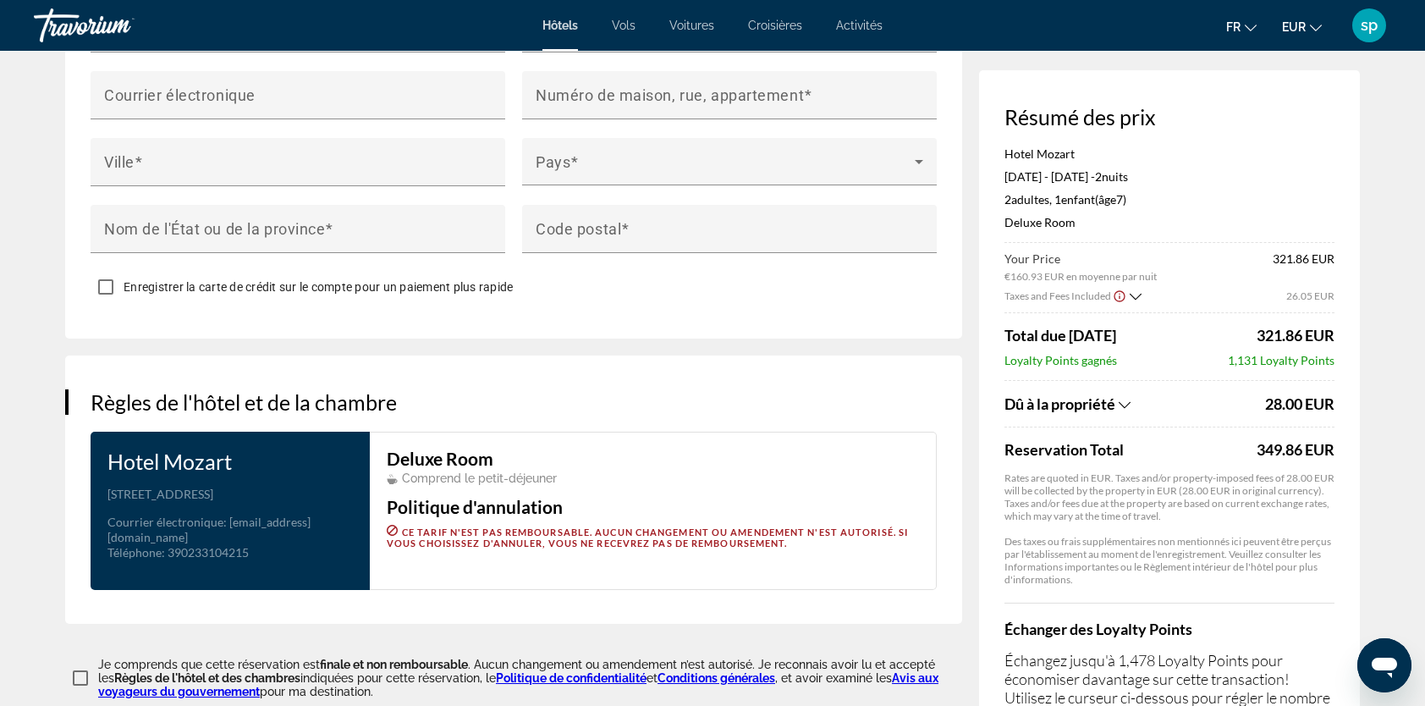
scroll to position [2090, 0]
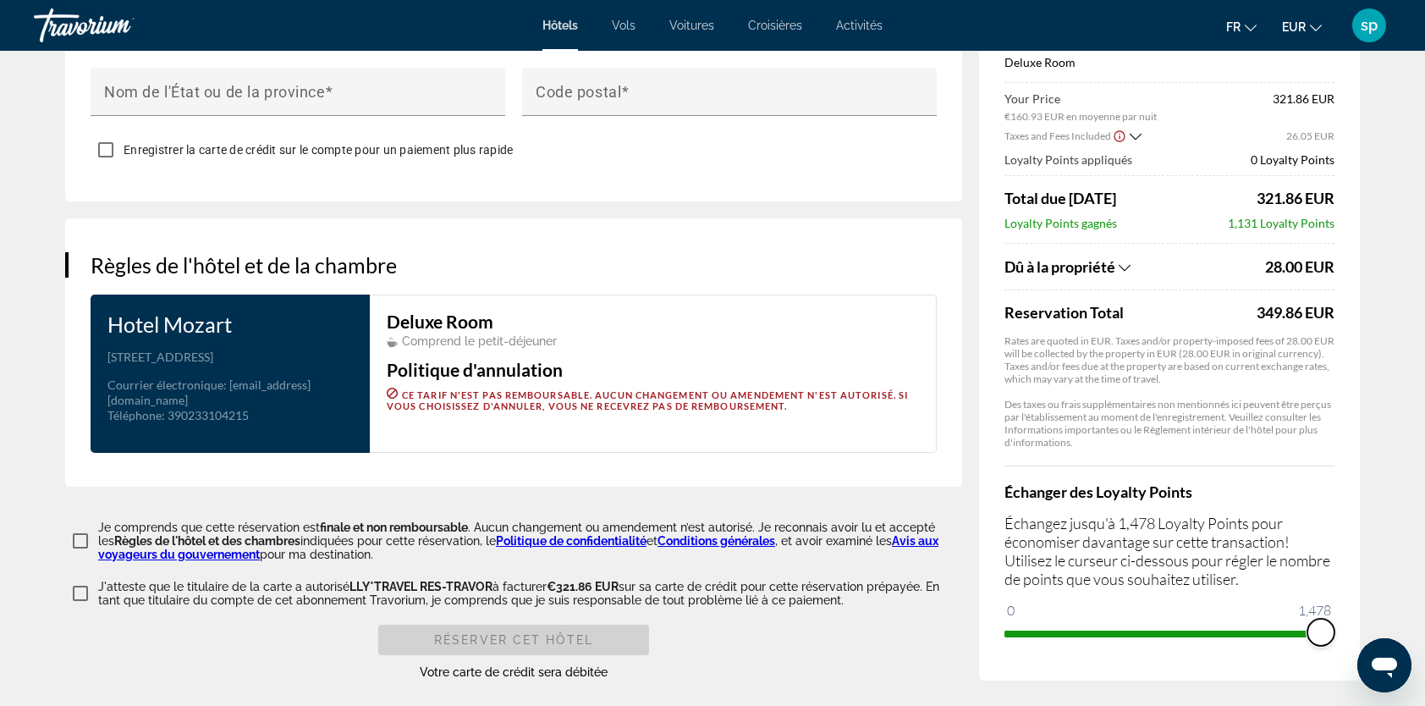
drag, startPoint x: 1040, startPoint y: 630, endPoint x: 1371, endPoint y: 564, distance: 337.2
click at [1349, 624] on div "Résumé des prix Hotel Mozart [DATE] - [DATE] - 2 nuit nuits 2 Adulte Adultes , …" at bounding box center [1169, 295] width 381 height 770
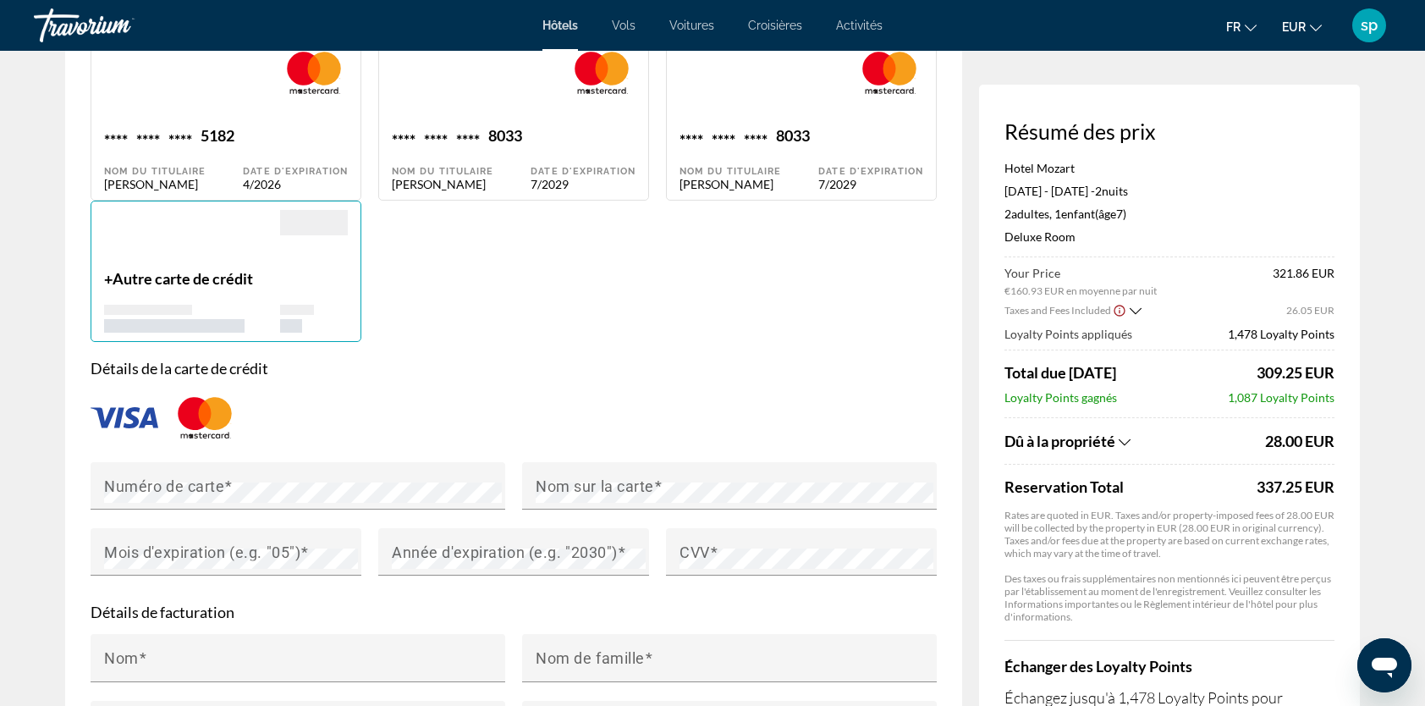
scroll to position [1329, 0]
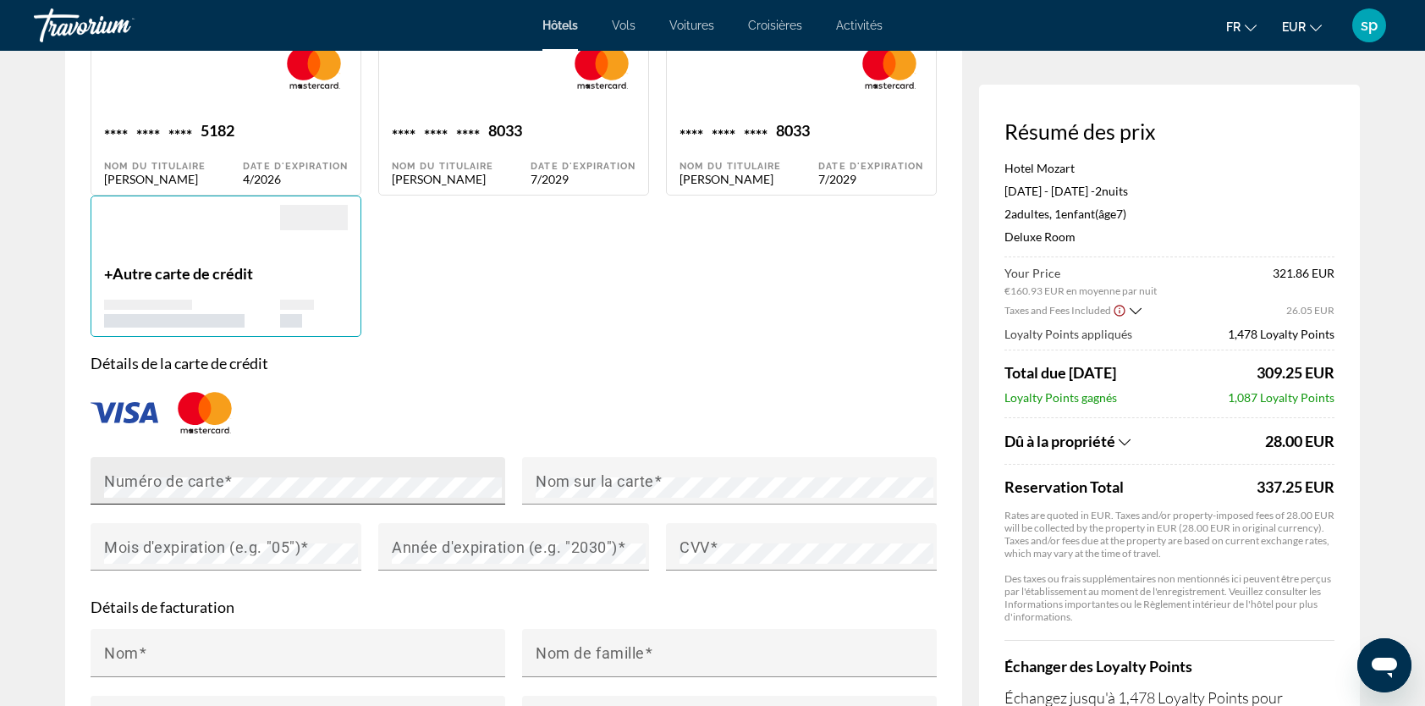
click at [190, 481] on mat-label "Numéro de carte" at bounding box center [164, 481] width 120 height 18
click at [606, 462] on div "Nom sur la carte" at bounding box center [735, 480] width 398 height 47
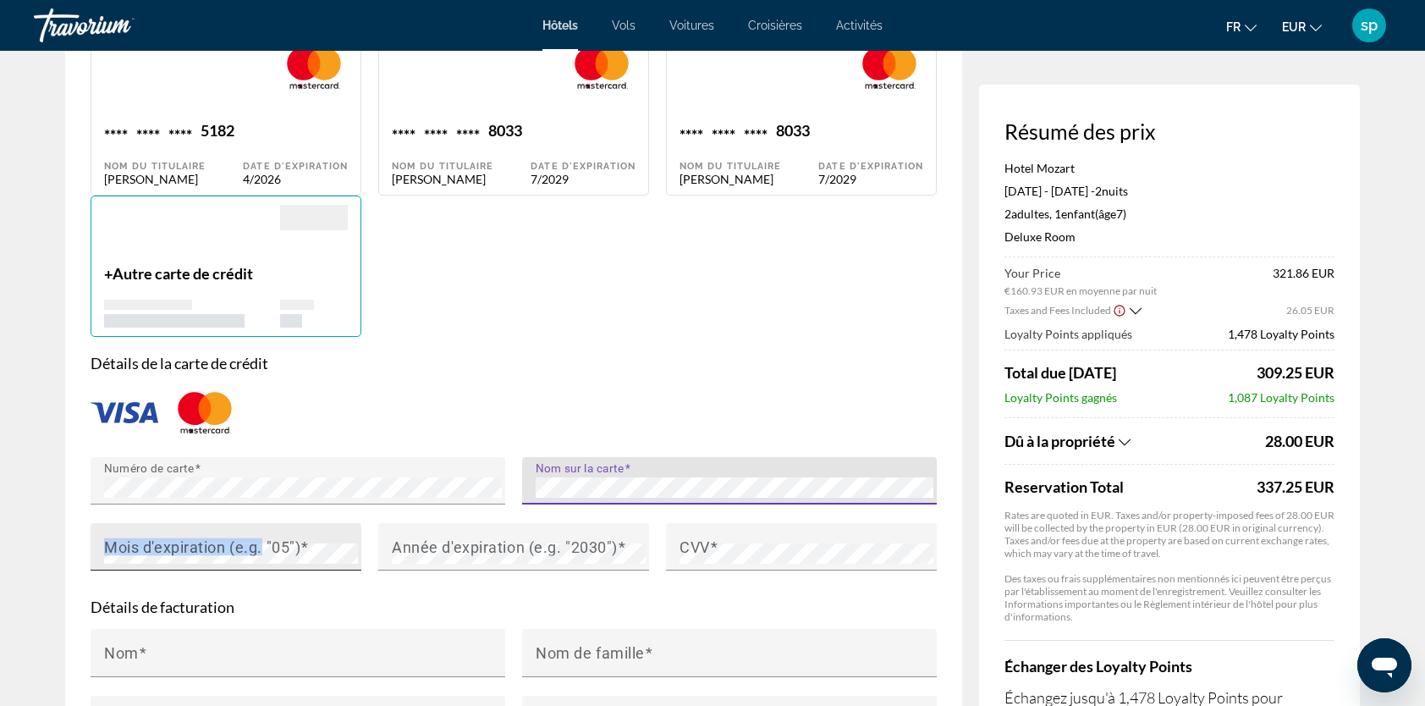
click at [266, 532] on div "Mois d'expiration (e.g. "05")" at bounding box center [231, 546] width 254 height 47
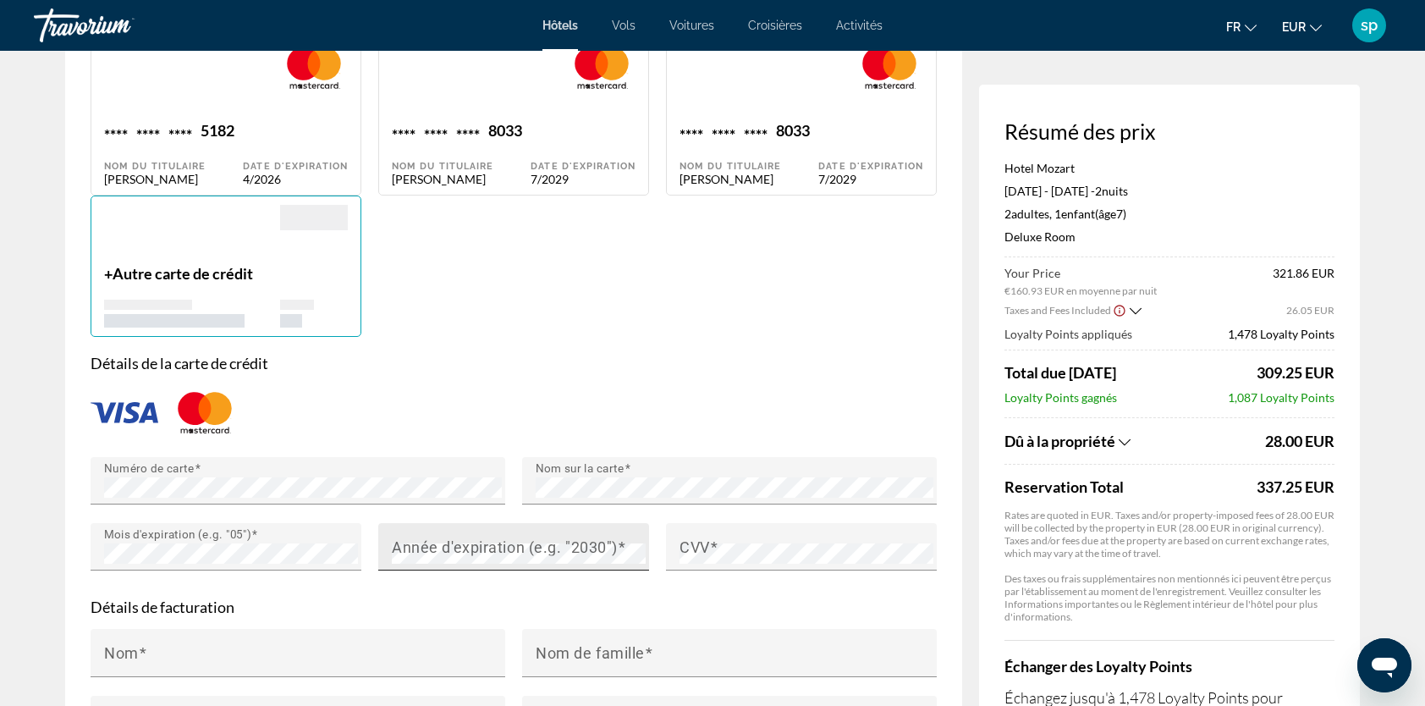
click at [433, 547] on mat-label "Année d'expiration (e.g. "2030")" at bounding box center [505, 547] width 226 height 18
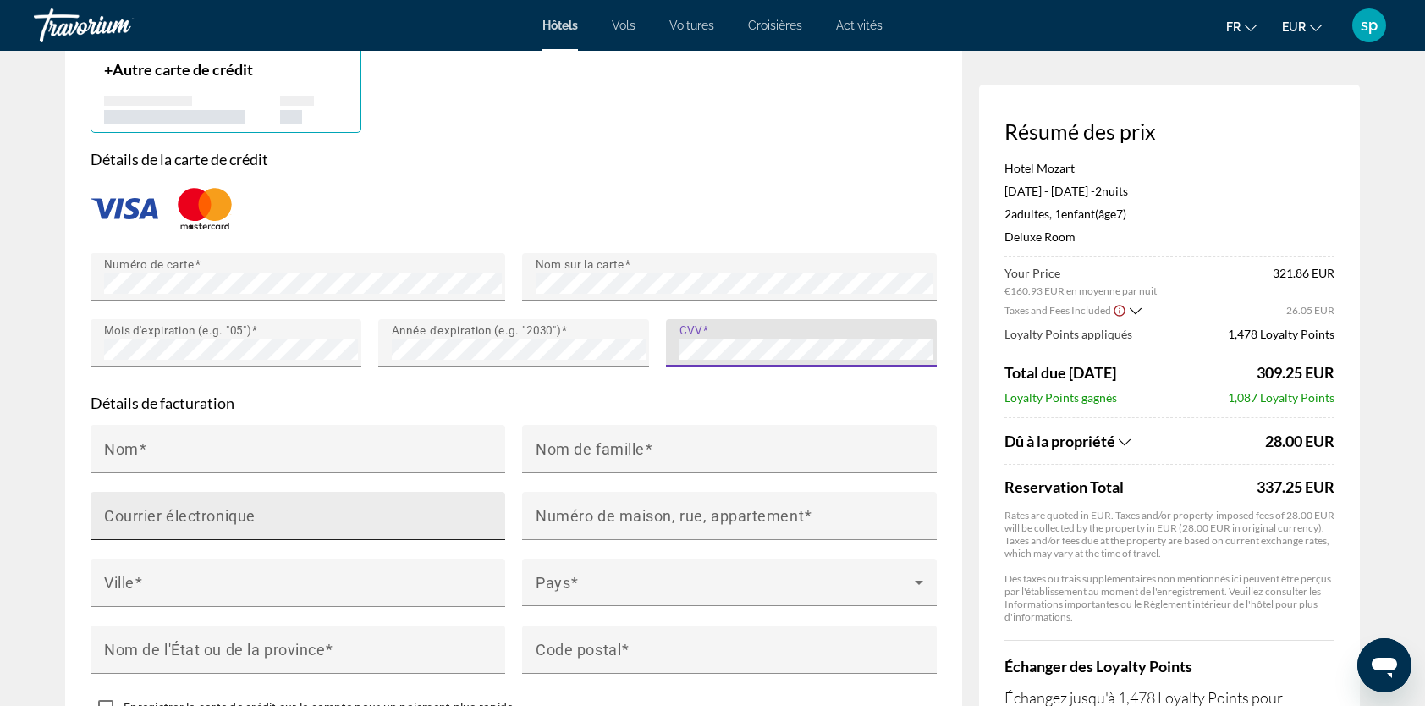
scroll to position [1582, 0]
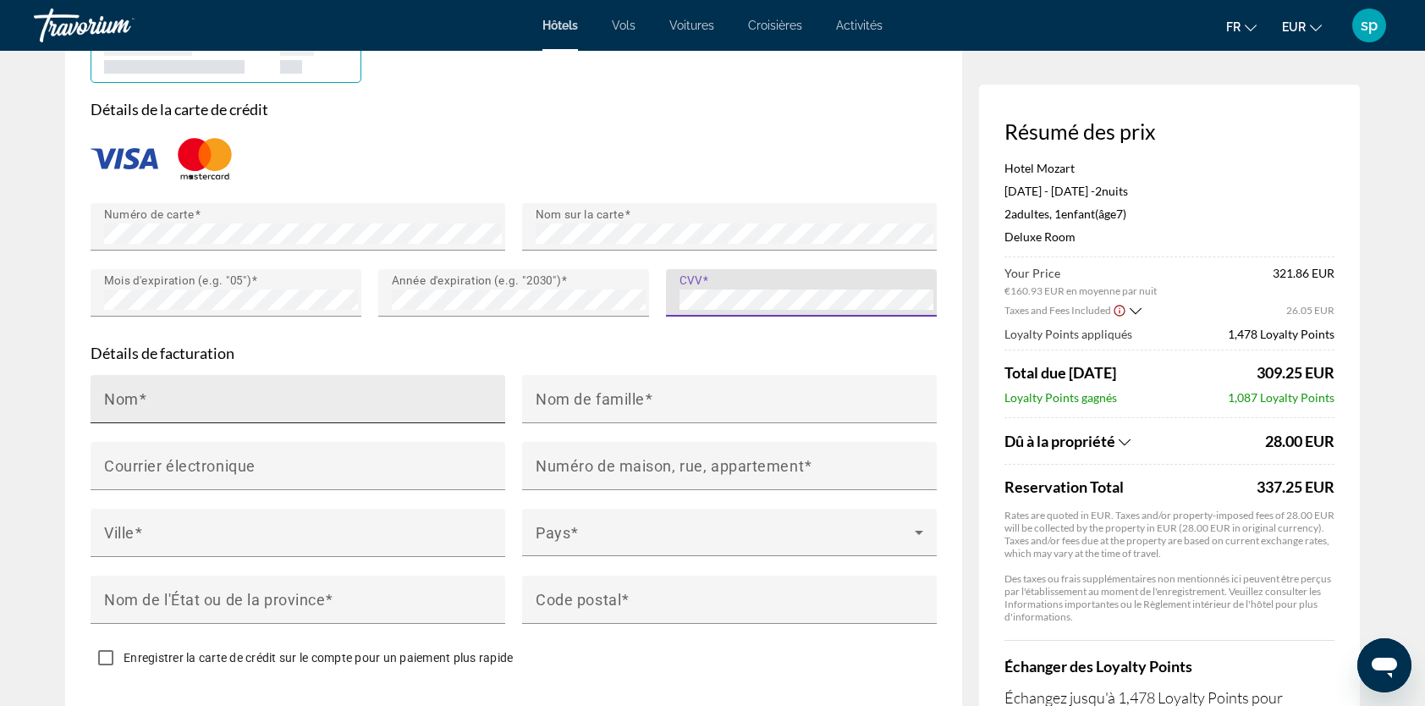
click at [276, 412] on div "Nom" at bounding box center [303, 399] width 398 height 48
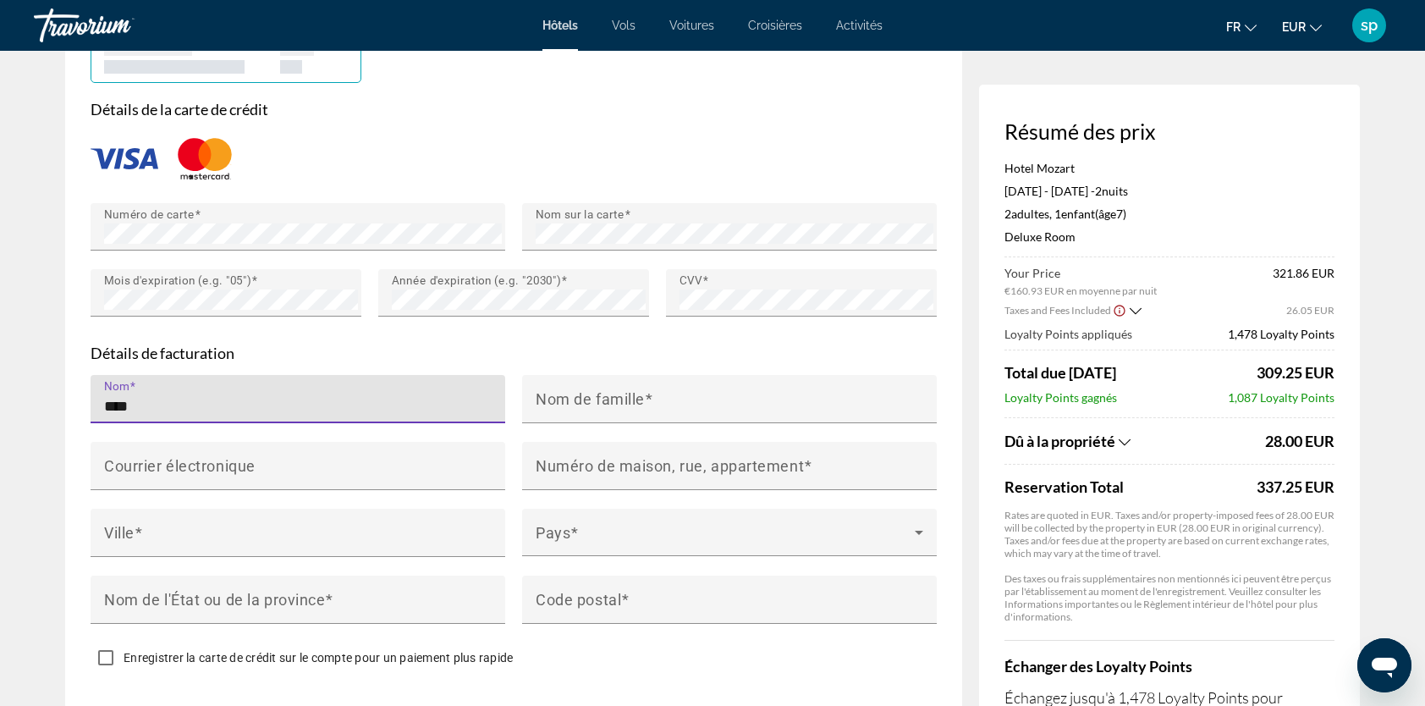
type input "****"
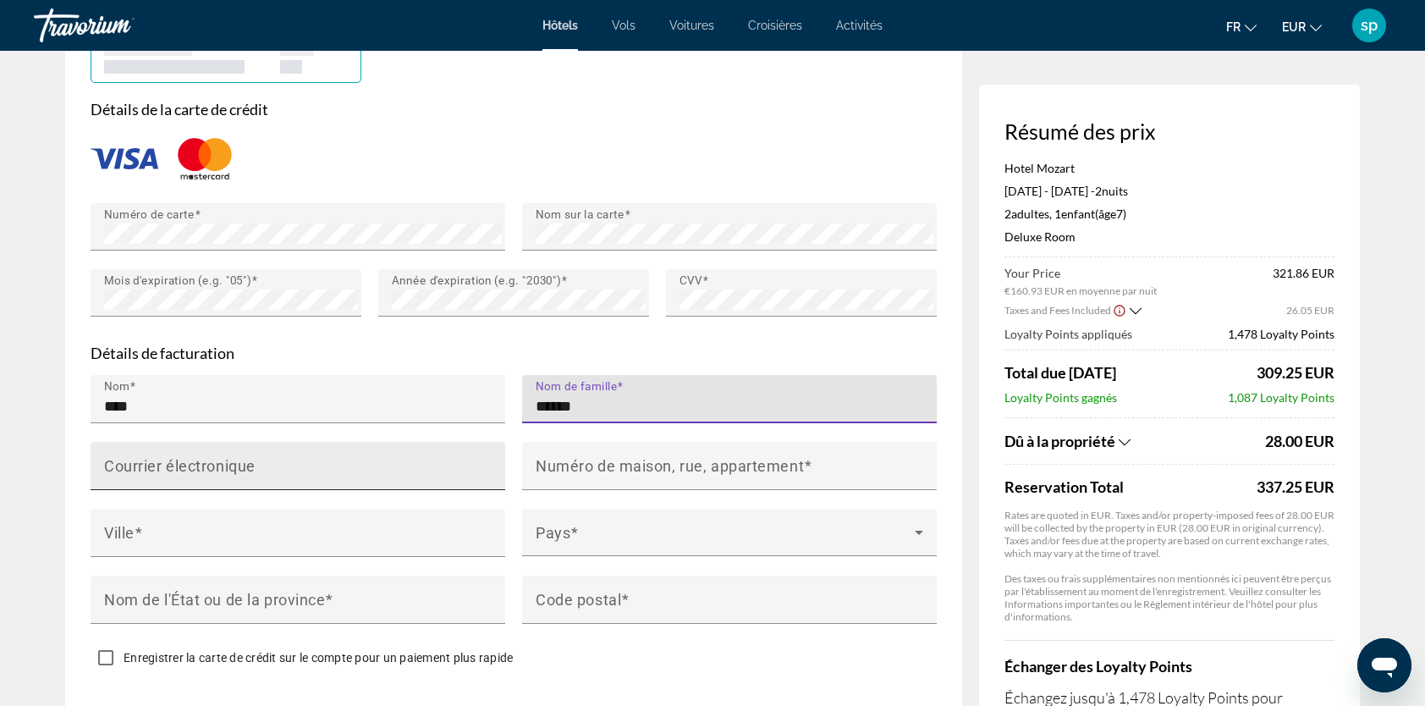
type input "******"
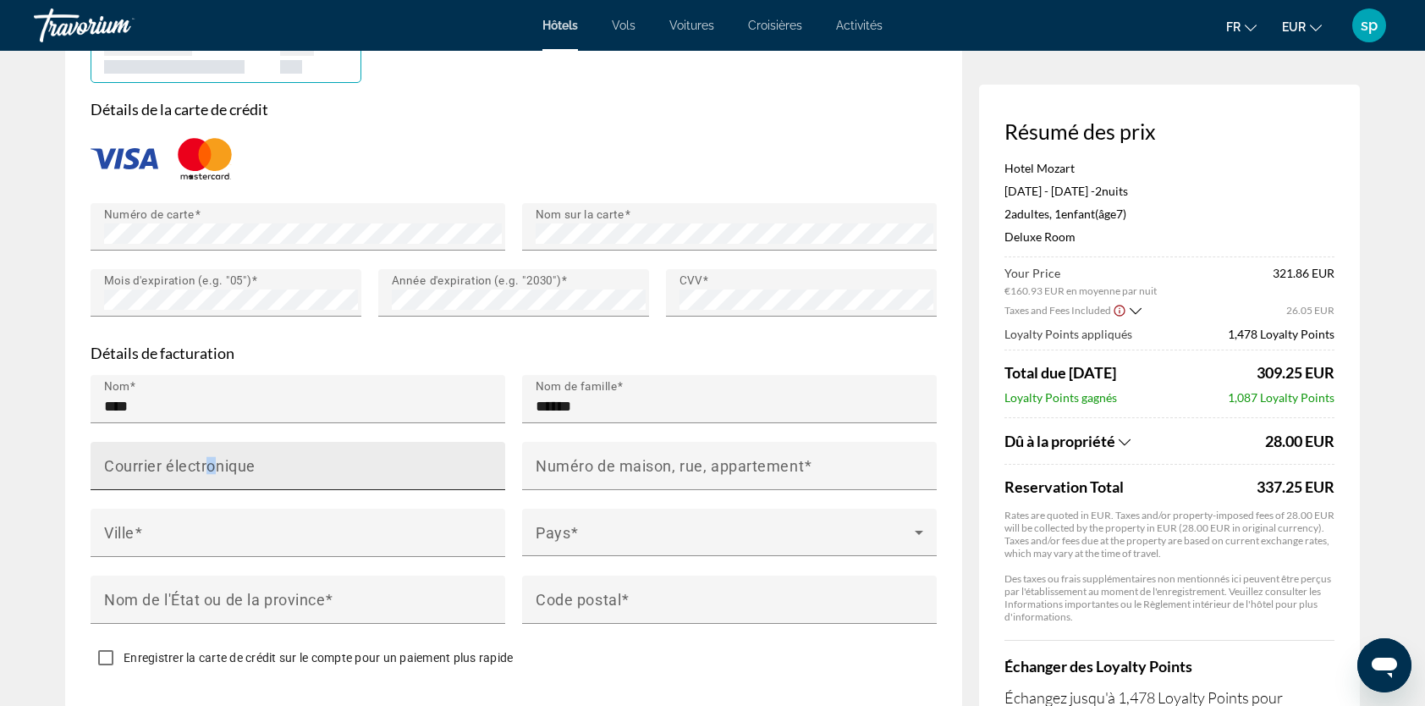
click at [212, 464] on mat-label "Courrier électronique" at bounding box center [179, 466] width 151 height 18
click at [212, 464] on input "Courrier électronique" at bounding box center [303, 473] width 398 height 20
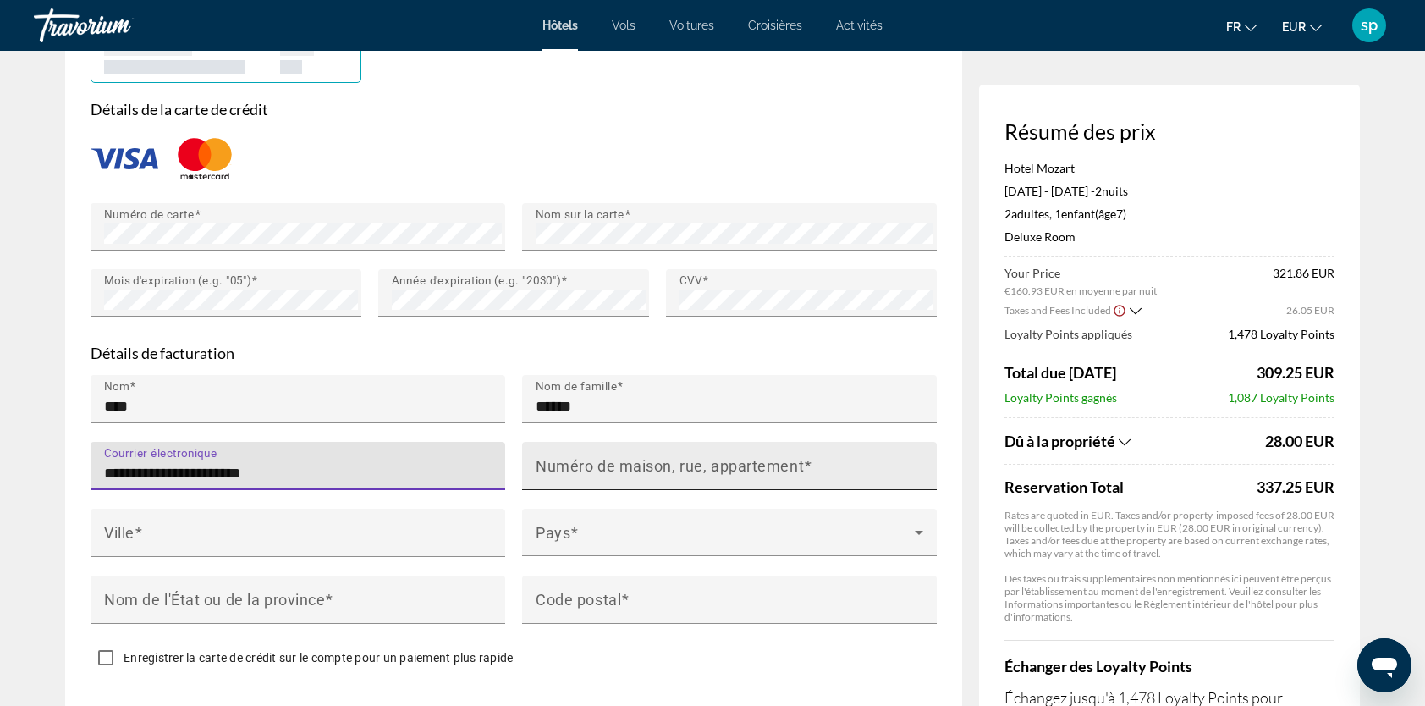
type input "**********"
click at [586, 465] on mat-label "Numéro de maison, rue, appartement" at bounding box center [670, 466] width 268 height 18
click at [586, 465] on input "Numéro de maison, rue, appartement" at bounding box center [735, 473] width 398 height 20
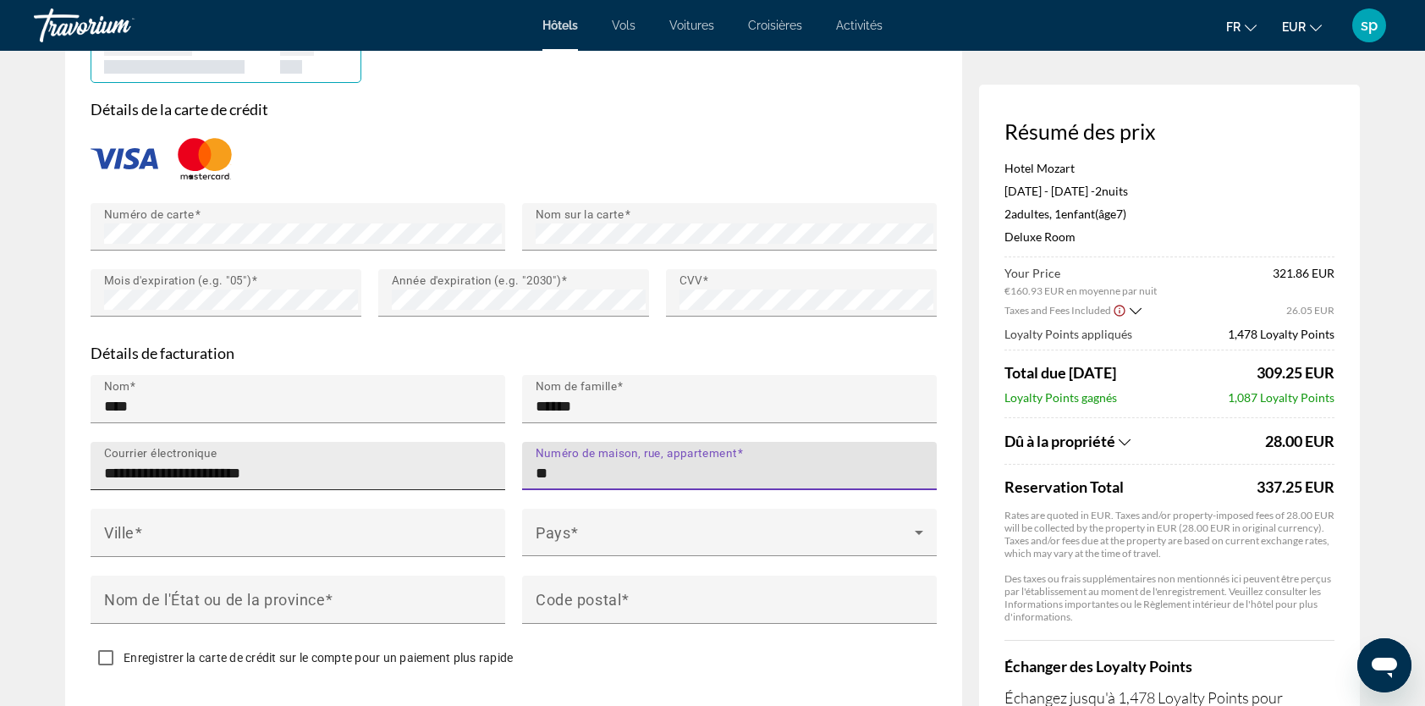
drag, startPoint x: 559, startPoint y: 465, endPoint x: 469, endPoint y: 480, distance: 91.7
click at [469, 480] on div "**********" at bounding box center [513, 508] width 863 height 267
type input "**********"
type input "*****"
type input "****"
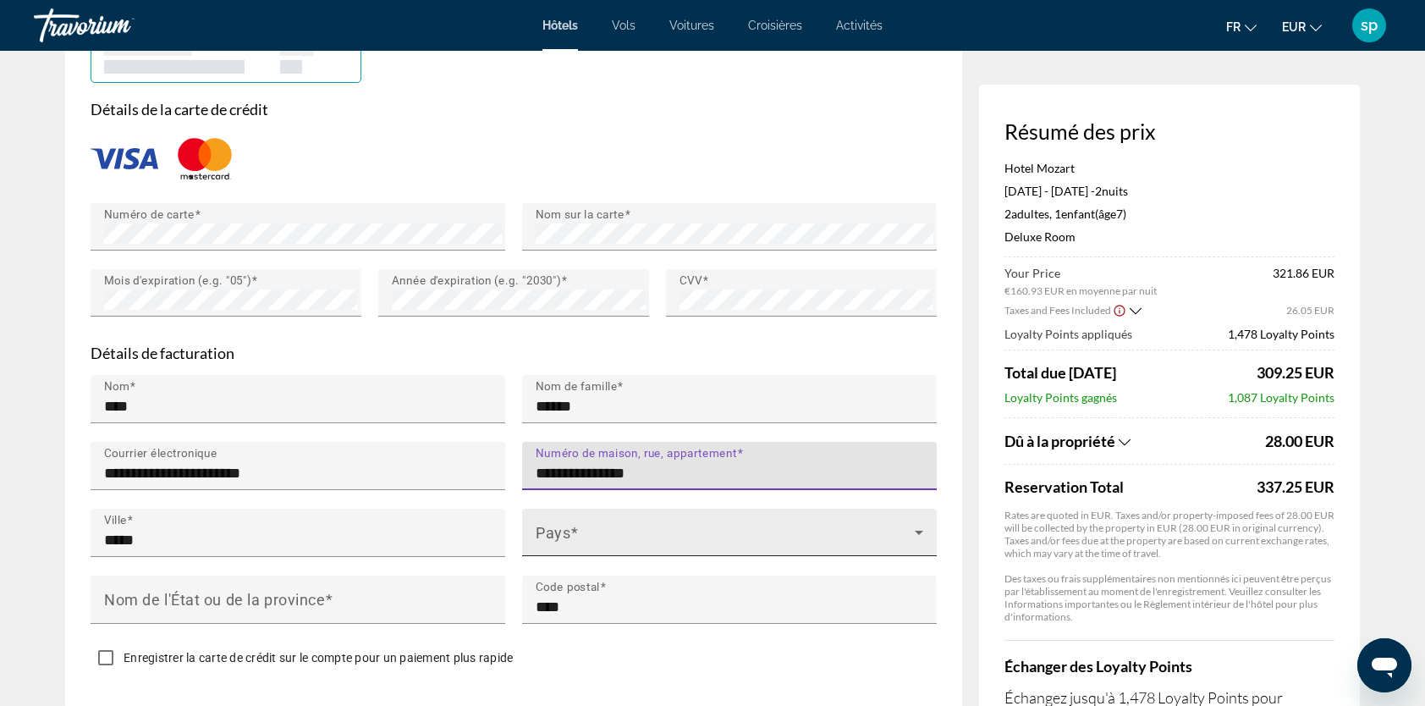
click at [627, 536] on span "Main content" at bounding box center [725, 539] width 379 height 20
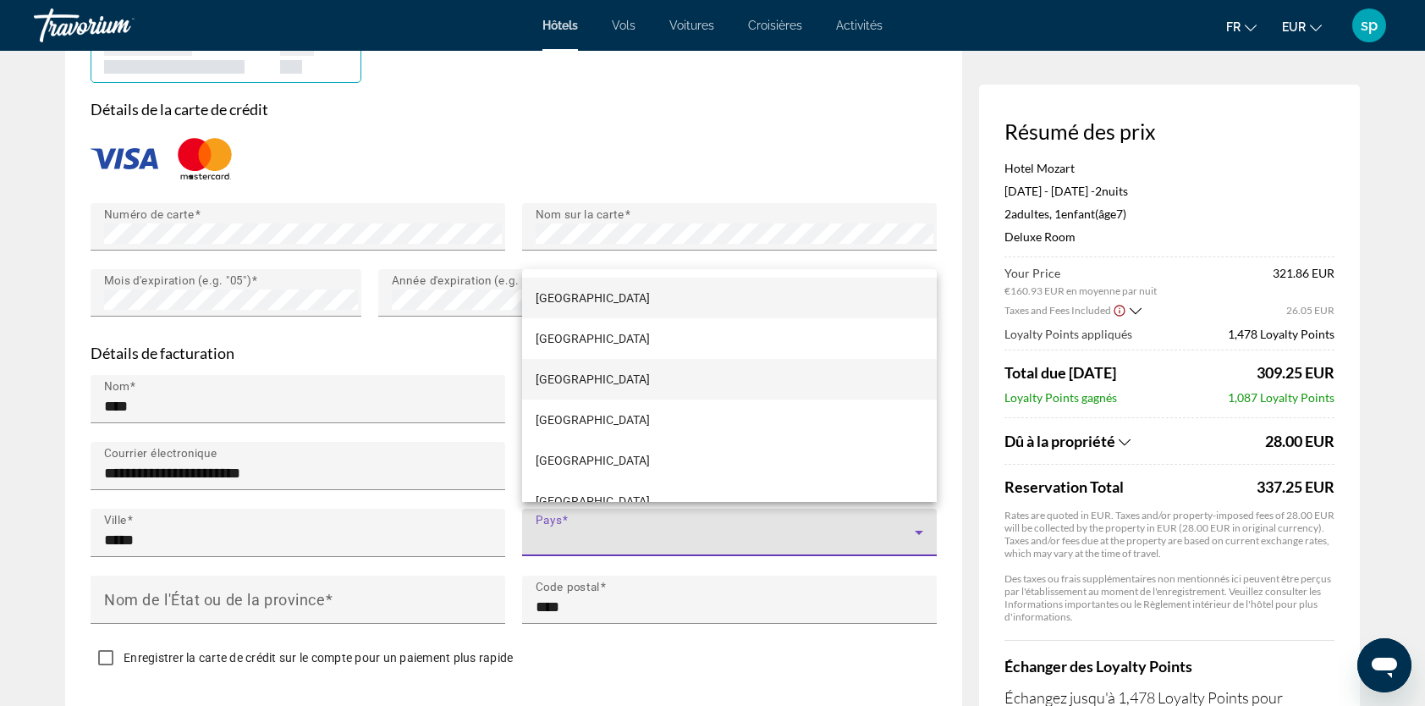
scroll to position [837, 0]
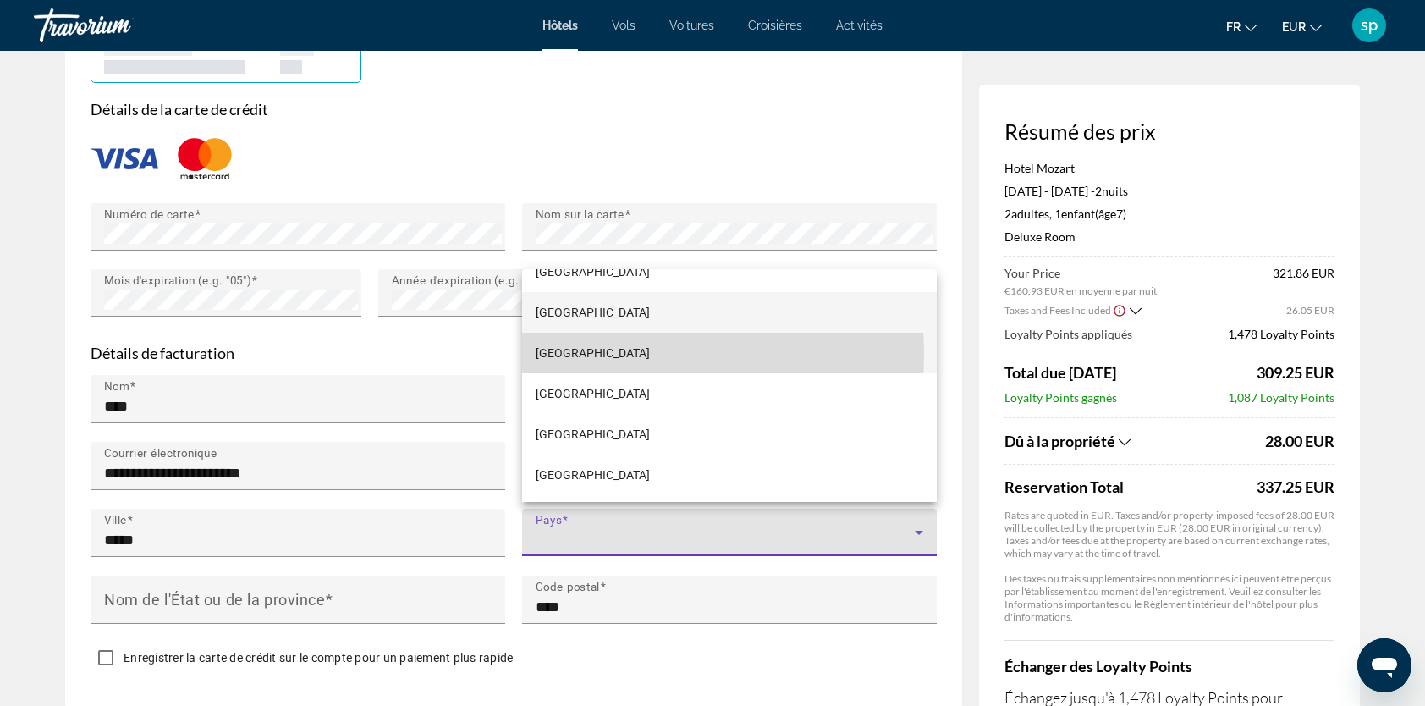
click at [589, 354] on mat-option "[GEOGRAPHIC_DATA]" at bounding box center [729, 353] width 415 height 41
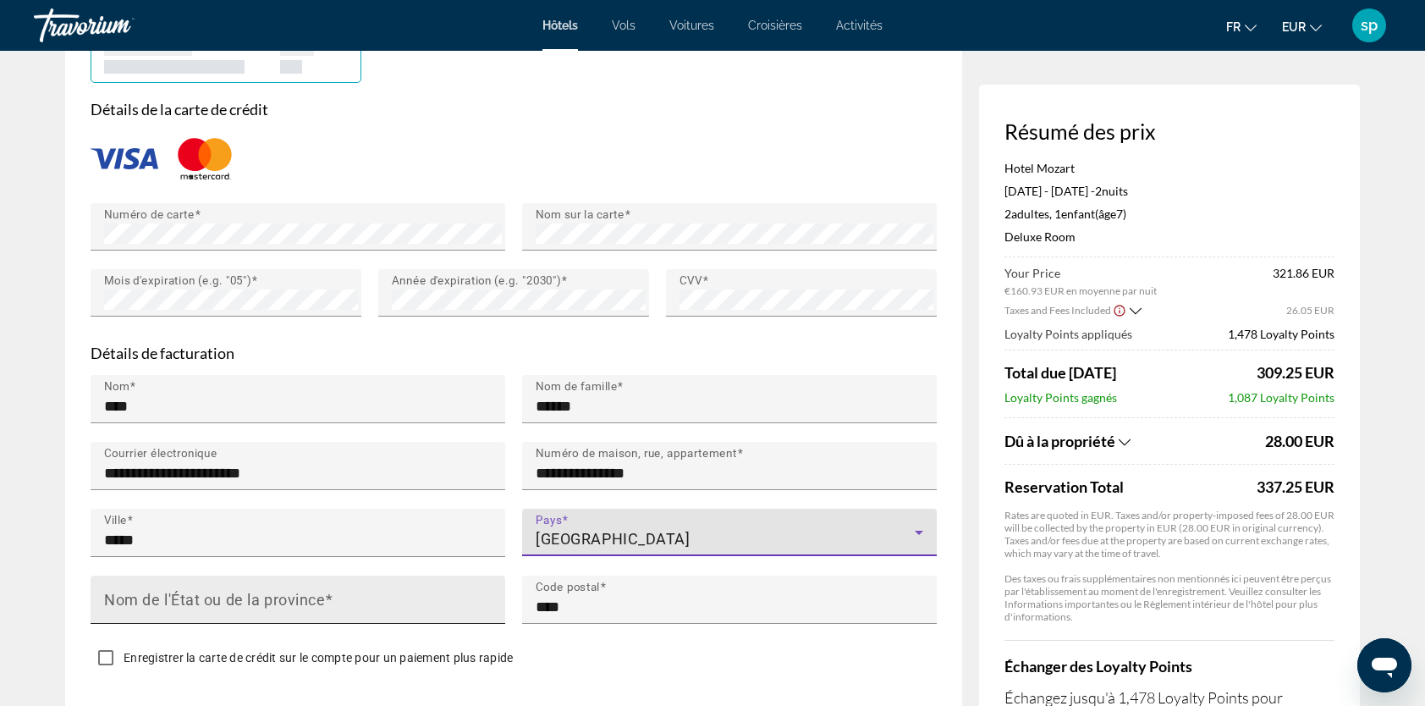
click at [284, 594] on mat-label "Nom de l'État ou de la province" at bounding box center [214, 600] width 221 height 18
click at [284, 597] on input "Nom de l'État ou de la province" at bounding box center [303, 607] width 398 height 20
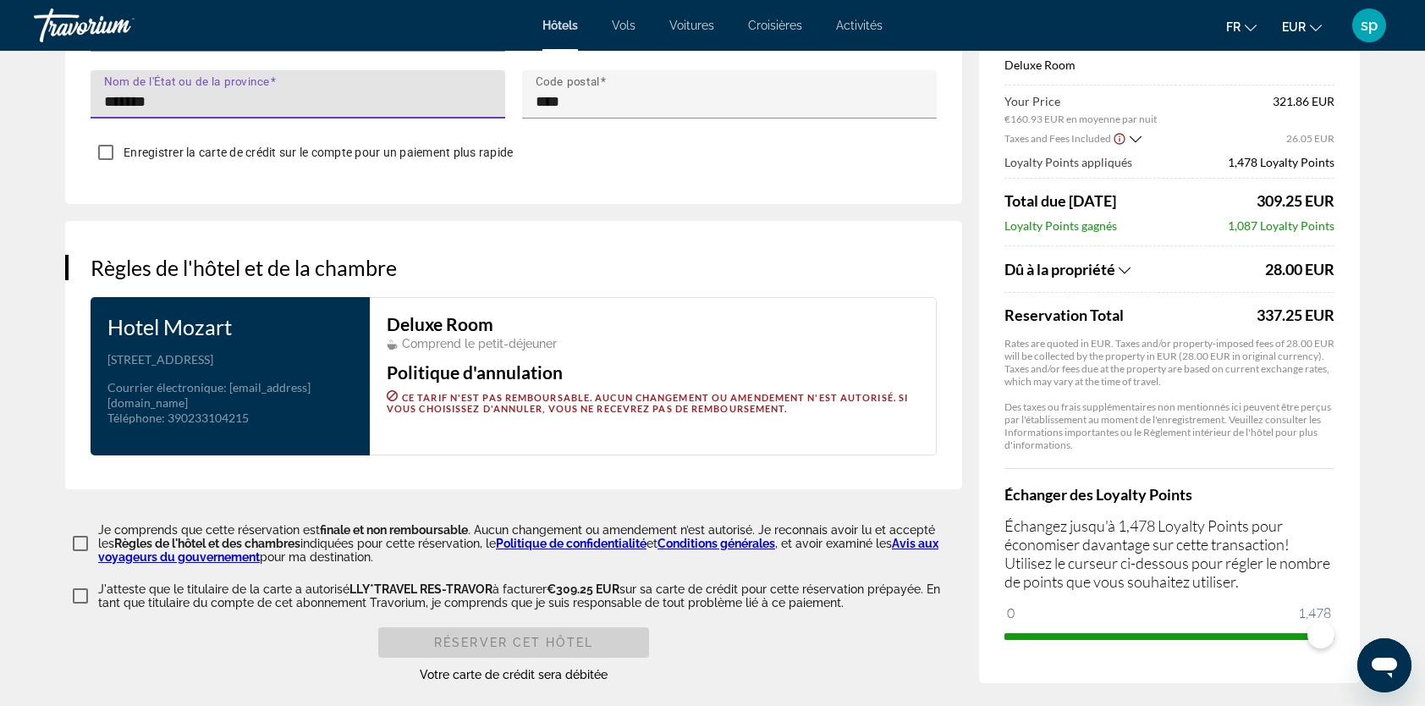
scroll to position [2090, 0]
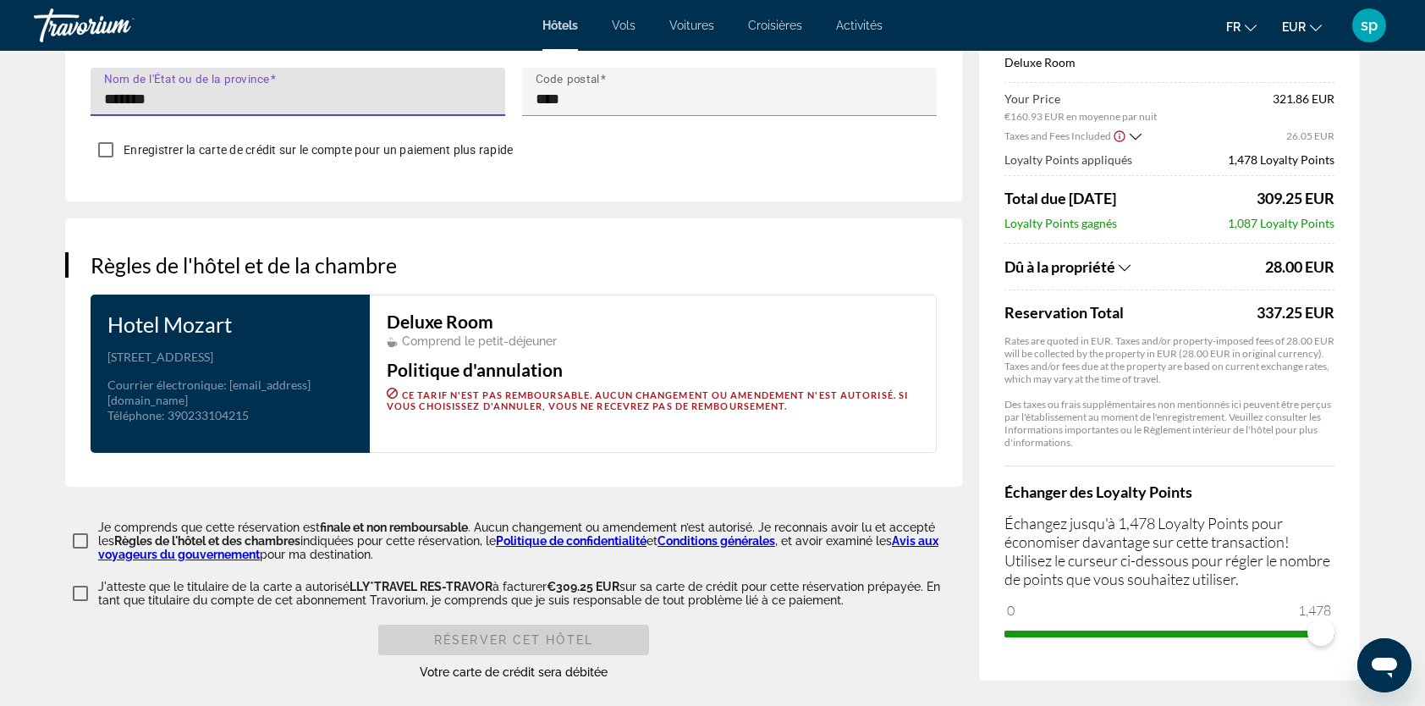
type input "*******"
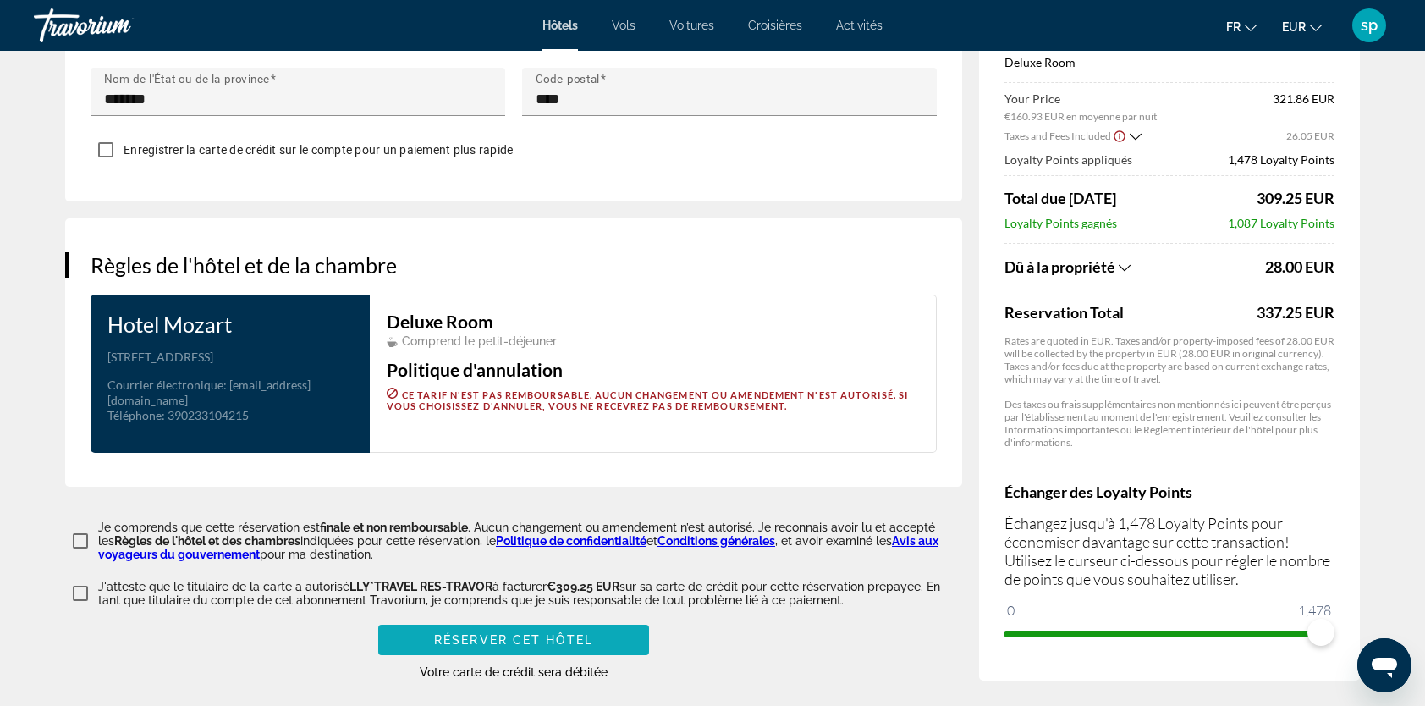
click at [537, 633] on span "Réserver cet hôtel" at bounding box center [513, 640] width 159 height 14
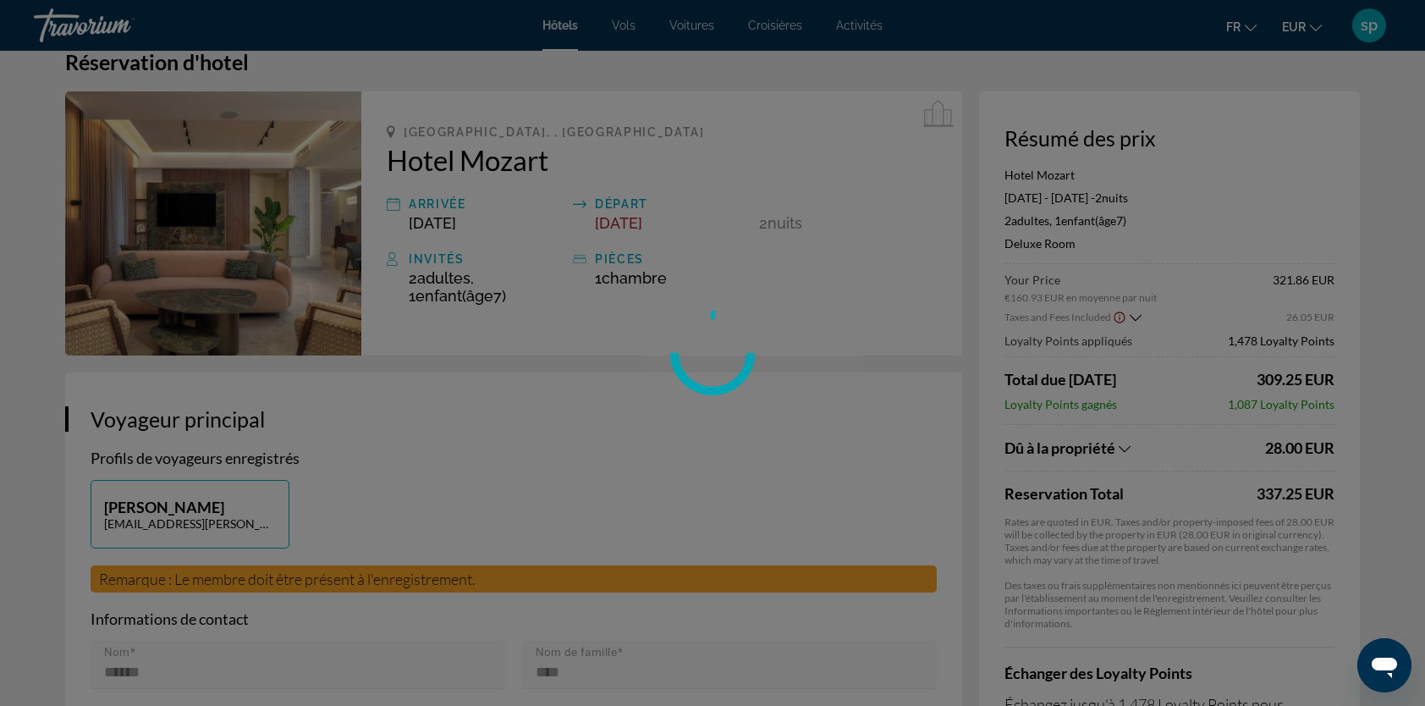
scroll to position [0, 0]
